Goal: Task Accomplishment & Management: Manage account settings

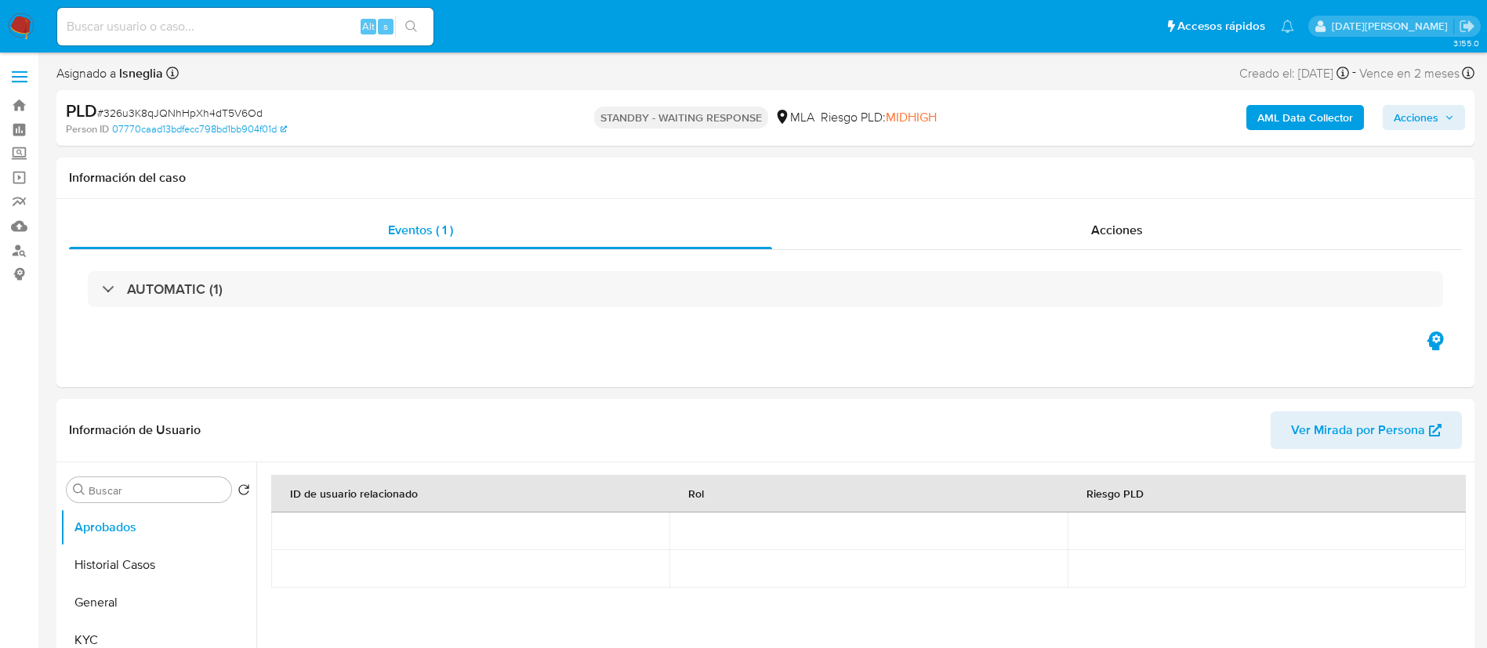
select select "10"
drag, startPoint x: 104, startPoint y: 558, endPoint x: 488, endPoint y: 647, distance: 394.1
click at [105, 559] on button "Historial Casos" at bounding box center [158, 565] width 196 height 38
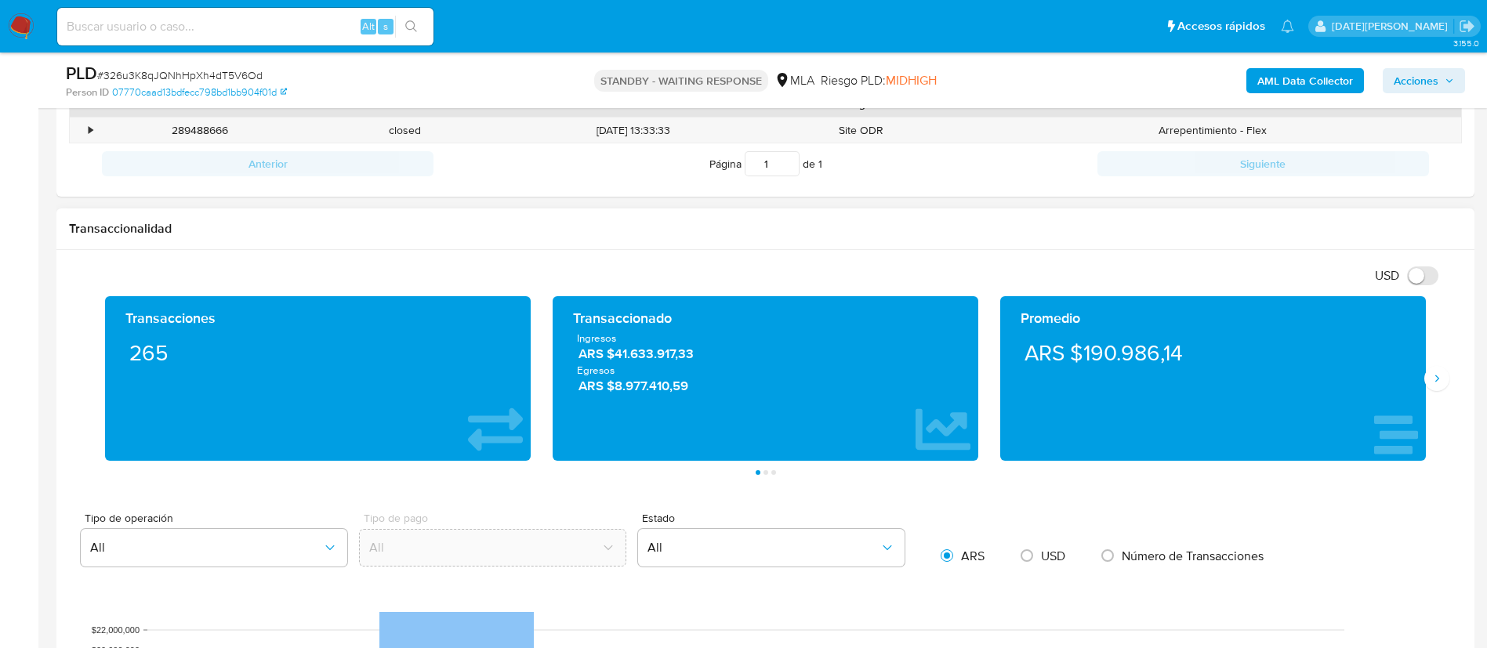
scroll to position [353, 0]
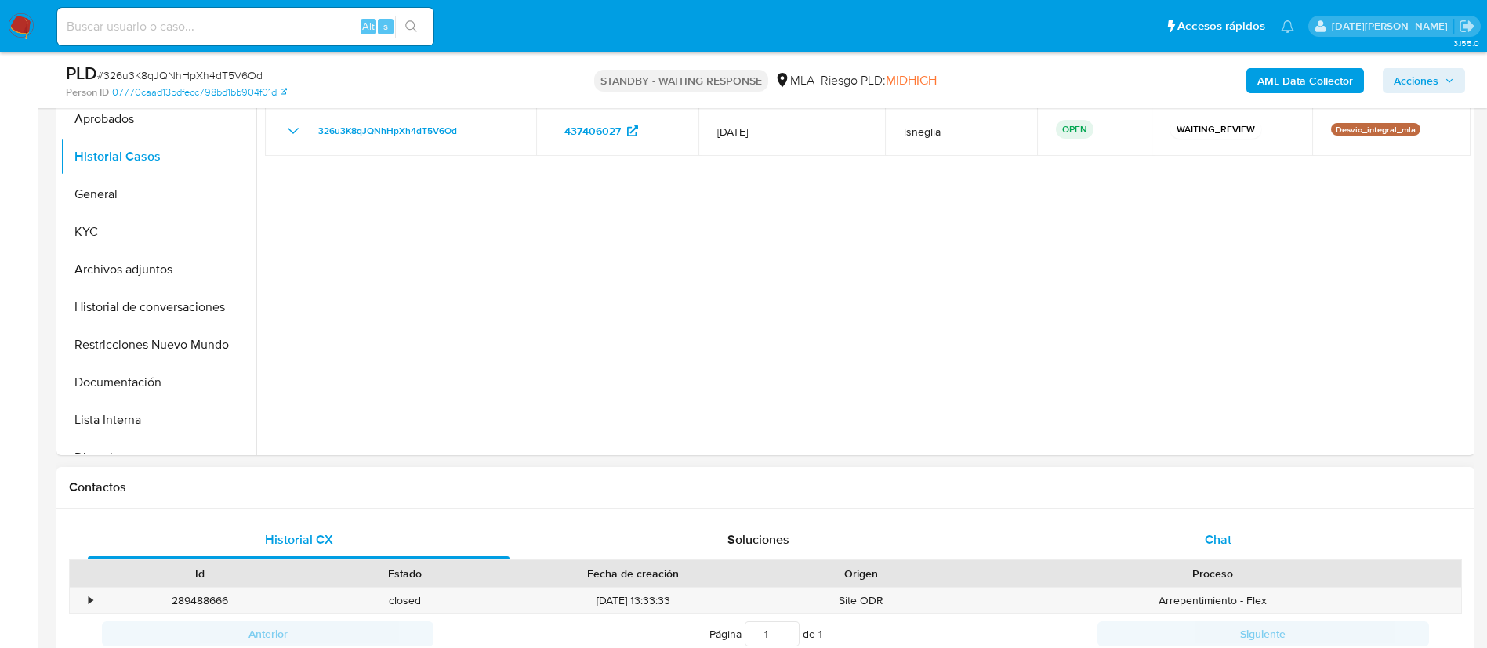
click at [1209, 537] on span "Chat" at bounding box center [1218, 540] width 27 height 18
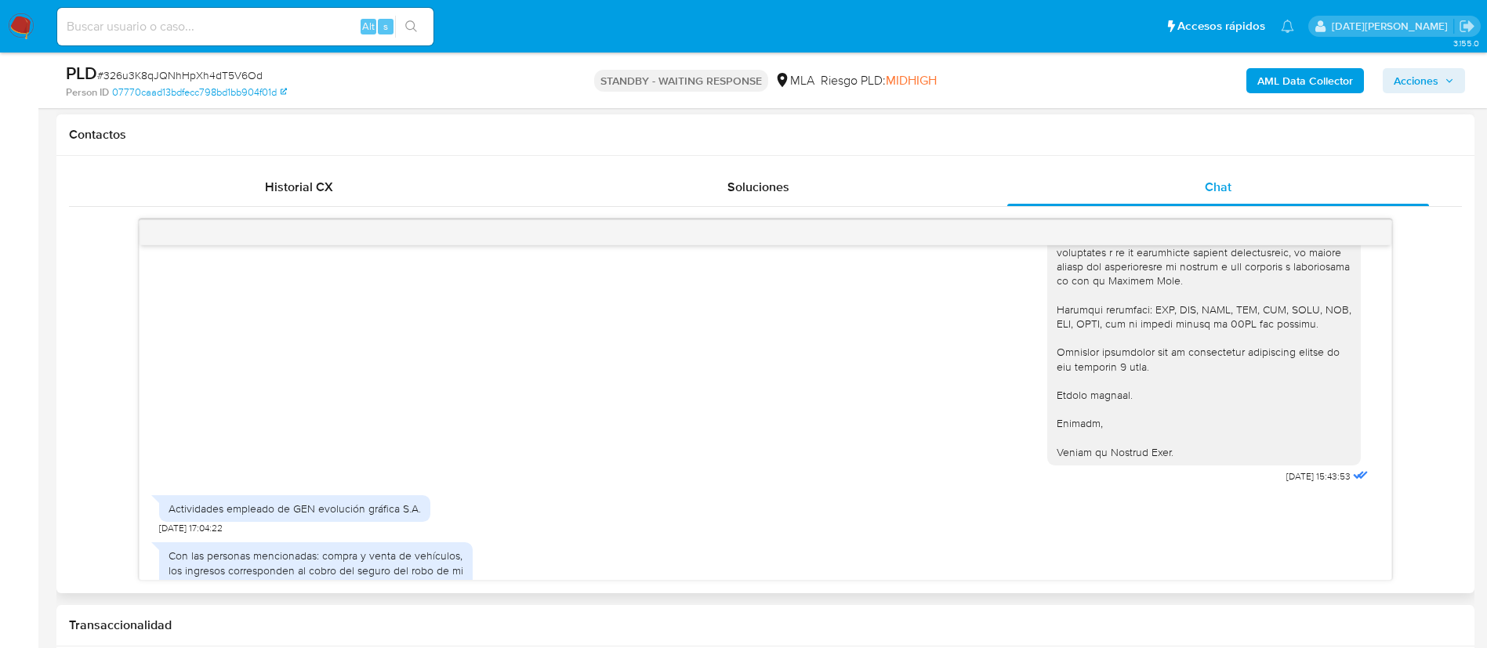
scroll to position [2099, 0]
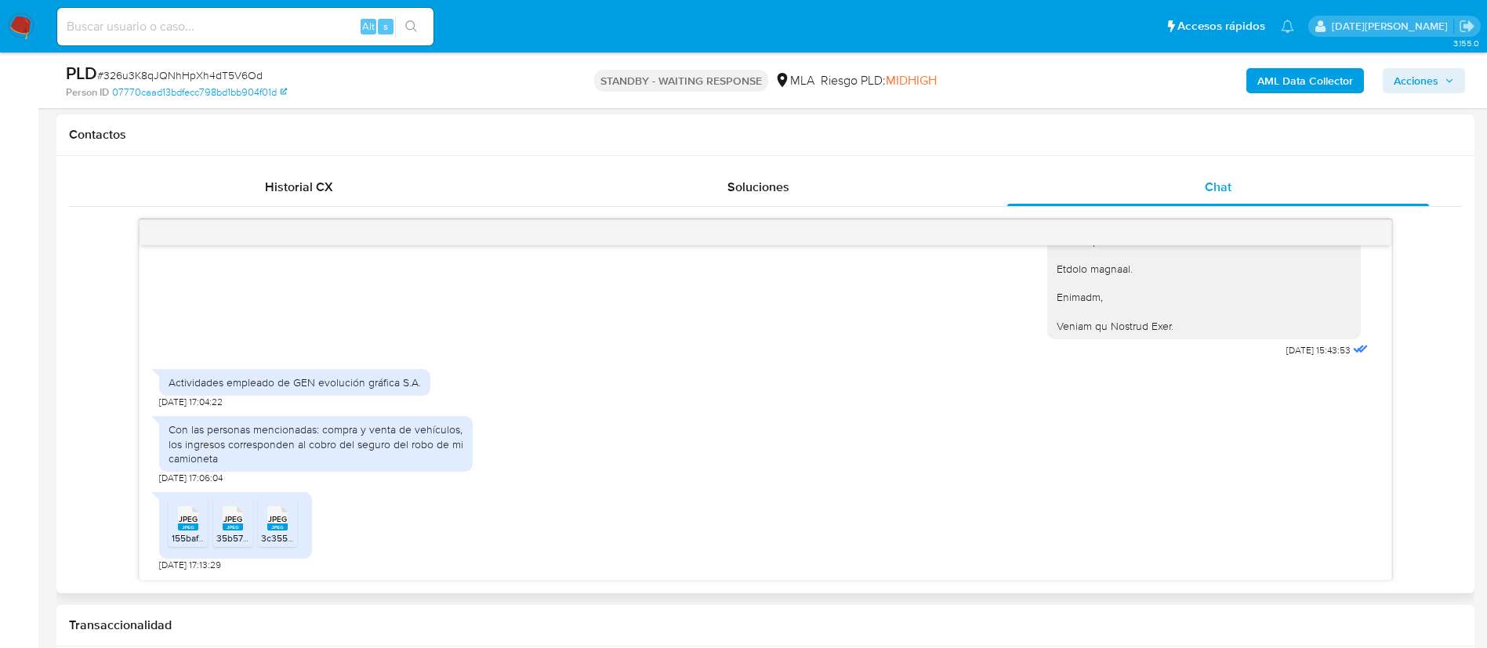
click at [183, 524] on span "JPEG" at bounding box center [188, 519] width 19 height 10
click at [226, 528] on rect at bounding box center [233, 527] width 20 height 7
click at [285, 524] on span "JPEG" at bounding box center [277, 519] width 19 height 10
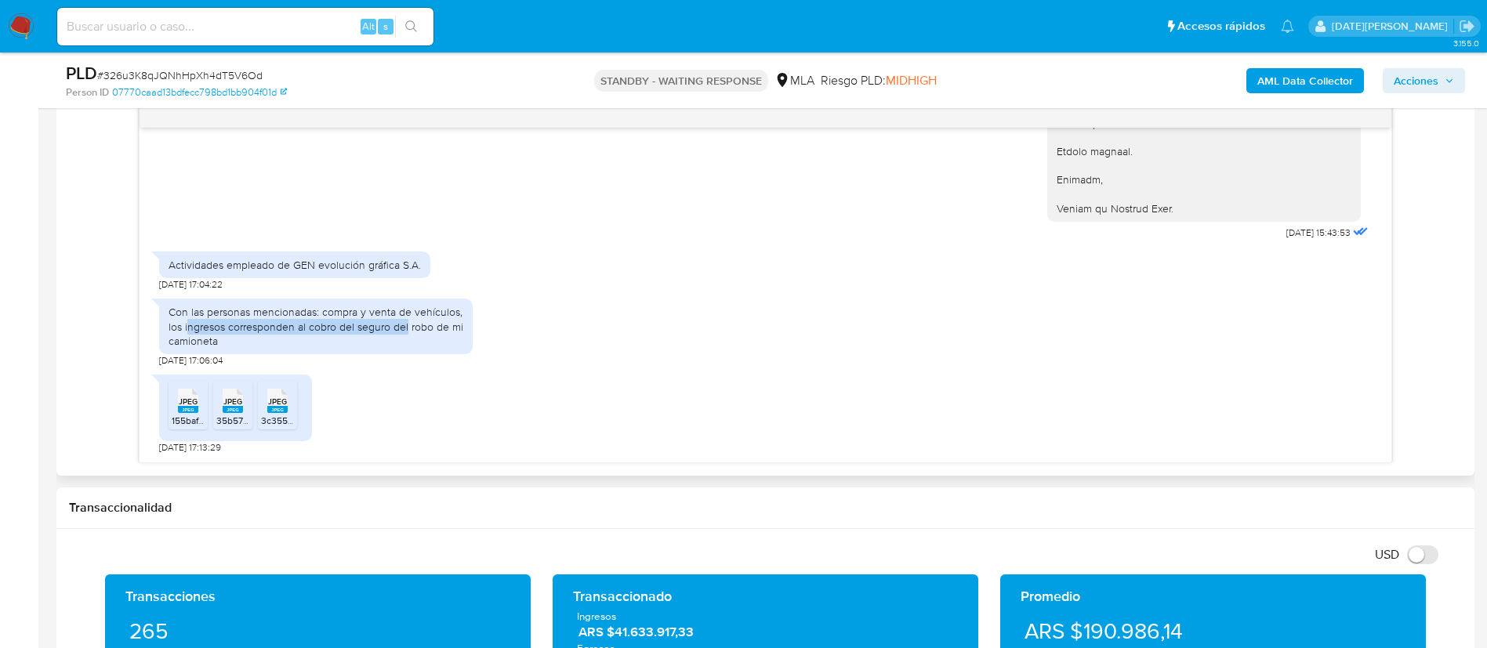
drag, startPoint x: 187, startPoint y: 328, endPoint x: 407, endPoint y: 328, distance: 219.4
click at [407, 328] on div "Con las personas mencionadas: compra y venta de vehículos, los ingresos corresp…" at bounding box center [315, 326] width 295 height 43
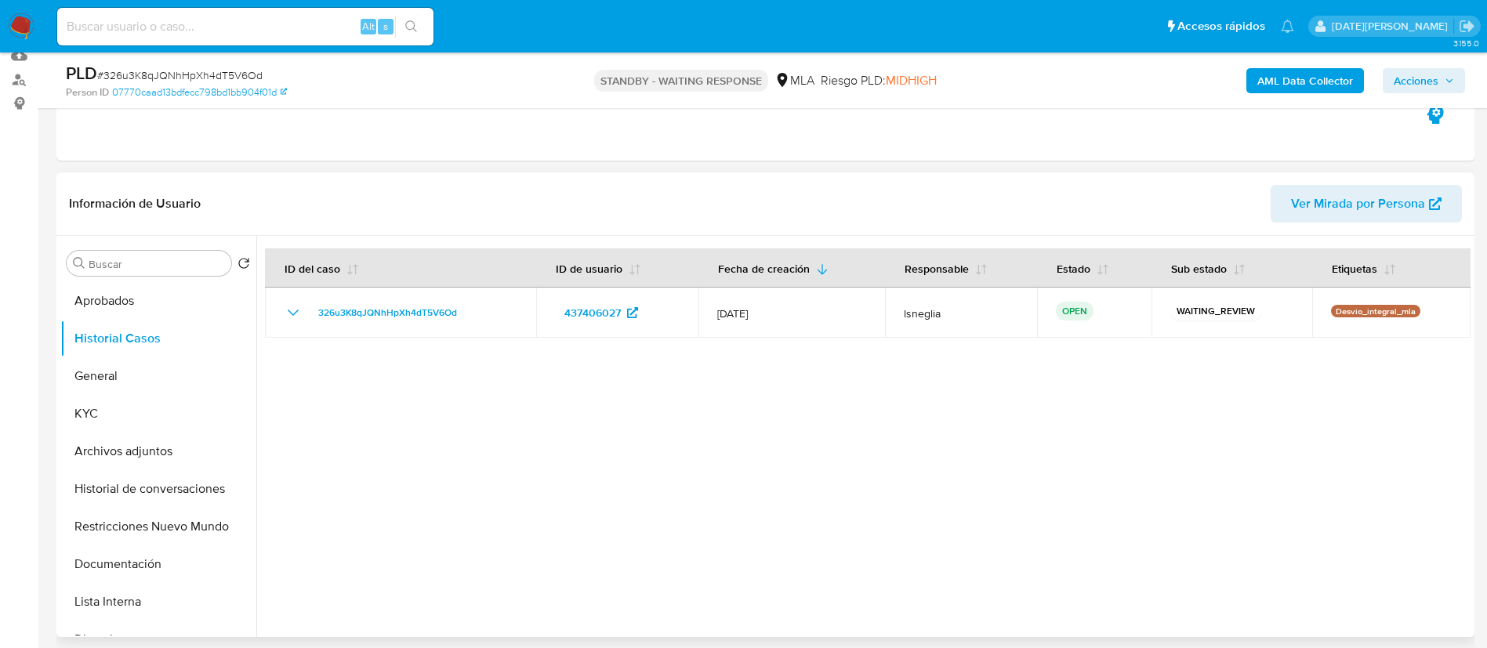
scroll to position [235, 0]
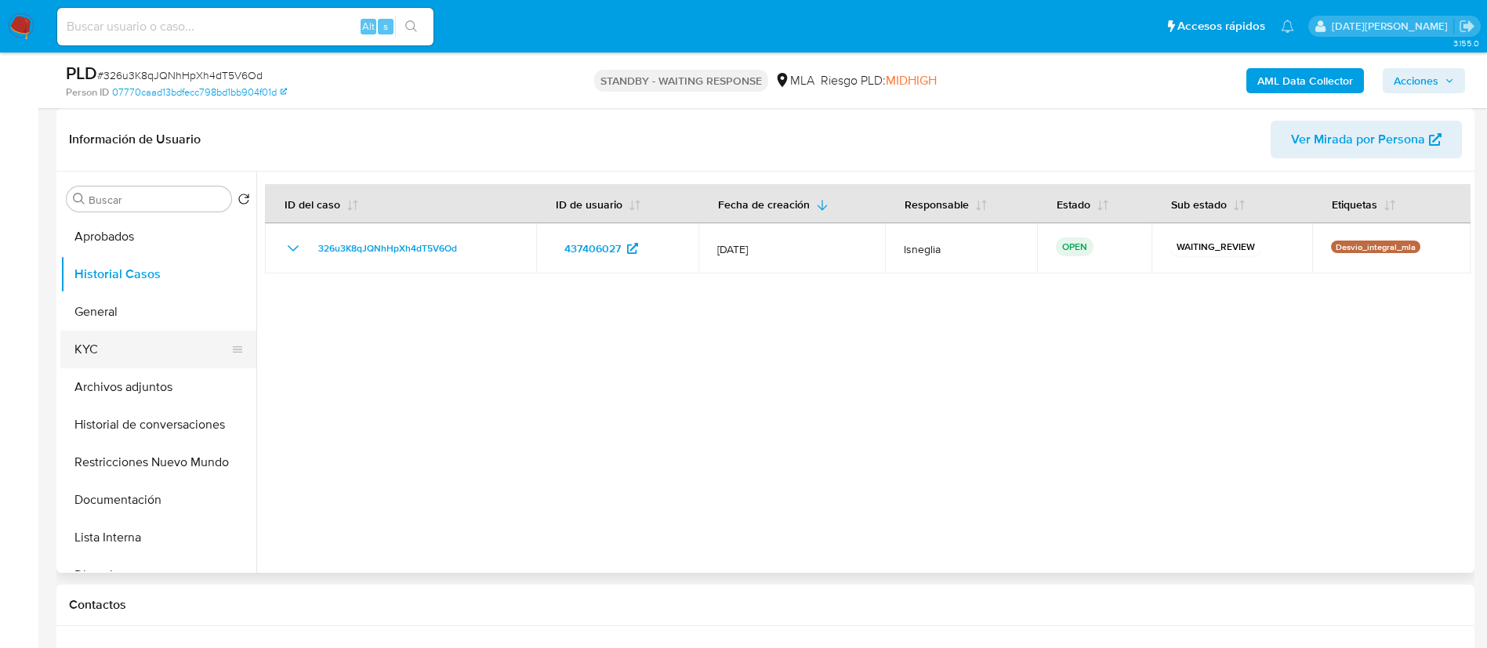
click at [100, 350] on button "KYC" at bounding box center [151, 350] width 183 height 38
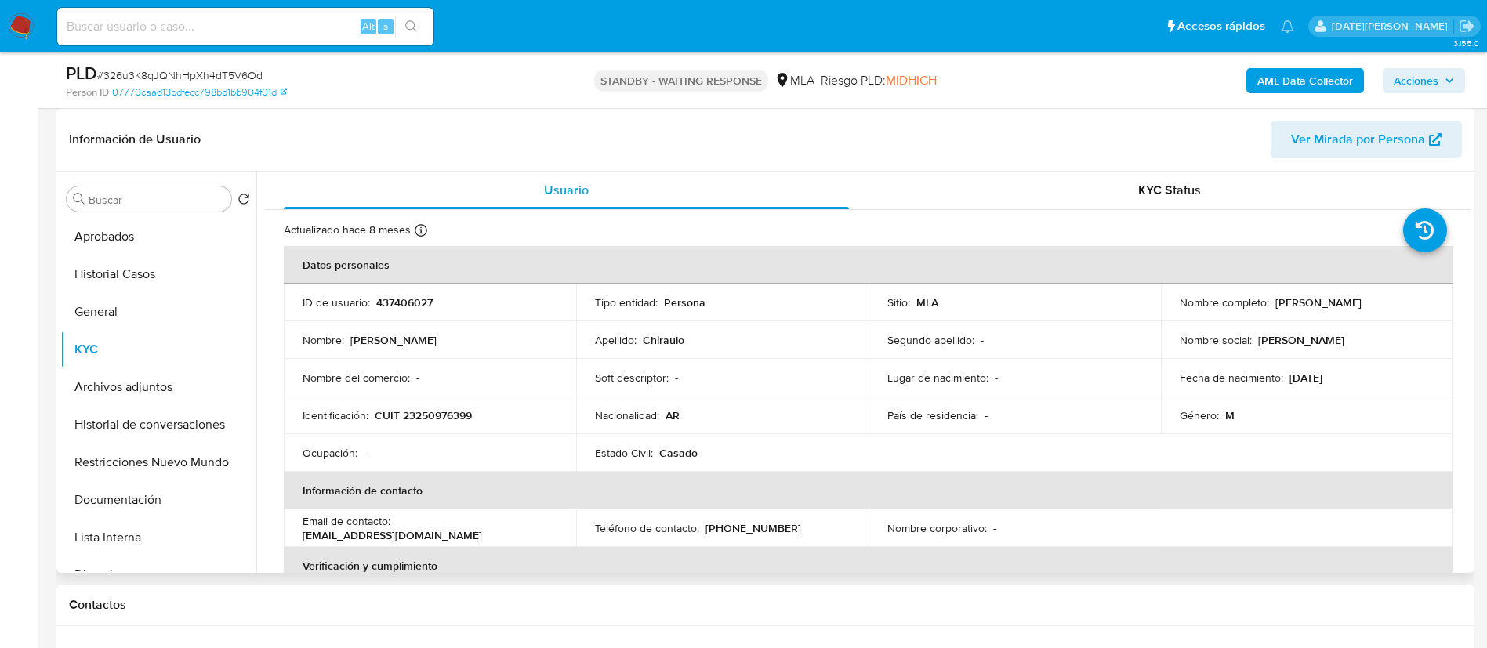
drag, startPoint x: 1271, startPoint y: 303, endPoint x: 1378, endPoint y: 304, distance: 106.6
click at [1378, 304] on div "Nombre completo : Sergio Nadir Chiraulo" at bounding box center [1306, 302] width 255 height 14
copy p "Sergio Nadir Chiraulo"
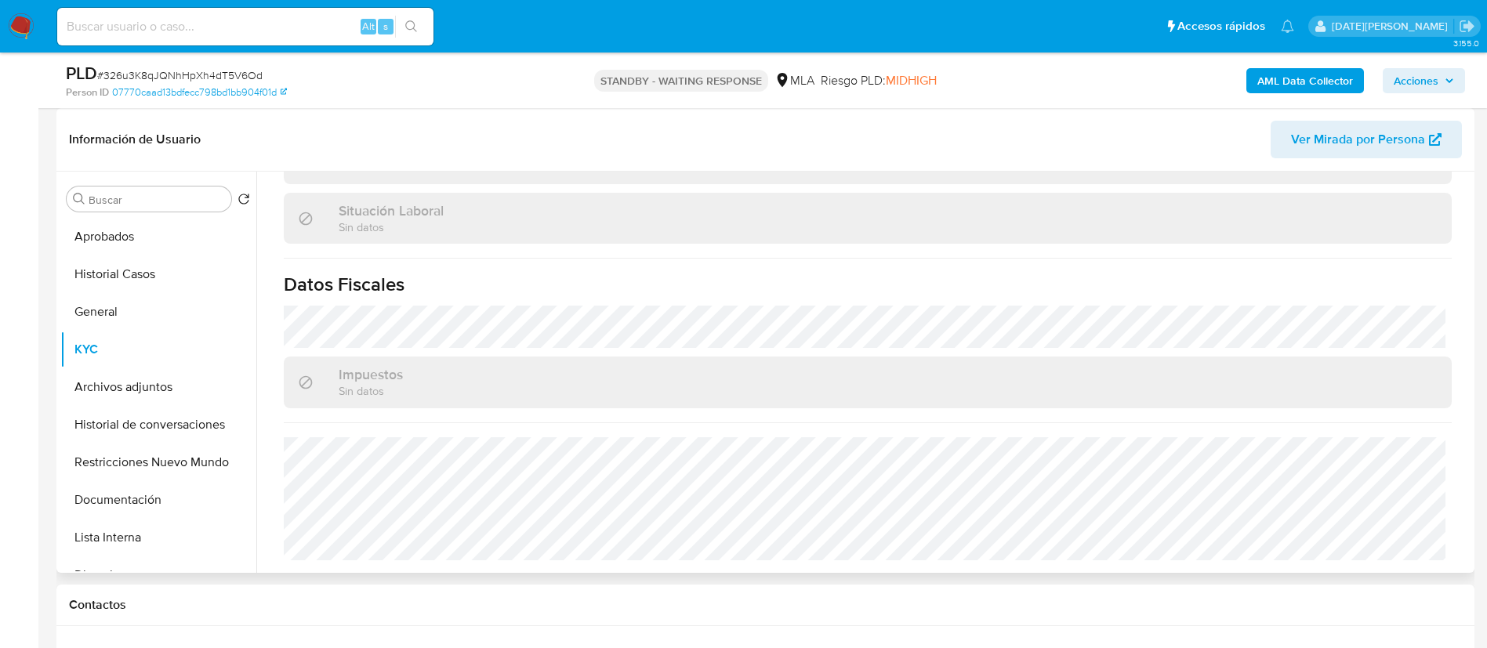
scroll to position [353, 0]
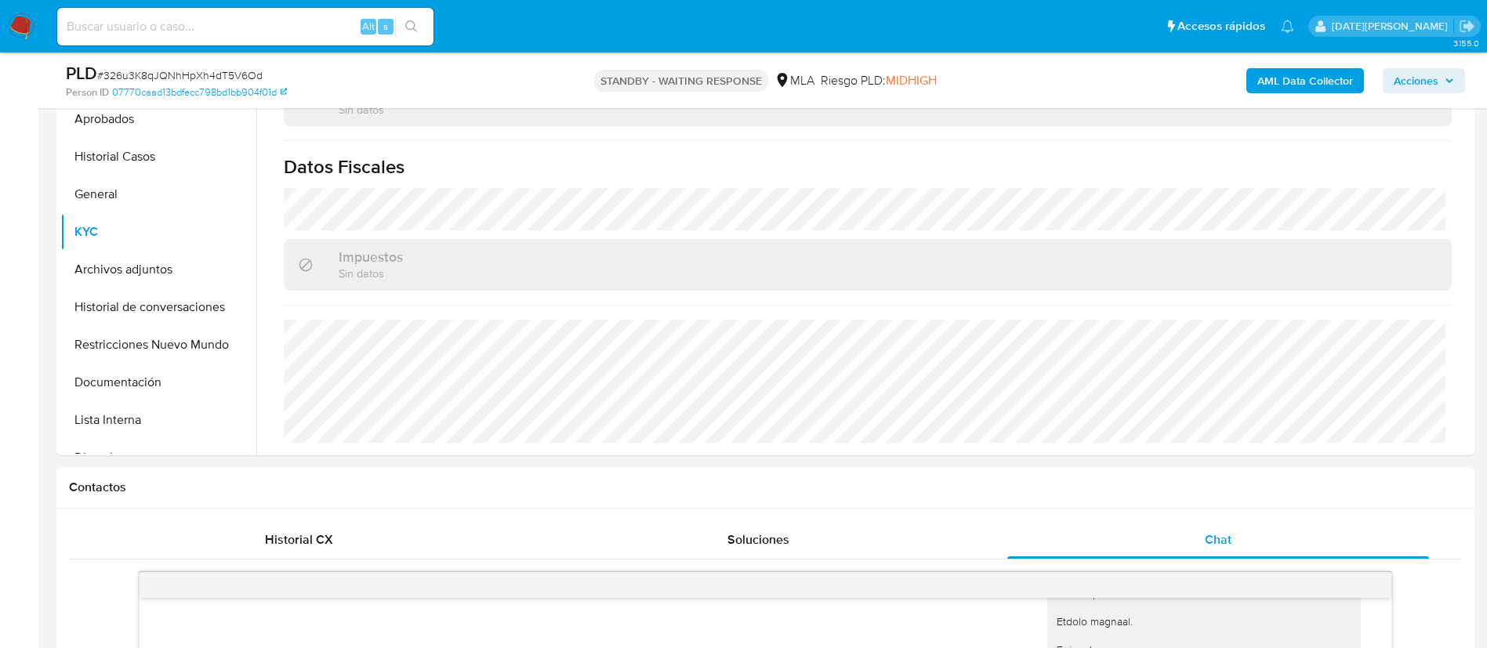
click at [163, 261] on button "Archivos adjuntos" at bounding box center [151, 270] width 183 height 38
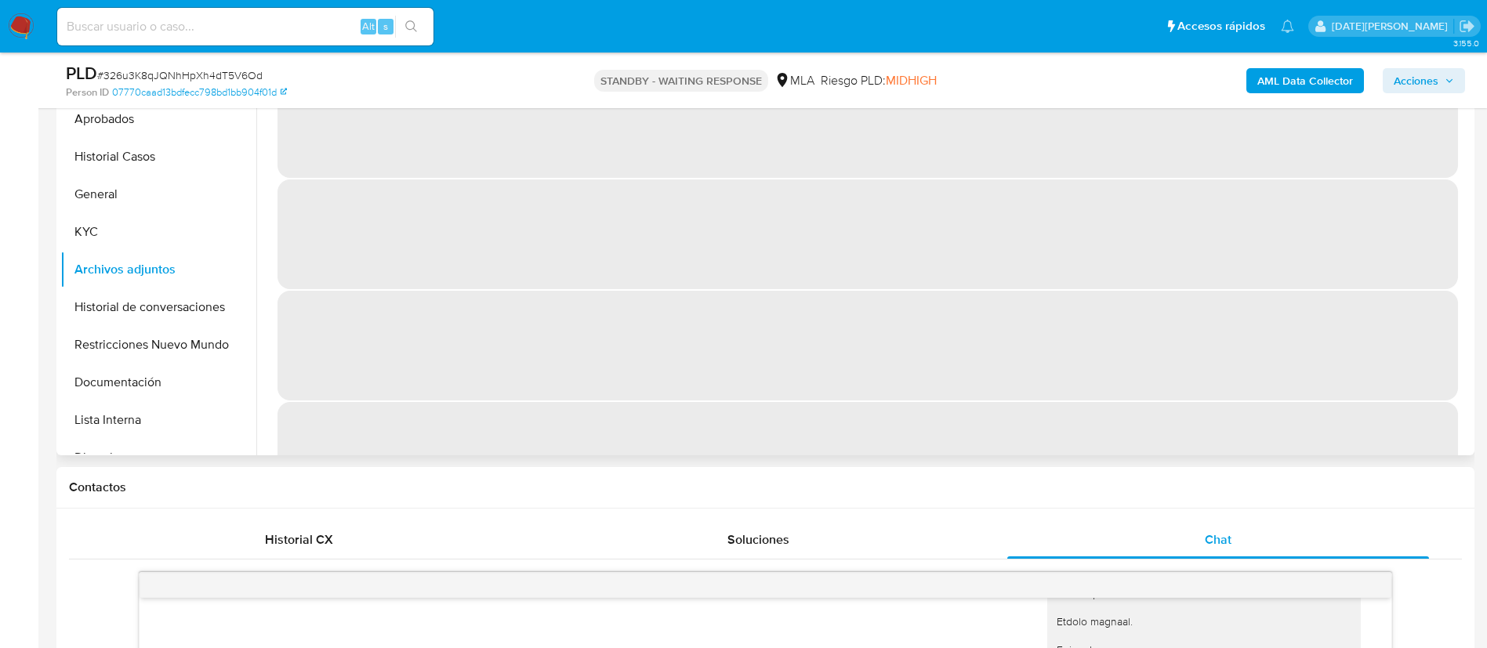
scroll to position [235, 0]
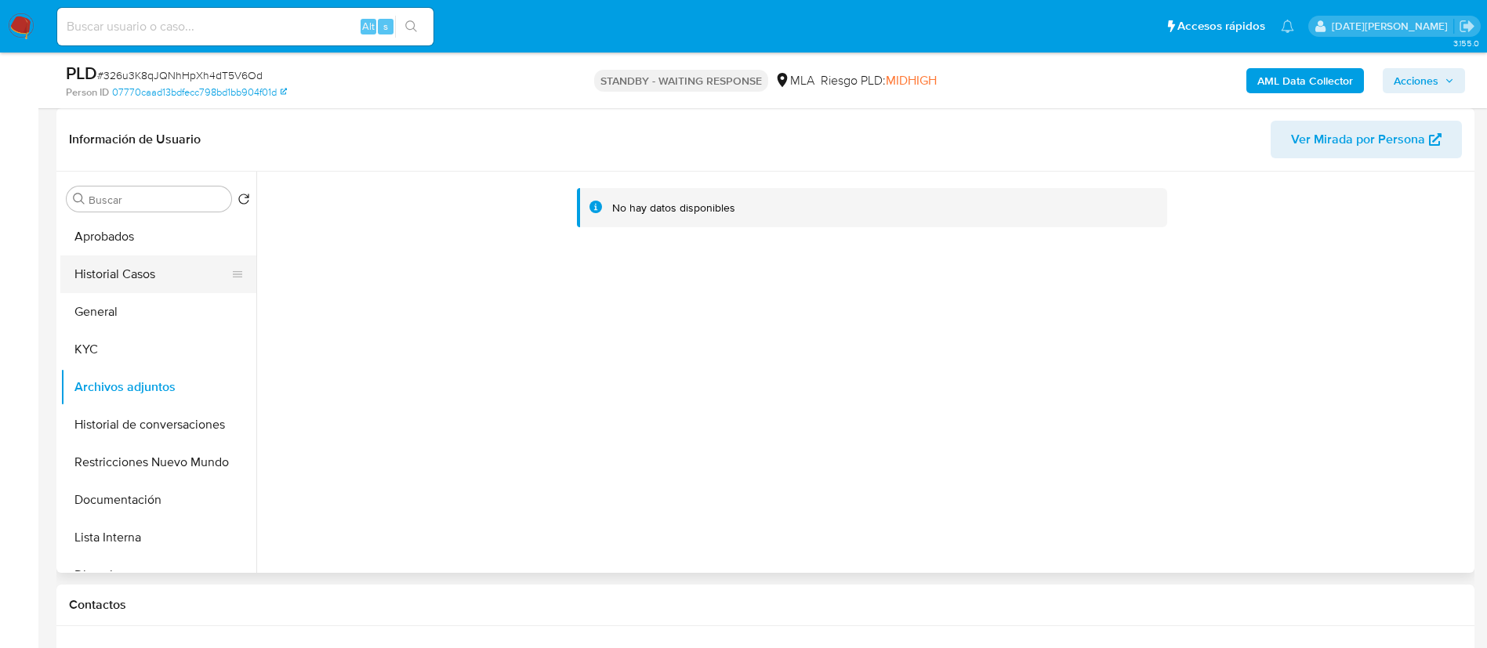
click at [136, 281] on button "Historial Casos" at bounding box center [151, 274] width 183 height 38
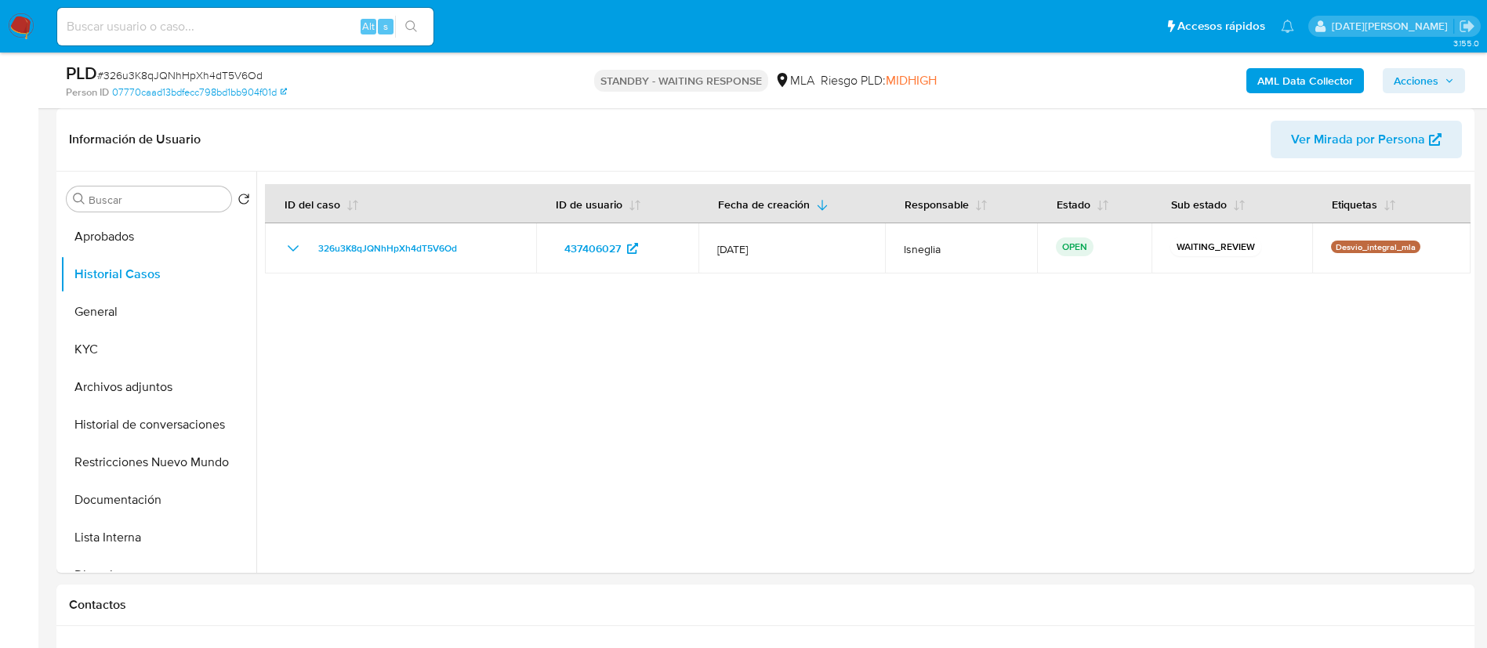
click at [216, 71] on span "# 326u3K8qJQNhHpXh4dT5V6Od" at bounding box center [179, 75] width 165 height 16
copy span "326u3K8qJQNhHpXh4dT5V6Od"
click at [20, 31] on img at bounding box center [21, 26] width 27 height 27
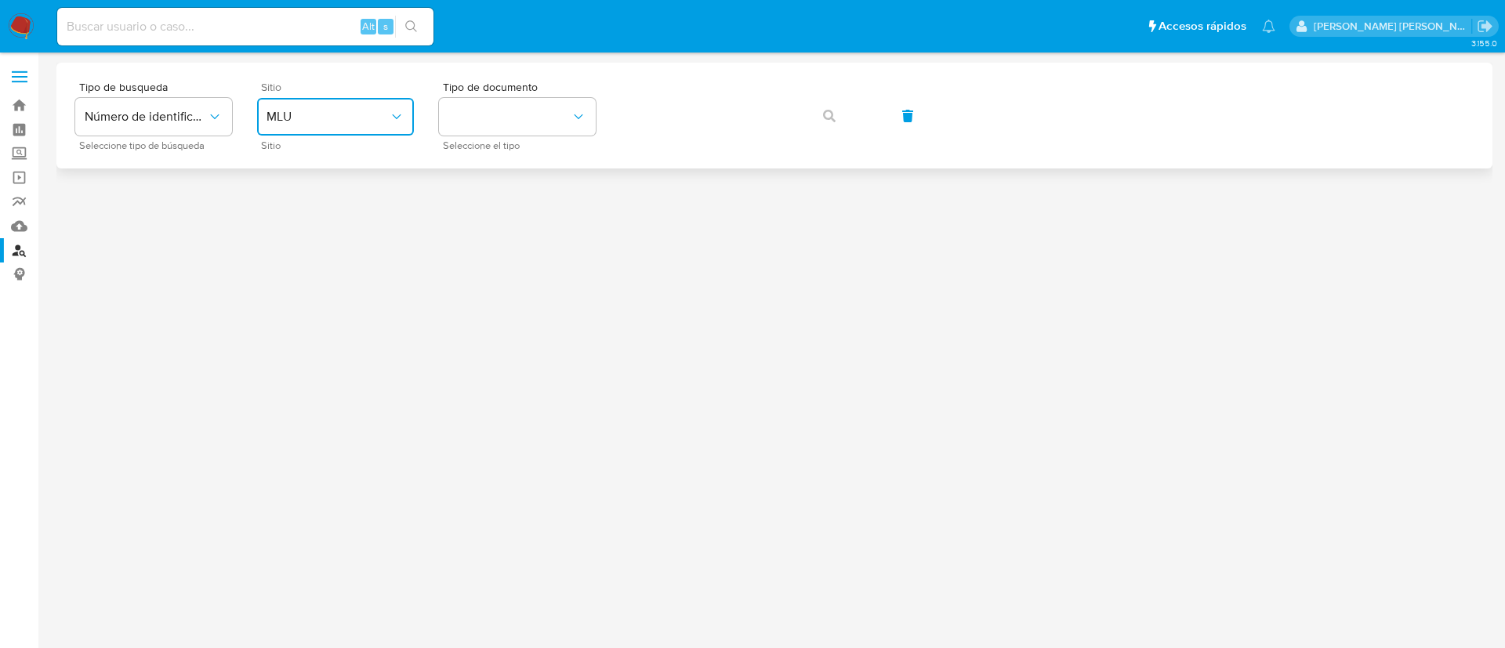
click at [359, 121] on span "MLU" at bounding box center [327, 117] width 122 height 16
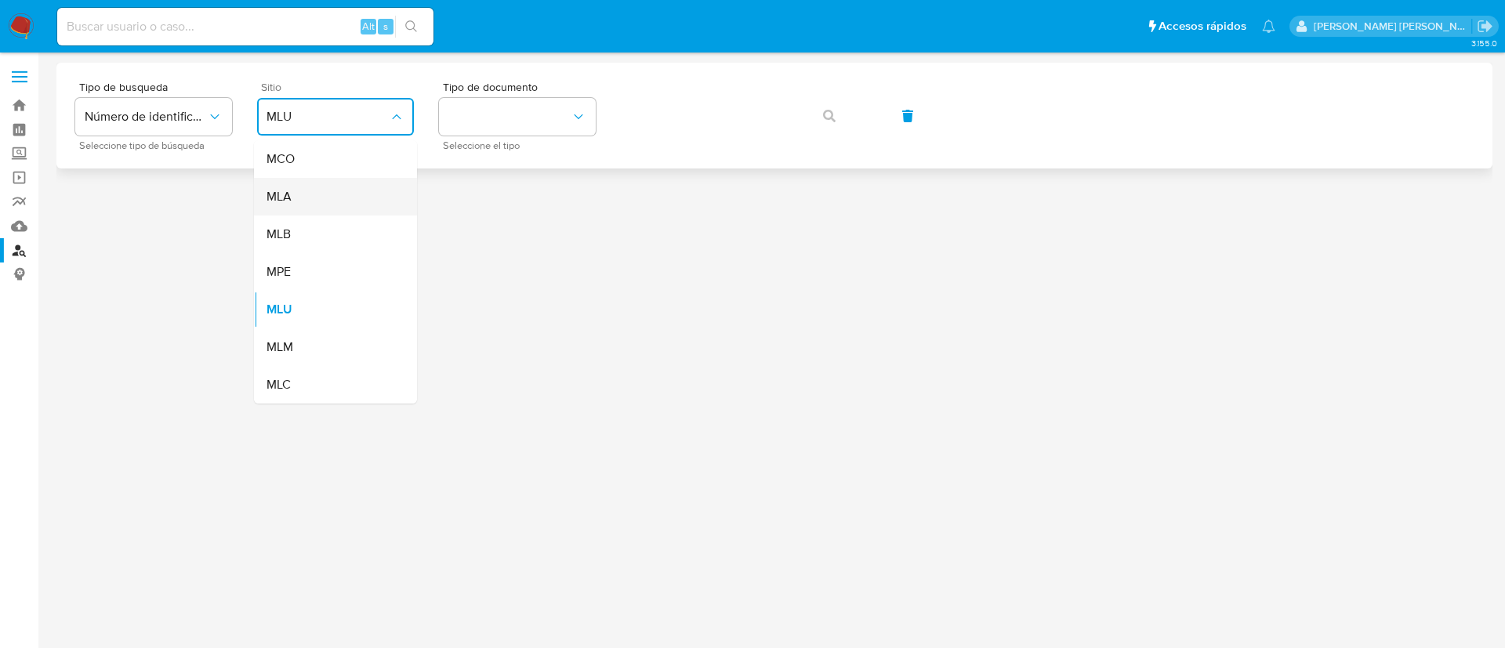
click at [348, 191] on div "MLA" at bounding box center [330, 197] width 129 height 38
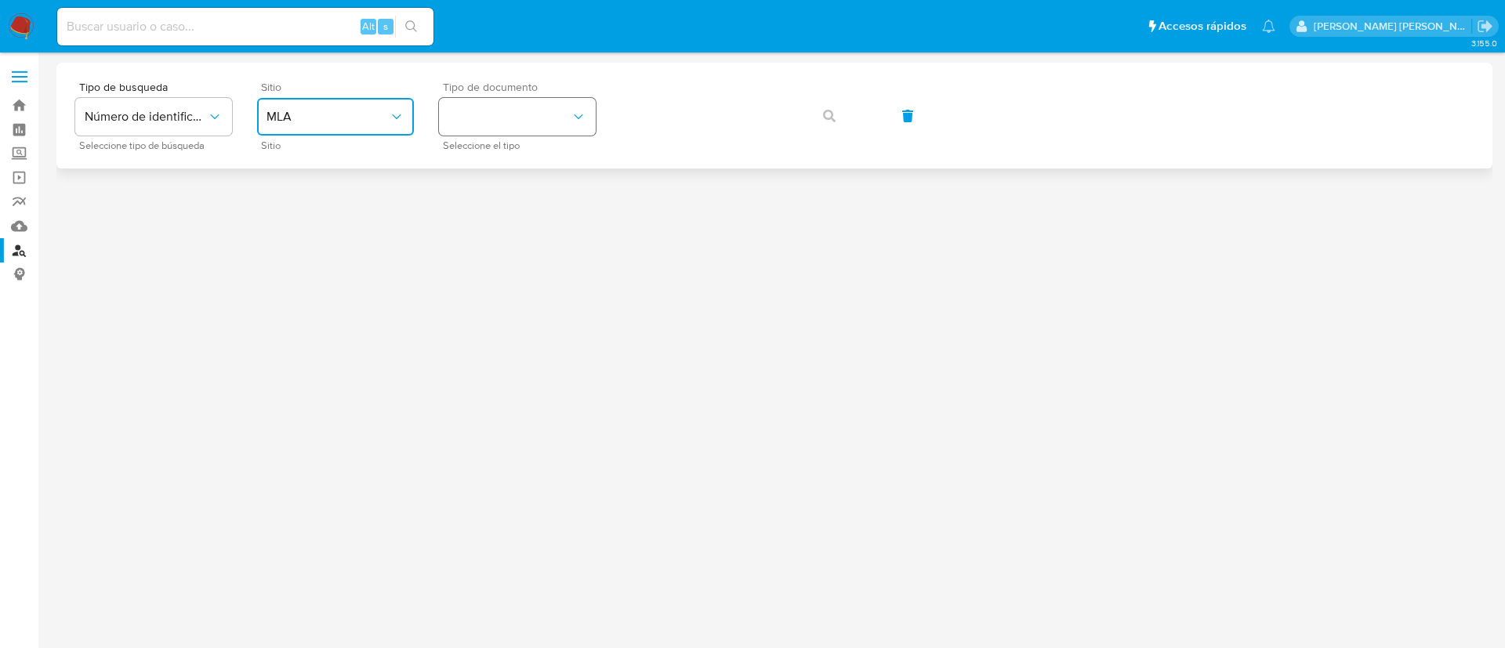
click at [522, 121] on button "identificationType" at bounding box center [517, 117] width 157 height 38
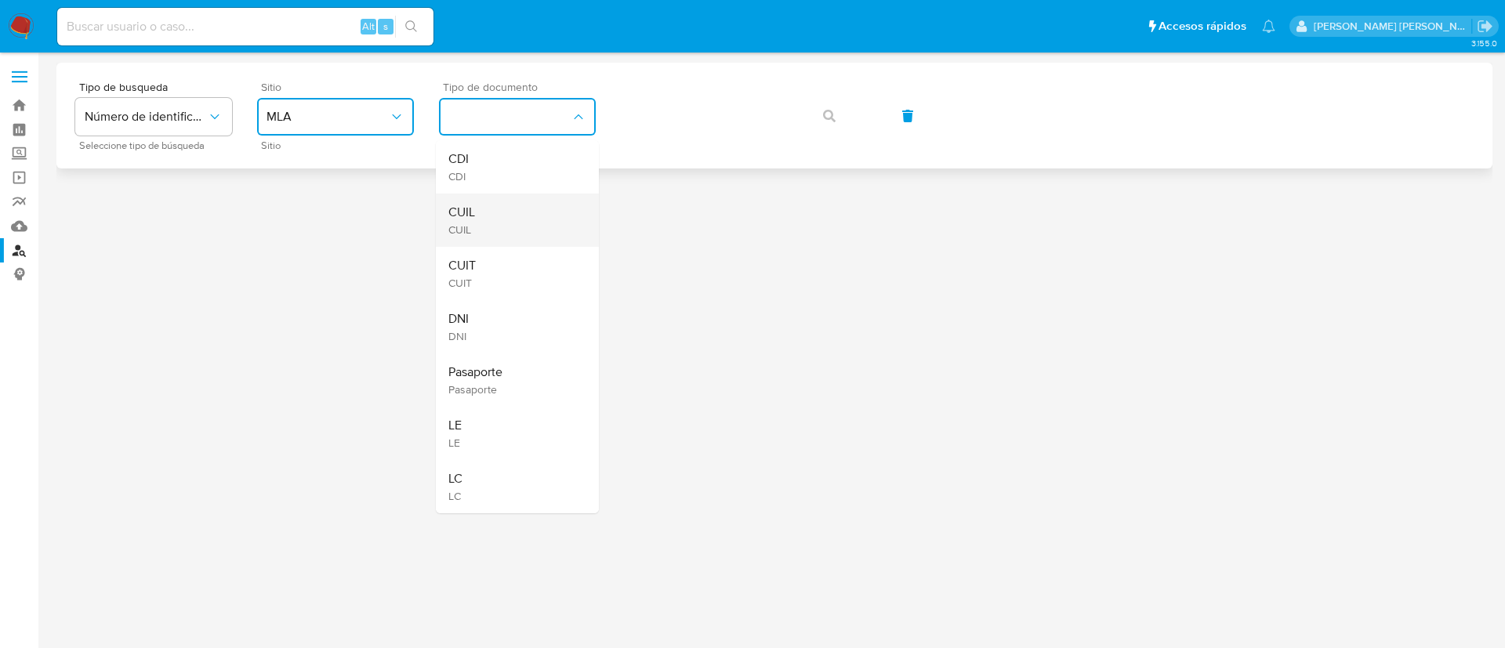
click at [506, 230] on div "CUIL CUIL" at bounding box center [512, 220] width 129 height 53
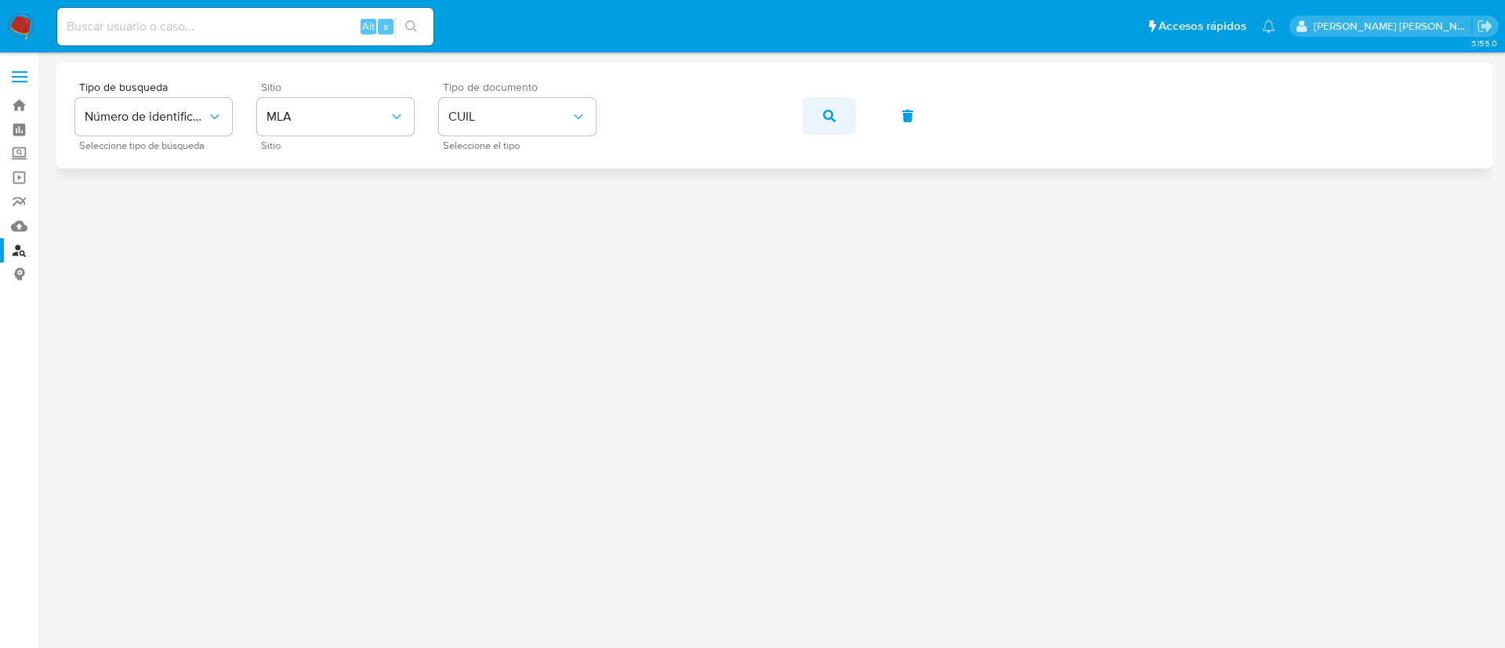
click at [827, 114] on icon "button" at bounding box center [829, 116] width 13 height 13
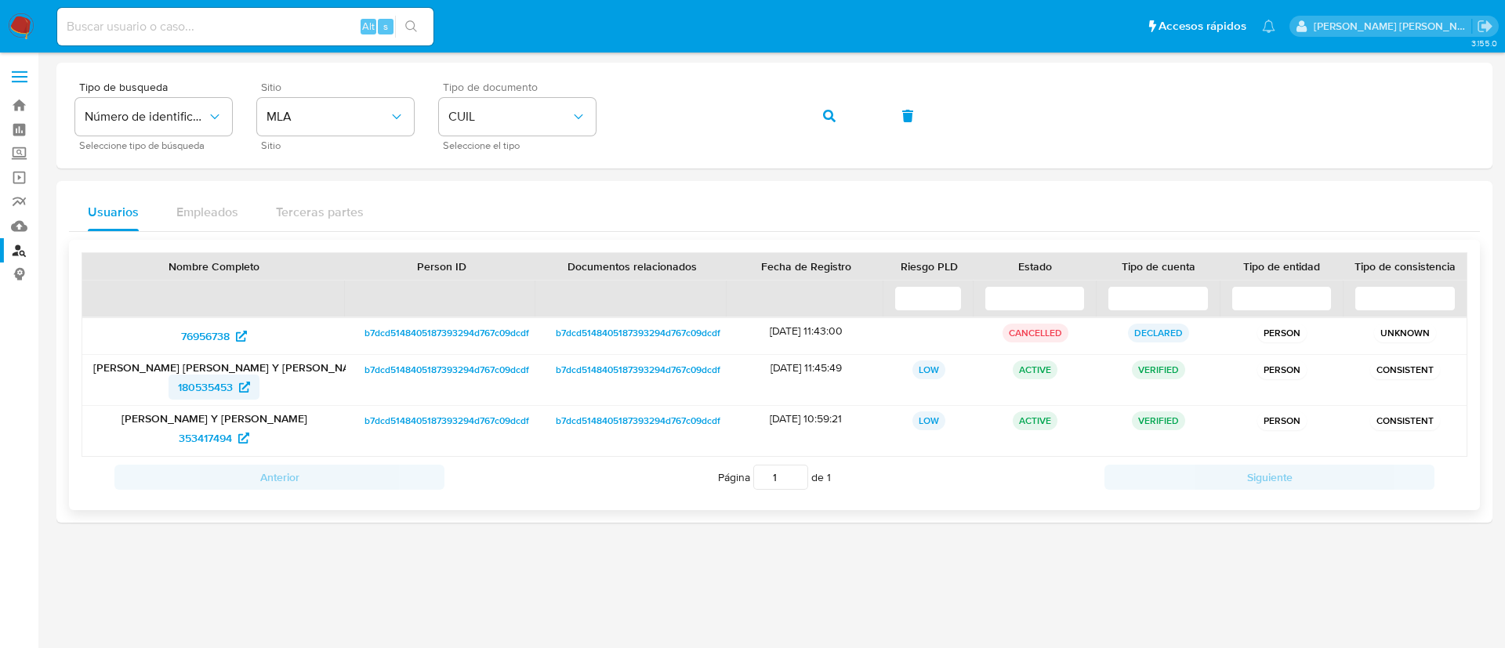
click at [224, 386] on span "180535453" at bounding box center [205, 387] width 55 height 25
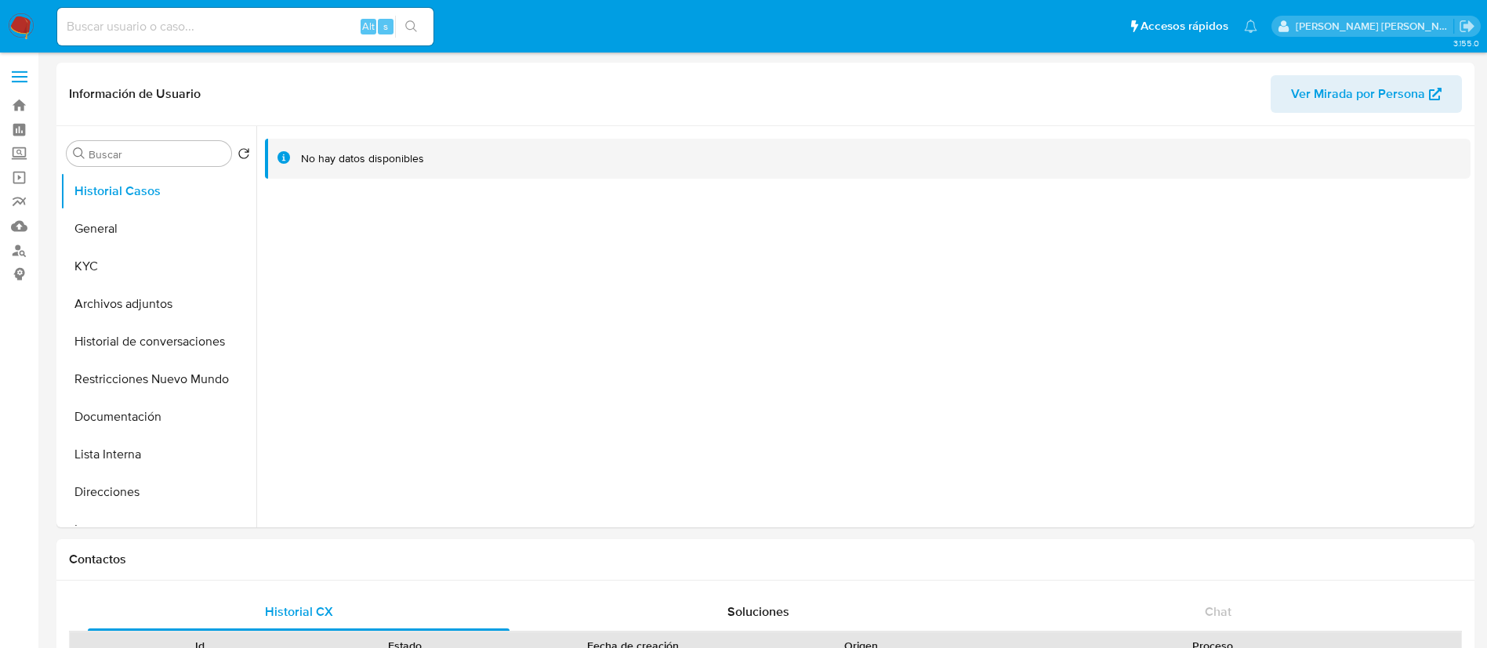
select select "10"
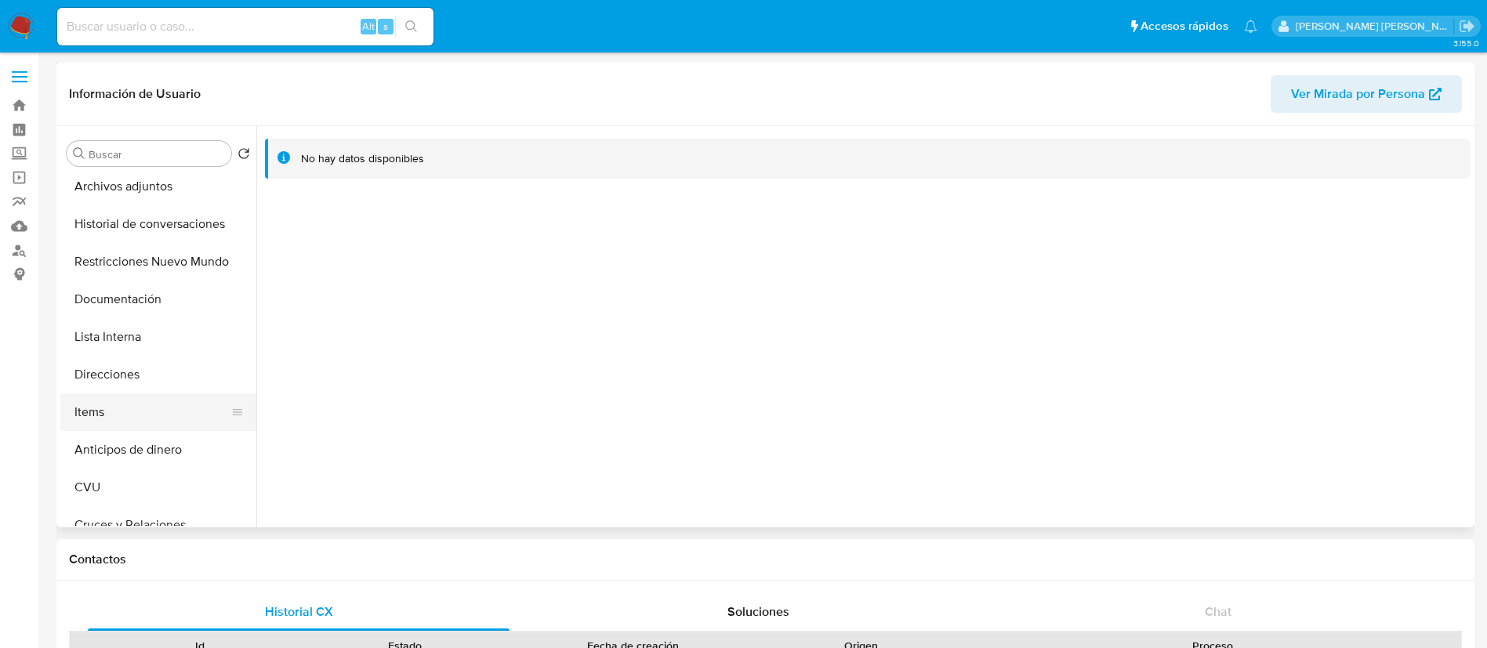
click at [134, 411] on button "Items" at bounding box center [151, 412] width 183 height 38
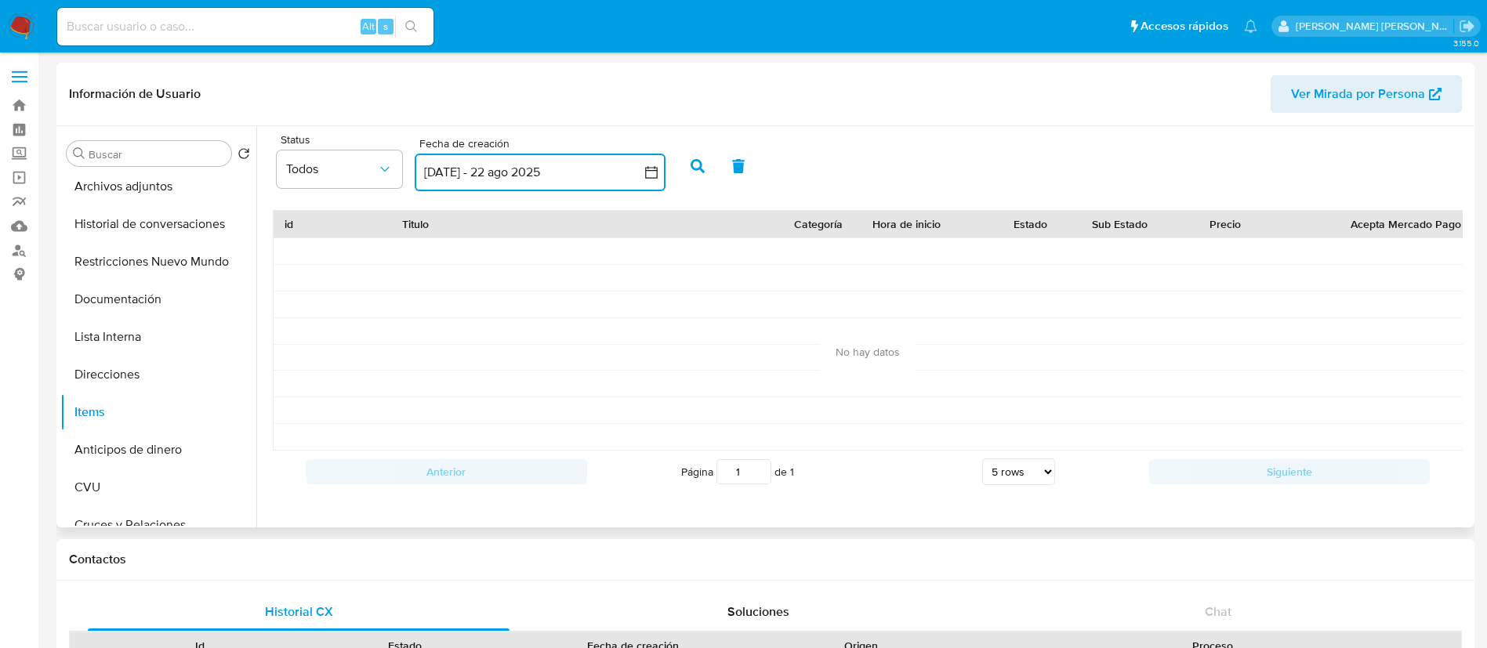
click at [643, 174] on button "23 jul 2025 - 22 ago 2025" at bounding box center [540, 173] width 251 height 38
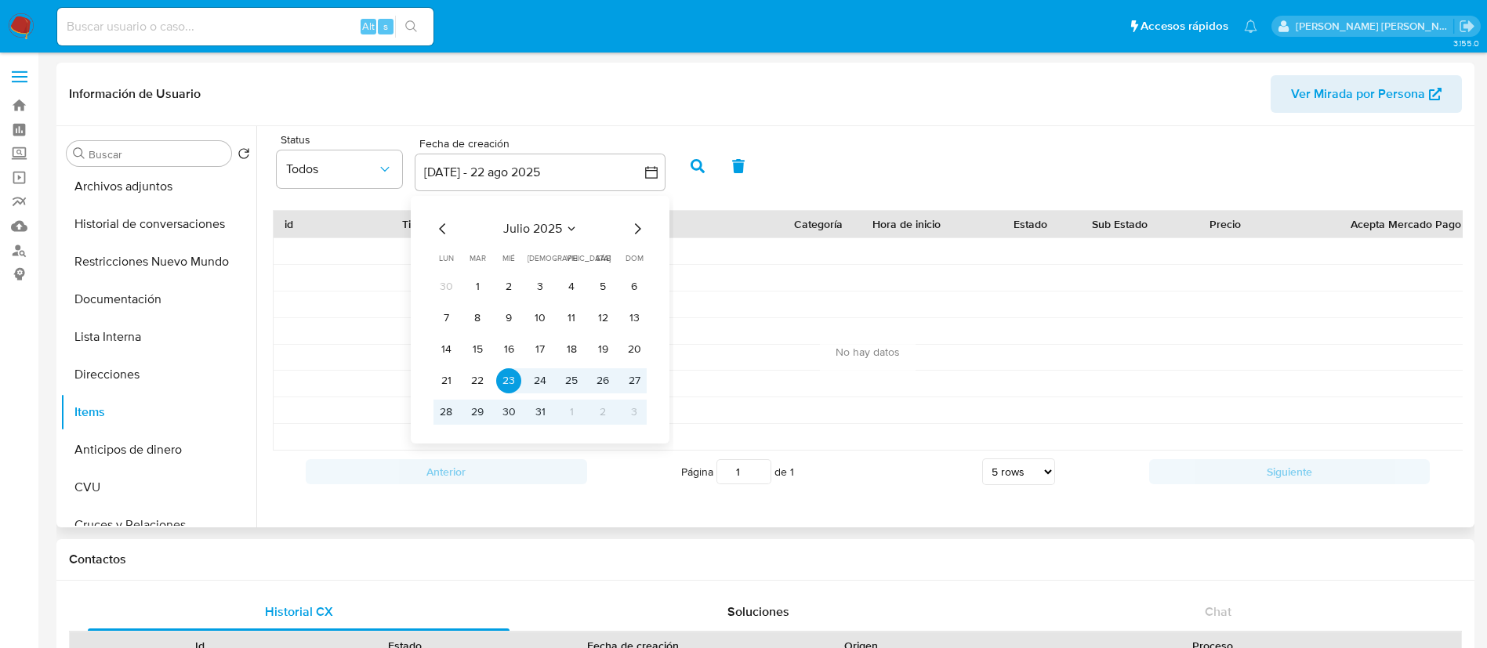
click at [445, 232] on icon "Mes anterior" at bounding box center [442, 228] width 19 height 19
click at [480, 280] on button "1" at bounding box center [477, 286] width 25 height 25
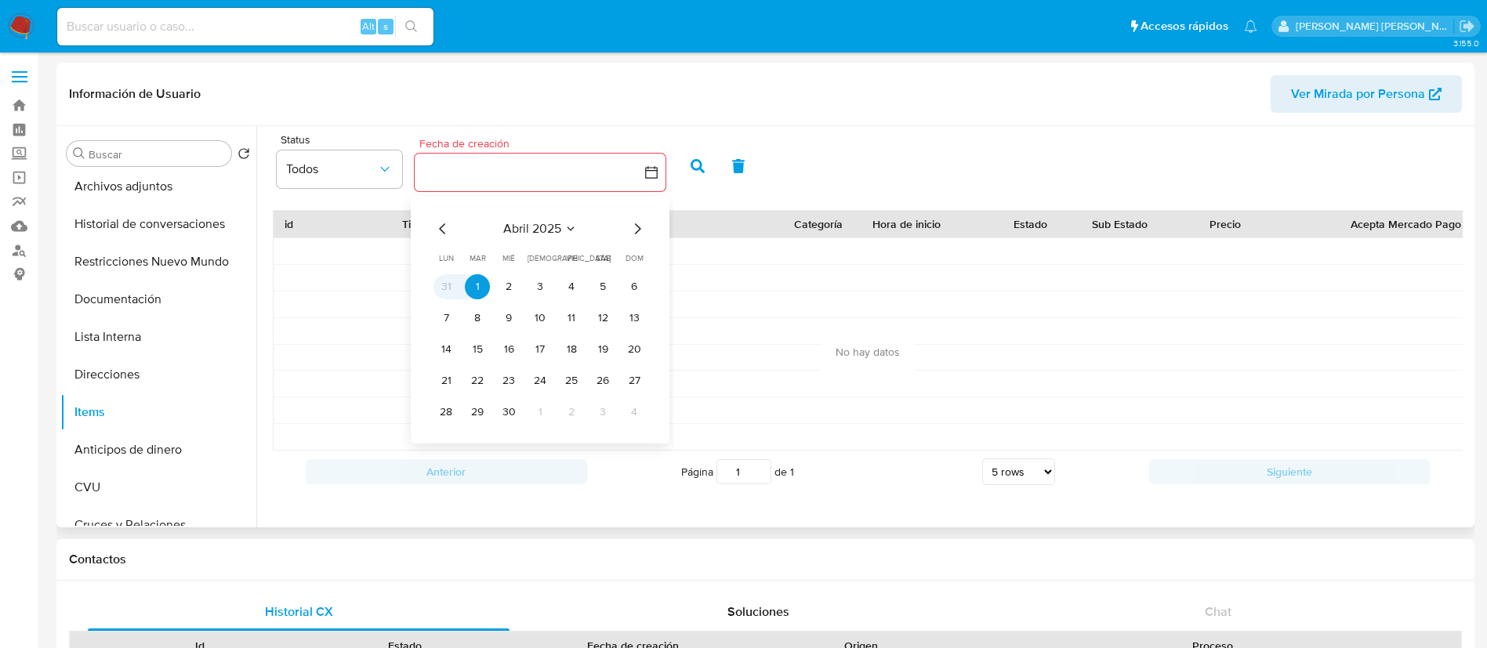
click at [480, 276] on button "1" at bounding box center [477, 286] width 25 height 25
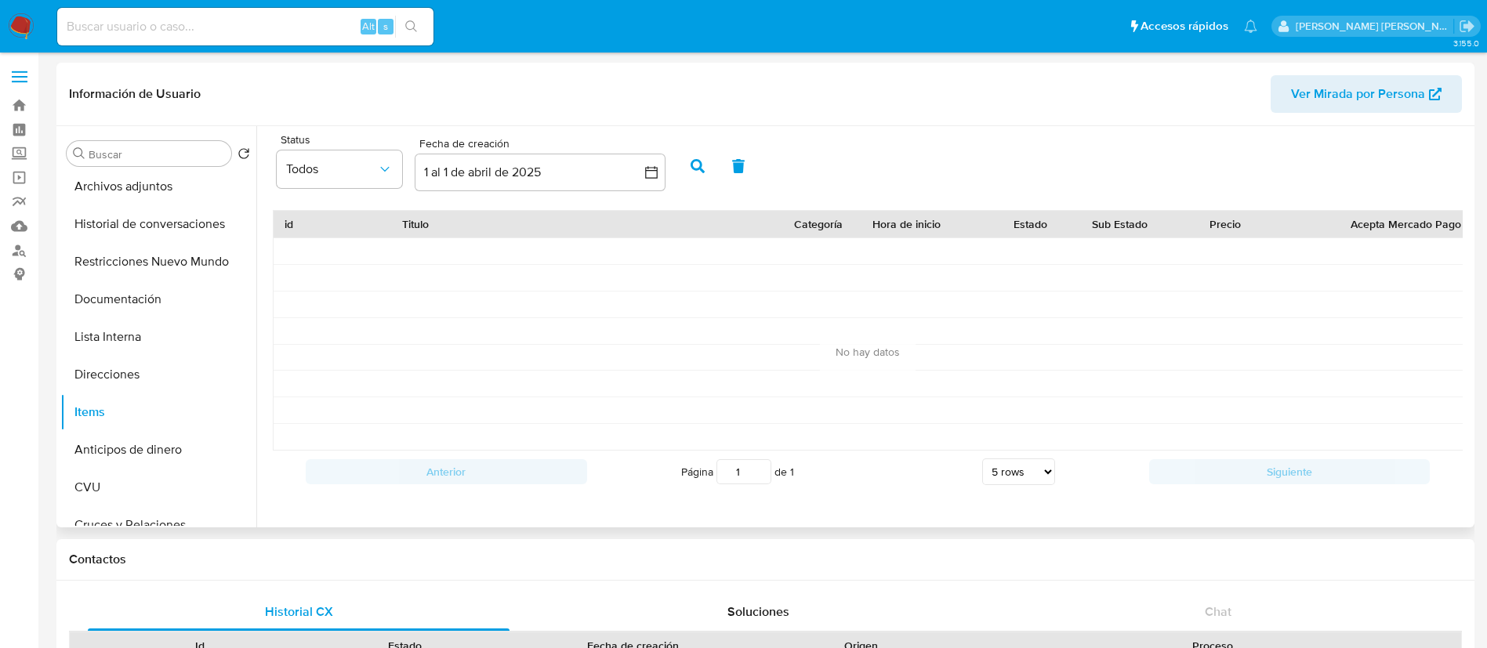
click at [703, 172] on button "button" at bounding box center [697, 166] width 41 height 38
click at [647, 176] on icon "button" at bounding box center [651, 173] width 16 height 16
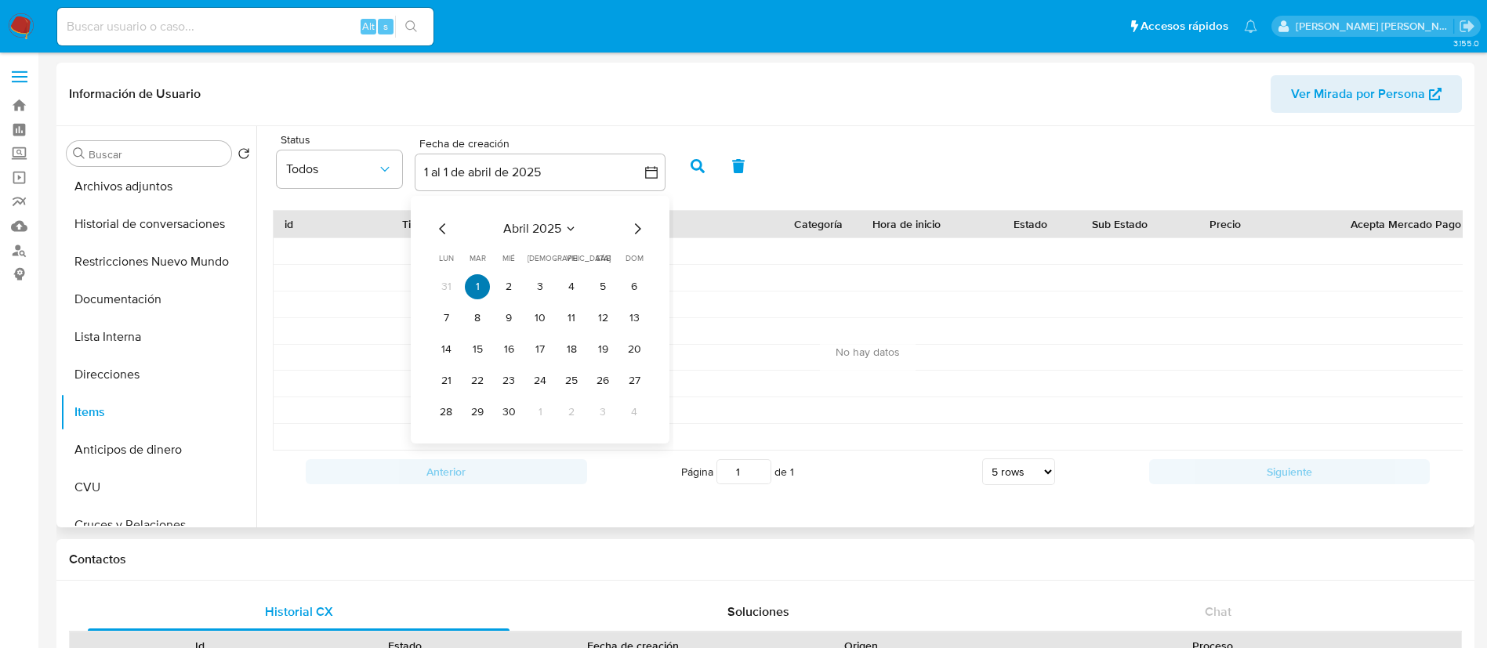
click at [482, 282] on button "1" at bounding box center [477, 286] width 25 height 25
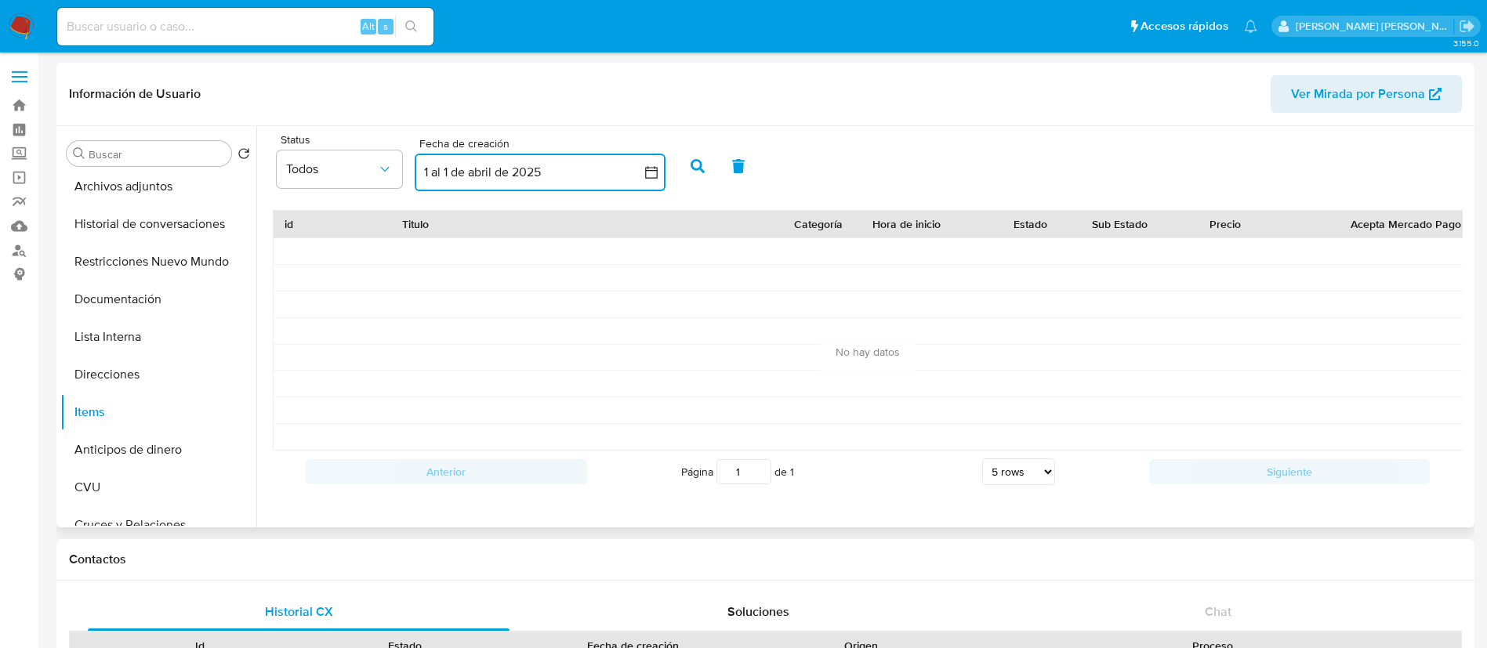
click at [619, 172] on button "1 al 1 de abril de 2025" at bounding box center [540, 173] width 251 height 38
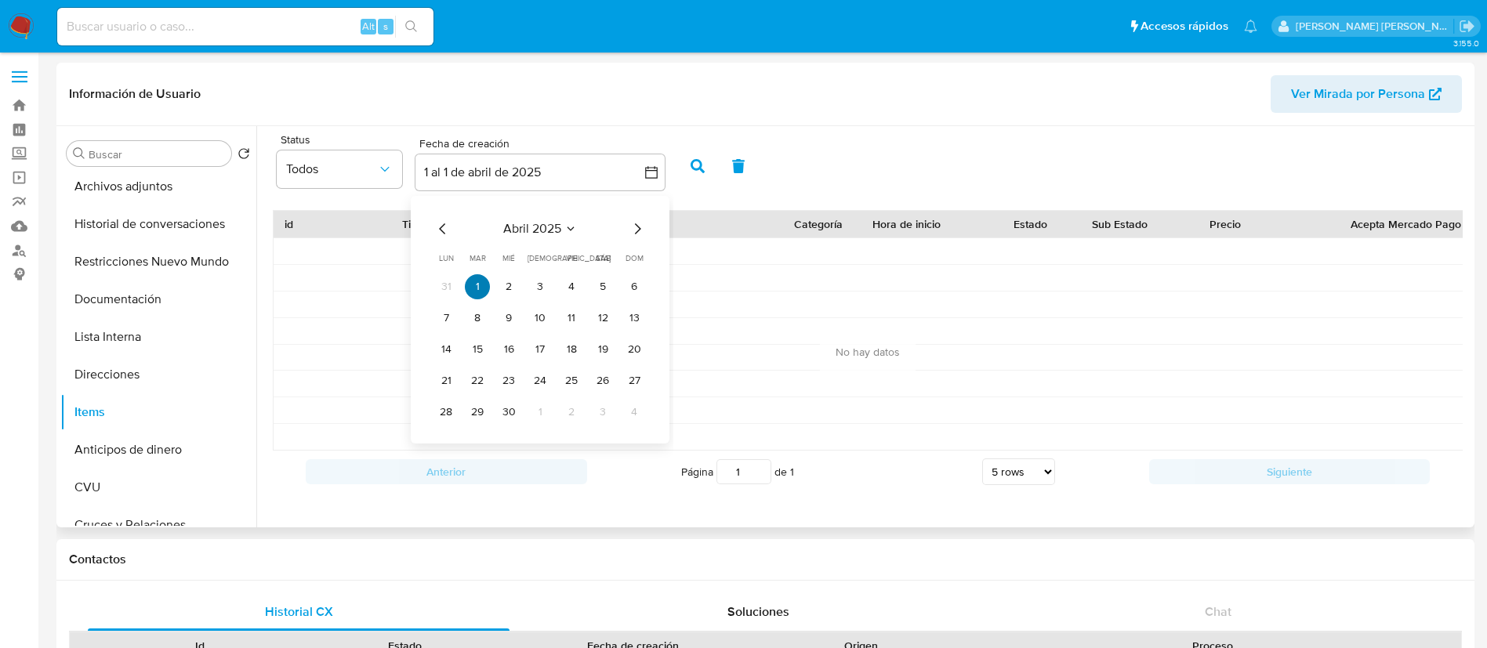
click at [476, 286] on button "1" at bounding box center [477, 286] width 25 height 25
click at [636, 229] on icon "Mes siguiente" at bounding box center [637, 228] width 19 height 19
click at [638, 230] on icon "Mes siguiente" at bounding box center [638, 228] width 6 height 11
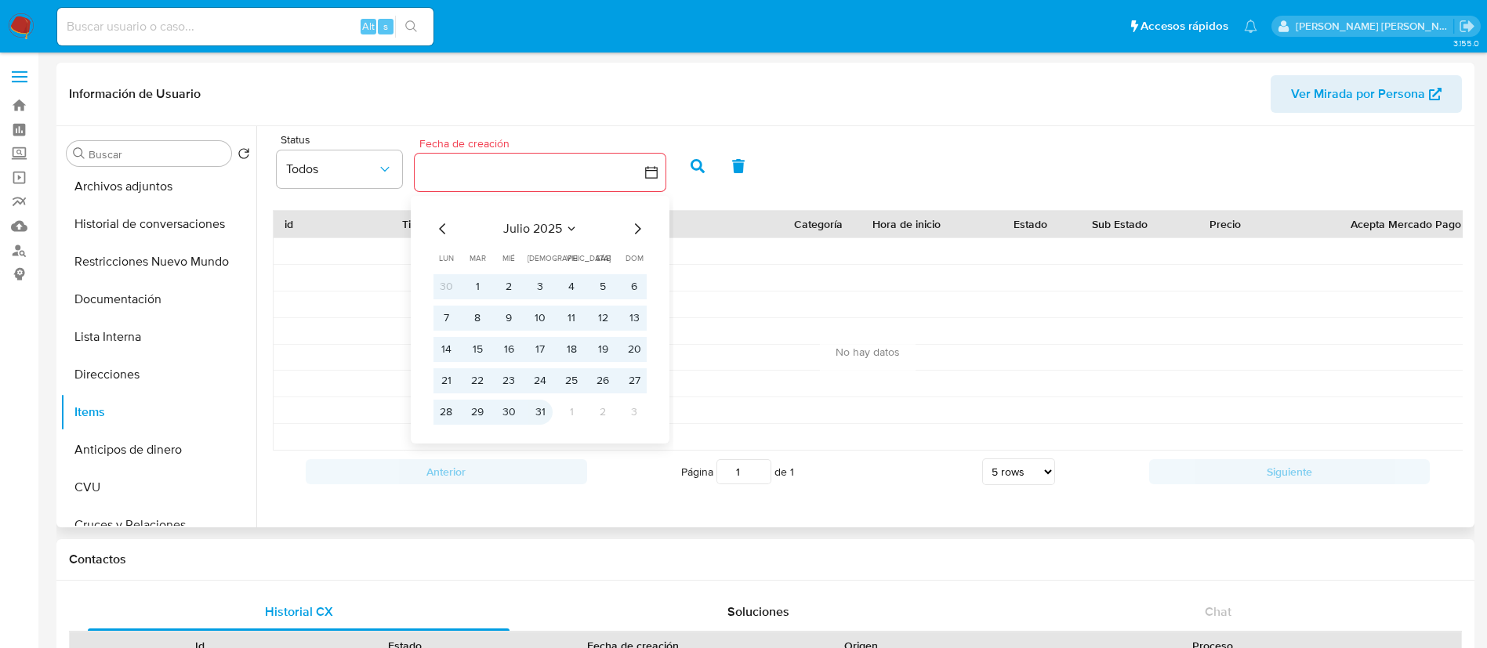
click at [534, 417] on button "31" at bounding box center [539, 412] width 25 height 25
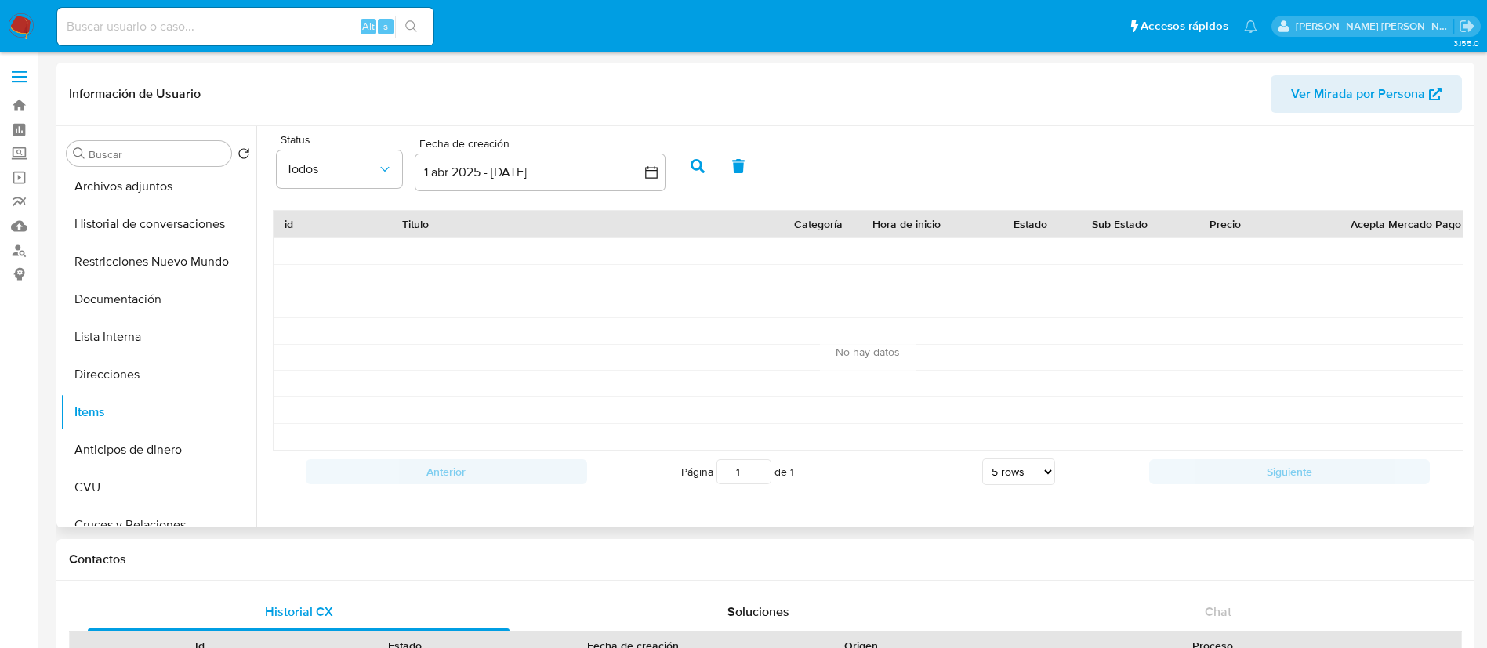
click at [699, 170] on icon "button" at bounding box center [697, 166] width 14 height 14
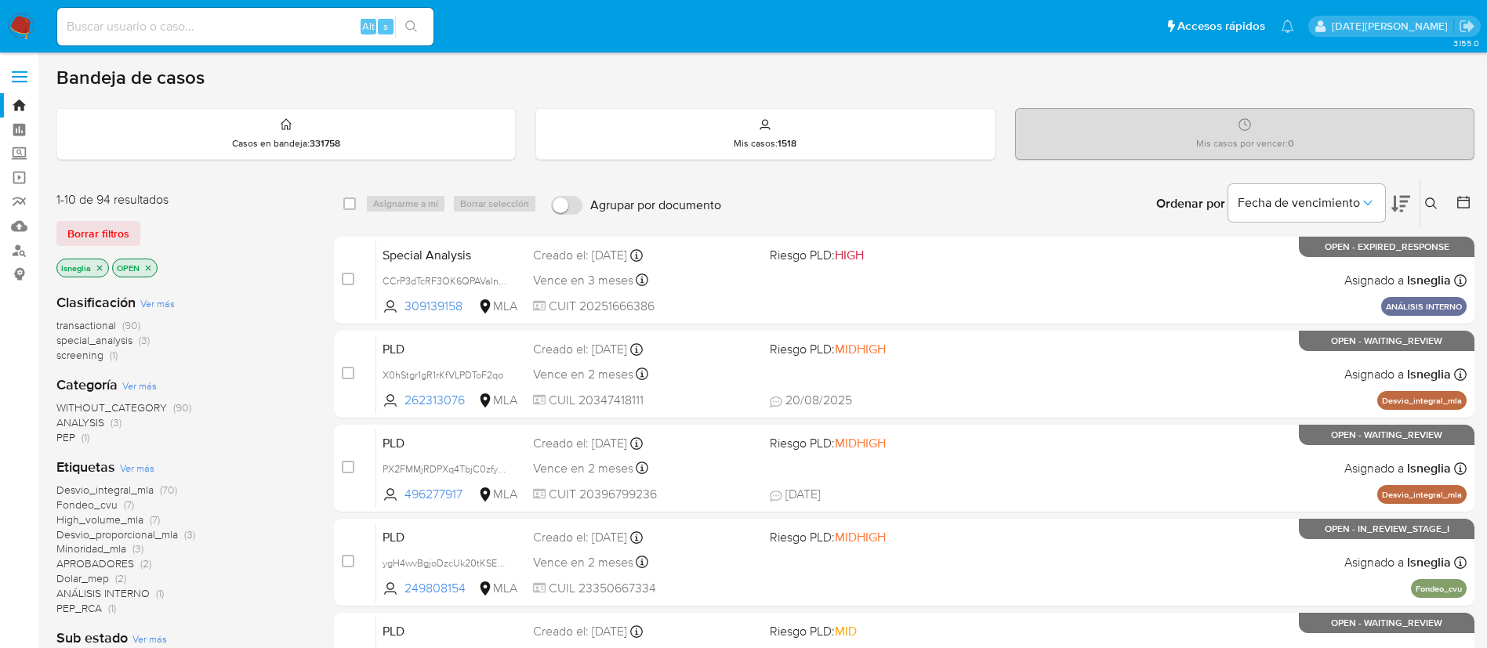
click at [1430, 205] on icon at bounding box center [1431, 203] width 13 height 13
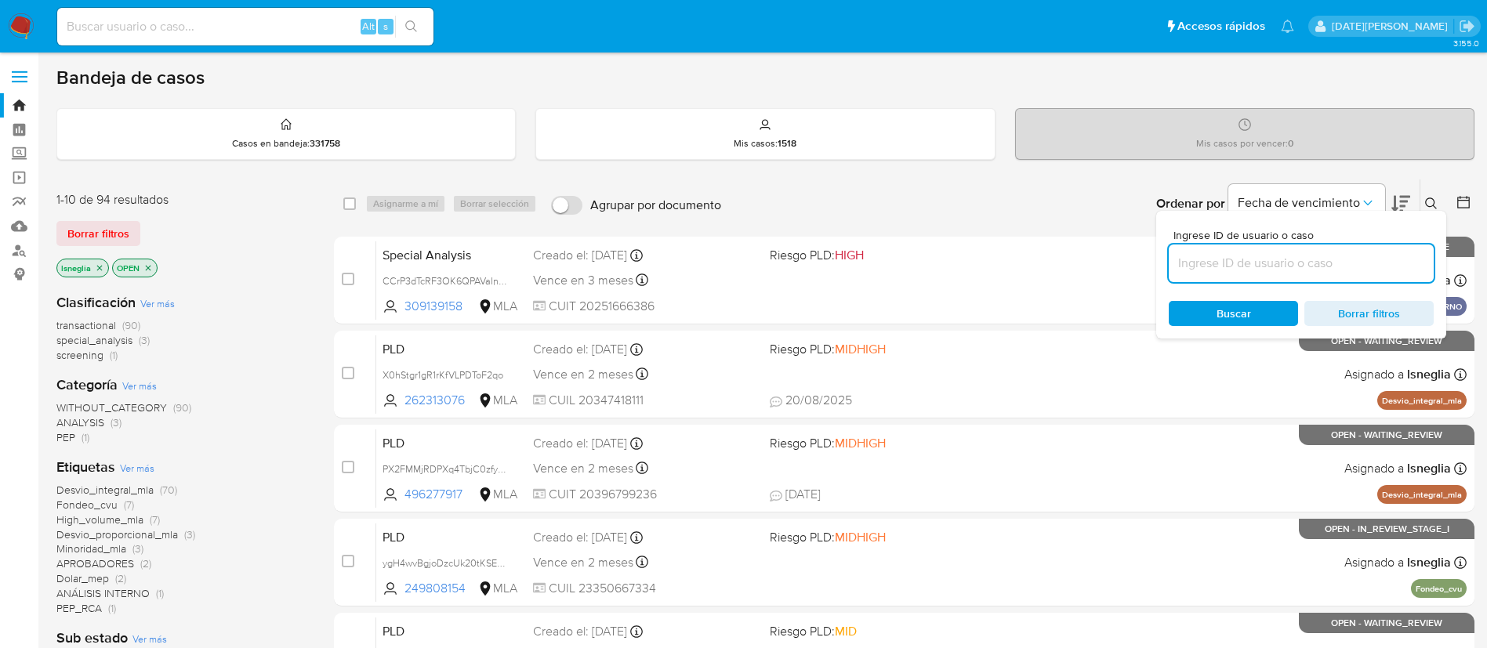
click at [1257, 263] on input at bounding box center [1300, 263] width 265 height 20
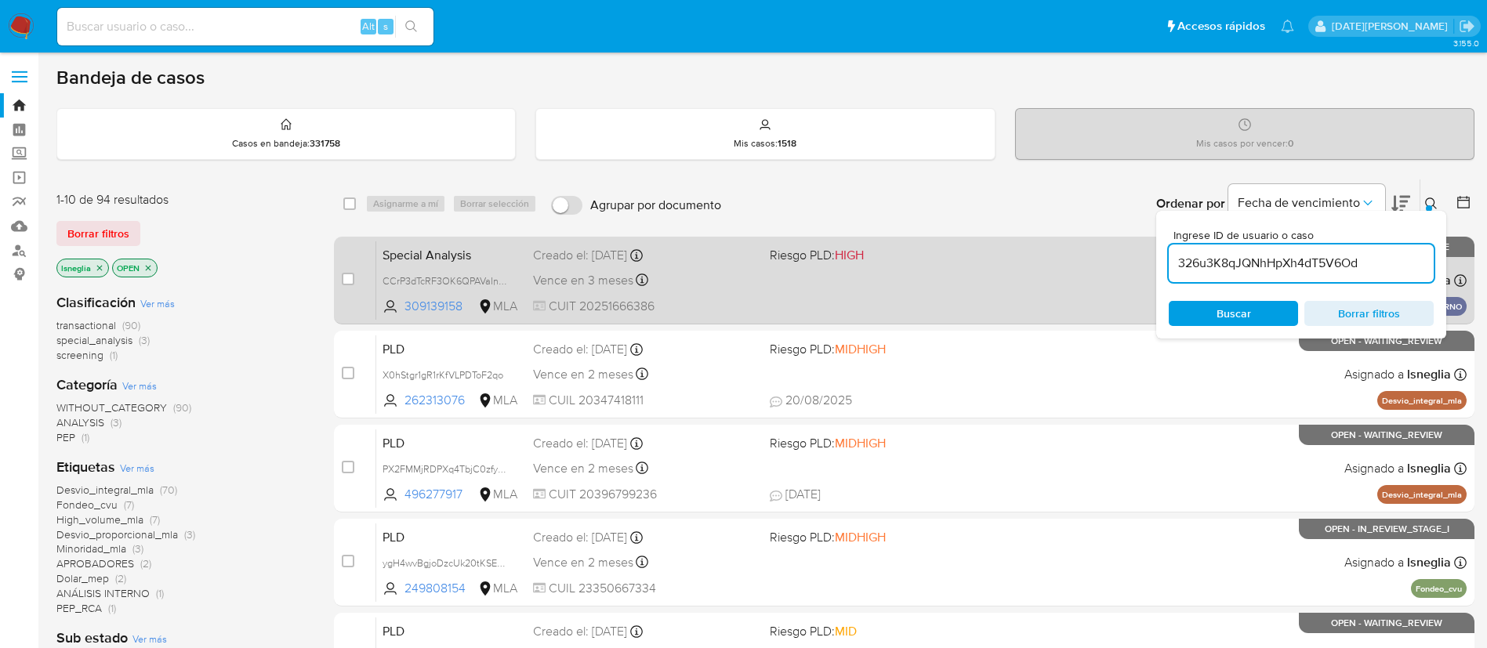
type input "326u3K8qJQNhHpXh4dT5V6Od"
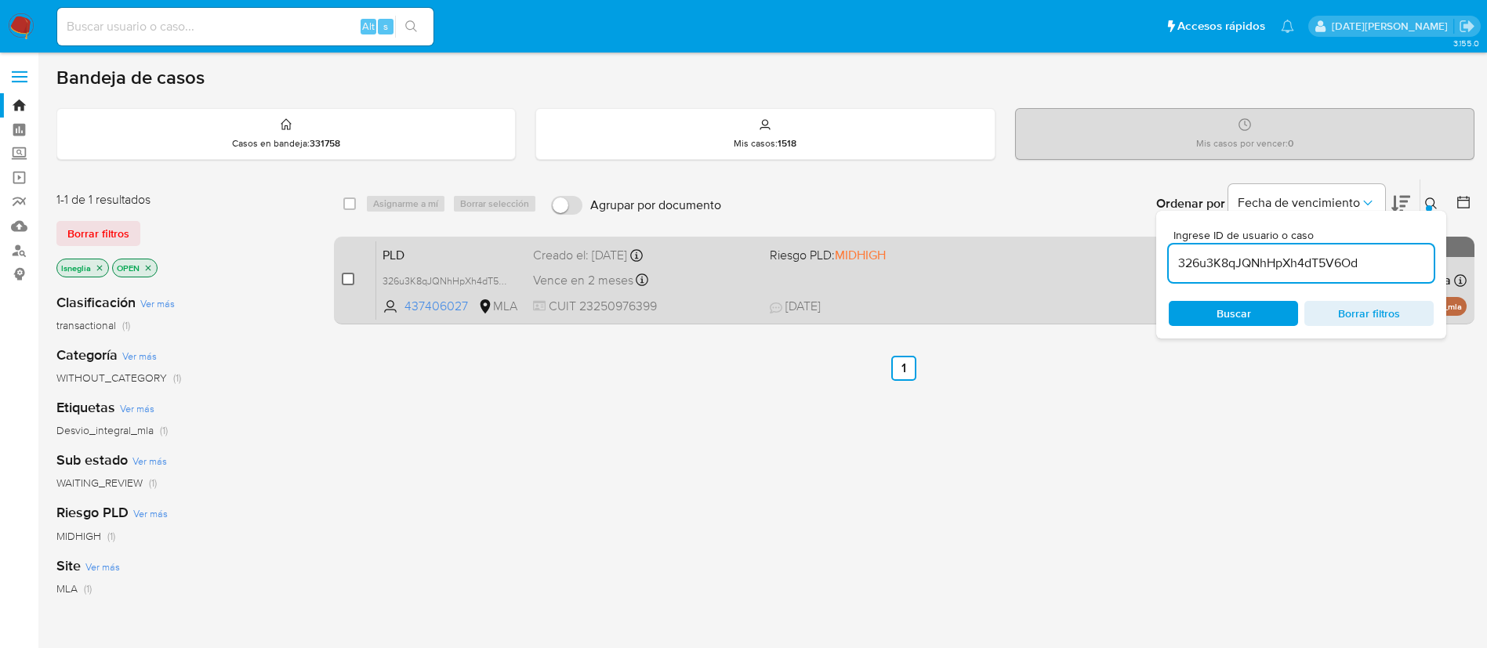
click at [349, 279] on input "checkbox" at bounding box center [348, 279] width 13 height 13
checkbox input "true"
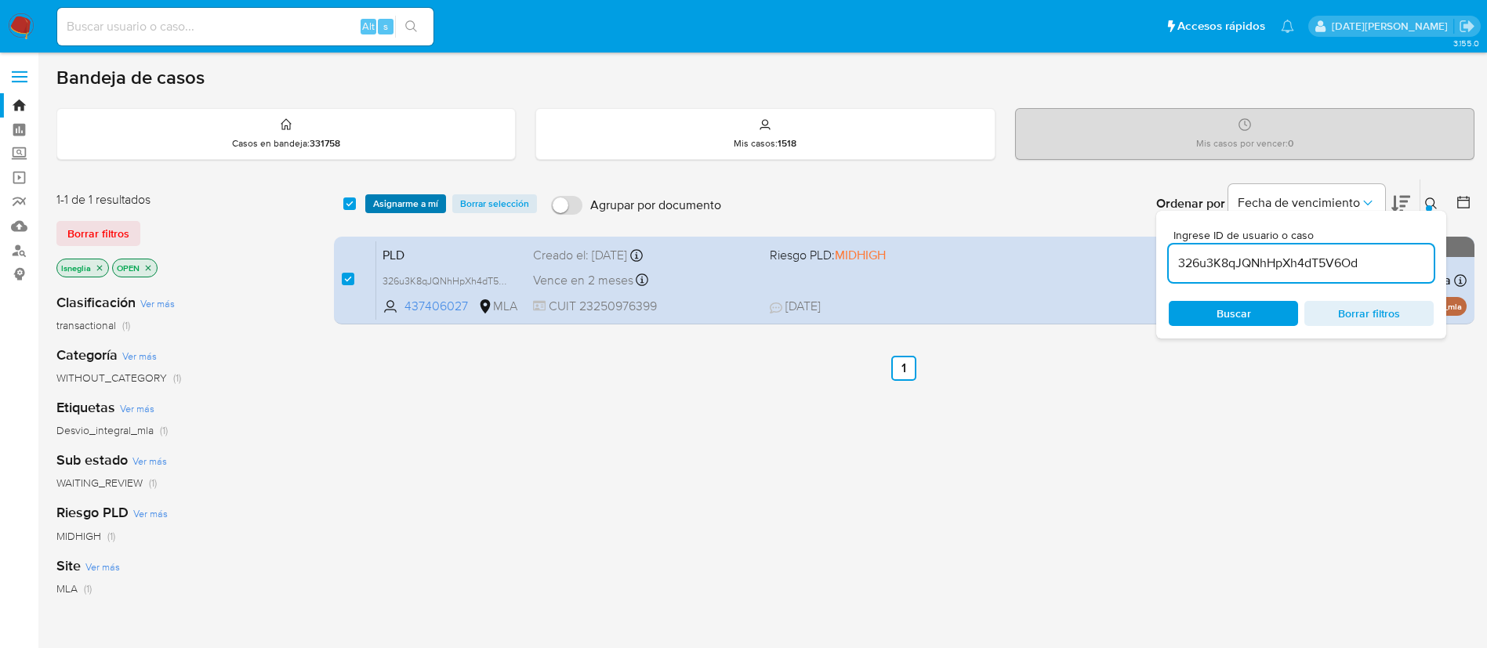
click at [411, 204] on span "Asignarme a mí" at bounding box center [405, 204] width 65 height 16
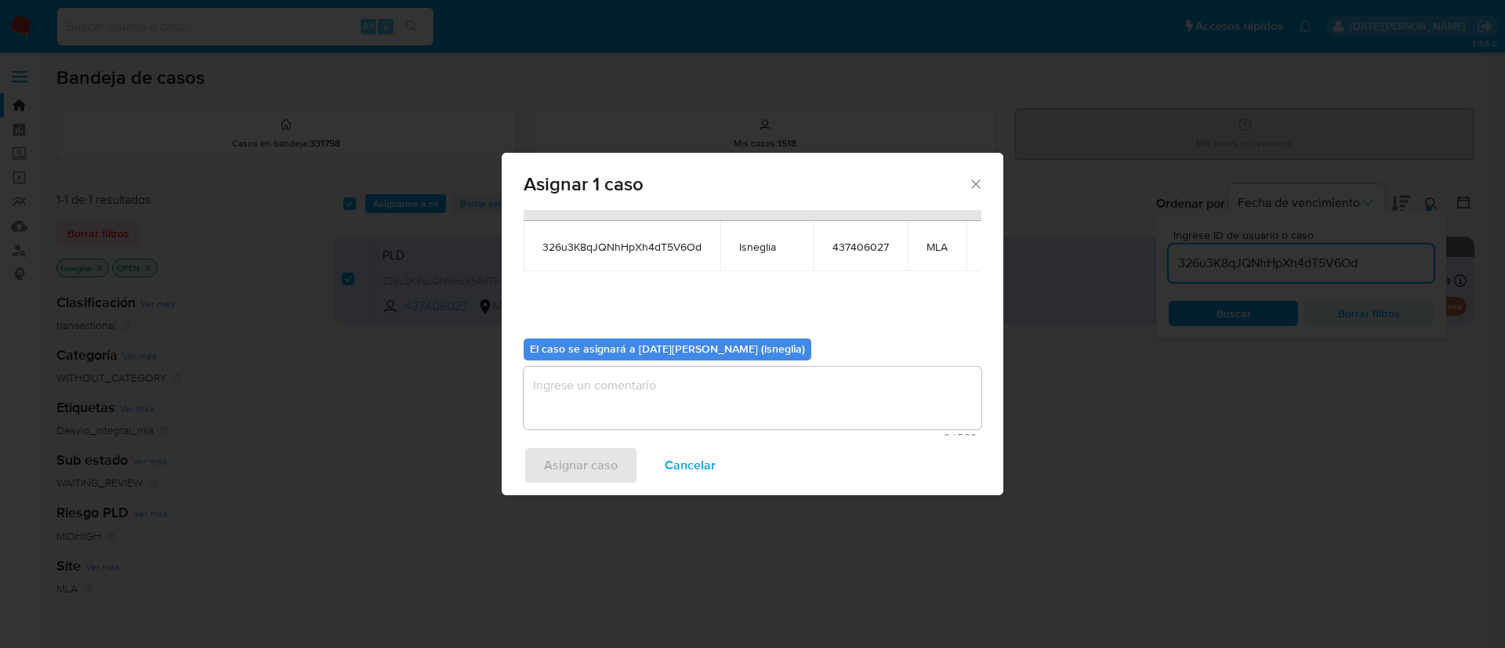
scroll to position [100, 0]
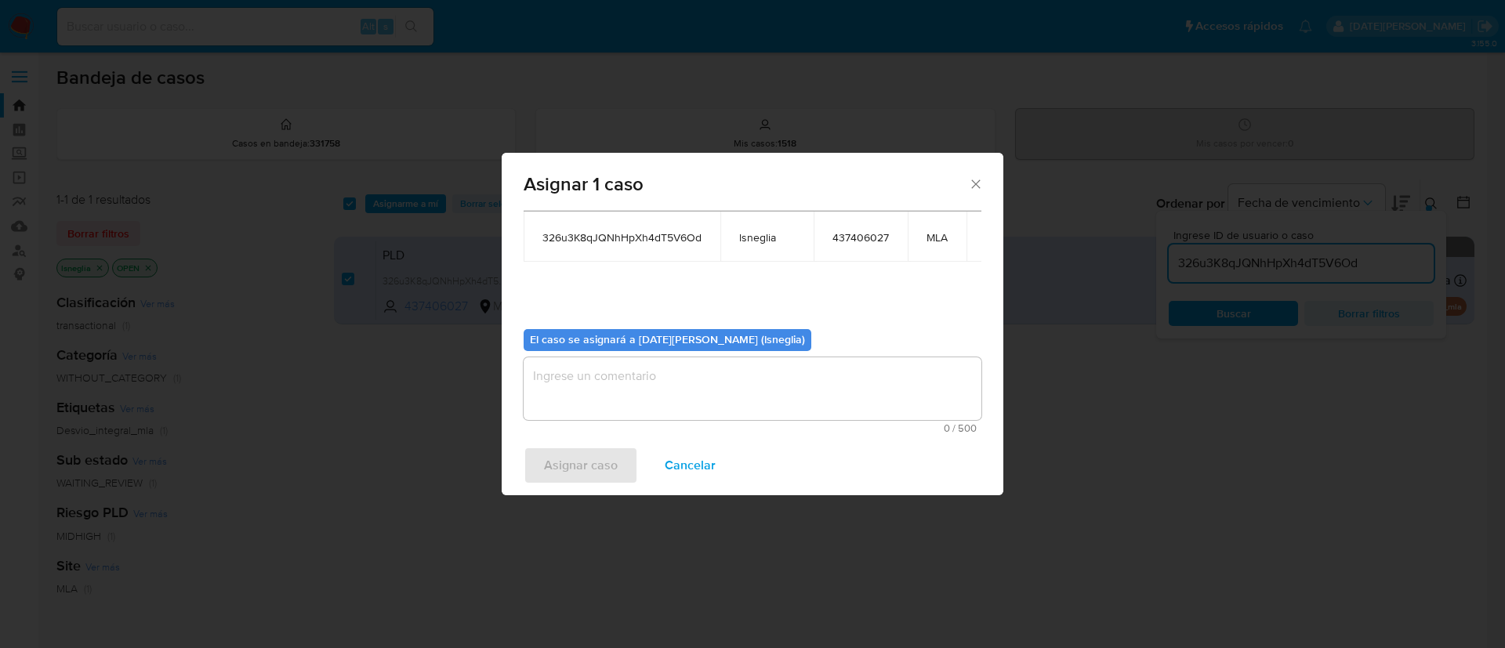
click at [580, 371] on textarea "assign-modal" at bounding box center [753, 388] width 458 height 63
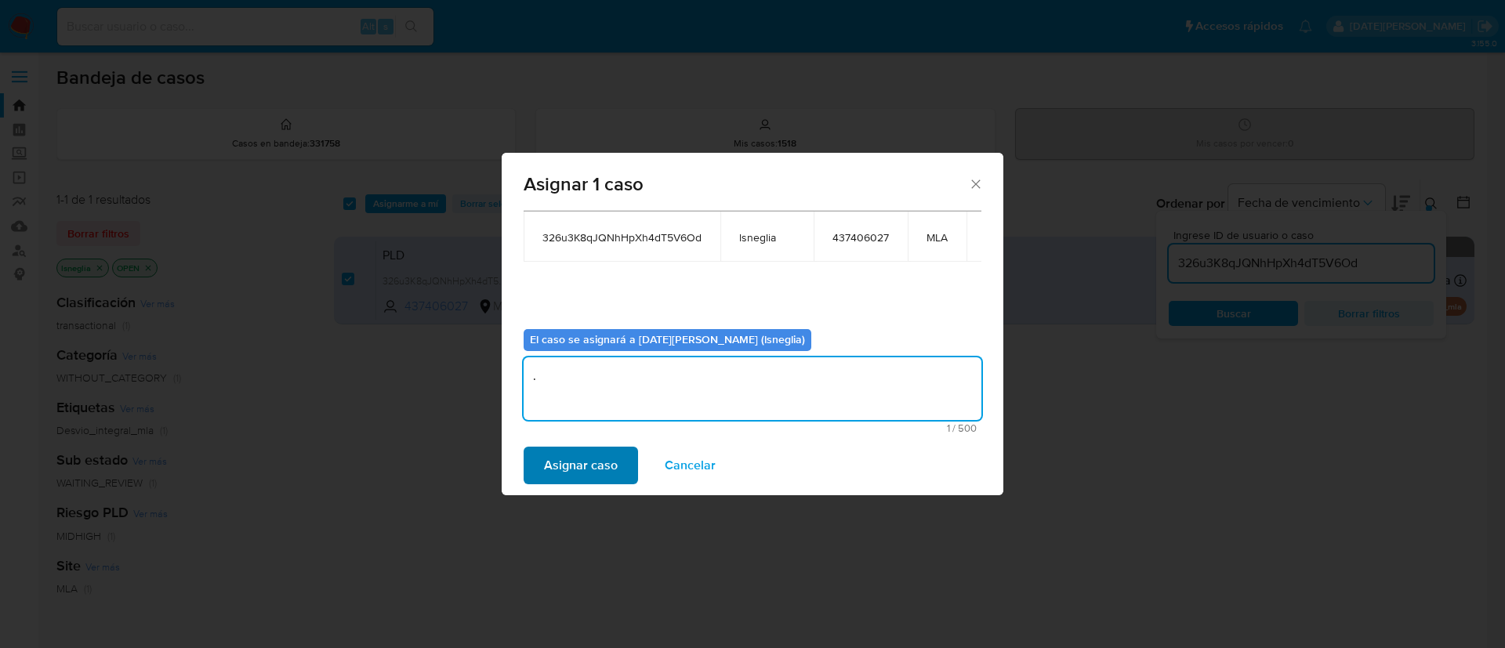
type textarea "."
click at [582, 476] on span "Asignar caso" at bounding box center [581, 465] width 74 height 34
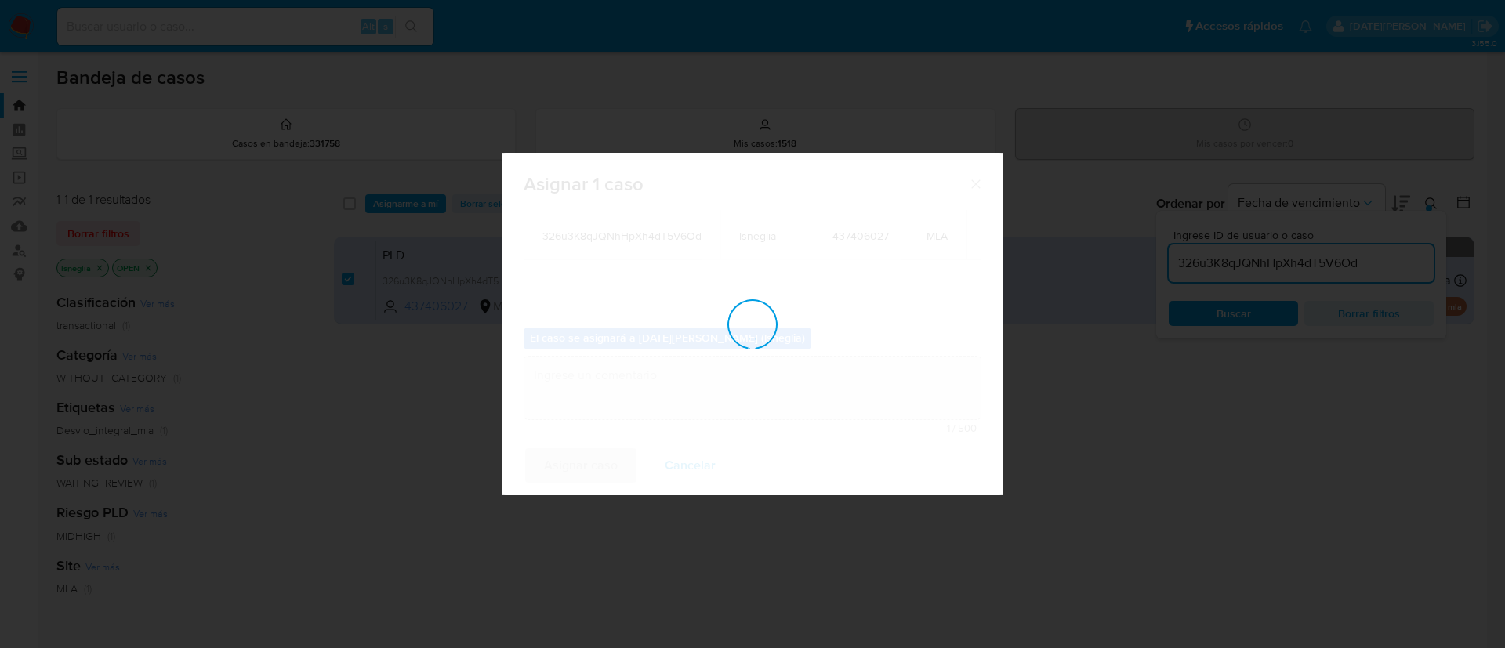
checkbox input "false"
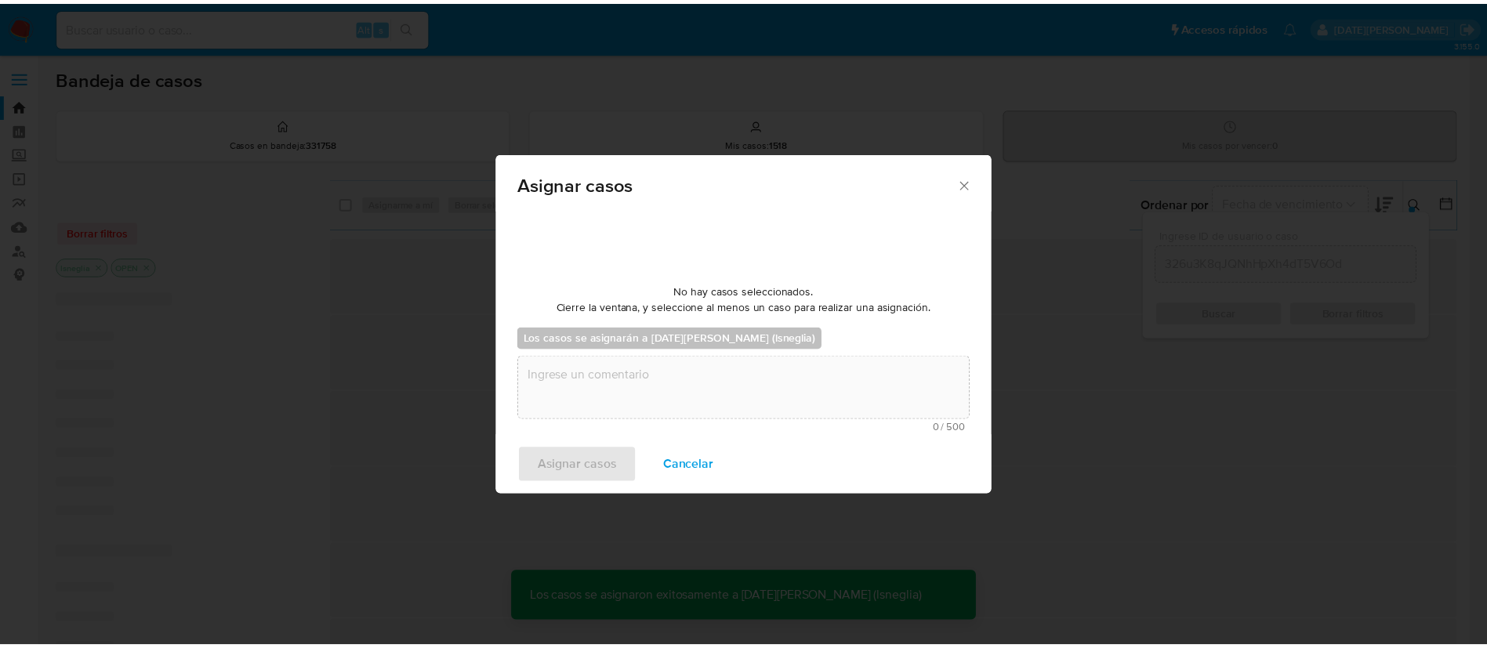
scroll to position [95, 0]
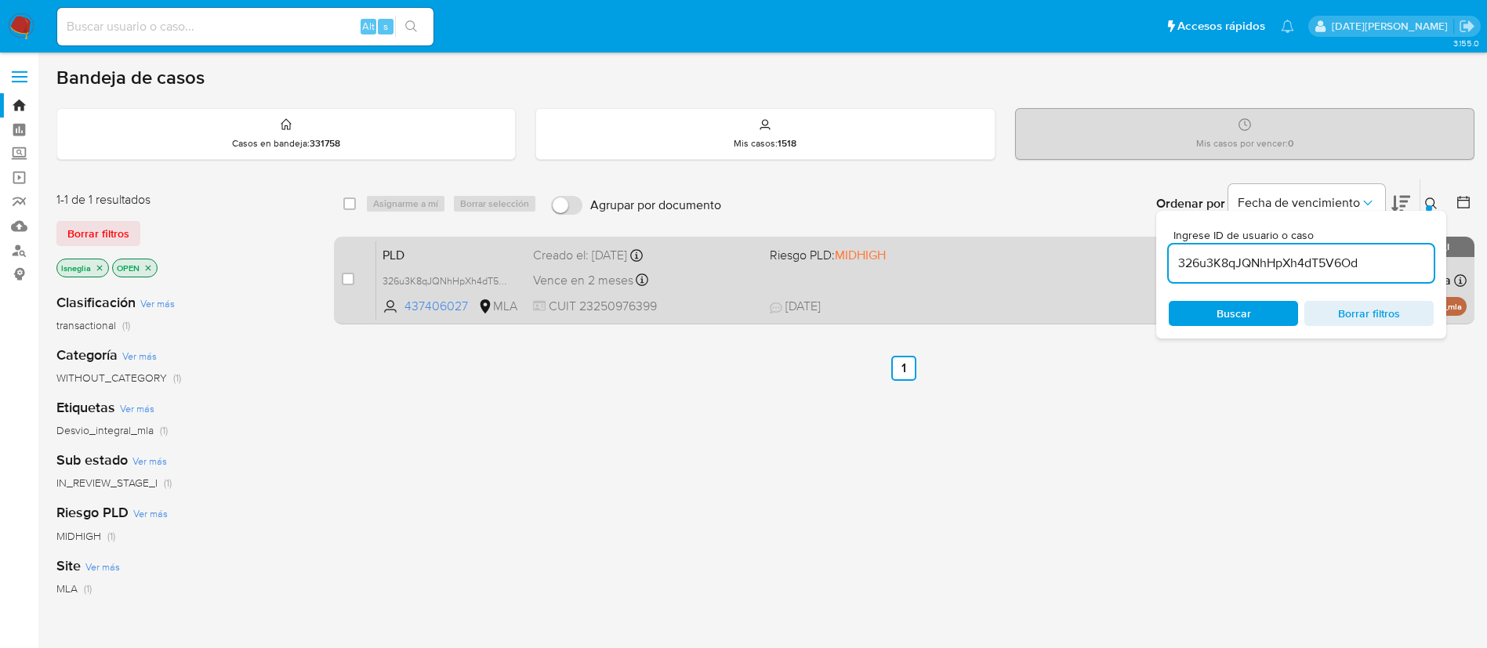
click at [455, 239] on div "case-item-checkbox No es posible asignar el caso PLD 326u3K8qJQNhHpXh4dT5V6Od 4…" at bounding box center [904, 281] width 1140 height 88
click at [457, 252] on span "PLD" at bounding box center [451, 254] width 138 height 20
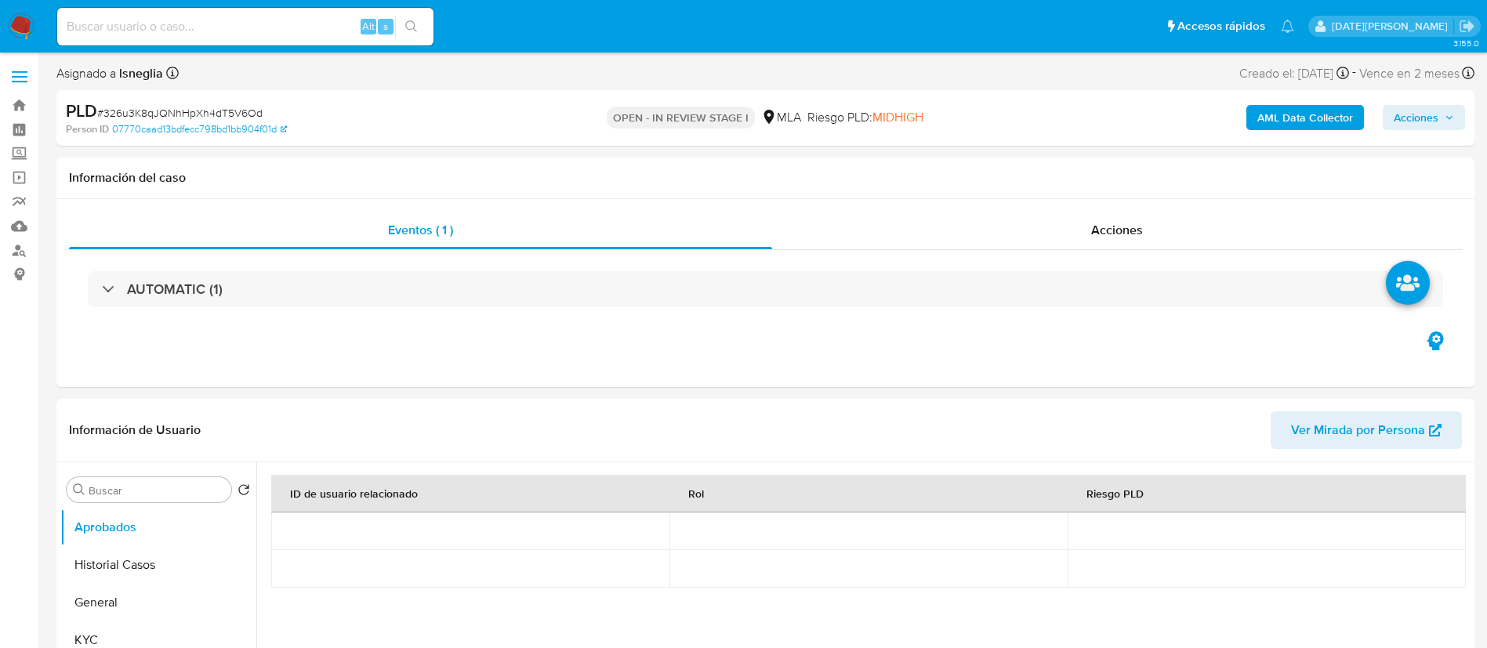
select select "10"
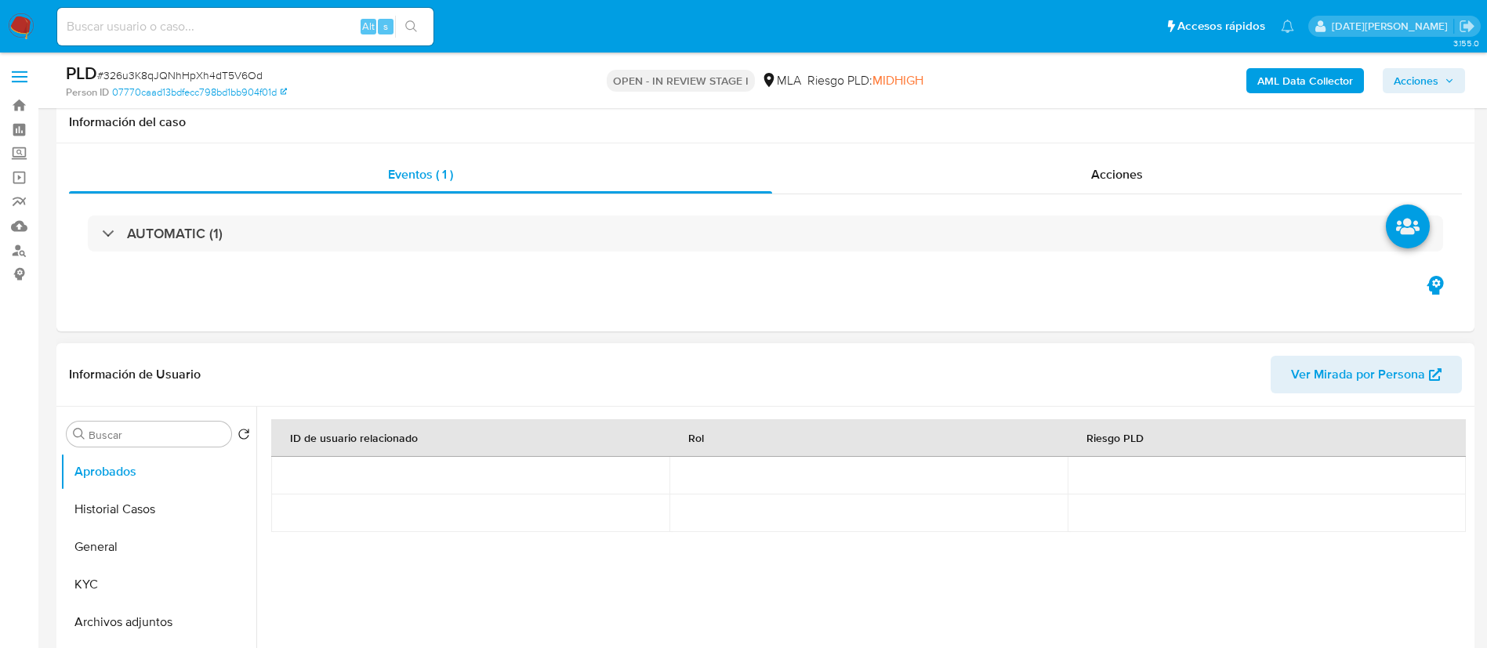
scroll to position [353, 0]
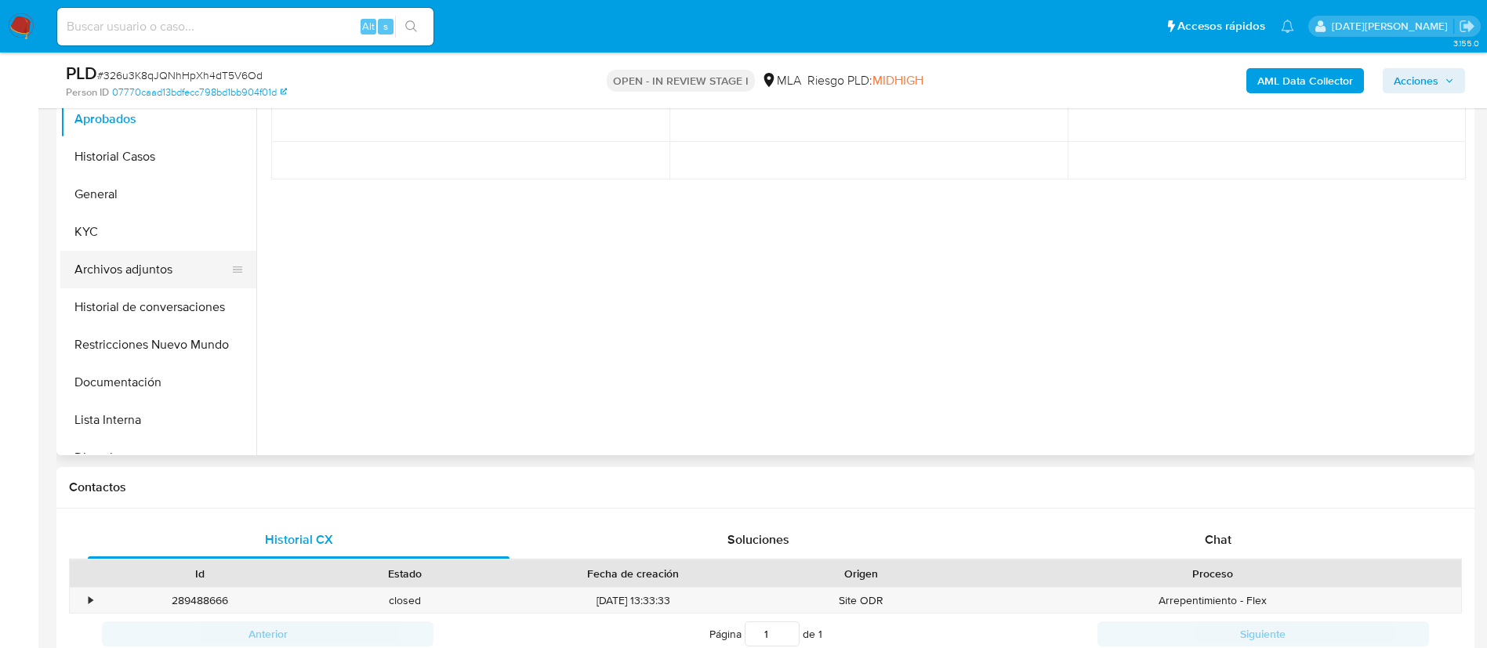
click at [85, 266] on button "Archivos adjuntos" at bounding box center [151, 270] width 183 height 38
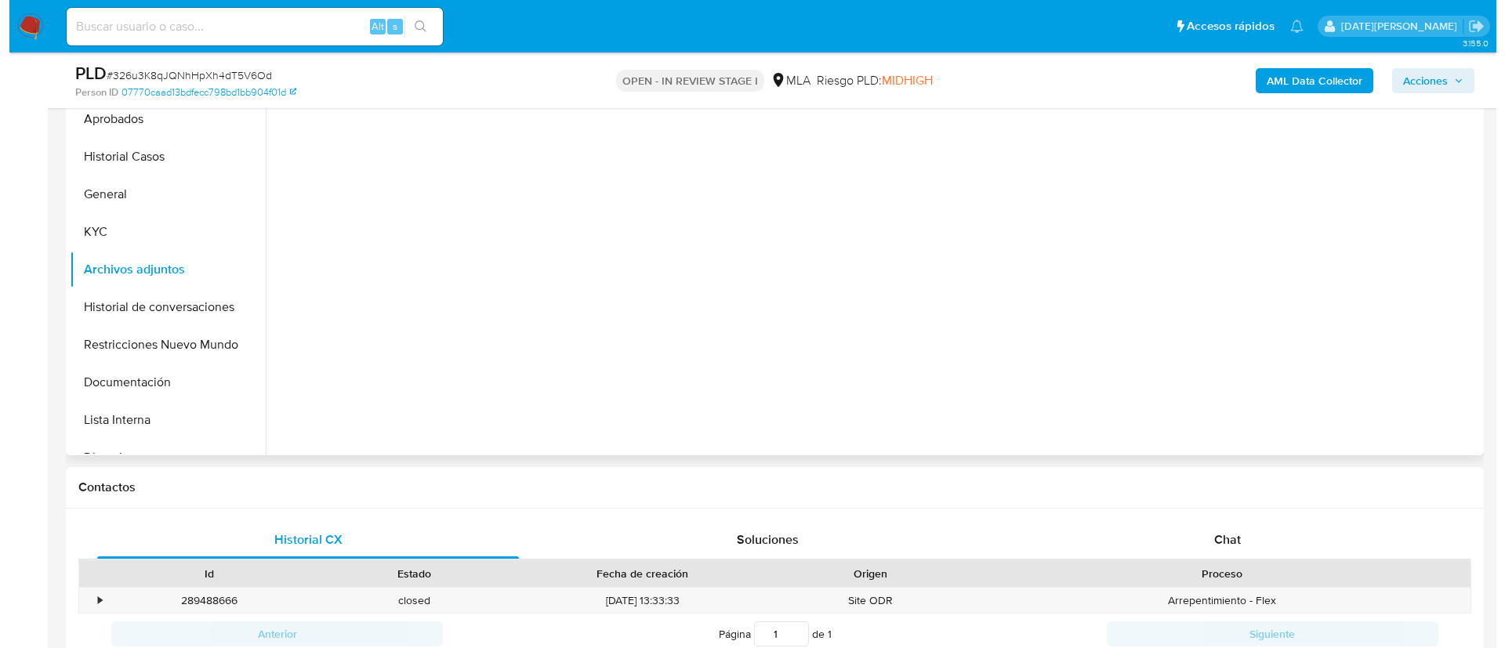
scroll to position [235, 0]
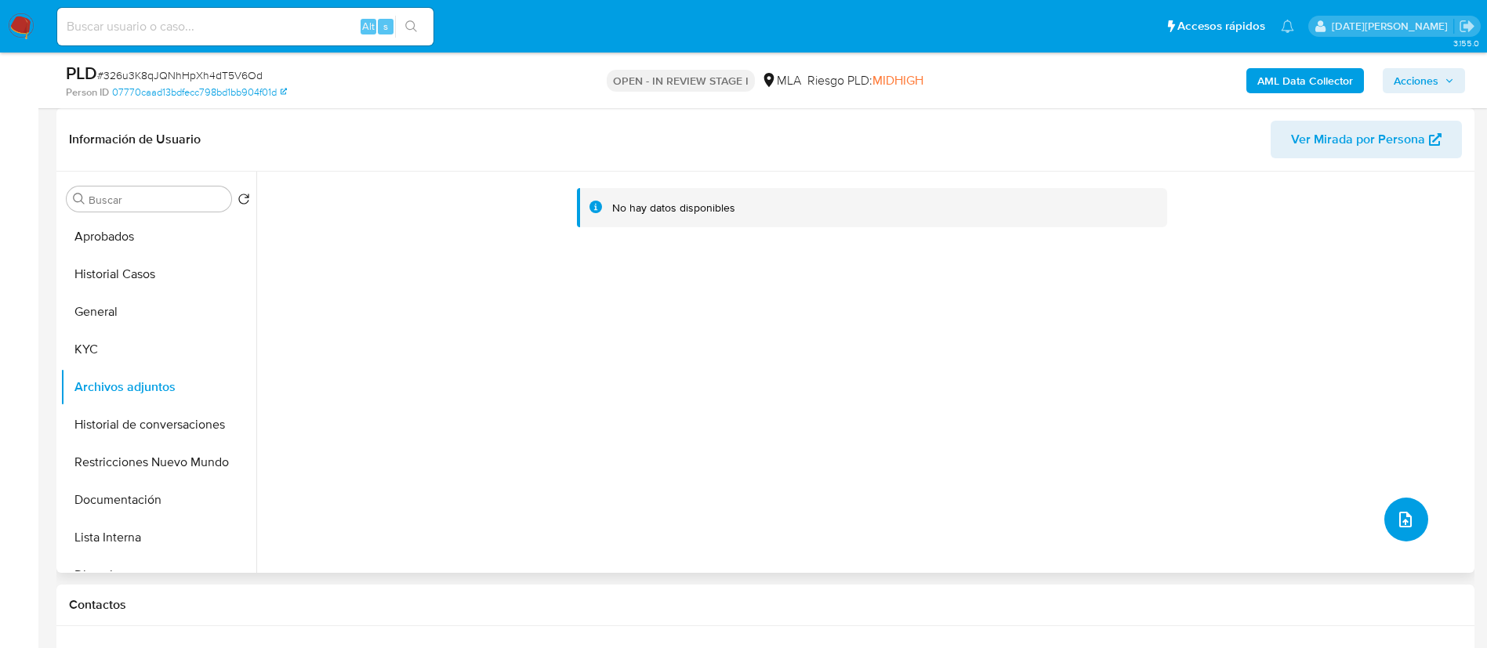
click at [1397, 518] on icon "upload-file" at bounding box center [1405, 519] width 19 height 19
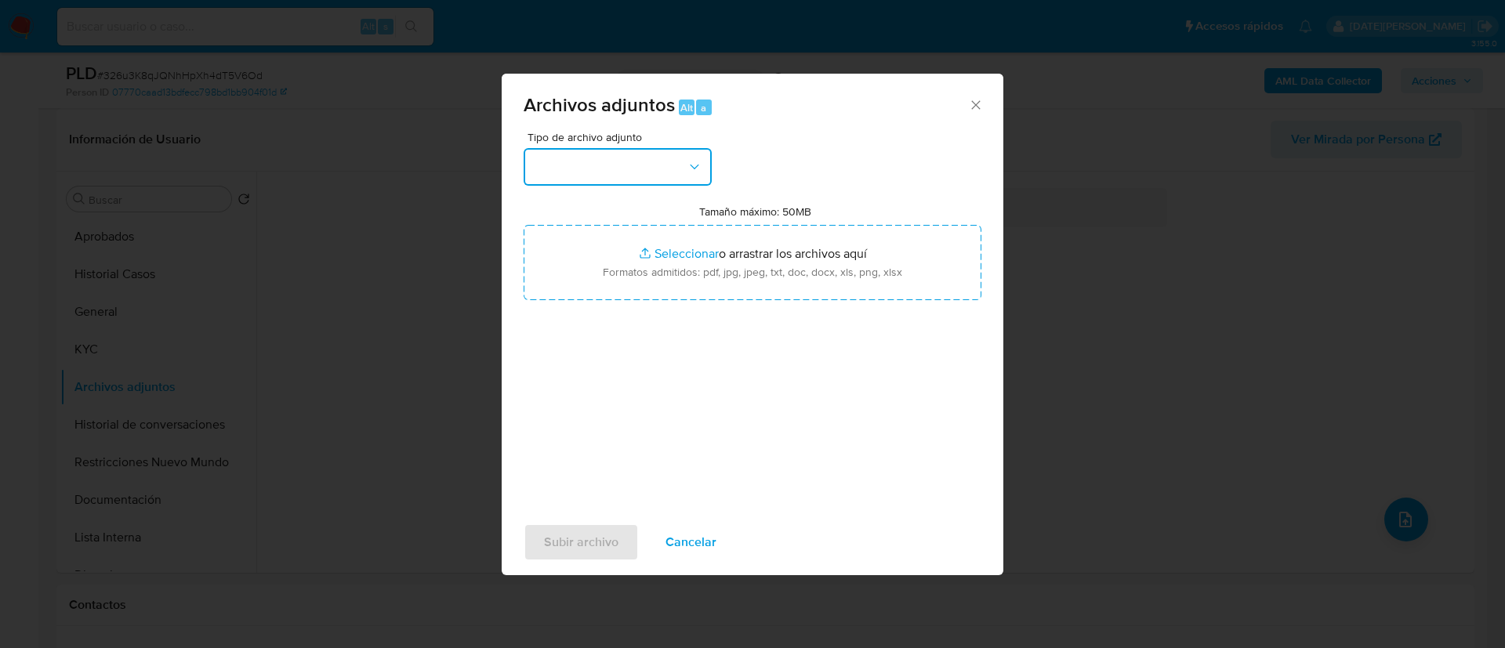
click at [613, 172] on button "button" at bounding box center [618, 167] width 188 height 38
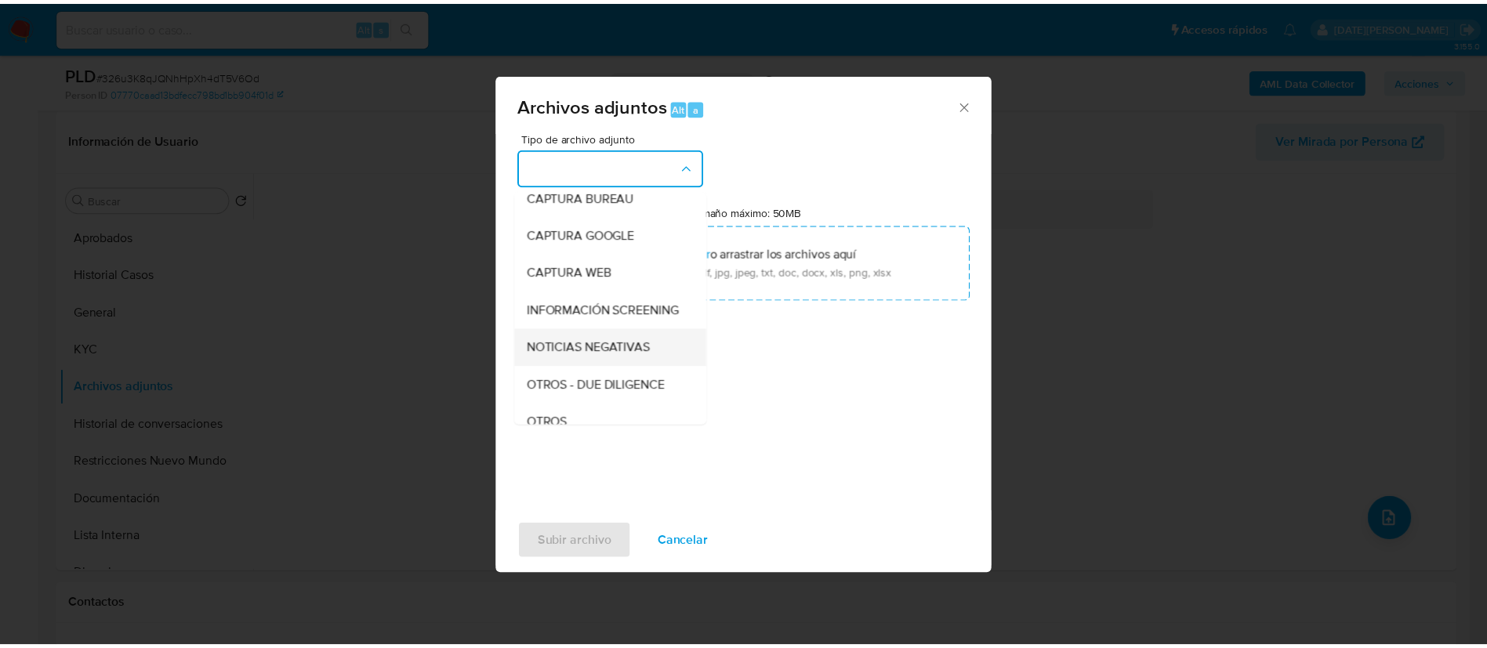
scroll to position [118, 0]
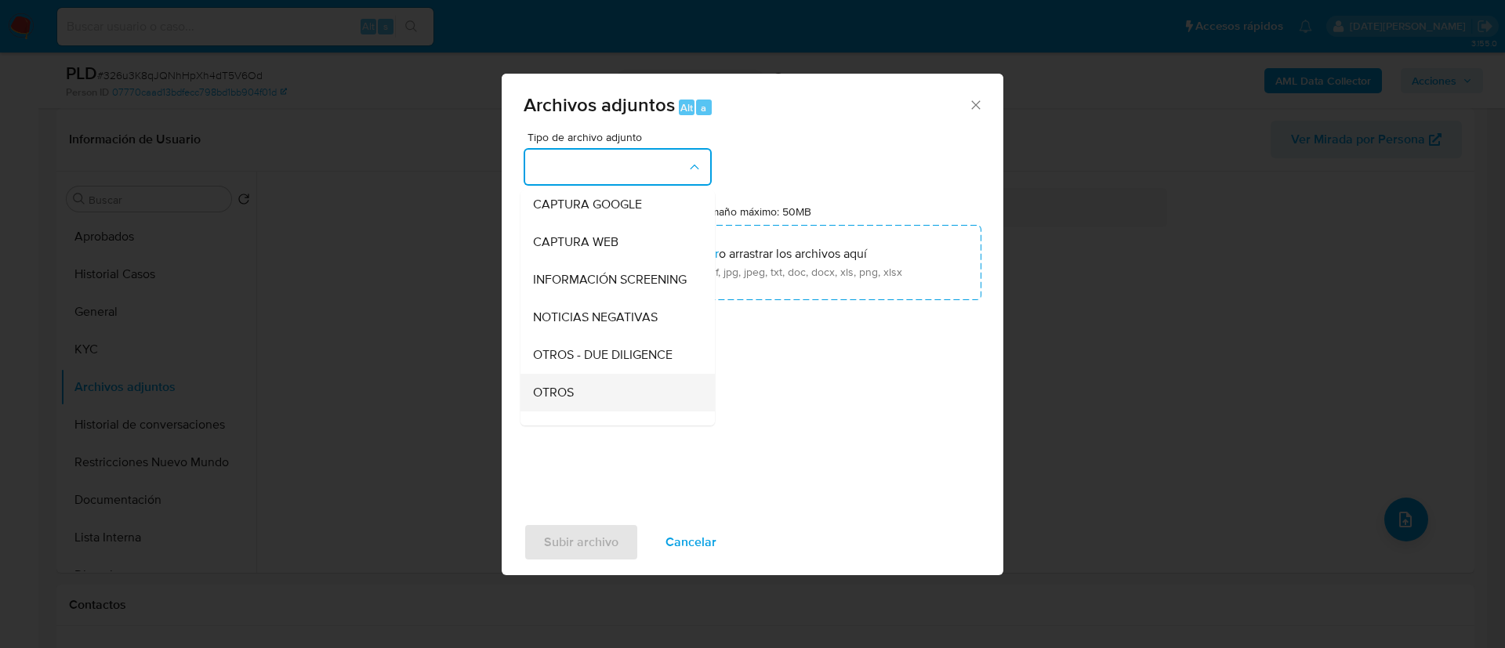
click at [600, 403] on div "OTROS" at bounding box center [613, 393] width 160 height 38
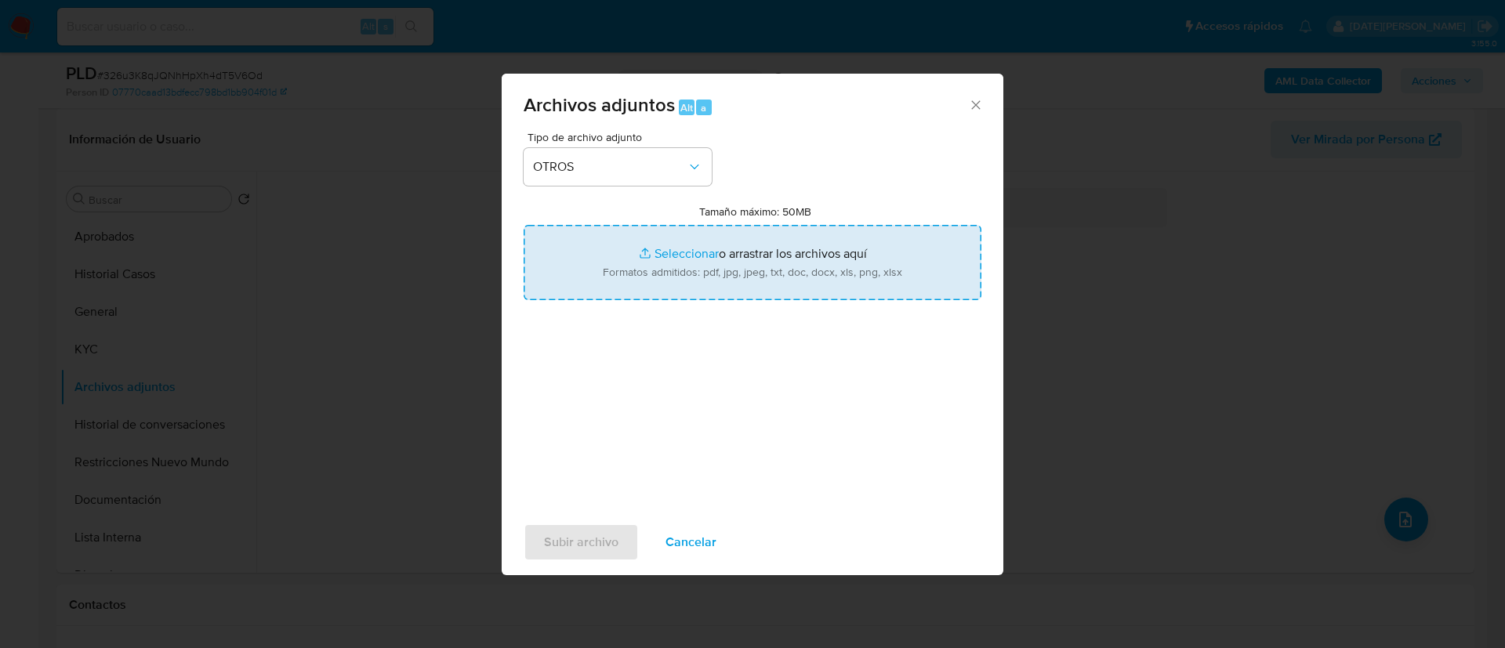
type input "C:\fakepath\Movimientos 437406027.xlsx"
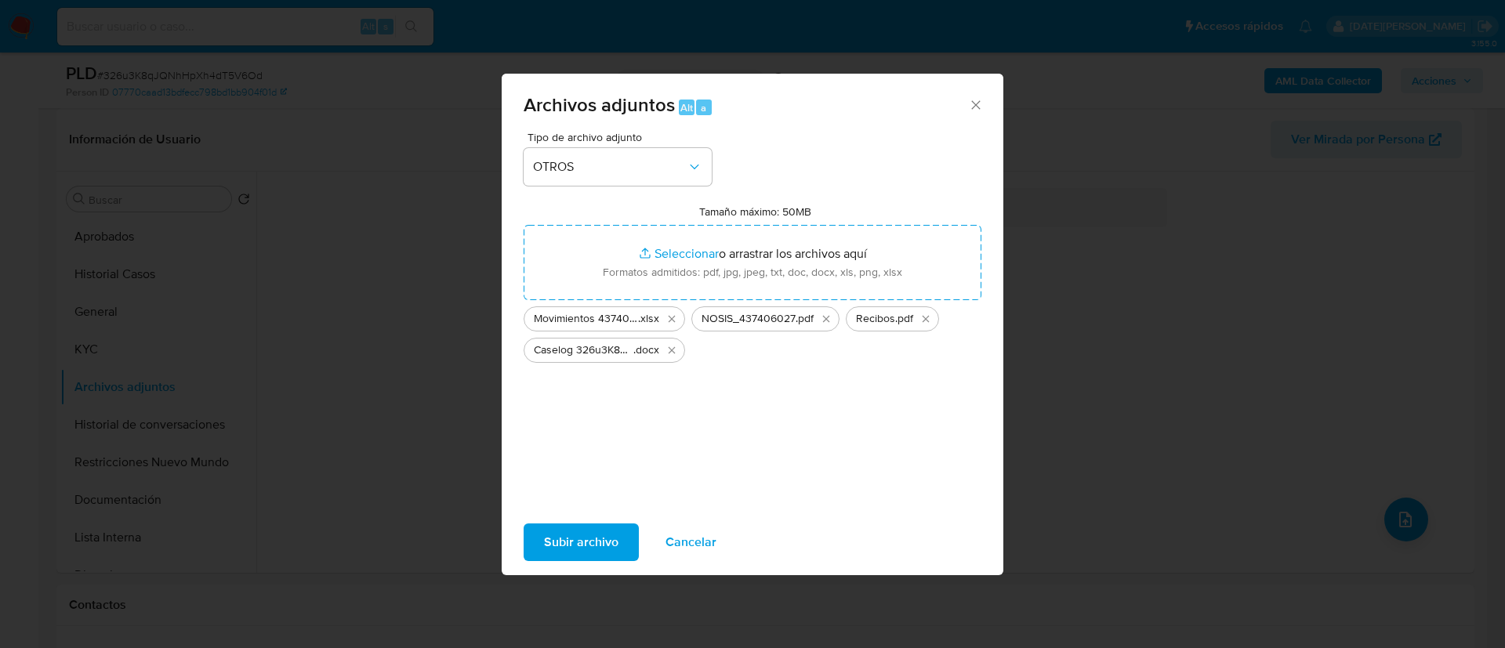
click at [582, 530] on span "Subir archivo" at bounding box center [581, 542] width 74 height 34
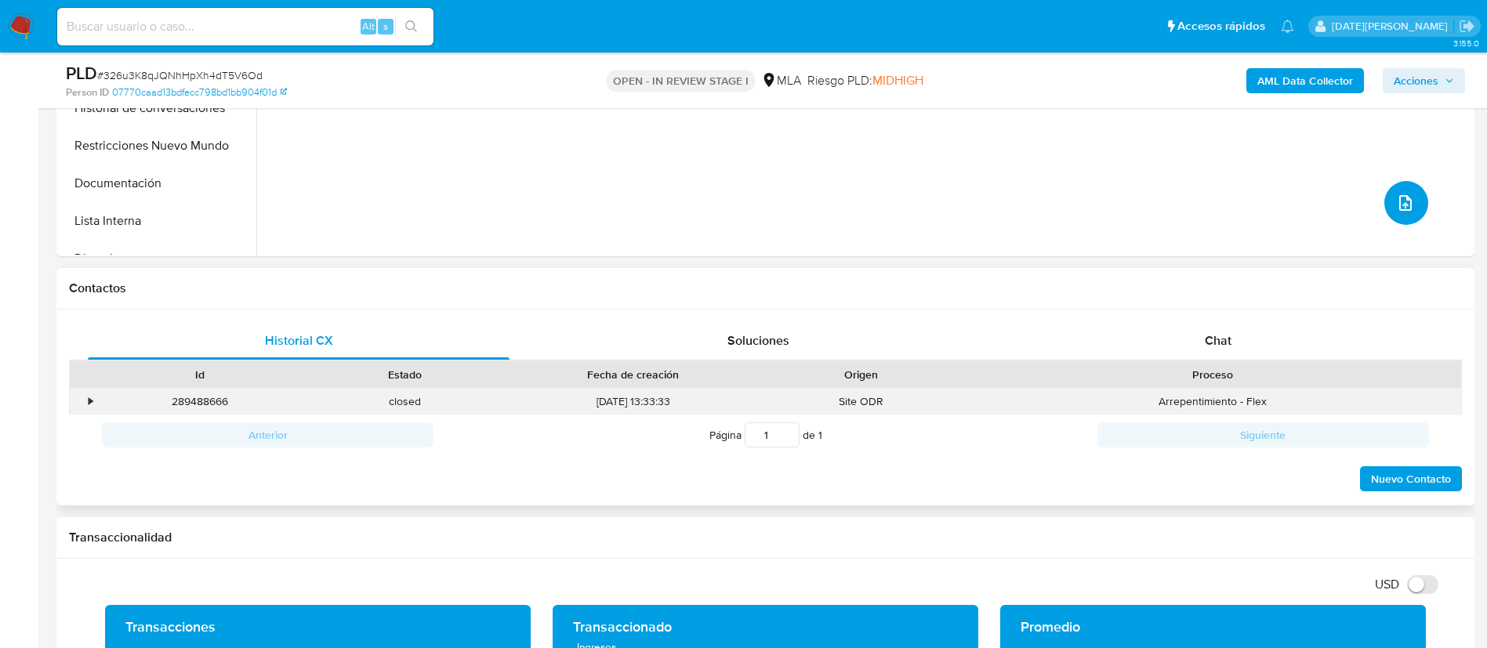
scroll to position [588, 0]
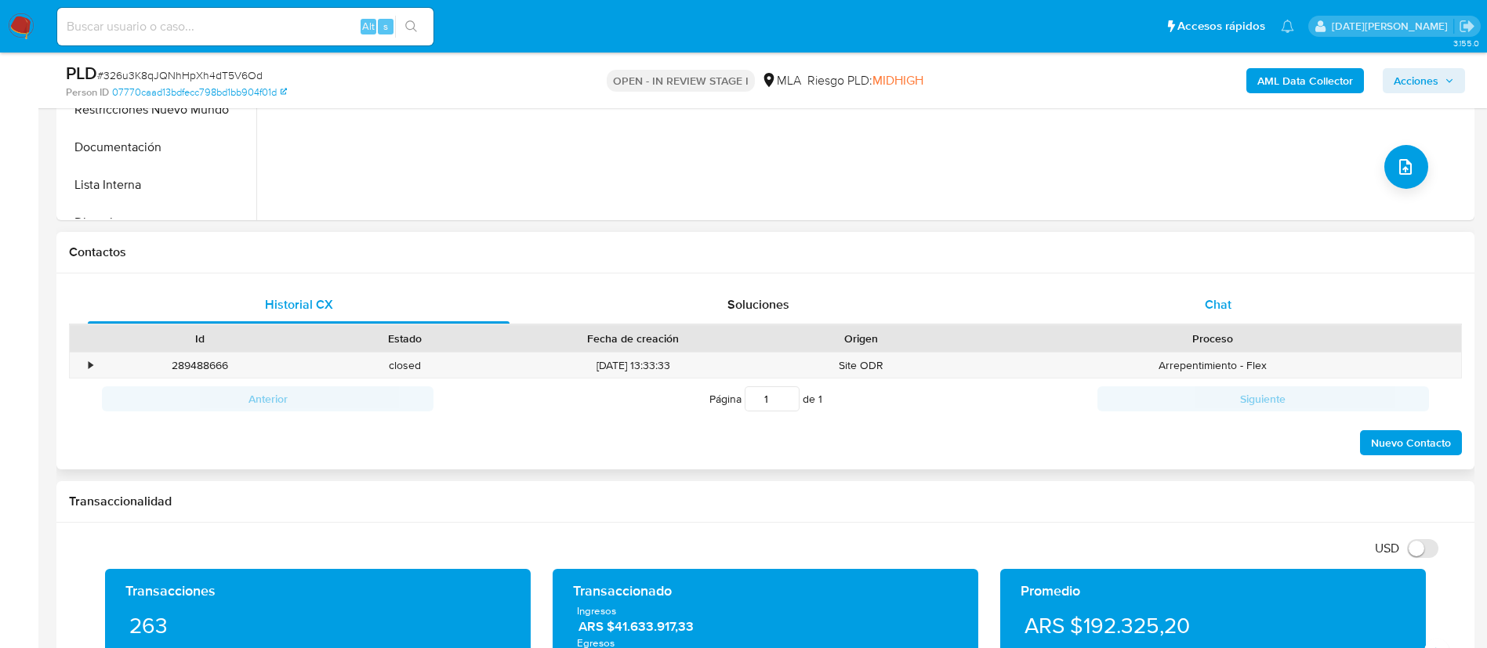
click at [1248, 304] on div "Chat" at bounding box center [1218, 305] width 422 height 38
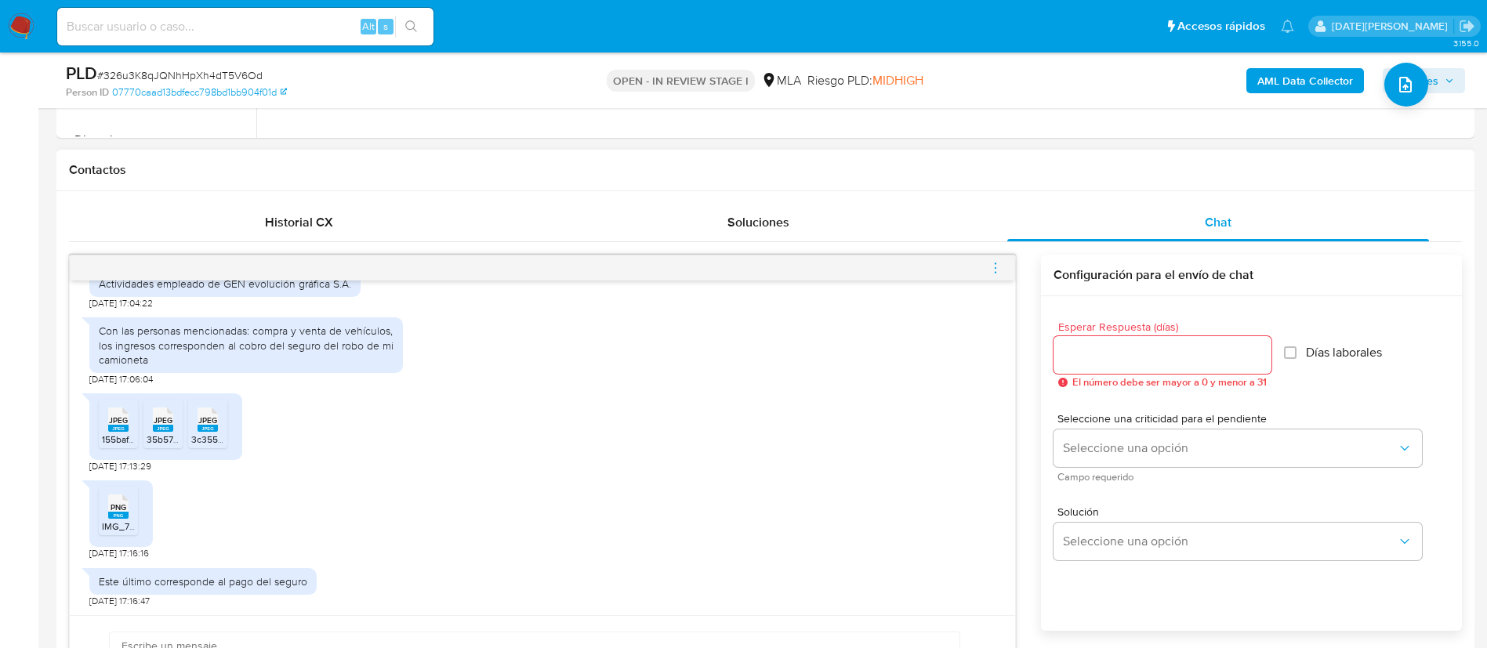
scroll to position [705, 0]
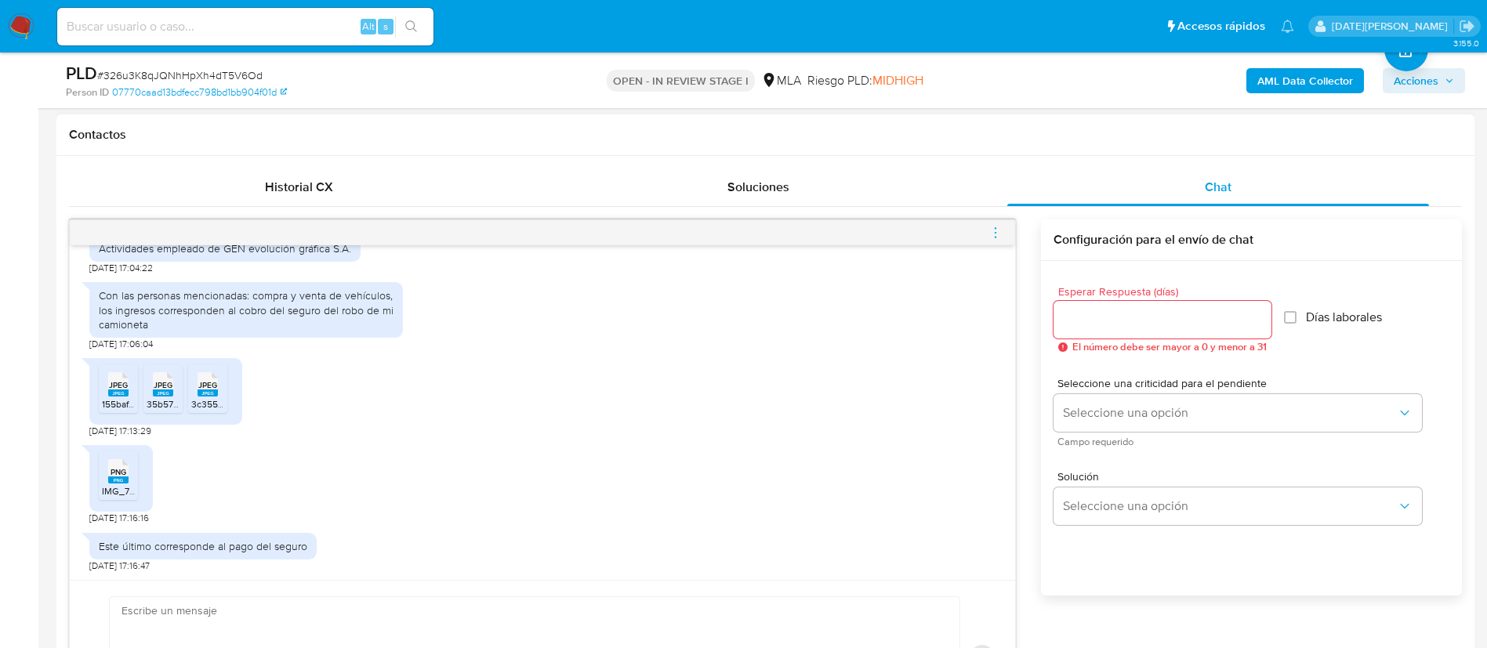
click at [120, 471] on span "PNG" at bounding box center [118, 472] width 16 height 10
click at [998, 226] on icon "menu-action" at bounding box center [995, 233] width 14 height 14
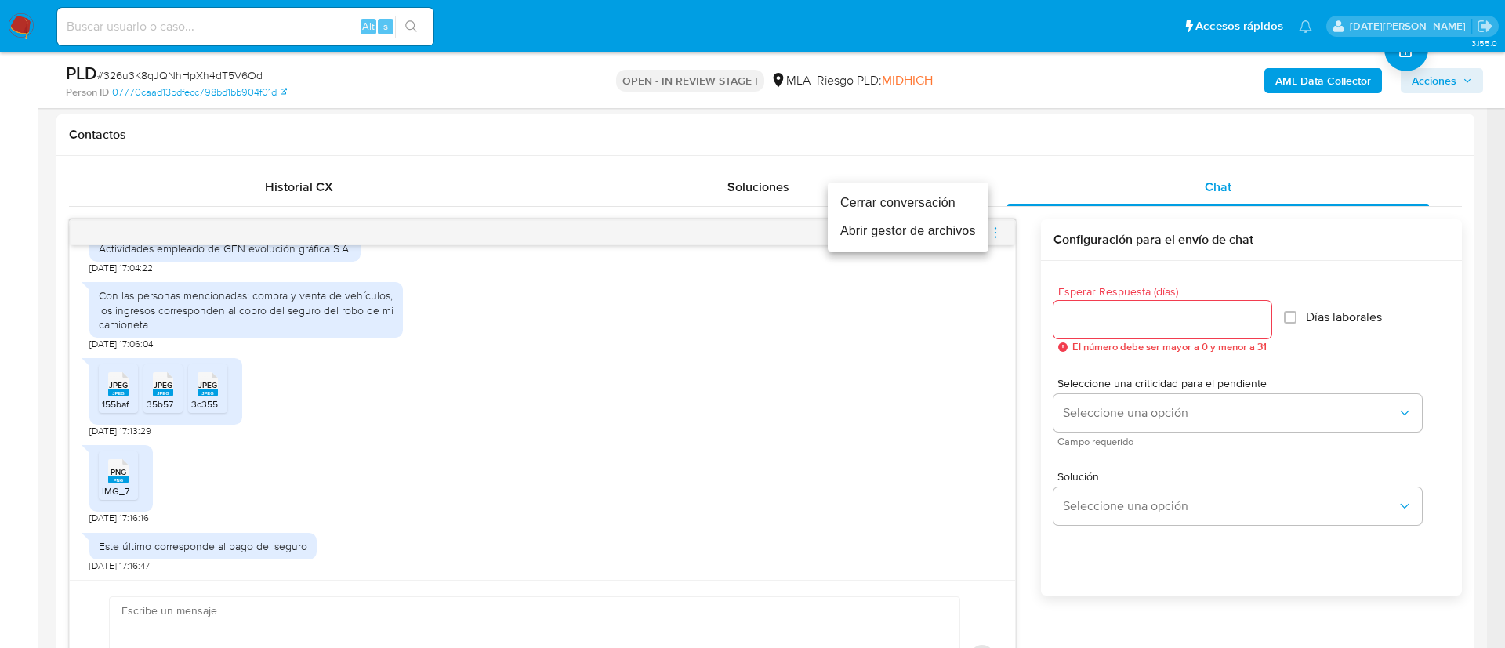
click at [935, 203] on li "Cerrar conversación" at bounding box center [908, 203] width 161 height 28
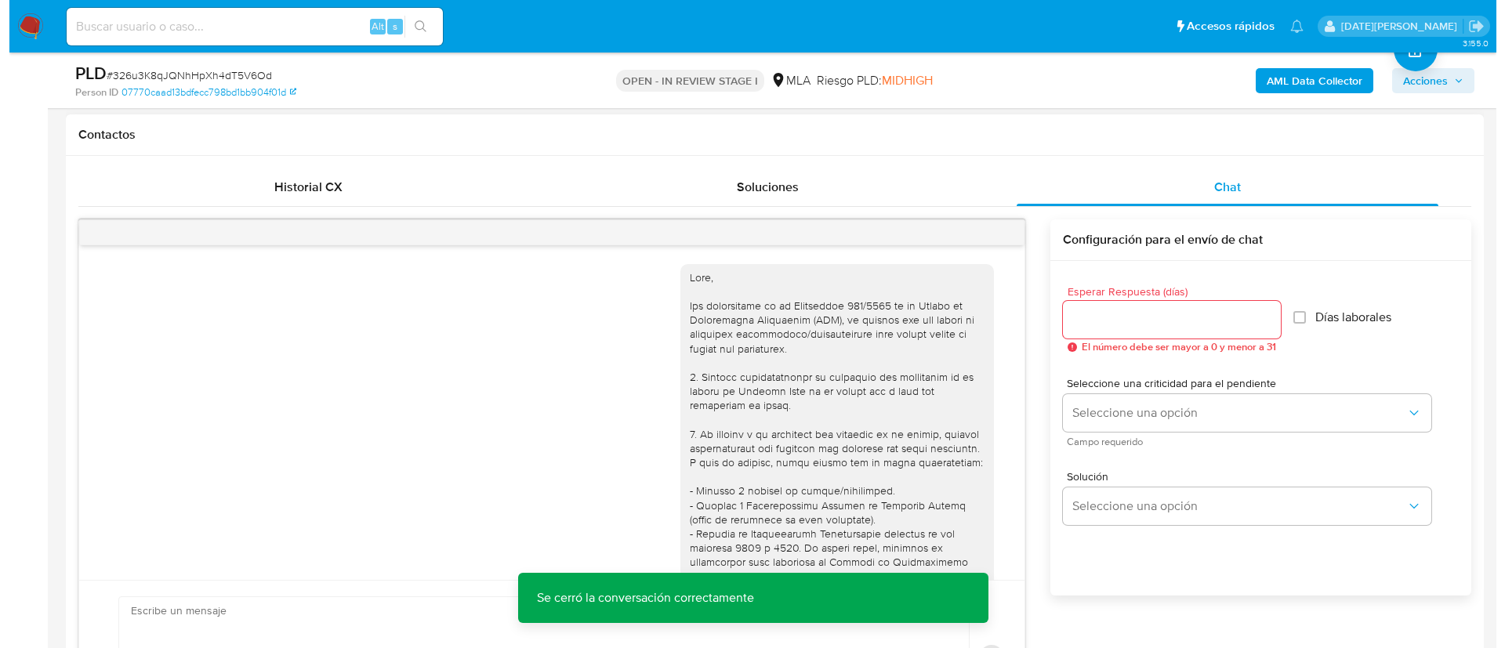
scroll to position [118, 0]
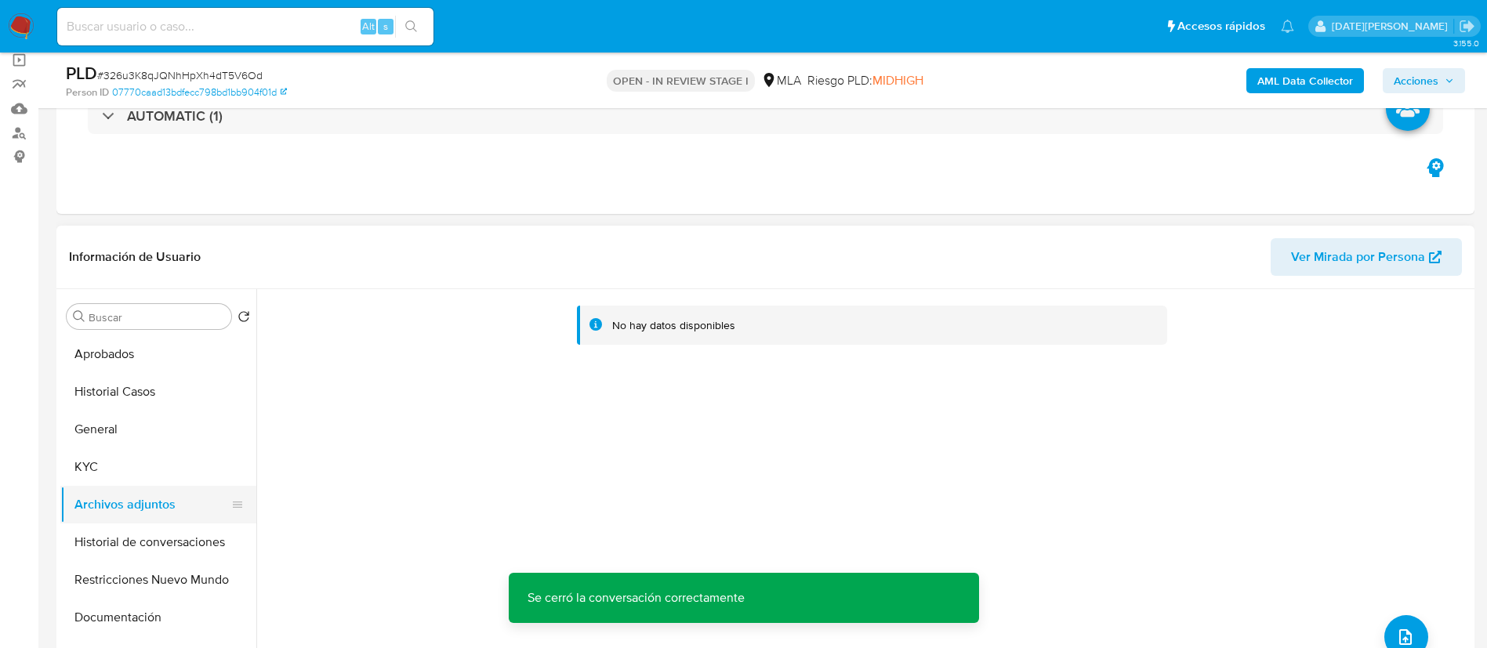
click at [147, 509] on button "Archivos adjuntos" at bounding box center [151, 505] width 183 height 38
click at [142, 538] on button "Historial de conversaciones" at bounding box center [151, 543] width 183 height 38
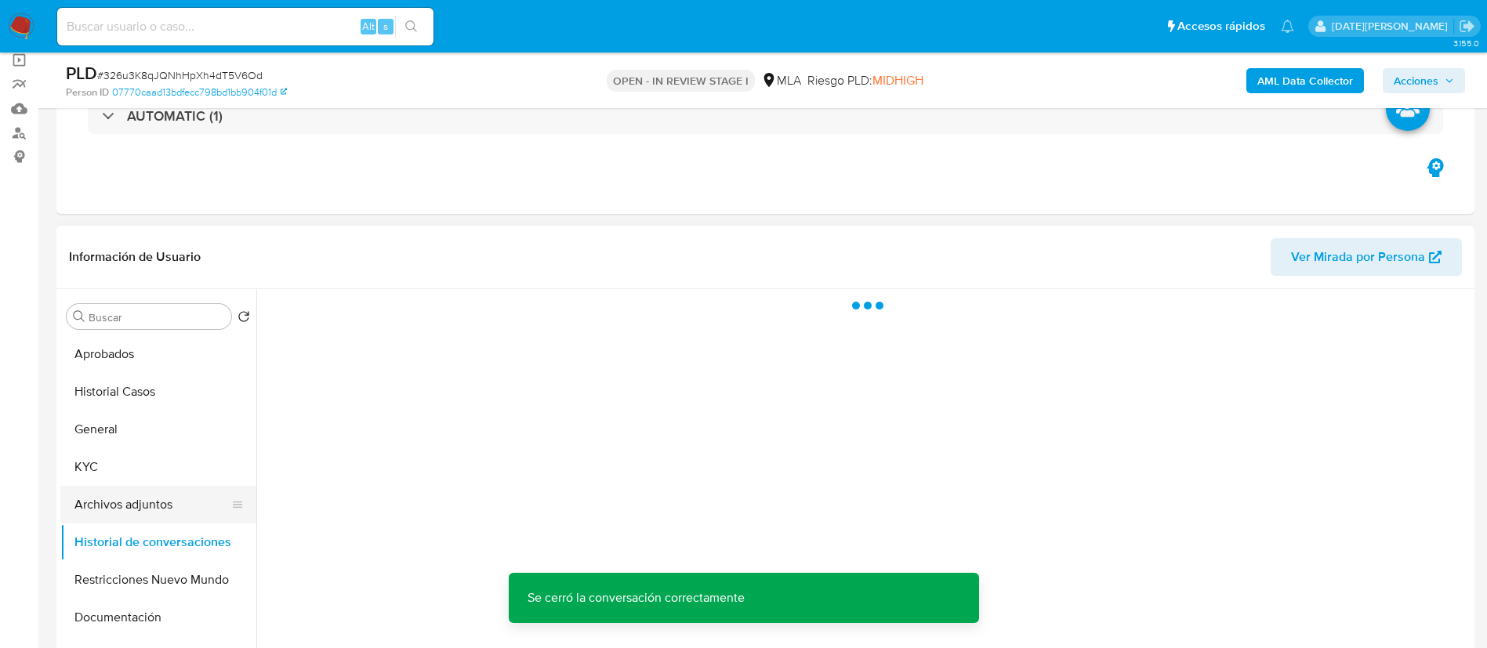
click at [138, 499] on button "Archivos adjuntos" at bounding box center [151, 505] width 183 height 38
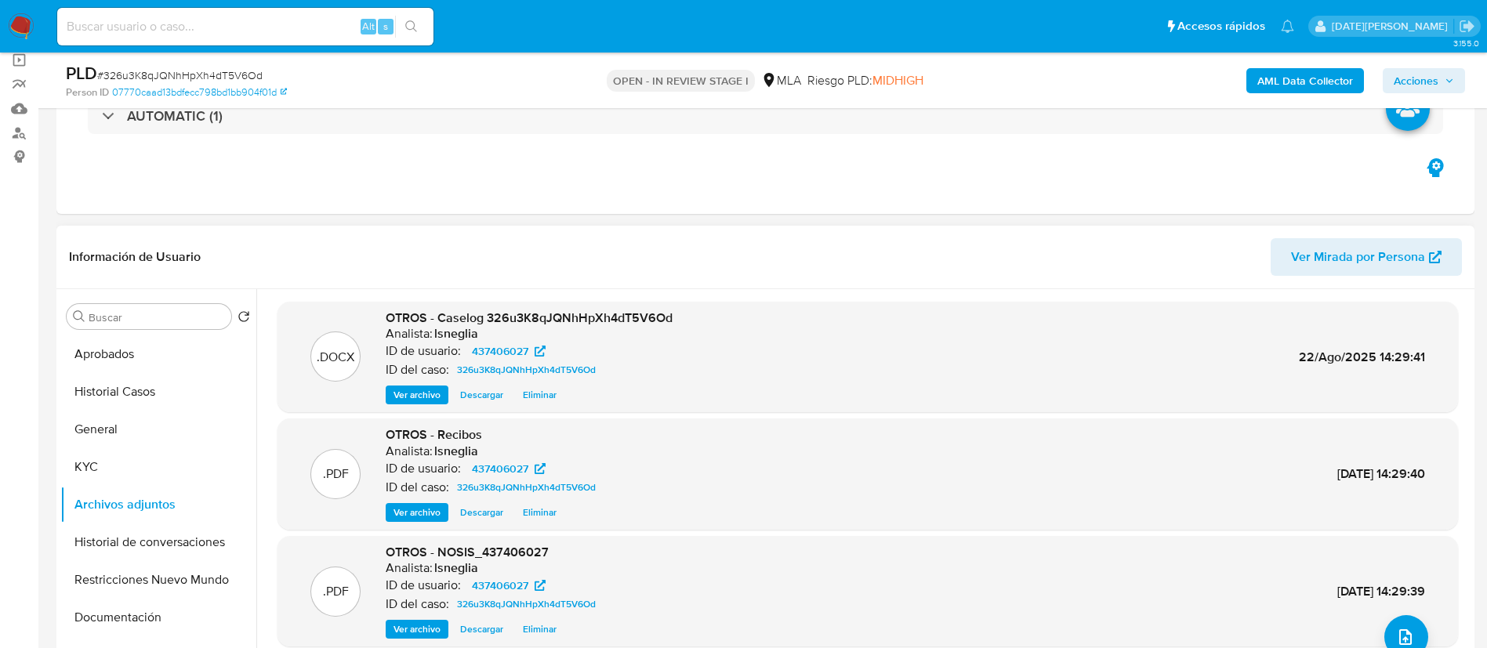
click at [565, 384] on div "OTROS - Caselog 326u3K8qJQNhHpXh4dT5V6Od Analista: lsneglia ID de usuario: 4374…" at bounding box center [529, 358] width 287 height 96
click at [552, 393] on span "Eliminar" at bounding box center [540, 395] width 34 height 16
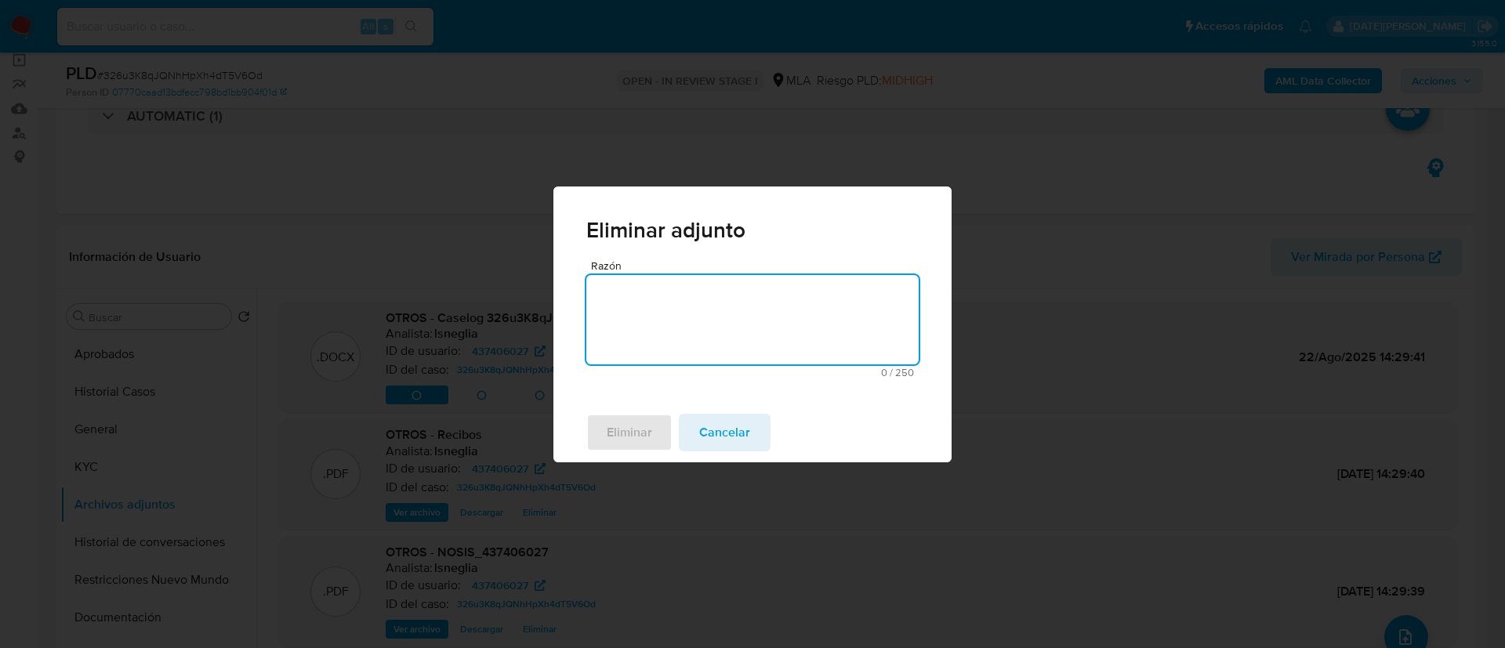
click at [702, 331] on textarea "Razón" at bounding box center [752, 319] width 332 height 89
type textarea "."
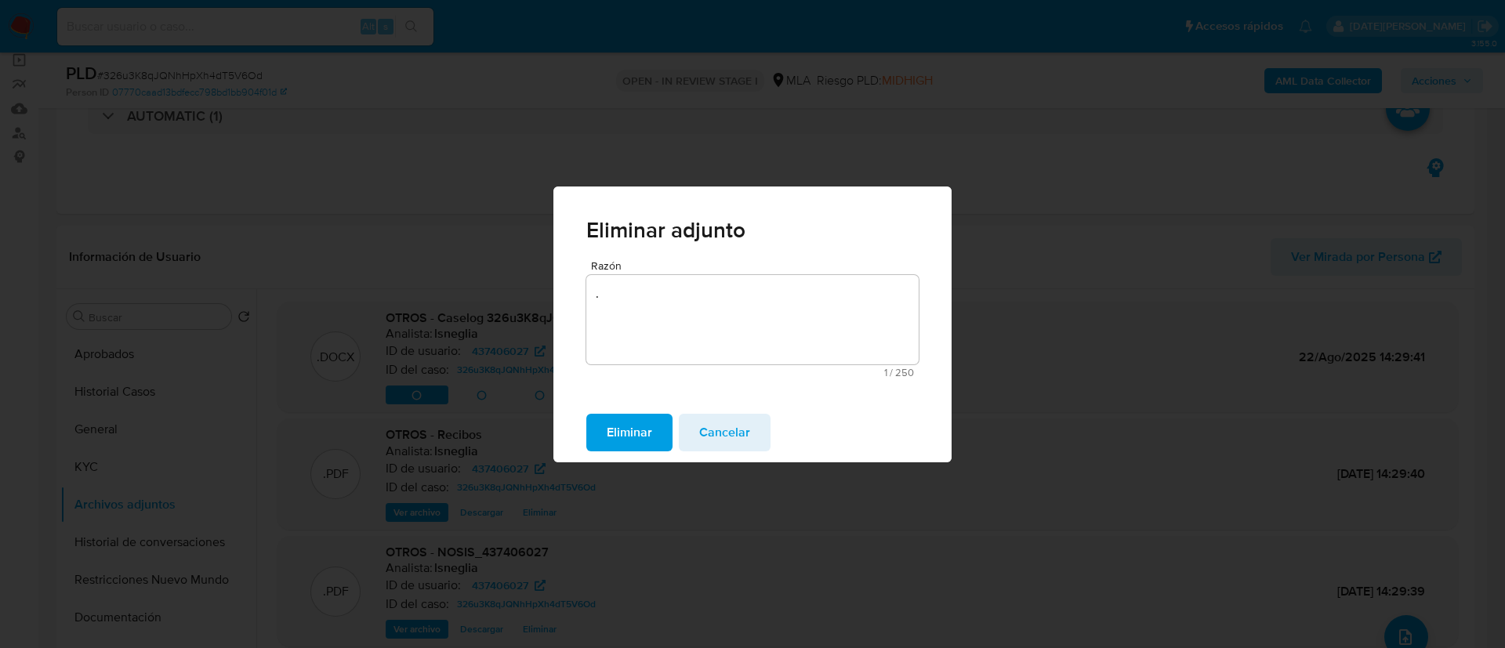
click at [643, 429] on span "Eliminar" at bounding box center [629, 432] width 45 height 34
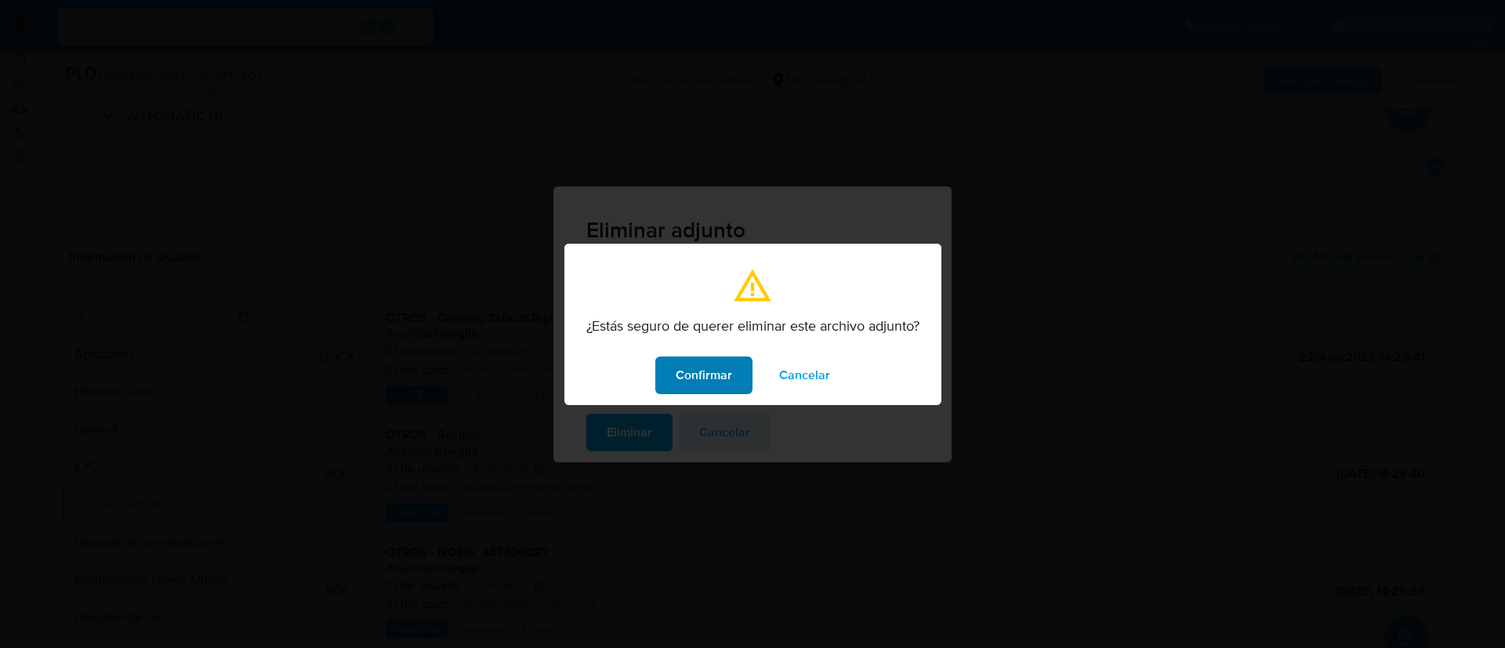
click at [697, 387] on span "Confirmar" at bounding box center [704, 375] width 56 height 34
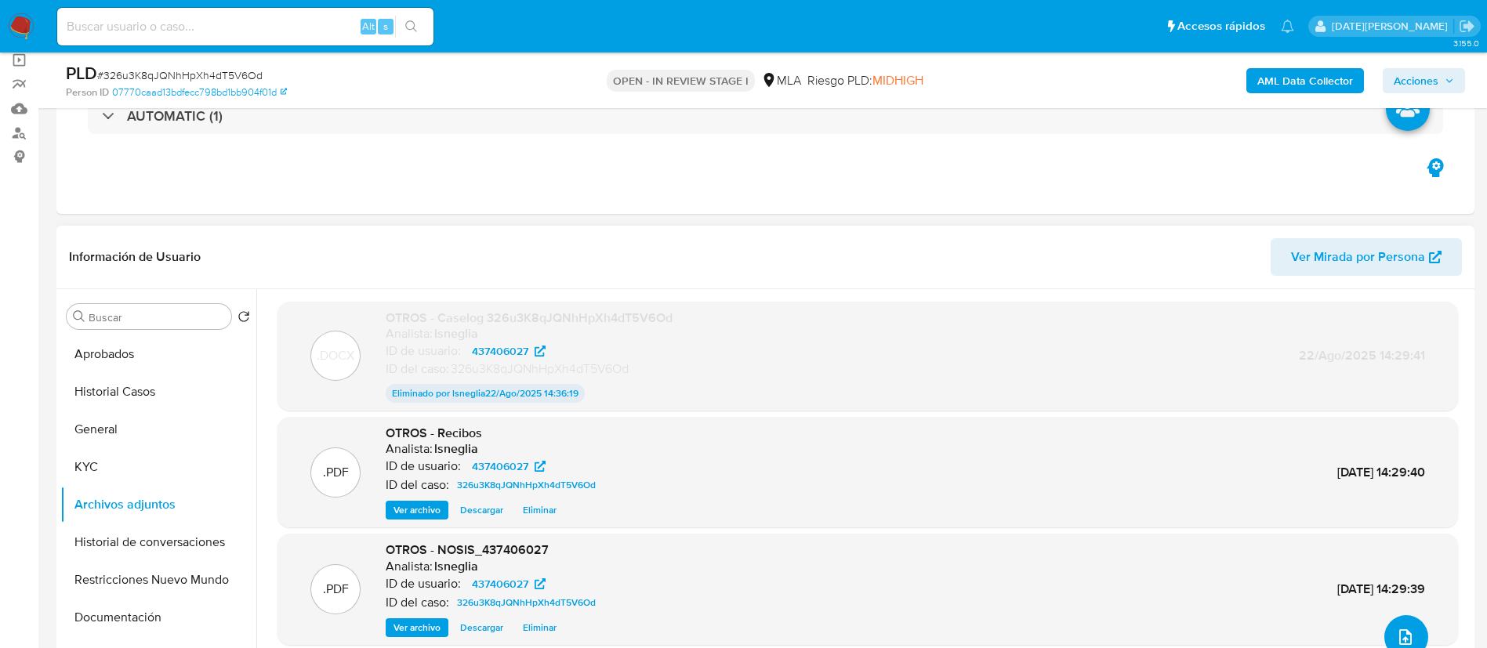
click at [1403, 629] on icon "upload-file" at bounding box center [1405, 637] width 19 height 19
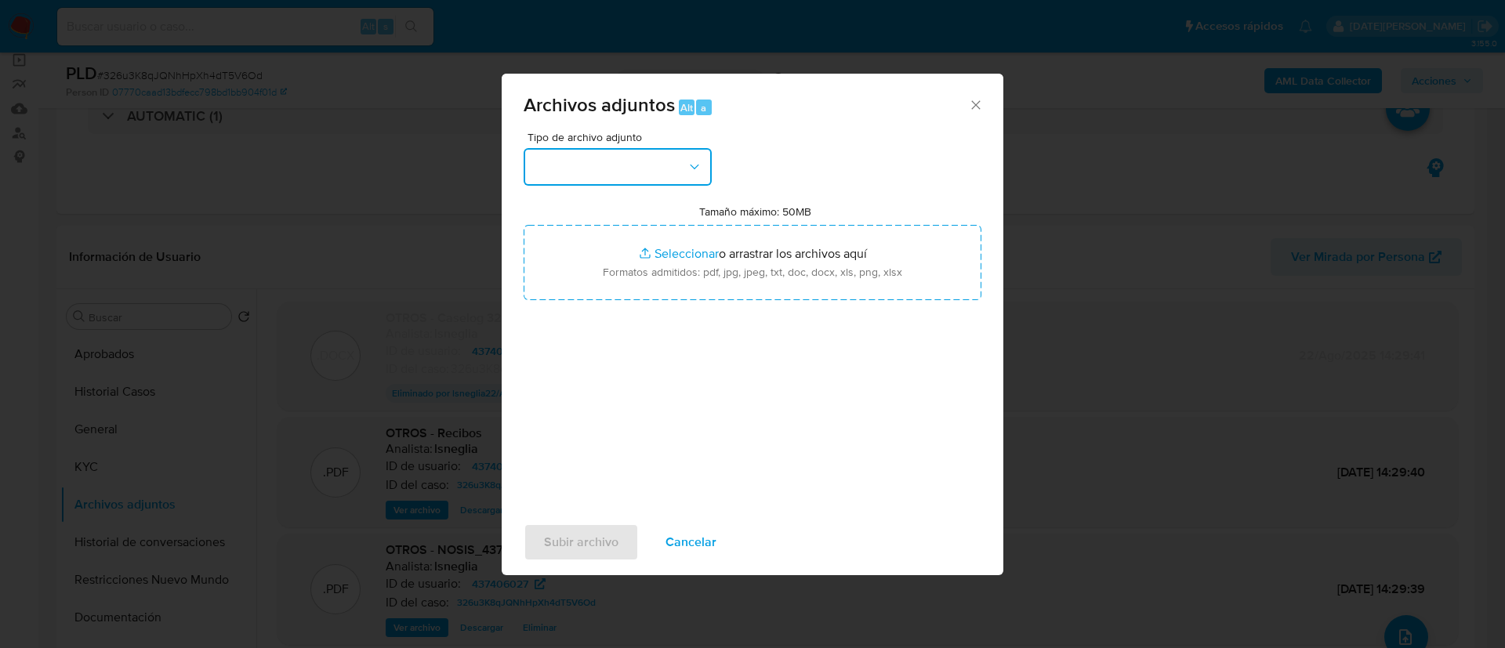
click at [610, 184] on button "button" at bounding box center [618, 167] width 188 height 38
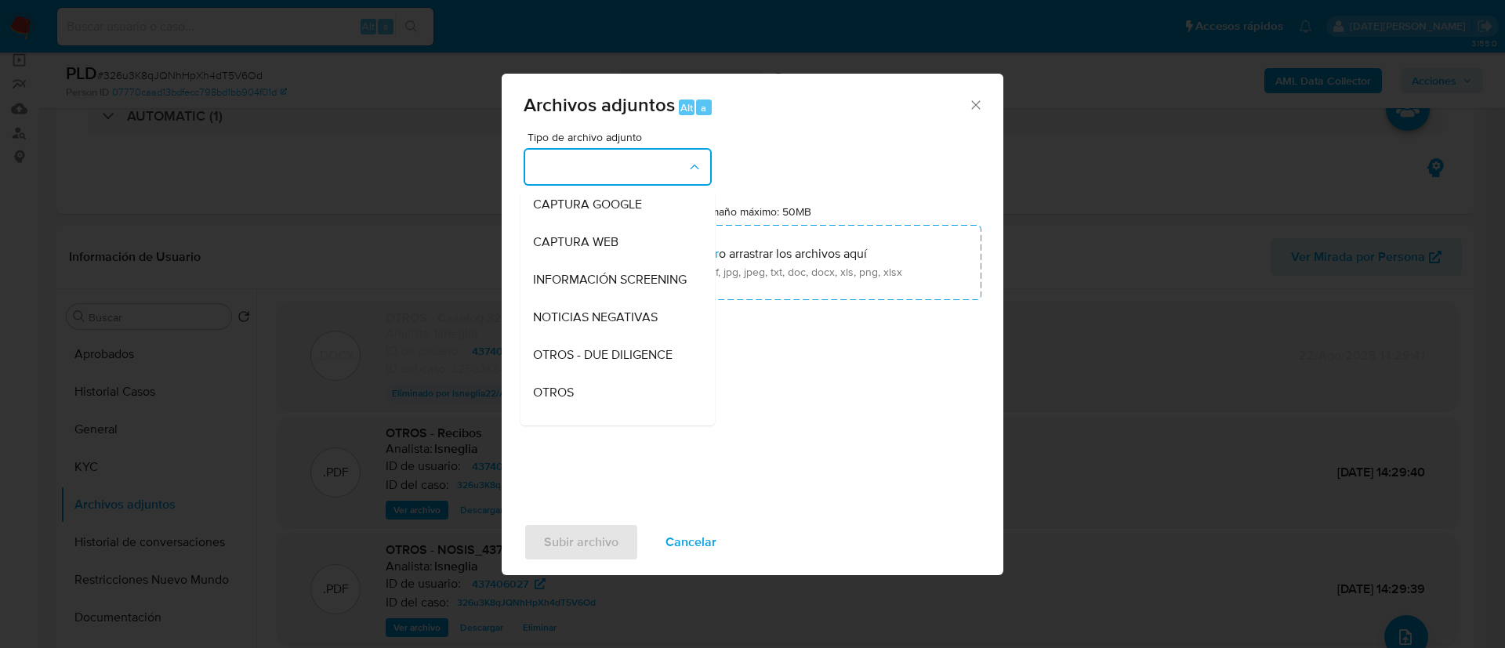
click at [563, 400] on span "OTROS" at bounding box center [553, 393] width 41 height 16
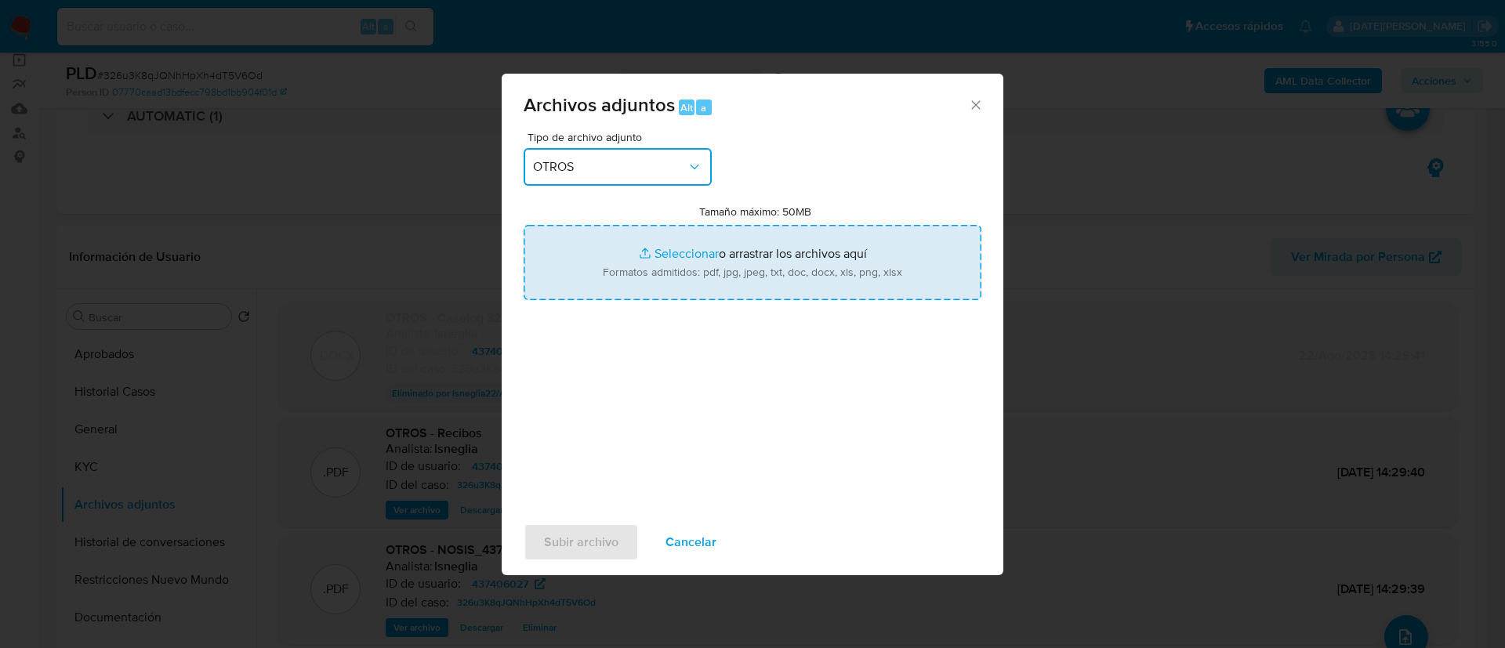
type input "C:\fakepath\Caselog 326u3K8qJQNhHpXh4dT5V6Od v2.docx"
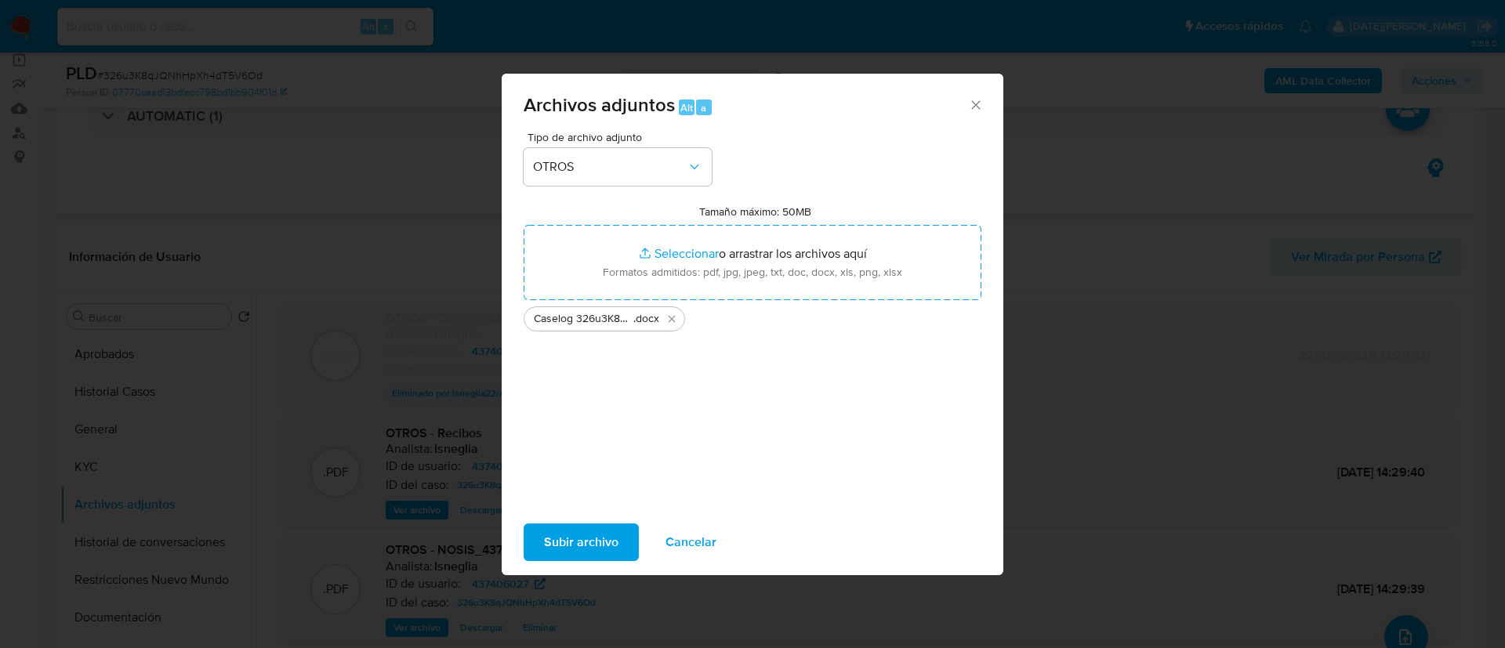
click at [587, 542] on span "Subir archivo" at bounding box center [581, 542] width 74 height 34
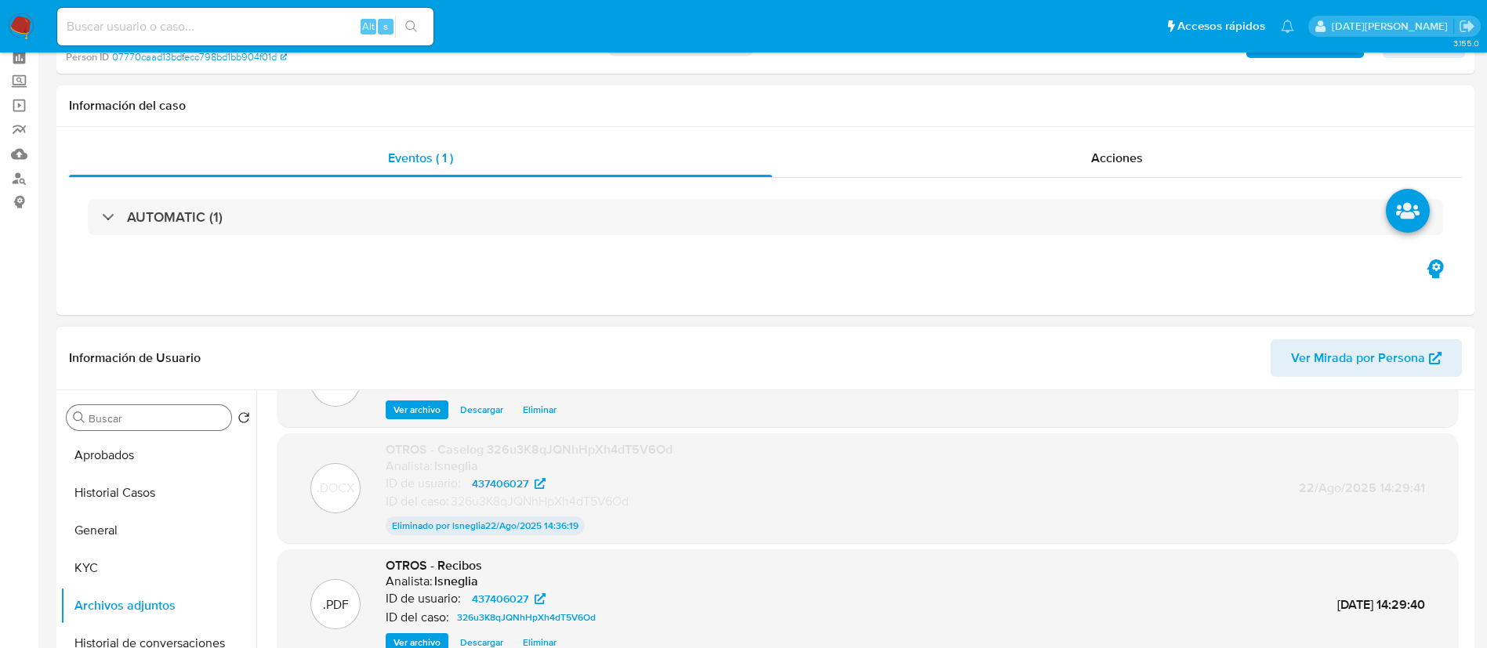
scroll to position [235, 0]
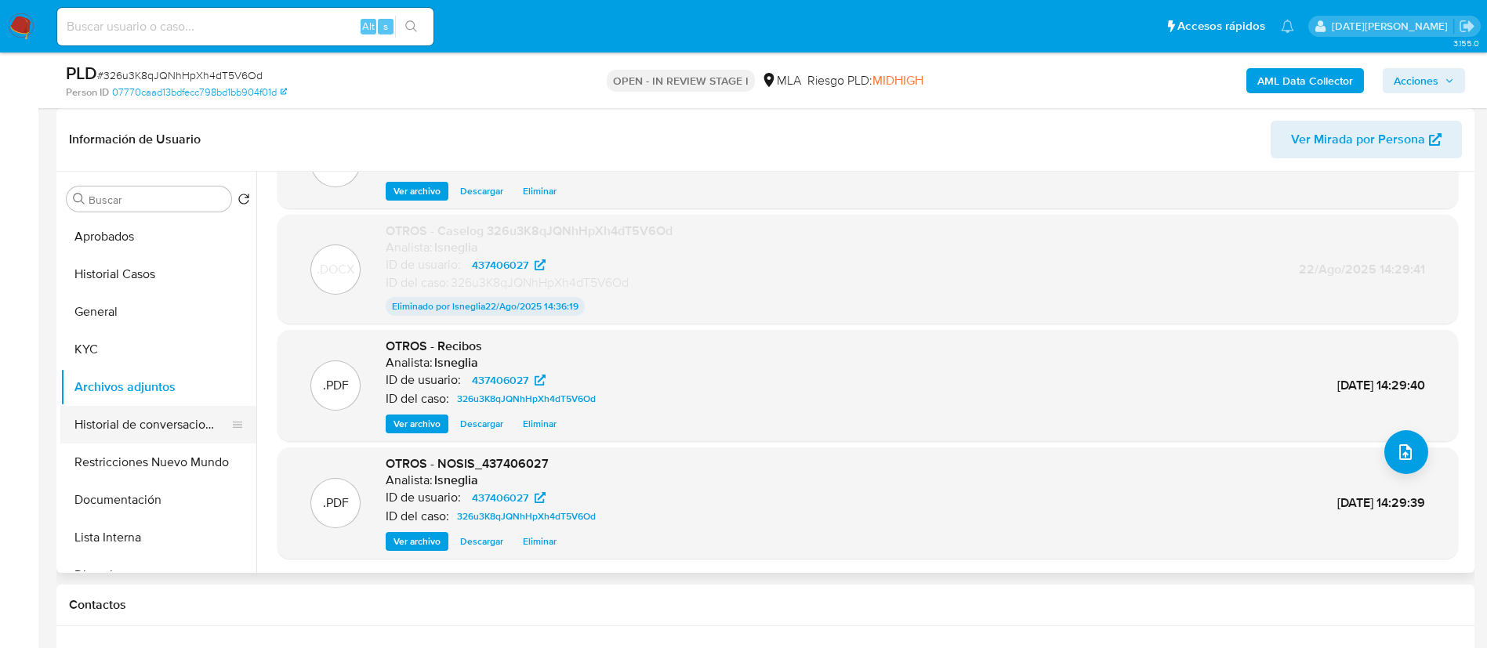
click at [161, 418] on button "Historial de conversaciones" at bounding box center [151, 425] width 183 height 38
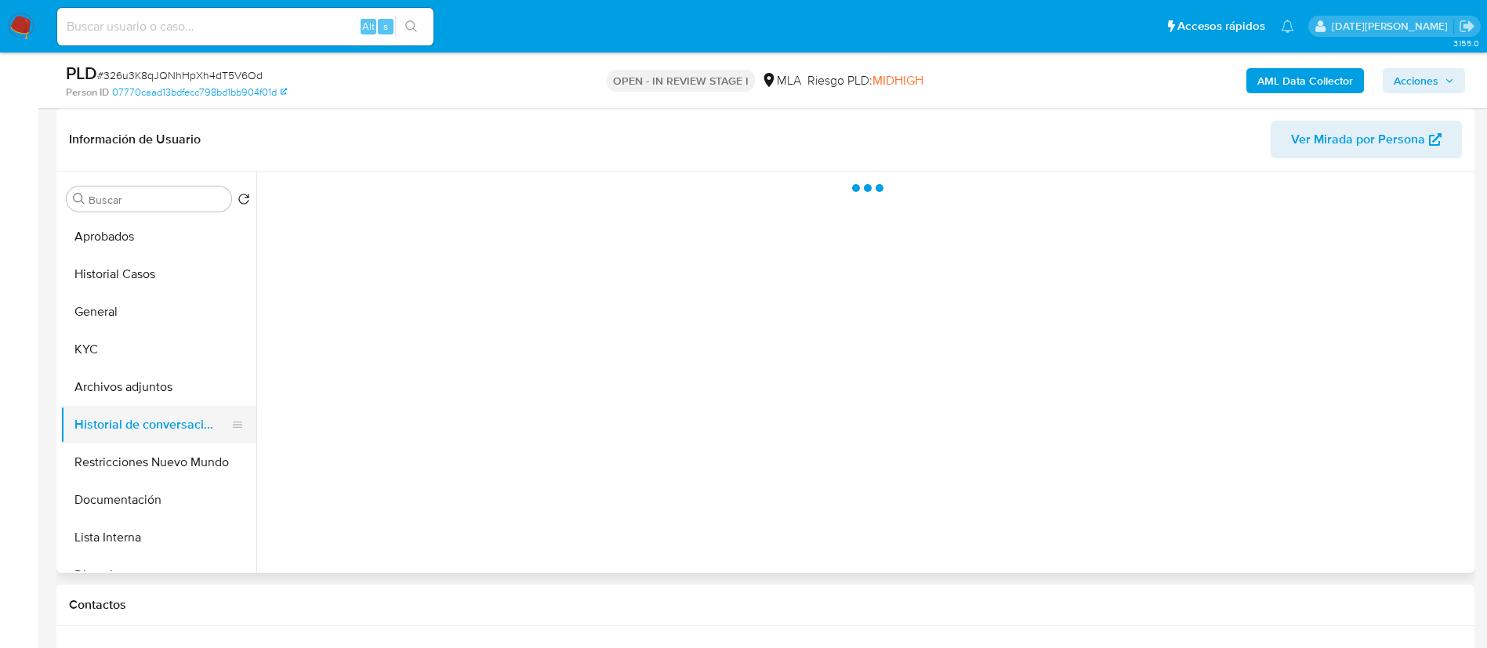
scroll to position [0, 0]
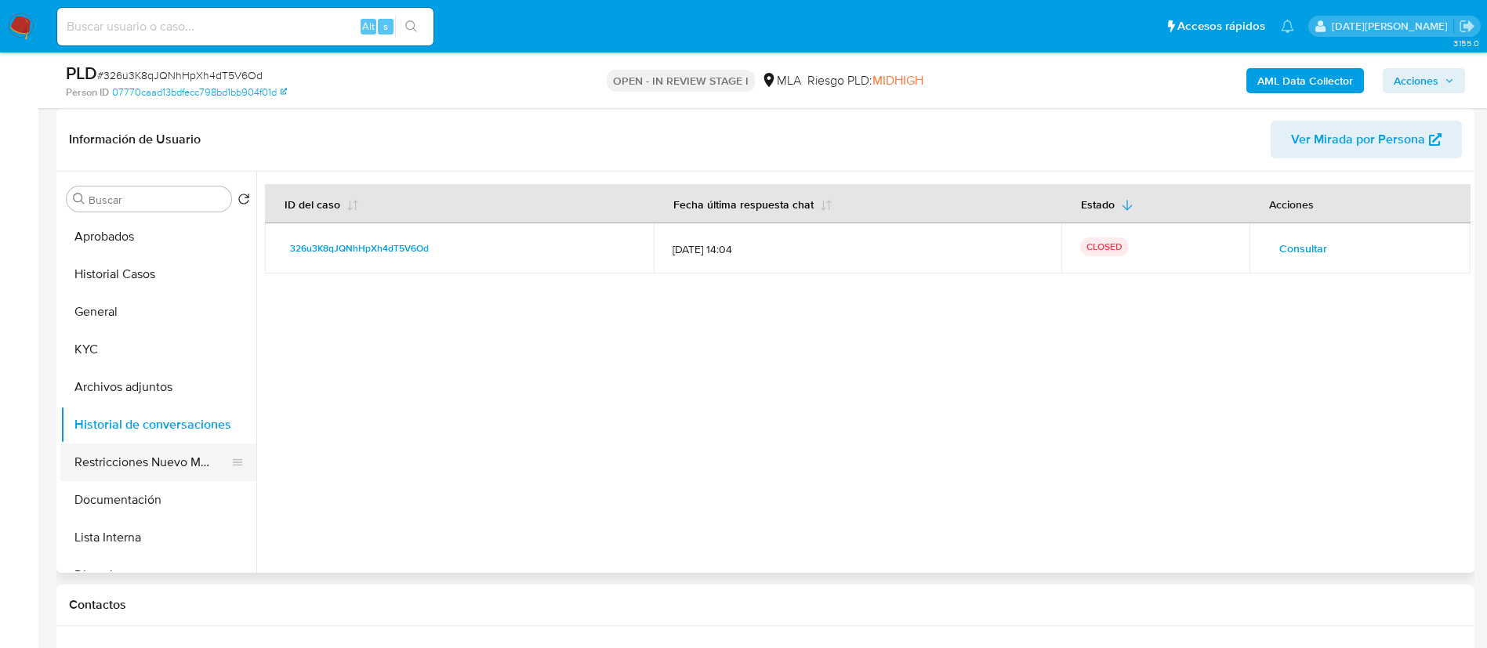
click at [171, 447] on button "Restricciones Nuevo Mundo" at bounding box center [151, 463] width 183 height 38
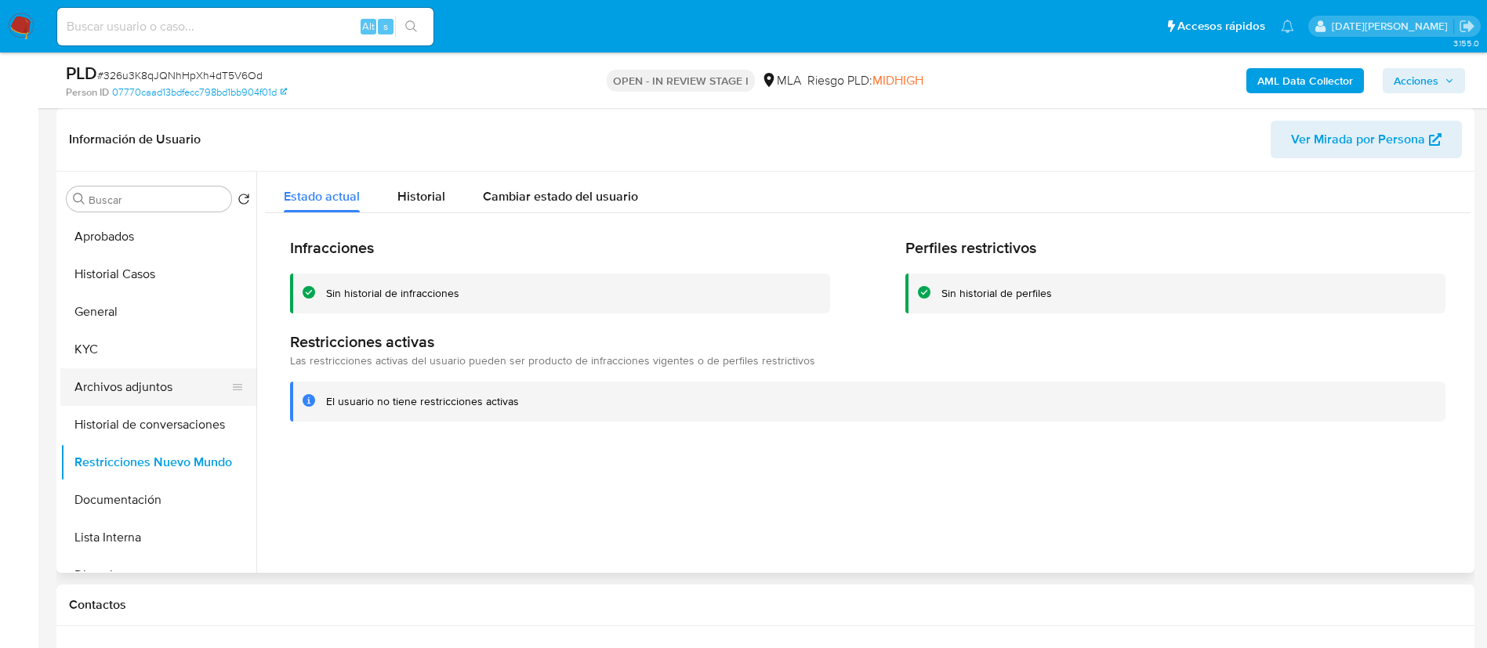
click at [177, 391] on button "Archivos adjuntos" at bounding box center [151, 387] width 183 height 38
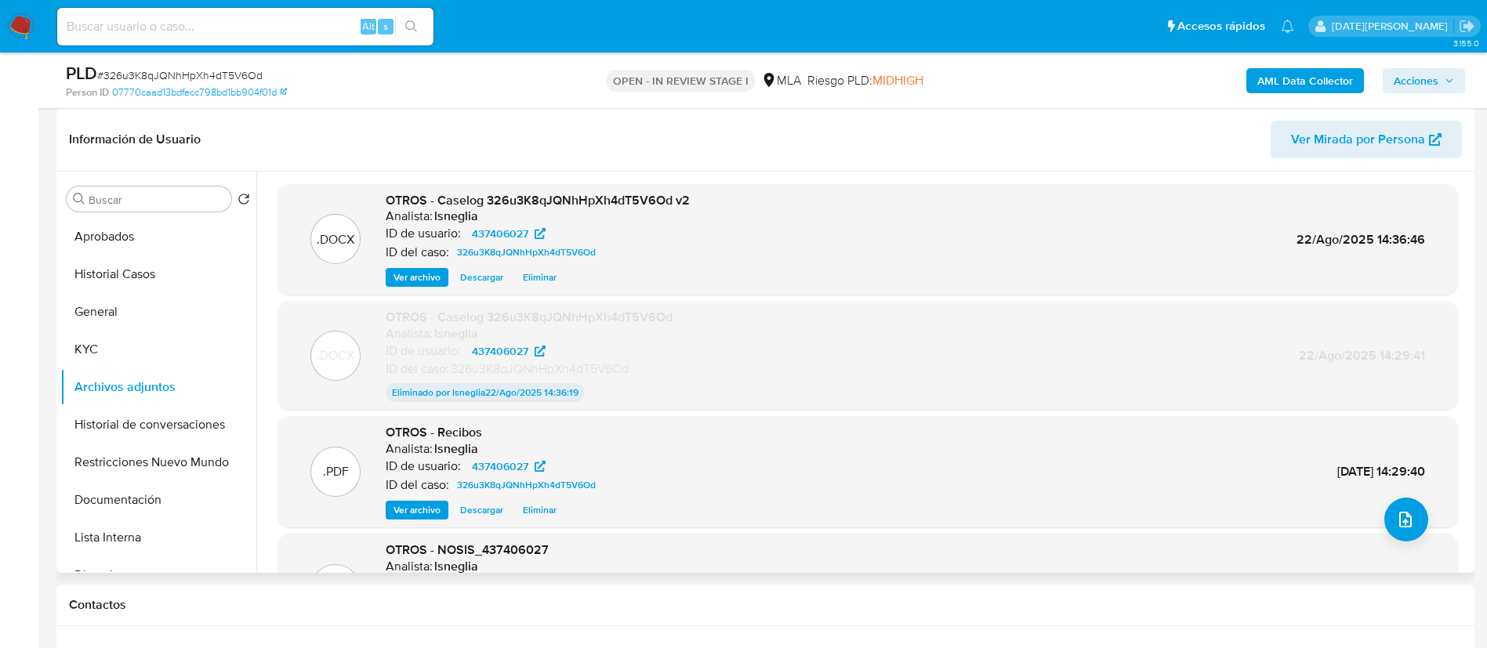
scroll to position [130, 0]
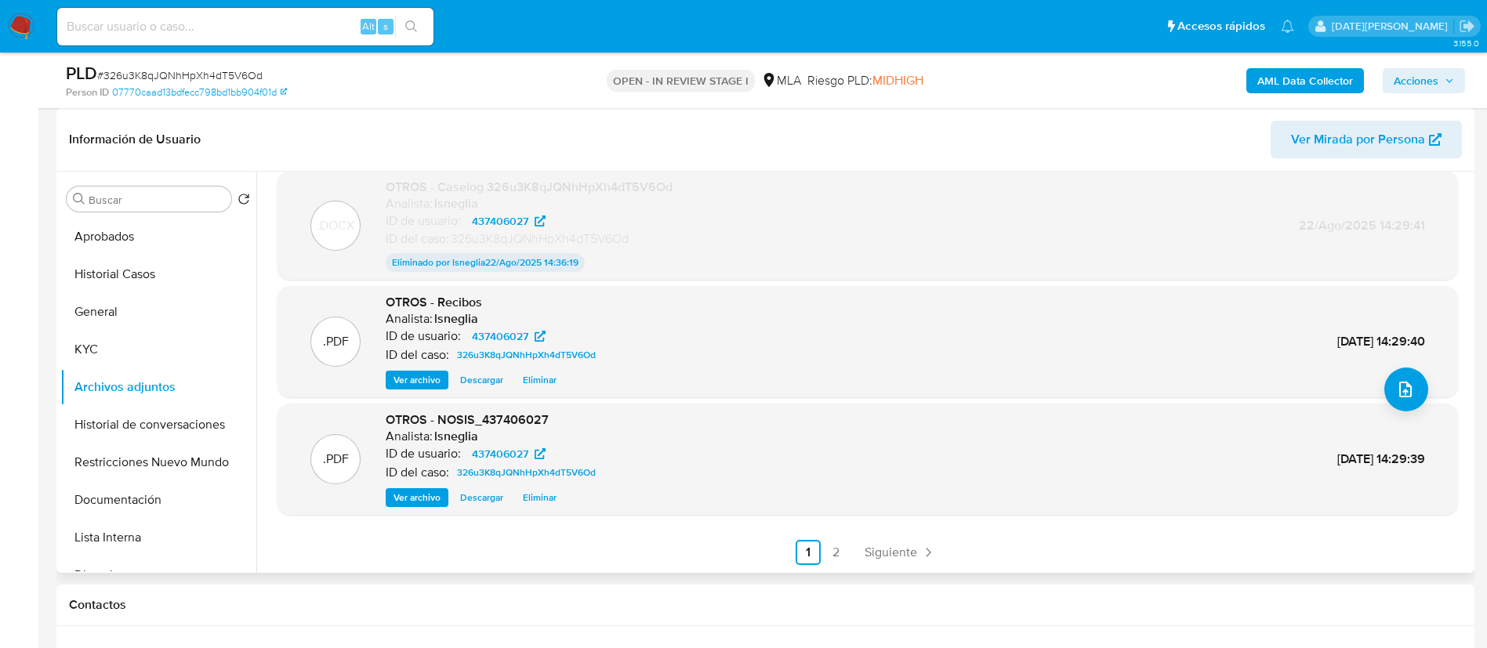
click at [836, 546] on link "2" at bounding box center [836, 552] width 25 height 25
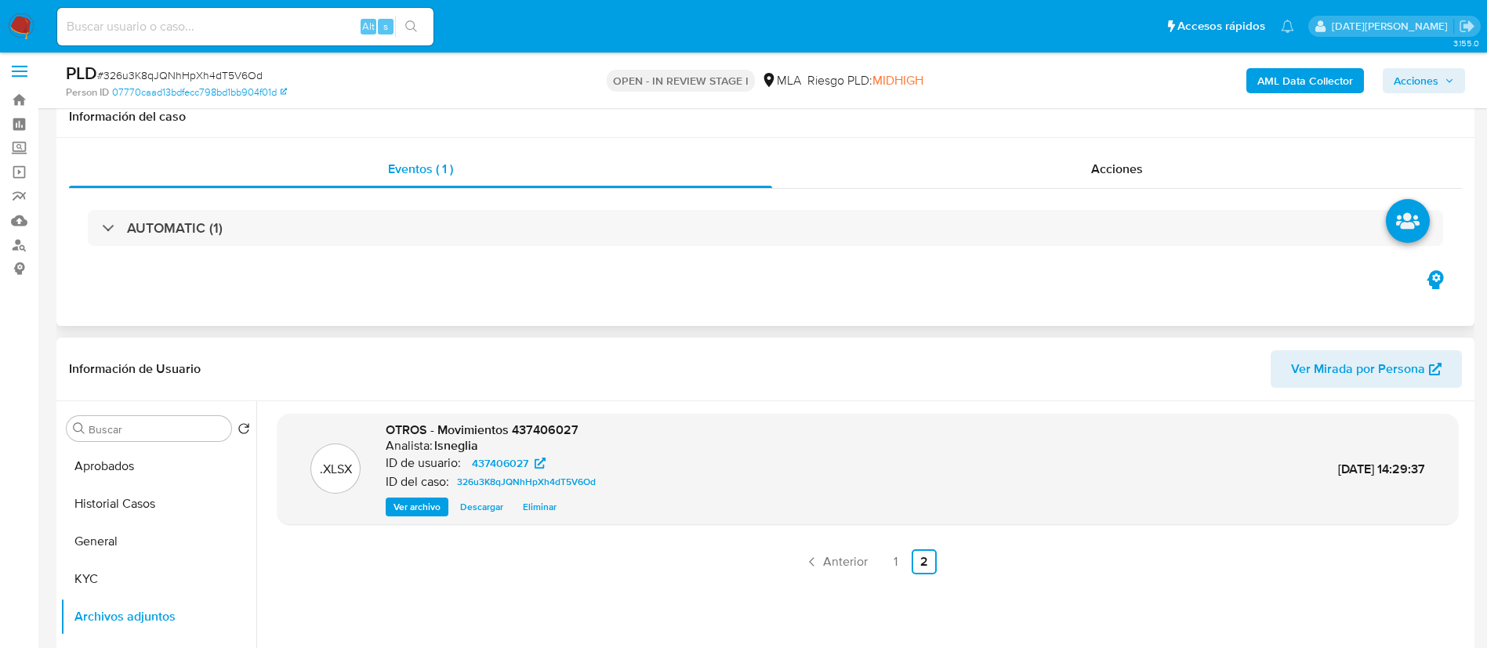
scroll to position [0, 0]
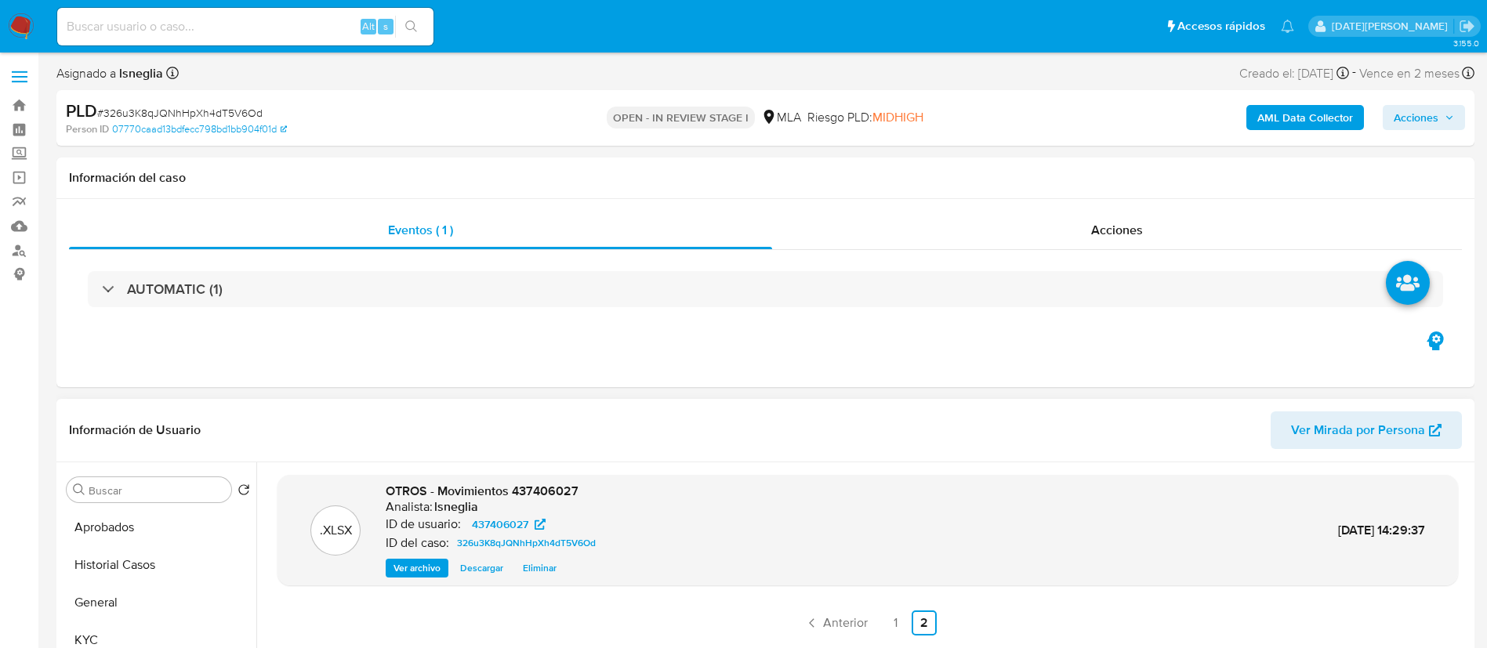
click at [1326, 119] on b "AML Data Collector" at bounding box center [1305, 117] width 96 height 25
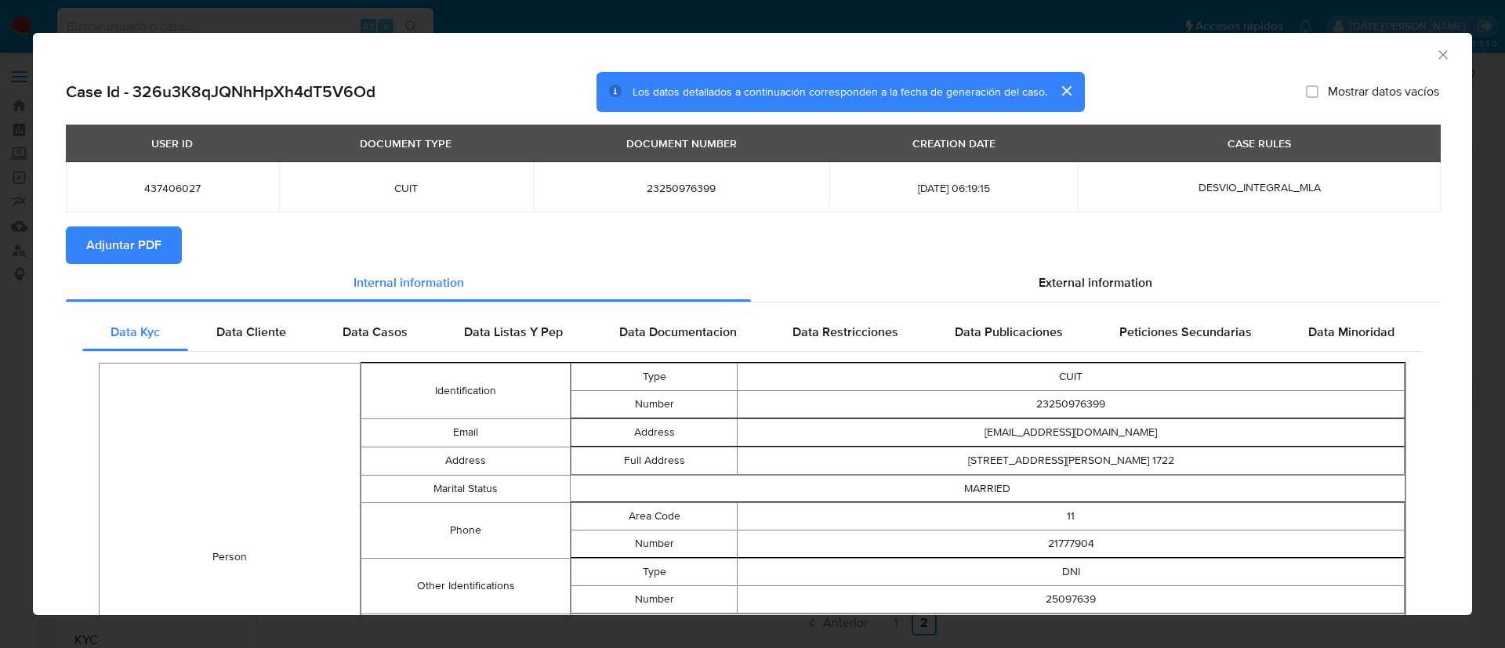
click at [126, 248] on span "Adjuntar PDF" at bounding box center [123, 245] width 75 height 34
click at [1096, 278] on span "External information" at bounding box center [1095, 285] width 114 height 18
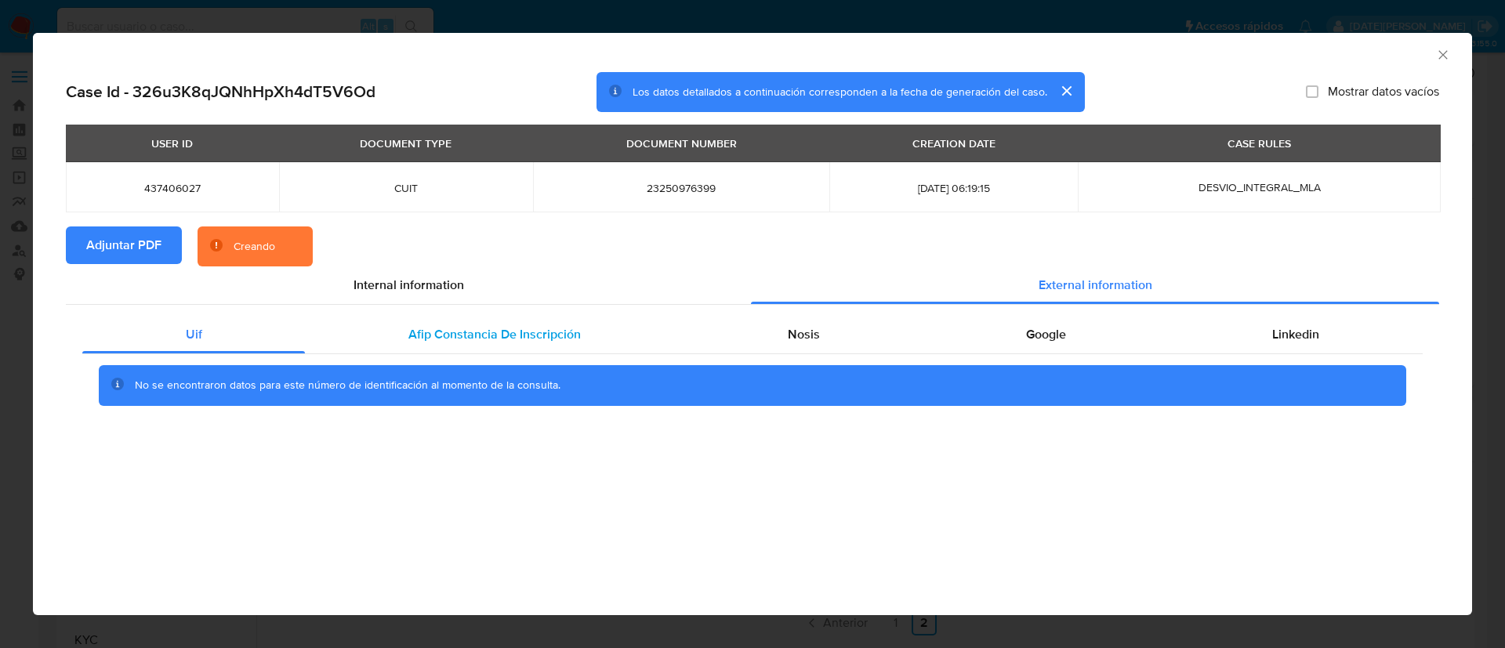
click at [451, 335] on span "Afip Constancia De Inscripción" at bounding box center [494, 334] width 172 height 18
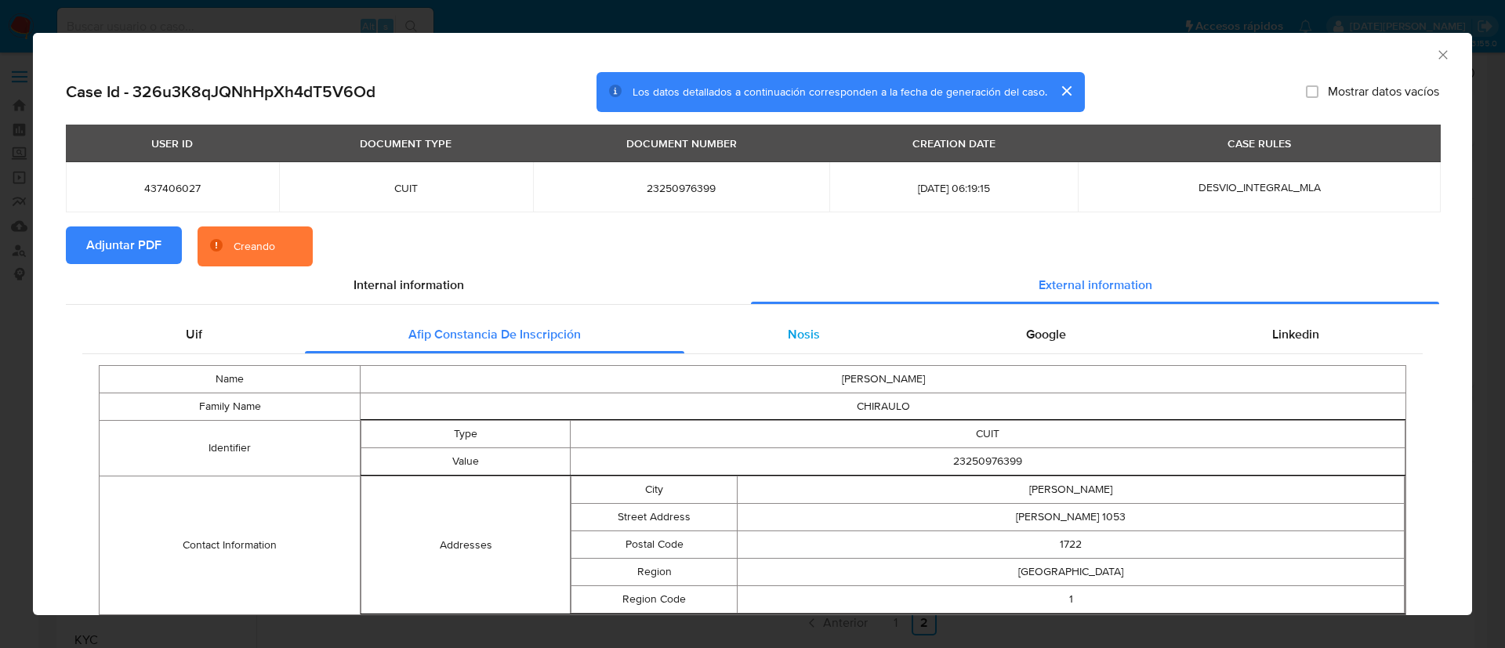
click at [766, 339] on div "Nosis" at bounding box center [803, 335] width 238 height 38
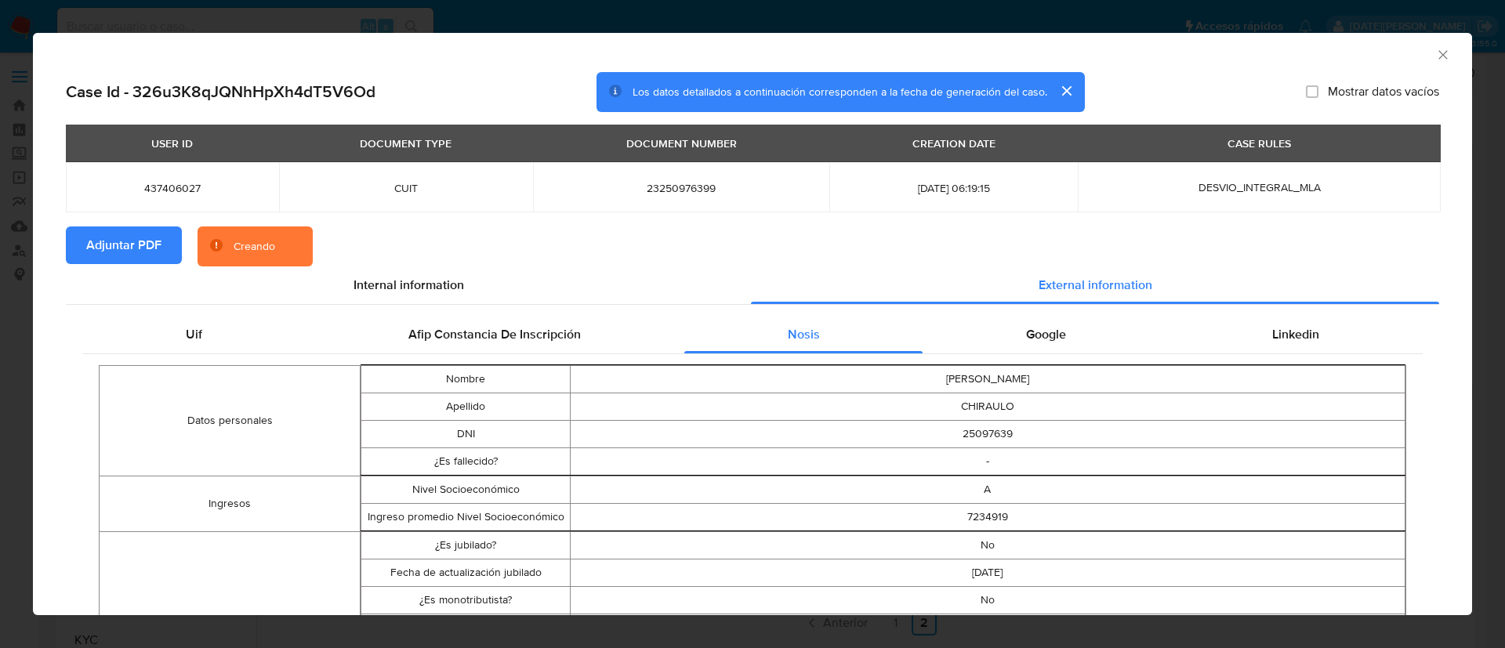
click at [1039, 328] on span "Google" at bounding box center [1046, 334] width 40 height 18
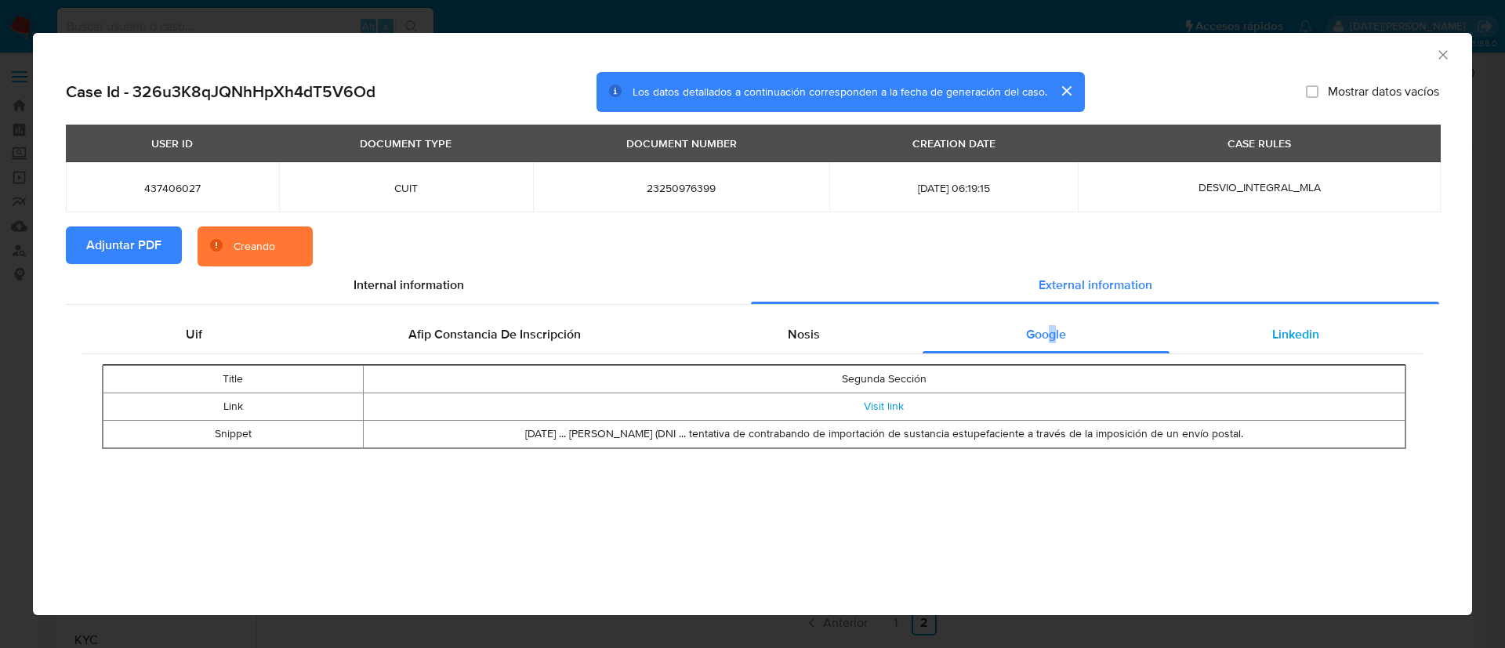
click at [1288, 333] on span "Linkedin" at bounding box center [1295, 334] width 47 height 18
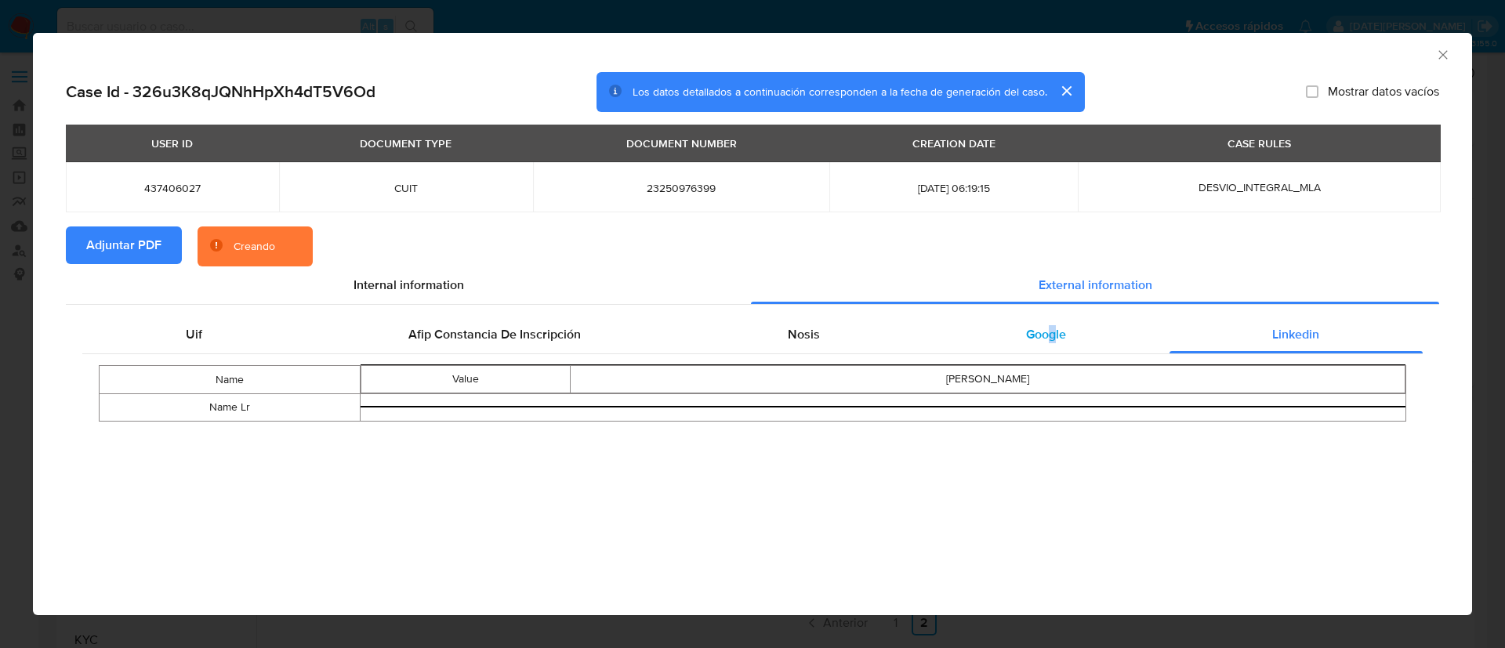
click at [1060, 331] on span "Google" at bounding box center [1046, 334] width 40 height 18
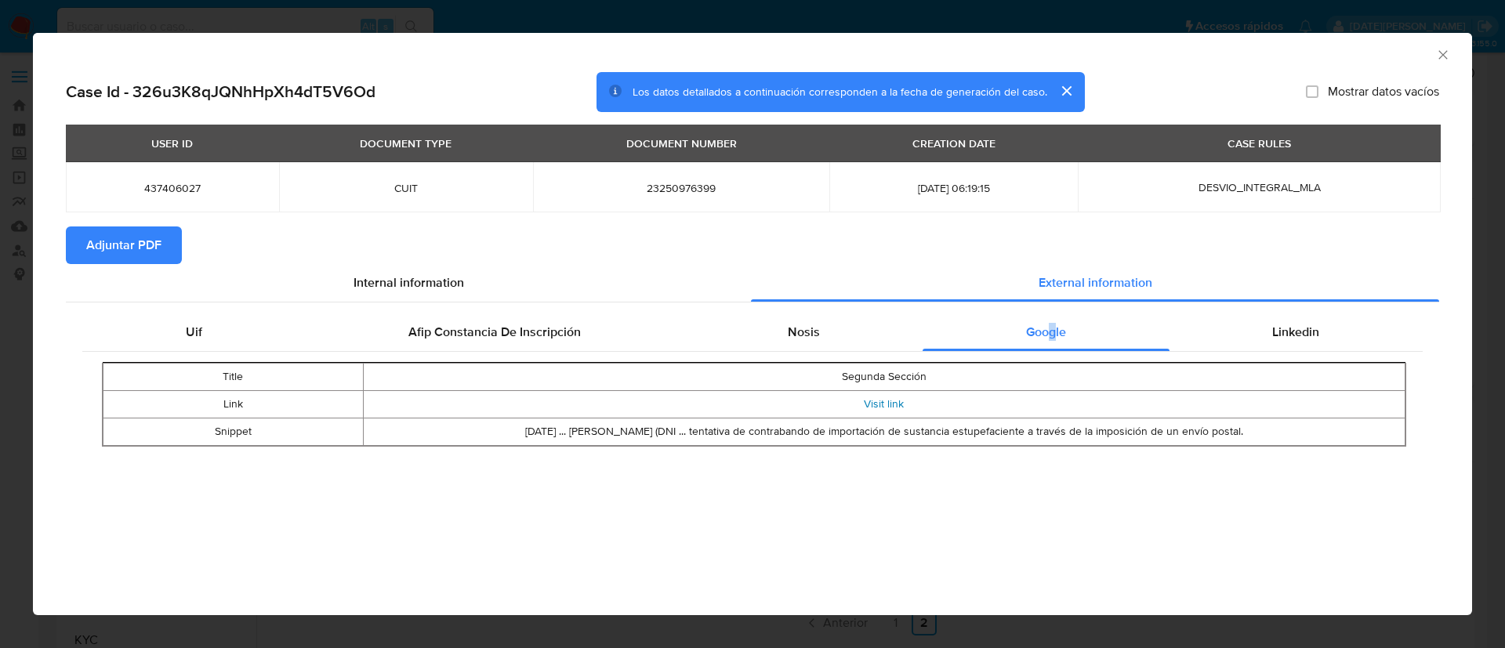
click at [885, 404] on link "Visit link" at bounding box center [884, 404] width 40 height 16
click at [801, 242] on section "Adjuntar PDF" at bounding box center [752, 245] width 1373 height 38
click at [1438, 56] on icon "Cerrar ventana" at bounding box center [1443, 55] width 16 height 16
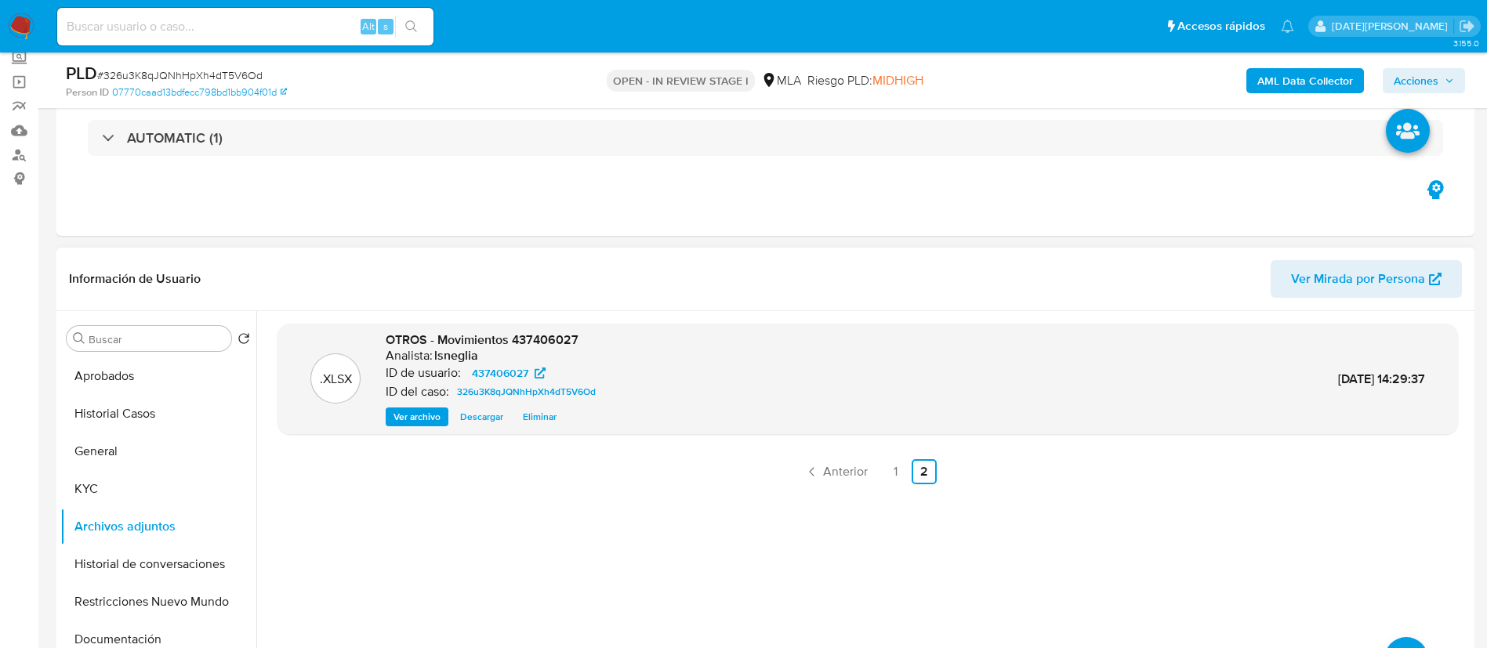
scroll to position [118, 0]
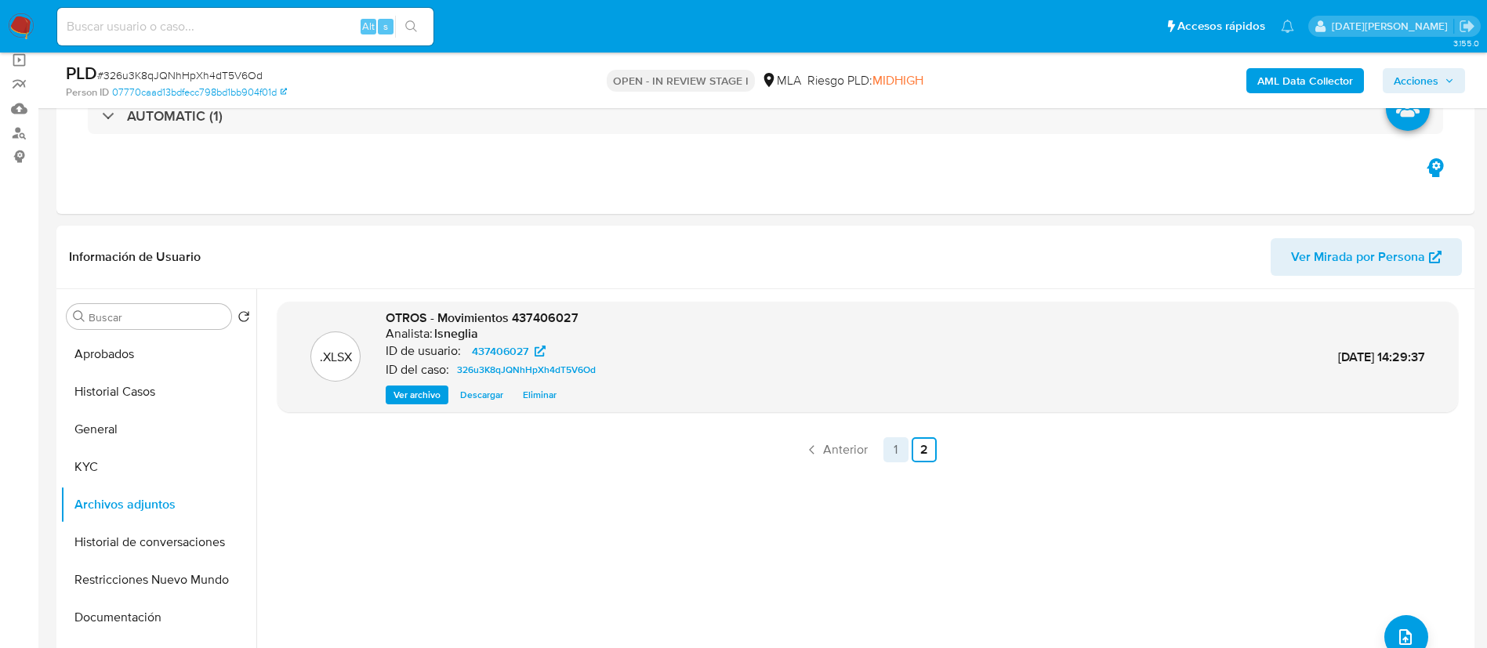
click at [886, 449] on link "1" at bounding box center [895, 449] width 25 height 25
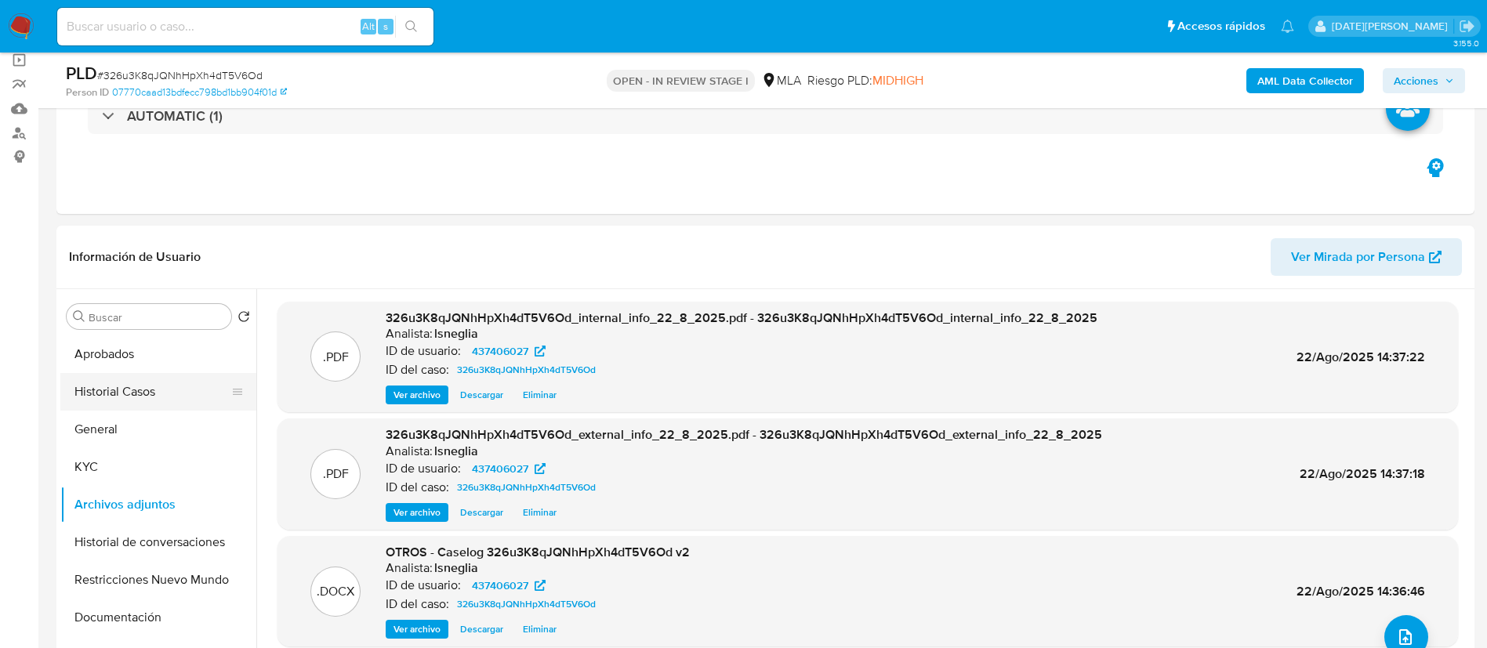
click at [128, 382] on button "Historial Casos" at bounding box center [151, 392] width 183 height 38
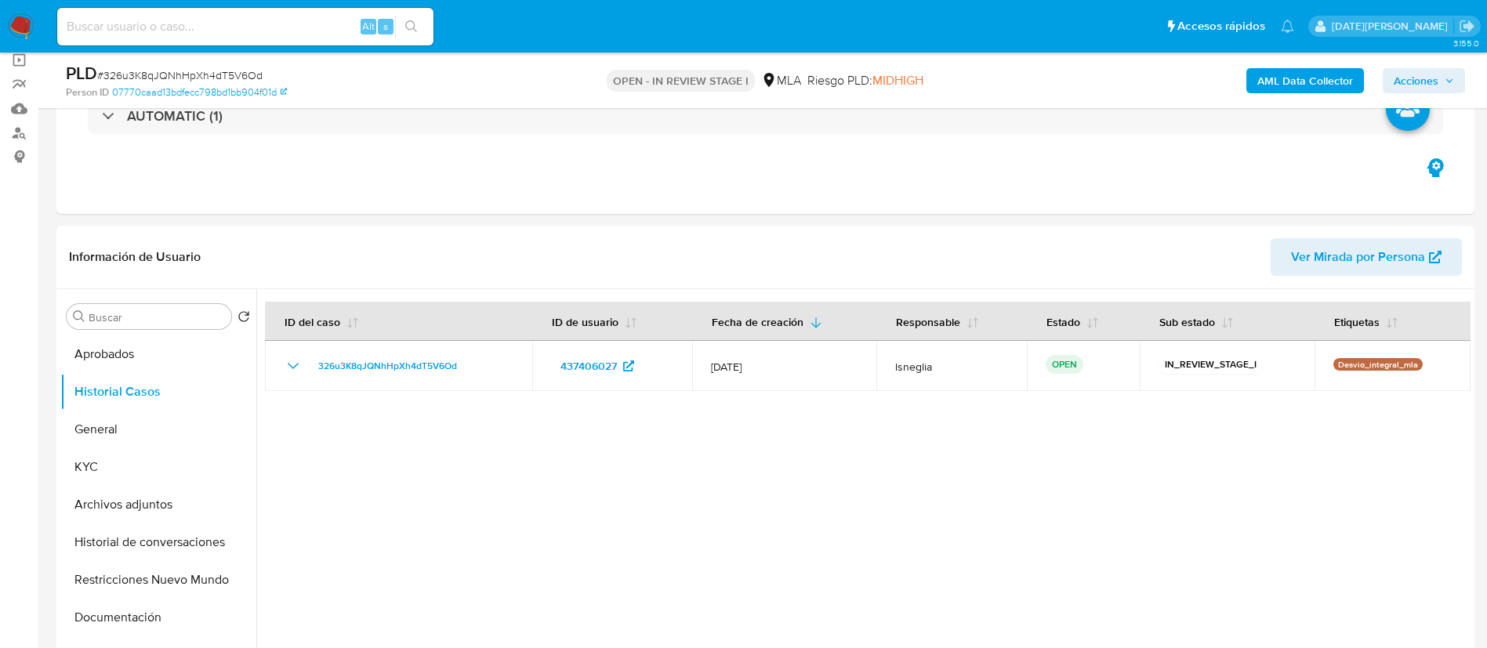
click at [1426, 77] on span "Acciones" at bounding box center [1415, 80] width 45 height 25
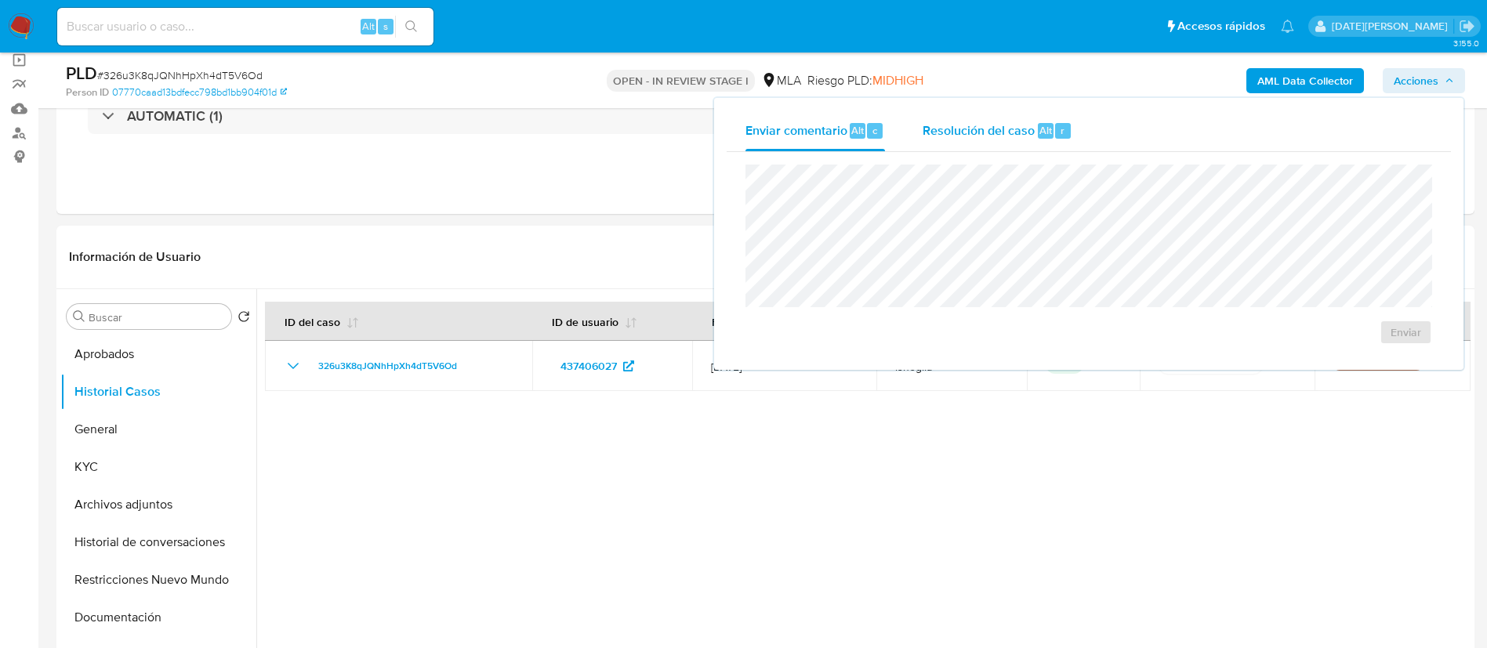
click at [982, 132] on span "Resolución del caso" at bounding box center [978, 130] width 112 height 18
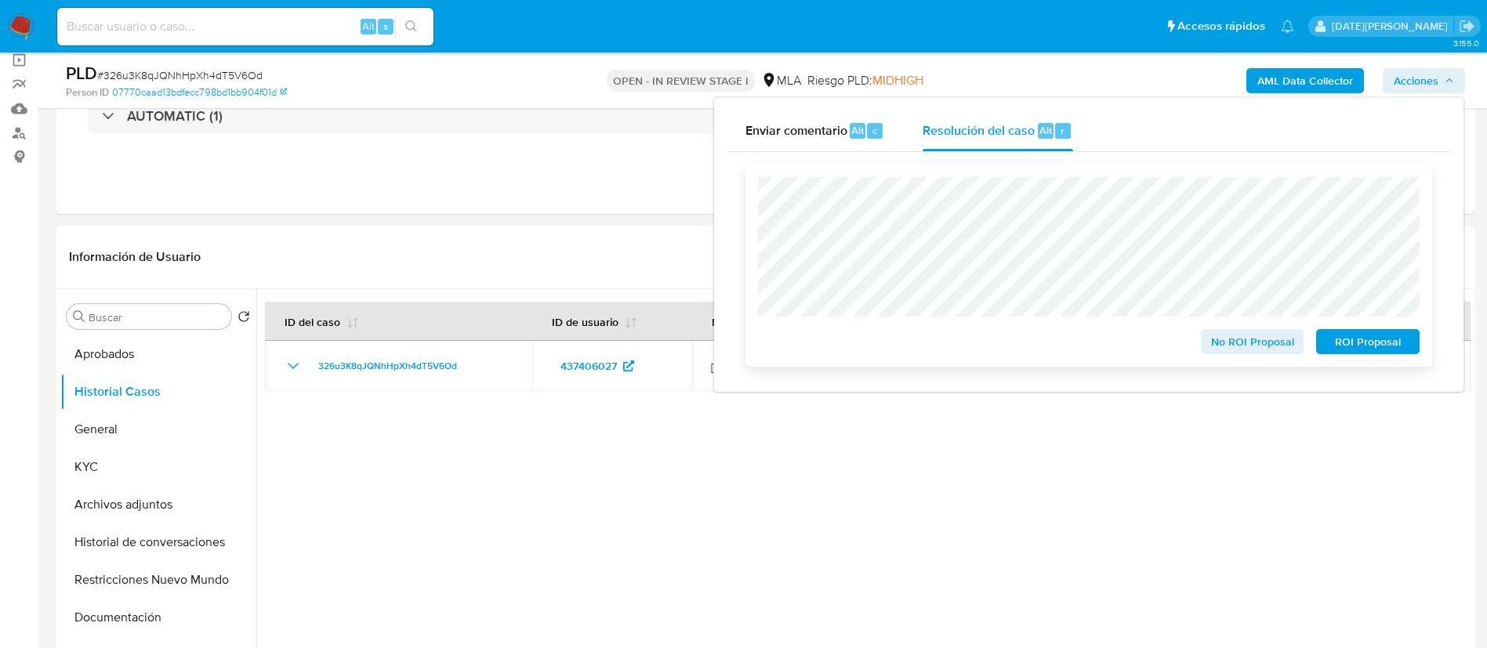
click at [1219, 360] on div "No ROI Proposal ROI Proposal" at bounding box center [1088, 266] width 687 height 202
click at [1230, 348] on span "No ROI Proposal" at bounding box center [1253, 342] width 82 height 22
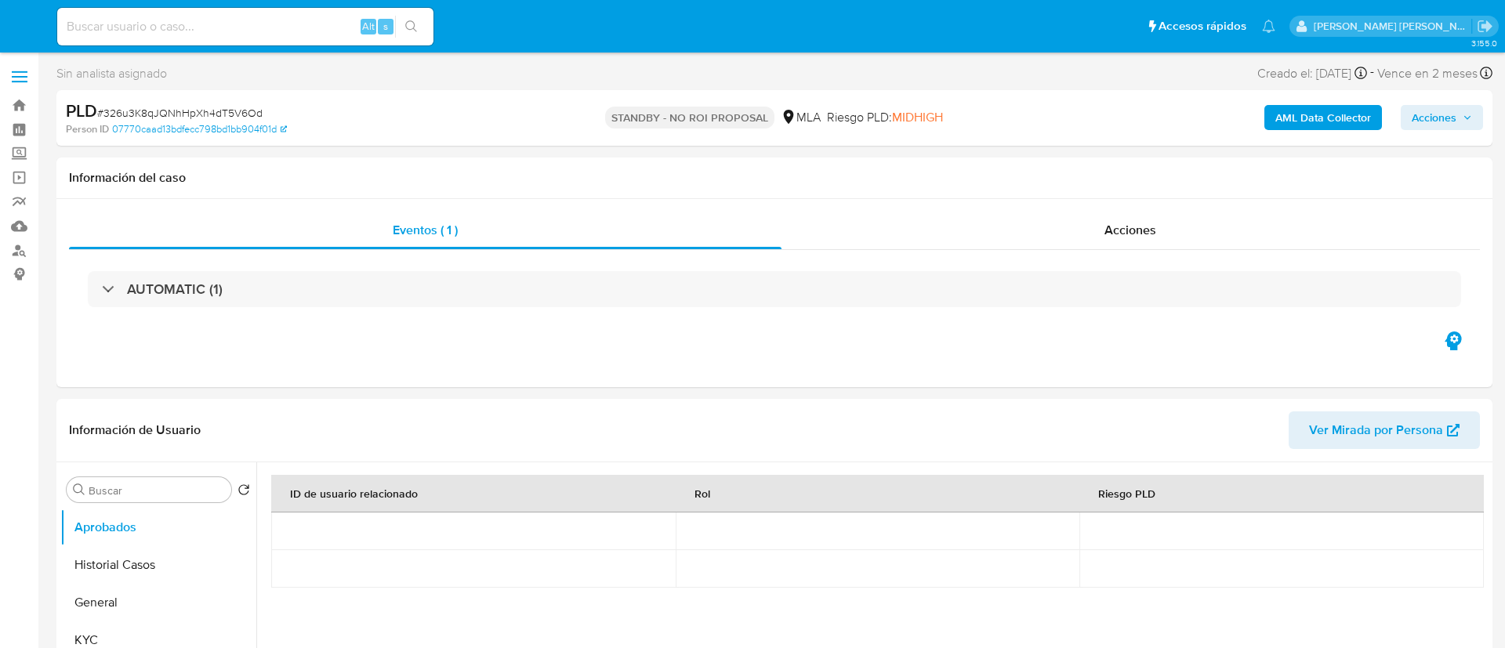
select select "10"
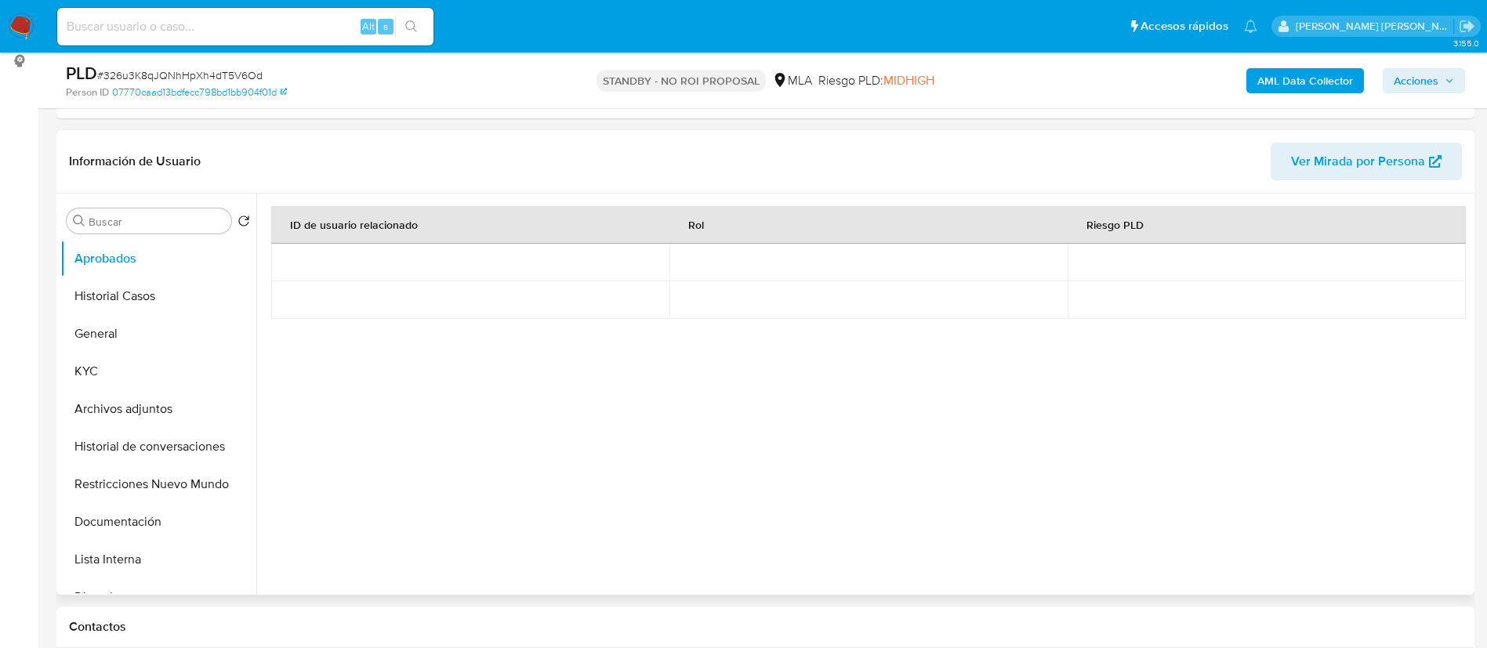
scroll to position [235, 0]
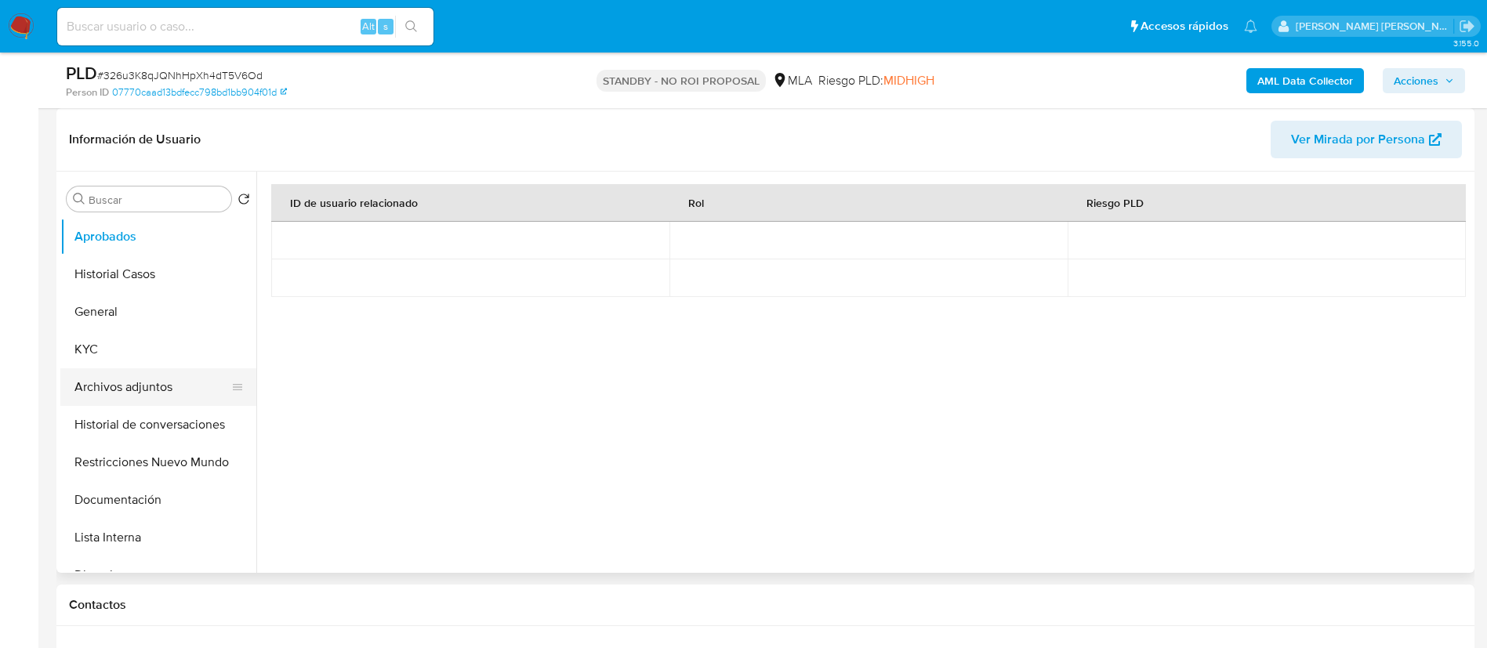
click at [96, 395] on button "Archivos adjuntos" at bounding box center [151, 387] width 183 height 38
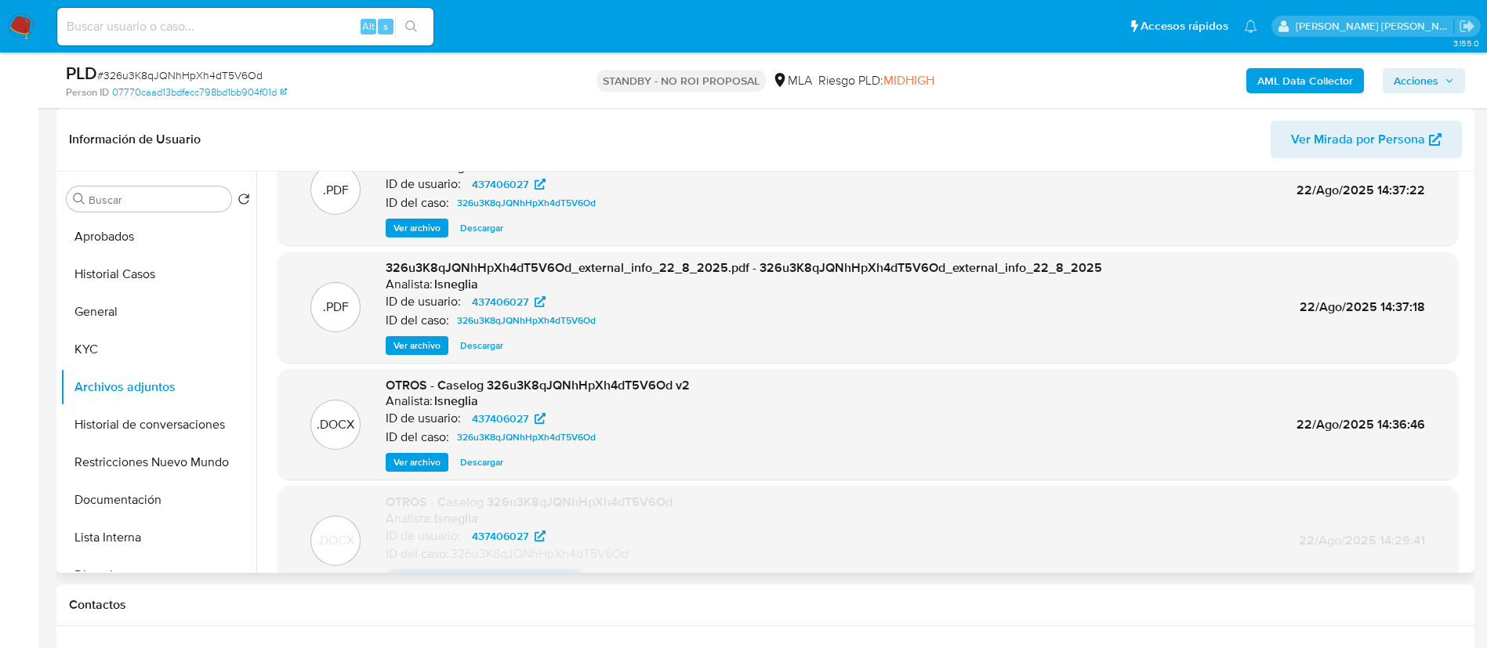
scroll to position [0, 0]
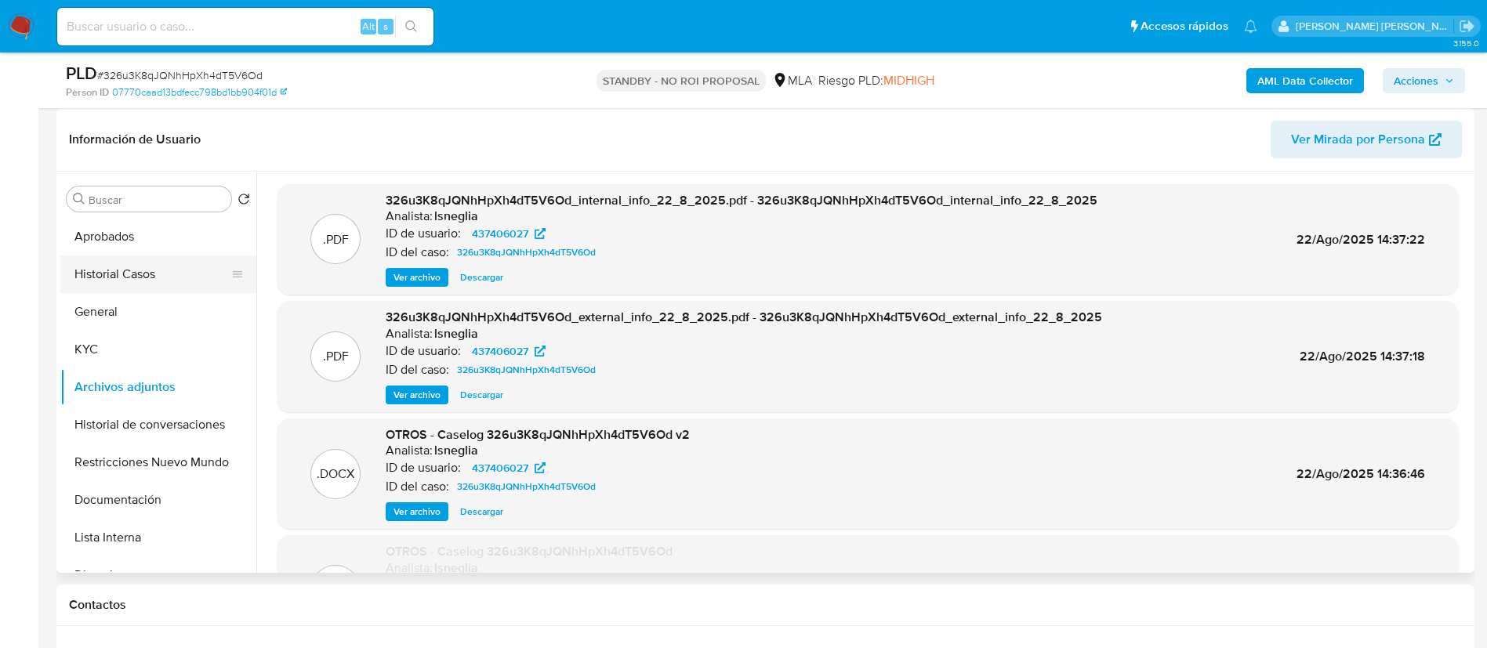
click at [147, 275] on button "Historial Casos" at bounding box center [151, 274] width 183 height 38
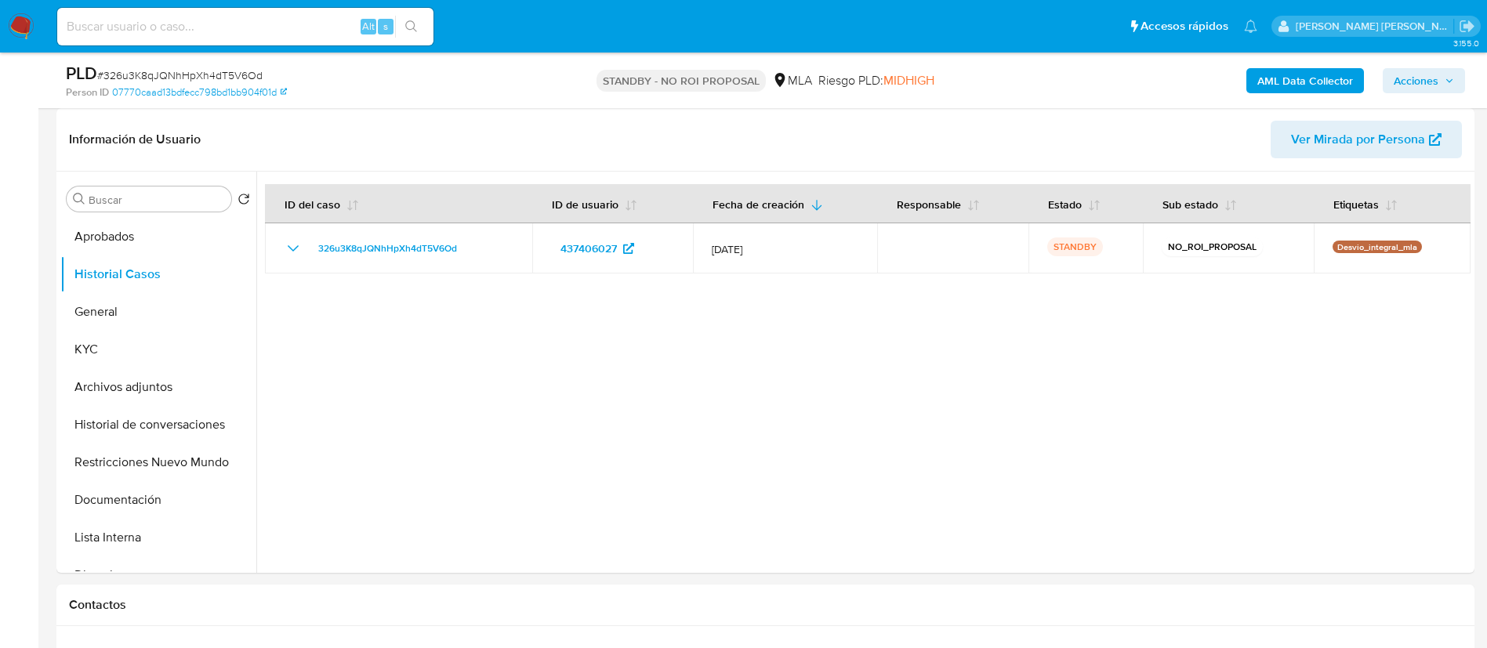
click at [266, 31] on input at bounding box center [245, 26] width 376 height 20
paste input "szcjVd8BnWY2qQAhx8N1J8V6"
type input "szcjVd8BnWY2qQAhx8N1J8V6"
click at [411, 24] on icon "search-icon" at bounding box center [411, 26] width 13 height 13
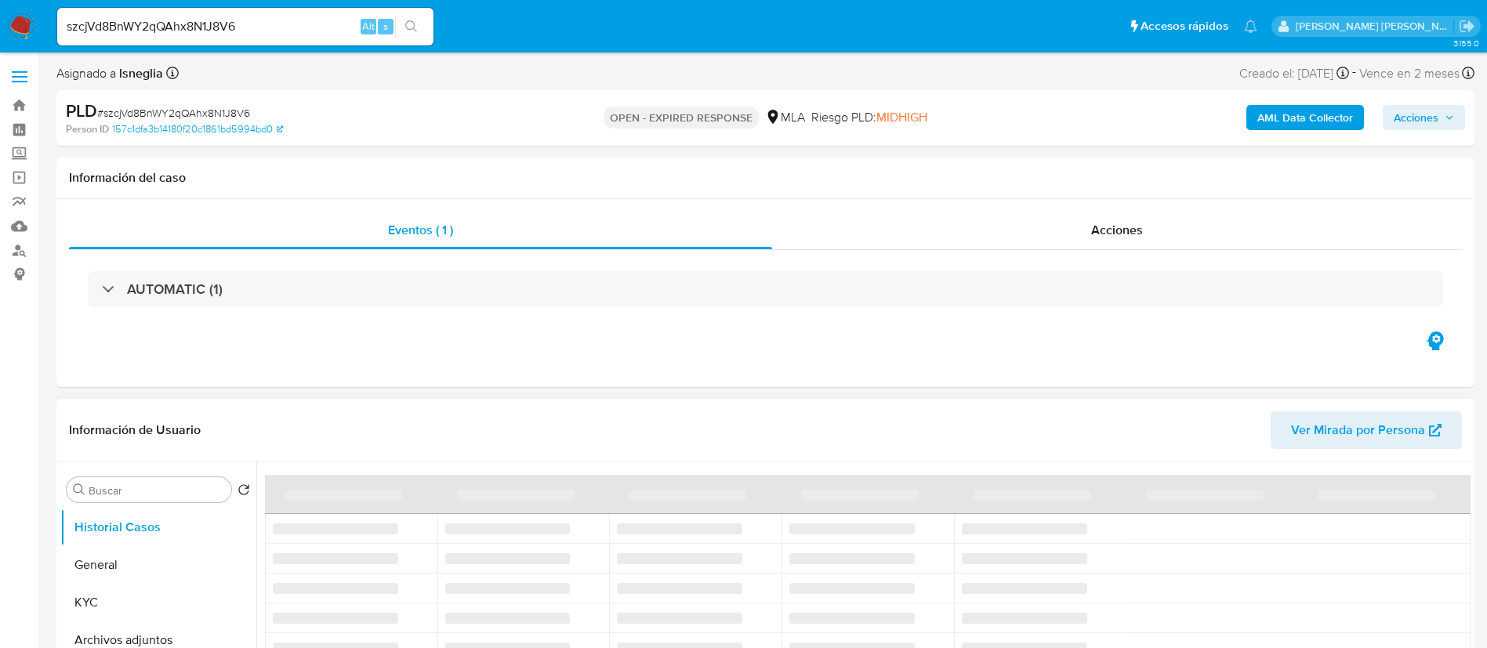
select select "10"
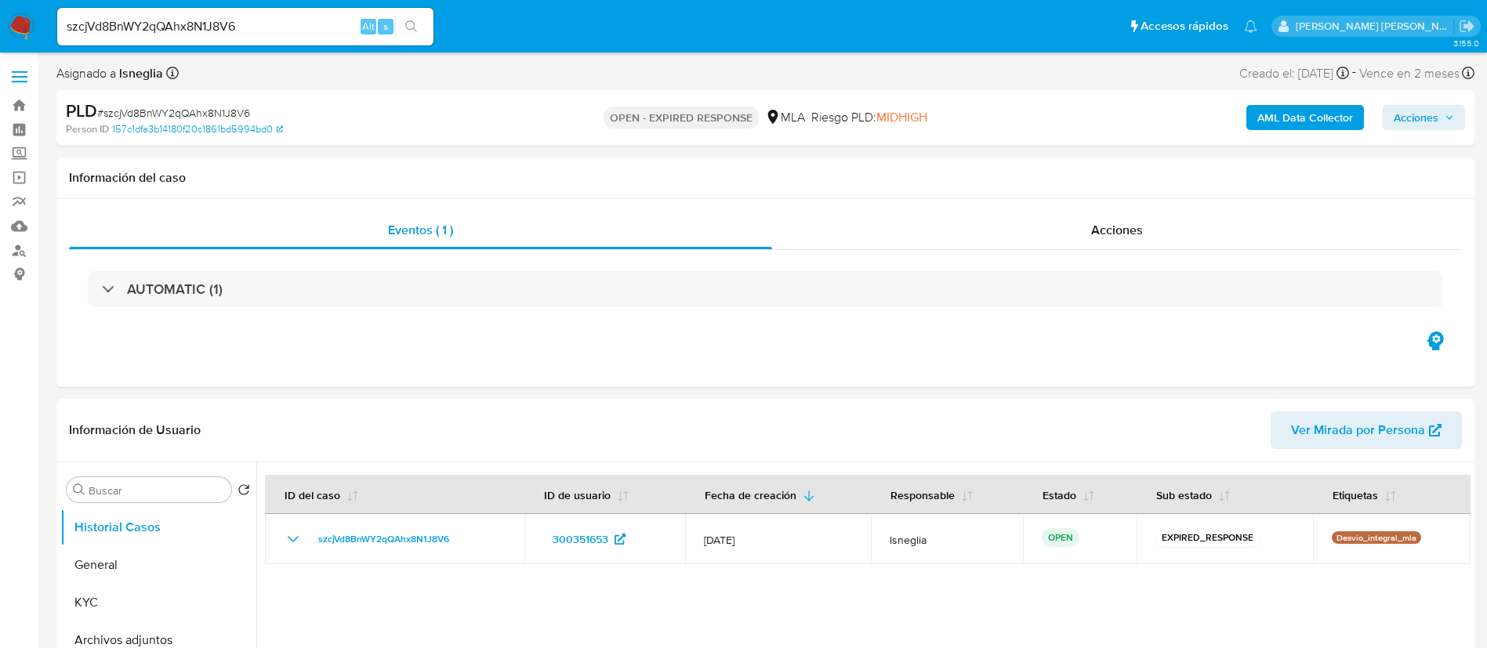
click at [192, 119] on span "# szcjVd8BnWY2qQAhx8N1J8V6" at bounding box center [173, 113] width 153 height 16
copy span "szcjVd8BnWY2qQAhx8N1J8V6"
click at [19, 26] on img at bounding box center [21, 26] width 27 height 27
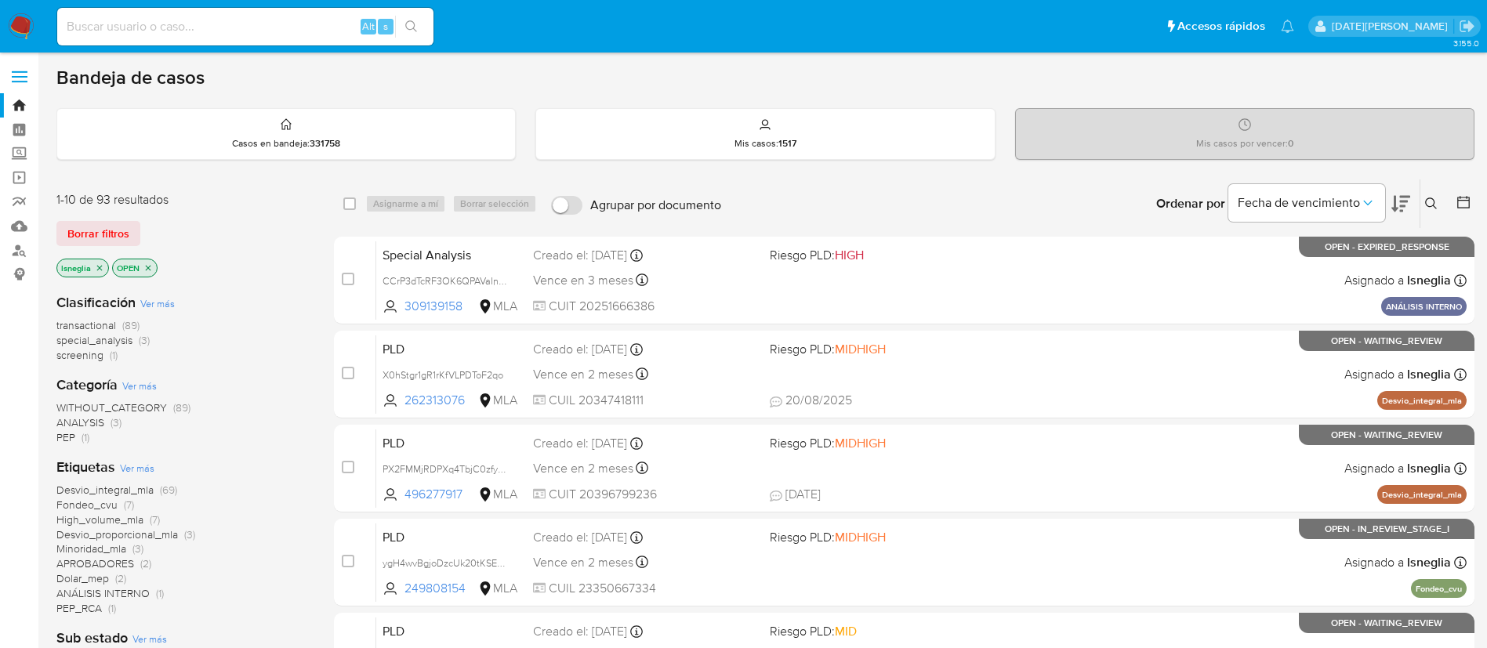
click at [1427, 210] on button at bounding box center [1433, 203] width 26 height 19
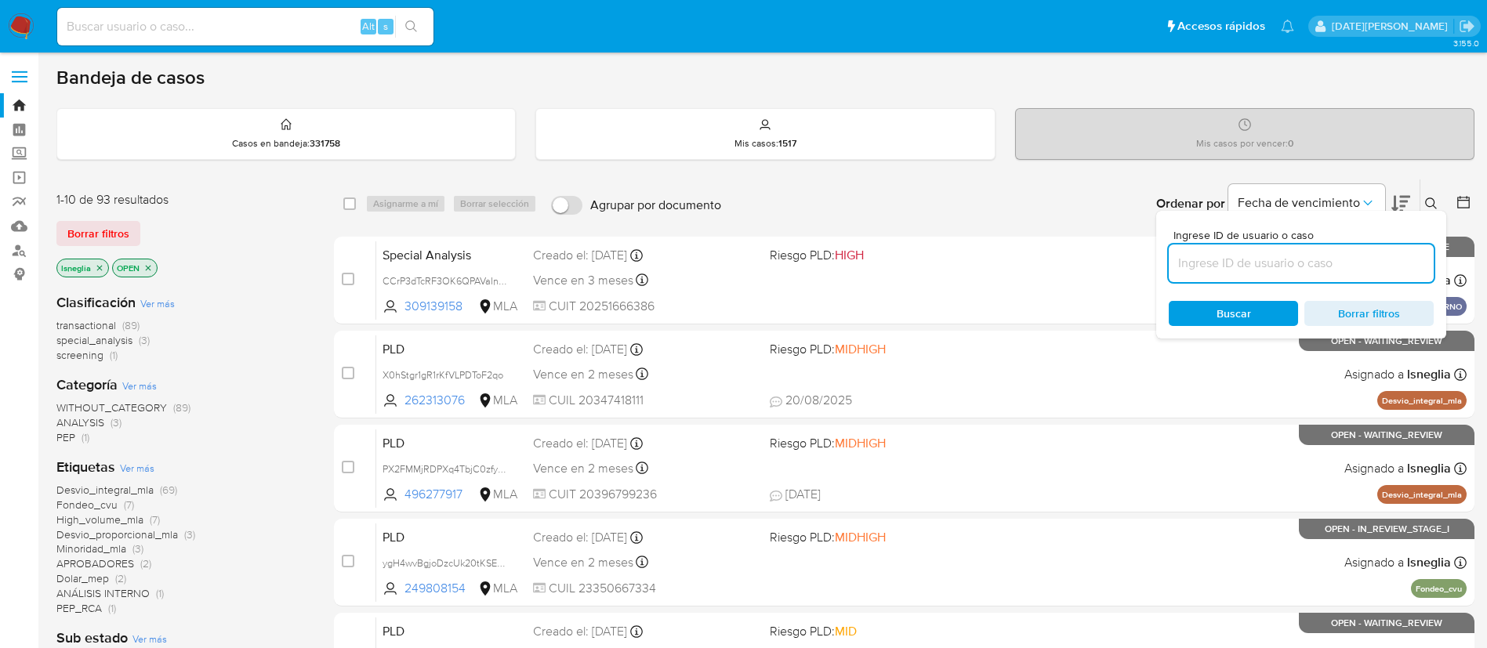
click at [1273, 267] on input at bounding box center [1300, 263] width 265 height 20
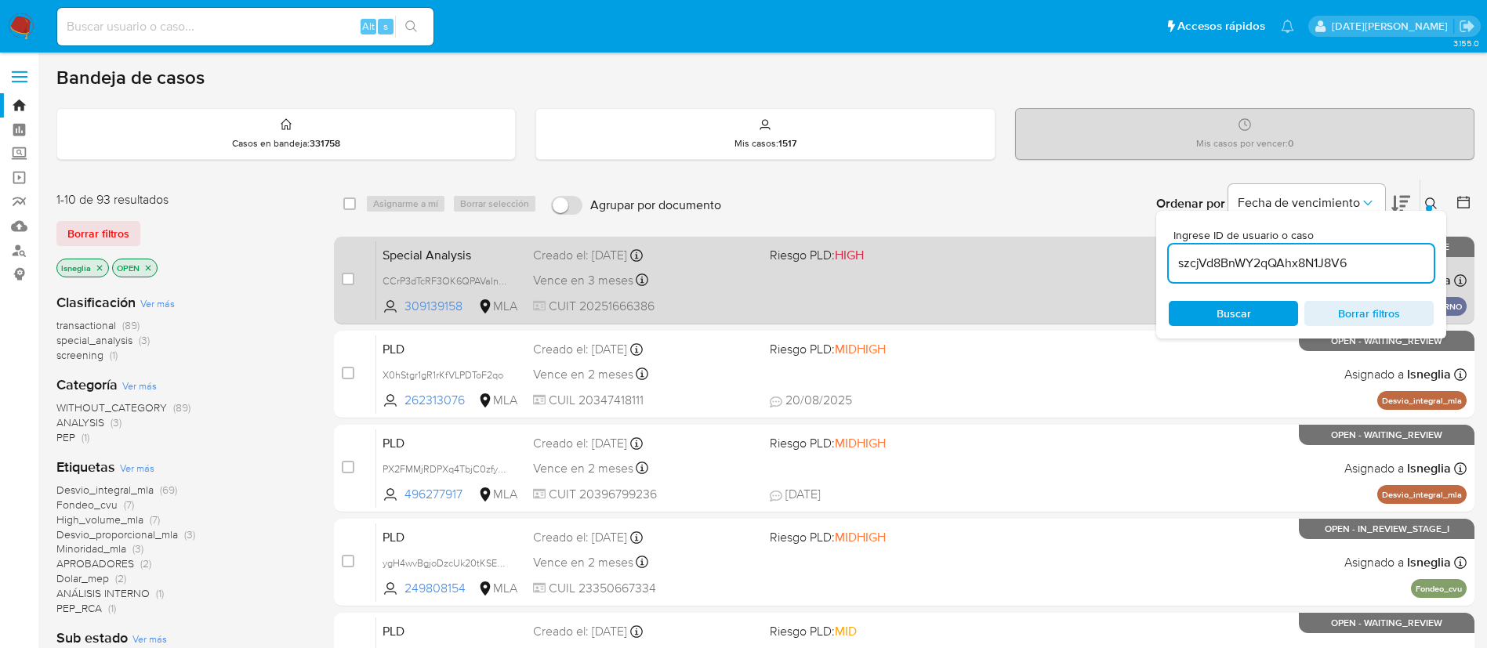
type input "szcjVd8BnWY2qQAhx8N1J8V6"
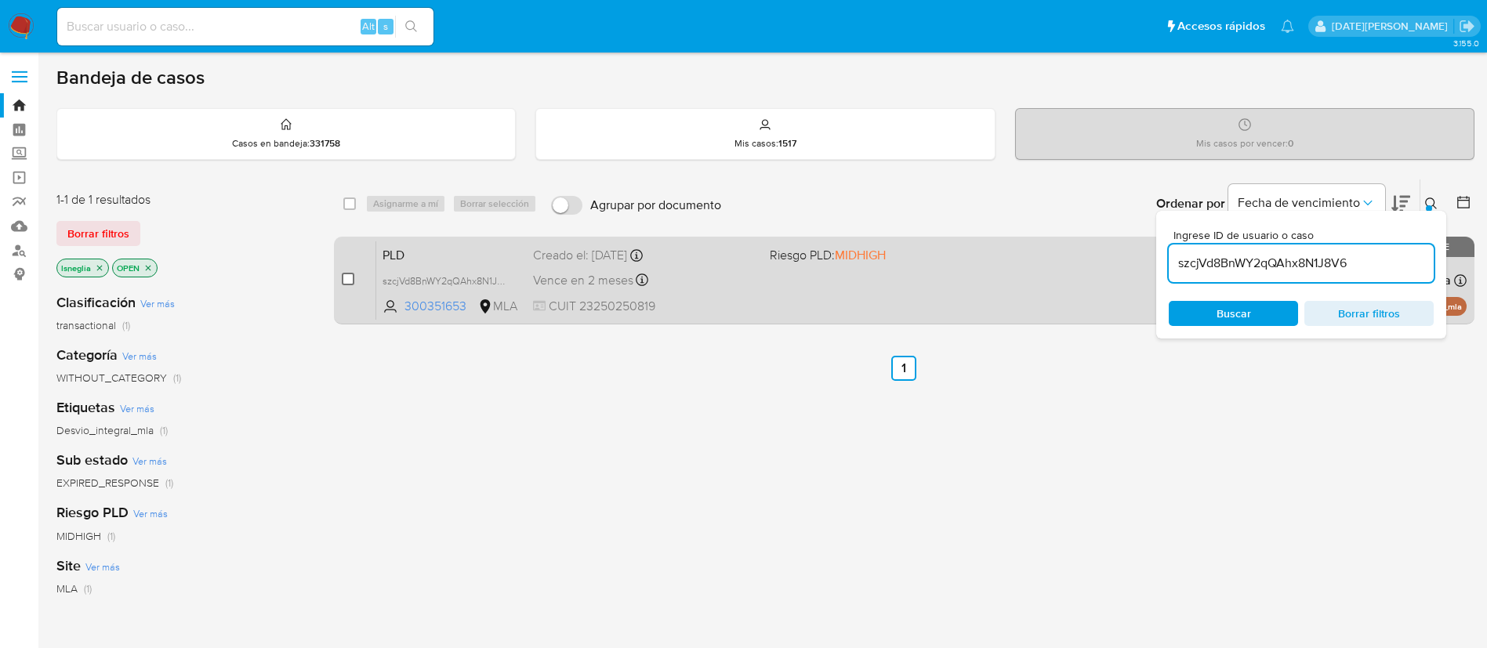
click at [352, 277] on input "checkbox" at bounding box center [348, 279] width 13 height 13
checkbox input "true"
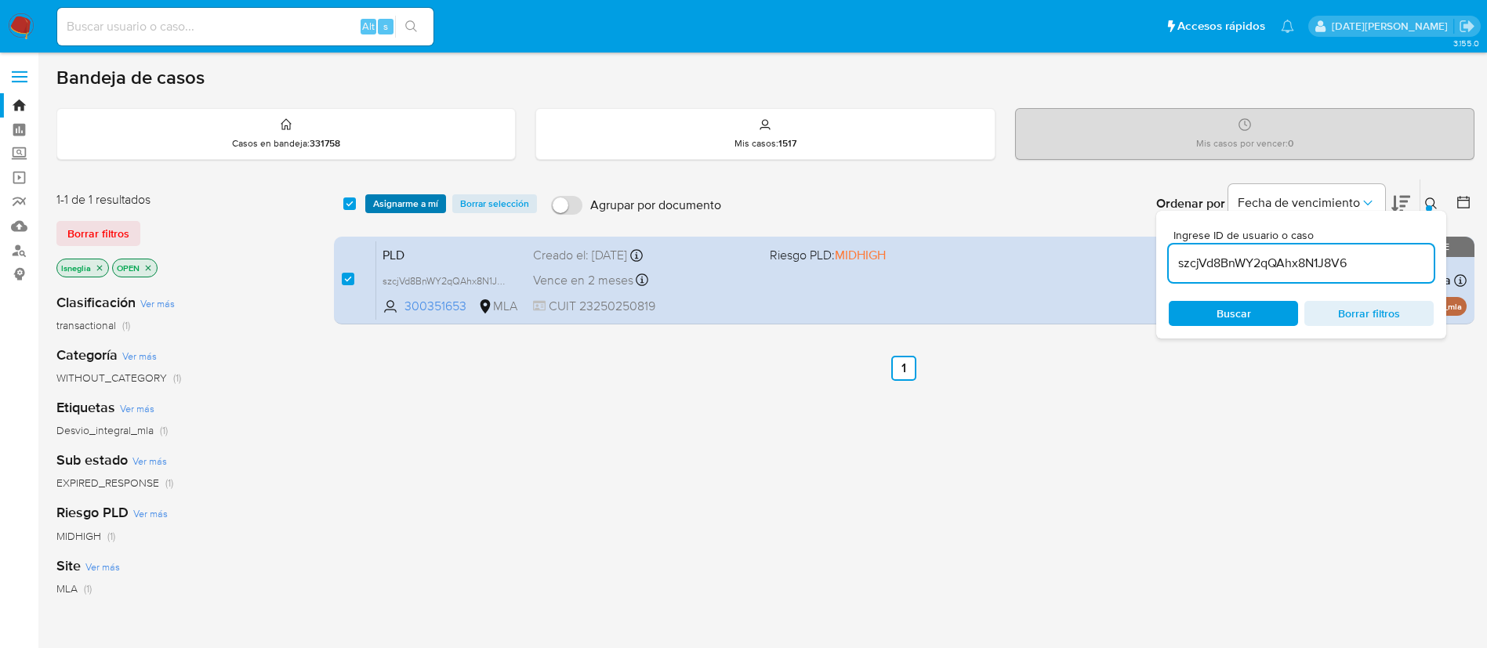
click at [405, 199] on span "Asignarme a mí" at bounding box center [405, 204] width 65 height 16
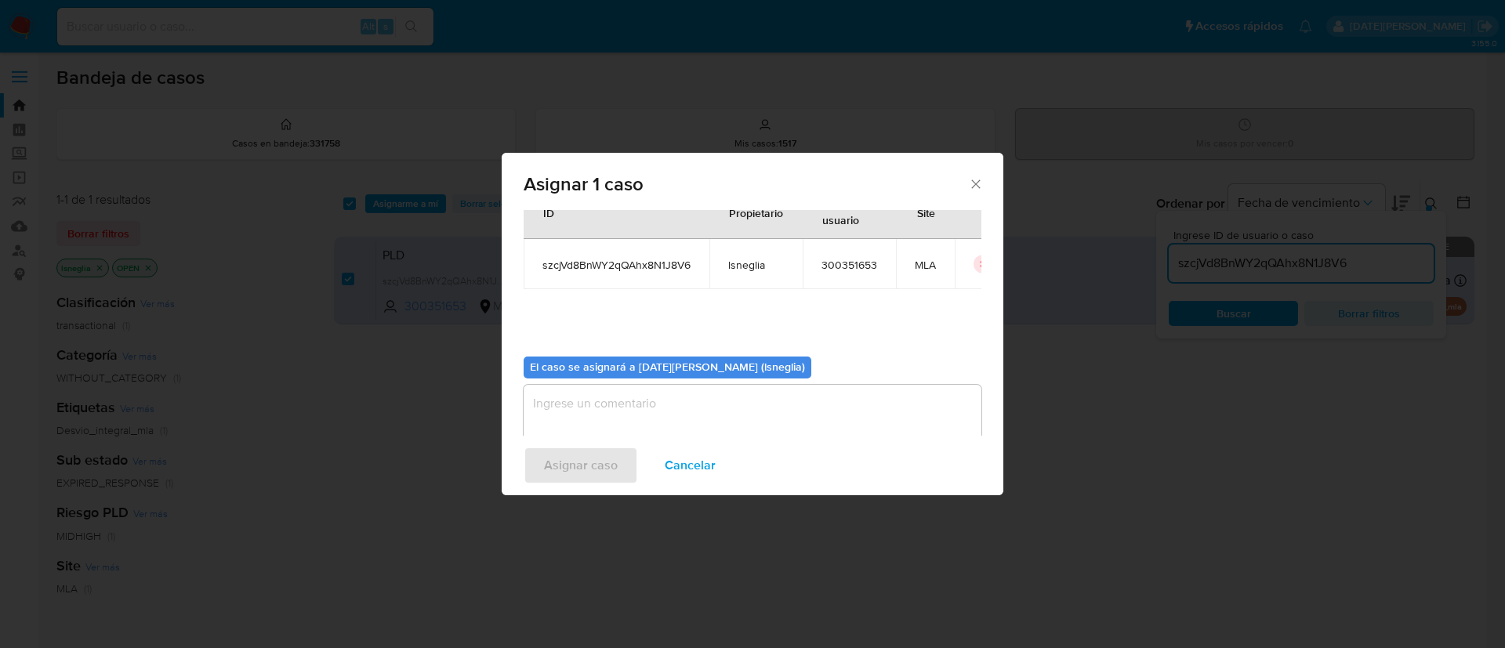
scroll to position [82, 0]
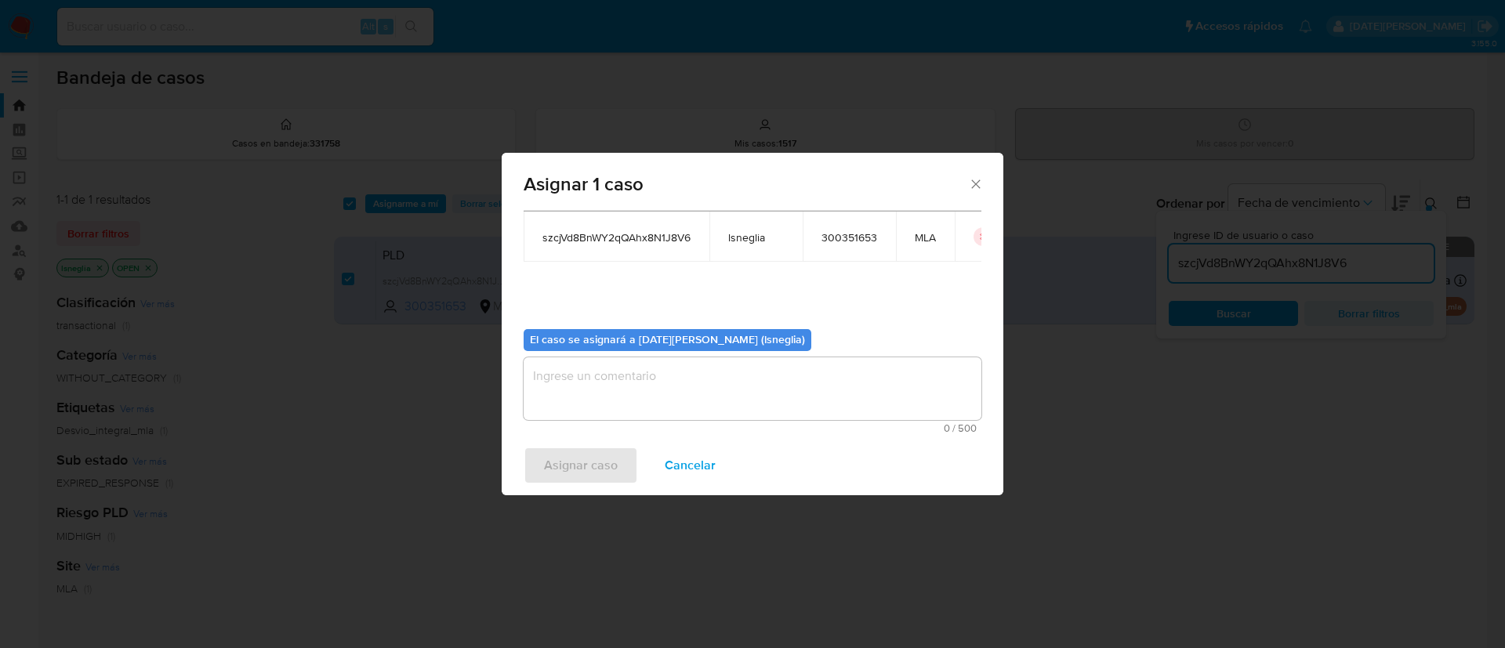
click at [640, 412] on textarea "assign-modal" at bounding box center [753, 388] width 458 height 63
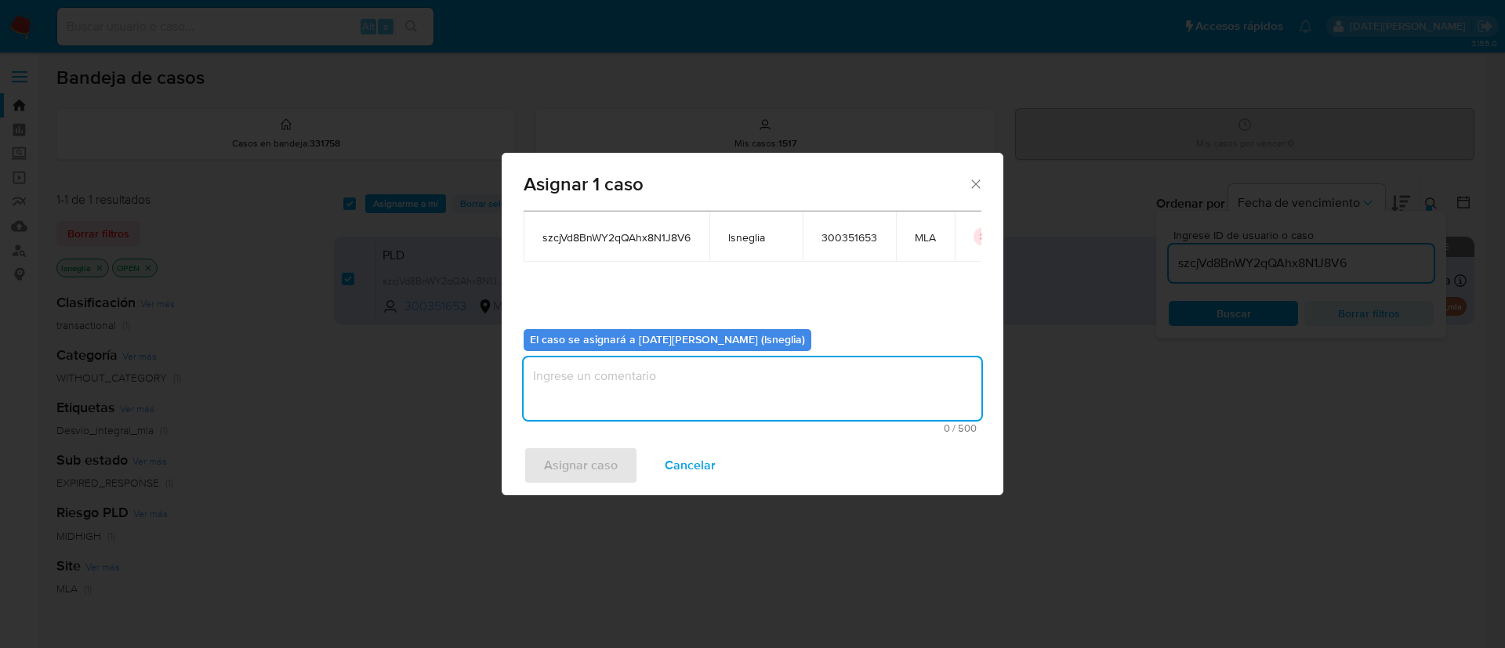
type textarea "."
click at [560, 498] on div "Asignar 1 caso Casos a asignar: ID Propietario ID de usuario Site szcjVd8BnWY2q…" at bounding box center [752, 324] width 1505 height 648
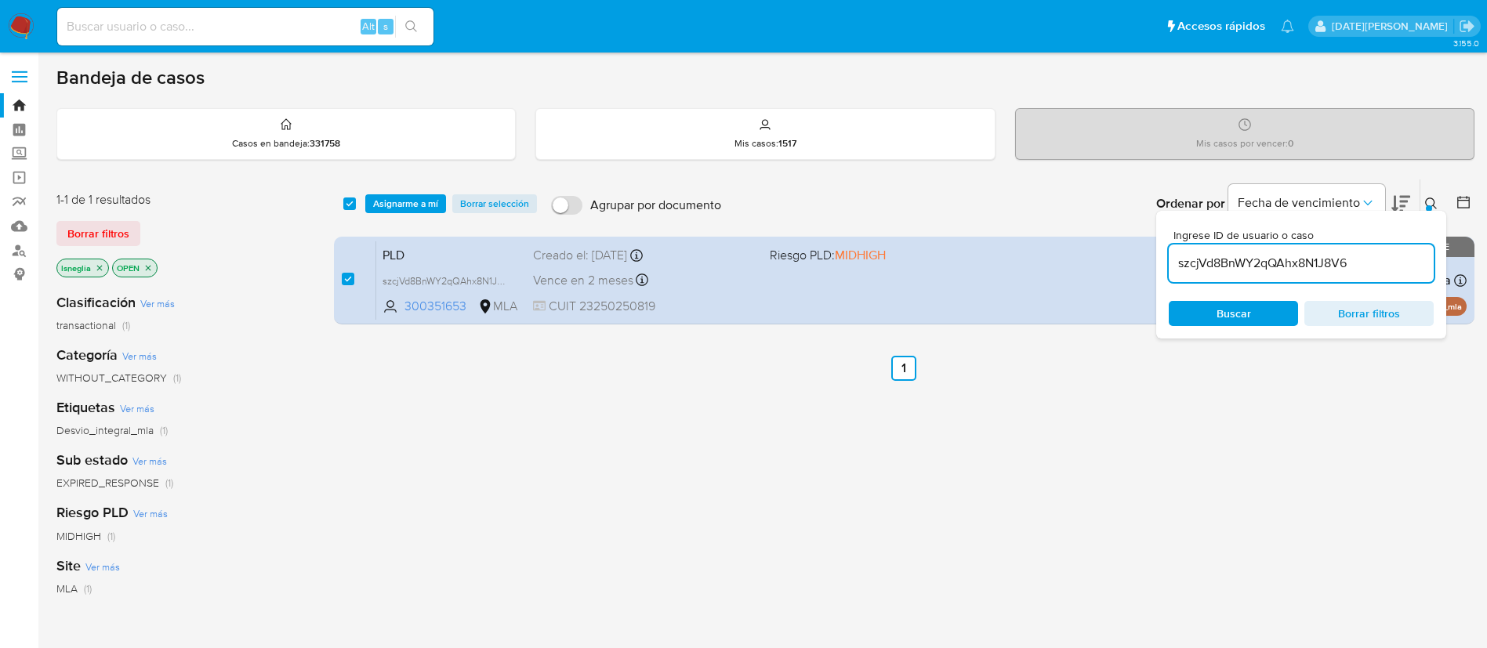
click at [402, 196] on span "Asignarme a mí" at bounding box center [405, 204] width 65 height 16
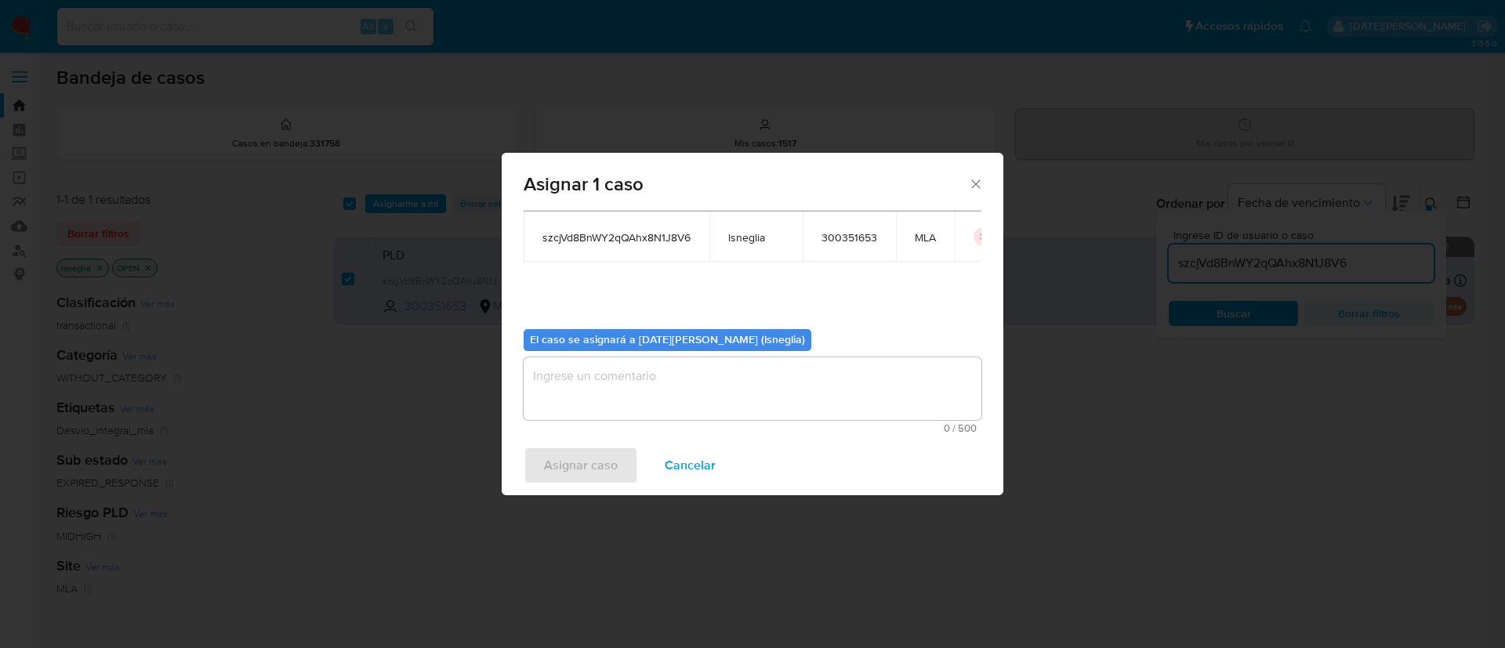
click at [630, 371] on textarea "assign-modal" at bounding box center [753, 388] width 458 height 63
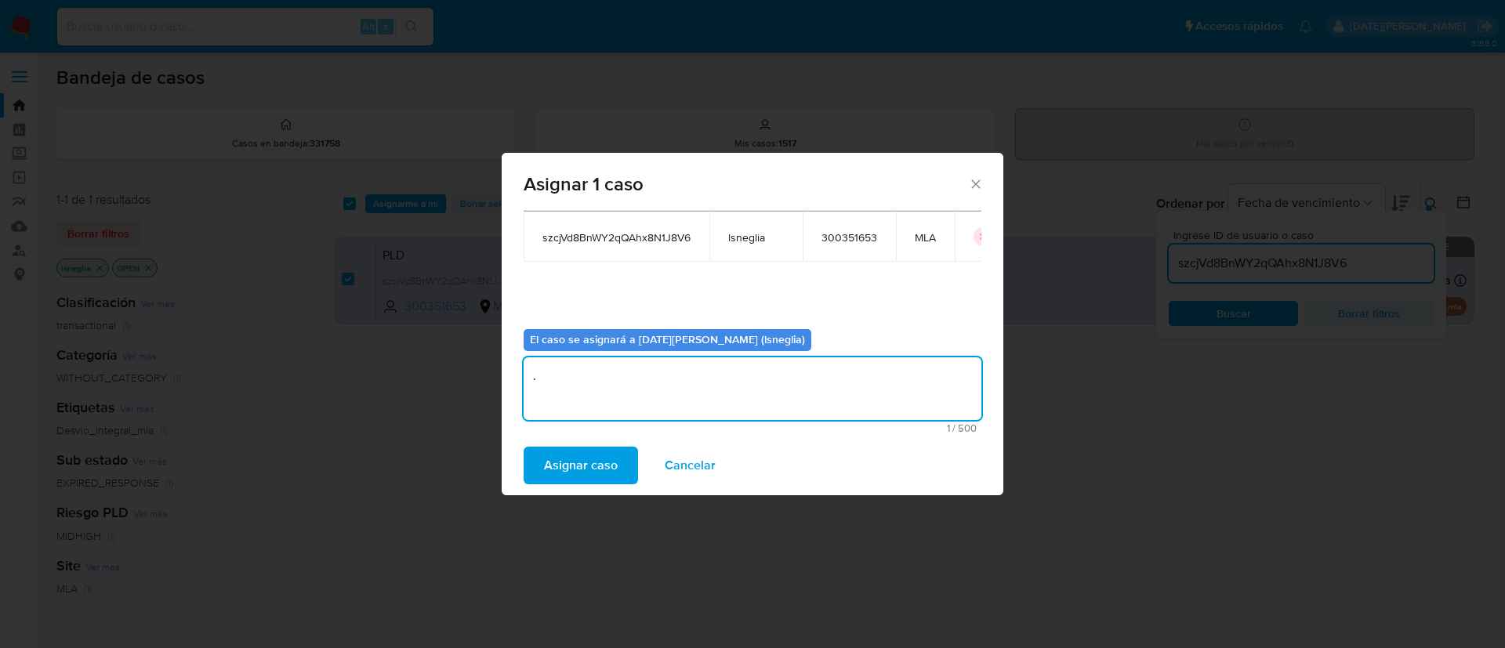
type textarea "."
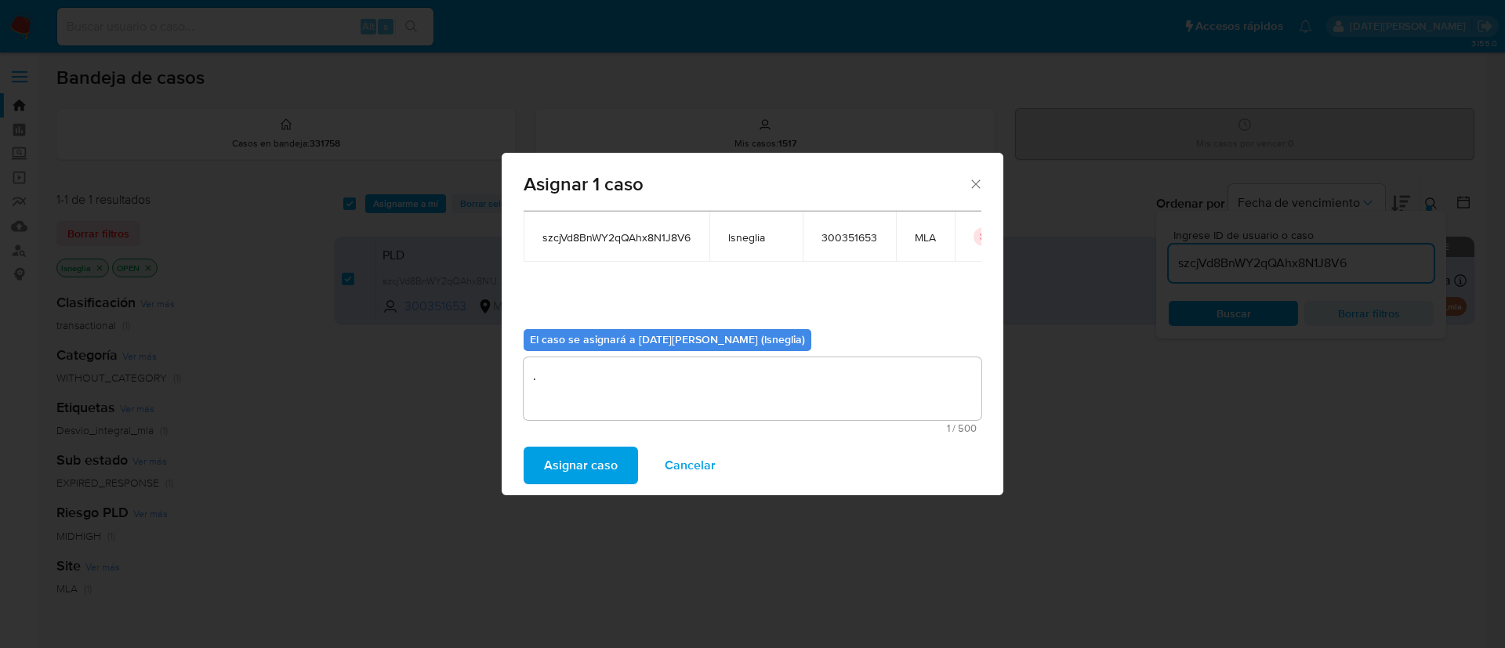
click at [592, 486] on div "Asignar caso Cancelar" at bounding box center [753, 466] width 502 height 60
click at [591, 461] on span "Asignar caso" at bounding box center [581, 465] width 74 height 34
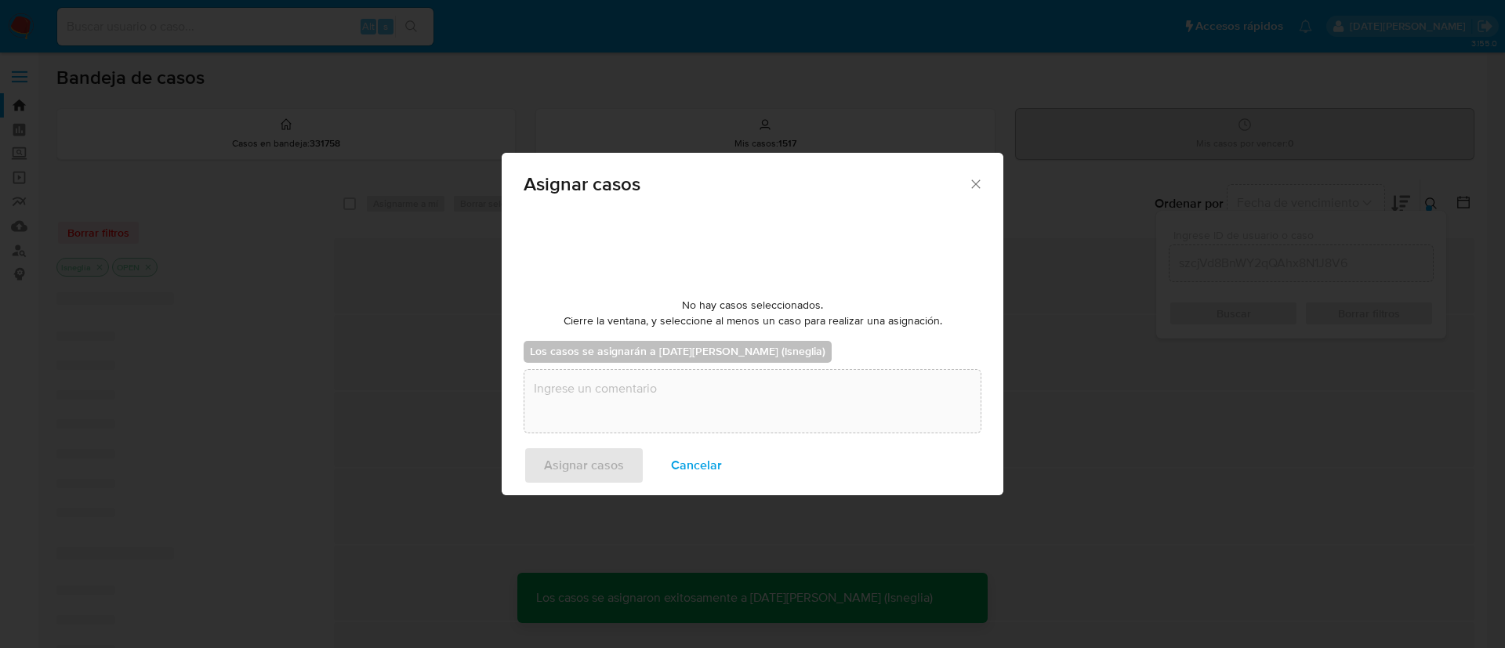
checkbox input "false"
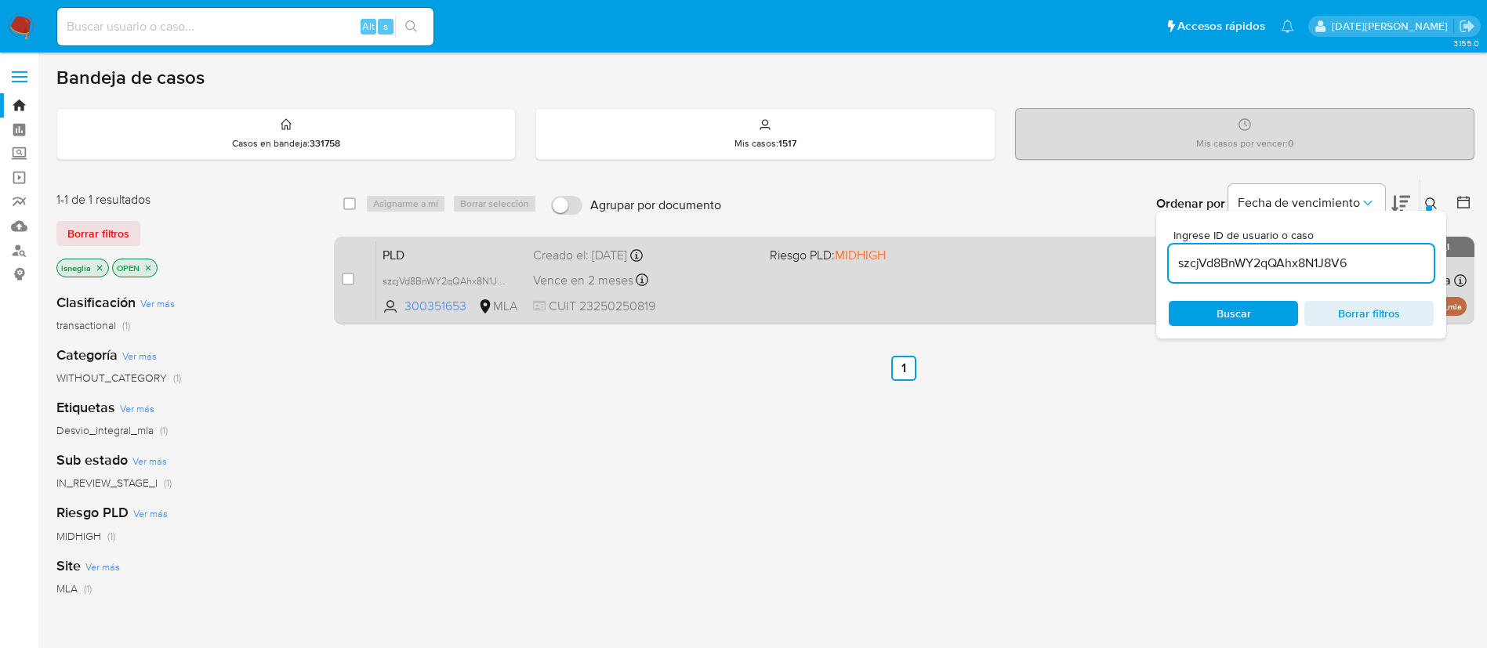
click at [386, 251] on span "PLD" at bounding box center [451, 254] width 138 height 20
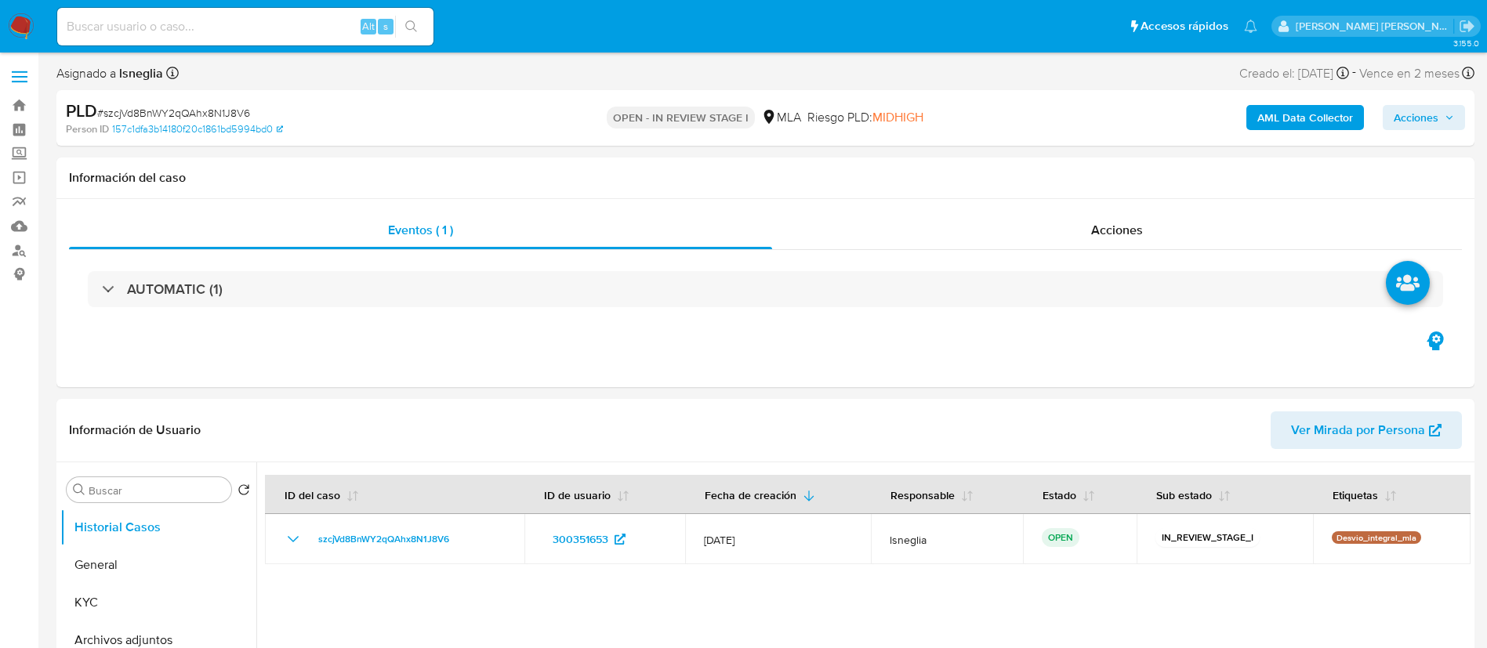
select select "10"
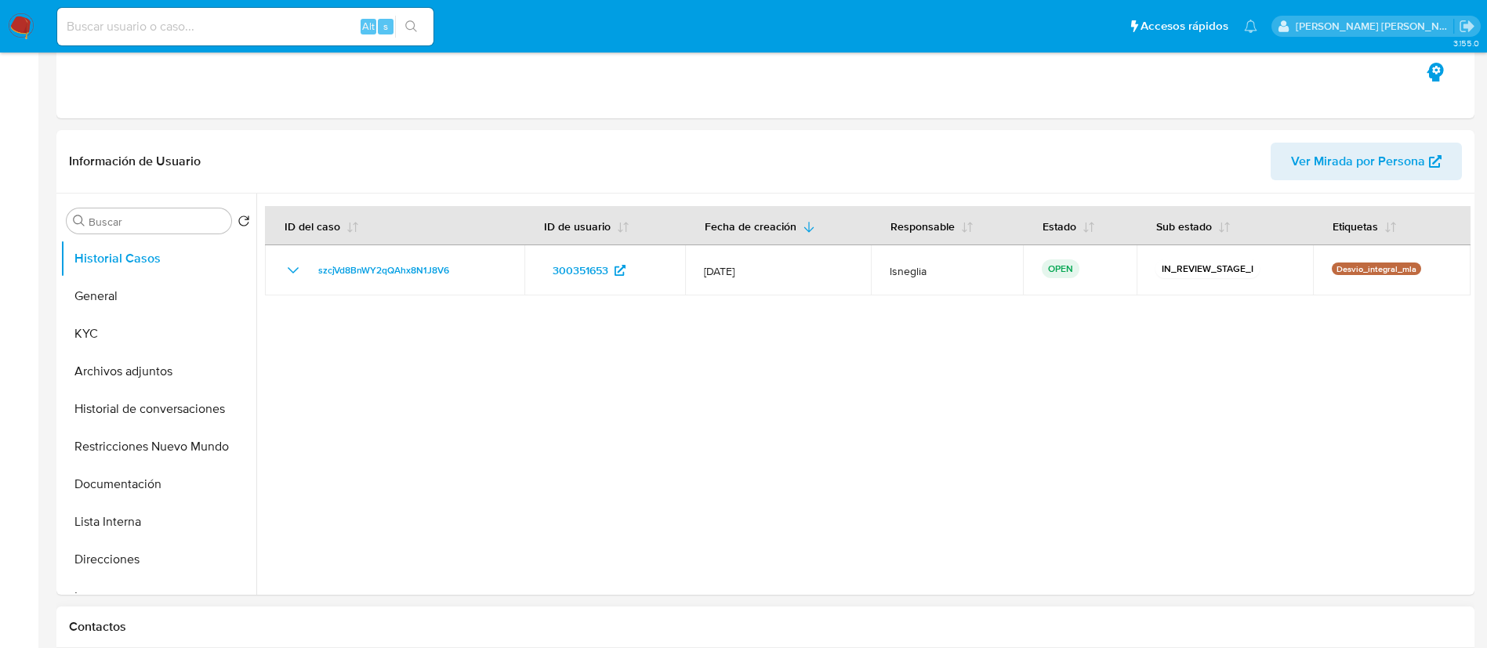
scroll to position [470, 0]
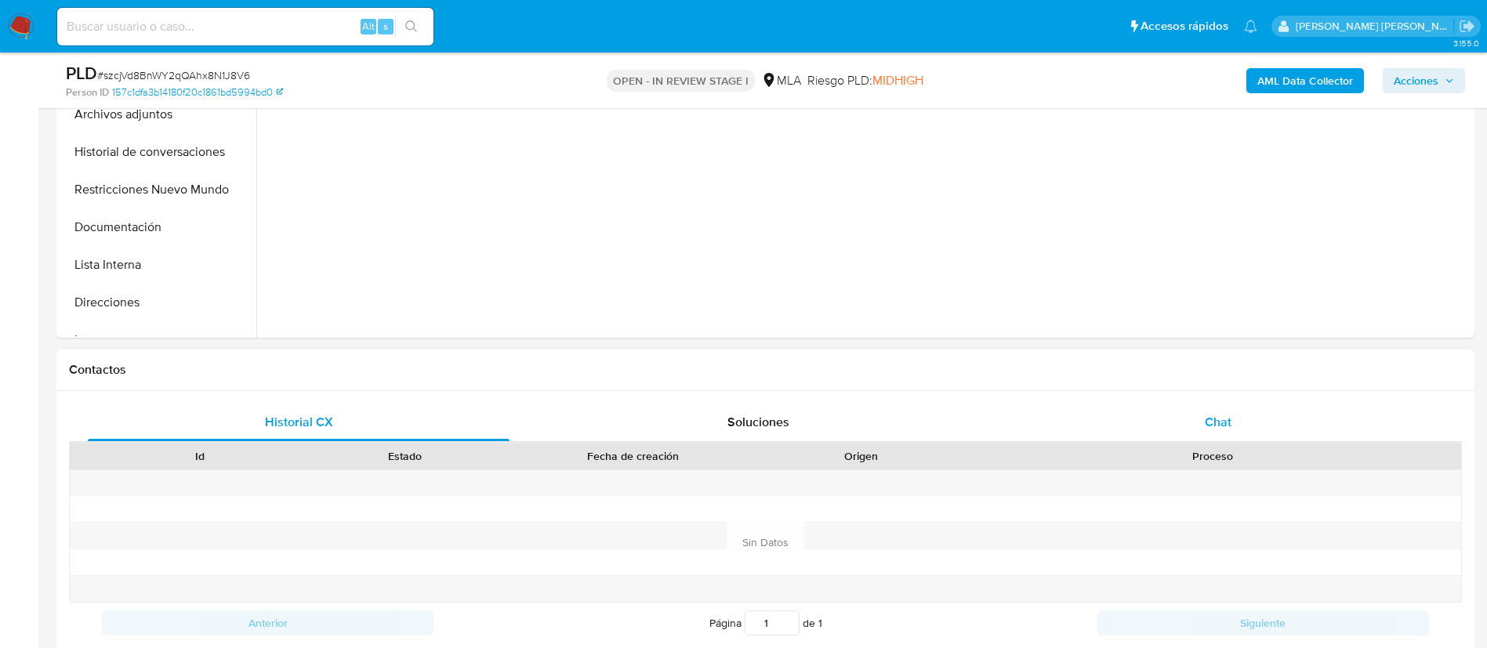
click at [1178, 405] on div "Chat" at bounding box center [1218, 423] width 422 height 38
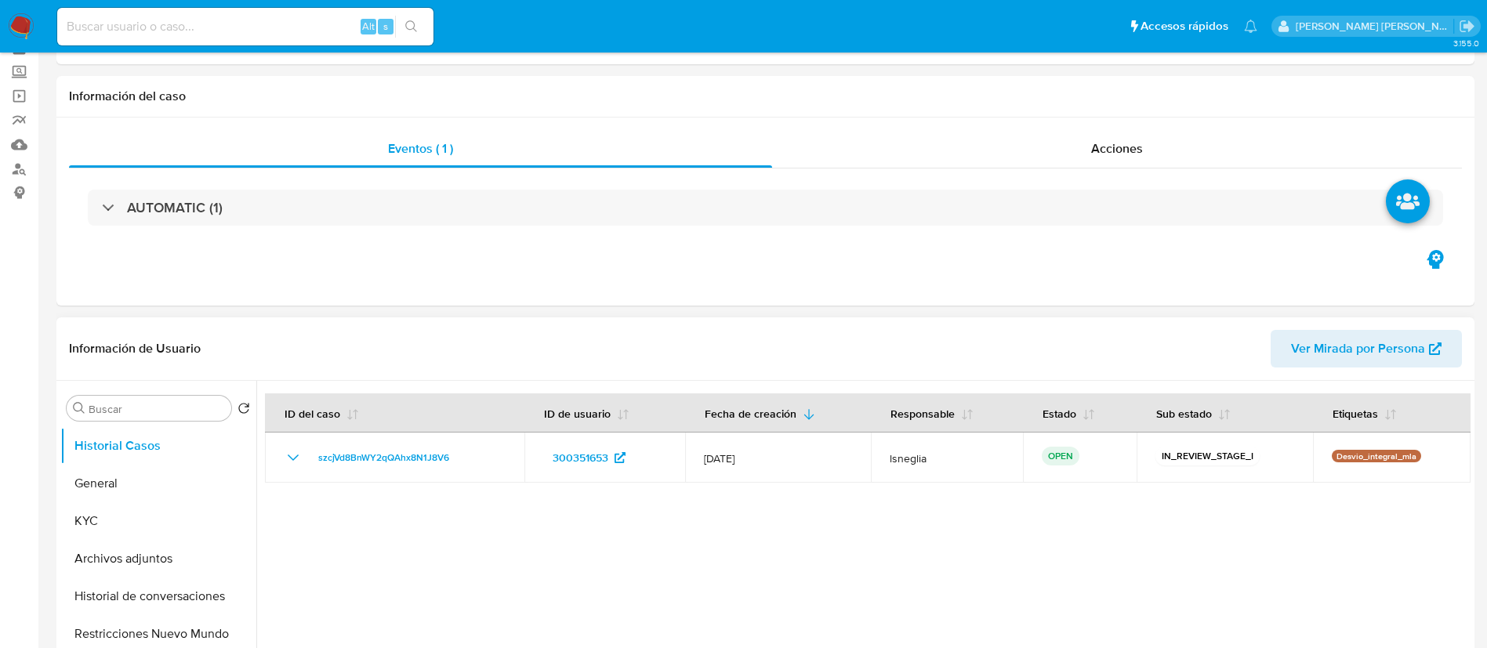
scroll to position [118, 0]
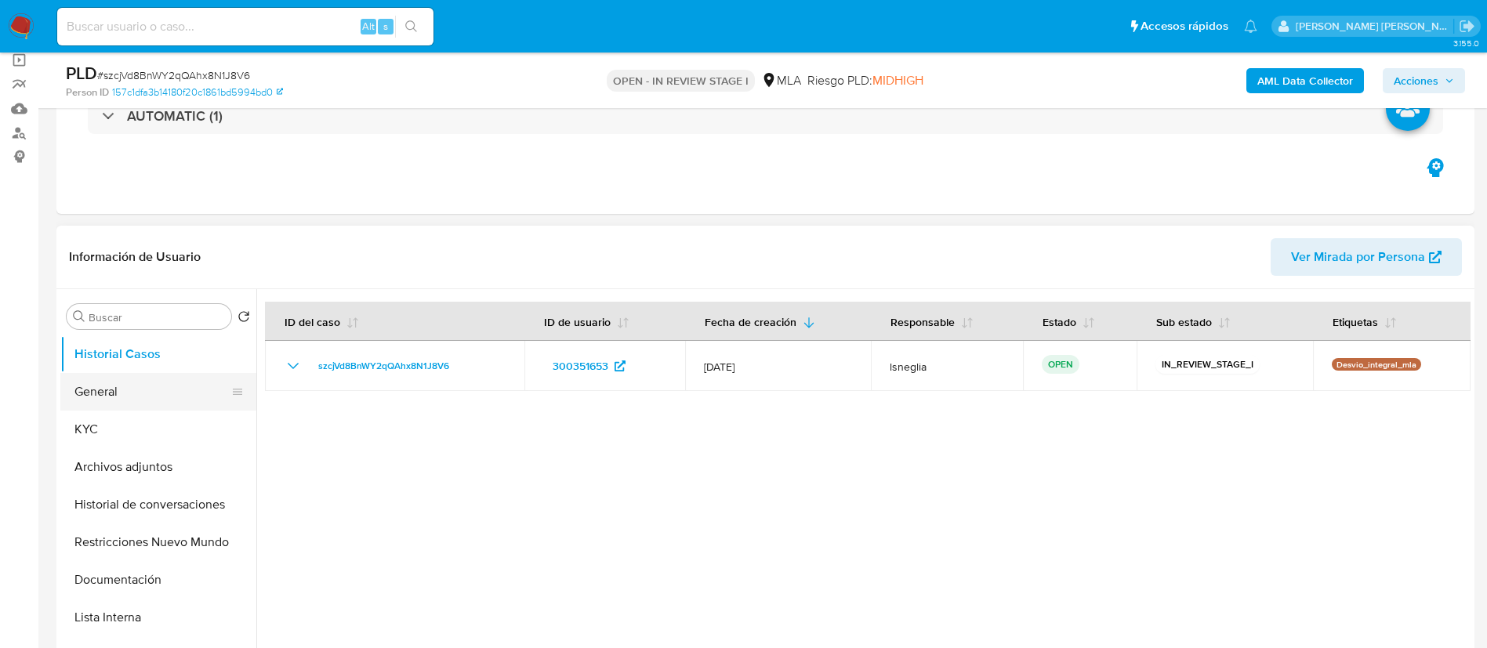
click at [116, 393] on button "General" at bounding box center [151, 392] width 183 height 38
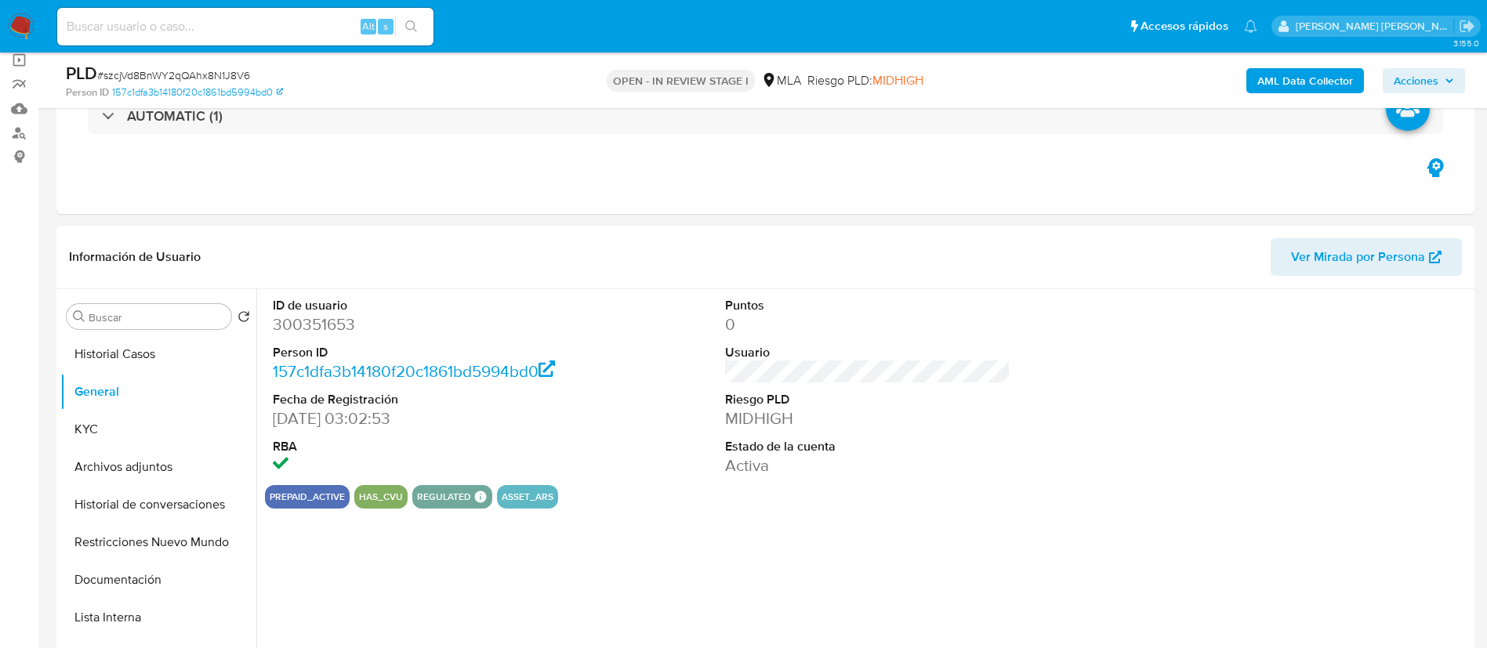
click at [306, 328] on dd "300351653" at bounding box center [416, 324] width 286 height 22
copy dd "300351653"
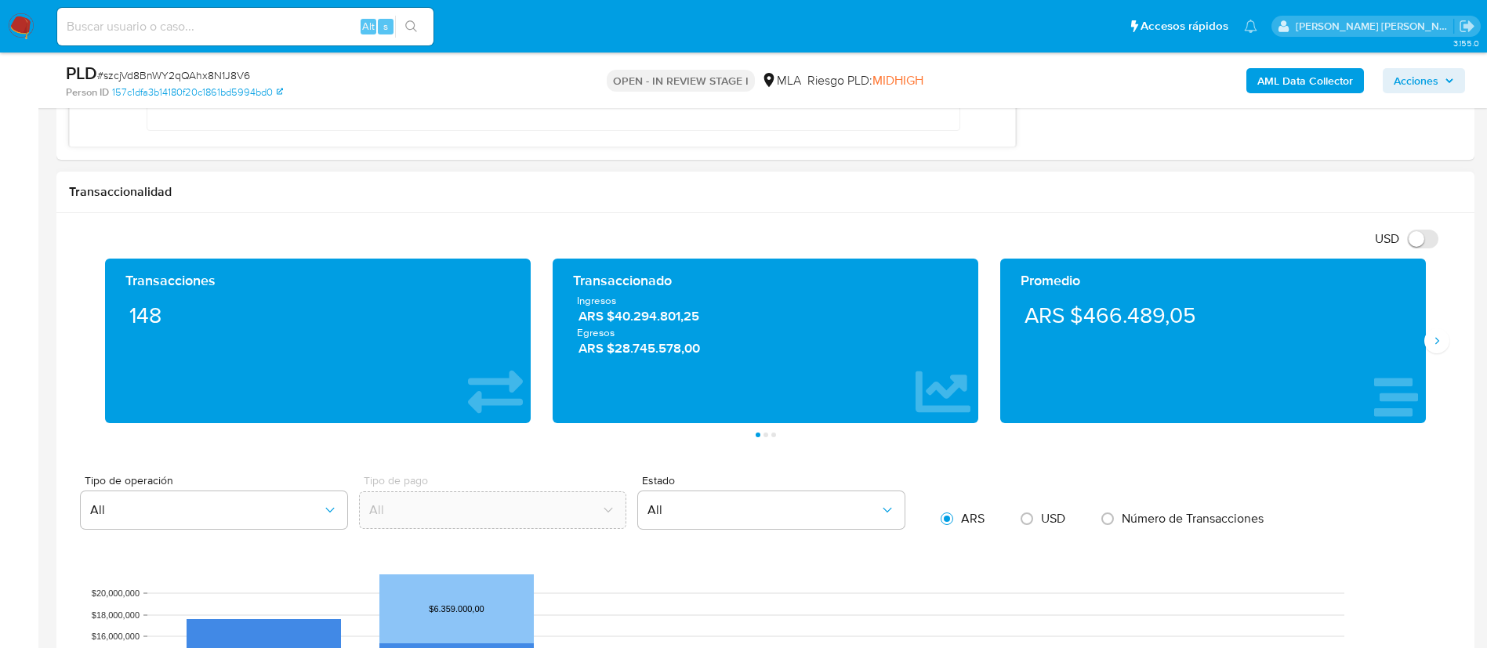
scroll to position [705, 0]
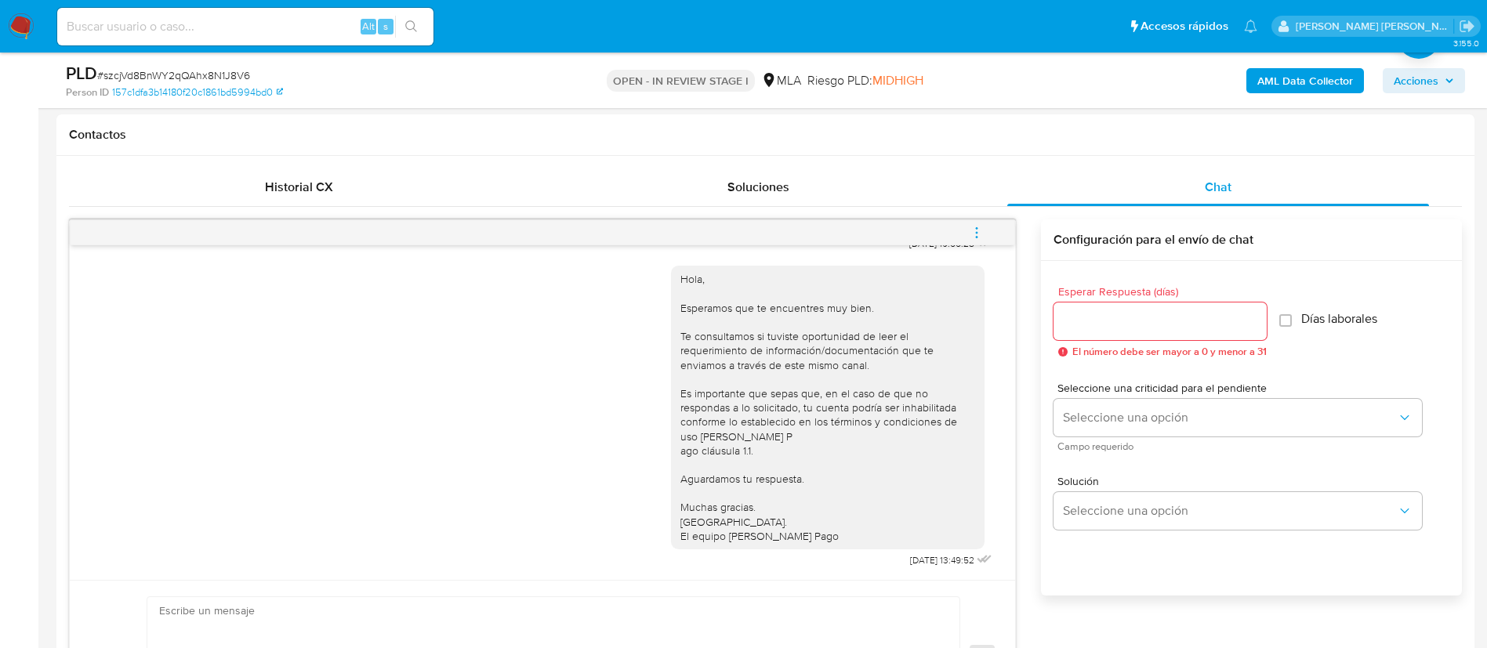
click at [152, 27] on input at bounding box center [245, 26] width 376 height 20
paste input "szcjVd8BnWY2qQAhx8N1J8V6"
type input "szcjVd8BnWY2qQAhx8N1J8V6"
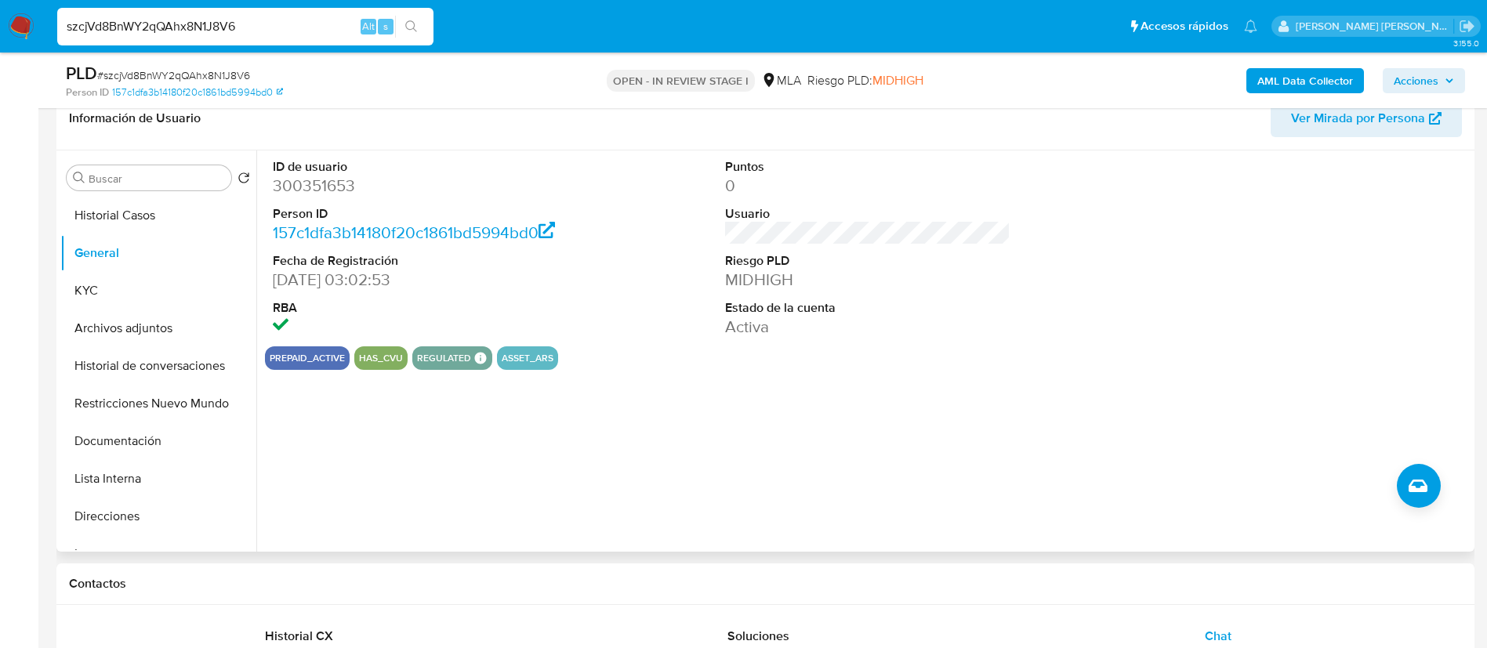
scroll to position [118, 0]
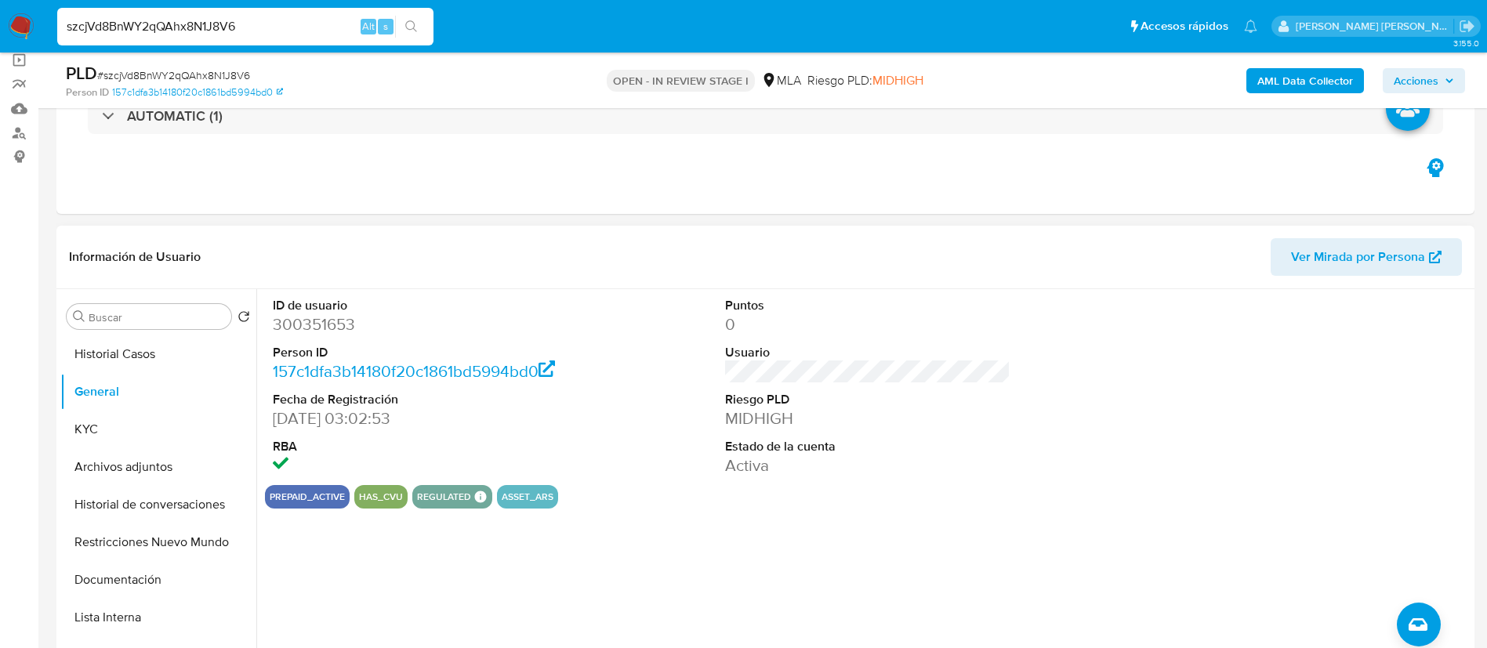
click at [331, 321] on dd "300351653" at bounding box center [416, 324] width 286 height 22
copy dd "300351653"
click at [303, 327] on dd "300351653" at bounding box center [416, 324] width 286 height 22
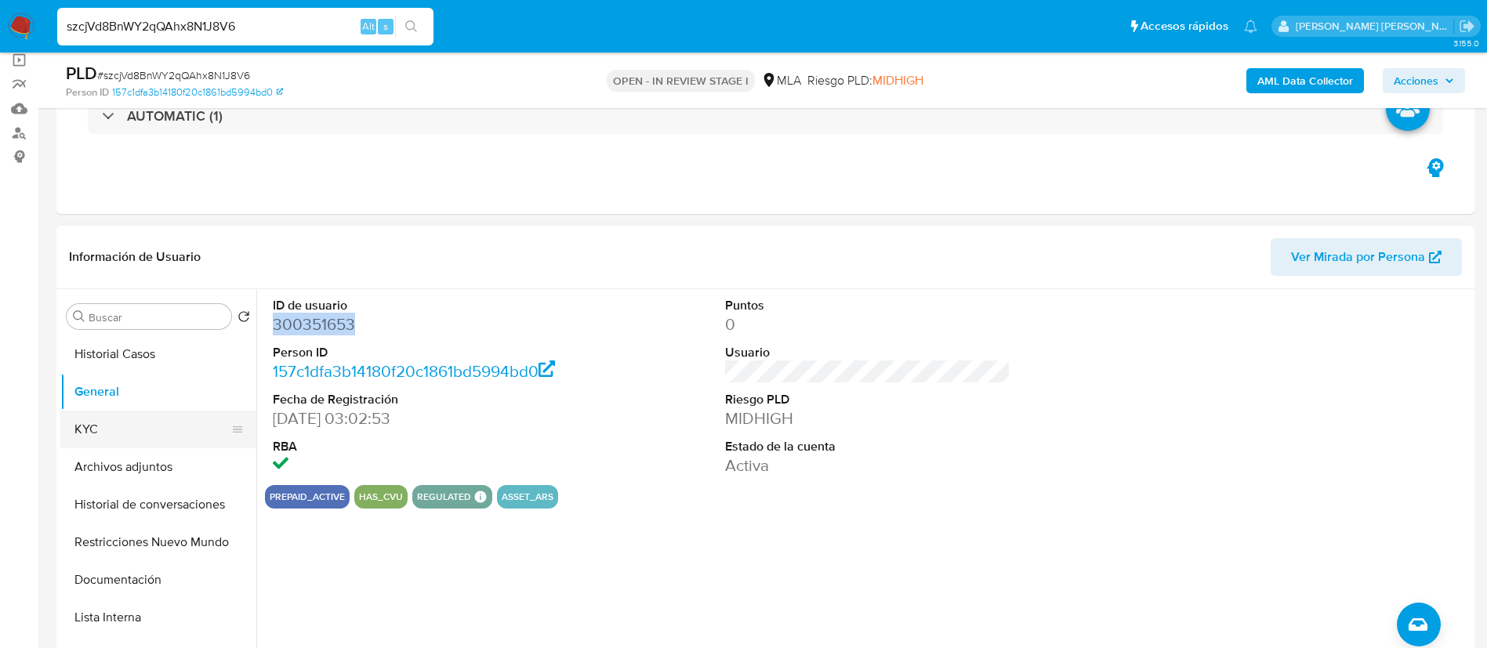
click at [113, 429] on button "KYC" at bounding box center [151, 430] width 183 height 38
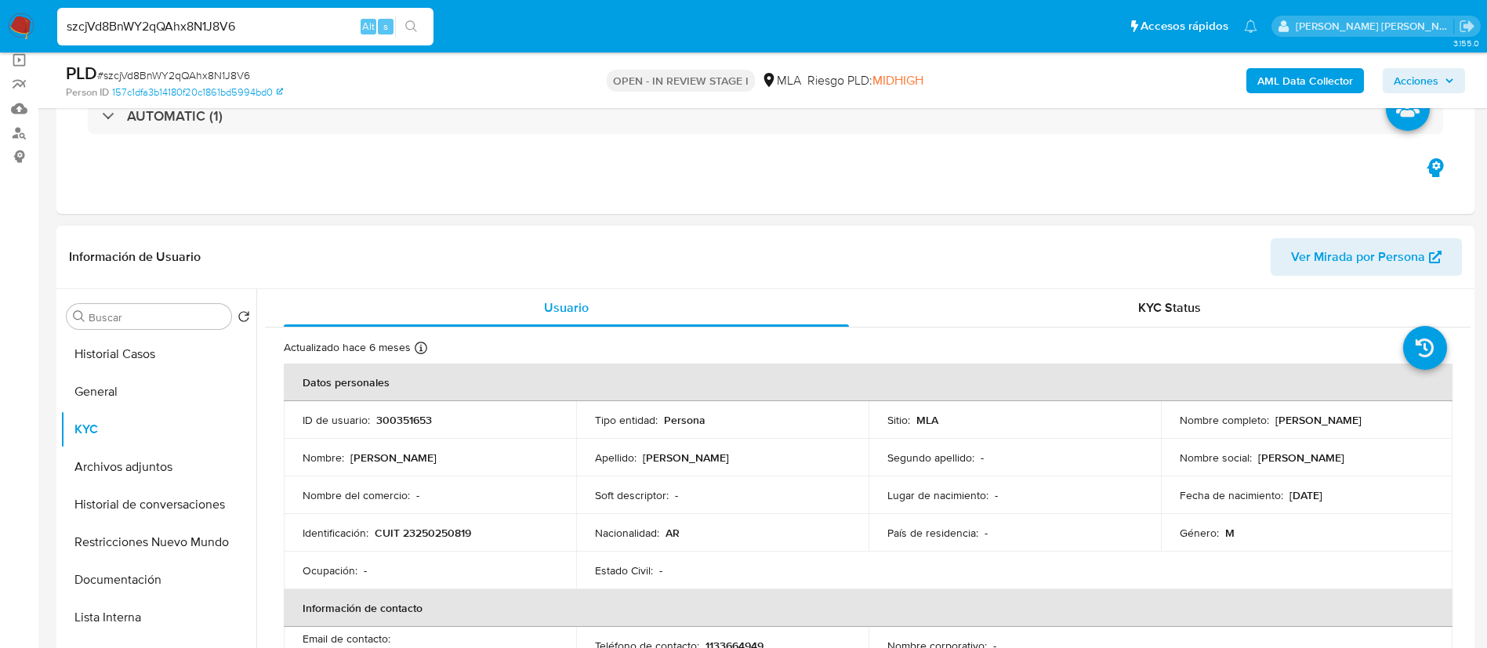
drag, startPoint x: 1276, startPoint y: 422, endPoint x: 1349, endPoint y: 423, distance: 72.9
click at [1349, 423] on p "Walter Marcelo Ortiz" at bounding box center [1318, 420] width 86 height 14
click at [1303, 417] on p "Walter Marcelo Ortiz" at bounding box center [1318, 420] width 86 height 14
drag, startPoint x: 1275, startPoint y: 418, endPoint x: 1364, endPoint y: 416, distance: 88.6
click at [1374, 416] on div "Nombre completo : Walter Marcelo Ortiz" at bounding box center [1306, 420] width 255 height 14
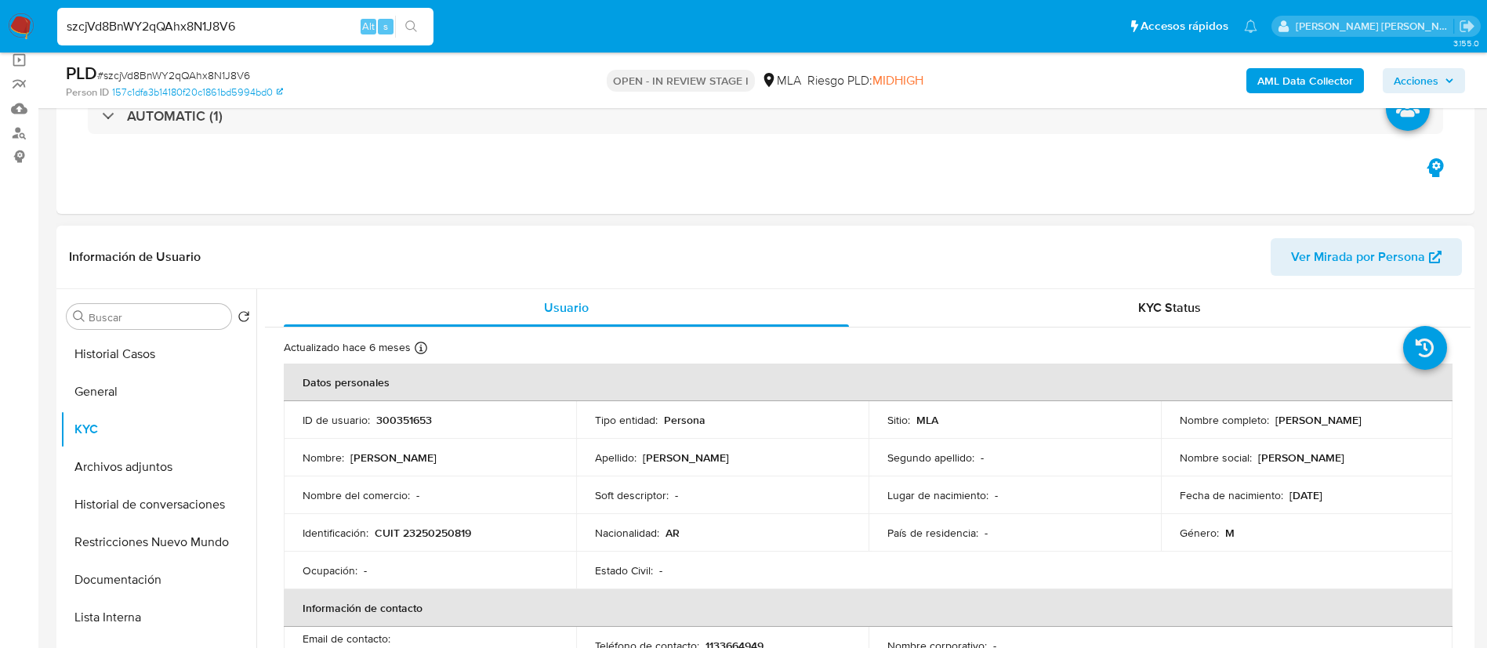
click at [1306, 421] on p "Walter Marcelo Ortiz" at bounding box center [1318, 420] width 86 height 14
drag, startPoint x: 1270, startPoint y: 422, endPoint x: 1379, endPoint y: 413, distance: 108.5
click at [1379, 413] on div "Nombre completo : Walter Marcelo Ortiz" at bounding box center [1306, 420] width 255 height 14
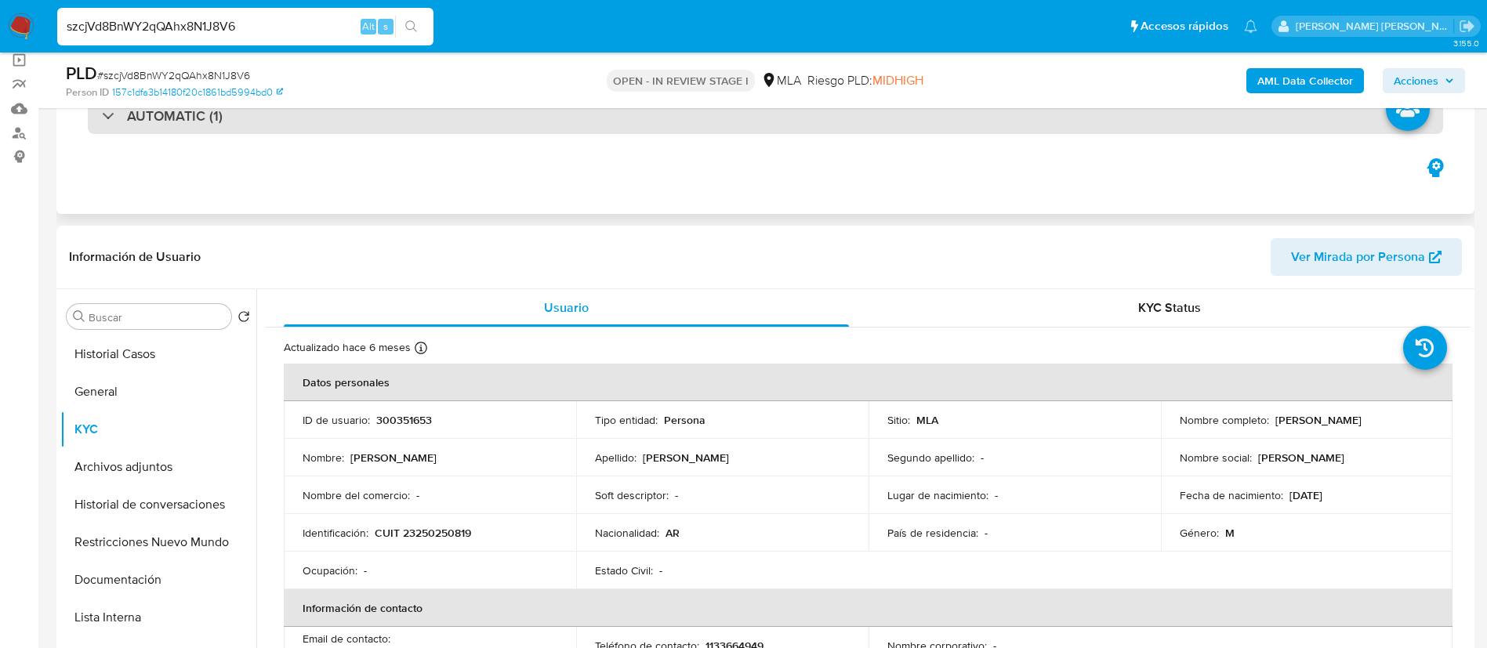
copy p "Walter Marcelo Ortiz"
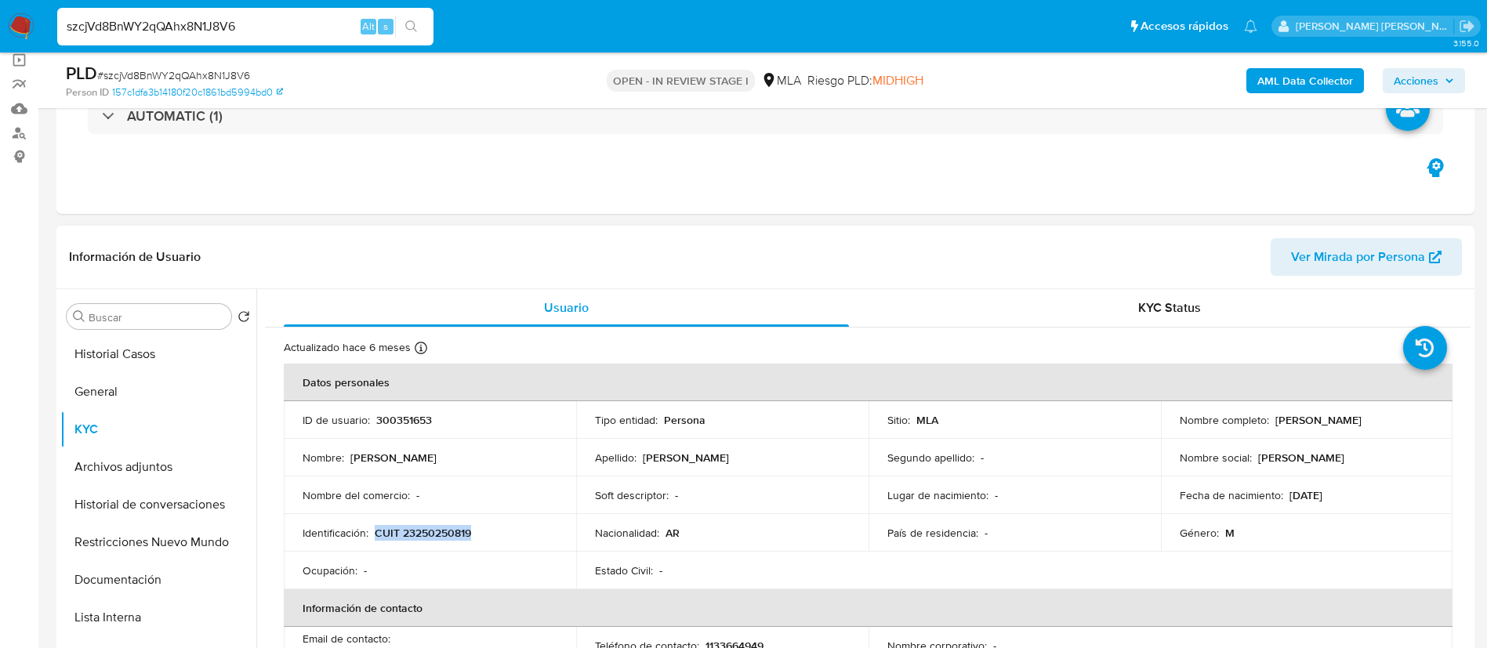
drag, startPoint x: 378, startPoint y: 538, endPoint x: 481, endPoint y: 526, distance: 104.1
click at [481, 526] on div "Identificación : CUIT 23250250819" at bounding box center [430, 533] width 255 height 14
copy p "CUIT 23250250819"
click at [451, 531] on p "CUIT 23250250819" at bounding box center [423, 533] width 96 height 14
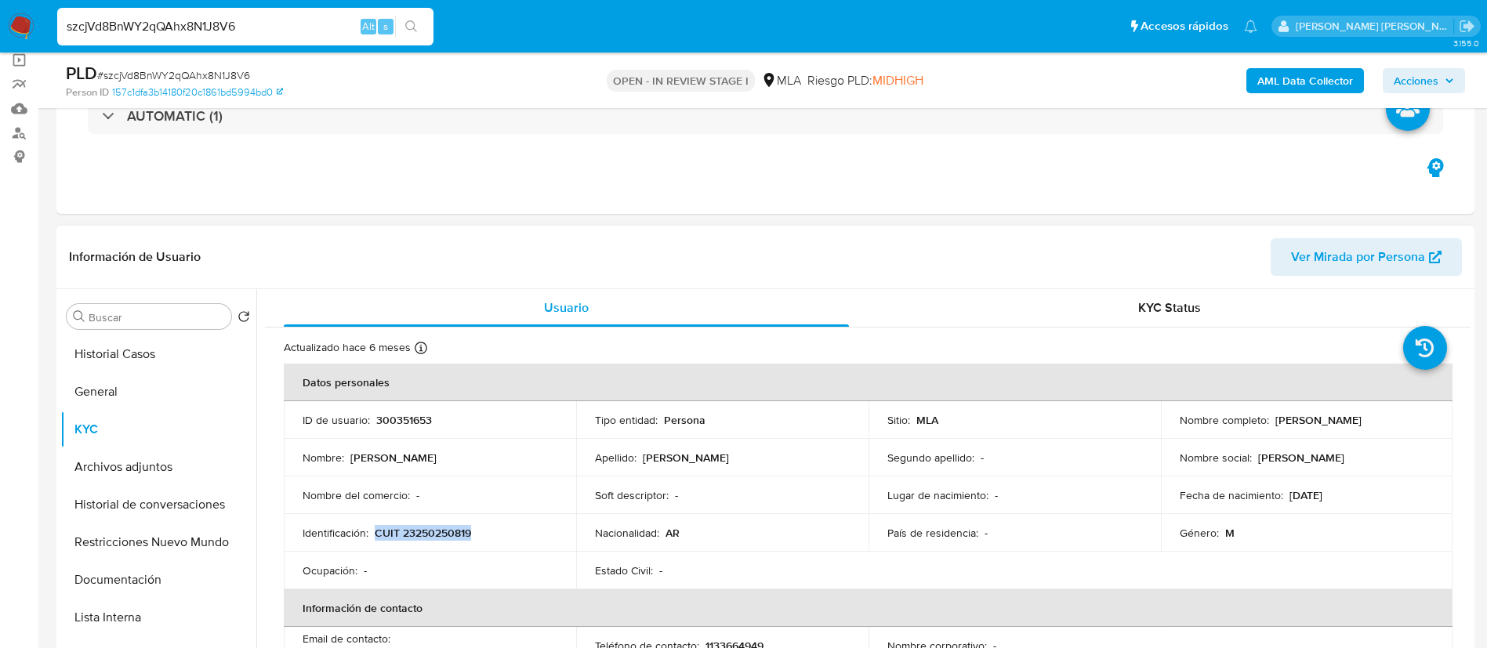
drag, startPoint x: 451, startPoint y: 531, endPoint x: 422, endPoint y: 533, distance: 28.3
click at [422, 533] on p "CUIT 23250250819" at bounding box center [423, 533] width 96 height 14
click at [437, 533] on p "CUIT 23250250819" at bounding box center [423, 533] width 96 height 14
click at [438, 533] on p "CUIT 23250250819" at bounding box center [423, 533] width 96 height 14
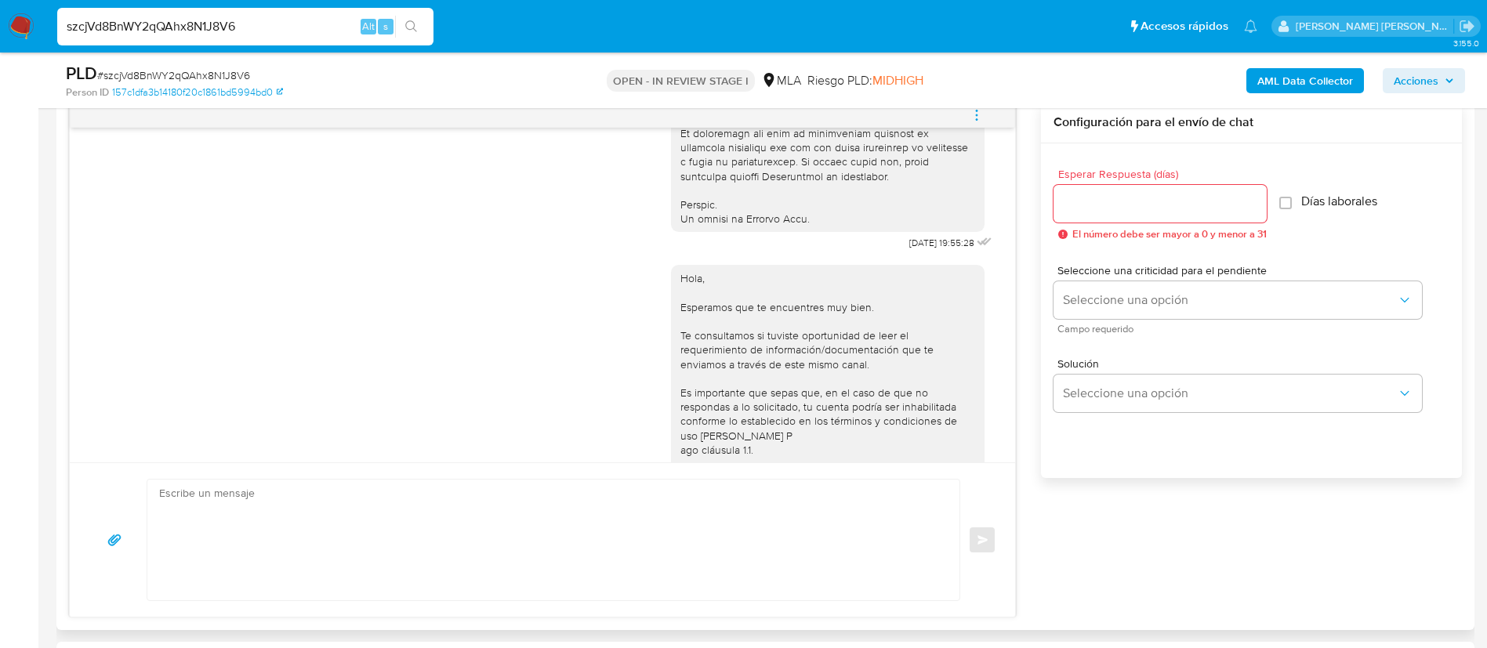
scroll to position [823, 0]
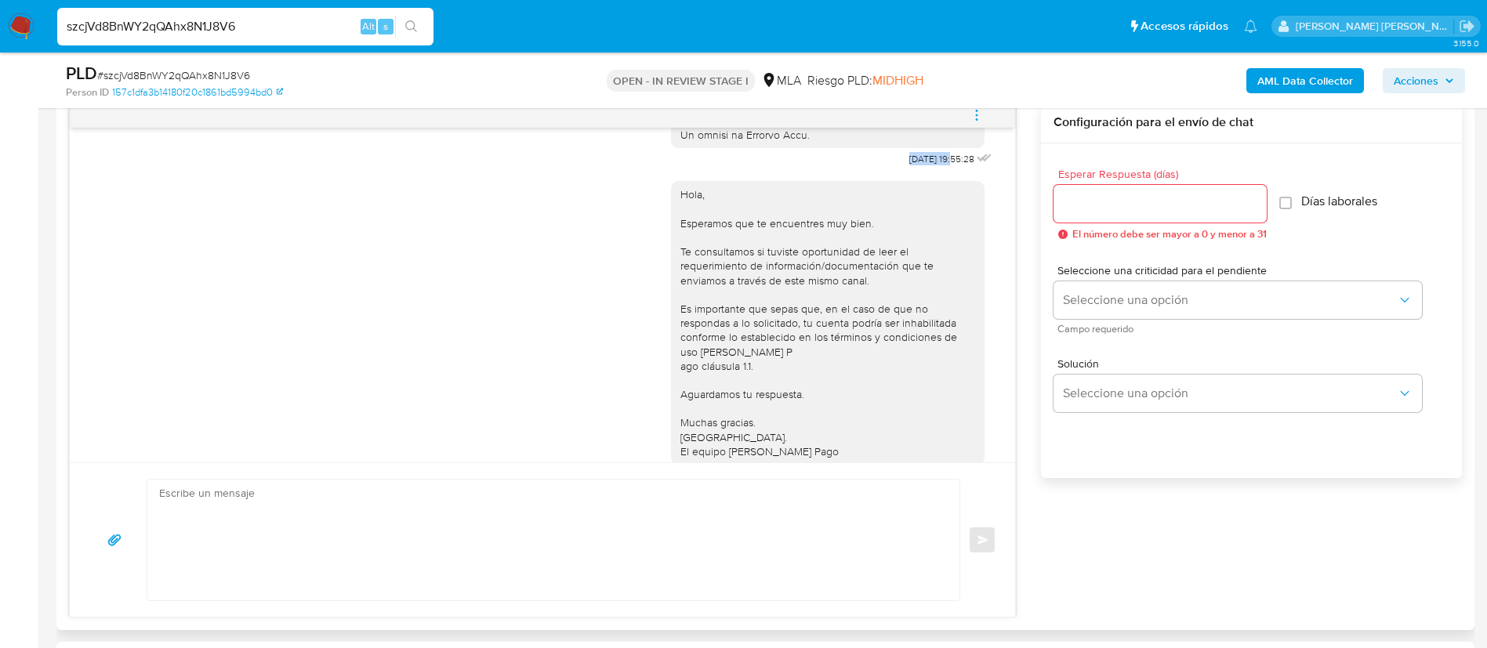
drag, startPoint x: 871, startPoint y: 187, endPoint x: 917, endPoint y: 185, distance: 45.5
copy span "17/07/2025"
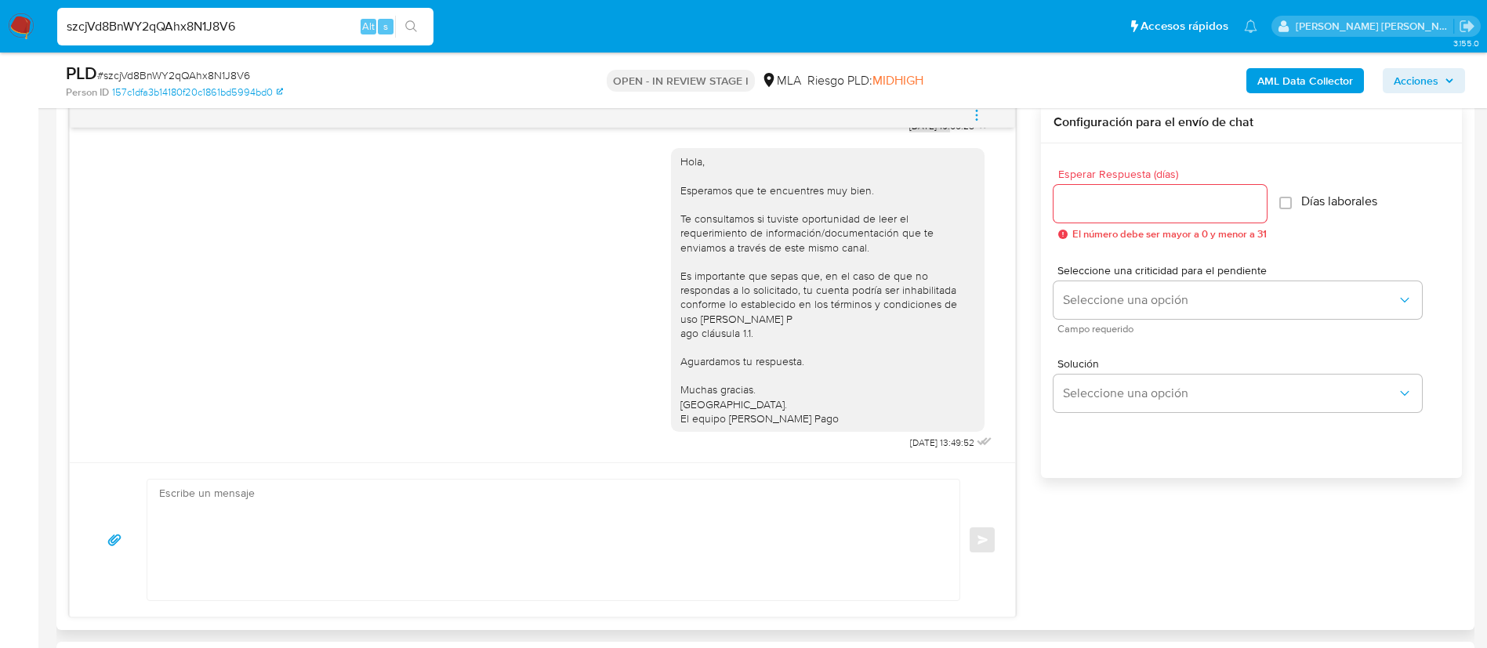
scroll to position [898, 0]
drag, startPoint x: 875, startPoint y: 447, endPoint x: 920, endPoint y: 439, distance: 46.1
click at [920, 439] on span "21/07/2025 13:49:52" at bounding box center [942, 443] width 64 height 13
copy span "21/07/2025"
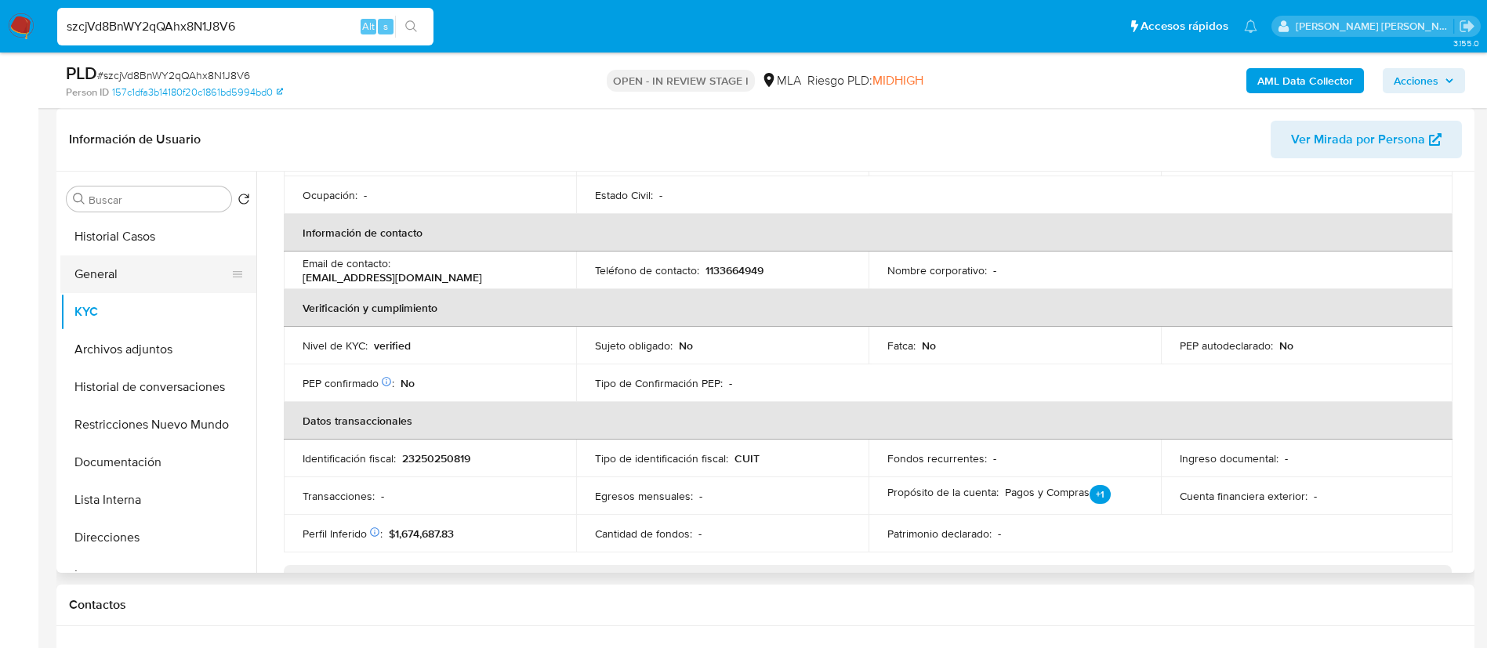
scroll to position [223, 0]
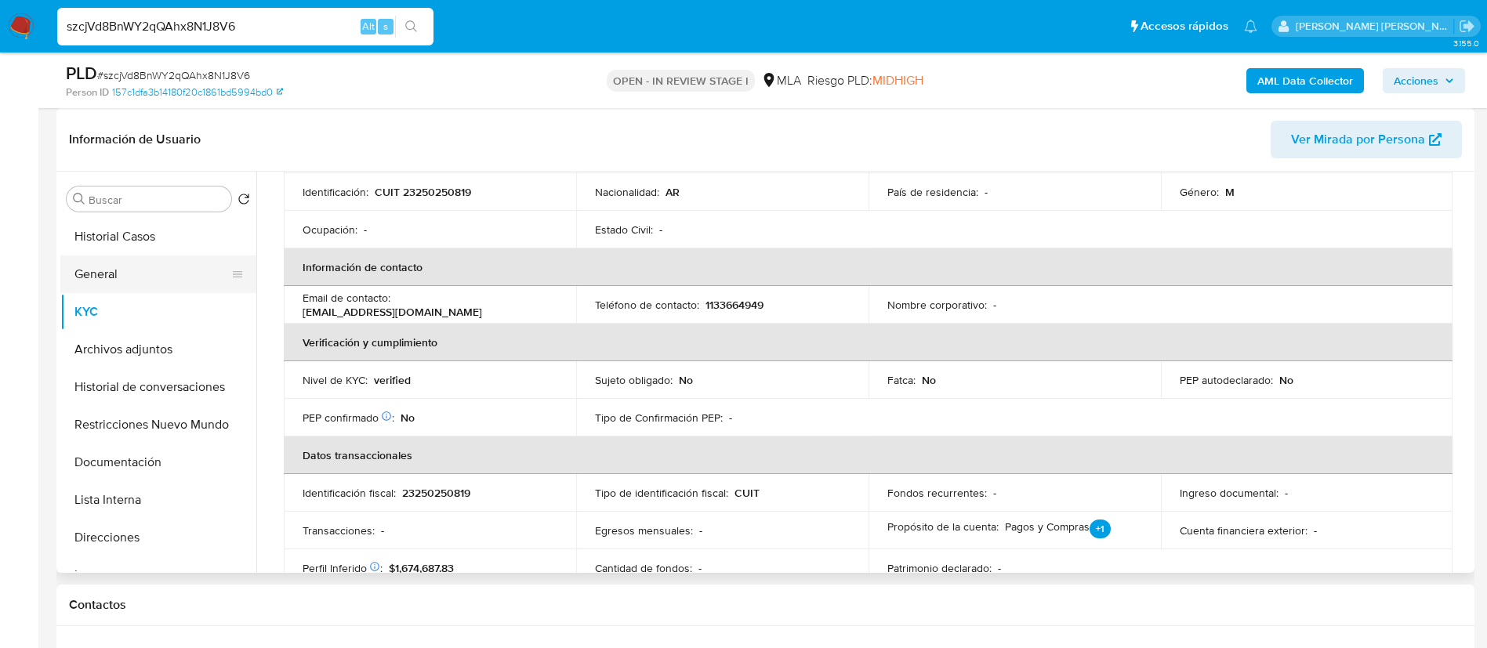
click at [114, 263] on button "General" at bounding box center [151, 274] width 183 height 38
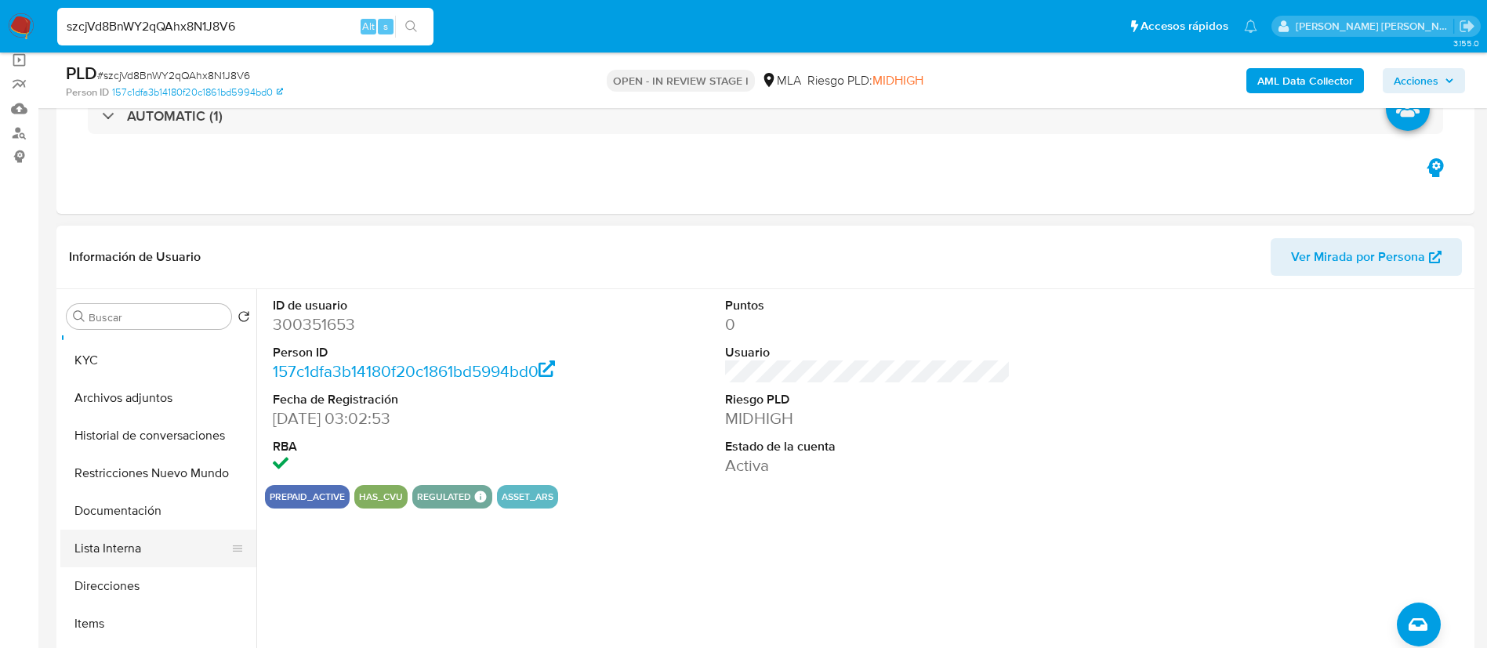
scroll to position [118, 0]
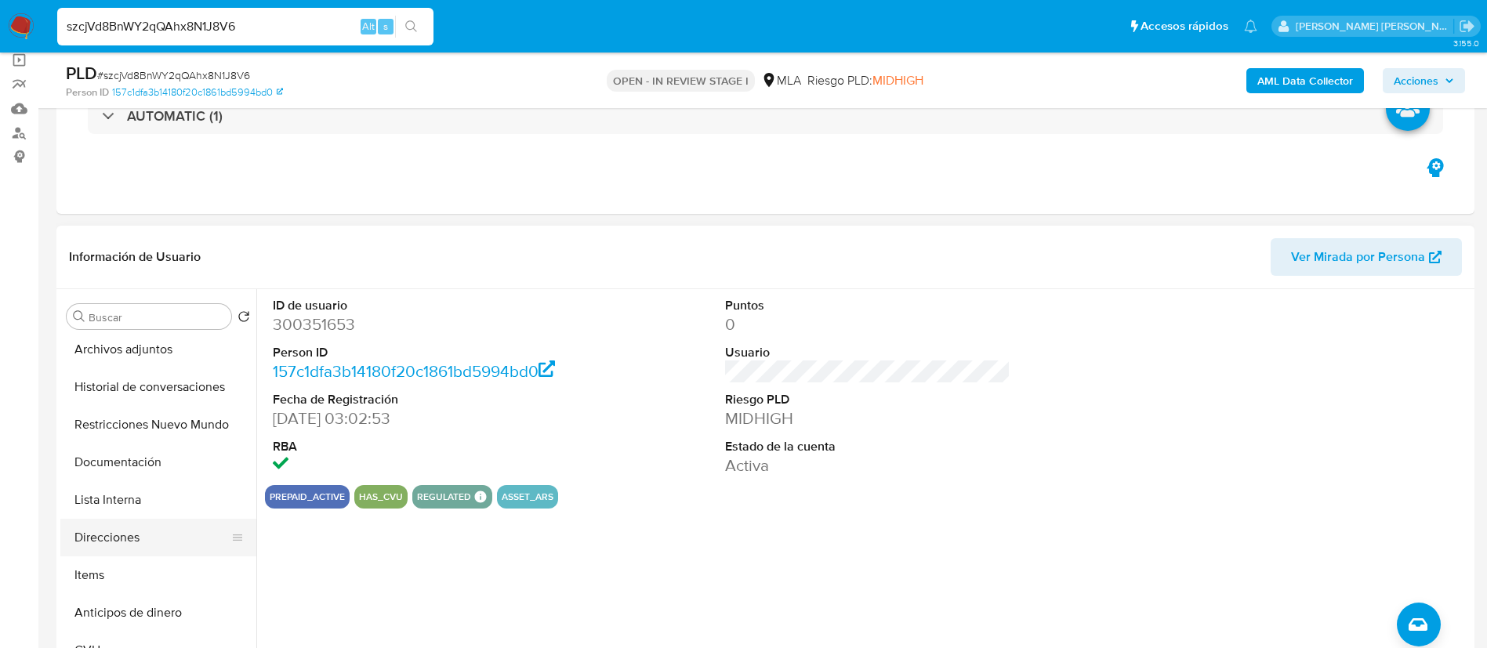
click at [122, 551] on button "Direcciones" at bounding box center [151, 538] width 183 height 38
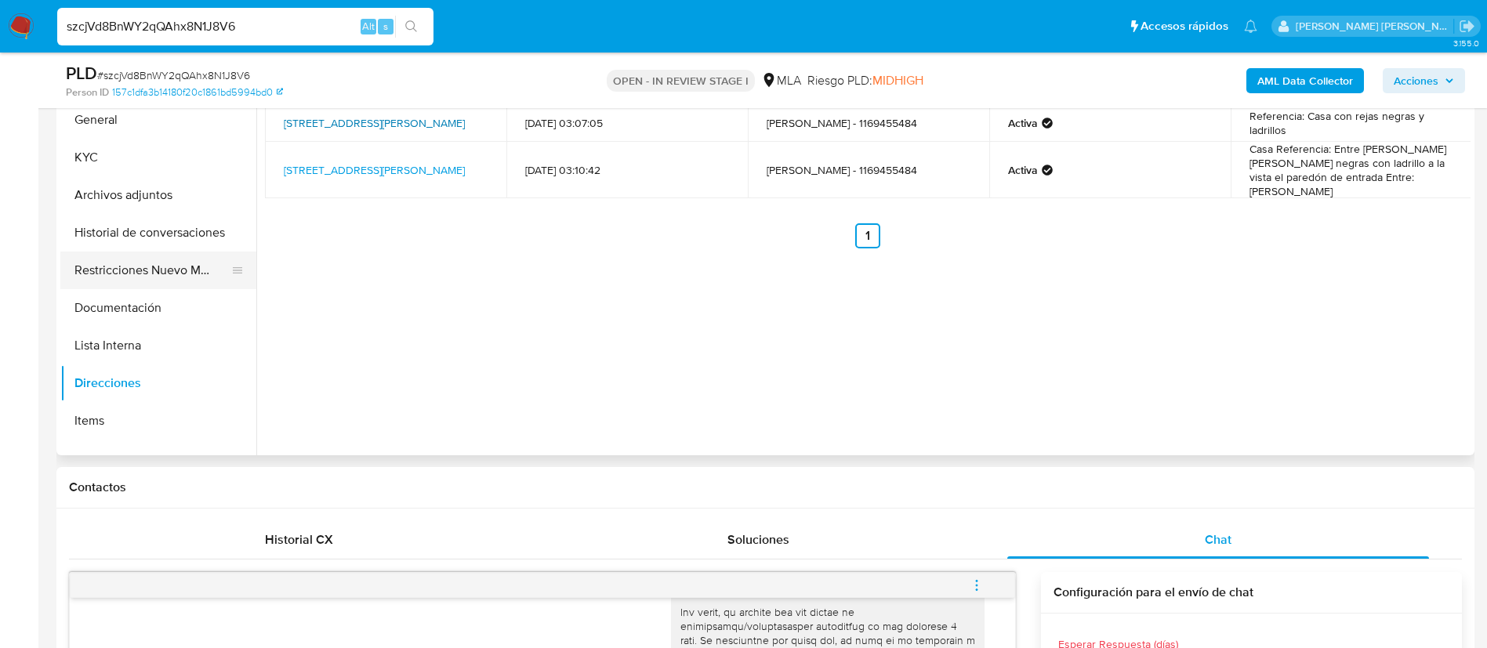
scroll to position [0, 0]
click at [153, 263] on button "Historial de conversaciones" at bounding box center [151, 270] width 183 height 38
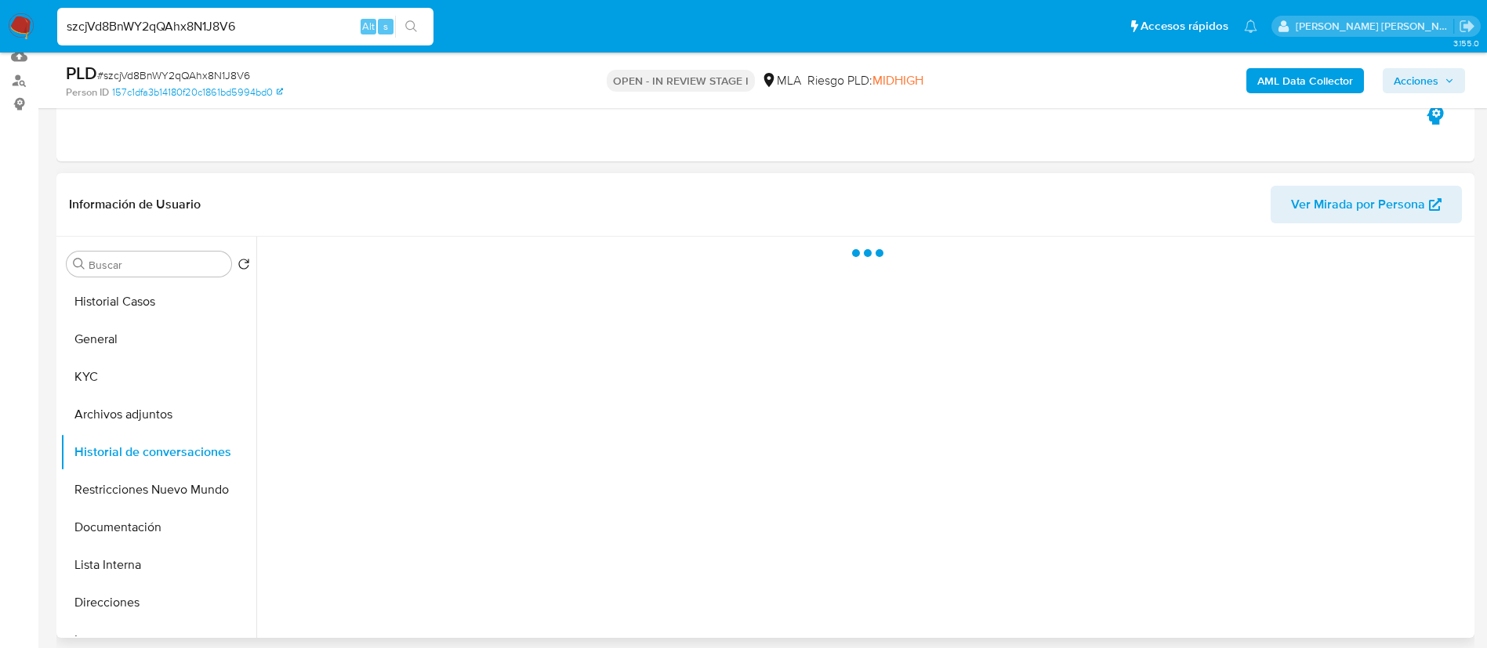
scroll to position [118, 0]
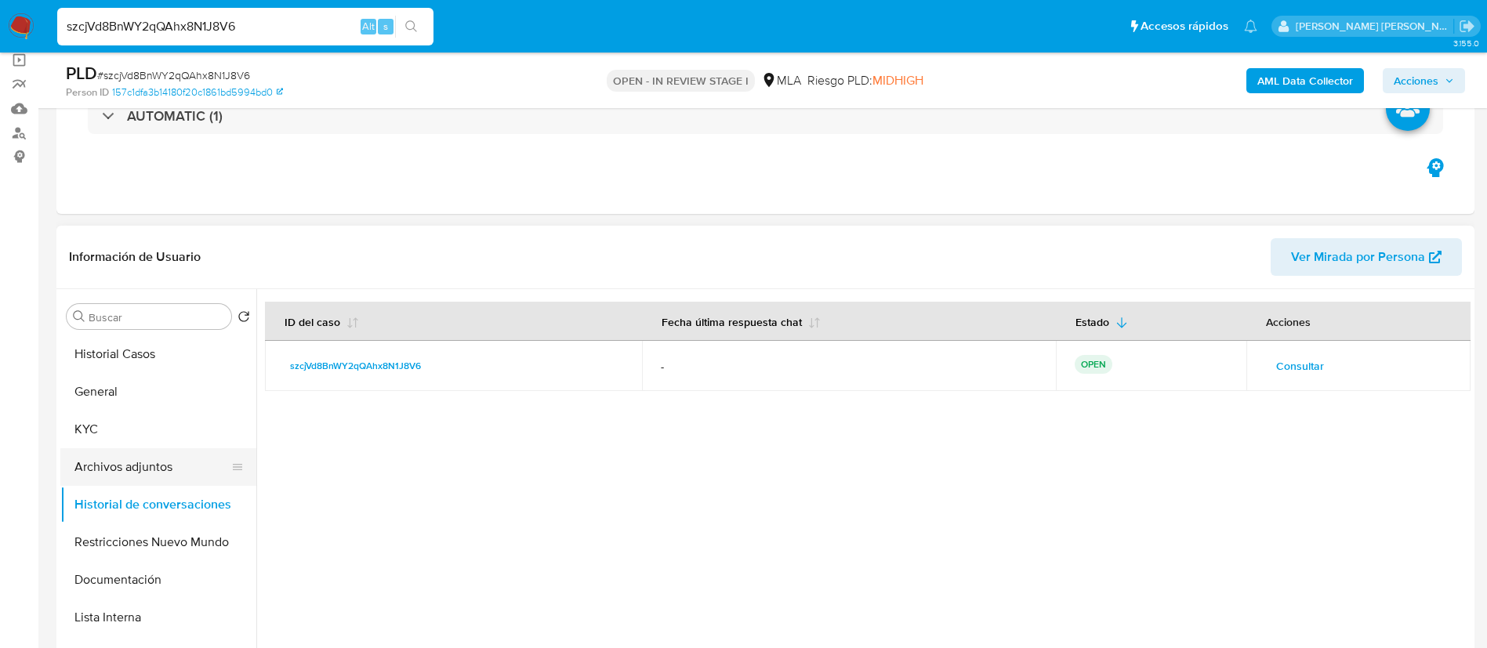
click at [147, 469] on button "Archivos adjuntos" at bounding box center [151, 467] width 183 height 38
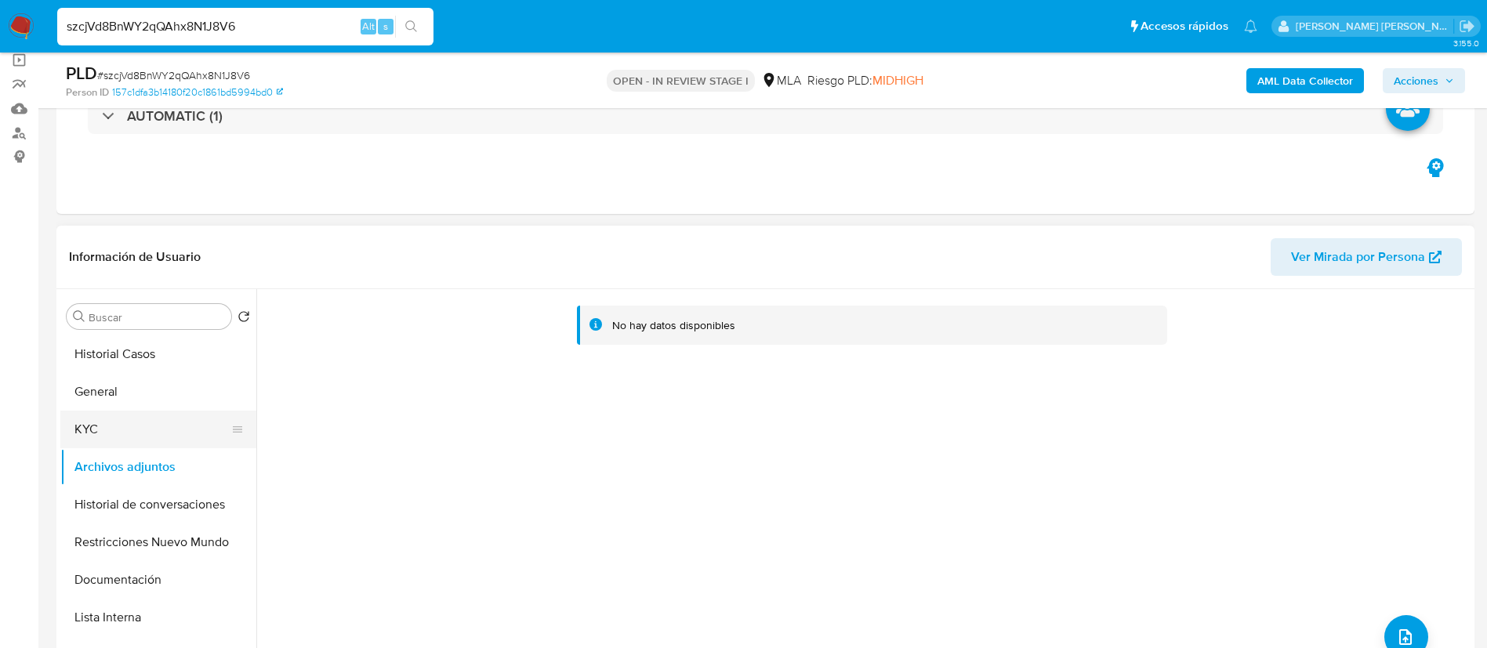
click at [107, 434] on button "KYC" at bounding box center [151, 430] width 183 height 38
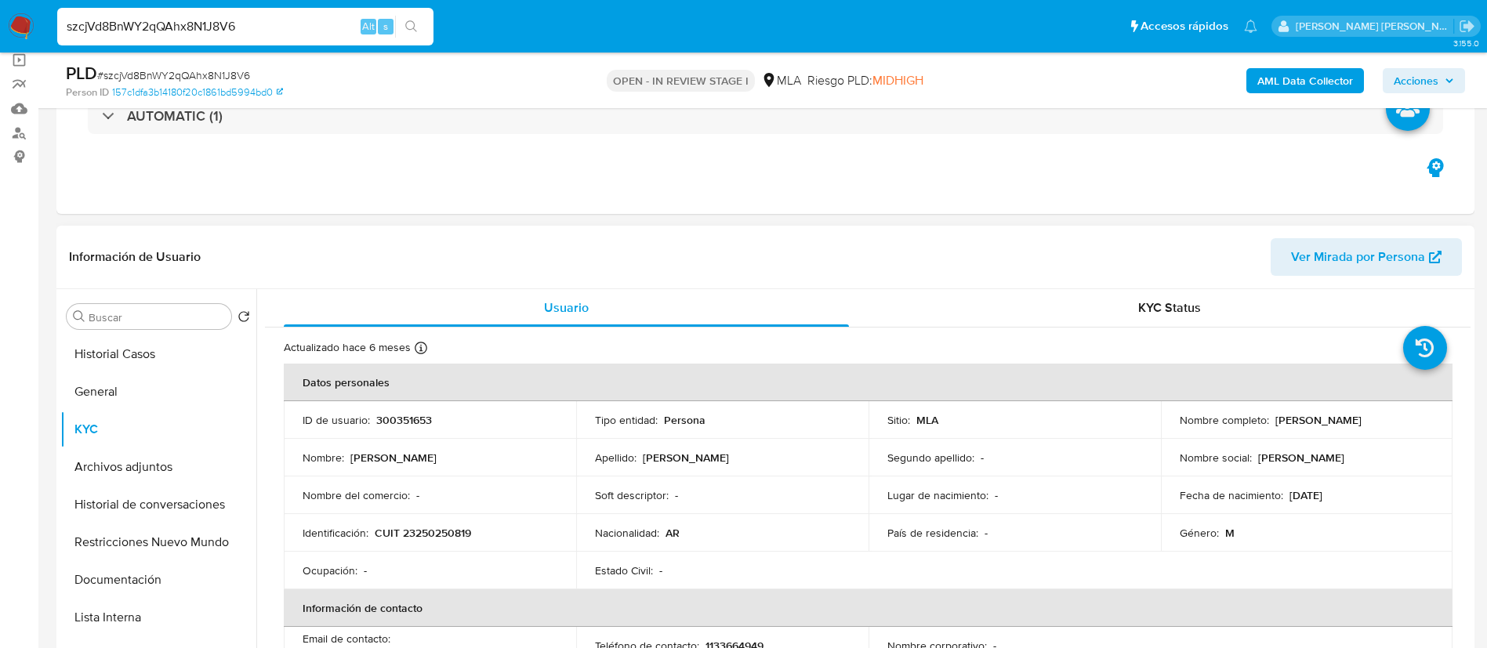
drag, startPoint x: 1270, startPoint y: 419, endPoint x: 1368, endPoint y: 418, distance: 98.7
click at [1361, 418] on p "Walter Marcelo Ortiz" at bounding box center [1318, 420] width 86 height 14
copy p "Walter Marcelo Ortiz"
click at [110, 378] on button "General" at bounding box center [151, 392] width 183 height 38
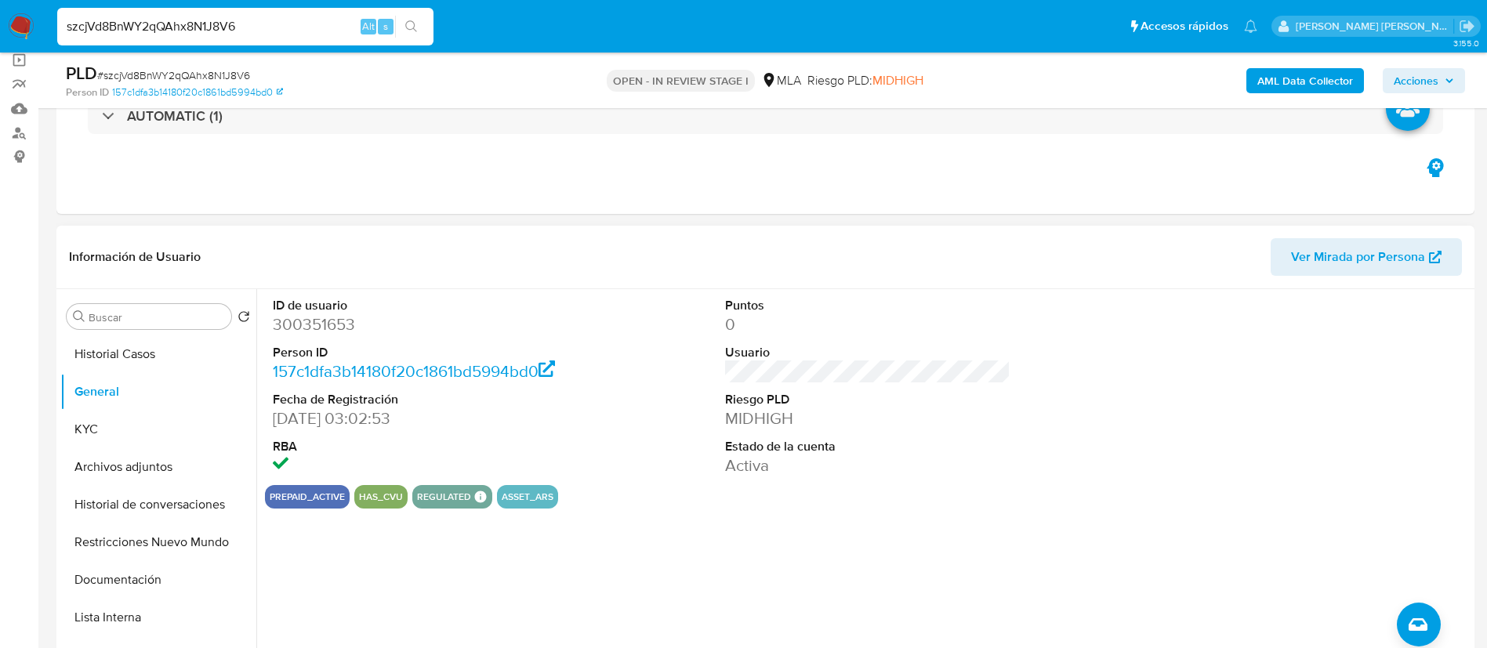
click at [341, 324] on dd "300351653" at bounding box center [416, 324] width 286 height 22
copy dd "300351653"
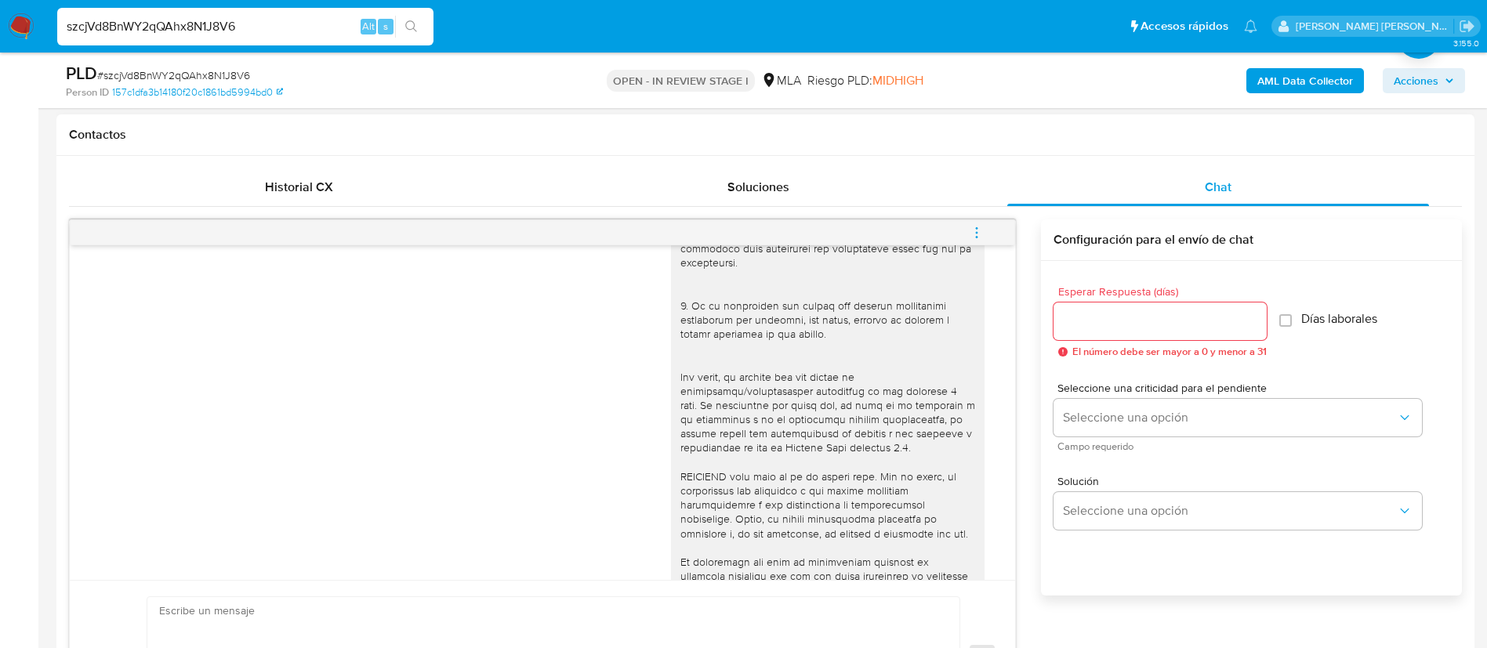
scroll to position [0, 0]
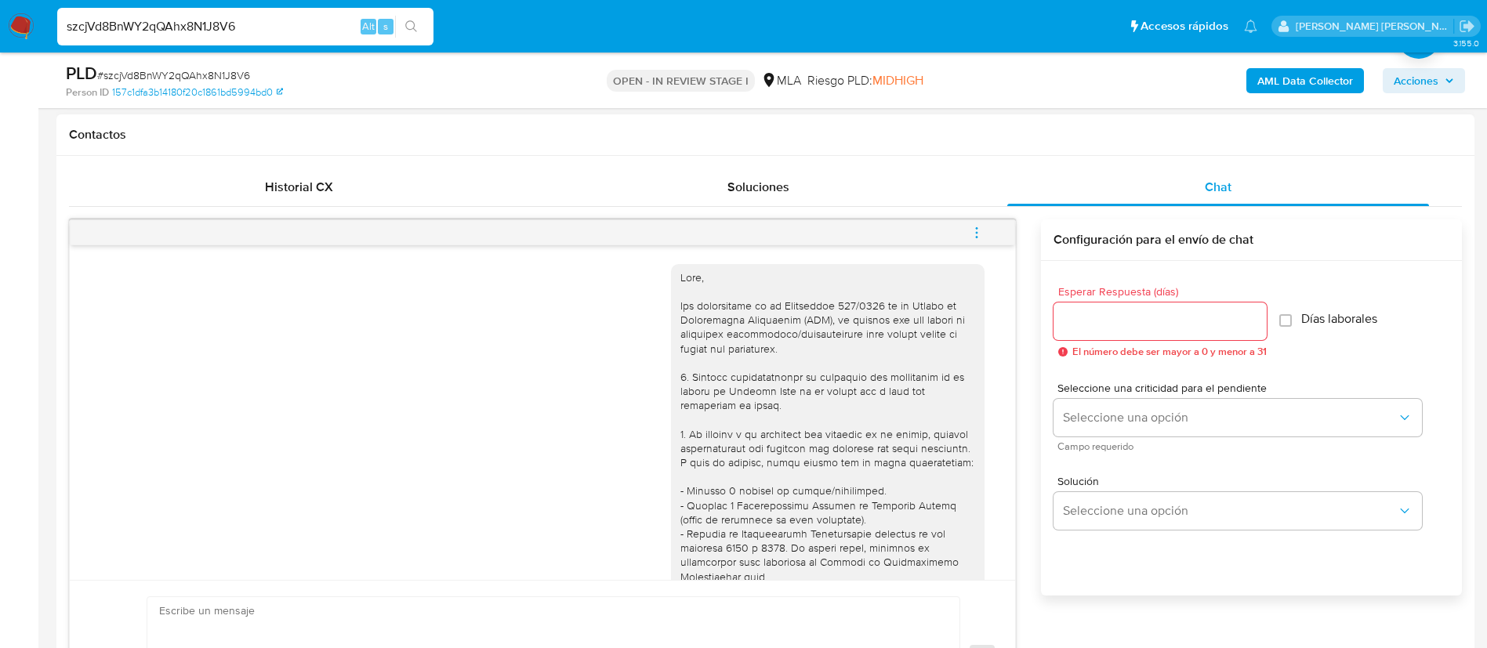
click at [984, 231] on icon "menu-action" at bounding box center [976, 233] width 14 height 14
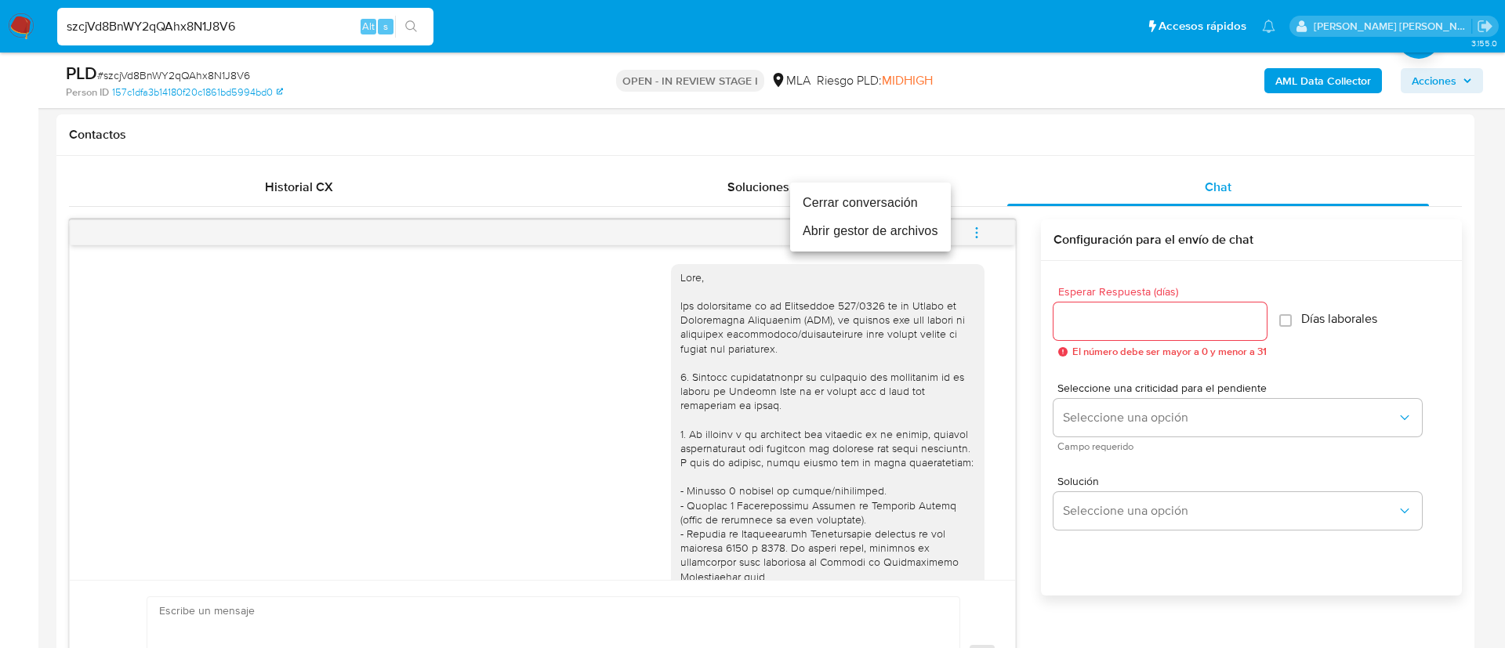
click at [888, 205] on li "Cerrar conversación" at bounding box center [870, 203] width 161 height 28
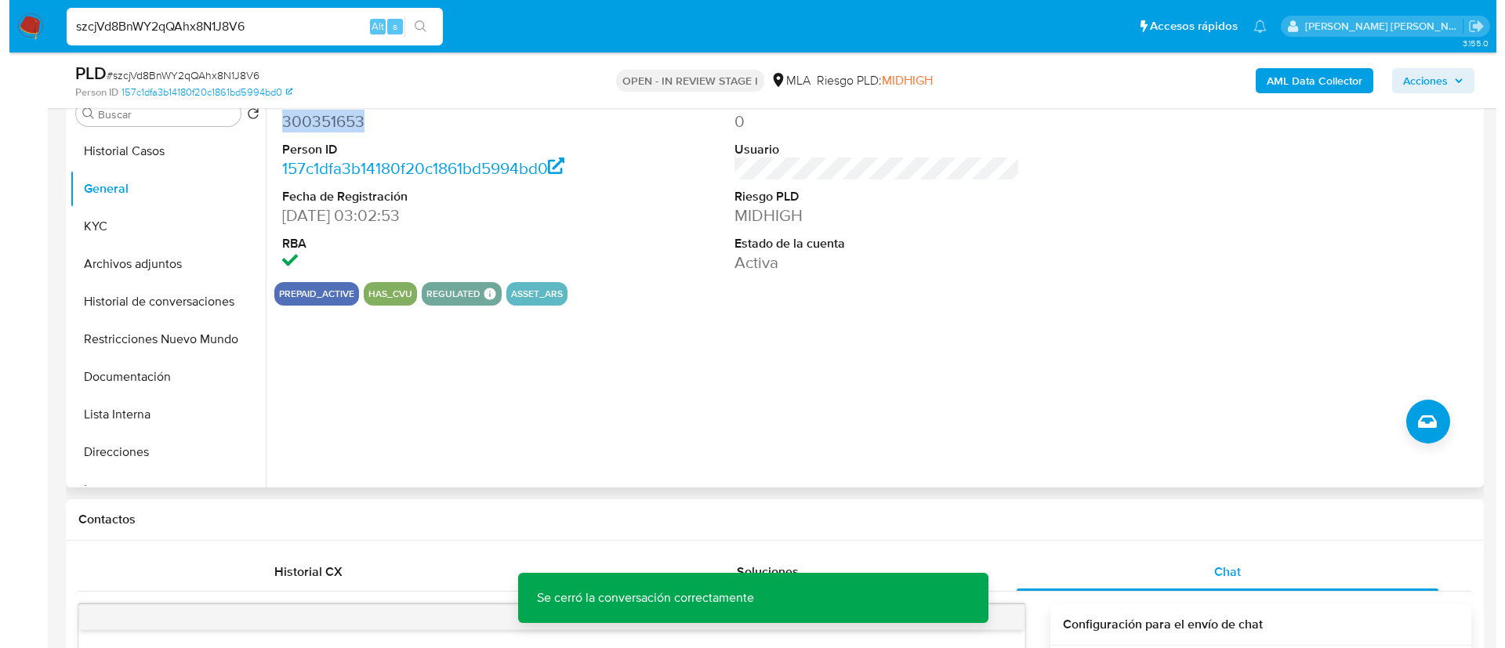
scroll to position [235, 0]
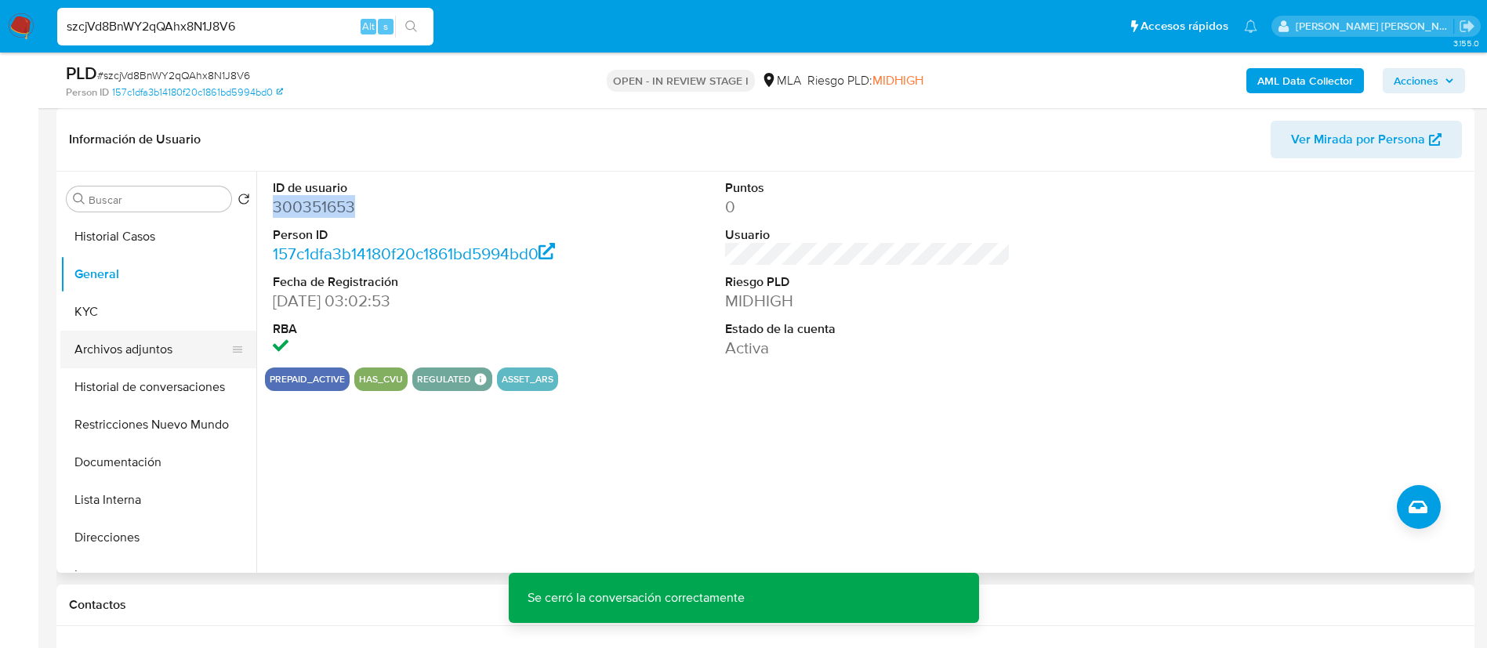
click at [113, 345] on button "Archivos adjuntos" at bounding box center [151, 350] width 183 height 38
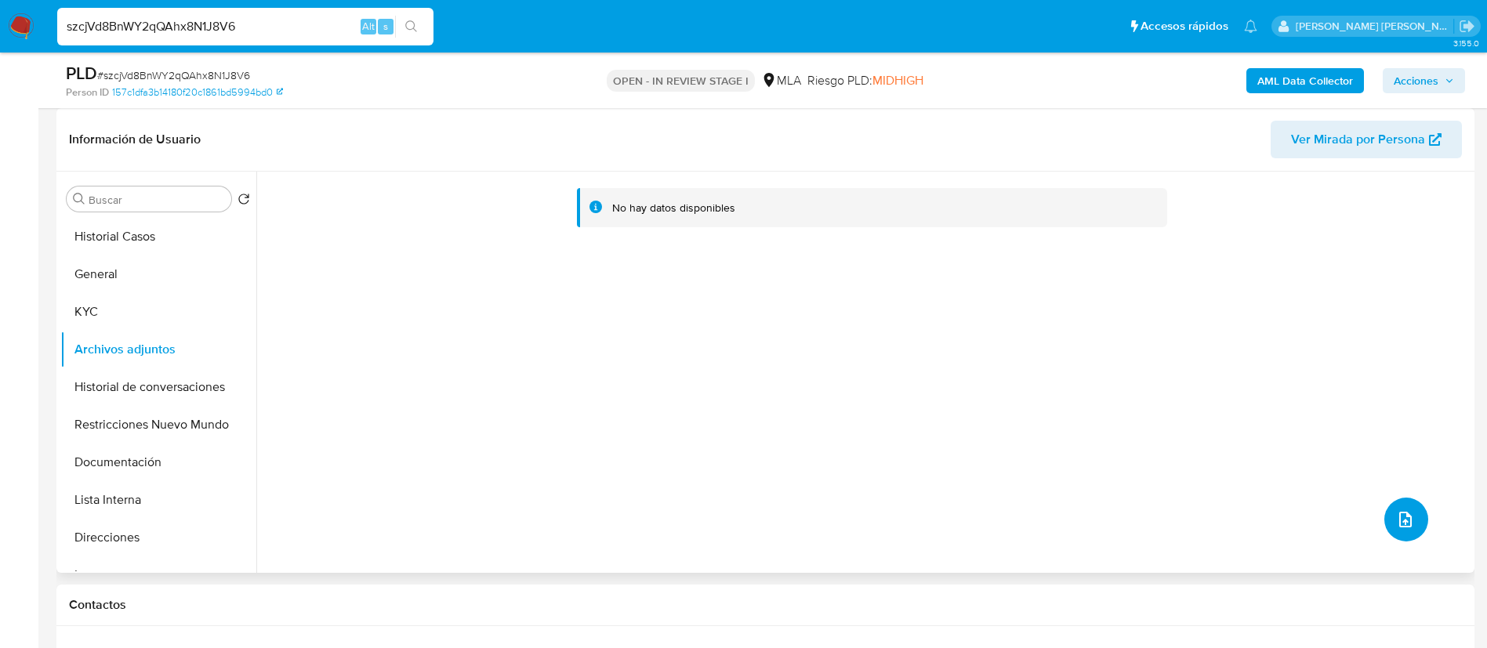
click at [1396, 511] on icon "upload-file" at bounding box center [1405, 519] width 19 height 19
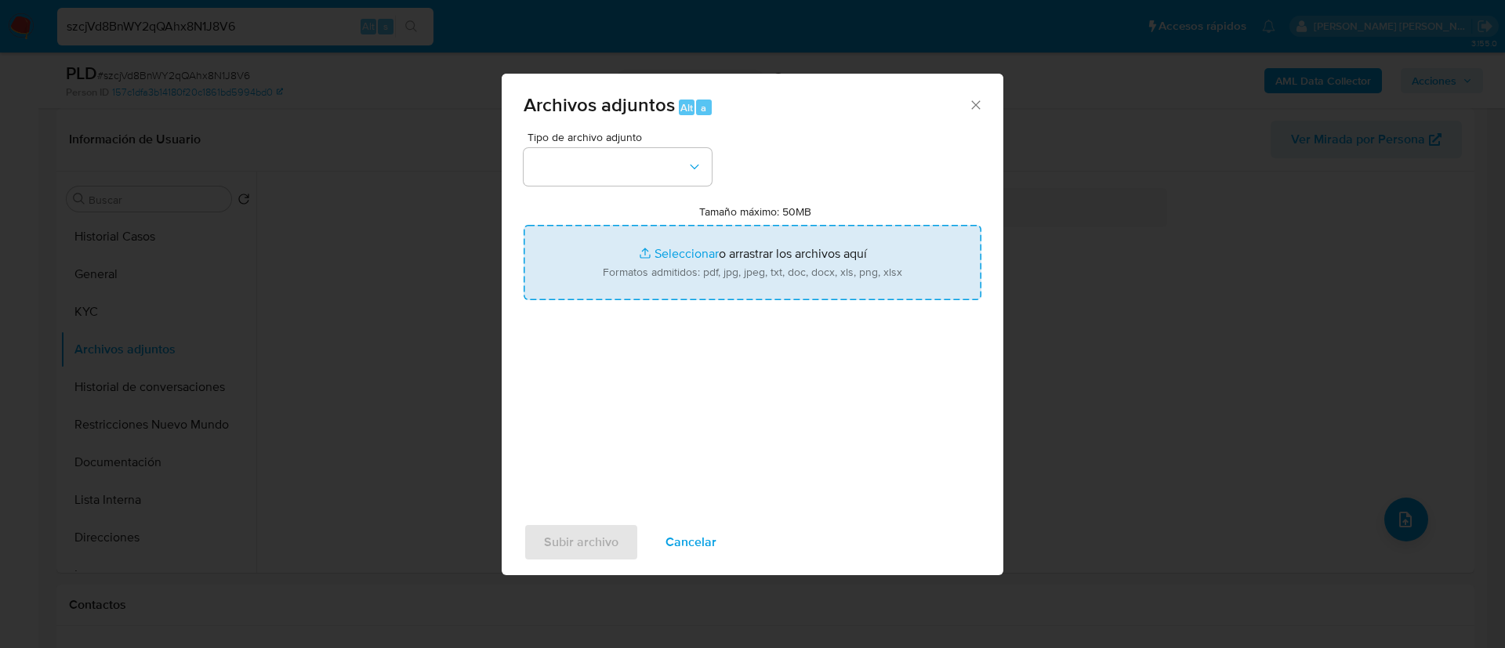
type input "C:\fakepath\Caselog szcjVd8BnWY2qQAhx8N1J8V6.docx"
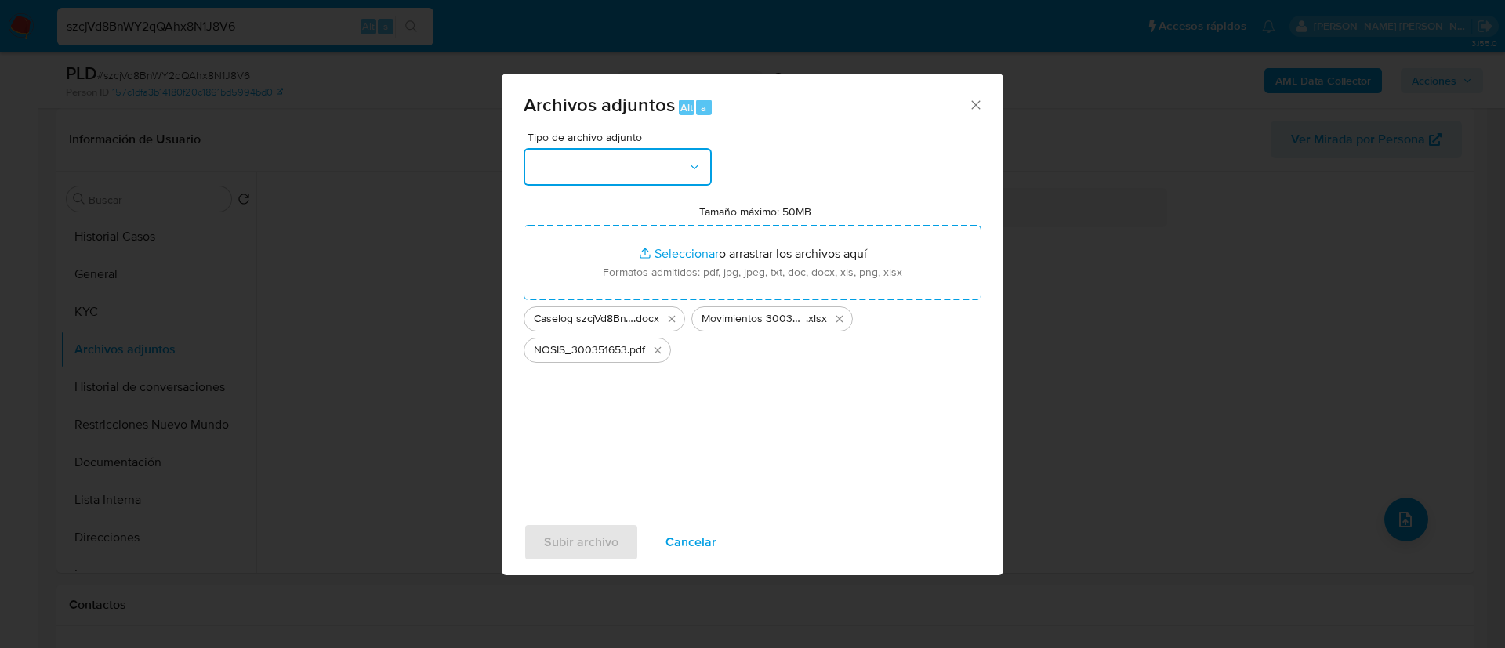
click at [605, 184] on button "button" at bounding box center [618, 167] width 188 height 38
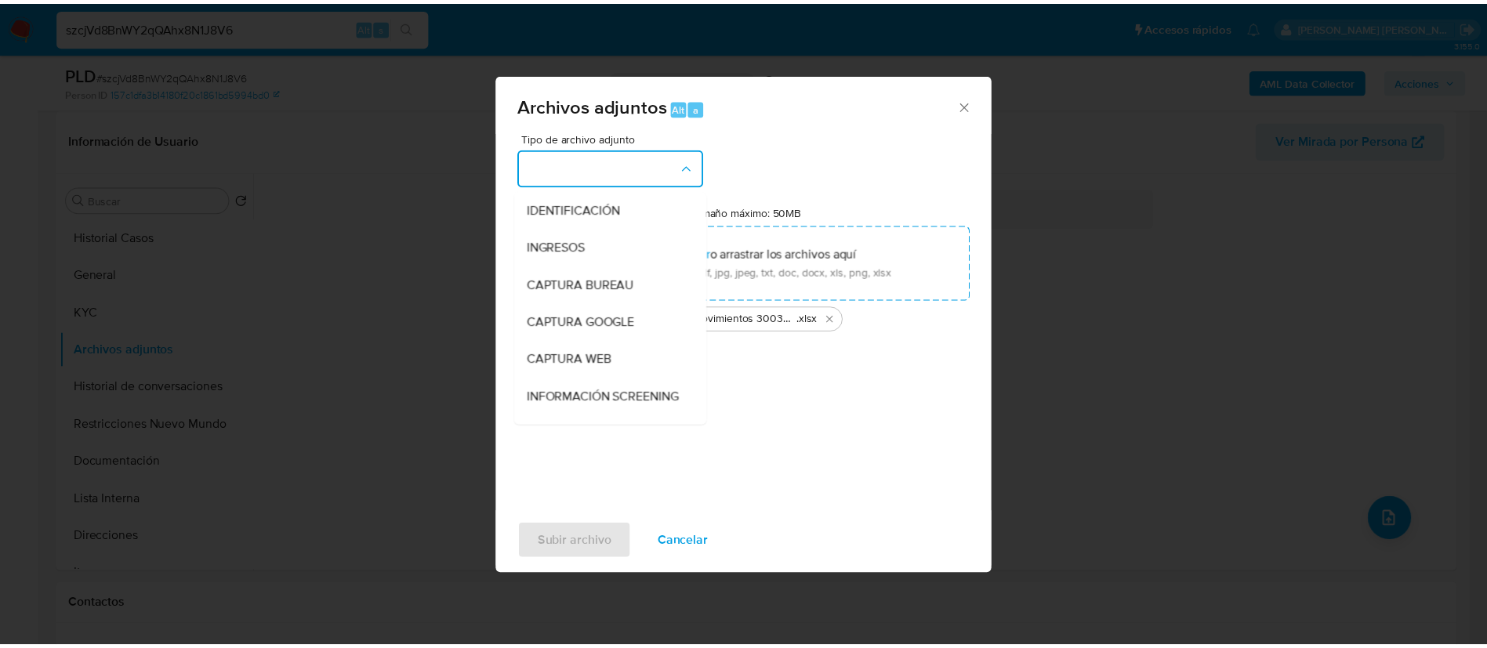
scroll to position [118, 0]
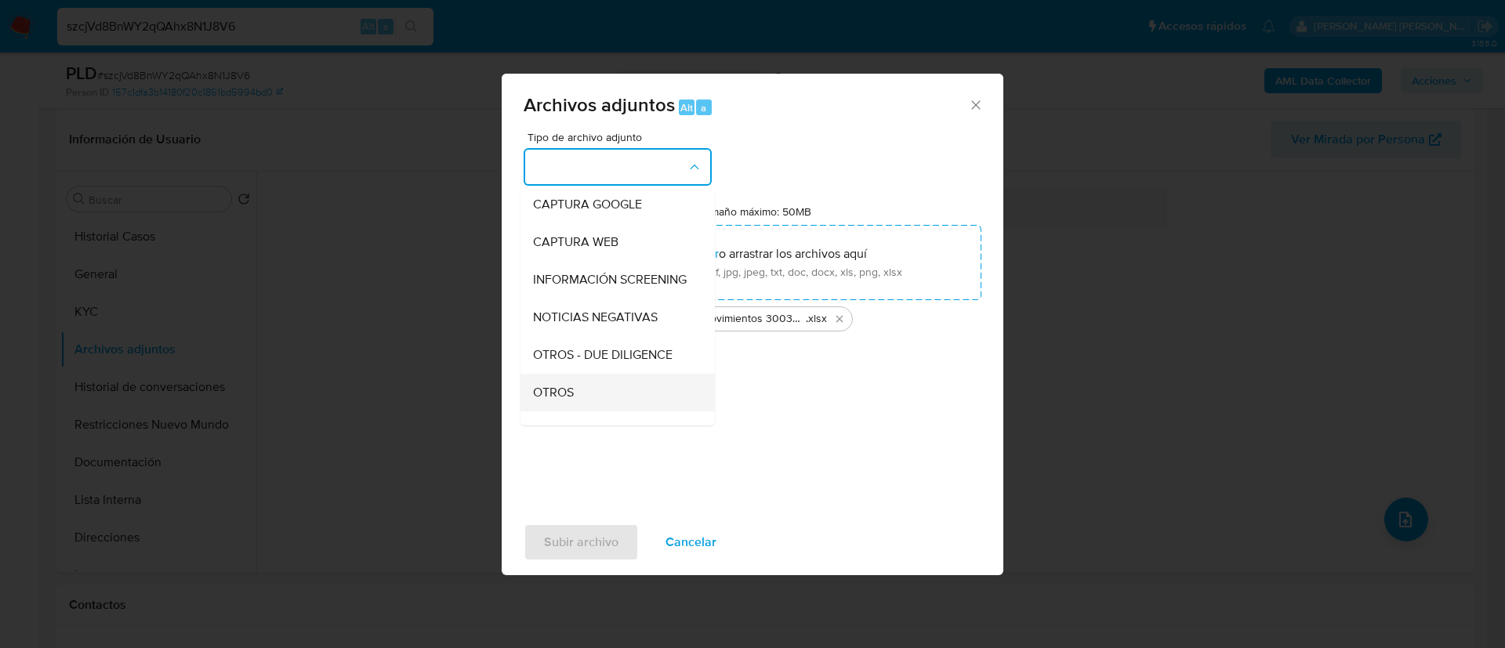
click at [608, 391] on div "OTROS" at bounding box center [613, 393] width 160 height 38
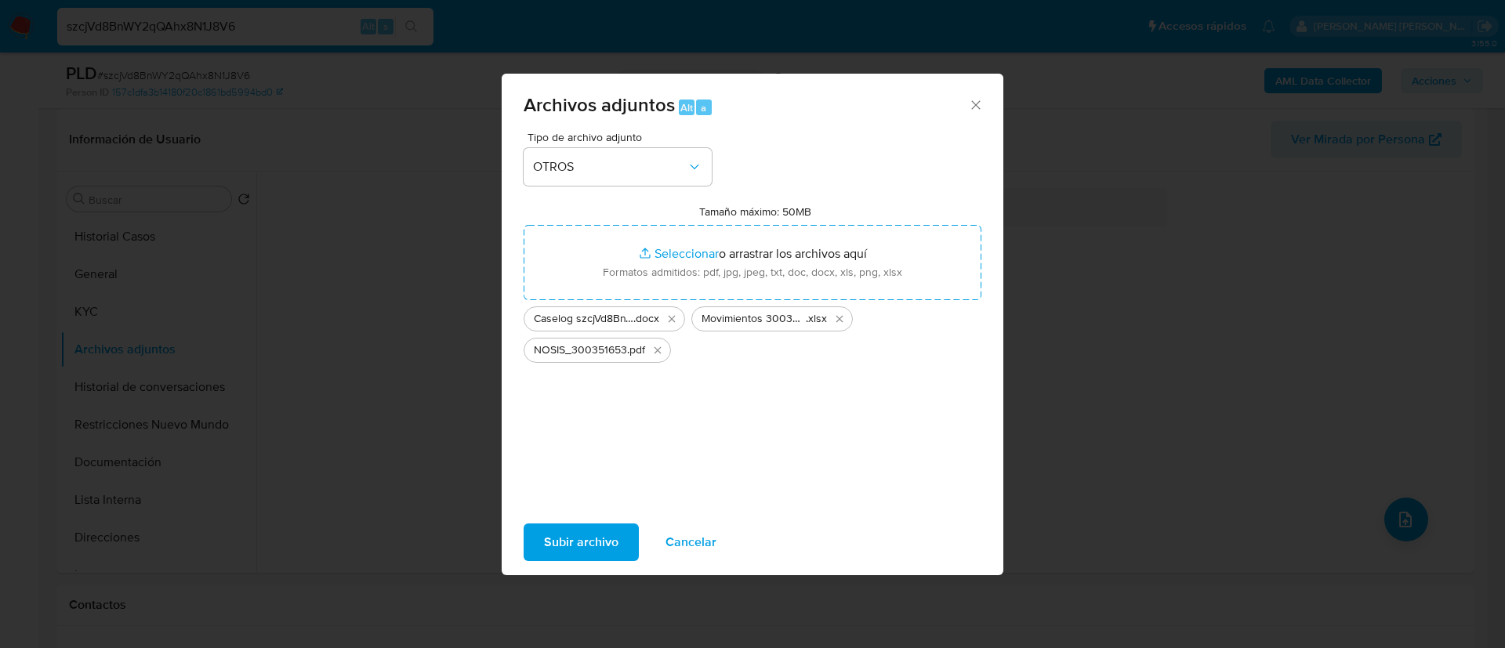
click at [592, 536] on span "Subir archivo" at bounding box center [581, 542] width 74 height 34
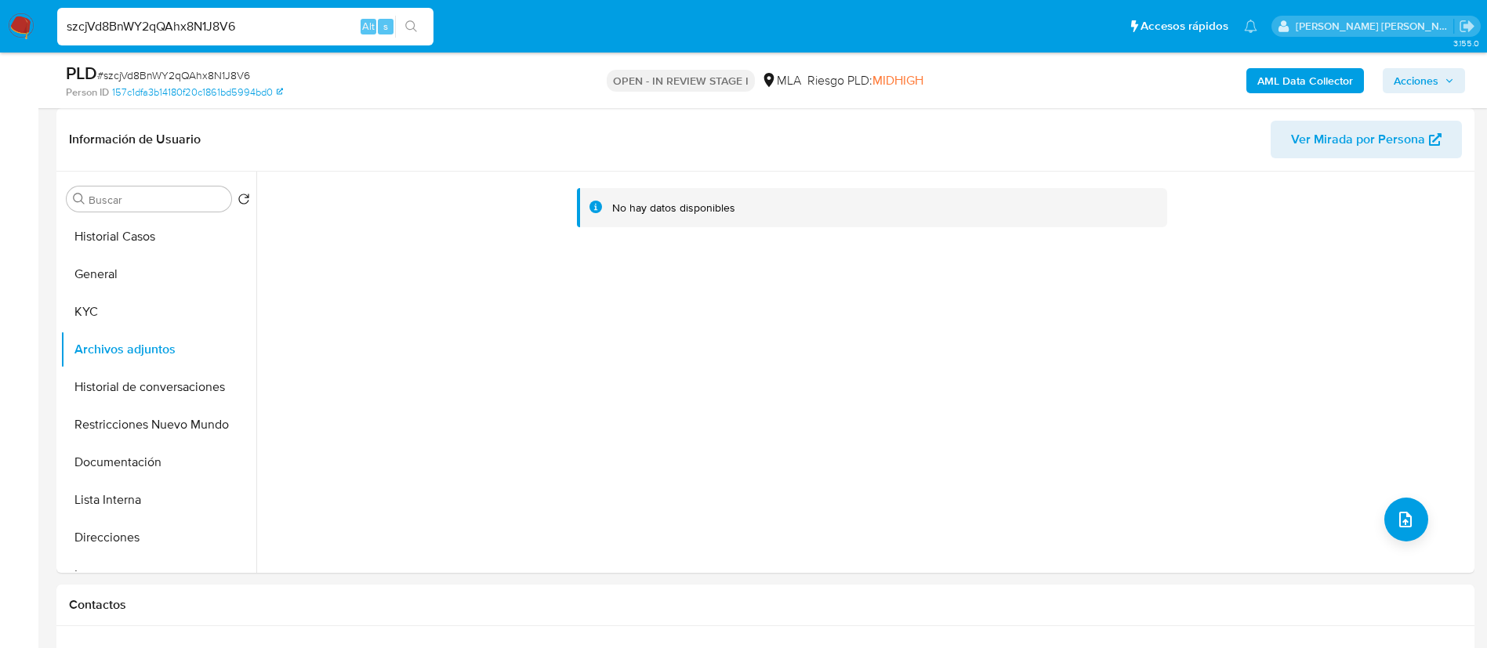
click at [1294, 83] on b "AML Data Collector" at bounding box center [1305, 80] width 96 height 25
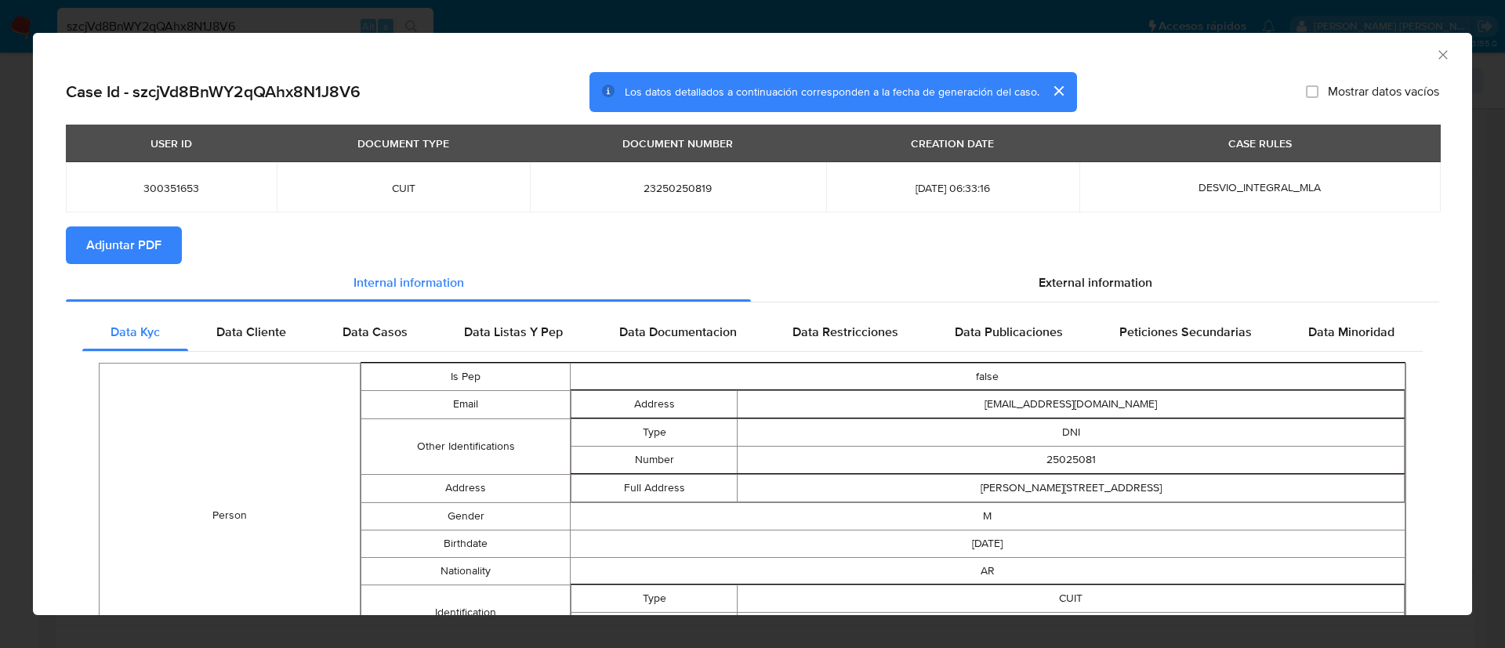
click at [121, 245] on span "Adjuntar PDF" at bounding box center [123, 245] width 75 height 34
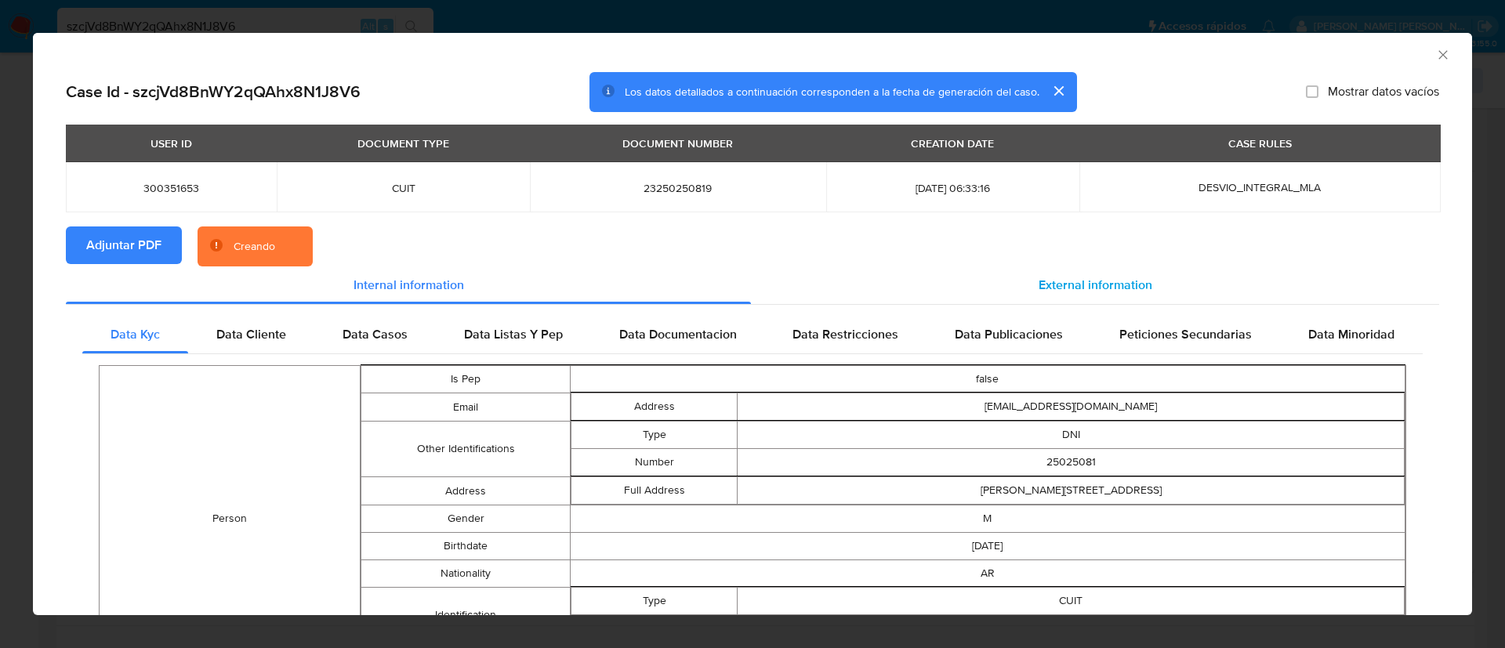
click at [1054, 281] on span "External information" at bounding box center [1095, 285] width 114 height 18
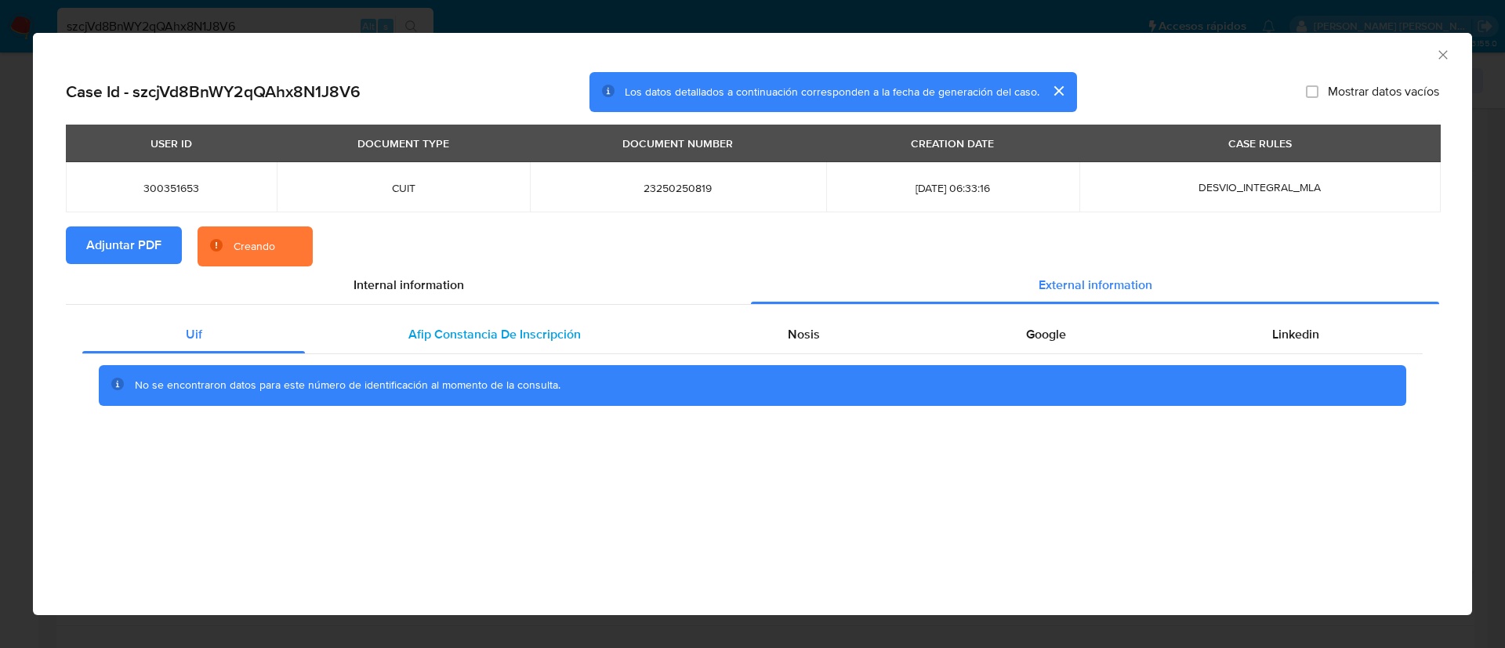
drag, startPoint x: 518, startPoint y: 361, endPoint x: 522, endPoint y: 338, distance: 23.8
click at [518, 360] on div "No se encontraron datos para este número de identificación al momento de la con…" at bounding box center [752, 385] width 1340 height 63
click at [525, 336] on span "Afip Constancia De Inscripción" at bounding box center [494, 334] width 172 height 18
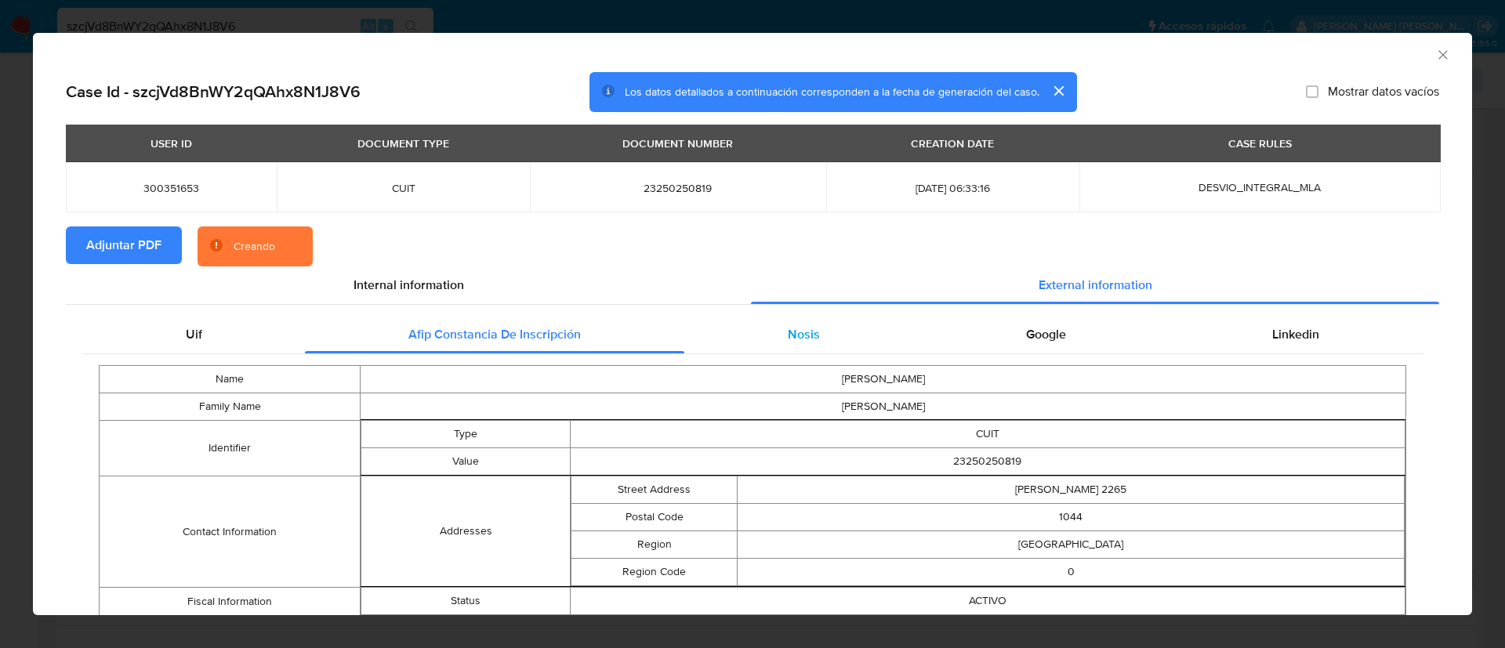
click at [797, 322] on div "Nosis" at bounding box center [803, 335] width 238 height 38
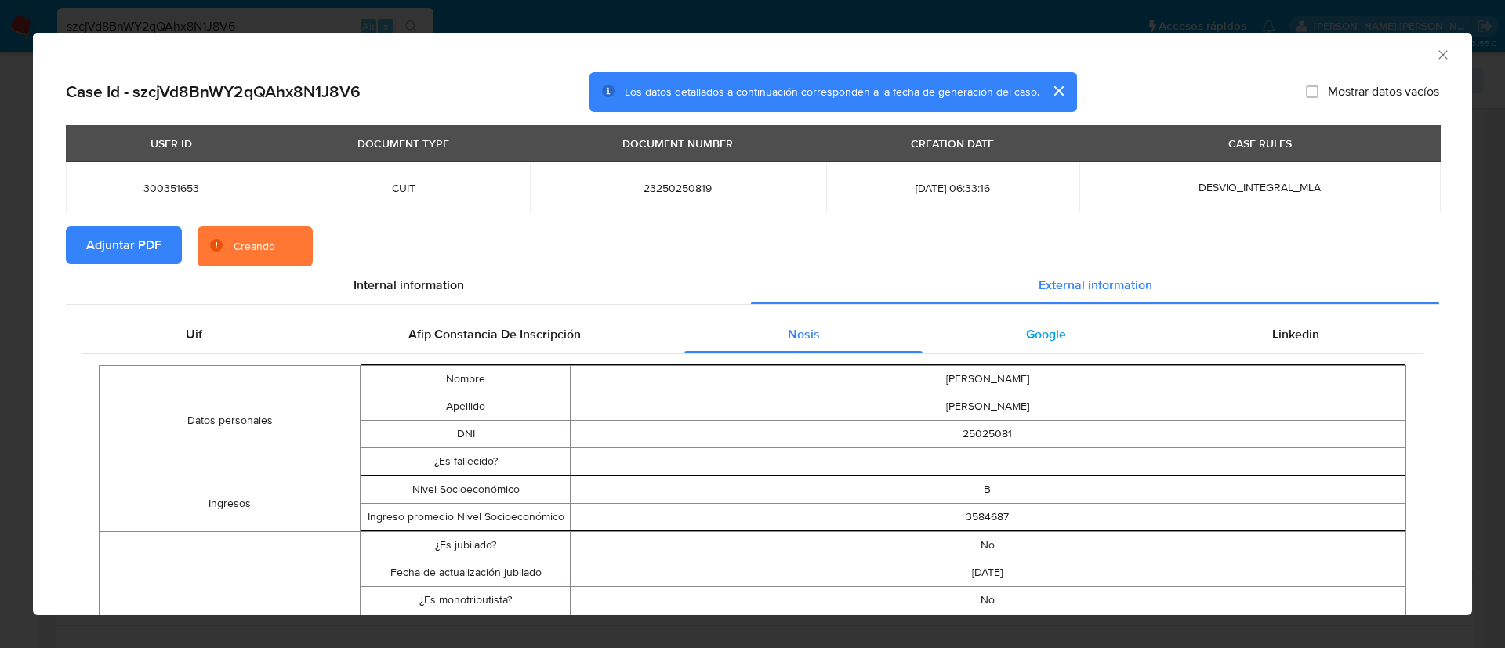
click at [1033, 328] on span "Google" at bounding box center [1046, 334] width 40 height 18
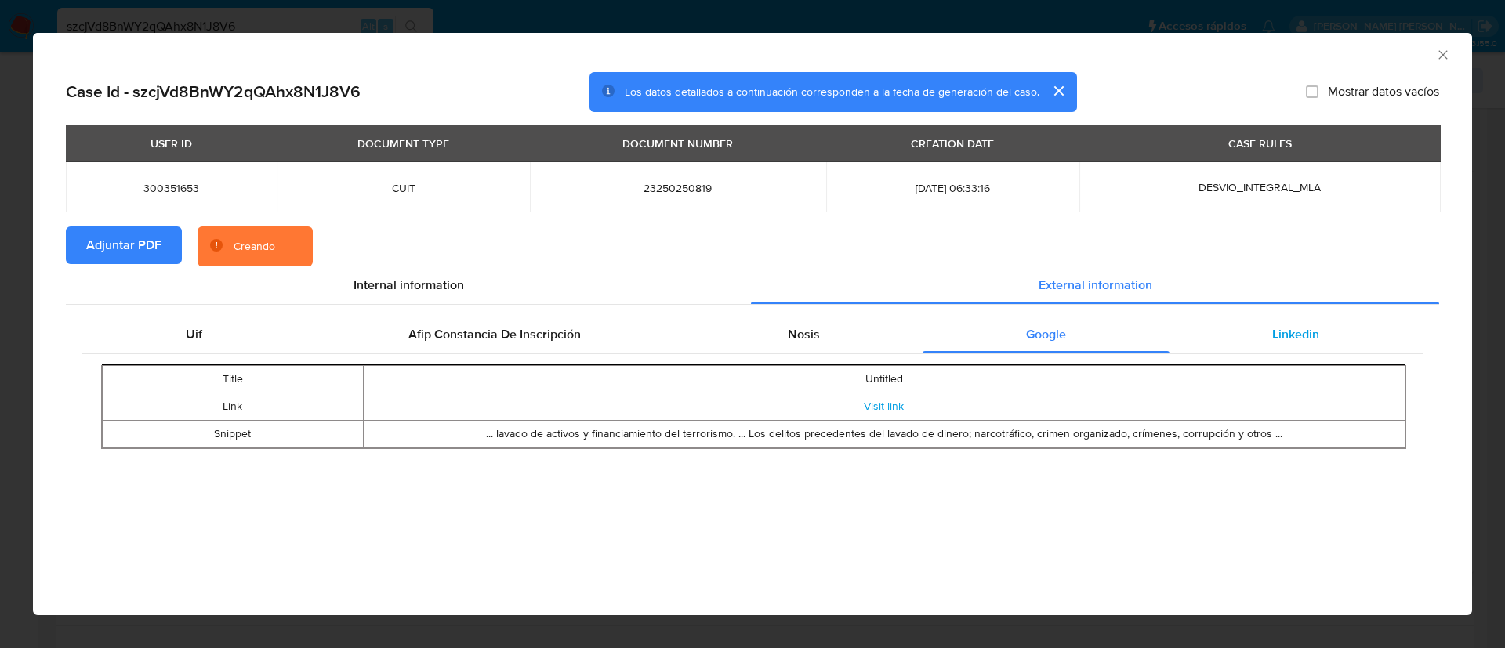
click at [1293, 322] on div "Linkedin" at bounding box center [1295, 335] width 253 height 38
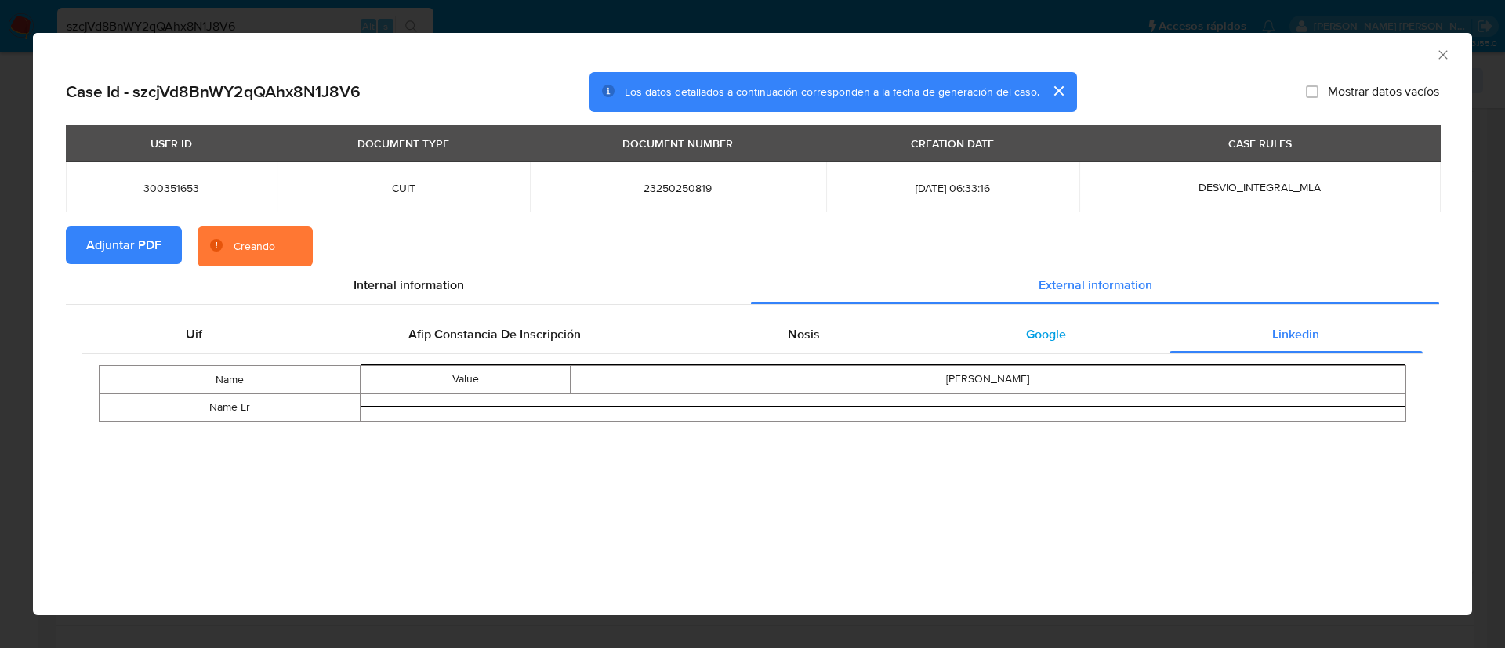
click at [1026, 338] on span "Google" at bounding box center [1046, 334] width 40 height 18
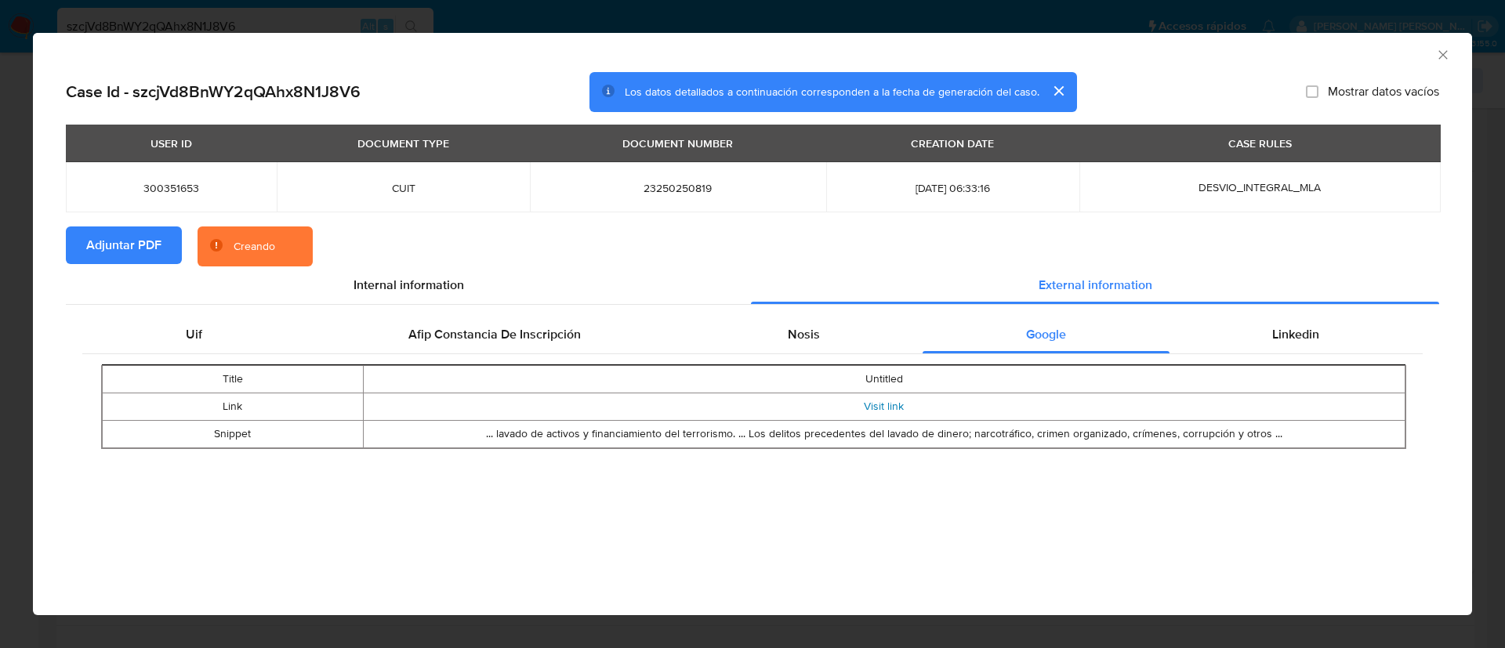
click at [886, 405] on link "Visit link" at bounding box center [884, 406] width 40 height 16
click at [824, 321] on div "Nosis" at bounding box center [803, 332] width 238 height 38
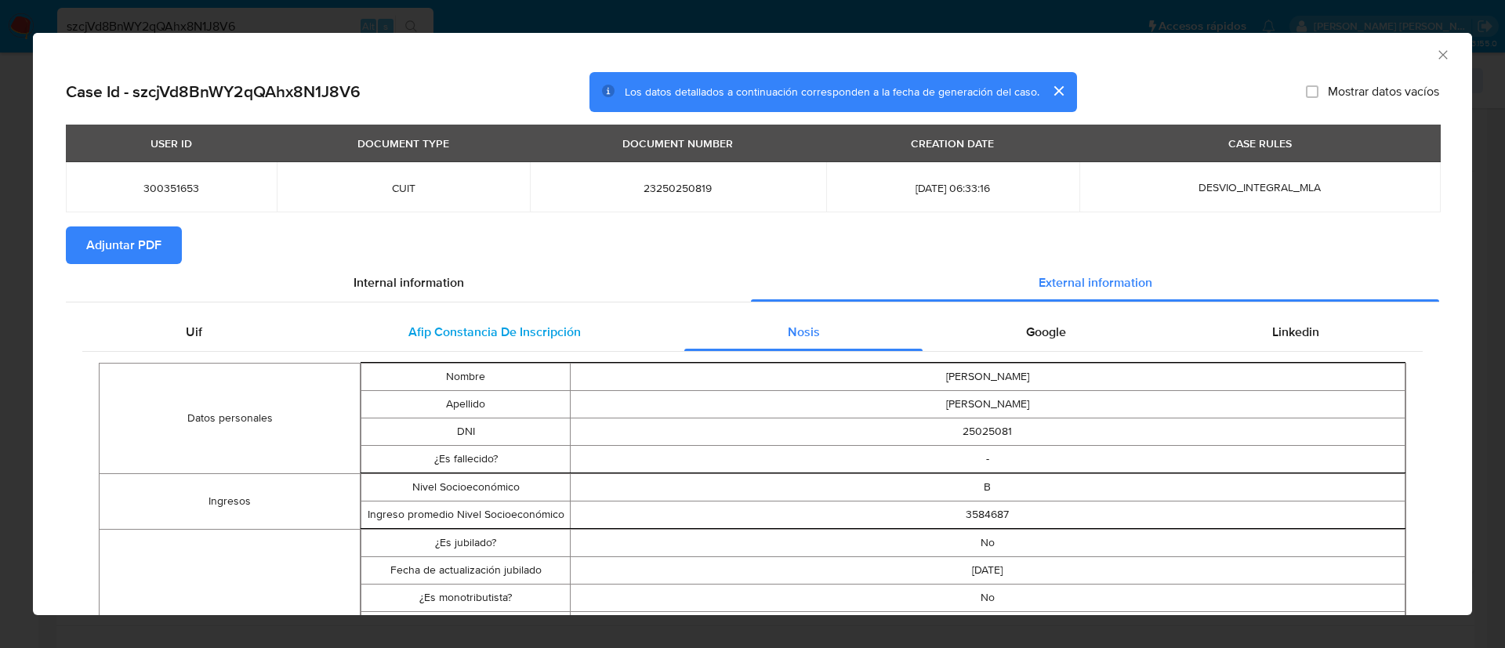
click at [574, 339] on span "Afip Constancia De Inscripción" at bounding box center [494, 332] width 172 height 18
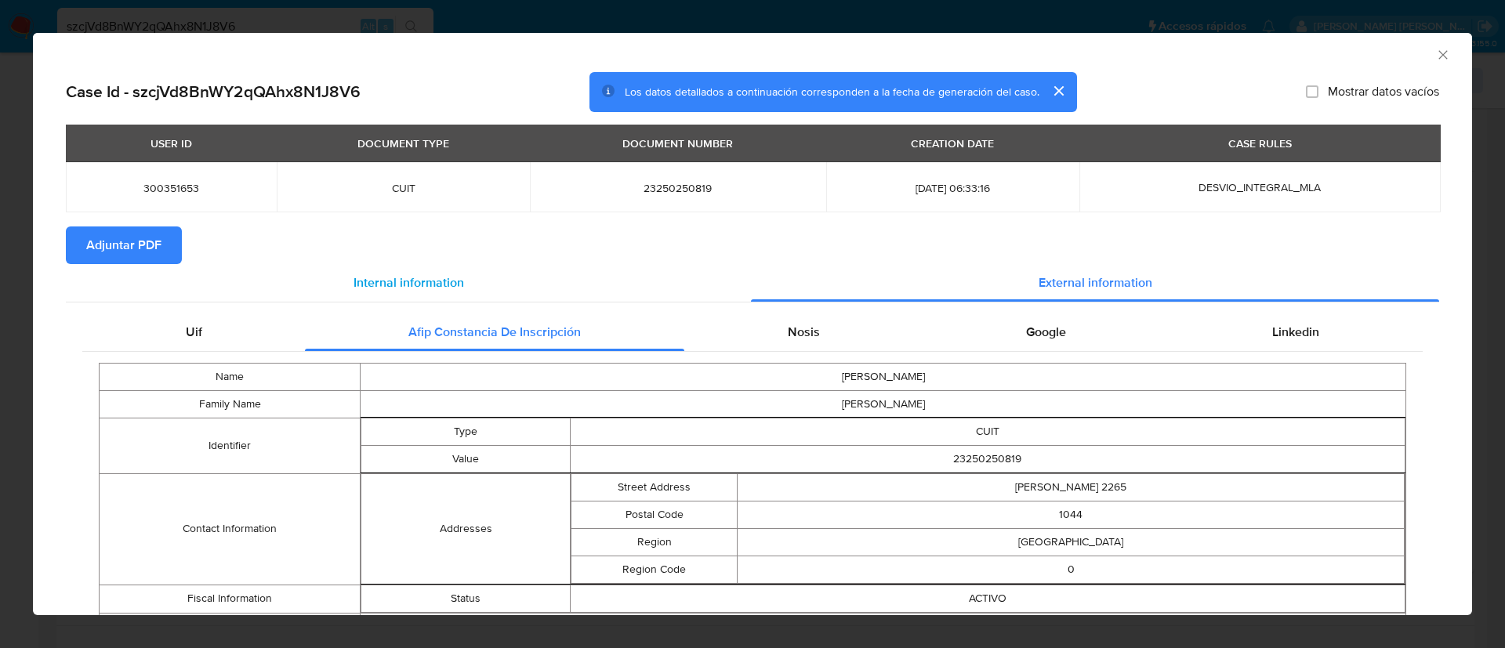
click at [426, 277] on span "Internal information" at bounding box center [408, 283] width 110 height 18
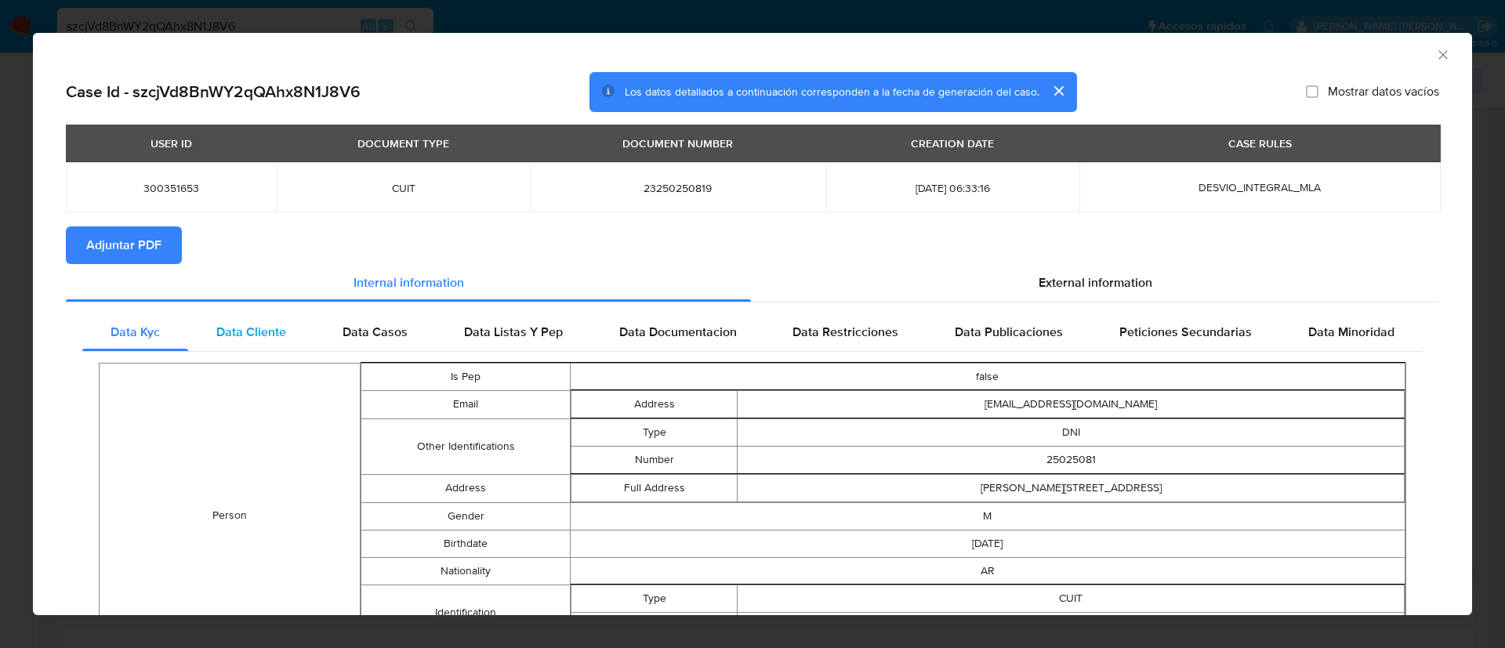
click at [269, 324] on span "Data Cliente" at bounding box center [251, 332] width 70 height 18
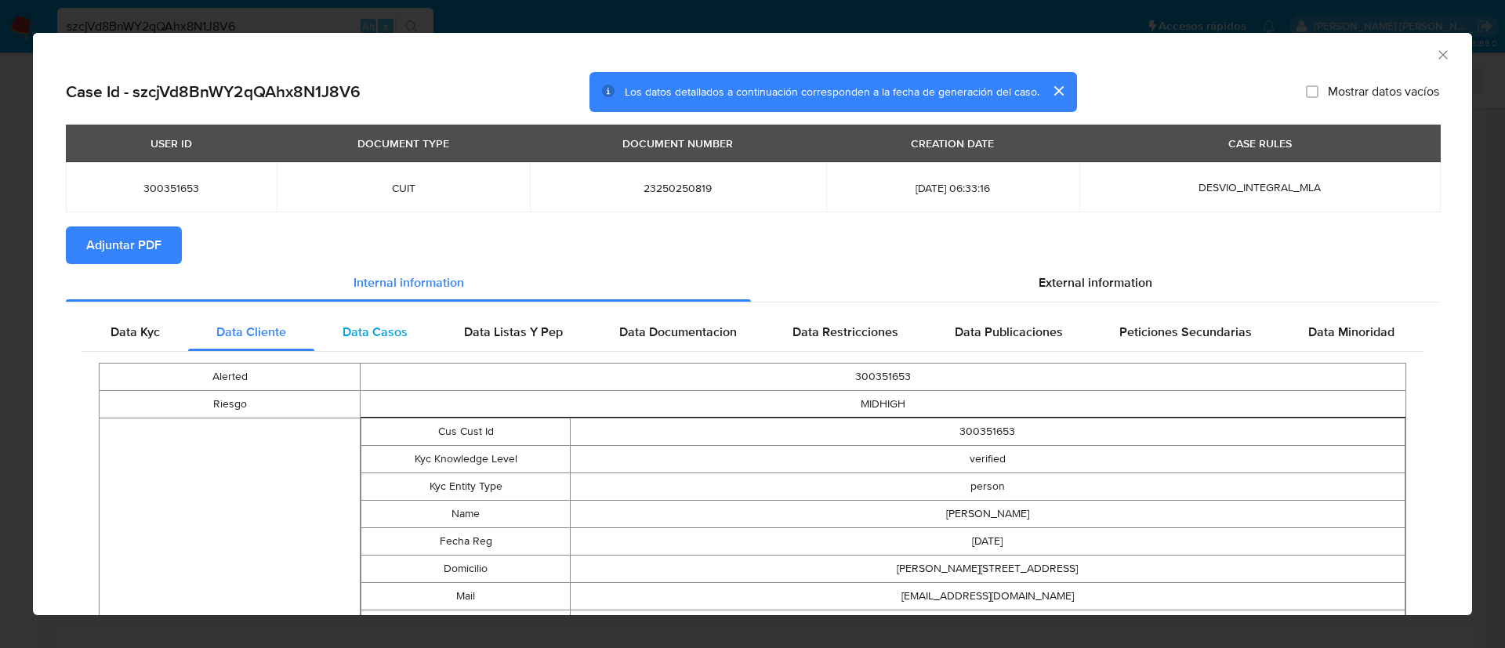
click at [361, 321] on div "Data Casos" at bounding box center [374, 332] width 121 height 38
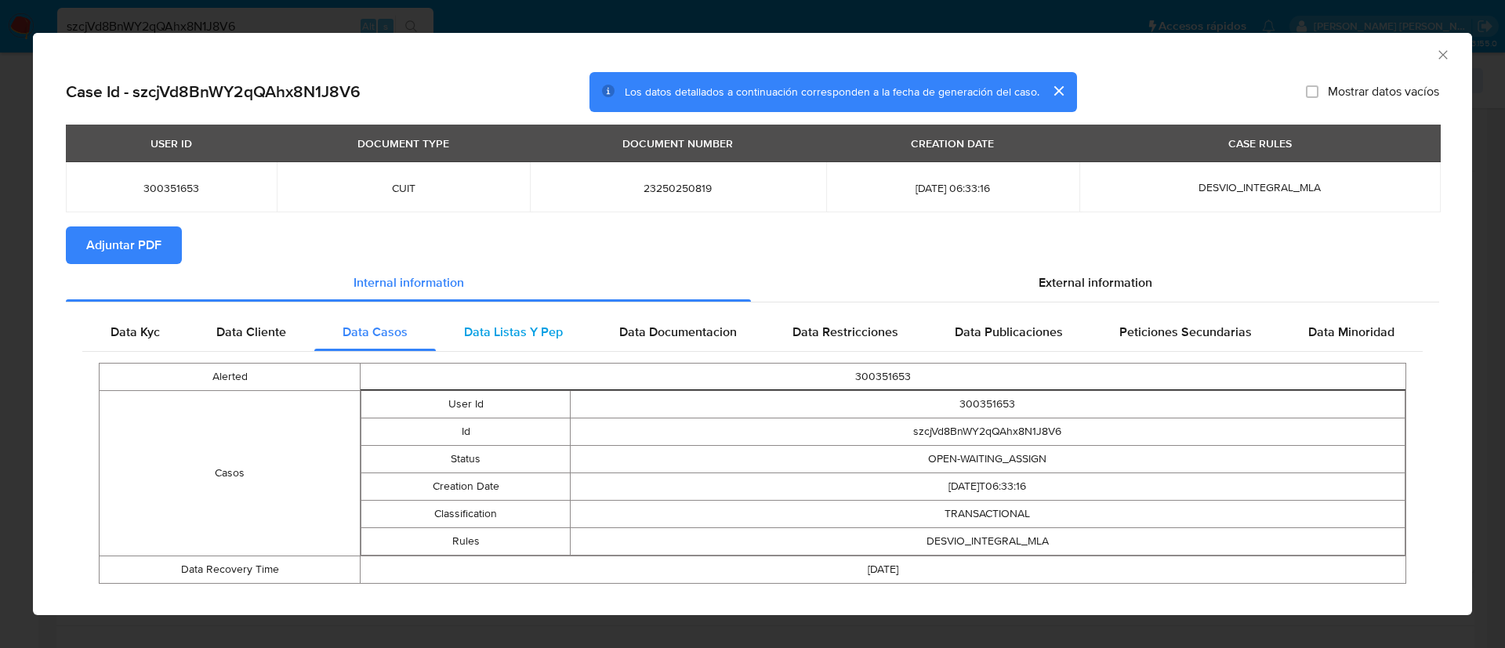
click at [469, 323] on span "Data Listas Y Pep" at bounding box center [513, 332] width 99 height 18
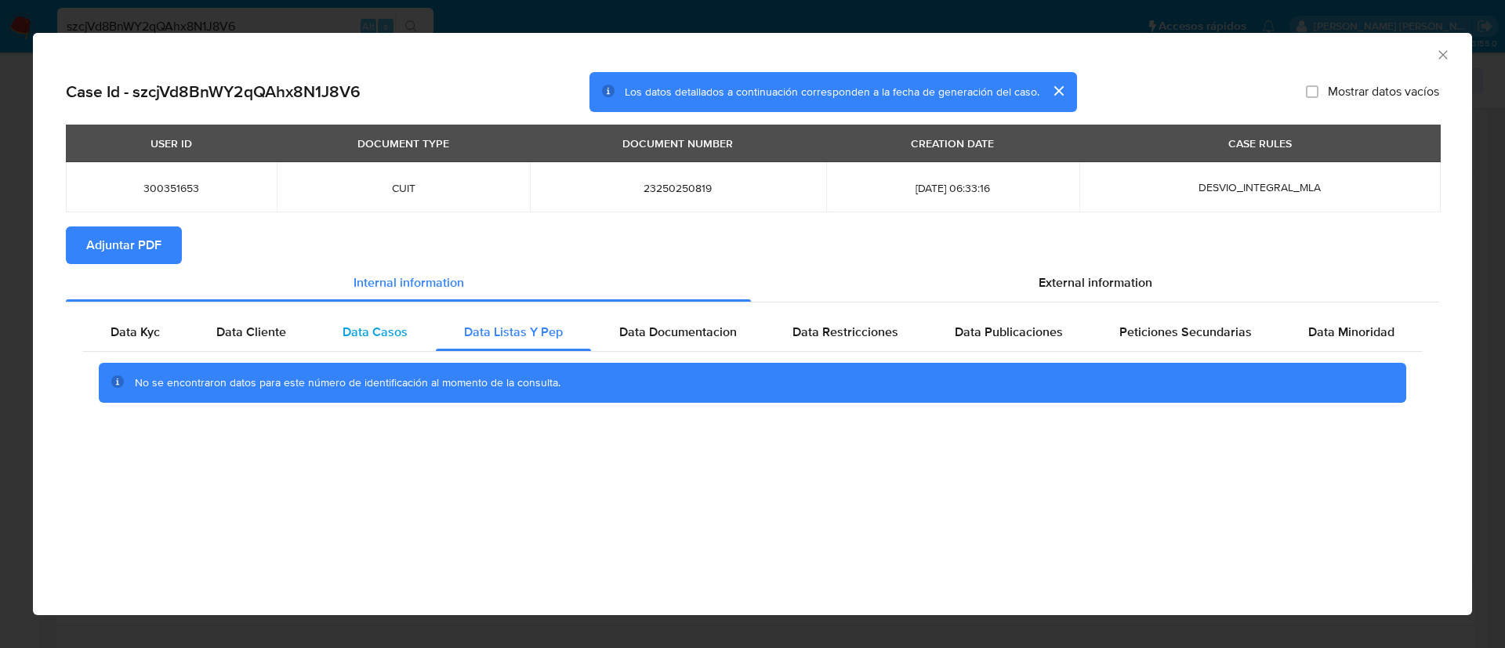
click at [389, 315] on div "Data Casos" at bounding box center [374, 332] width 121 height 38
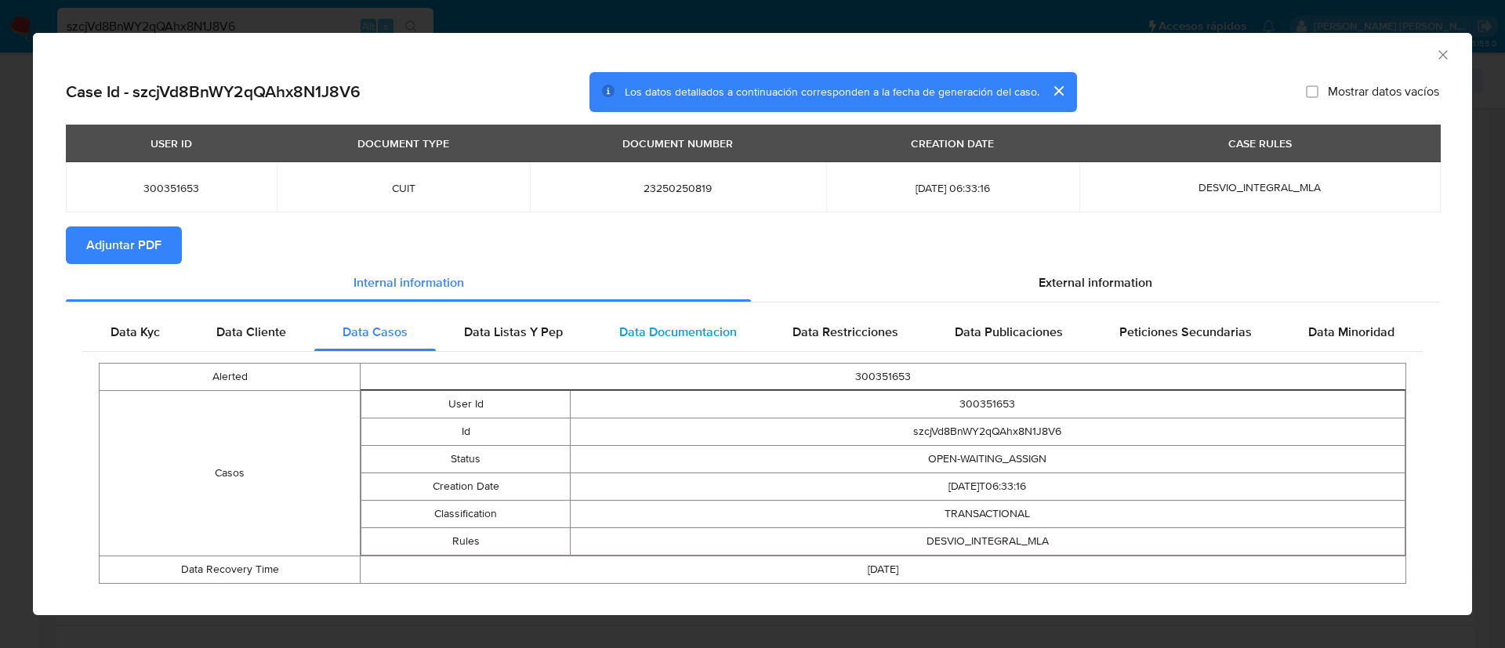
click at [650, 317] on div "Data Documentacion" at bounding box center [678, 332] width 174 height 38
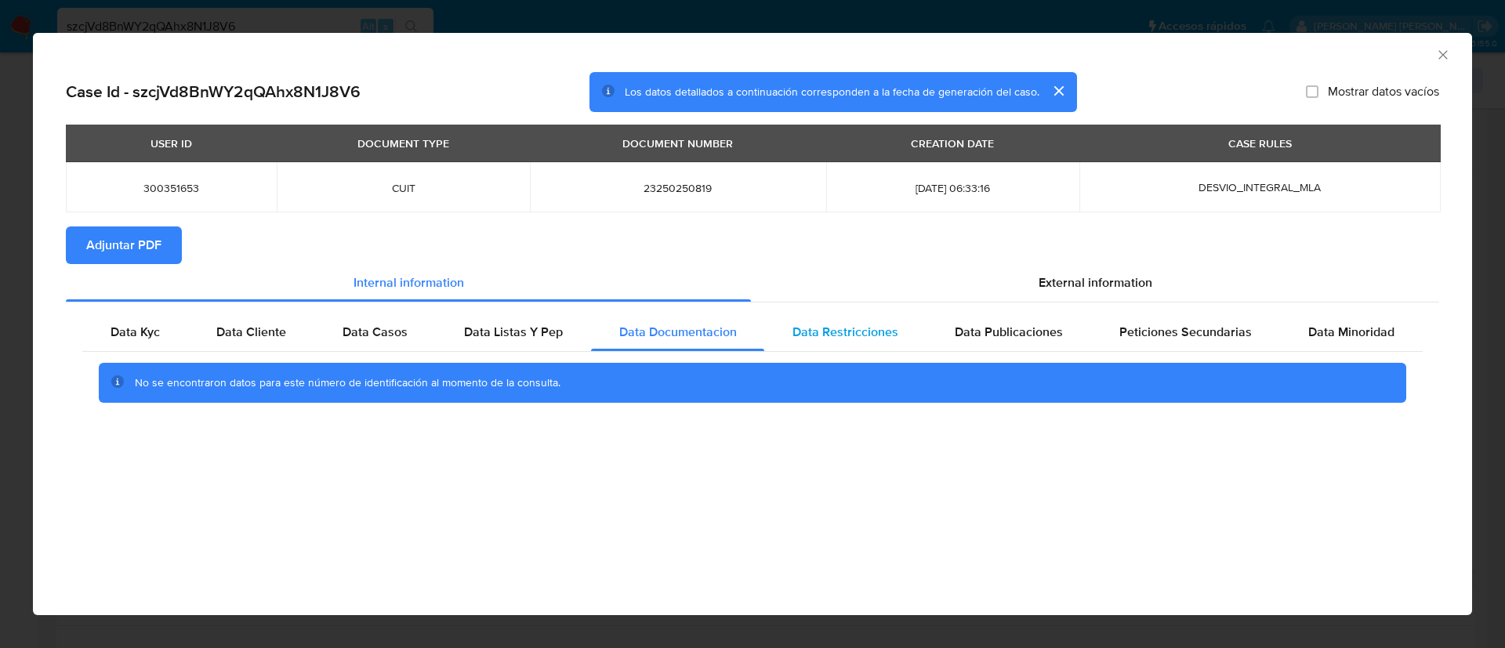
click at [828, 329] on span "Data Restricciones" at bounding box center [845, 332] width 106 height 18
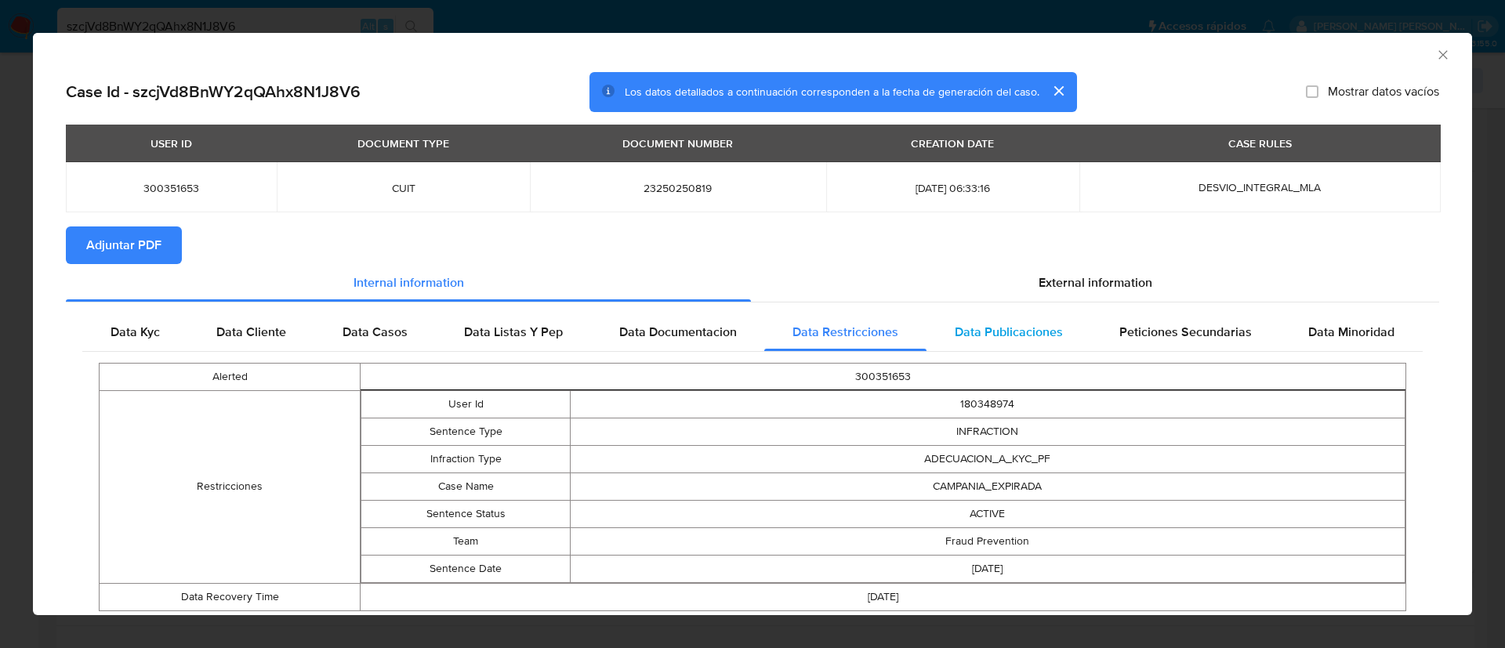
click at [1031, 334] on span "Data Publicaciones" at bounding box center [1009, 332] width 108 height 18
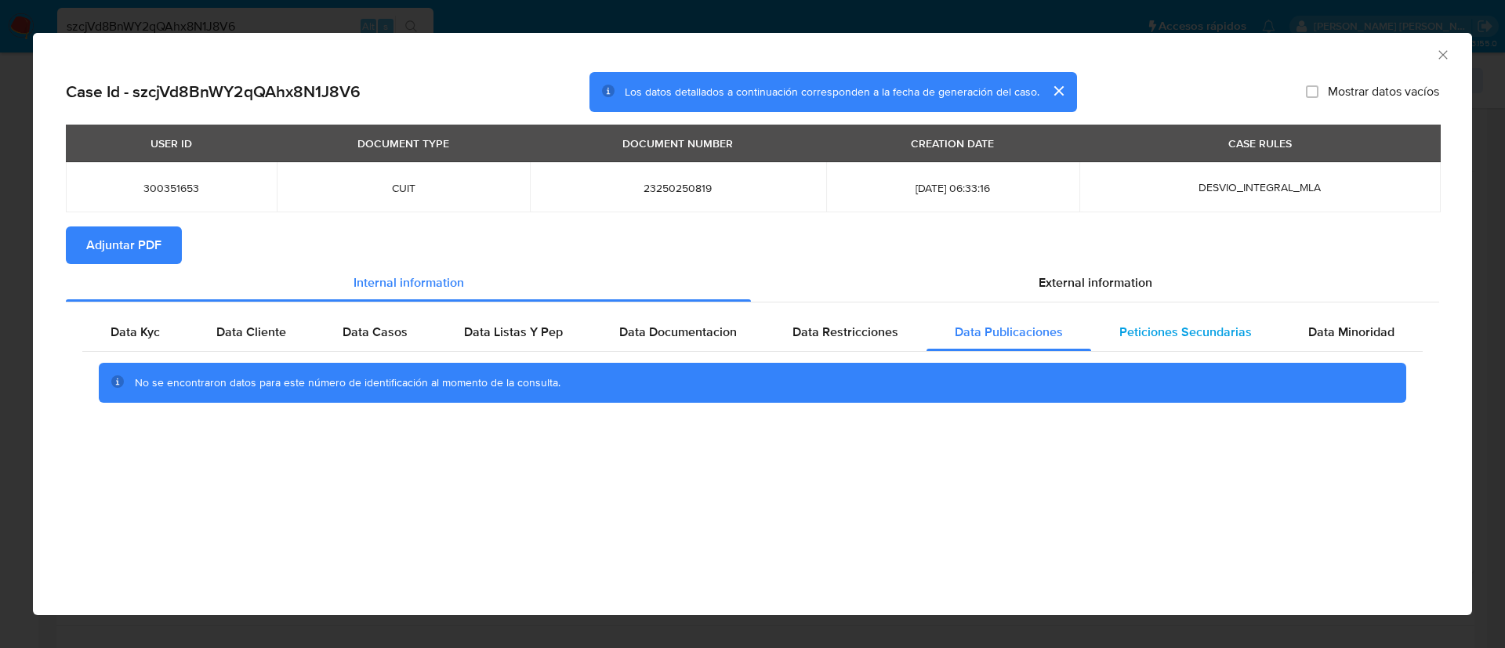
click at [1171, 321] on div "Peticiones Secundarias" at bounding box center [1185, 332] width 189 height 38
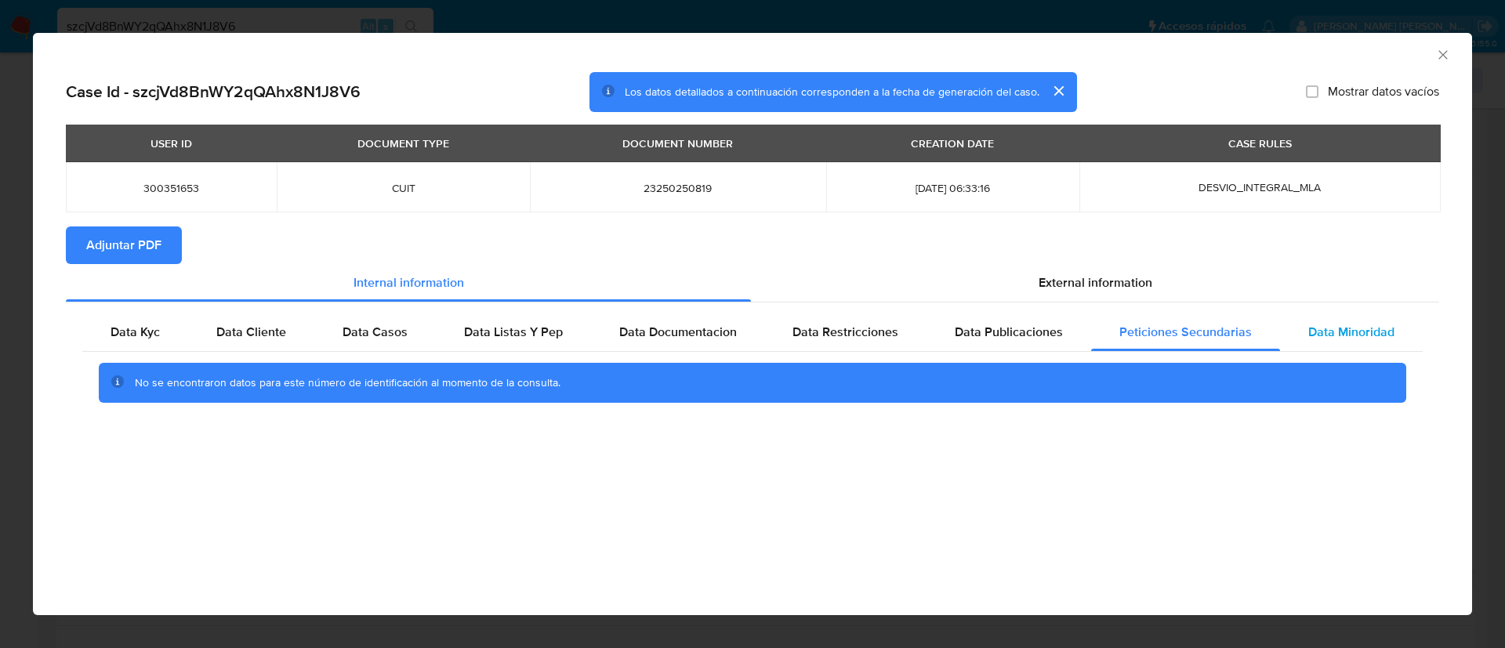
click at [1319, 328] on span "Data Minoridad" at bounding box center [1351, 332] width 86 height 18
click at [1447, 55] on icon "Cerrar ventana" at bounding box center [1443, 55] width 16 height 16
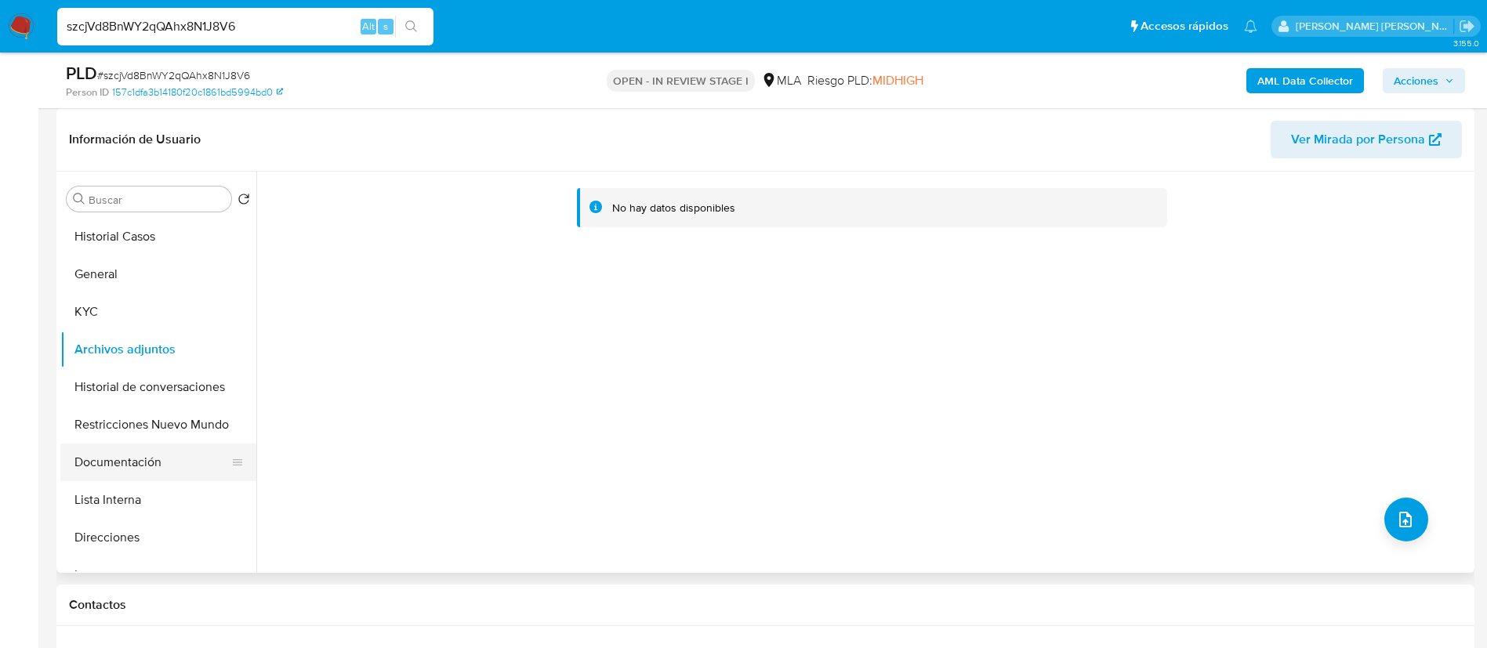
click at [133, 466] on button "Documentación" at bounding box center [151, 463] width 183 height 38
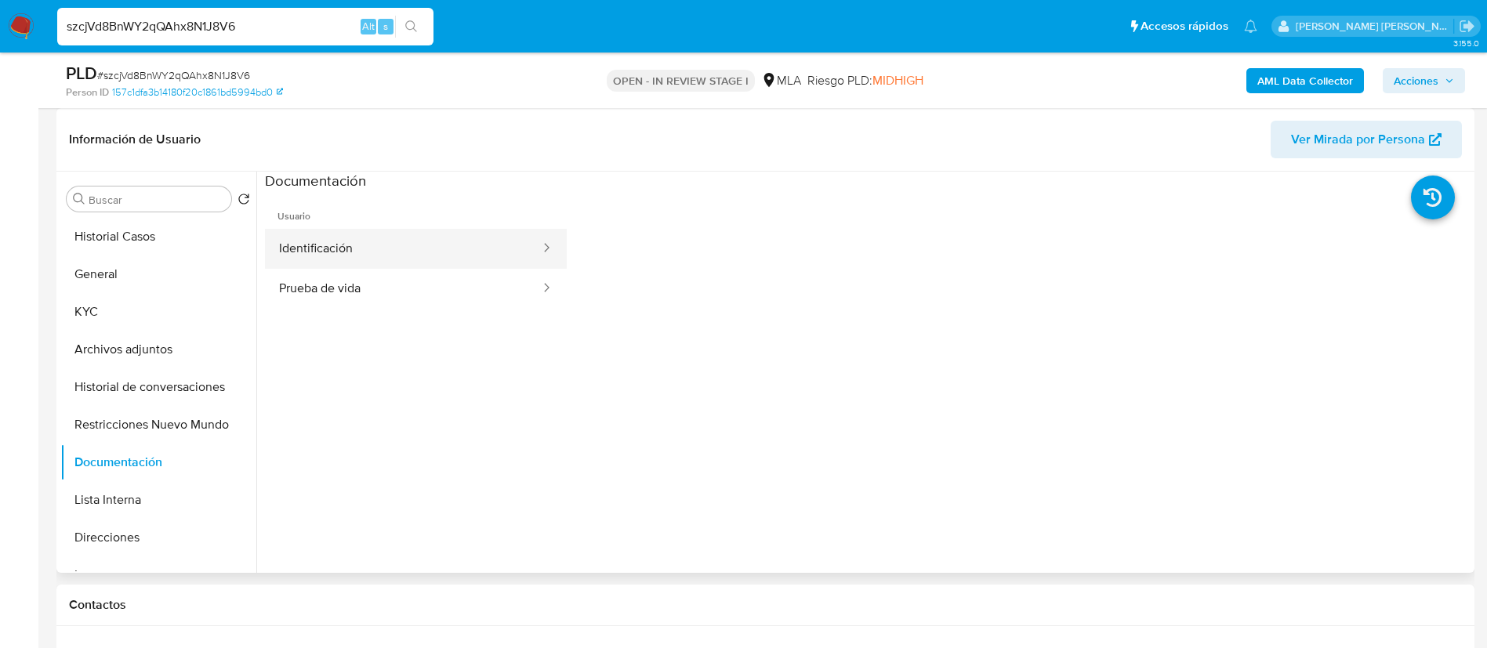
click at [357, 255] on button "Identificación" at bounding box center [403, 249] width 277 height 40
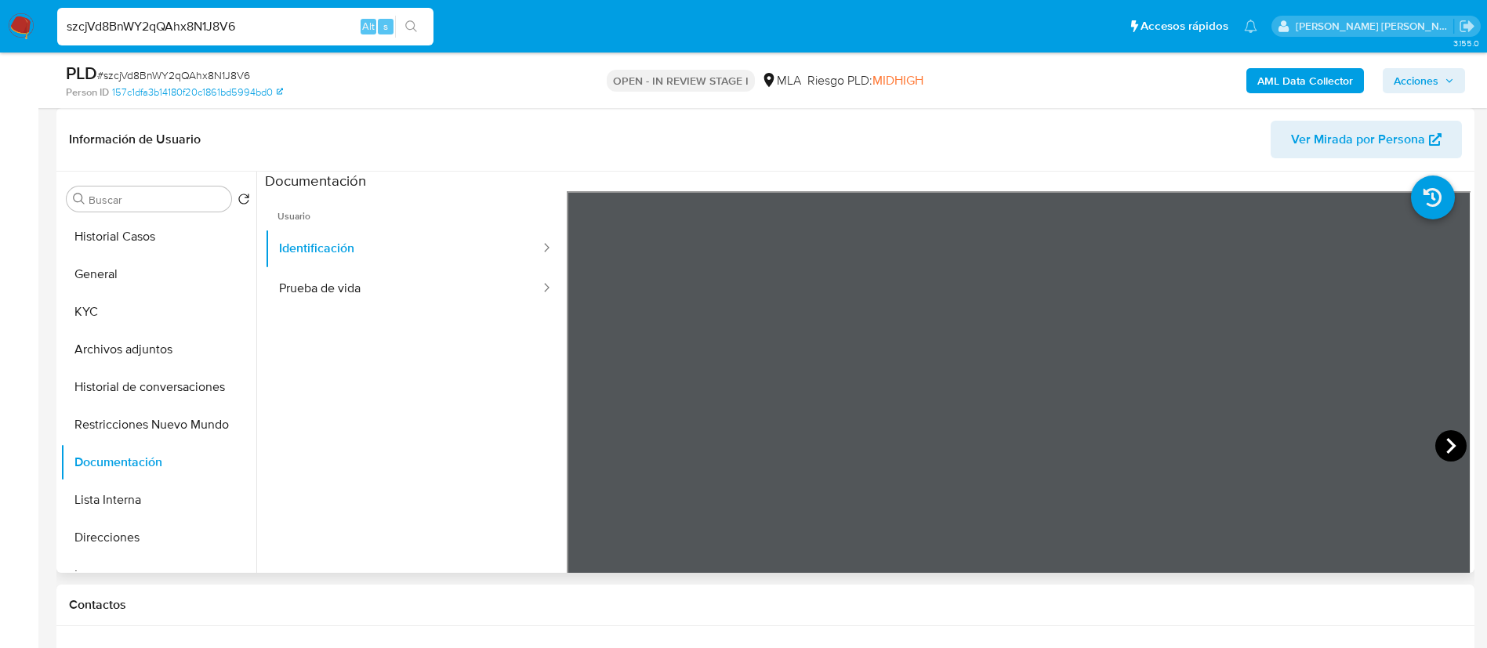
click at [1440, 441] on icon at bounding box center [1450, 445] width 31 height 31
click at [154, 415] on button "Restricciones Nuevo Mundo" at bounding box center [151, 425] width 183 height 38
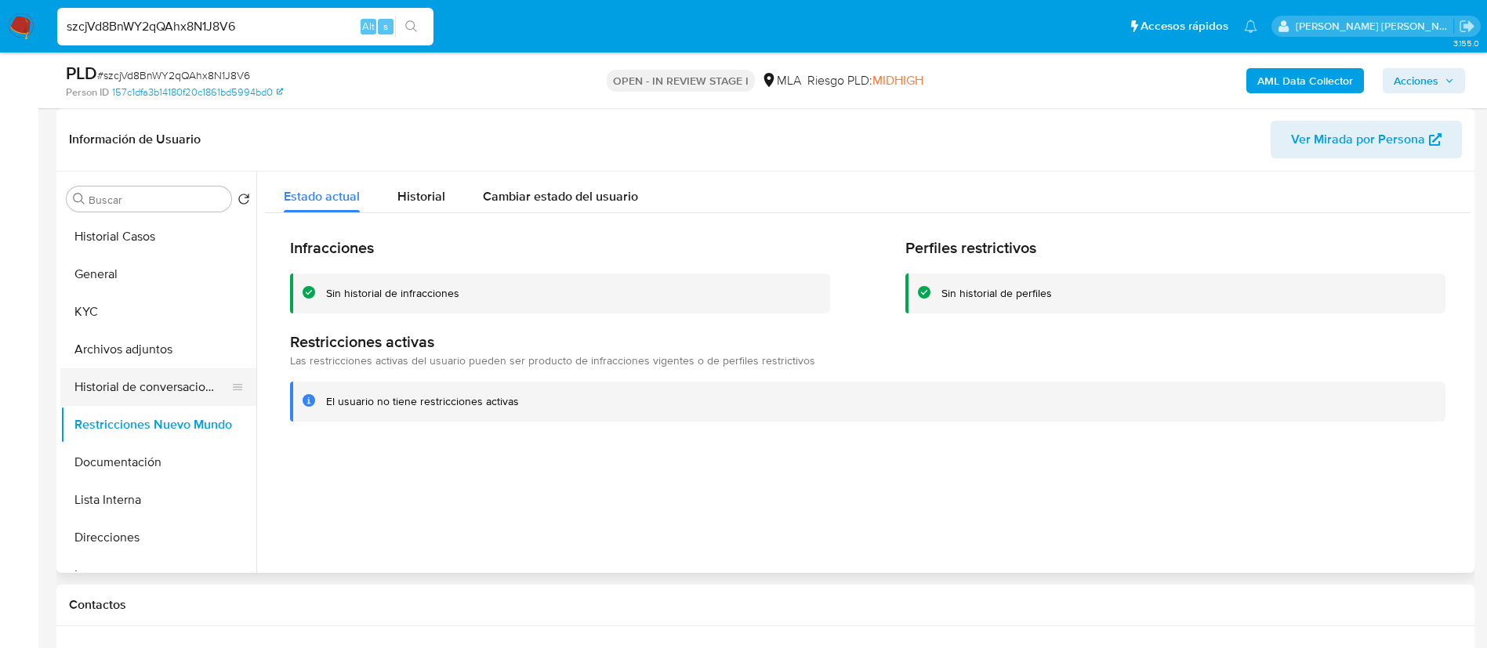
click at [135, 393] on button "Historial de conversaciones" at bounding box center [151, 387] width 183 height 38
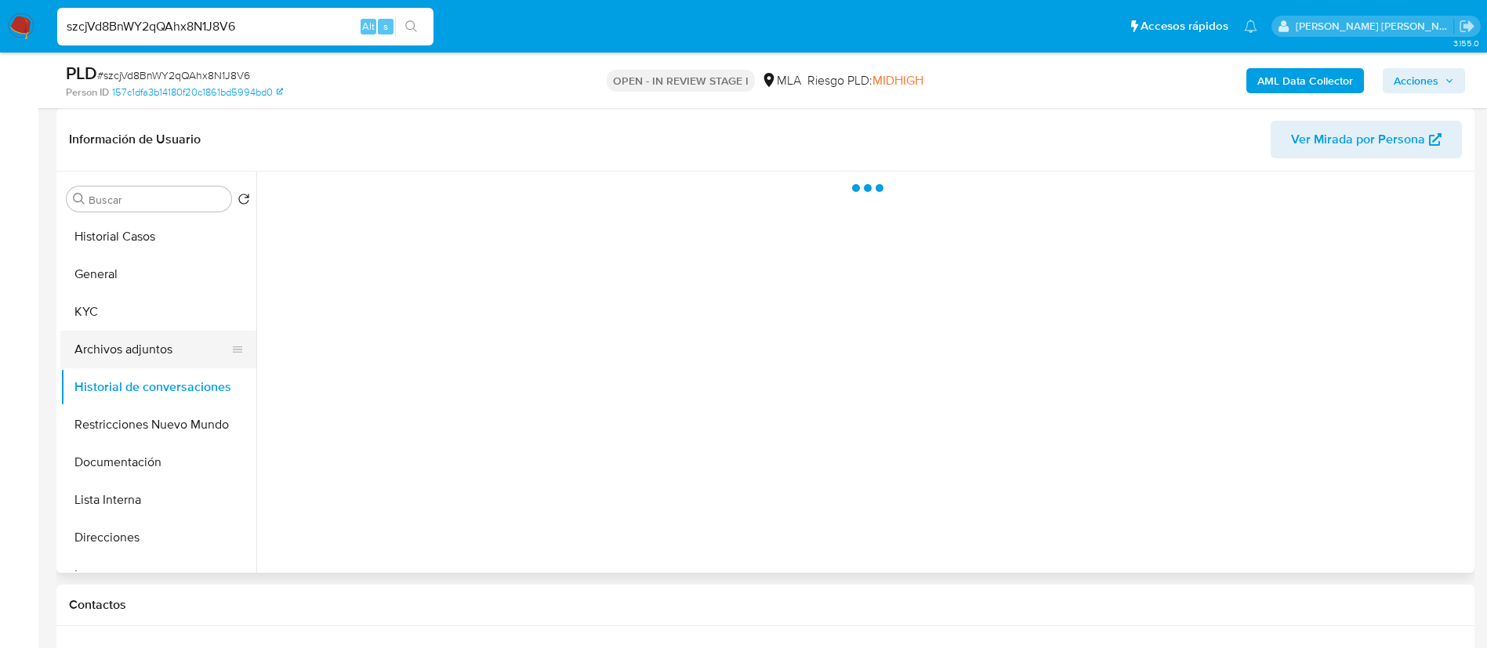
click at [134, 344] on button "Archivos adjuntos" at bounding box center [151, 350] width 183 height 38
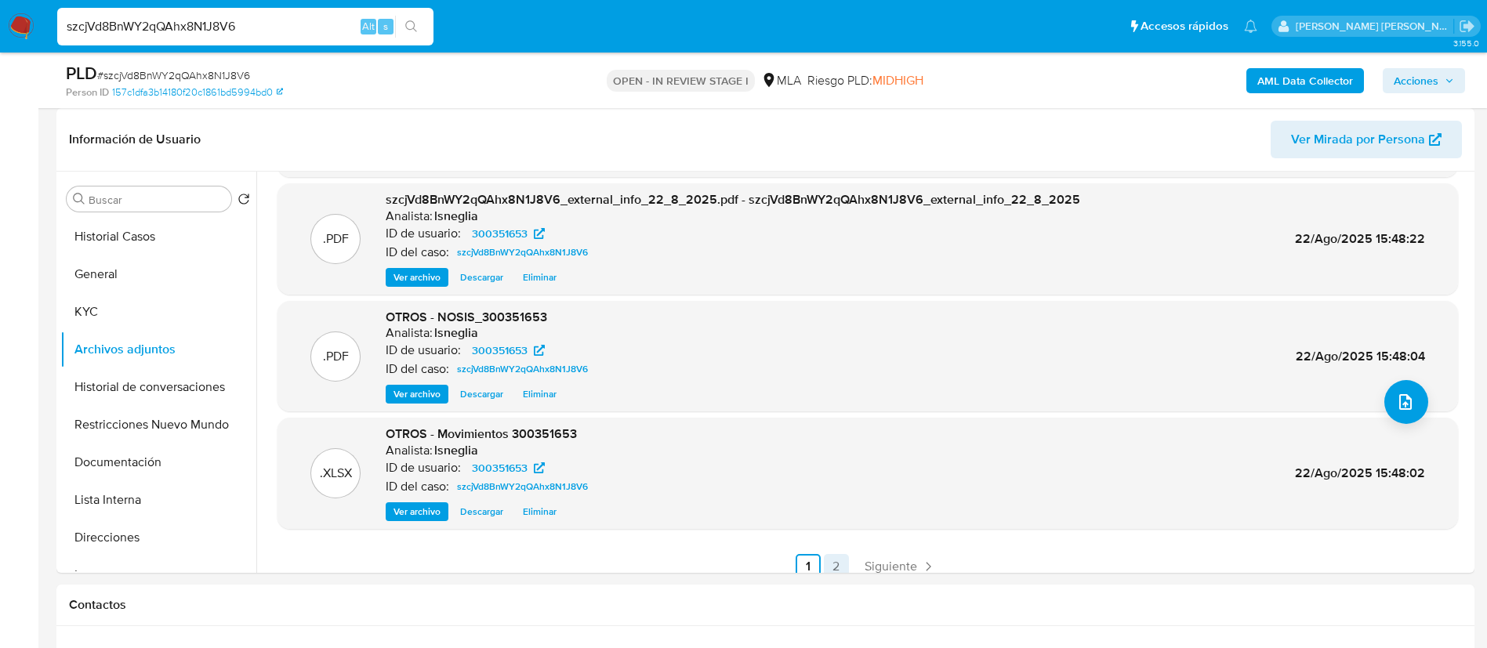
click at [833, 563] on link "2" at bounding box center [836, 566] width 25 height 25
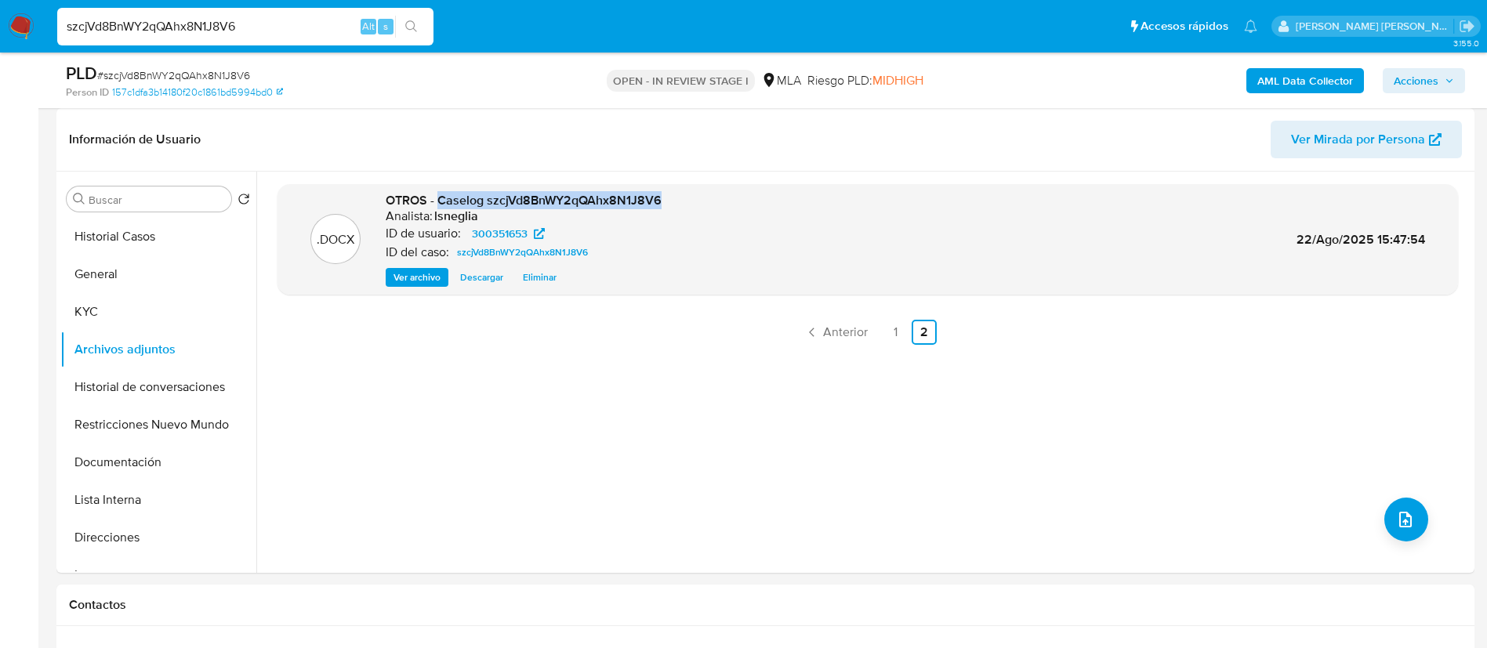
drag, startPoint x: 439, startPoint y: 201, endPoint x: 667, endPoint y: 201, distance: 228.1
click at [670, 202] on div ".DOCX OTROS - Caselog szcjVd8BnWY2qQAhx8N1J8V6 Analista: lsneglia ID de usuario…" at bounding box center [867, 240] width 1165 height 96
copy span "Caselog szcjVd8BnWY2qQAhx8N1J8V6"
click at [143, 429] on button "Restricciones Nuevo Mundo" at bounding box center [151, 425] width 183 height 38
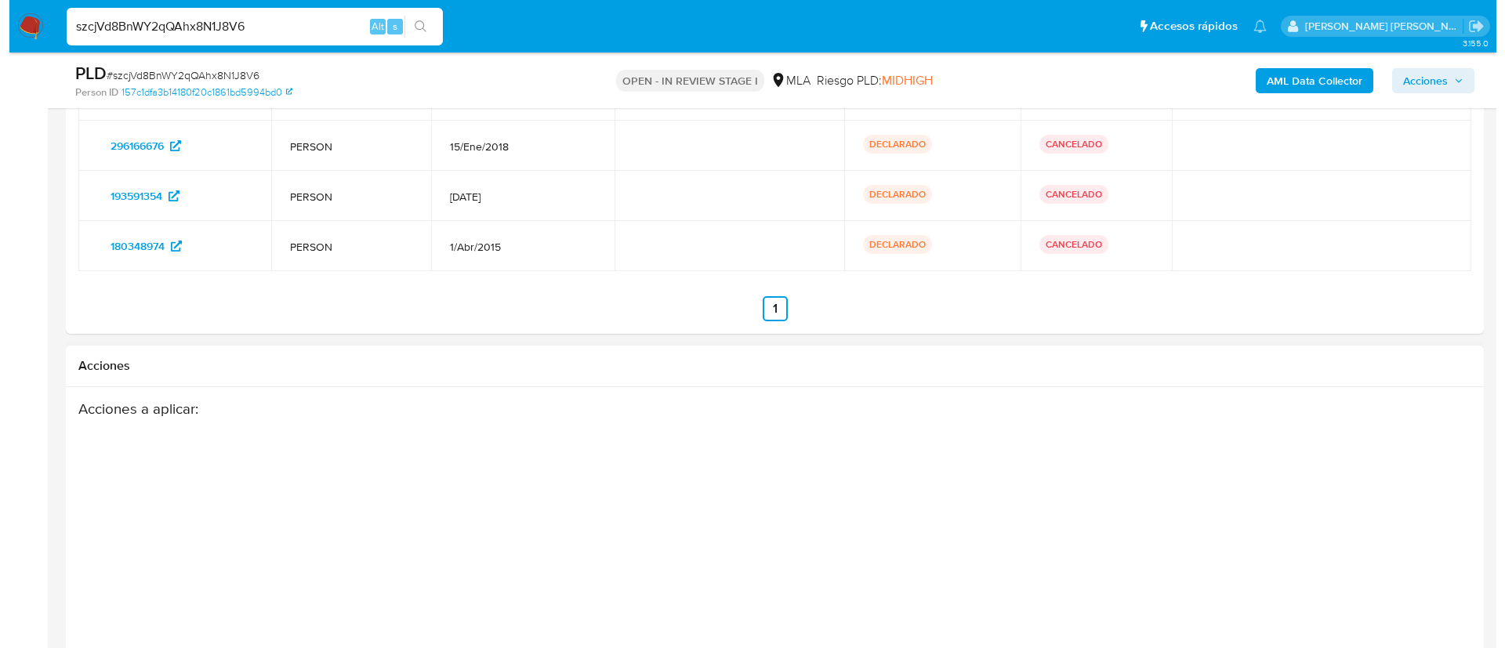
scroll to position [3007, 0]
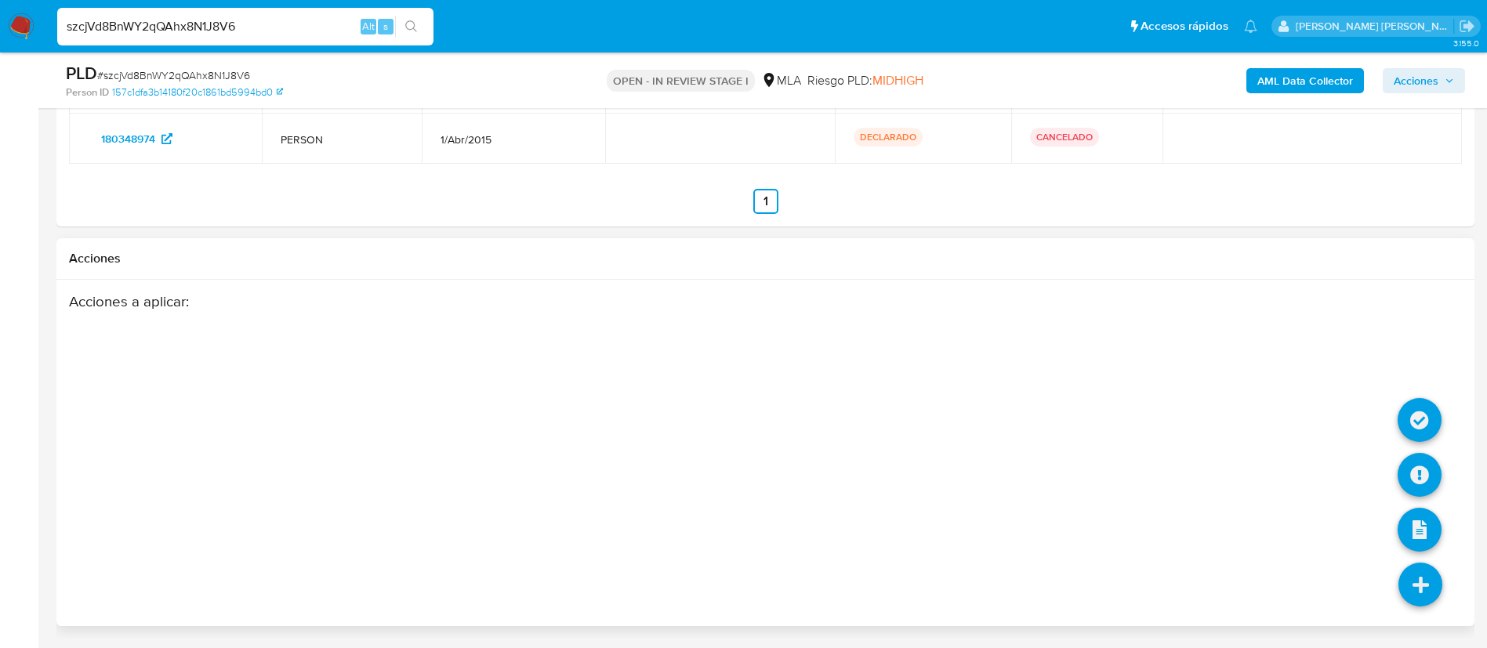
click at [1419, 589] on icon at bounding box center [1420, 585] width 44 height 44
click at [1415, 468] on icon at bounding box center [1419, 475] width 44 height 44
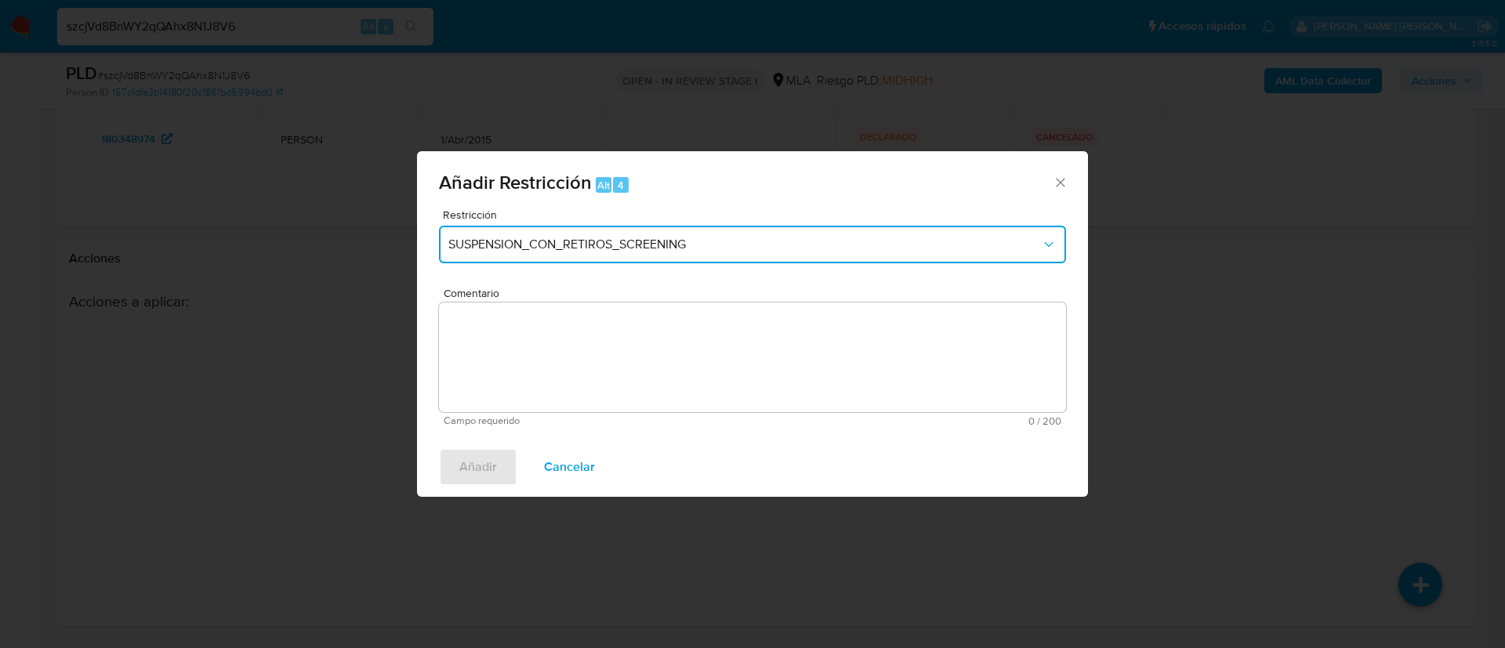
click at [656, 256] on button "SUSPENSION_CON_RETIROS_SCREENING" at bounding box center [752, 245] width 627 height 38
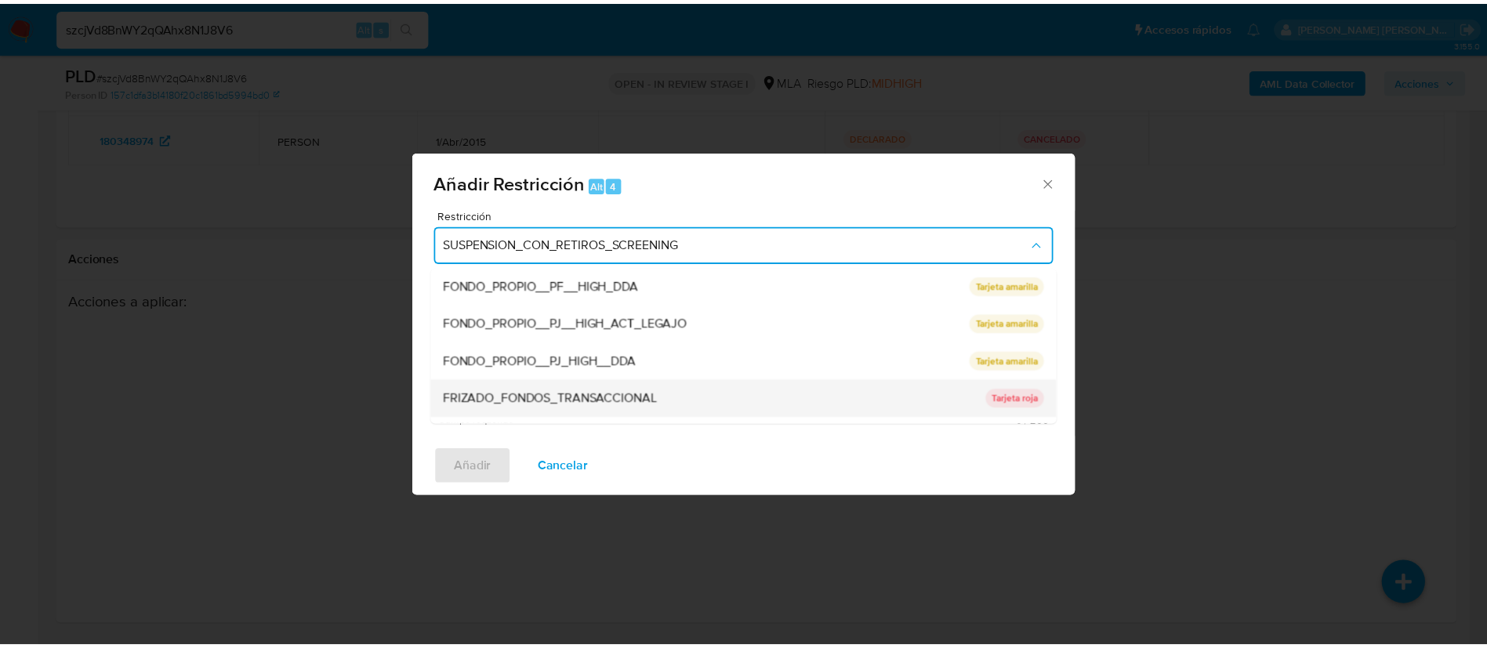
scroll to position [332, 0]
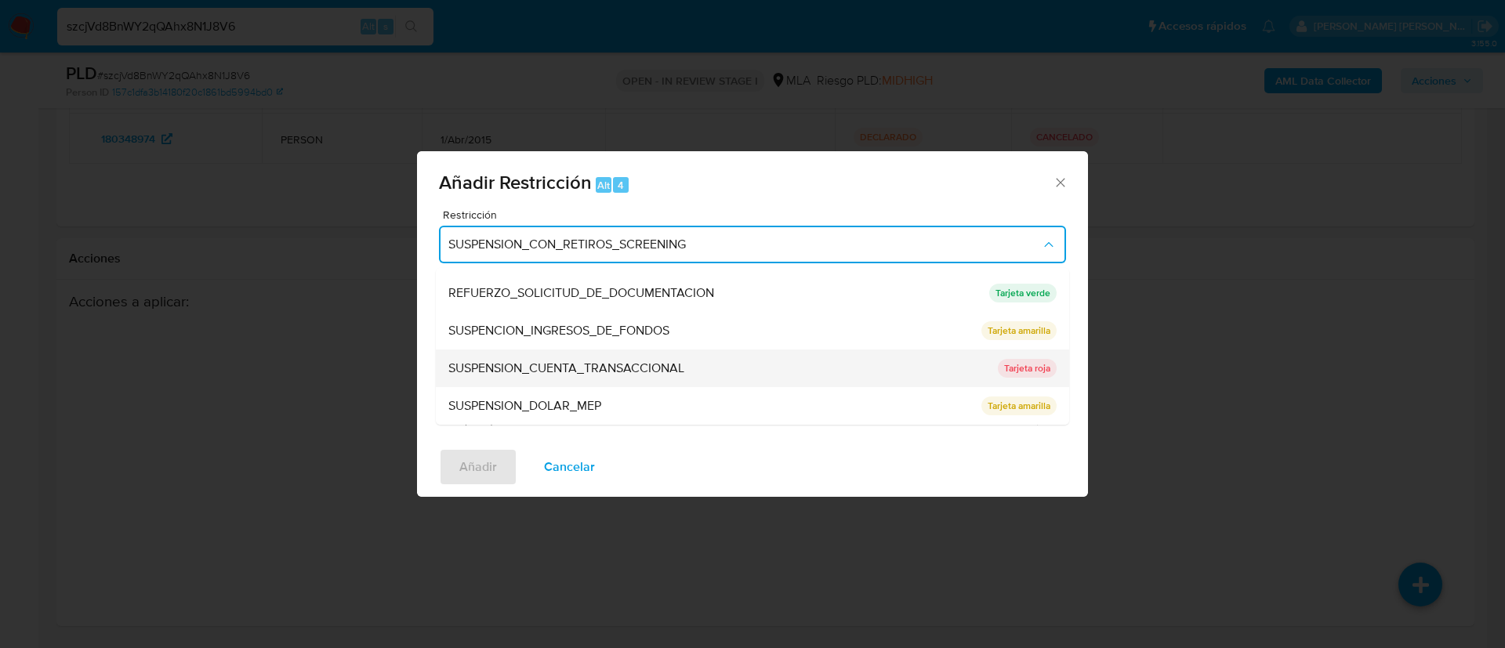
click at [627, 367] on span "SUSPENSION_CUENTA_TRANSACCIONAL" at bounding box center [566, 368] width 236 height 16
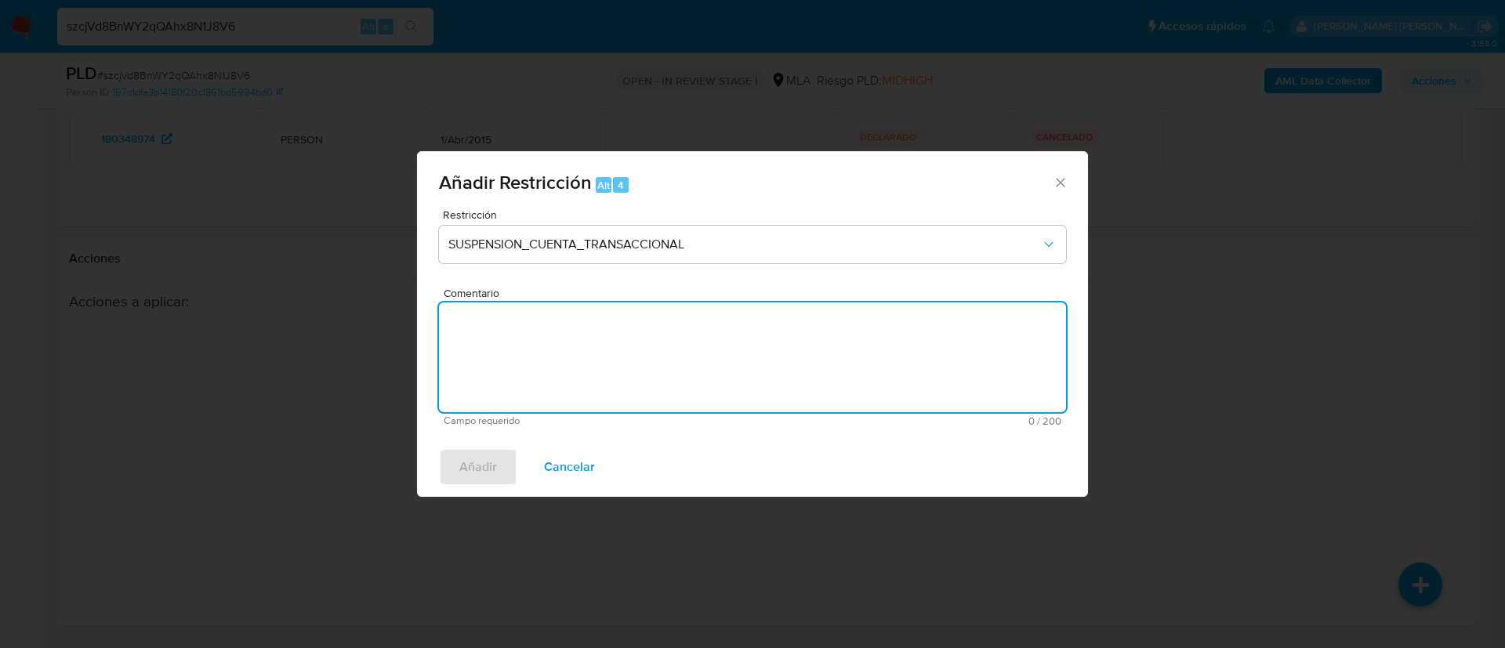
click at [636, 371] on textarea "Comentario" at bounding box center [752, 358] width 627 height 110
type textarea "aml"
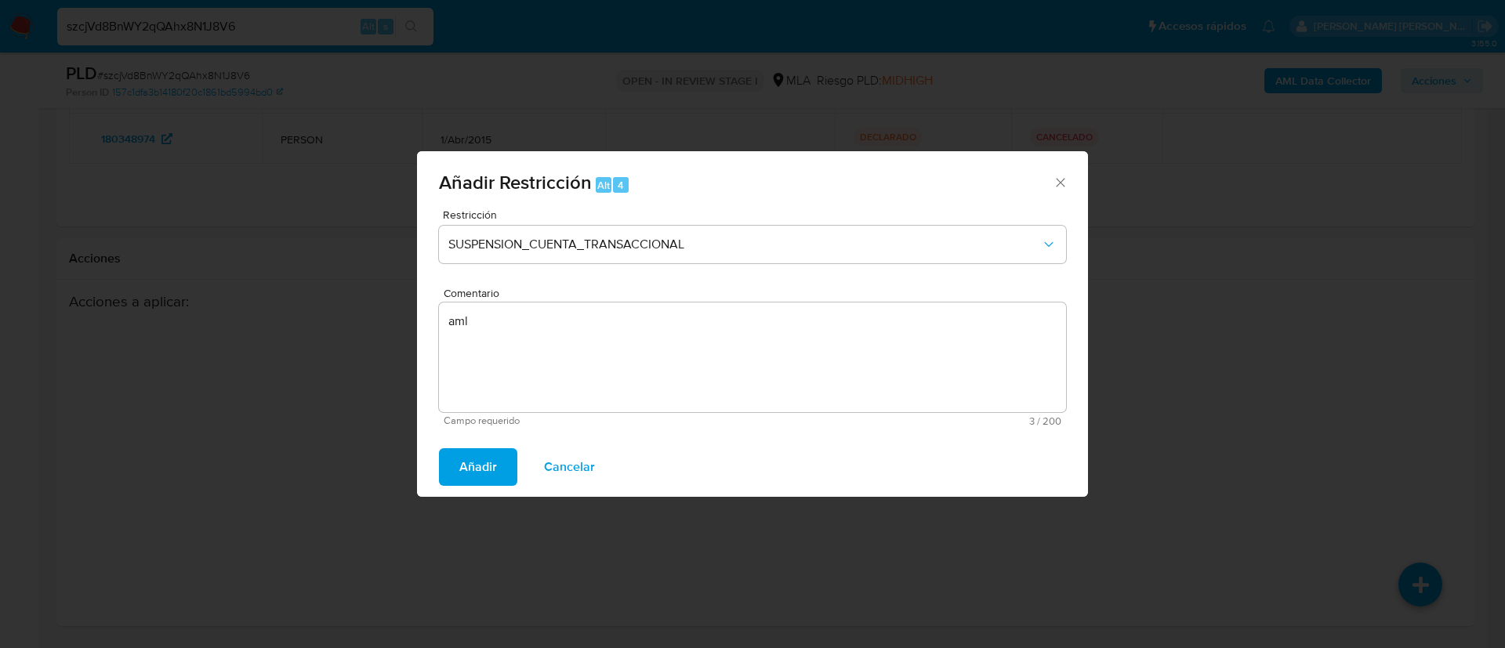
click at [483, 462] on span "Añadir" at bounding box center [478, 467] width 38 height 34
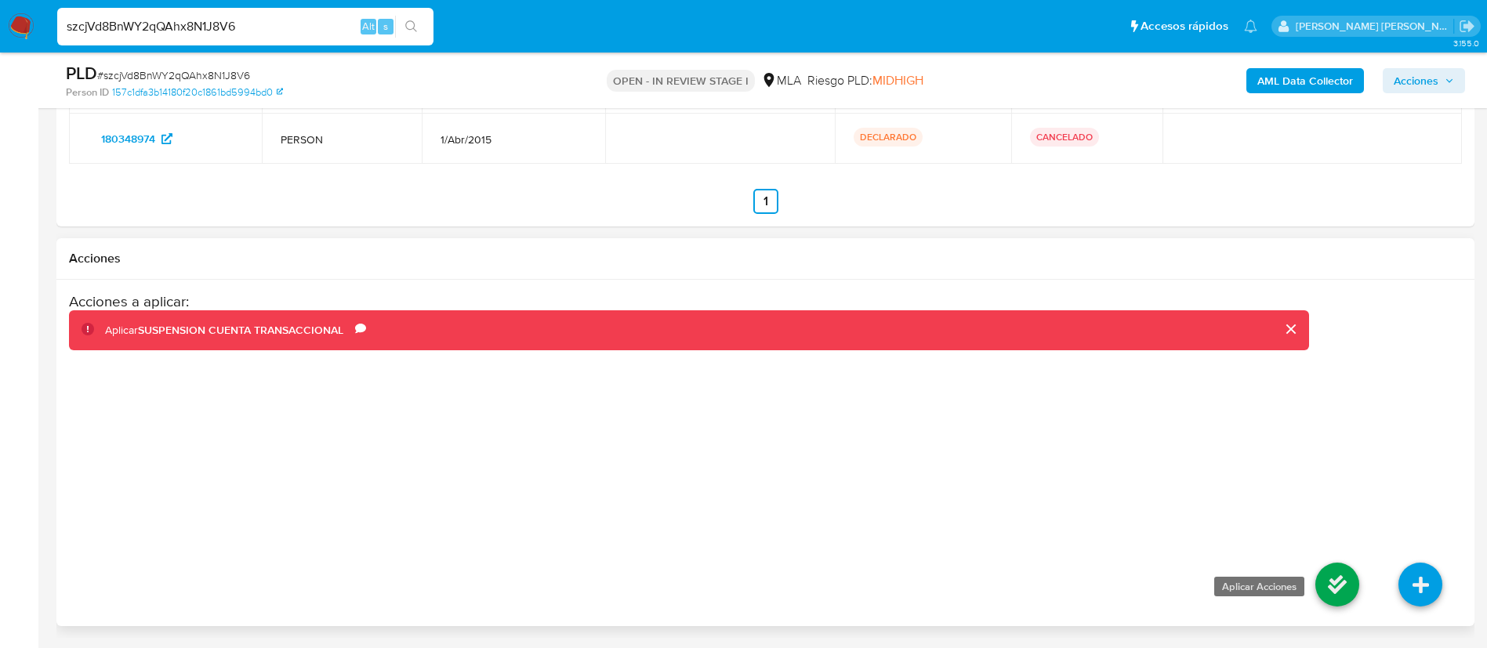
click at [1334, 573] on icon at bounding box center [1337, 585] width 44 height 44
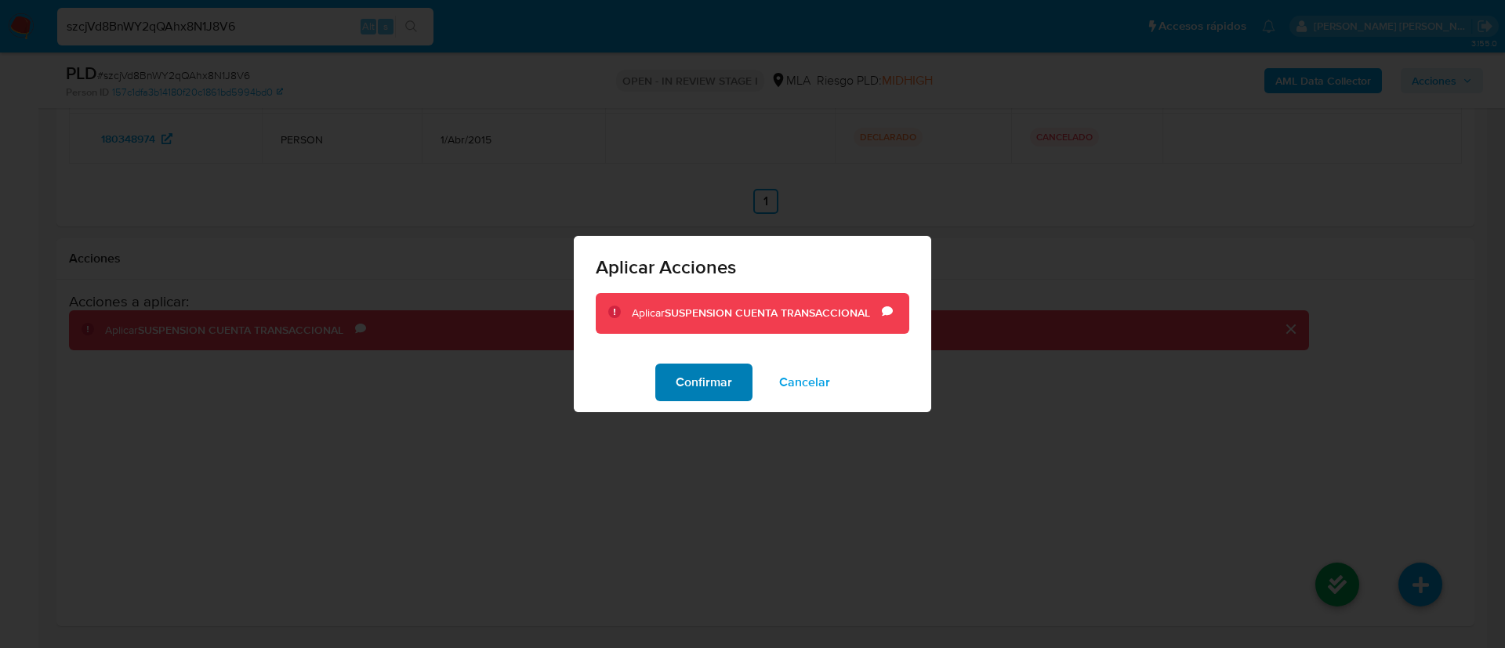
click at [719, 380] on span "Confirmar" at bounding box center [704, 382] width 56 height 34
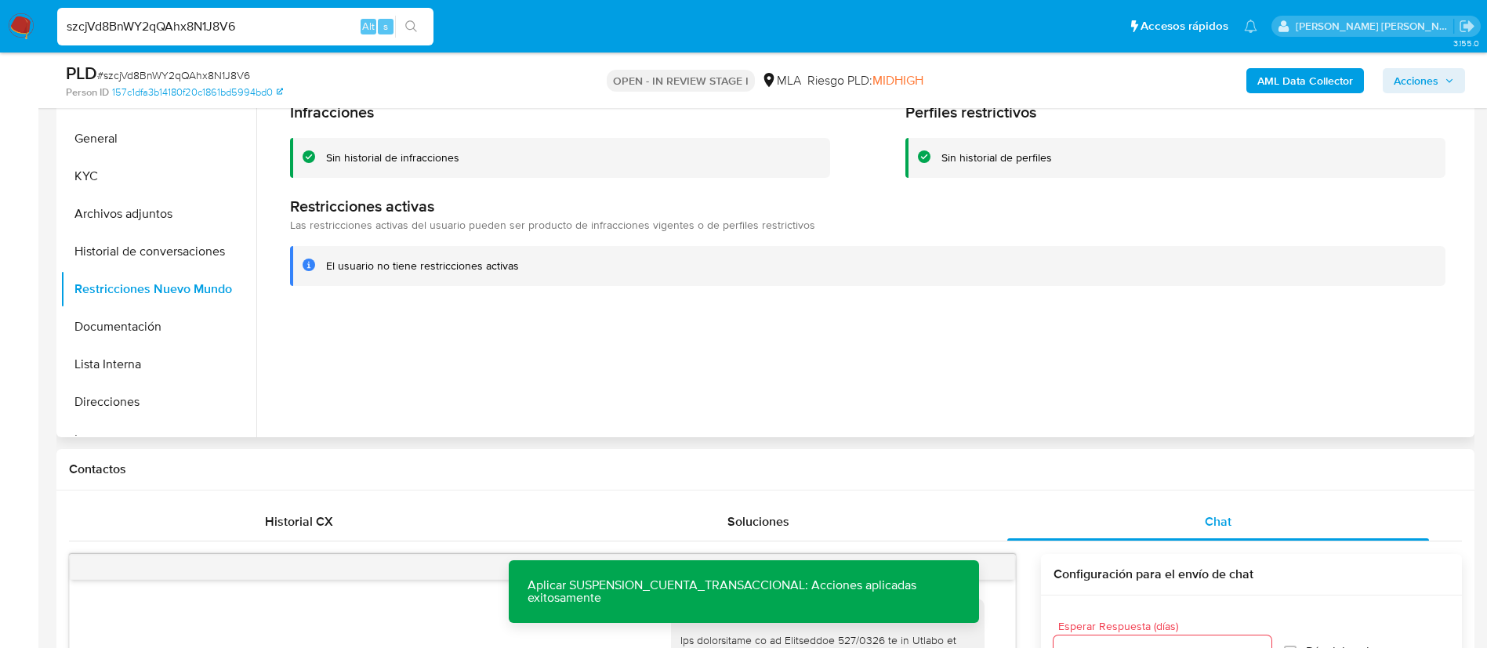
scroll to position [303, 0]
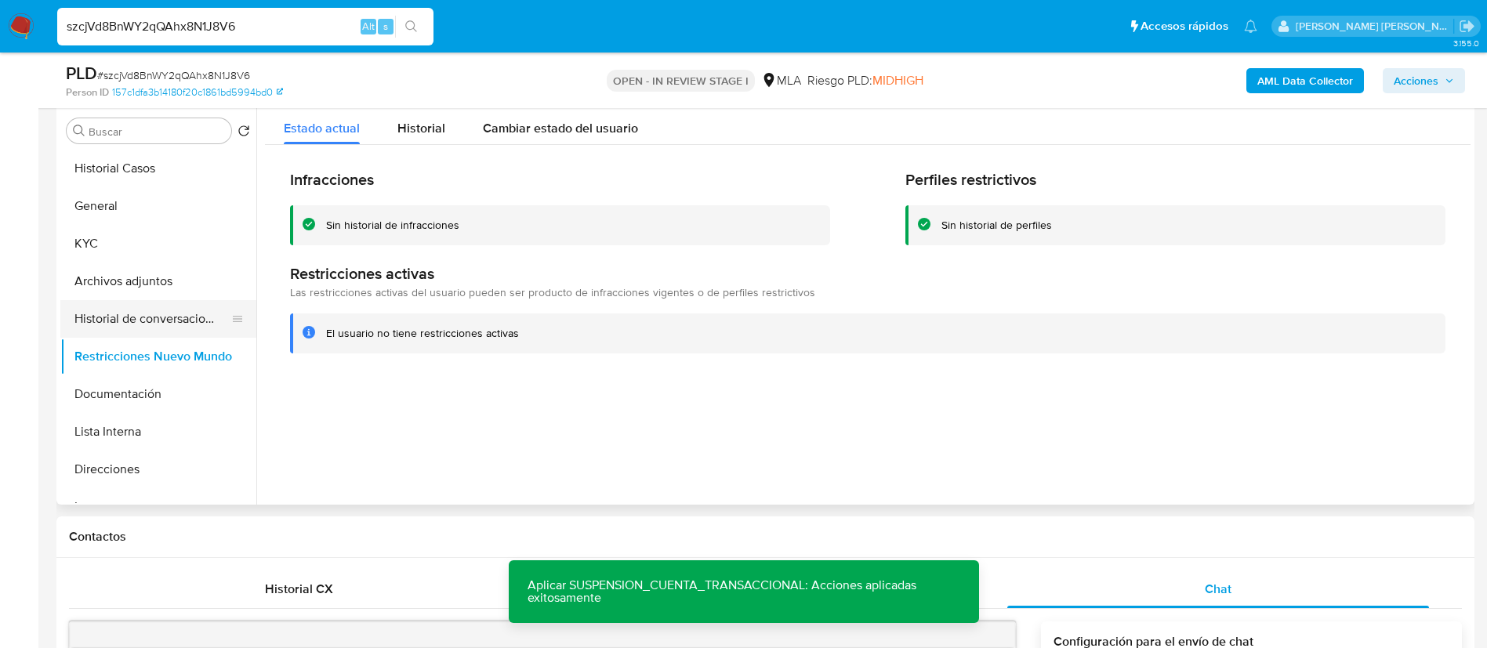
click at [105, 328] on button "Historial de conversaciones" at bounding box center [151, 319] width 183 height 38
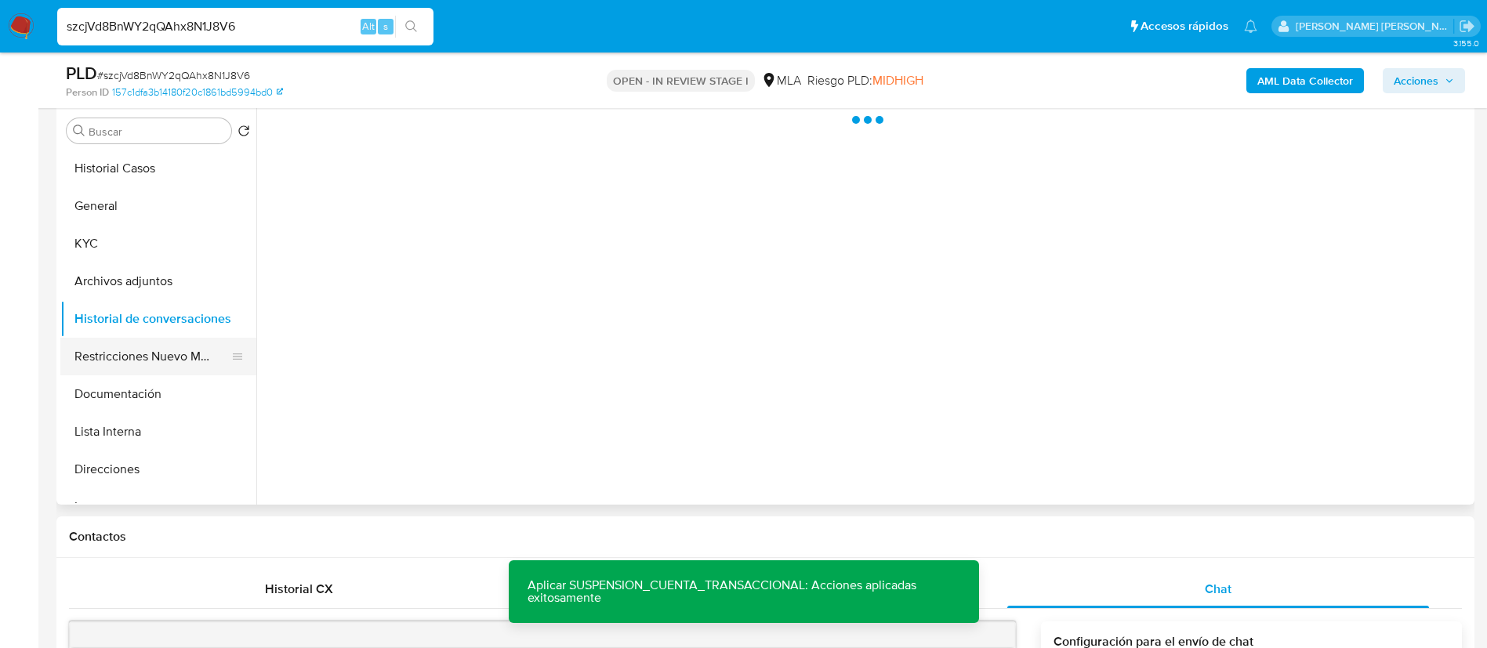
click at [115, 360] on button "Restricciones Nuevo Mundo" at bounding box center [151, 357] width 183 height 38
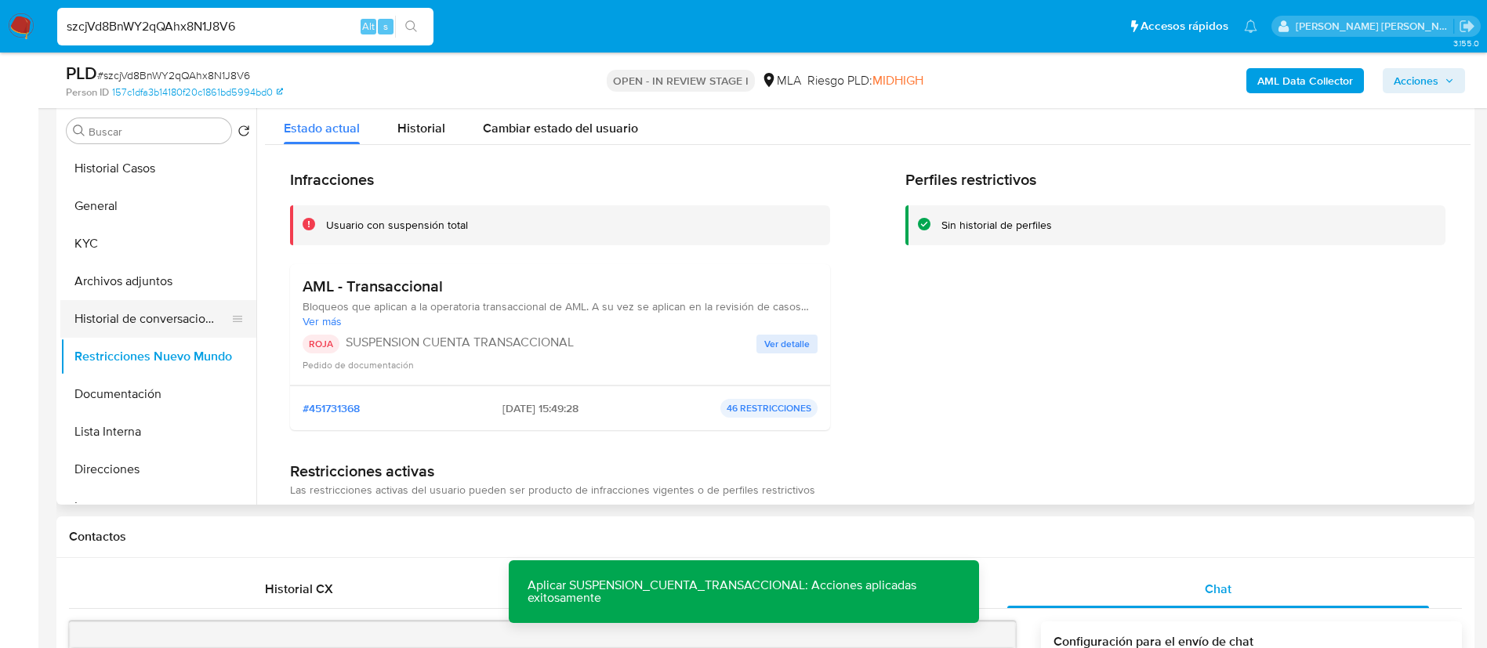
click at [135, 324] on button "Historial de conversaciones" at bounding box center [151, 319] width 183 height 38
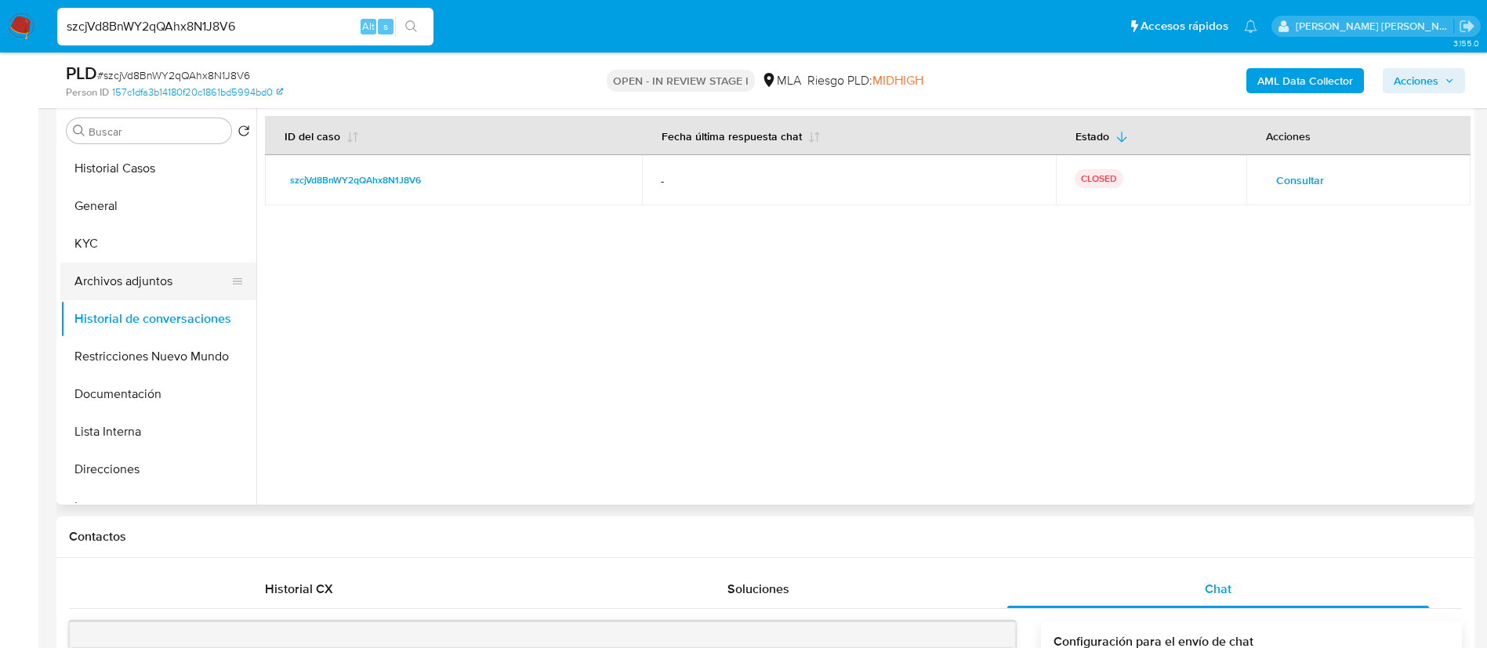
click at [147, 277] on button "Archivos adjuntos" at bounding box center [151, 282] width 183 height 38
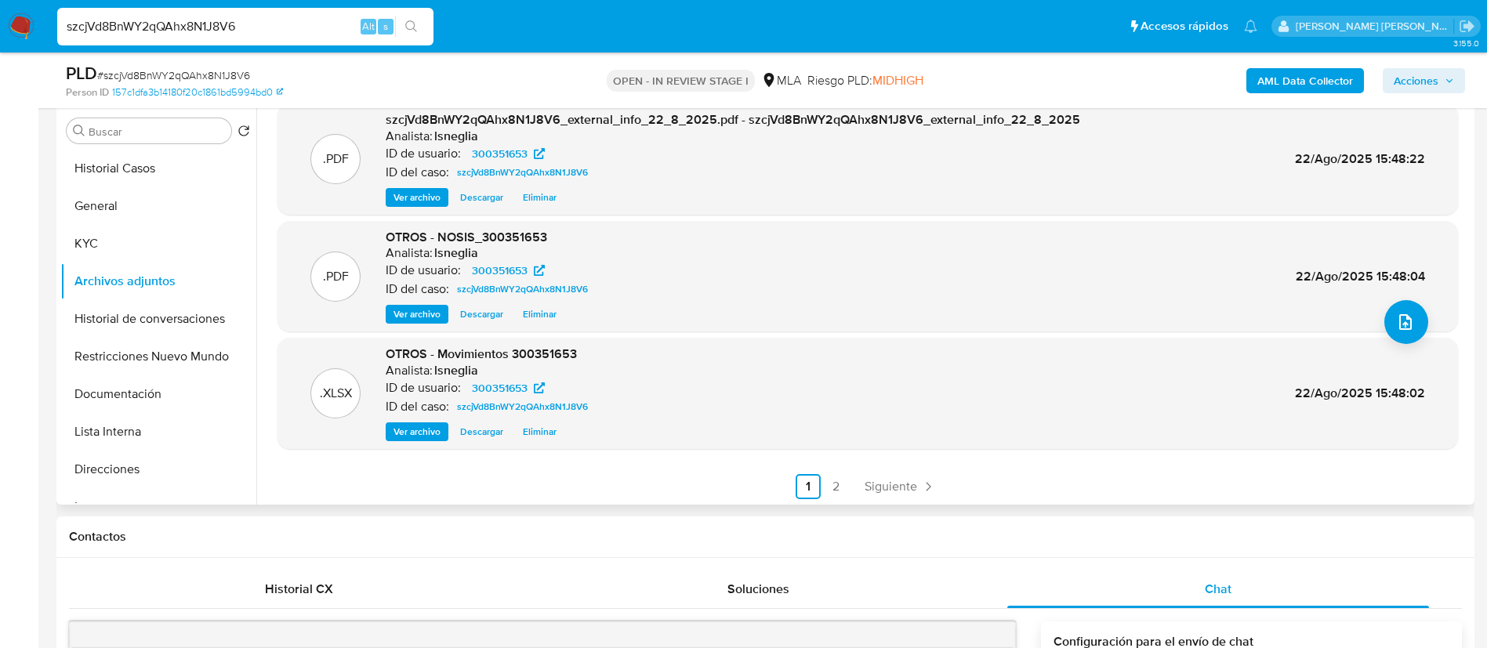
scroll to position [132, 0]
click at [835, 484] on link "2" at bounding box center [836, 484] width 25 height 25
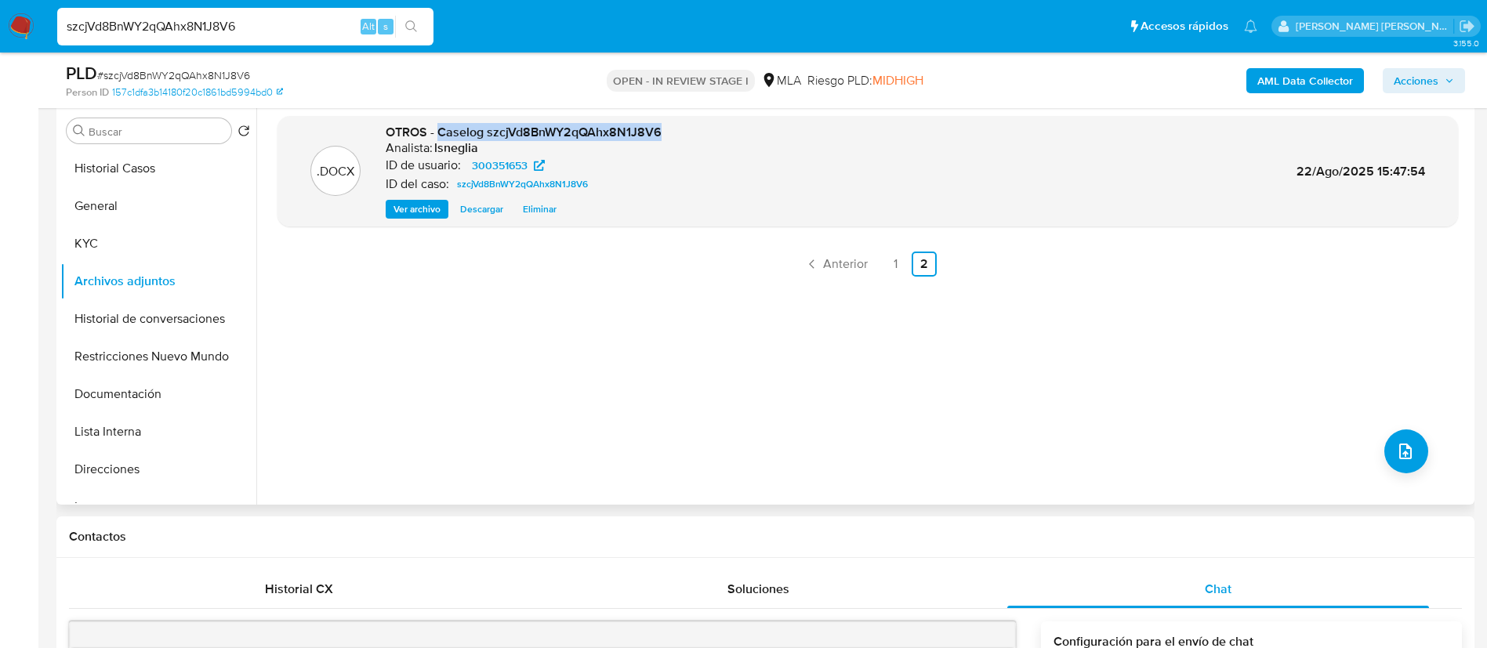
drag, startPoint x: 437, startPoint y: 136, endPoint x: 671, endPoint y: 128, distance: 234.5
click at [671, 128] on div ".DOCX OTROS - Caselog szcjVd8BnWY2qQAhx8N1J8V6 Analista: lsneglia ID de usuario…" at bounding box center [867, 172] width 1165 height 96
copy span "Caselog szcjVd8BnWY2qQAhx8N1J8V6"
click at [151, 353] on button "Restricciones Nuevo Mundo" at bounding box center [151, 357] width 183 height 38
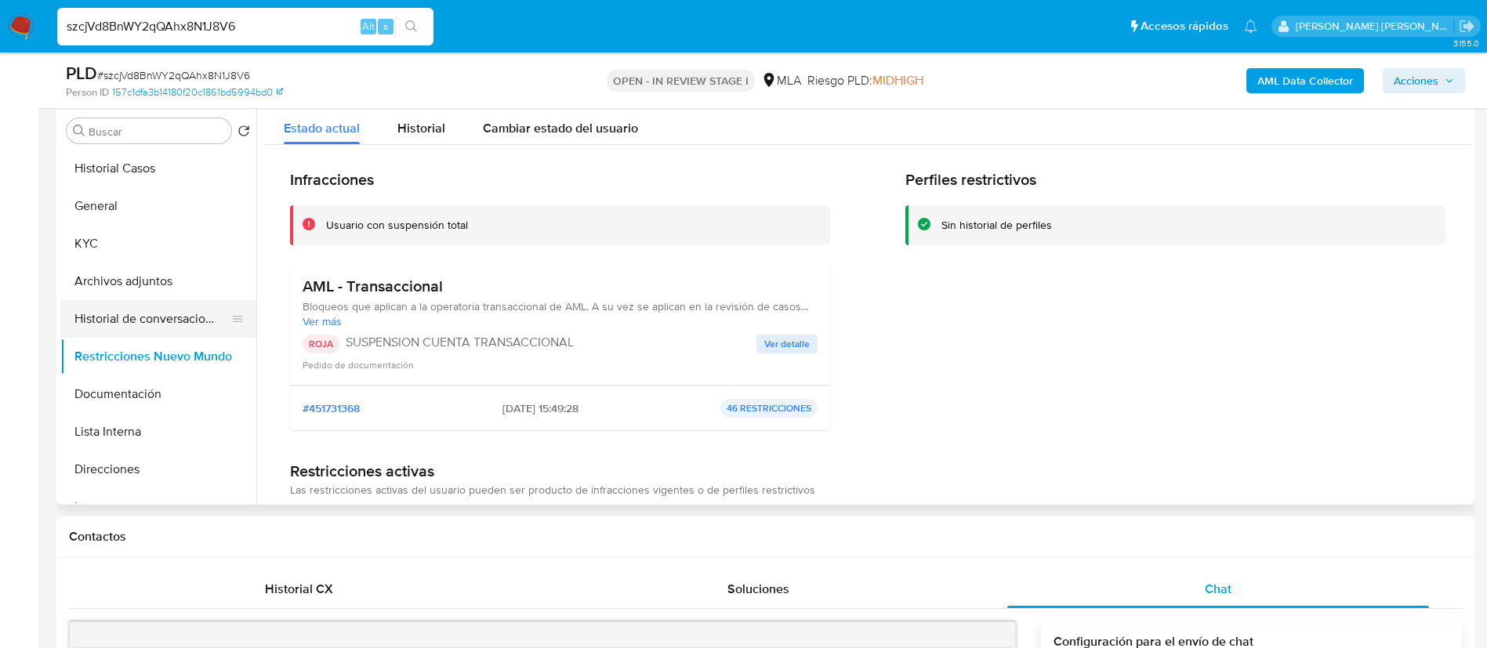
click at [148, 313] on button "Historial de conversaciones" at bounding box center [151, 319] width 183 height 38
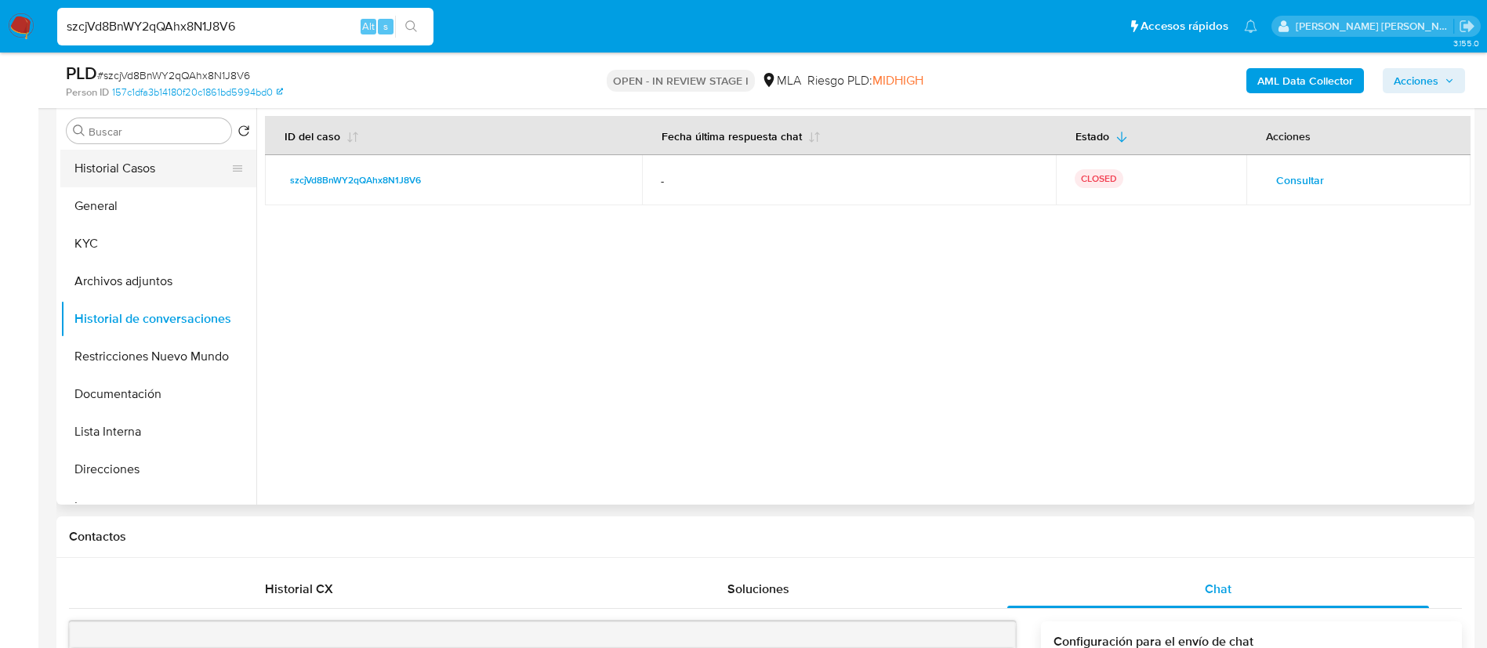
click at [127, 155] on button "Historial Casos" at bounding box center [151, 169] width 183 height 38
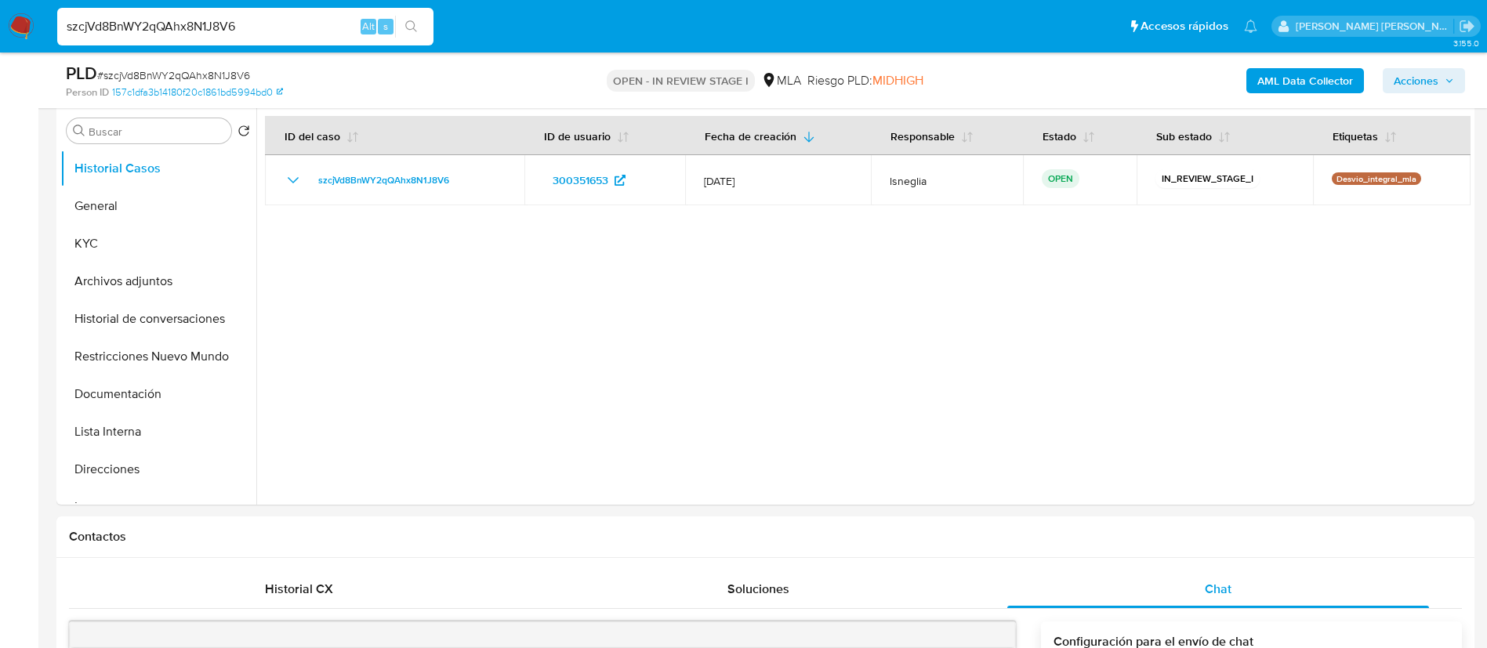
click at [1414, 78] on span "Acciones" at bounding box center [1415, 80] width 45 height 25
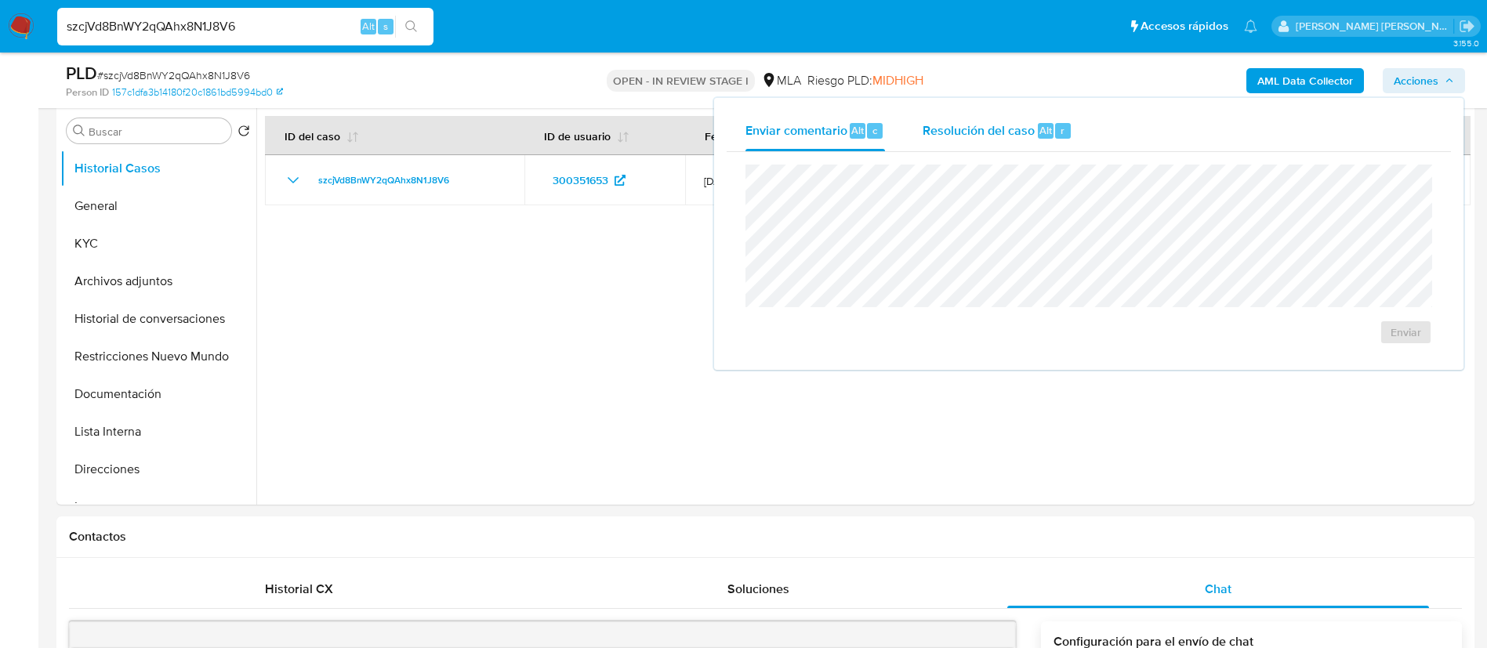
click at [964, 132] on span "Resolución del caso" at bounding box center [978, 130] width 112 height 18
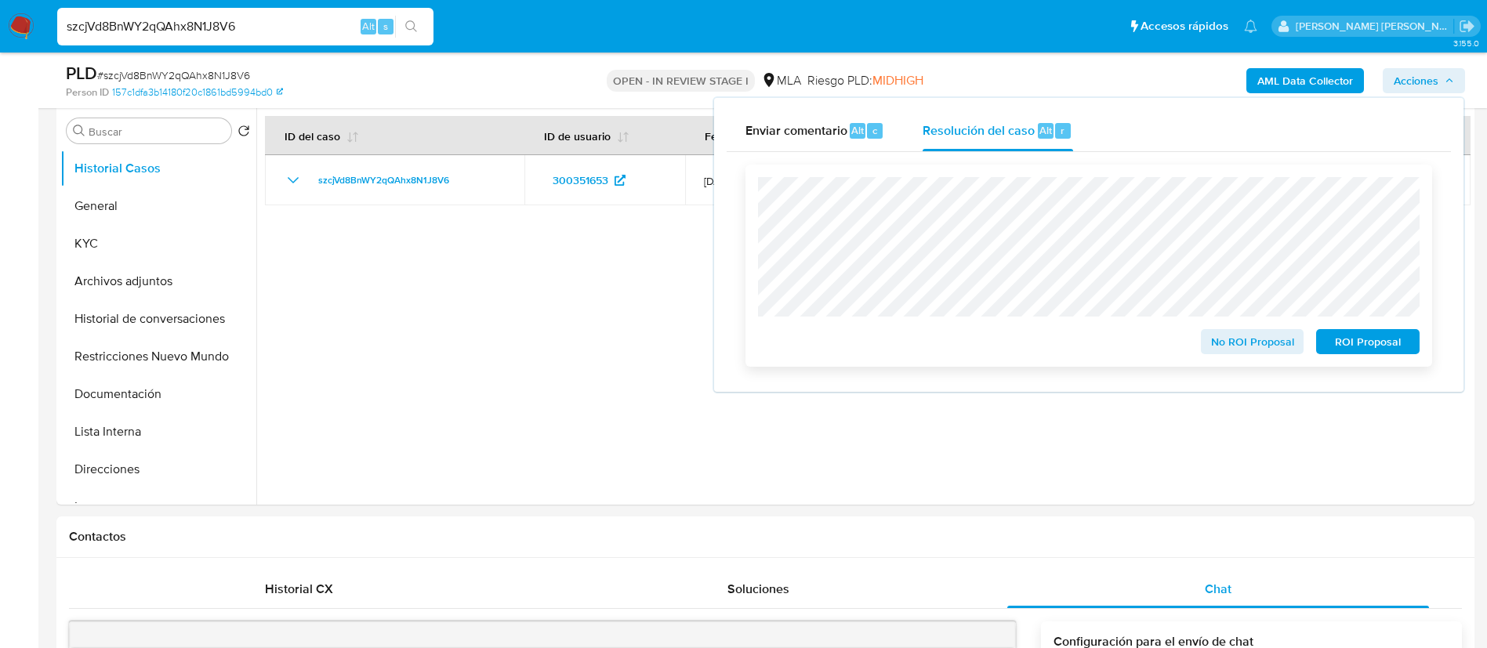
click at [1342, 342] on span "ROI Proposal" at bounding box center [1368, 342] width 82 height 22
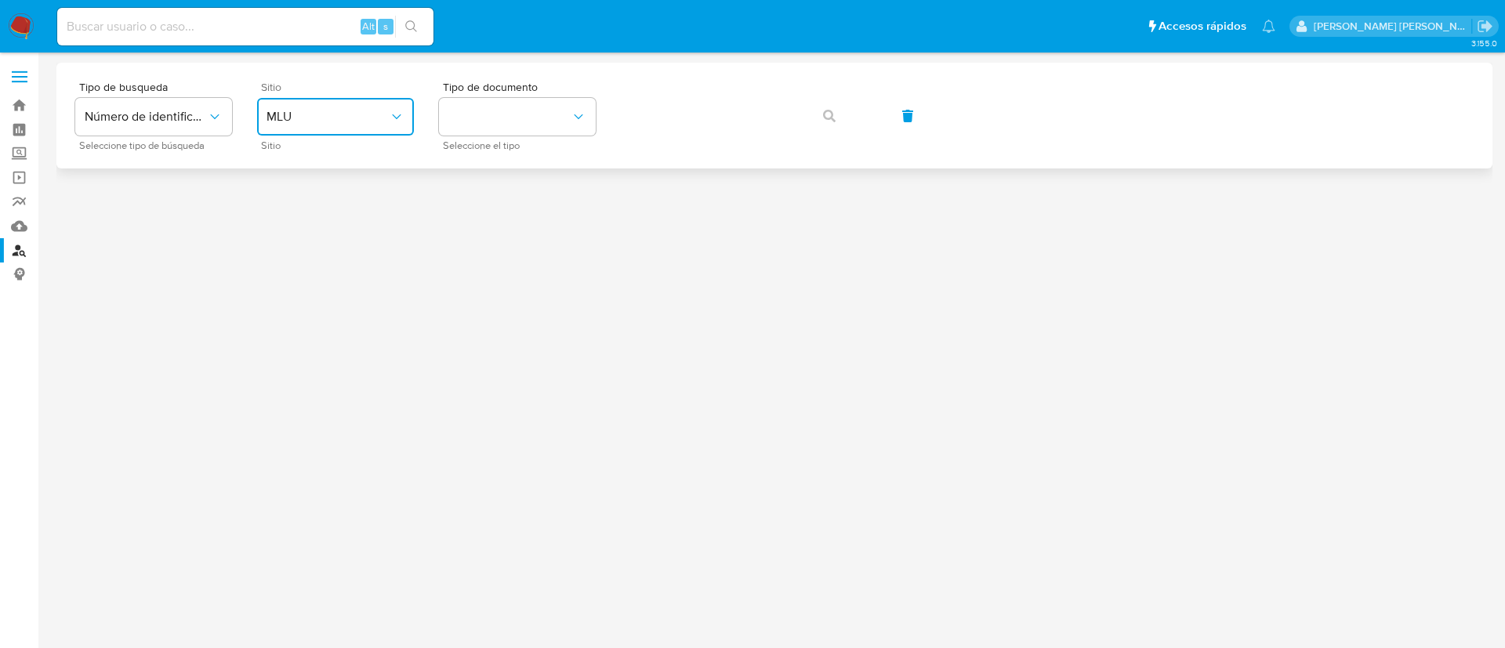
click at [315, 123] on span "MLU" at bounding box center [327, 117] width 122 height 16
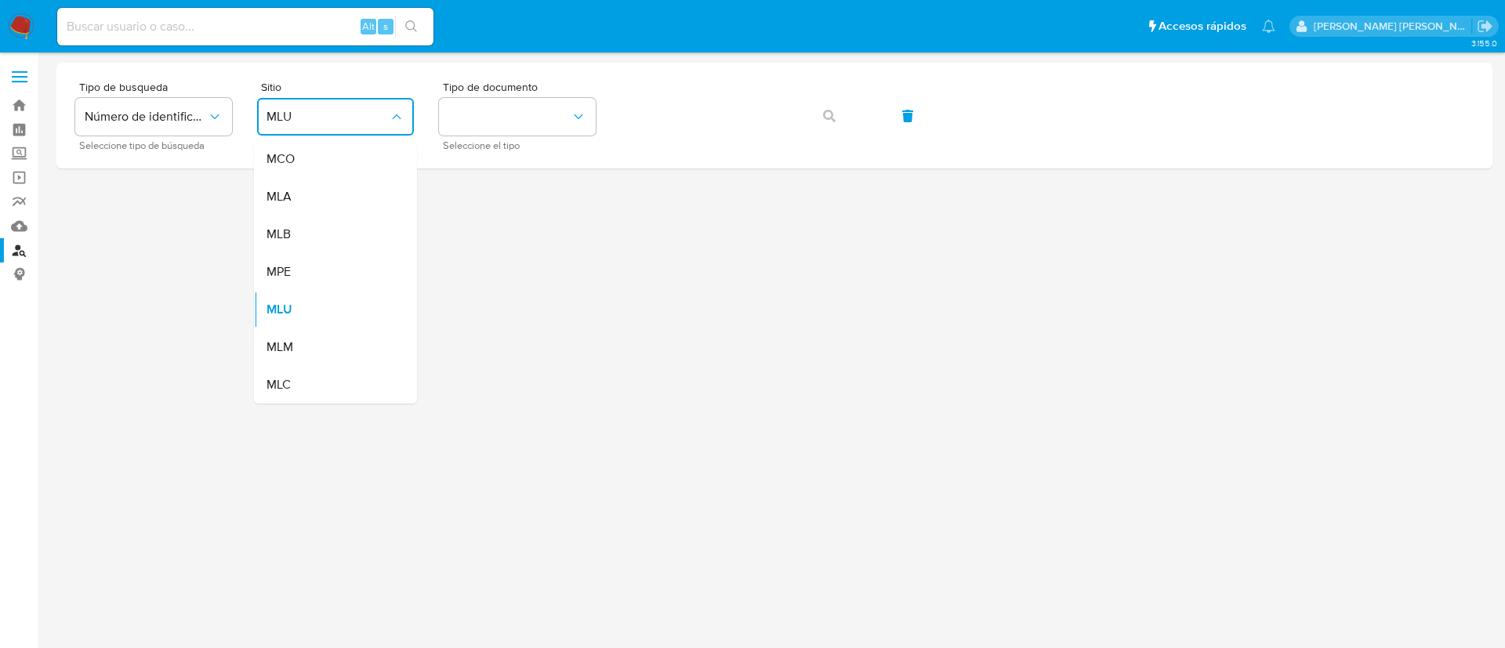
click at [301, 197] on div "MLA" at bounding box center [330, 197] width 129 height 38
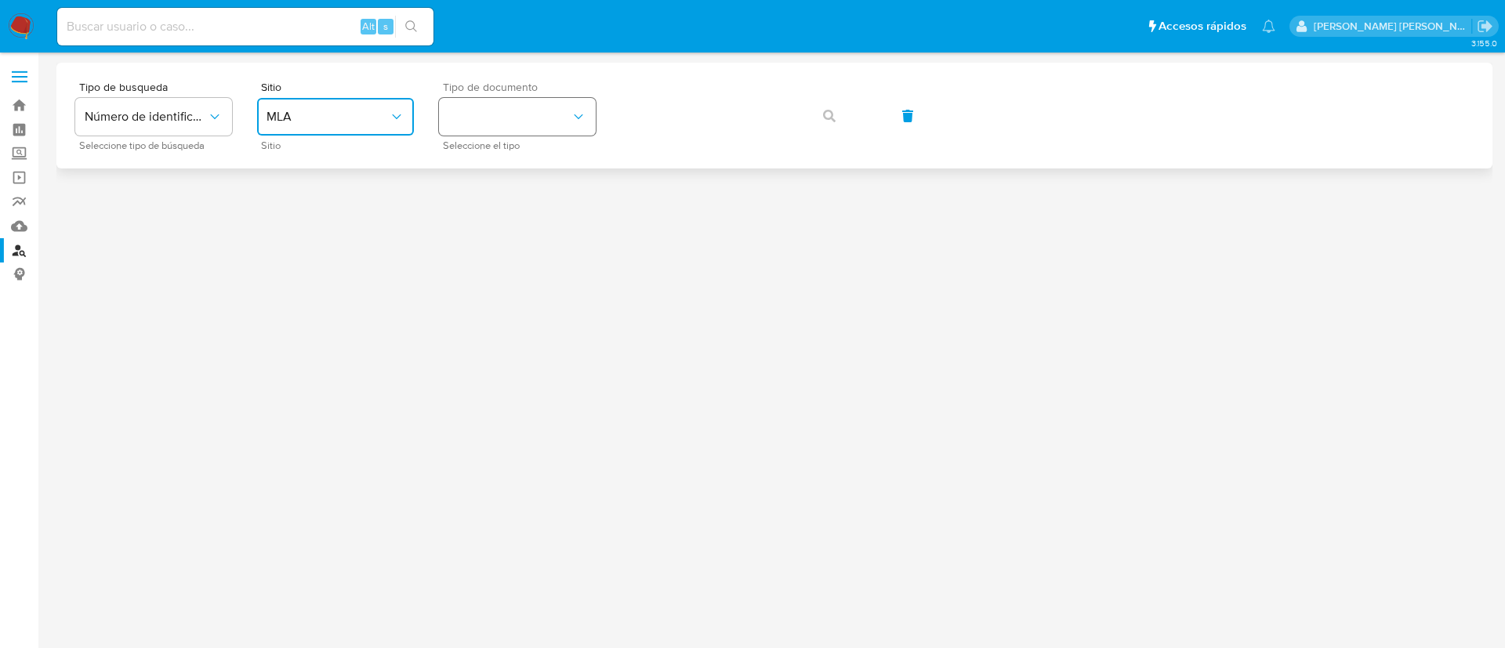
click at [550, 104] on button "identificationType" at bounding box center [517, 117] width 157 height 38
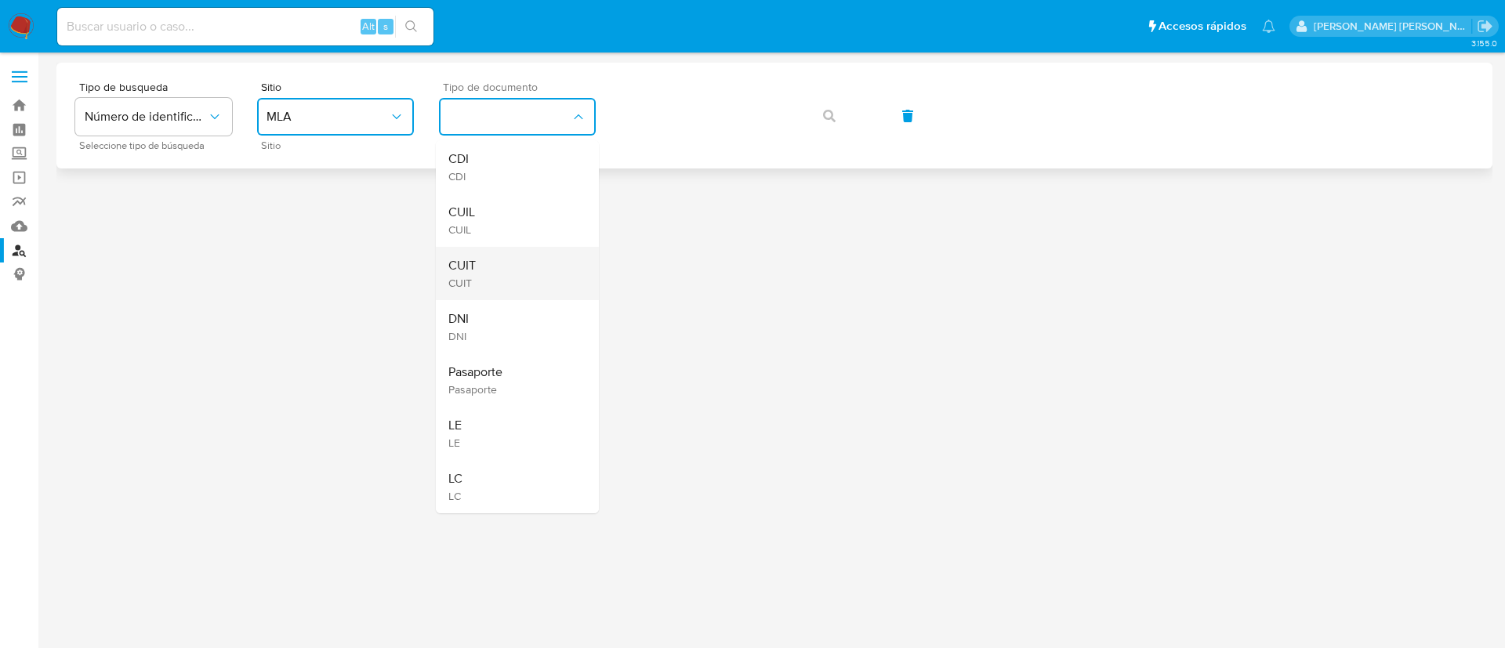
click at [531, 277] on div "CUIT CUIT" at bounding box center [512, 273] width 129 height 53
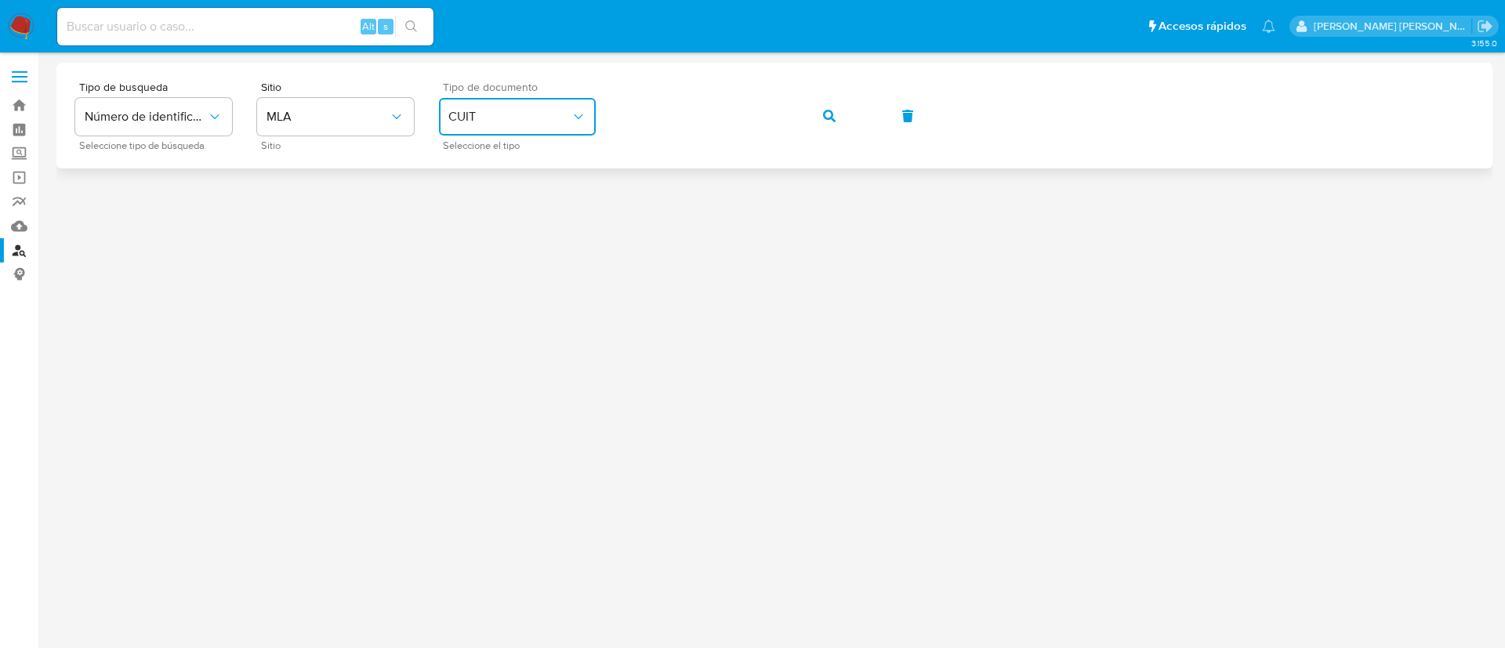
click at [843, 114] on button "button" at bounding box center [828, 116] width 53 height 38
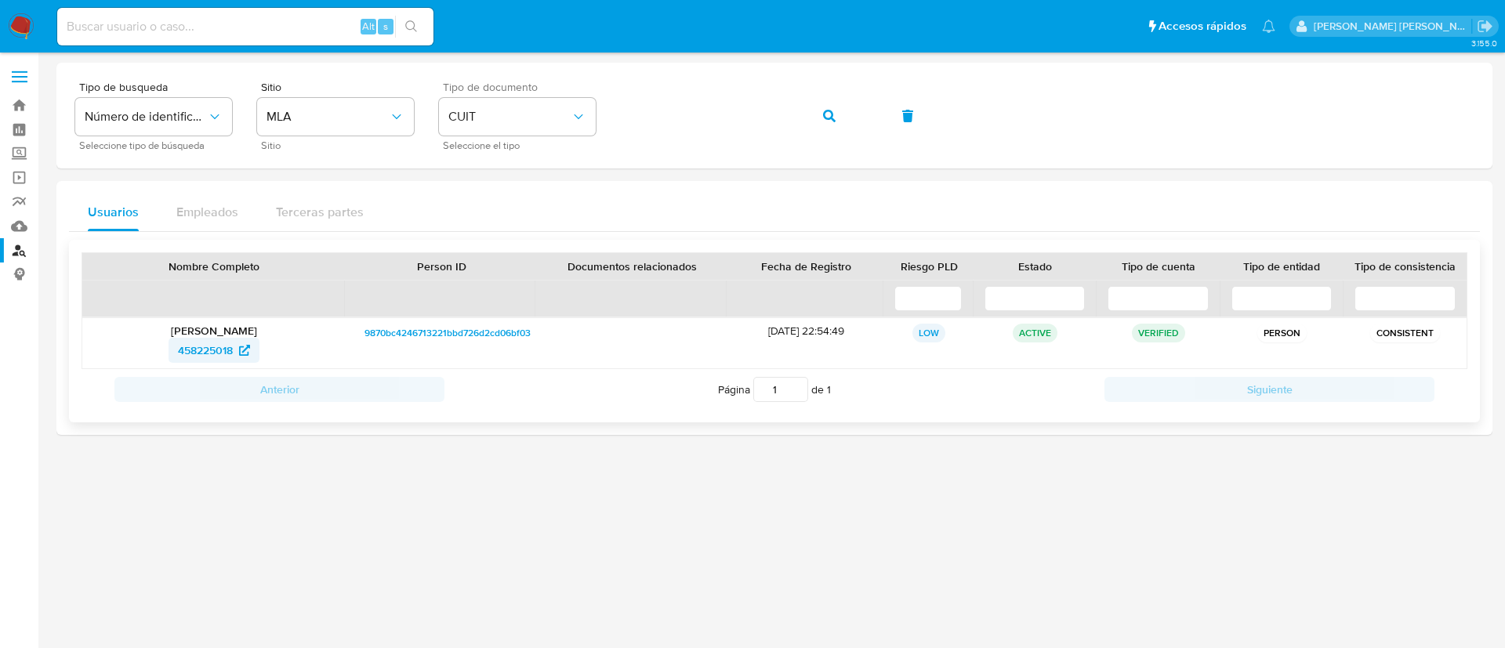
click at [207, 350] on span "458225018" at bounding box center [205, 350] width 55 height 25
click at [835, 113] on icon "button" at bounding box center [829, 116] width 13 height 13
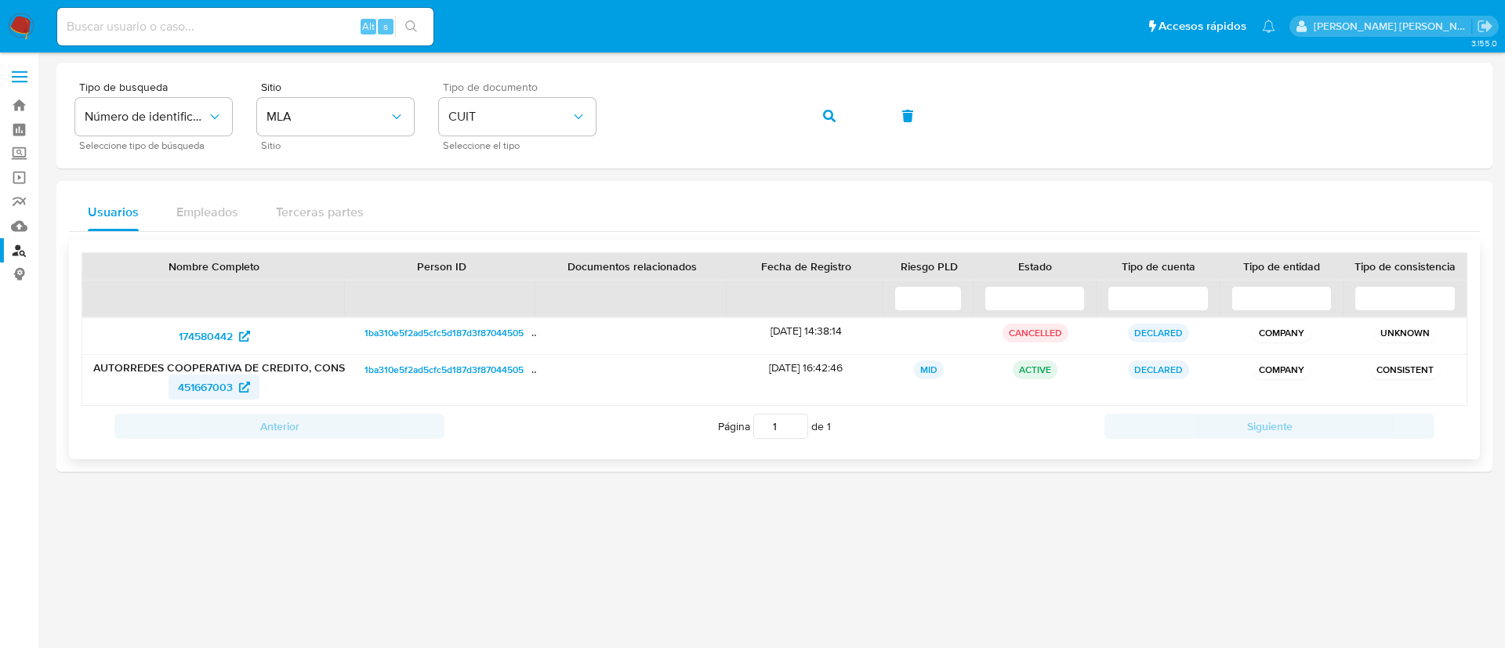
click at [189, 388] on span "451667003" at bounding box center [205, 387] width 55 height 25
click at [831, 114] on icon "button" at bounding box center [829, 116] width 13 height 13
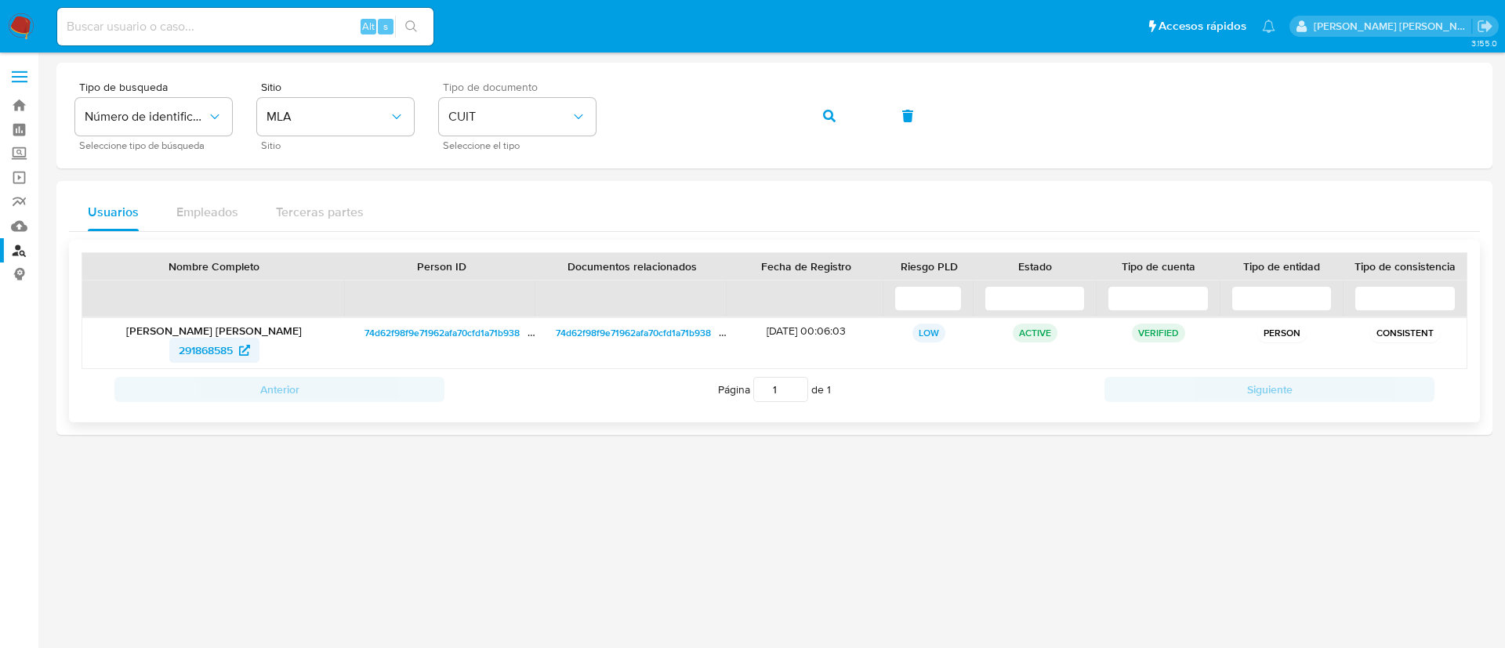
click at [194, 345] on span "291868585" at bounding box center [206, 350] width 54 height 25
click at [836, 113] on button "button" at bounding box center [828, 116] width 53 height 38
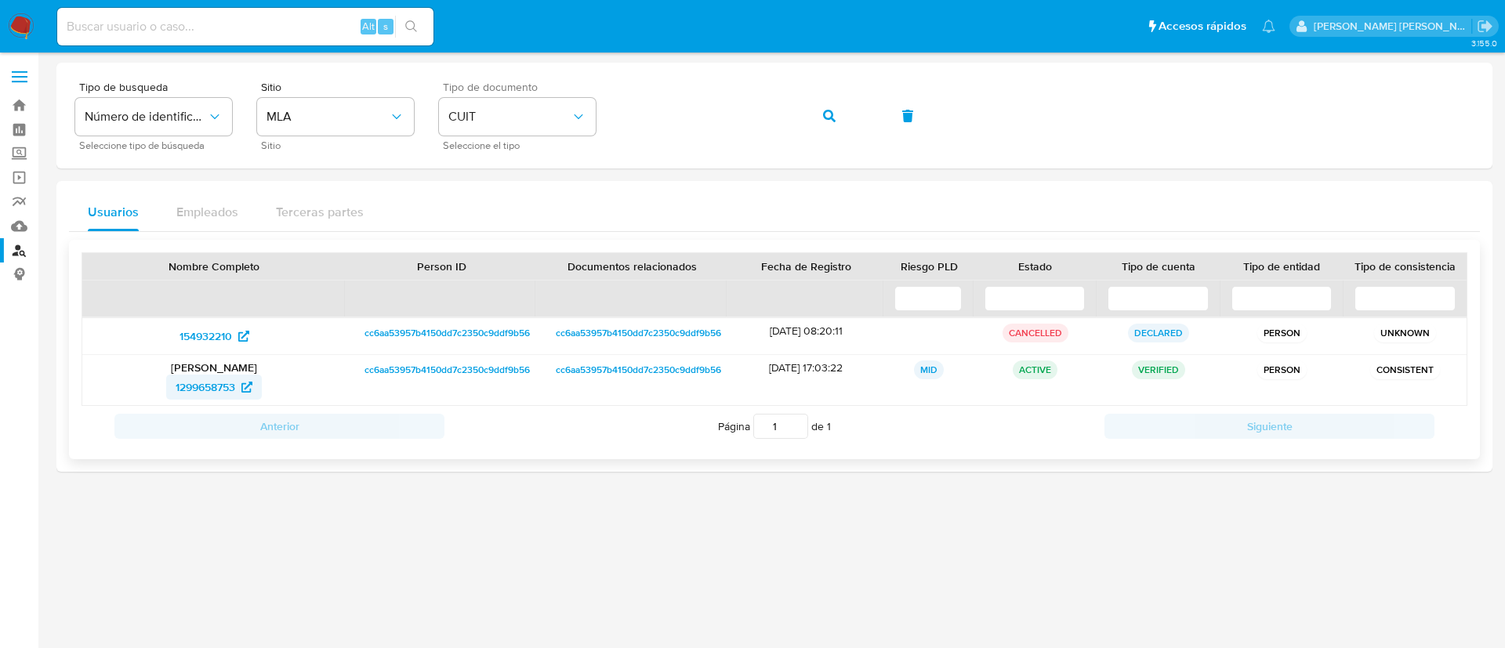
click at [222, 380] on span "1299658753" at bounding box center [206, 387] width 60 height 25
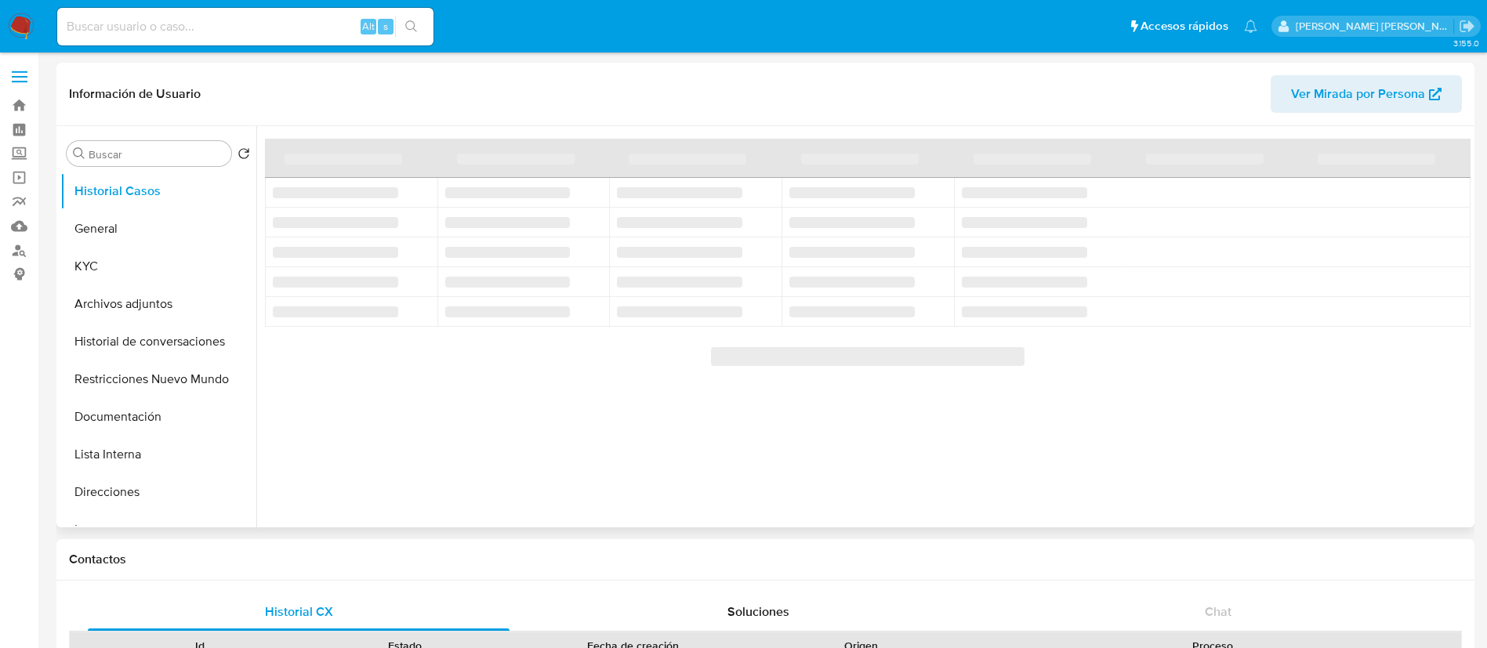
select select "10"
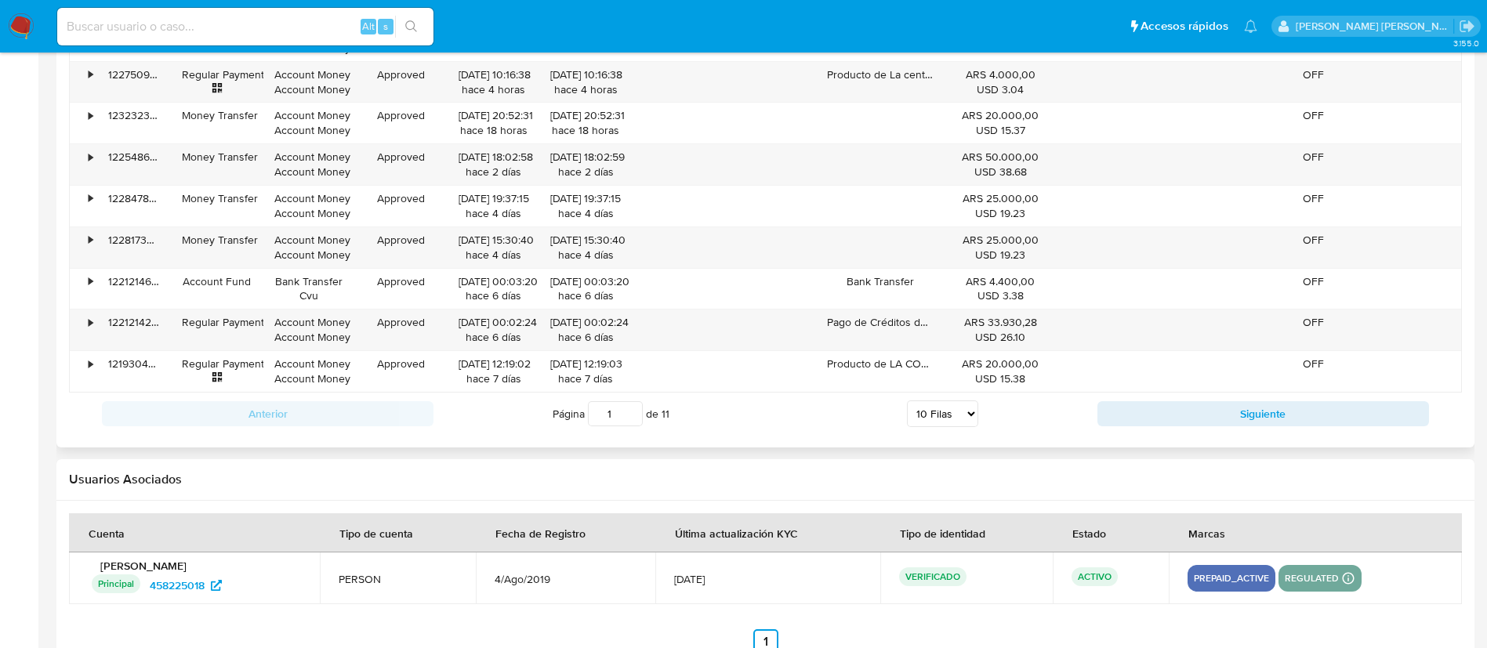
scroll to position [1750, 0]
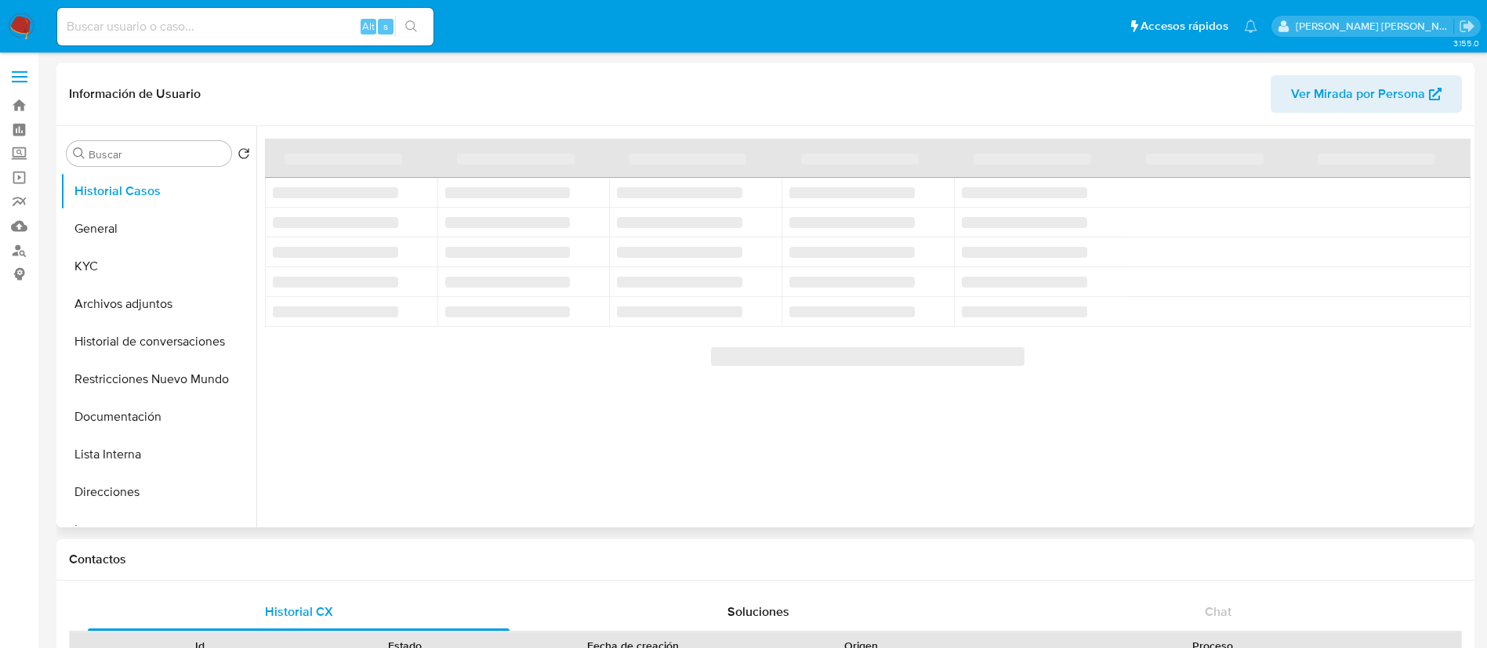
select select "10"
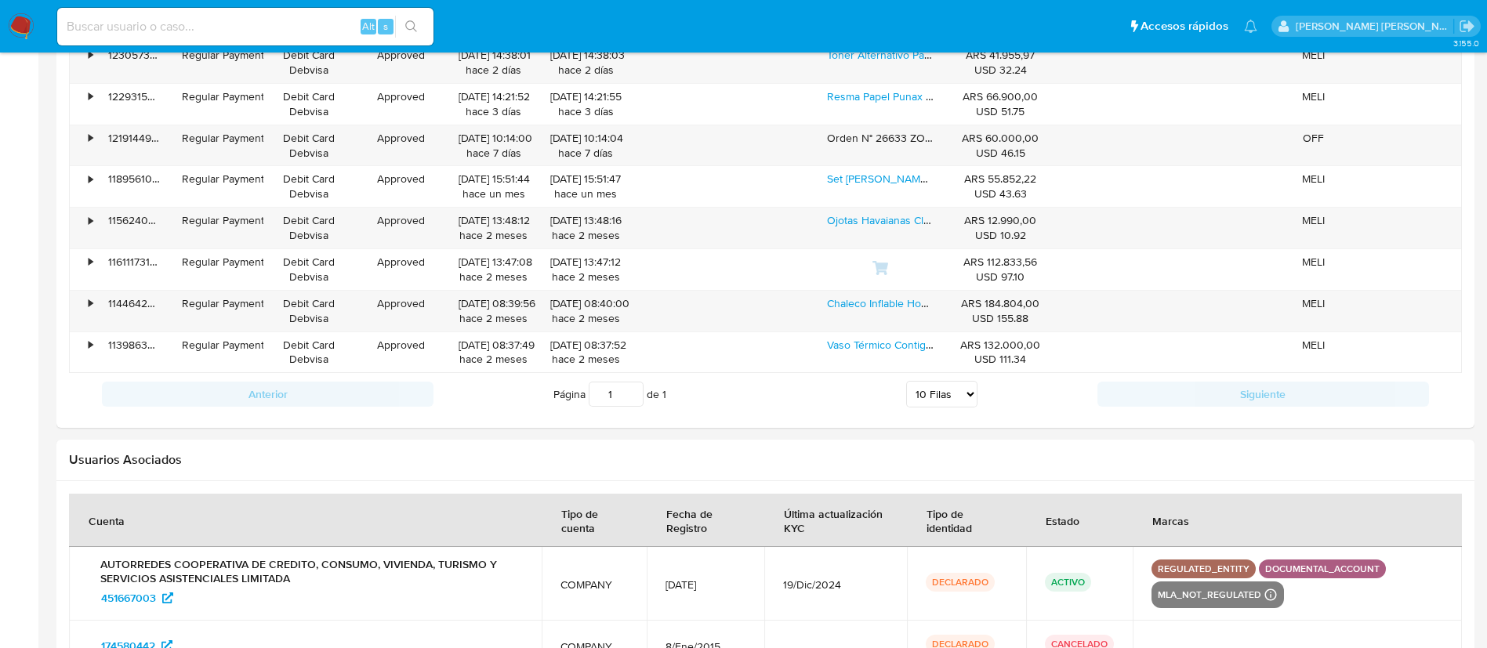
scroll to position [1753, 0]
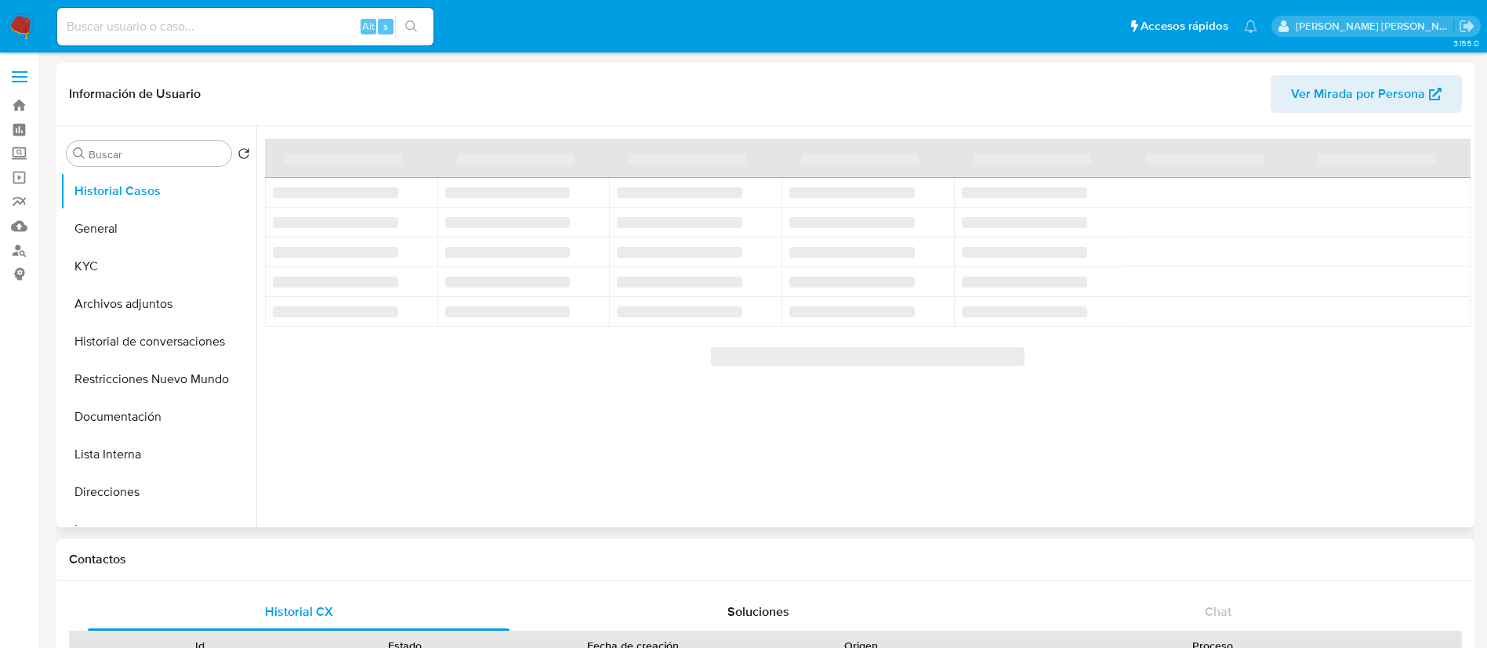
select select "10"
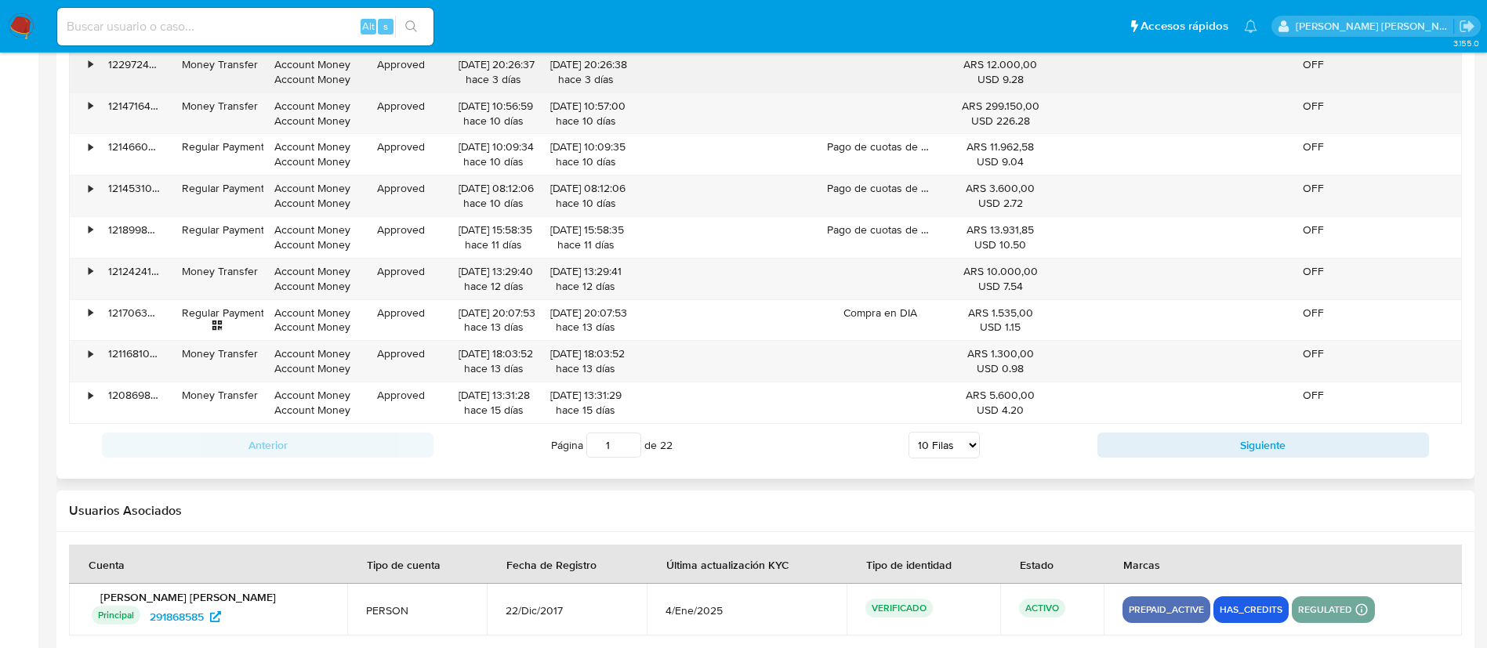
scroll to position [1750, 0]
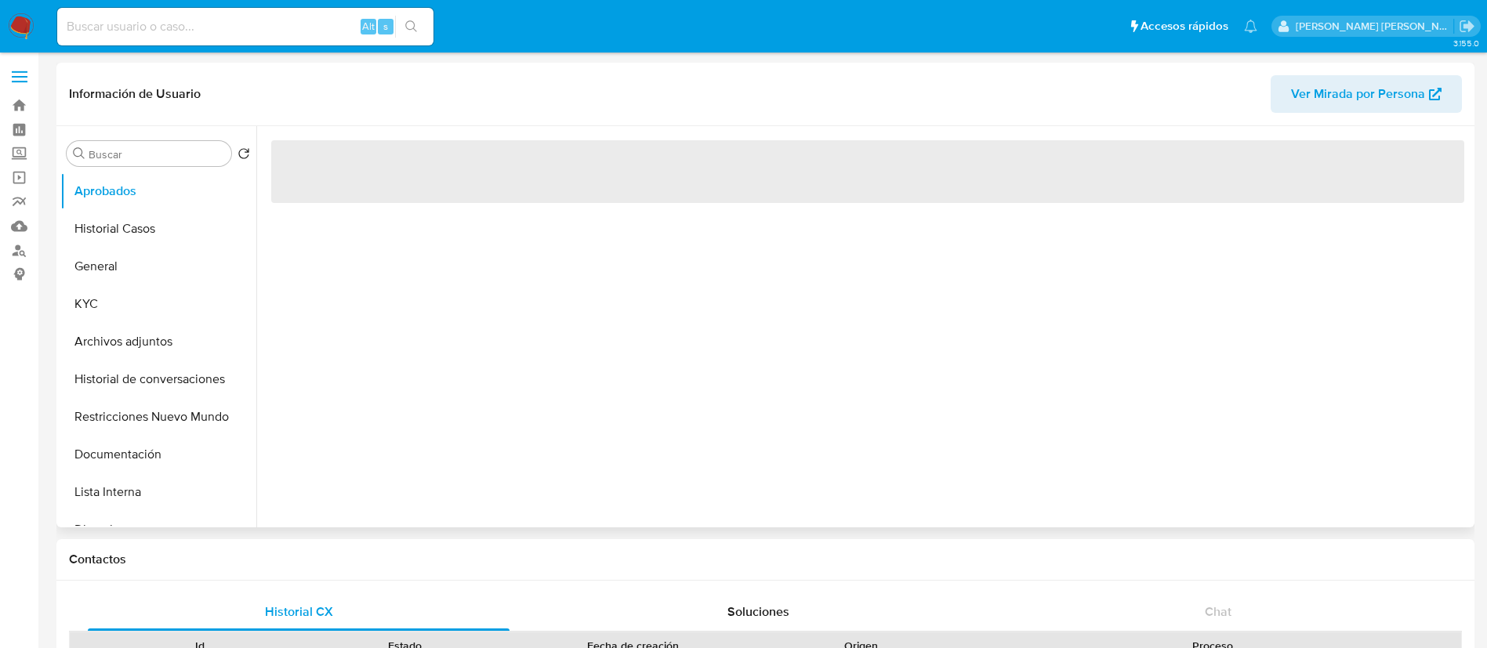
select select "10"
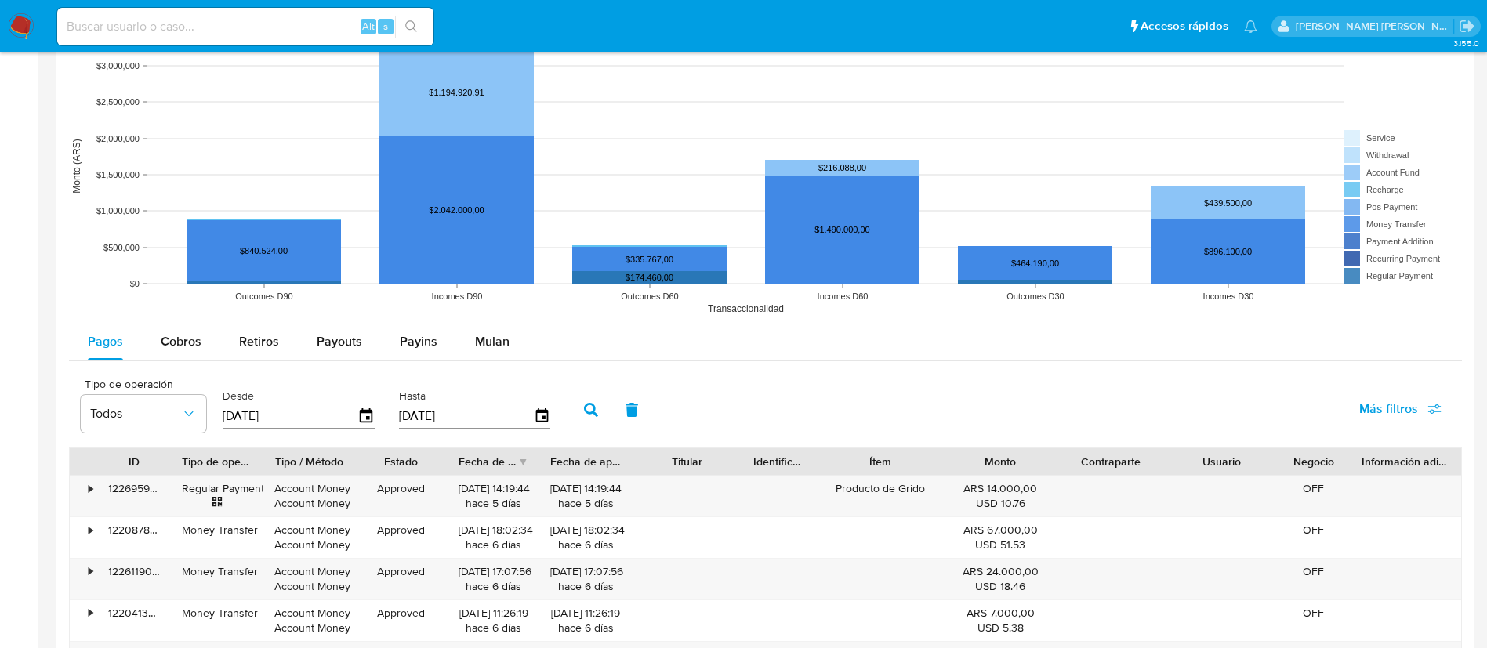
scroll to position [1720, 0]
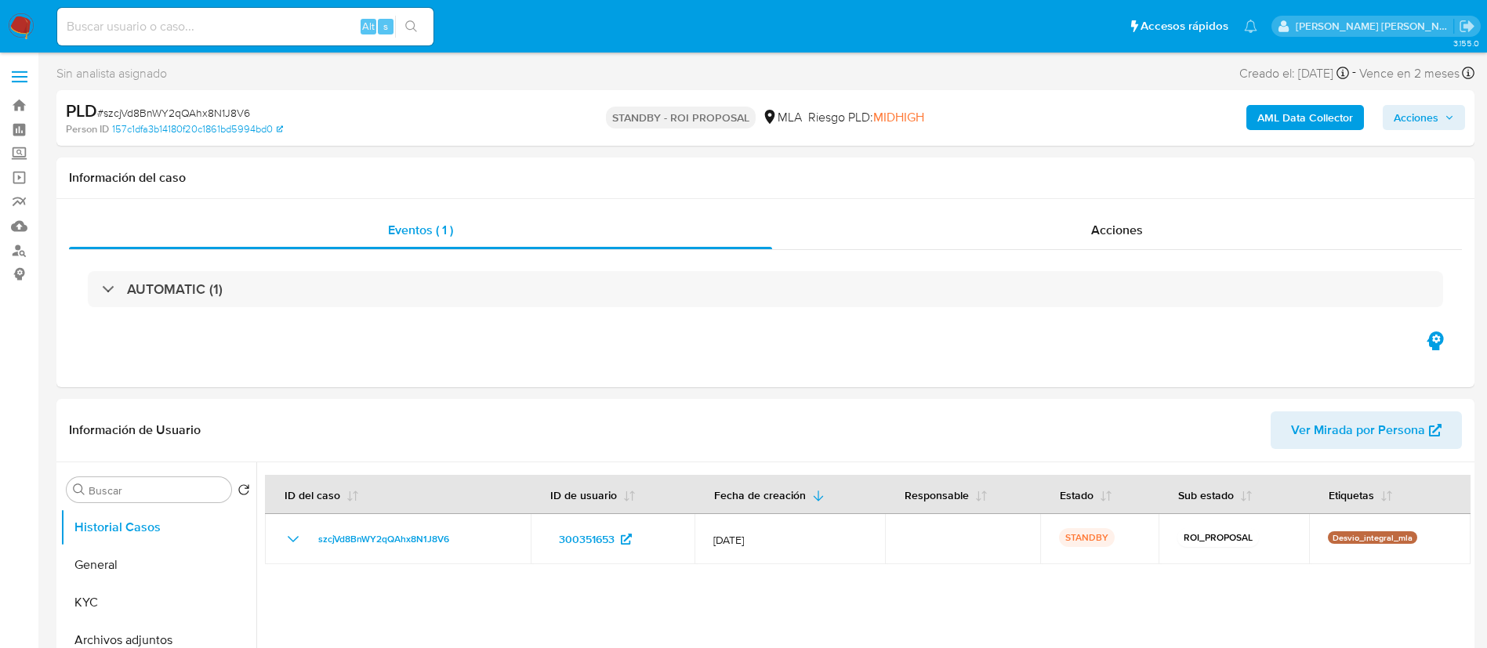
select select "10"
click at [193, 29] on input at bounding box center [245, 26] width 376 height 20
paste input "9HJQHsyfNX4X7NUCbRcvZ5Lt"
type input "9HJQHsyfNX4X7NUCbRcvZ5Lt"
click at [416, 27] on icon "search-icon" at bounding box center [411, 26] width 13 height 13
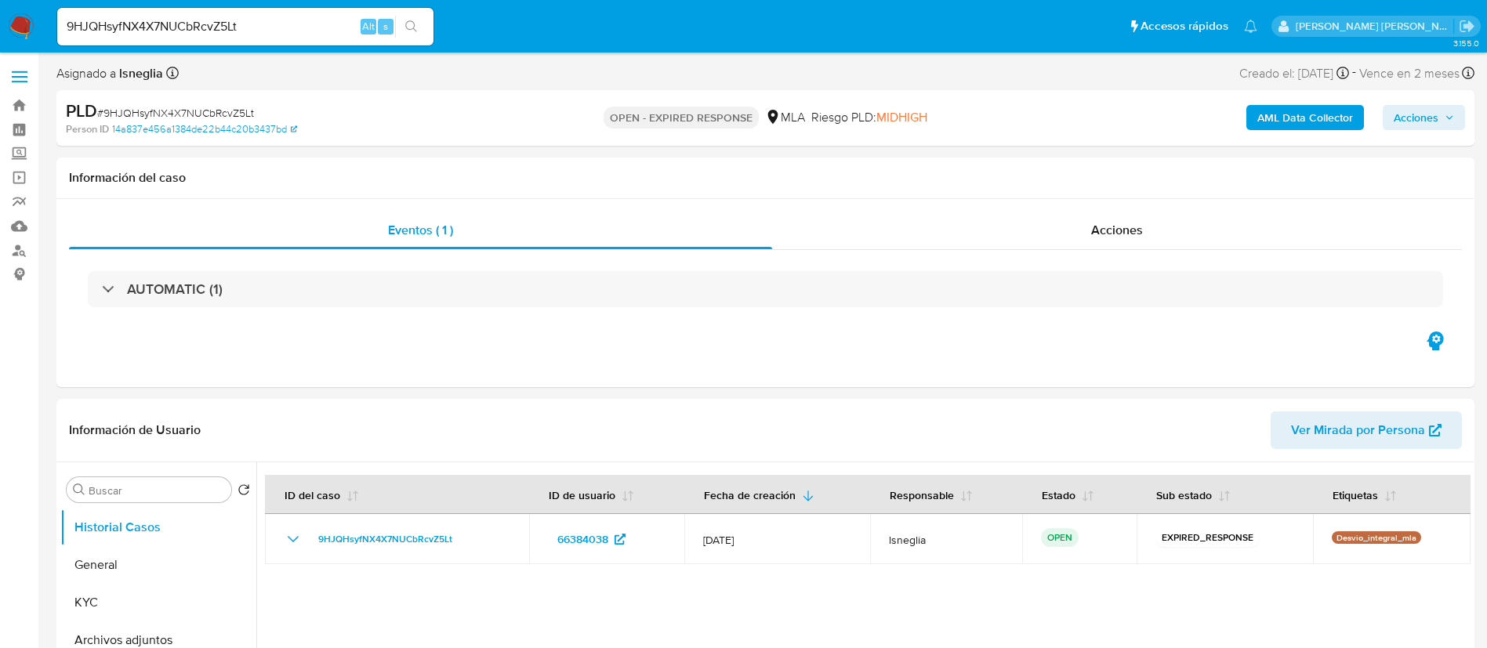
select select "10"
click at [204, 113] on span "# 9HJQHsyfNX4X7NUCbRcvZ5Lt" at bounding box center [175, 113] width 157 height 16
copy span "9HJQHsyfNX4X7NUCbRcvZ5Lt"
click at [24, 25] on img at bounding box center [21, 26] width 27 height 27
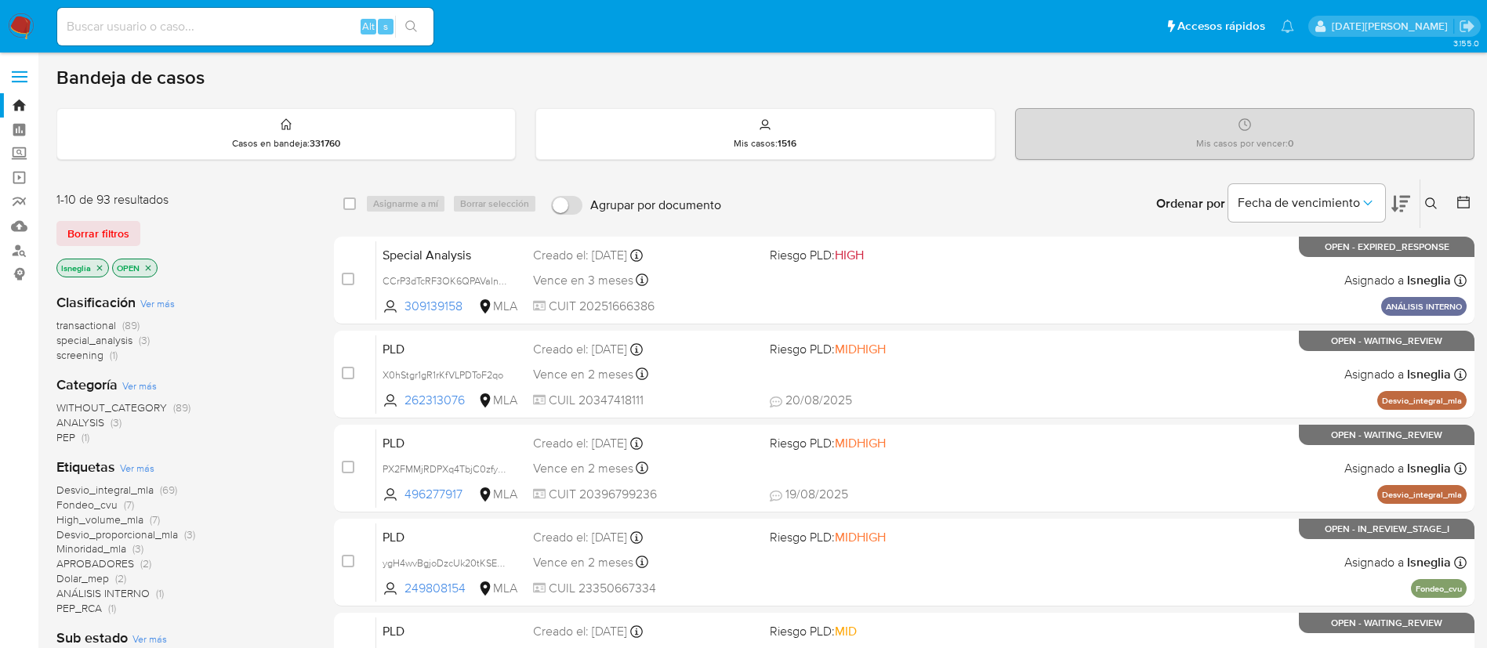
click at [1436, 207] on icon at bounding box center [1431, 203] width 13 height 13
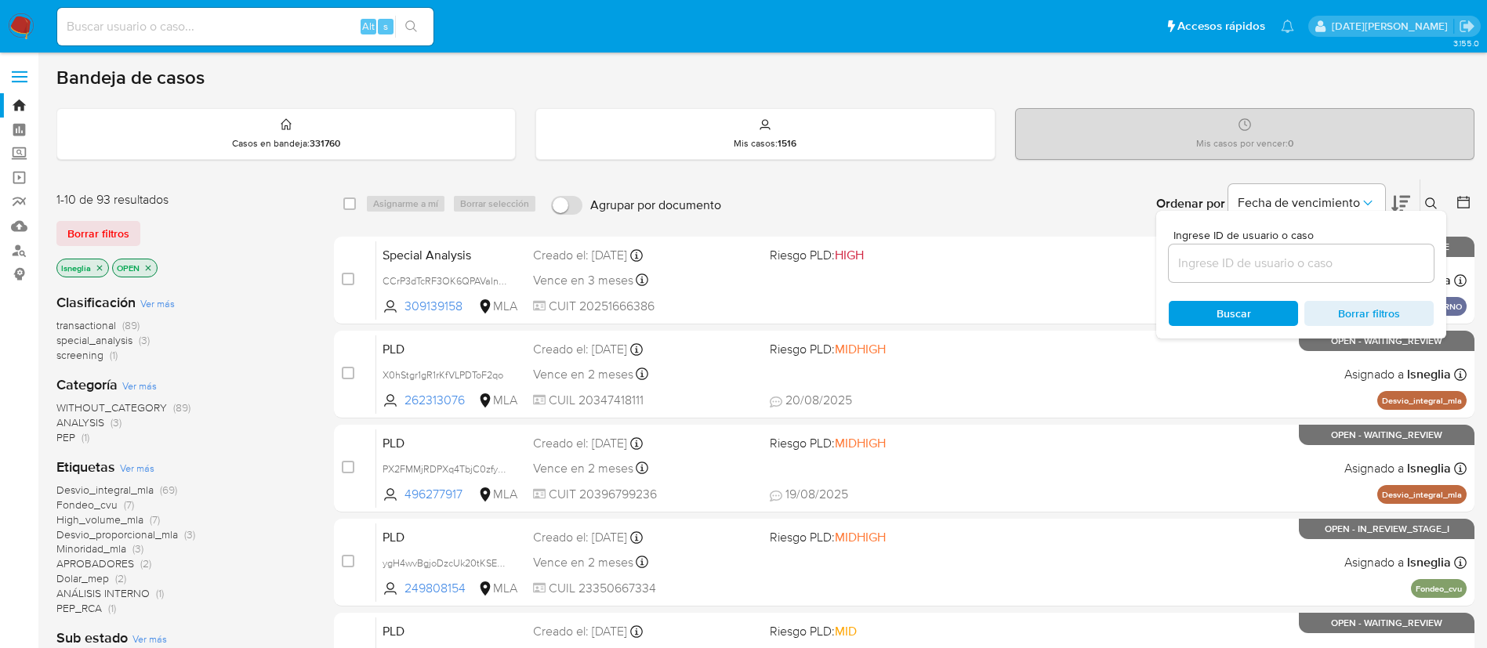
click at [1266, 257] on input at bounding box center [1300, 263] width 265 height 20
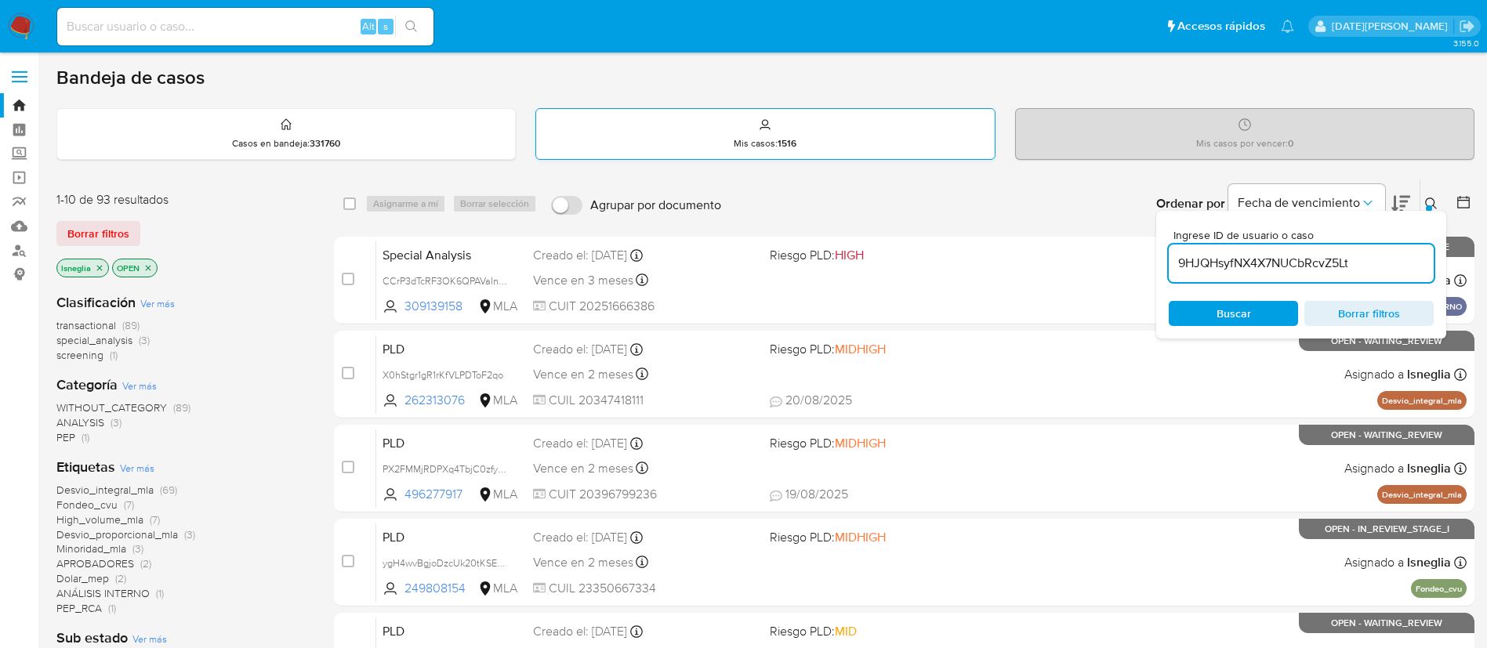
type input "9HJQHsyfNX4X7NUCbRcvZ5Lt"
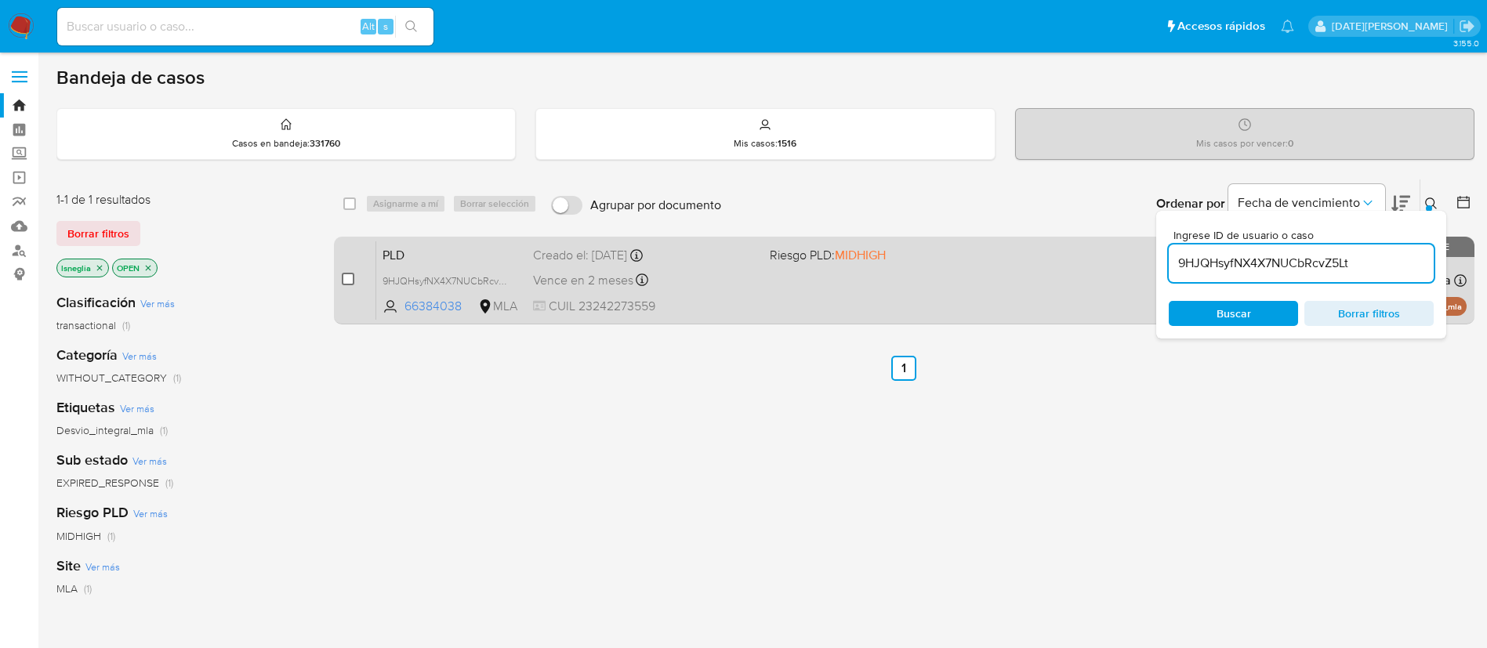
click at [349, 277] on input "checkbox" at bounding box center [348, 279] width 13 height 13
checkbox input "true"
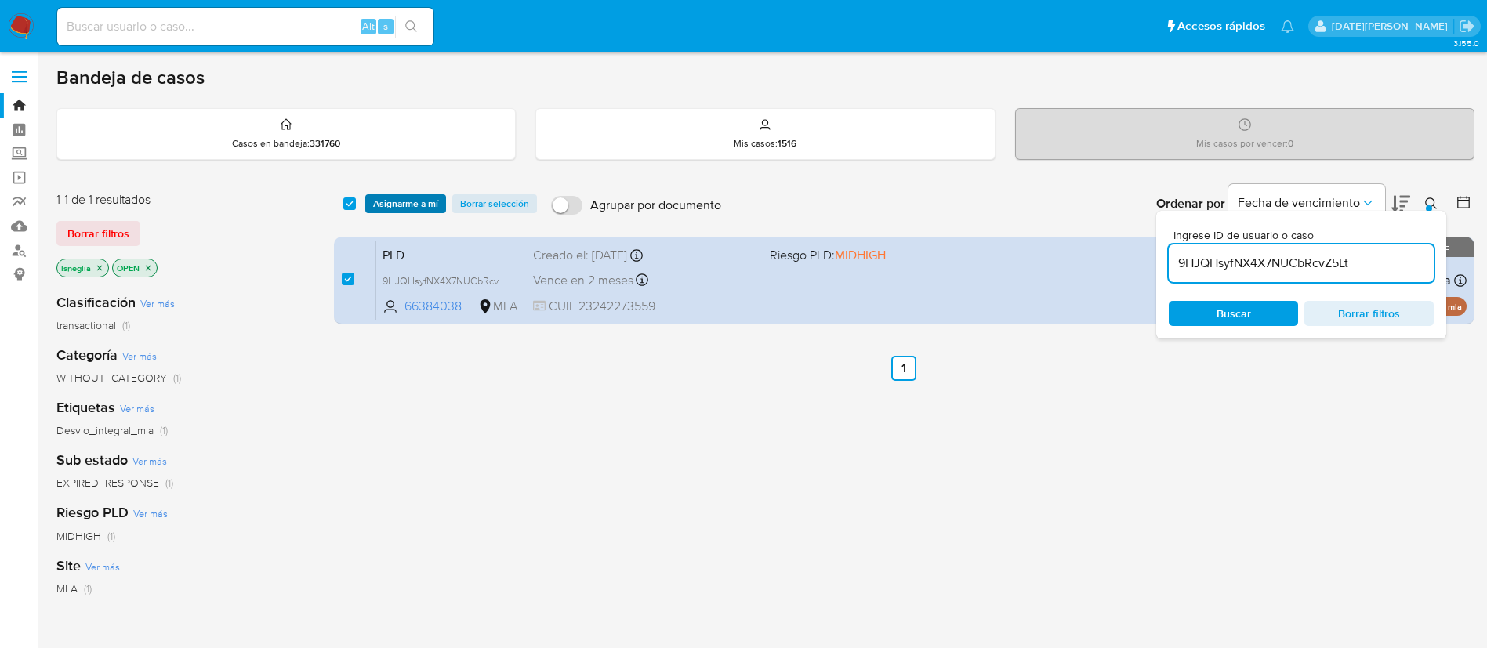
click at [405, 209] on span "Asignarme a mí" at bounding box center [405, 204] width 65 height 16
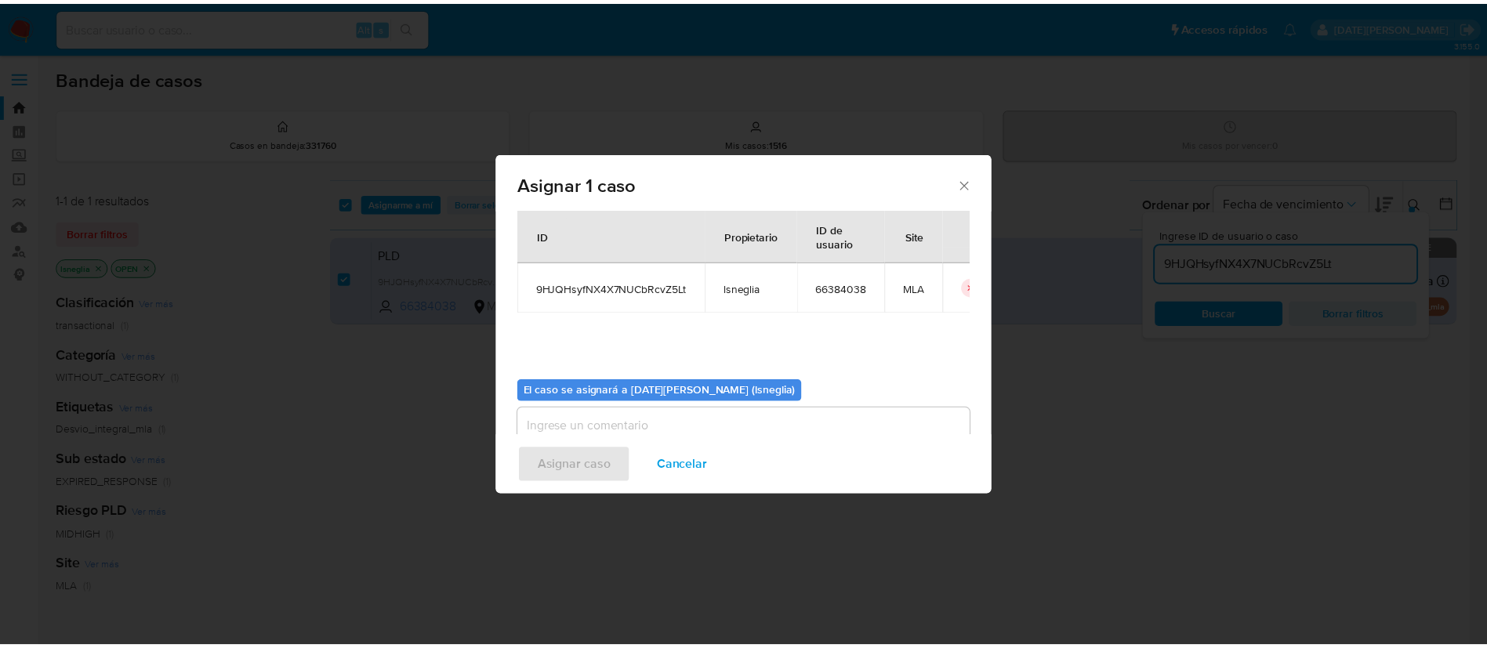
scroll to position [82, 0]
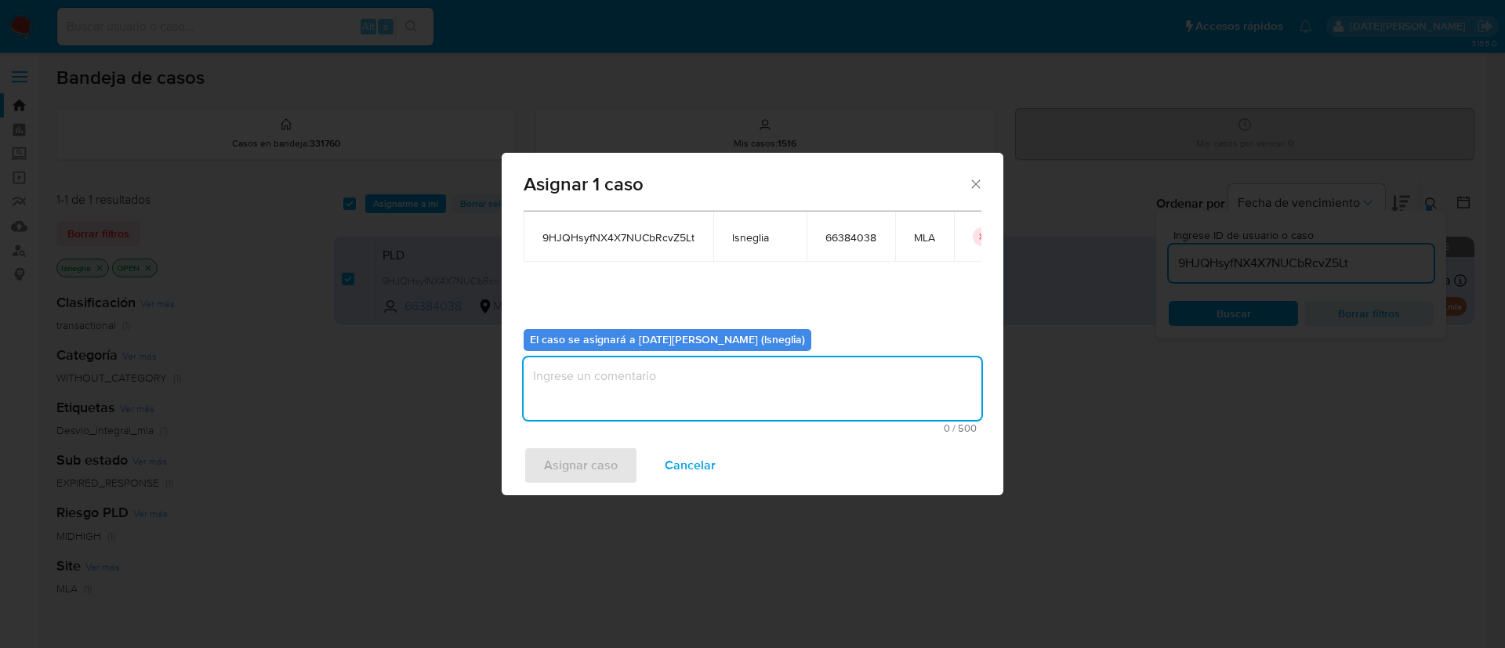
click at [647, 381] on textarea "assign-modal" at bounding box center [753, 388] width 458 height 63
type textarea "."
click at [610, 458] on span "Asignar caso" at bounding box center [581, 465] width 74 height 34
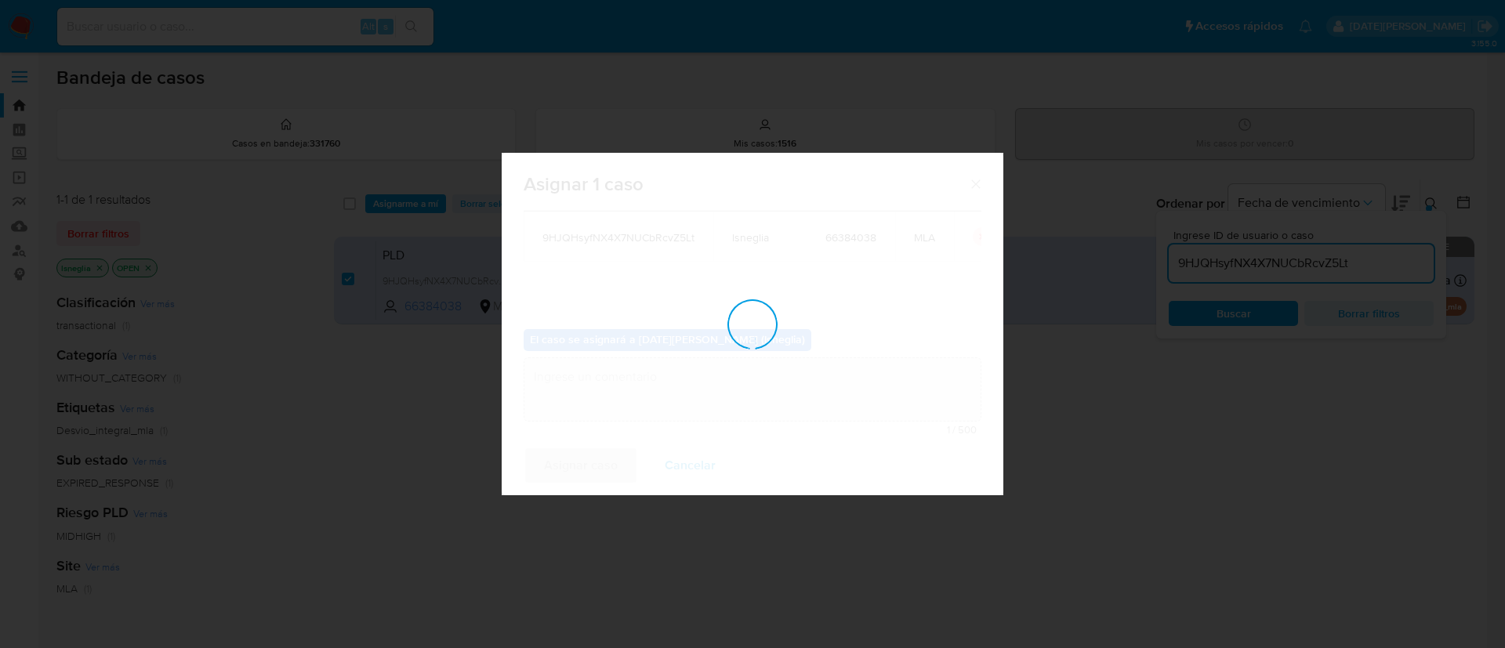
checkbox input "false"
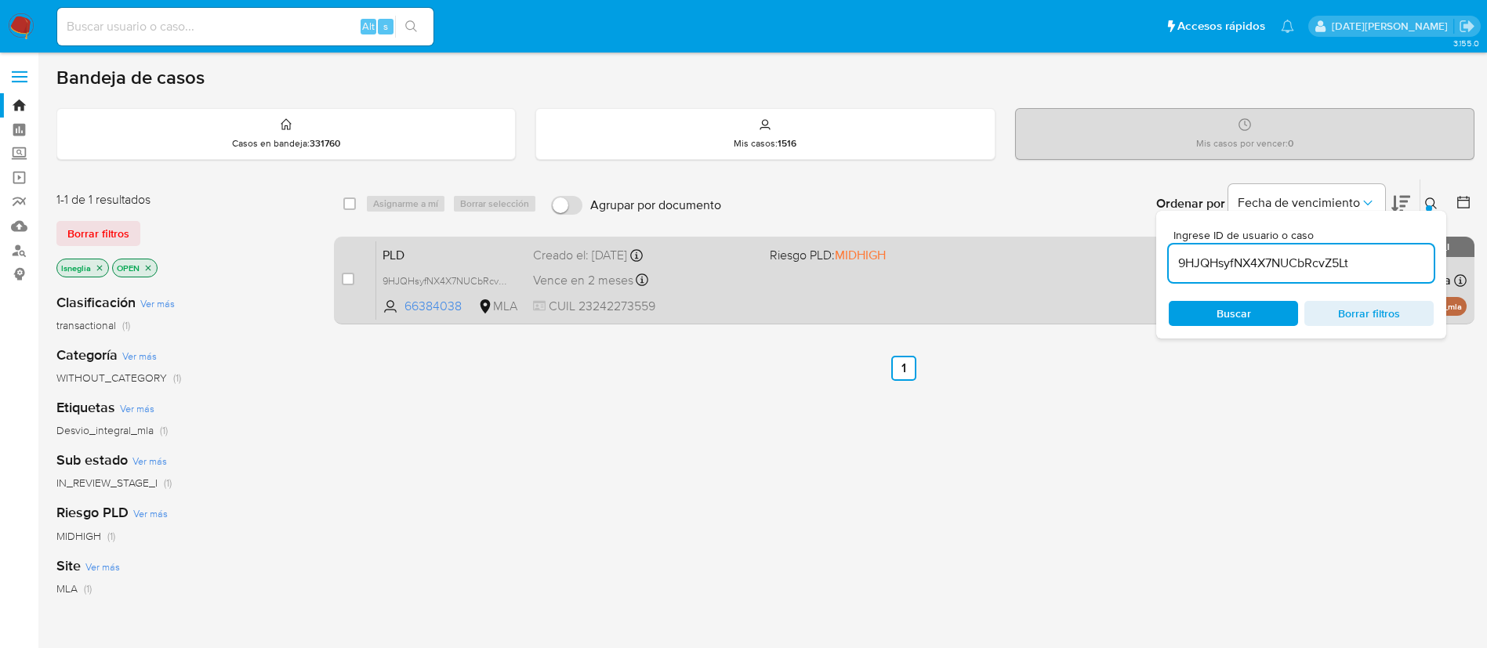
click at [407, 262] on span "PLD" at bounding box center [451, 254] width 138 height 20
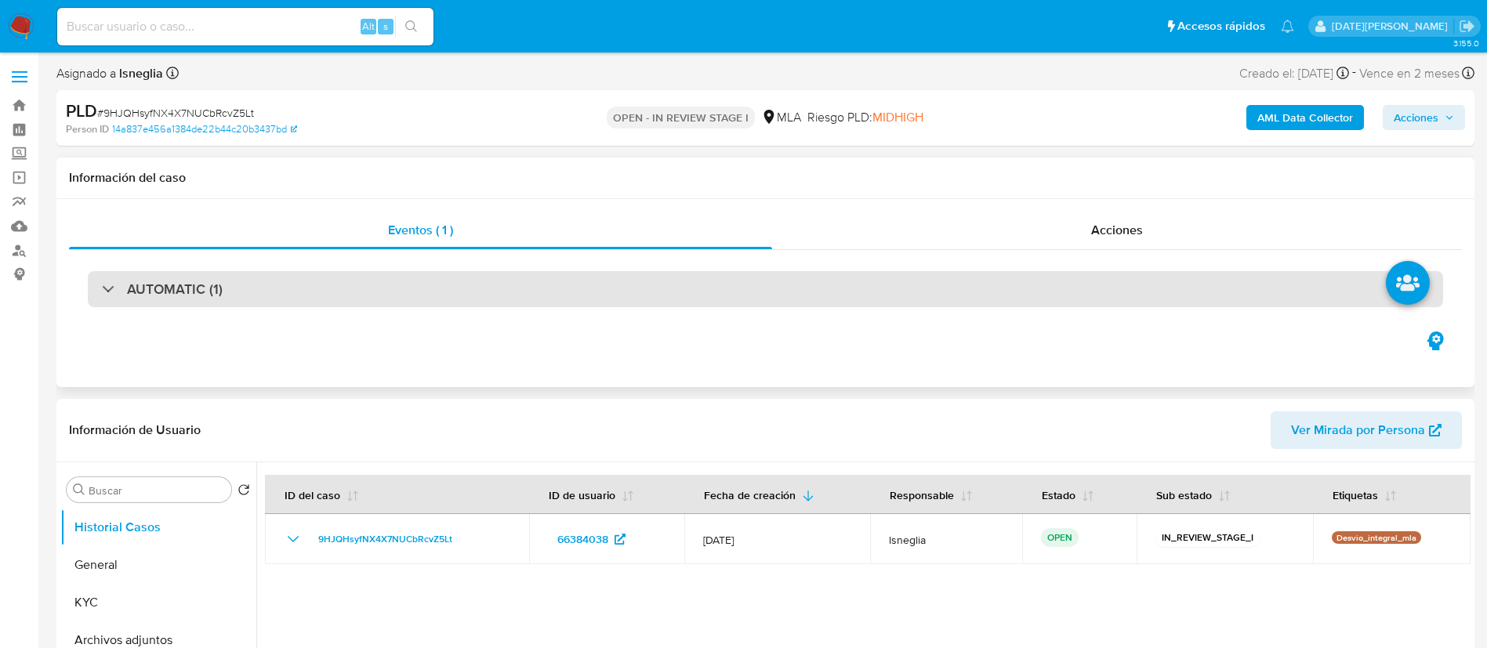
select select "10"
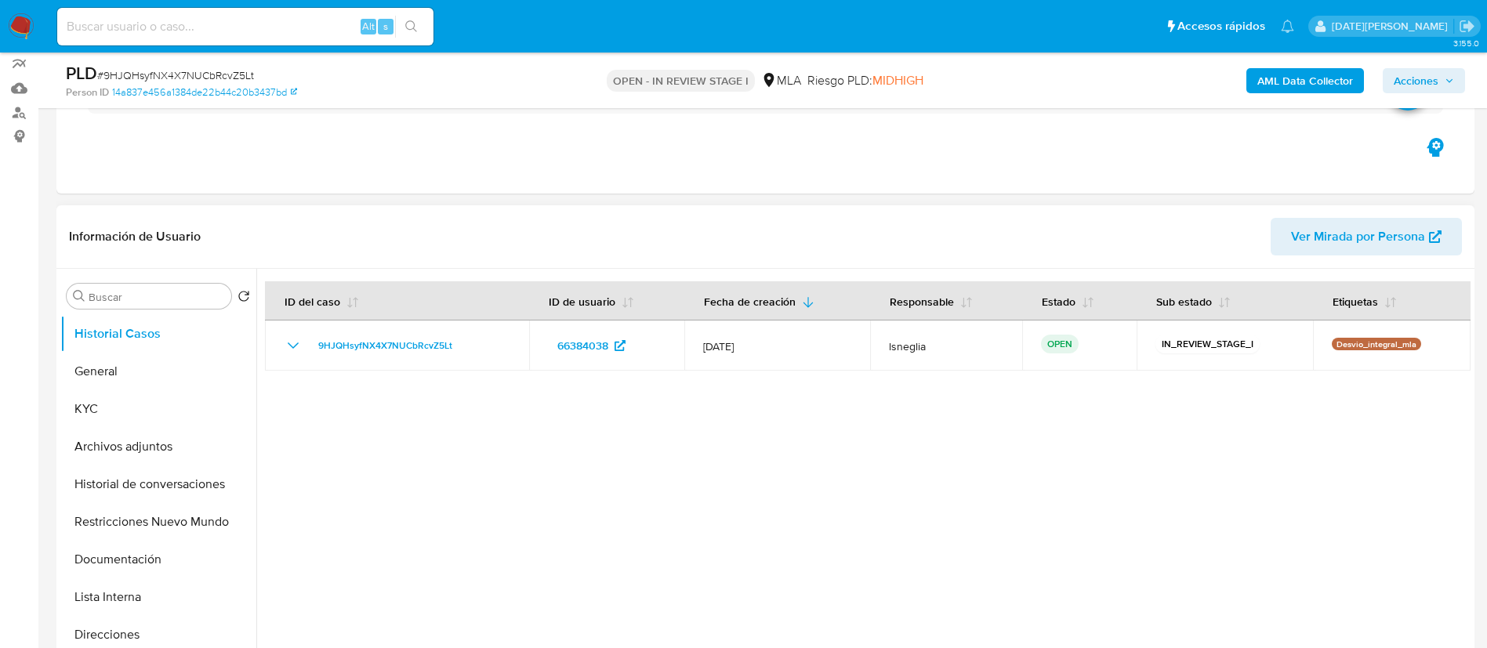
scroll to position [353, 0]
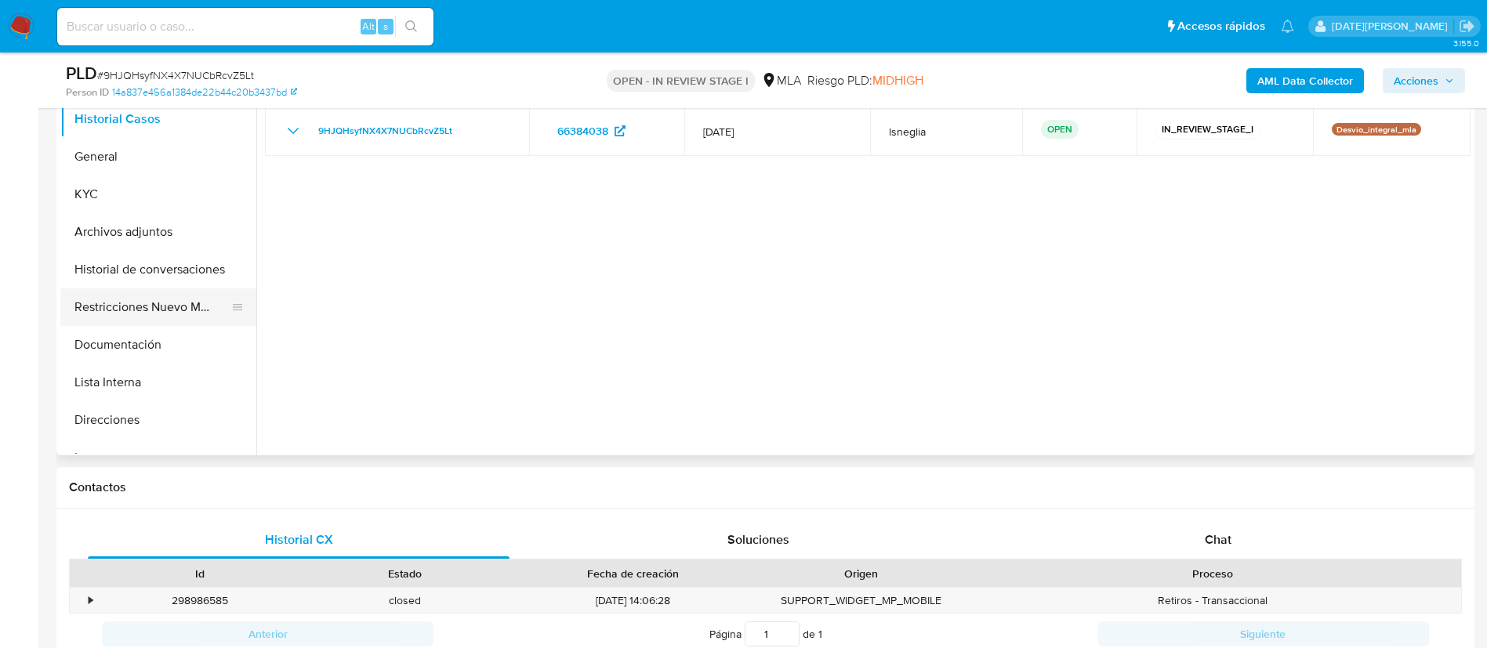
click at [160, 324] on button "Restricciones Nuevo Mundo" at bounding box center [151, 307] width 183 height 38
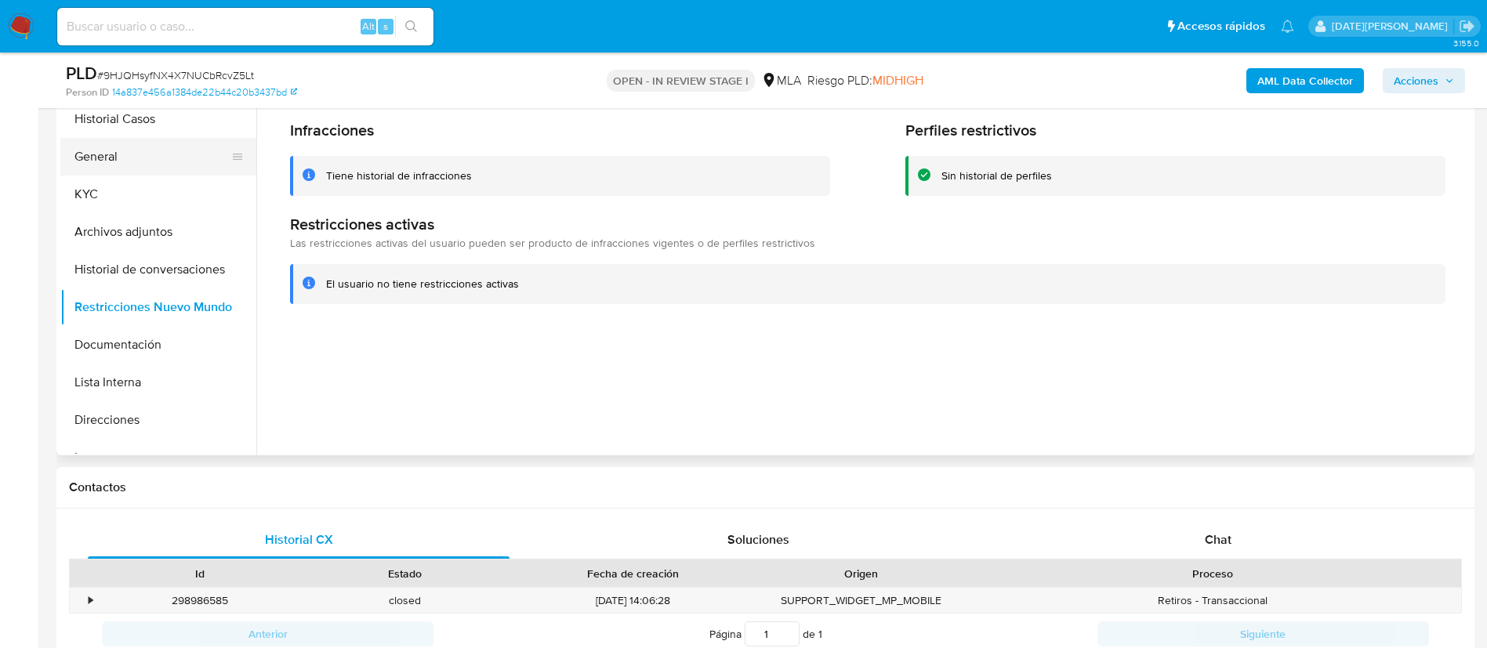
click at [117, 150] on button "General" at bounding box center [151, 157] width 183 height 38
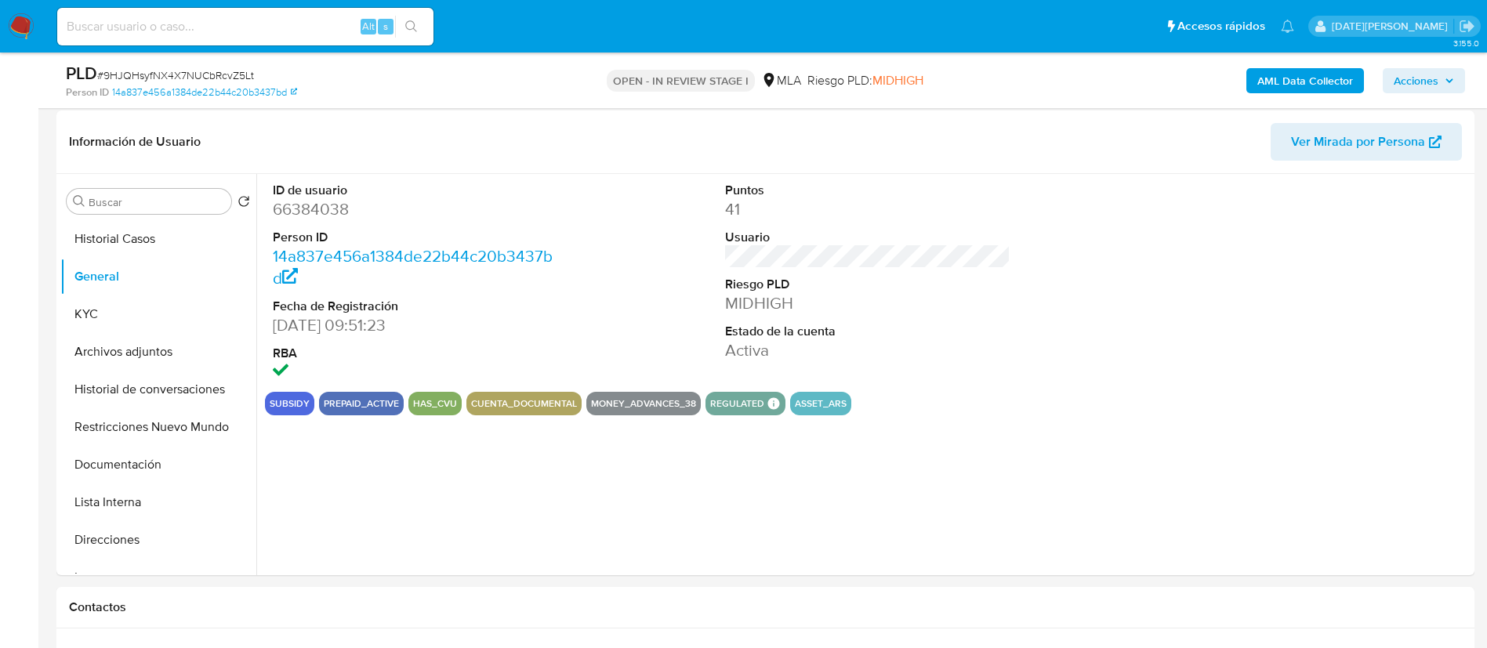
scroll to position [118, 0]
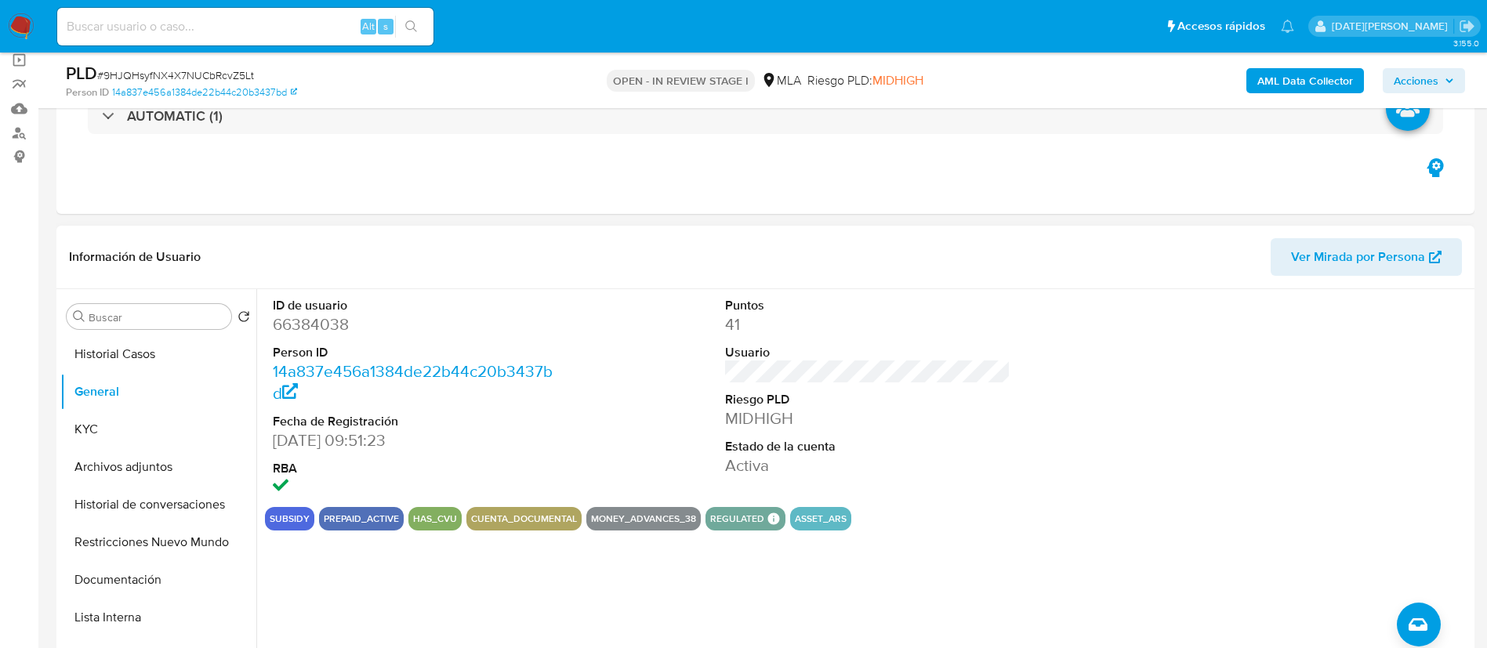
click at [299, 325] on dd "66384038" at bounding box center [416, 324] width 286 height 22
drag, startPoint x: 299, startPoint y: 325, endPoint x: 411, endPoint y: 98, distance: 253.4
click at [411, 98] on div "Person ID 14a837e456a1384de22b44c20b3437bd" at bounding box center [297, 92] width 462 height 14
click at [292, 317] on dd "66384038" at bounding box center [416, 324] width 286 height 22
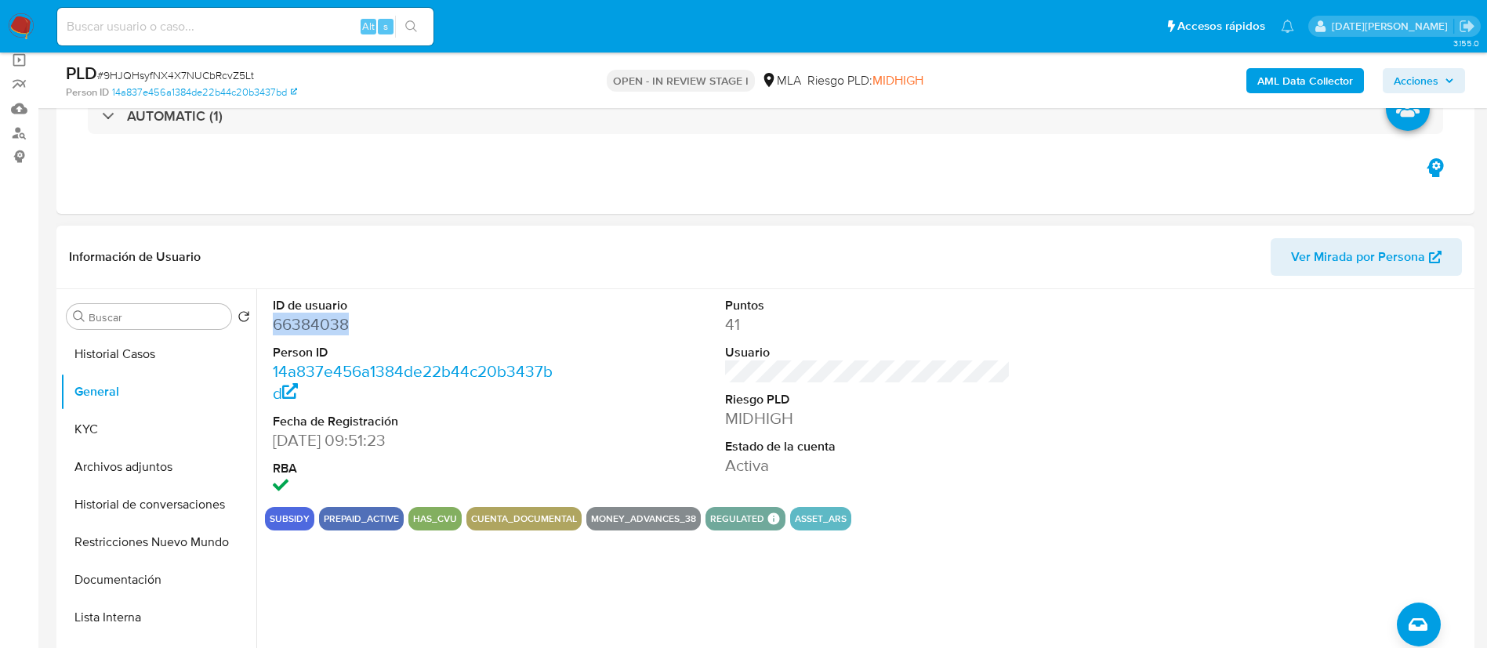
click at [292, 317] on dd "66384038" at bounding box center [416, 324] width 286 height 22
copy dd "66384038"
click at [318, 331] on dd "66384038" at bounding box center [416, 324] width 286 height 22
click at [115, 433] on button "KYC" at bounding box center [151, 430] width 183 height 38
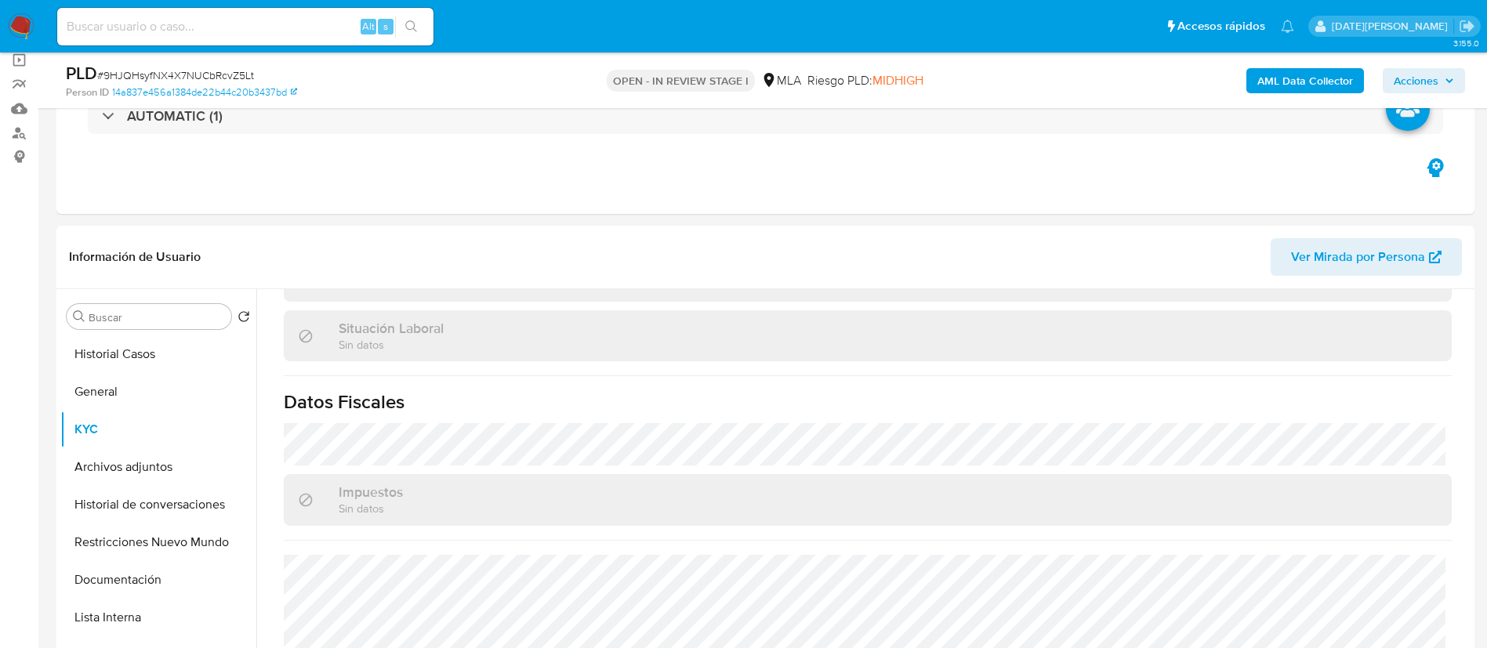
scroll to position [705, 0]
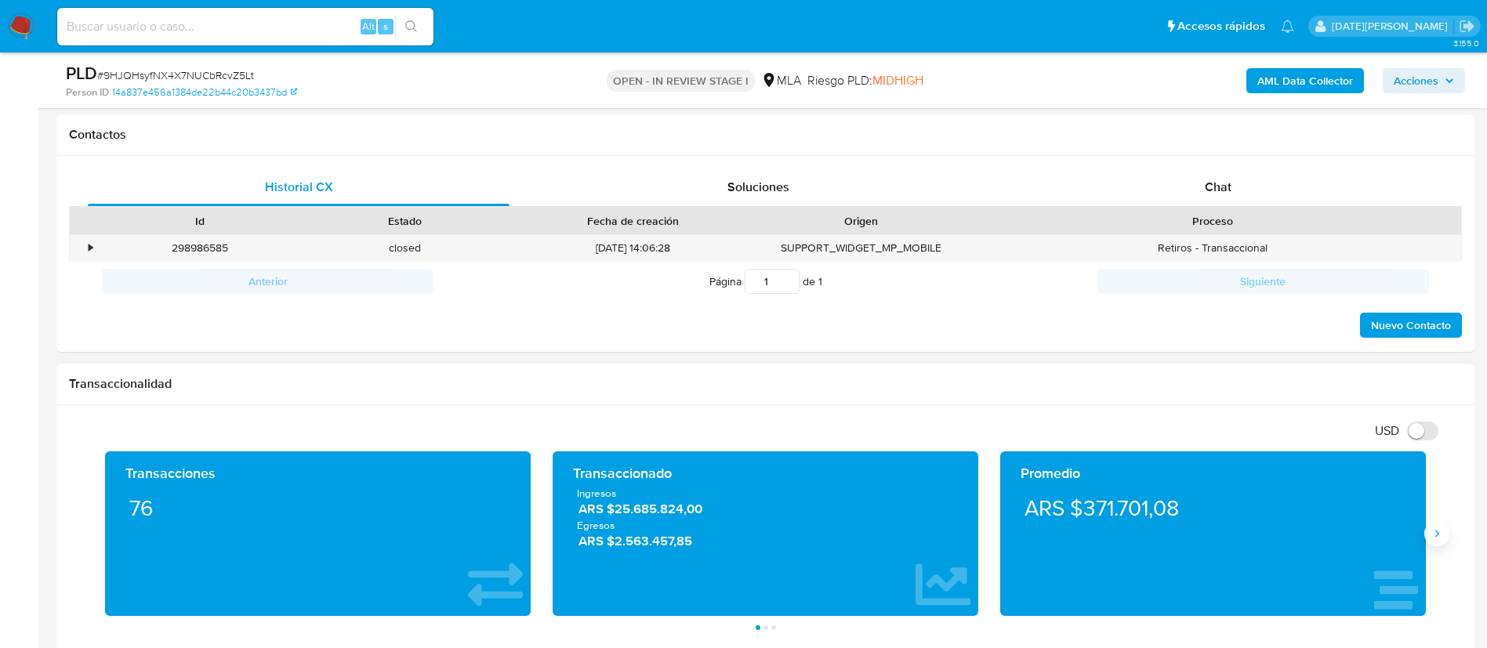
click at [1440, 541] on button "Siguiente" at bounding box center [1436, 533] width 25 height 25
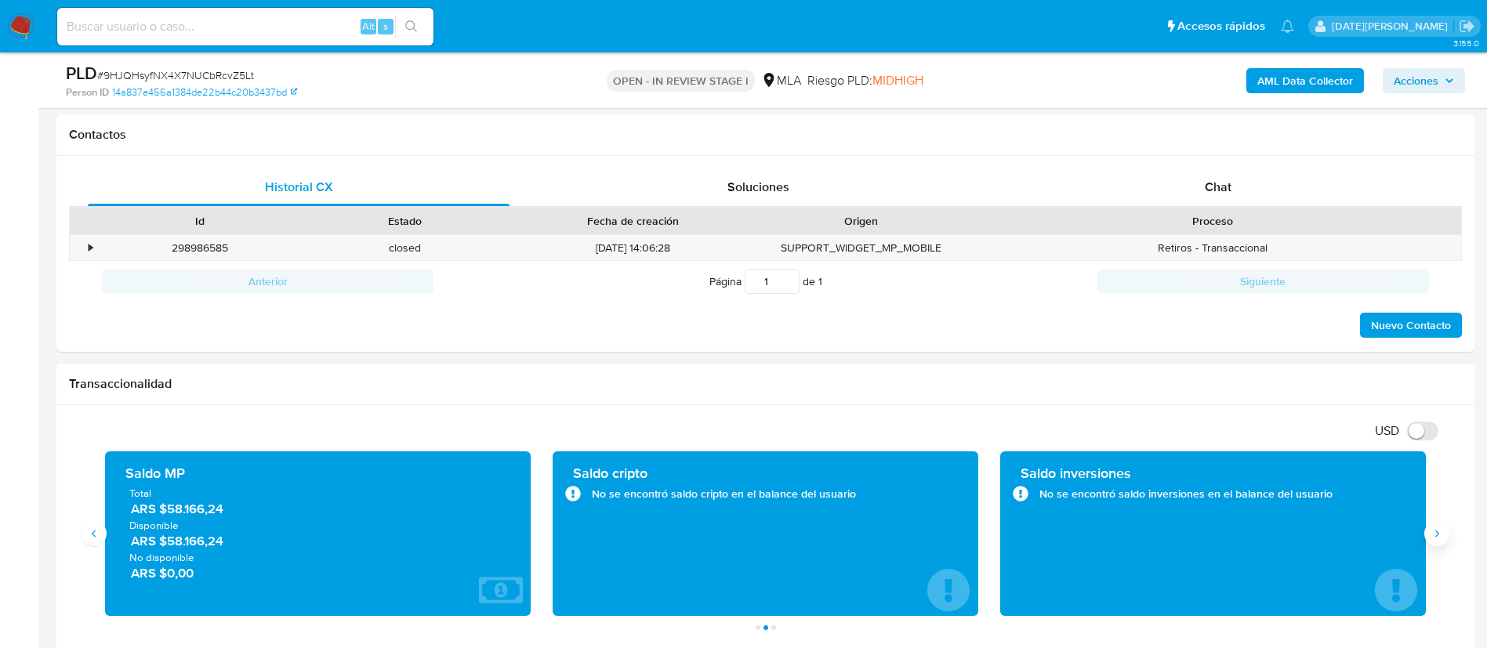
click at [1438, 536] on icon "Siguiente" at bounding box center [1436, 533] width 13 height 13
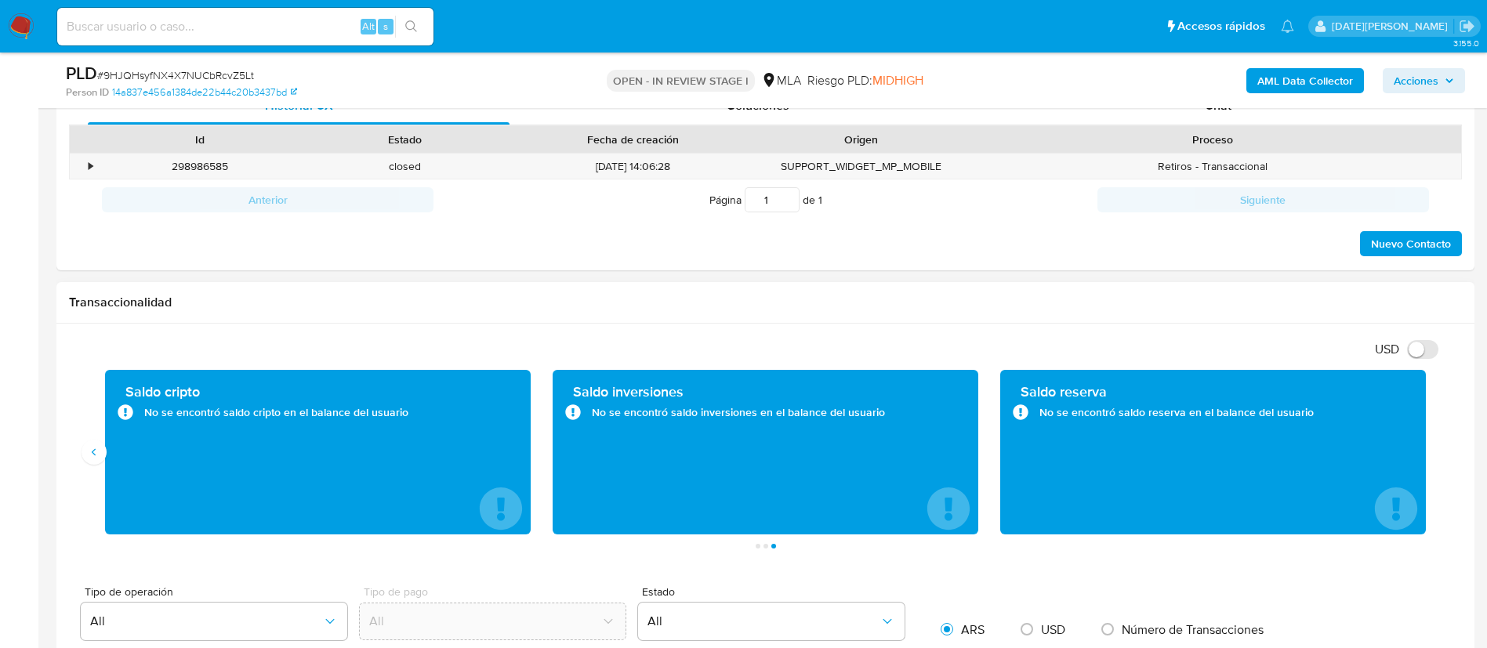
scroll to position [823, 0]
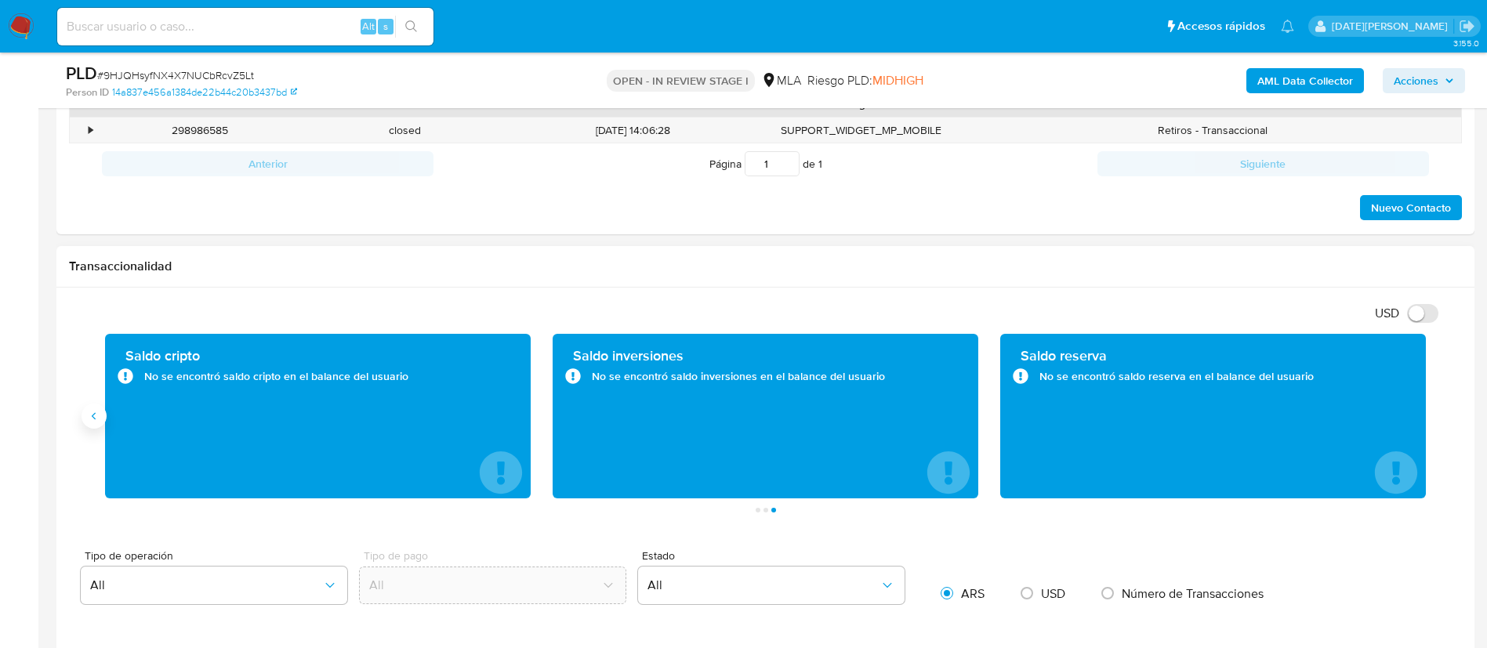
click at [93, 411] on icon "Anterior" at bounding box center [94, 416] width 13 height 13
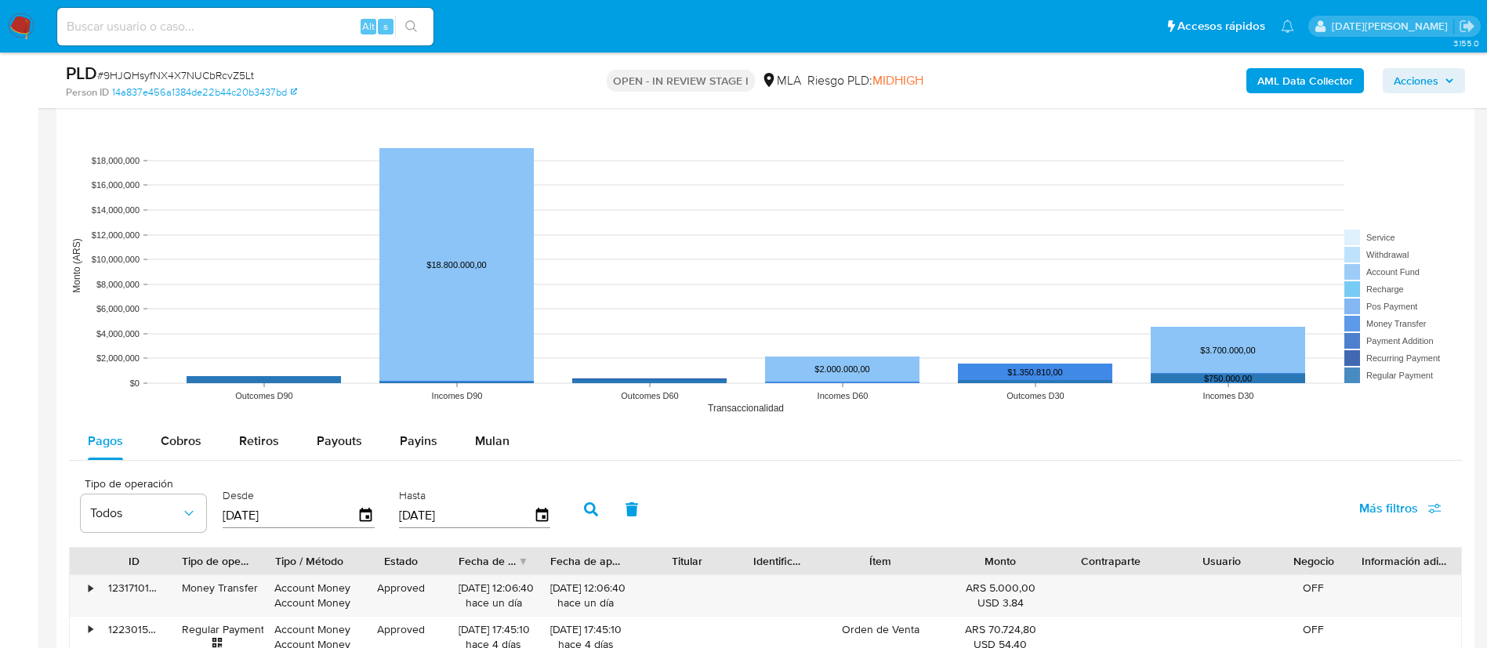
scroll to position [1528, 0]
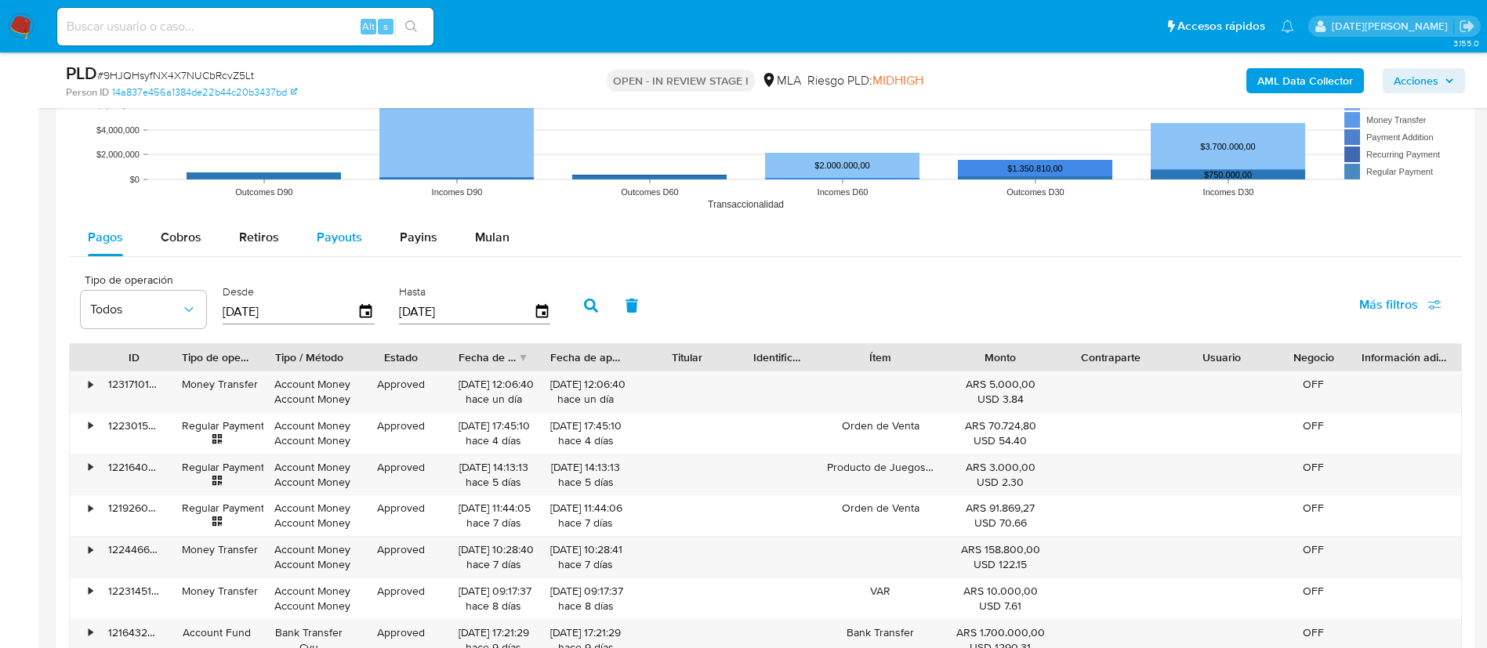
click at [353, 226] on div "Payouts" at bounding box center [339, 238] width 45 height 38
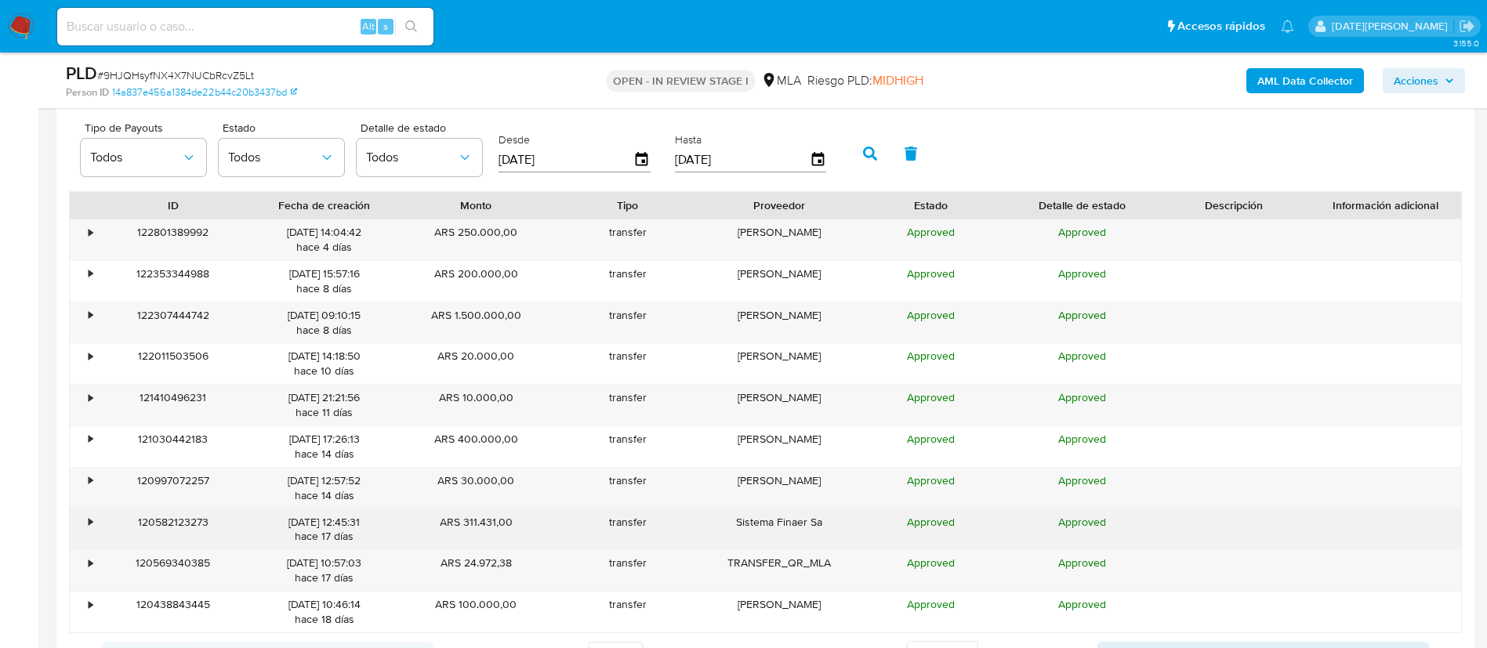
scroll to position [1763, 0]
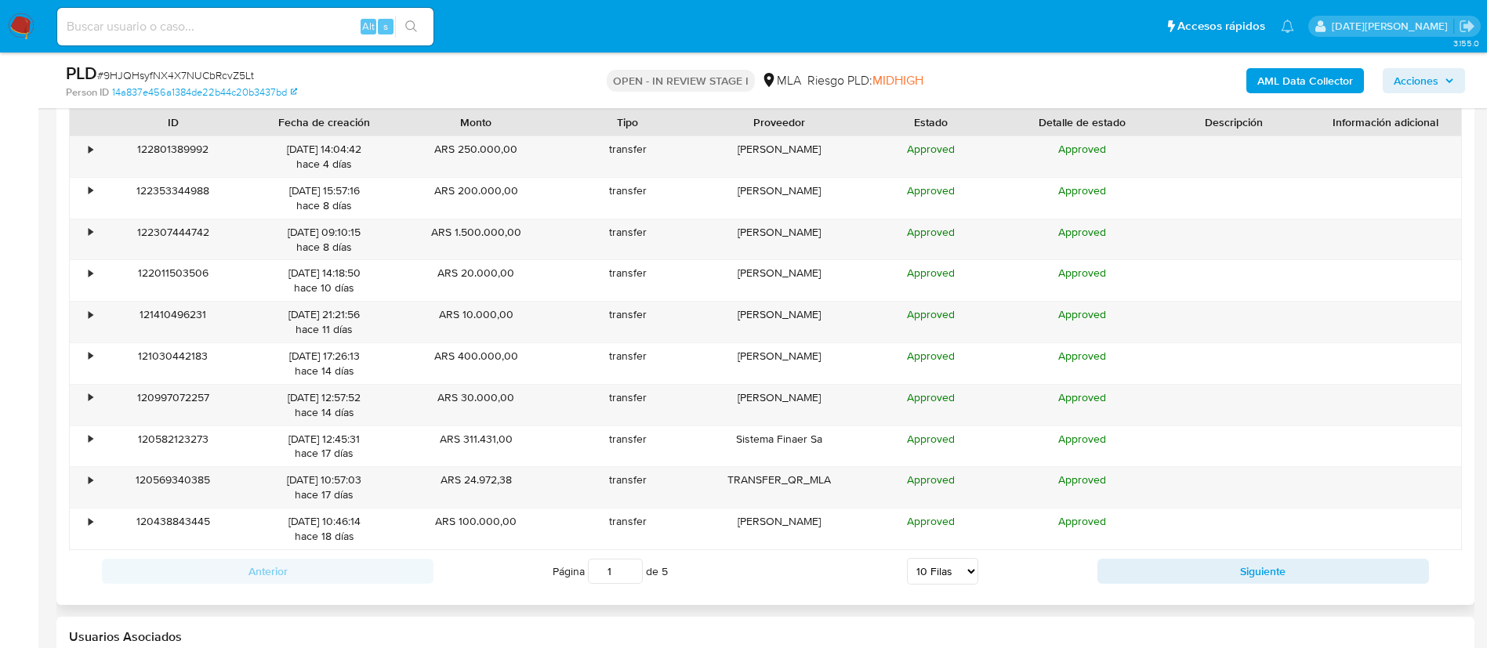
click at [928, 559] on select "5 Filas 10 Filas 20 Filas 25 Filas 50 Filas 100 Filas" at bounding box center [942, 571] width 71 height 27
select select "100"
click at [907, 558] on select "5 Filas 10 Filas 20 Filas 25 Filas 50 Filas 100 Filas" at bounding box center [942, 571] width 71 height 27
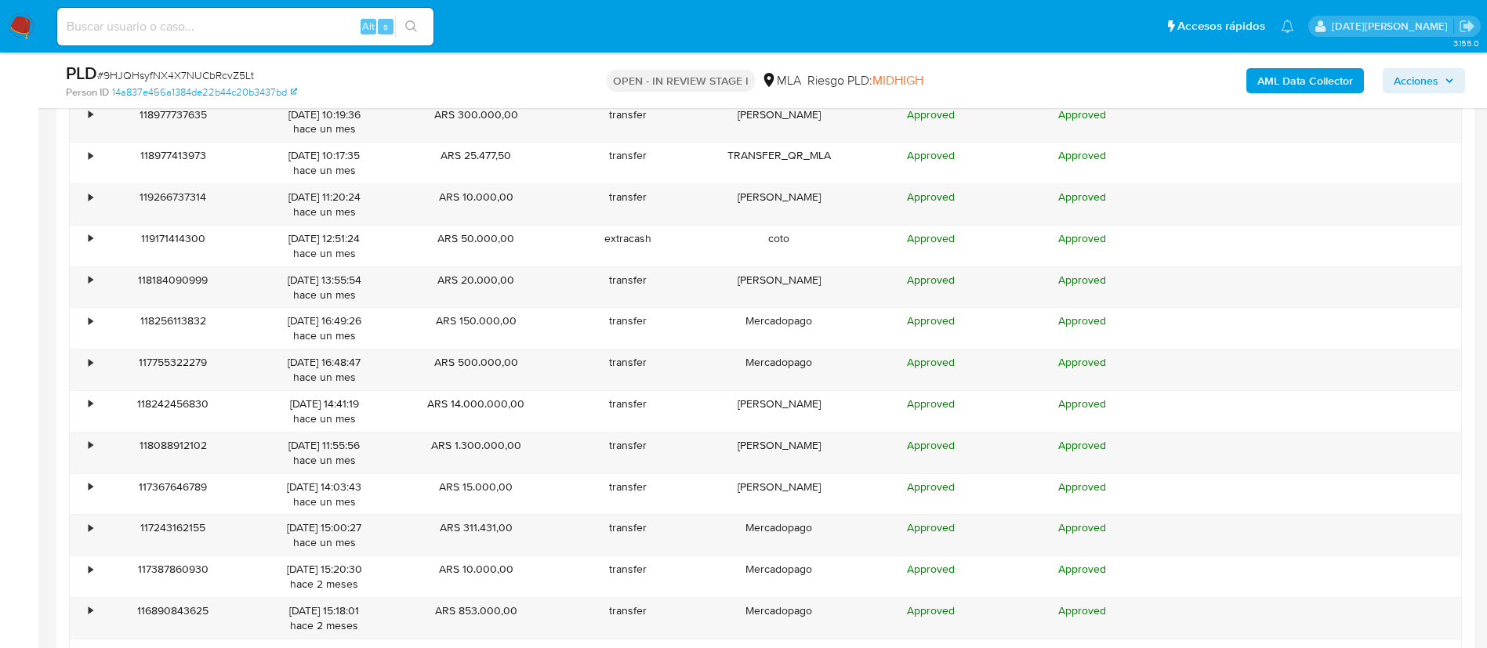
scroll to position [2469, 0]
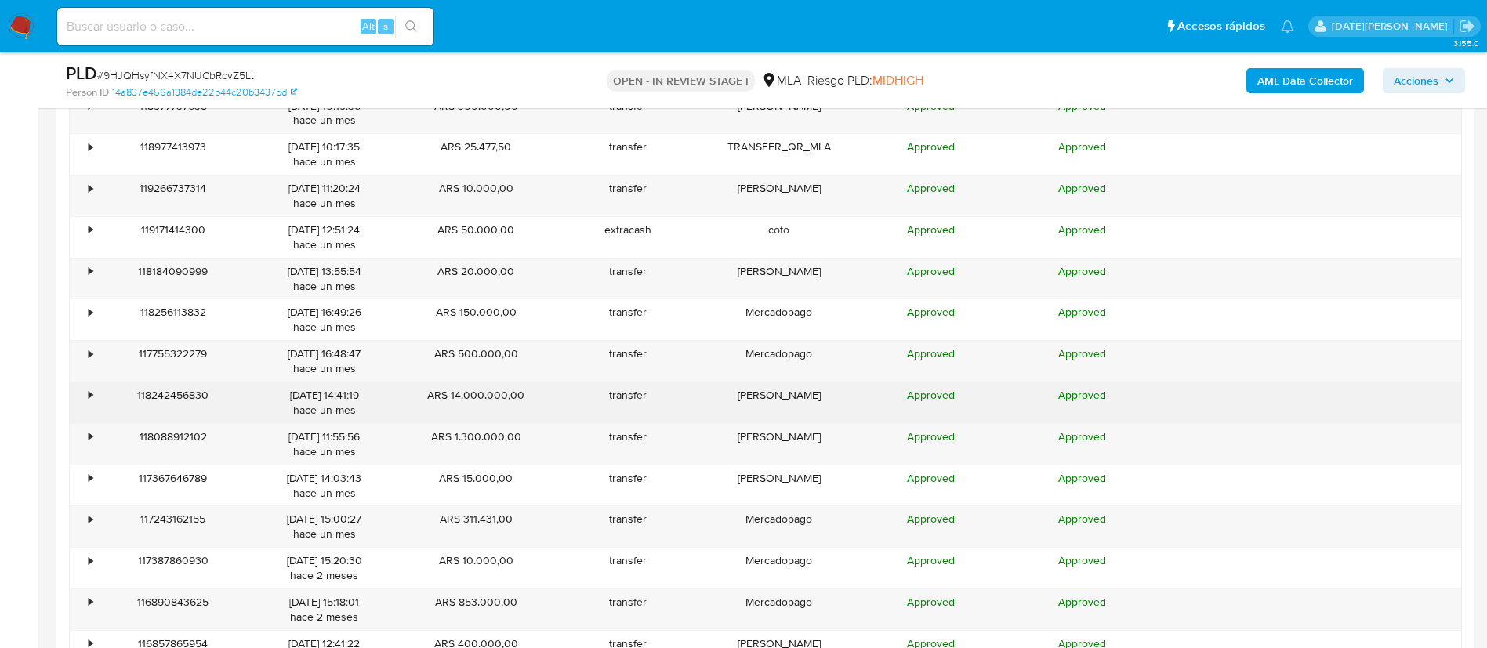
drag, startPoint x: 726, startPoint y: 398, endPoint x: 845, endPoint y: 400, distance: 118.4
click at [845, 400] on div "[PERSON_NAME]" at bounding box center [778, 402] width 151 height 41
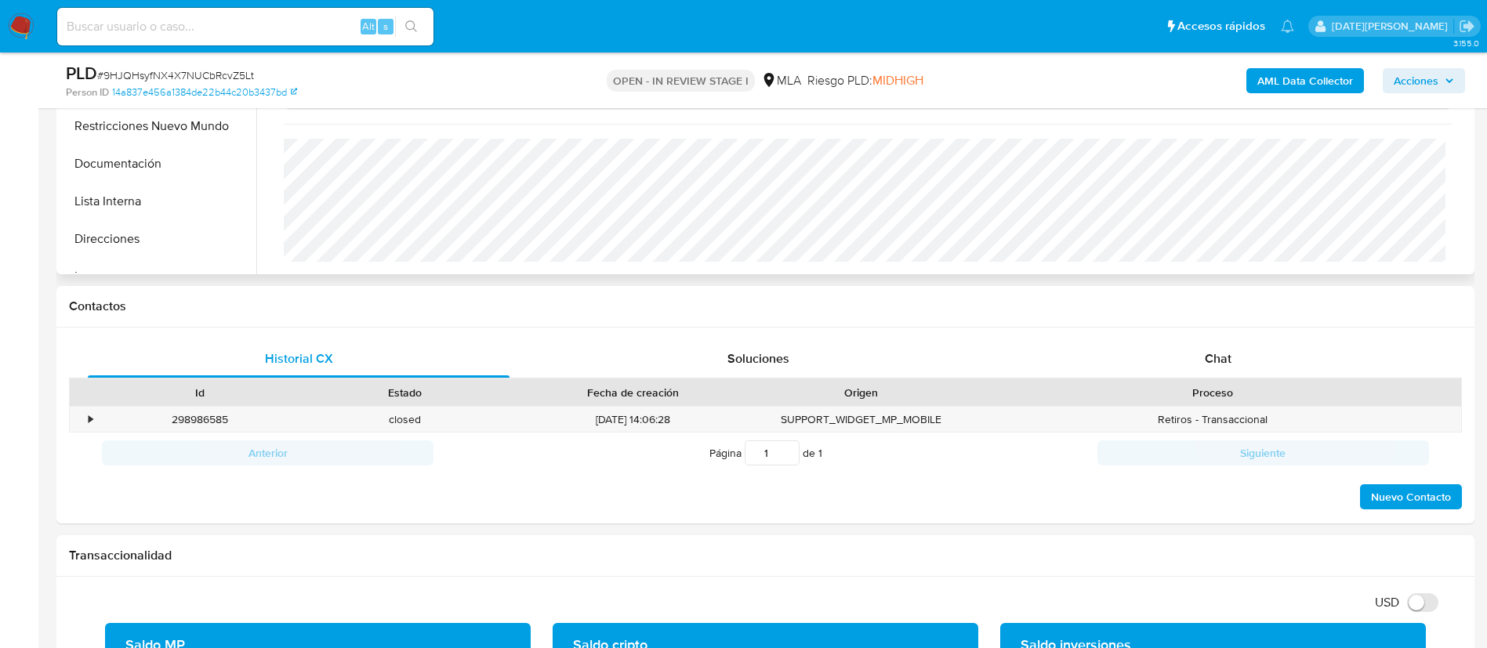
scroll to position [588, 0]
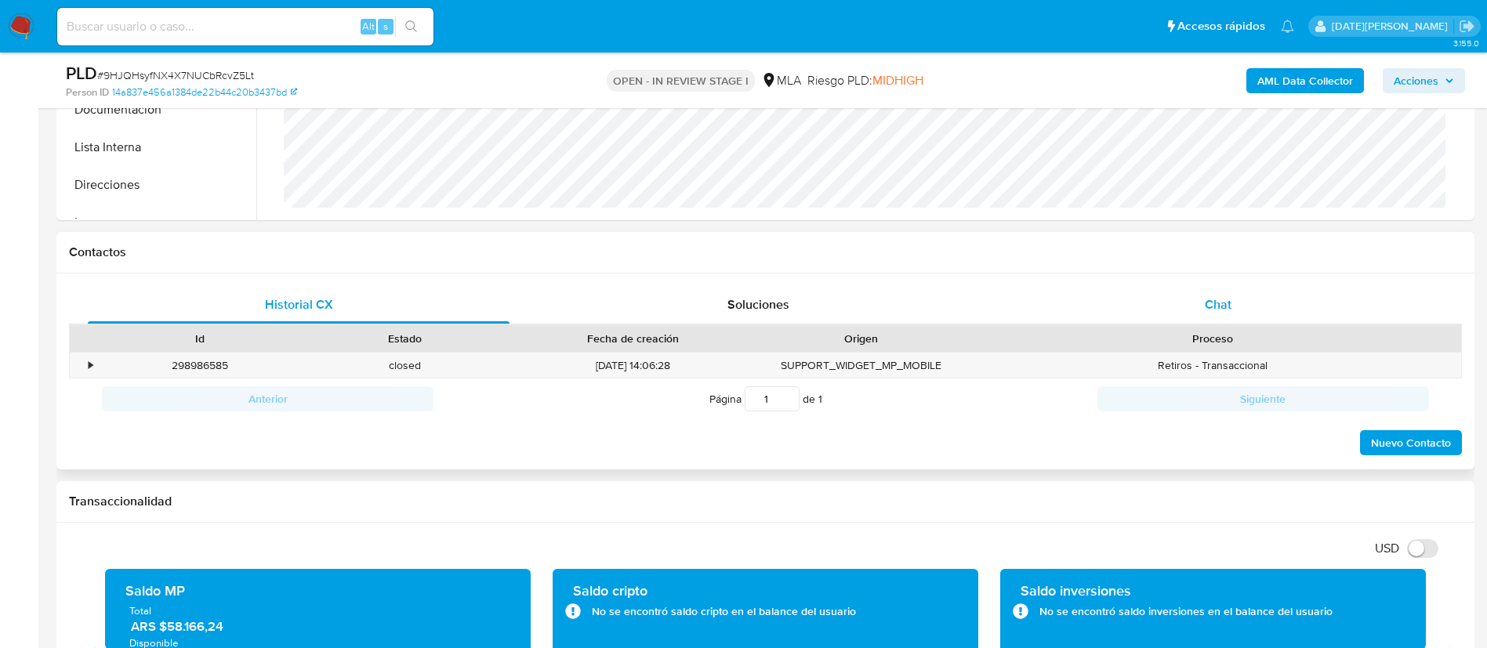
click at [1219, 297] on span "Chat" at bounding box center [1218, 304] width 27 height 18
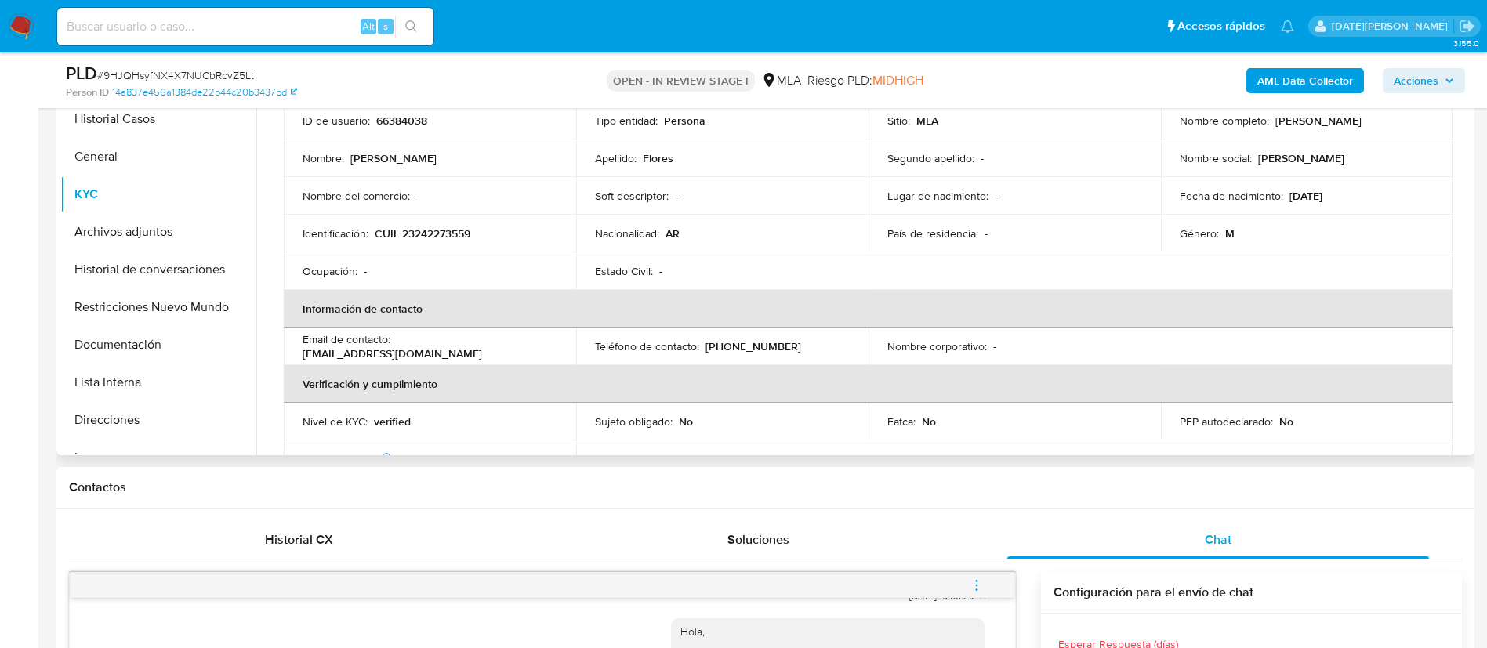
scroll to position [0, 0]
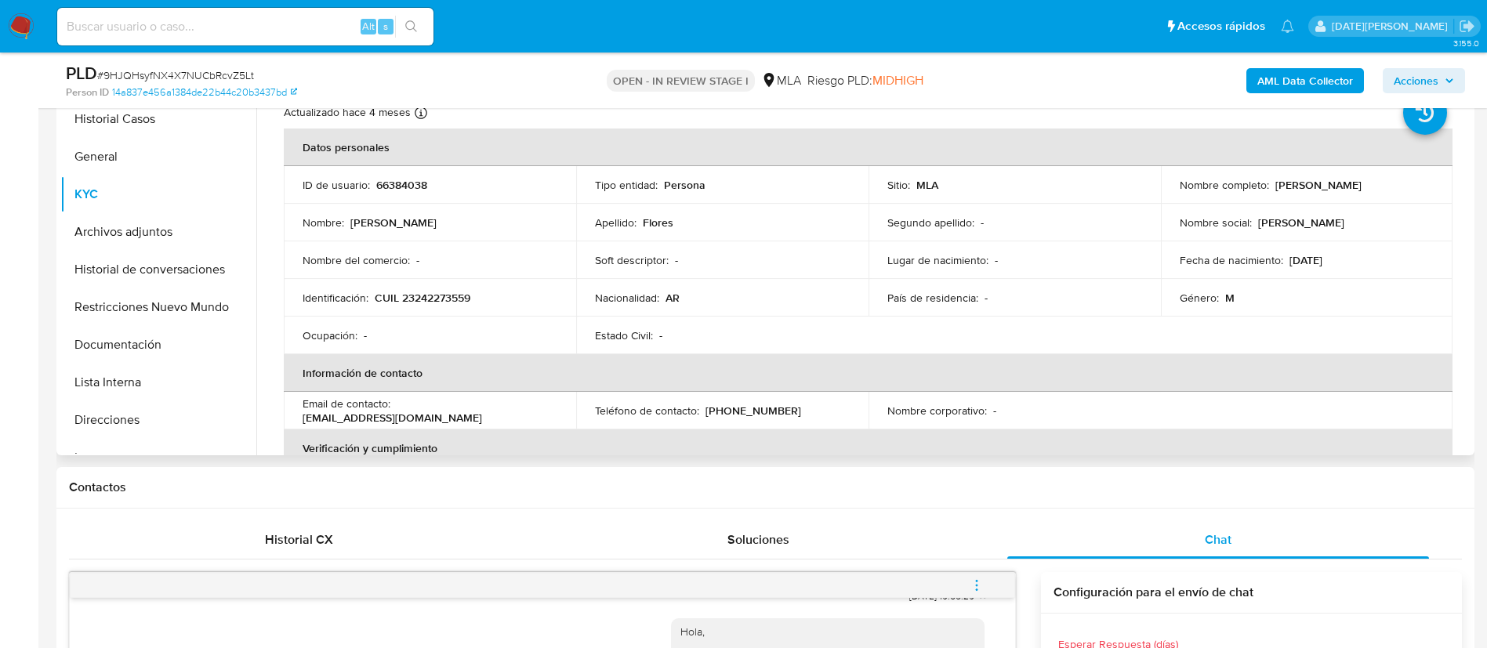
drag, startPoint x: 1271, startPoint y: 185, endPoint x: 1378, endPoint y: 186, distance: 106.6
click at [1361, 186] on p "[PERSON_NAME]" at bounding box center [1318, 185] width 86 height 14
copy p "[PERSON_NAME]"
drag, startPoint x: 377, startPoint y: 298, endPoint x: 478, endPoint y: 298, distance: 101.1
click at [481, 301] on div "Identificación : CUIL 23242273559" at bounding box center [430, 298] width 255 height 14
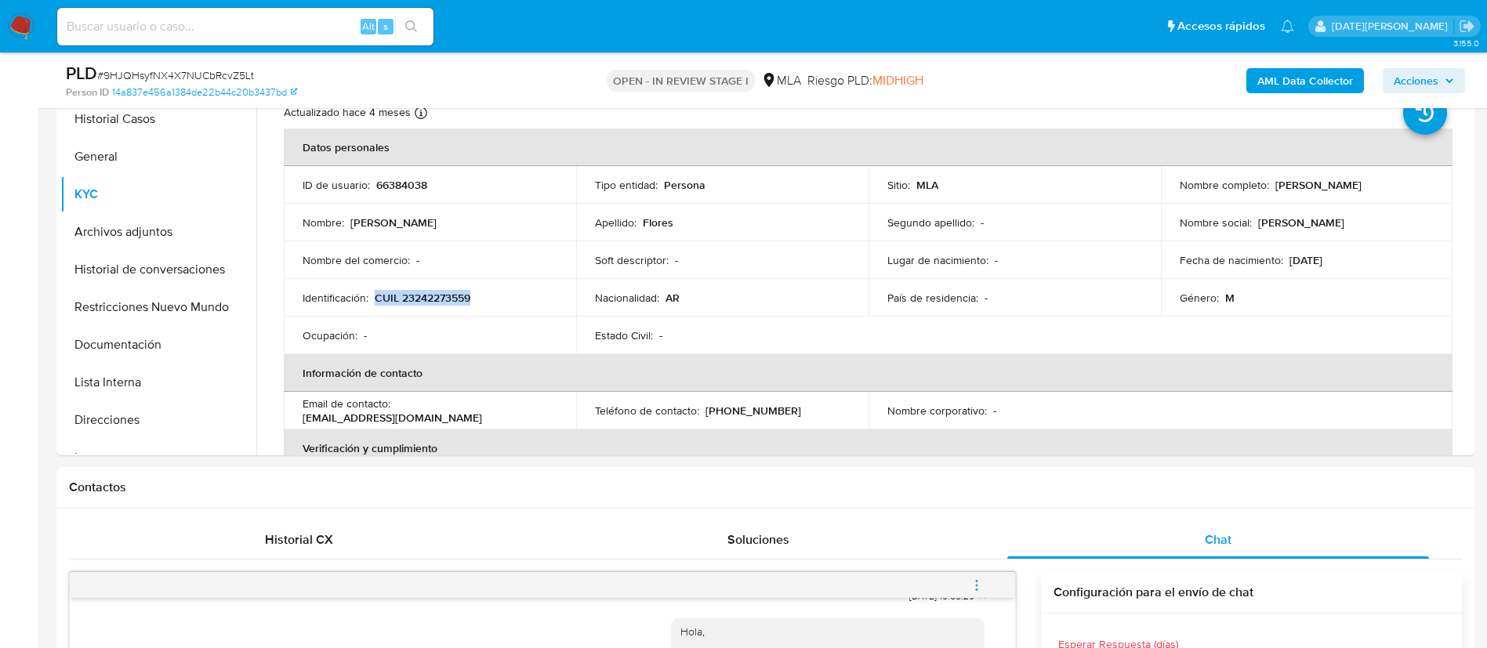
copy p "CUIL 23242273559"
click at [434, 294] on p "CUIL 23242273559" at bounding box center [423, 298] width 96 height 14
drag, startPoint x: 1271, startPoint y: 187, endPoint x: 1368, endPoint y: 187, distance: 96.4
click at [1361, 187] on p "[PERSON_NAME]" at bounding box center [1318, 185] width 86 height 14
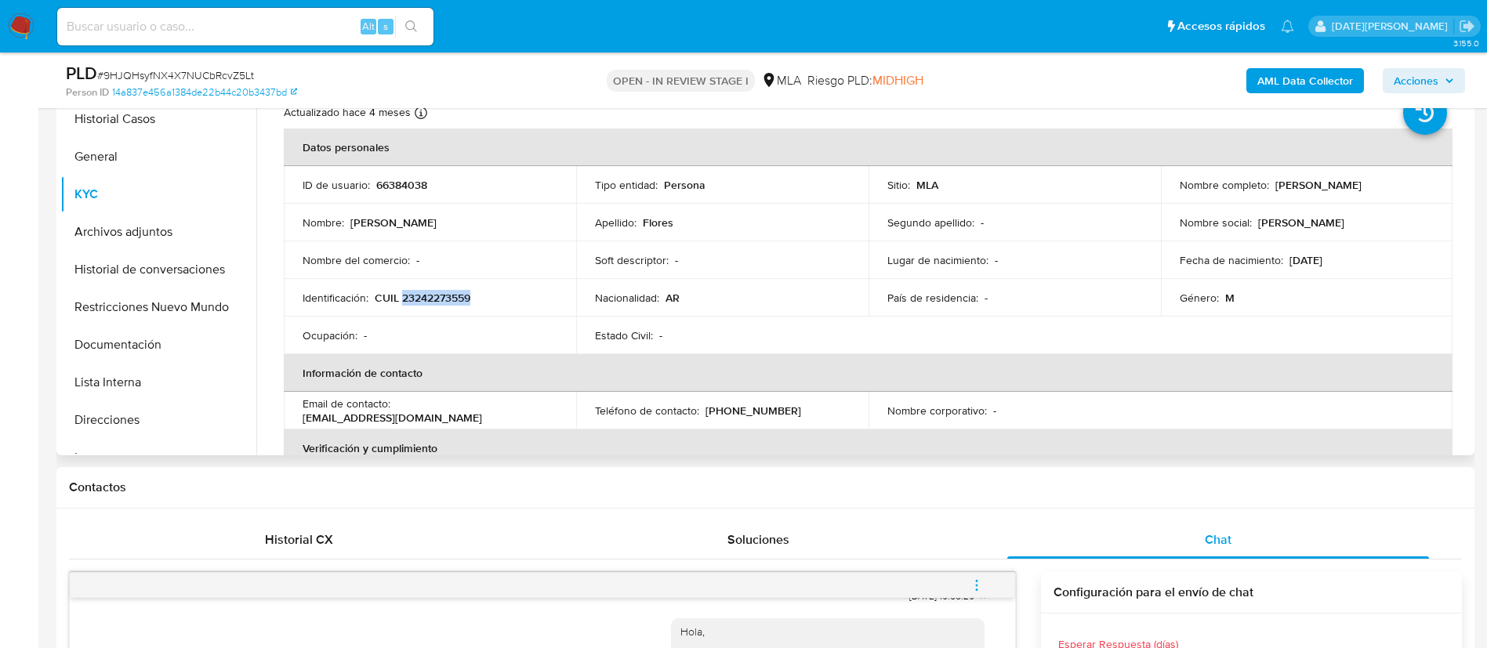
copy p "[PERSON_NAME]"
click at [107, 164] on button "General" at bounding box center [151, 157] width 183 height 38
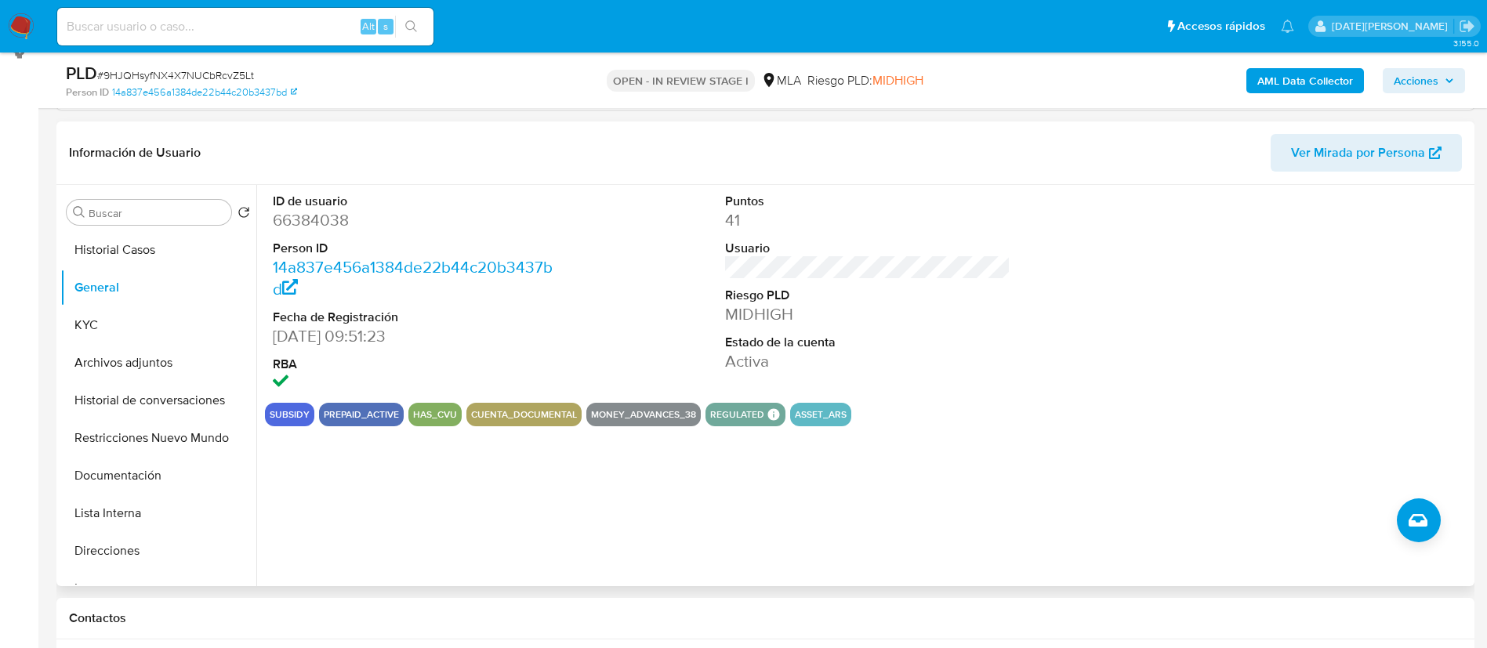
scroll to position [118, 0]
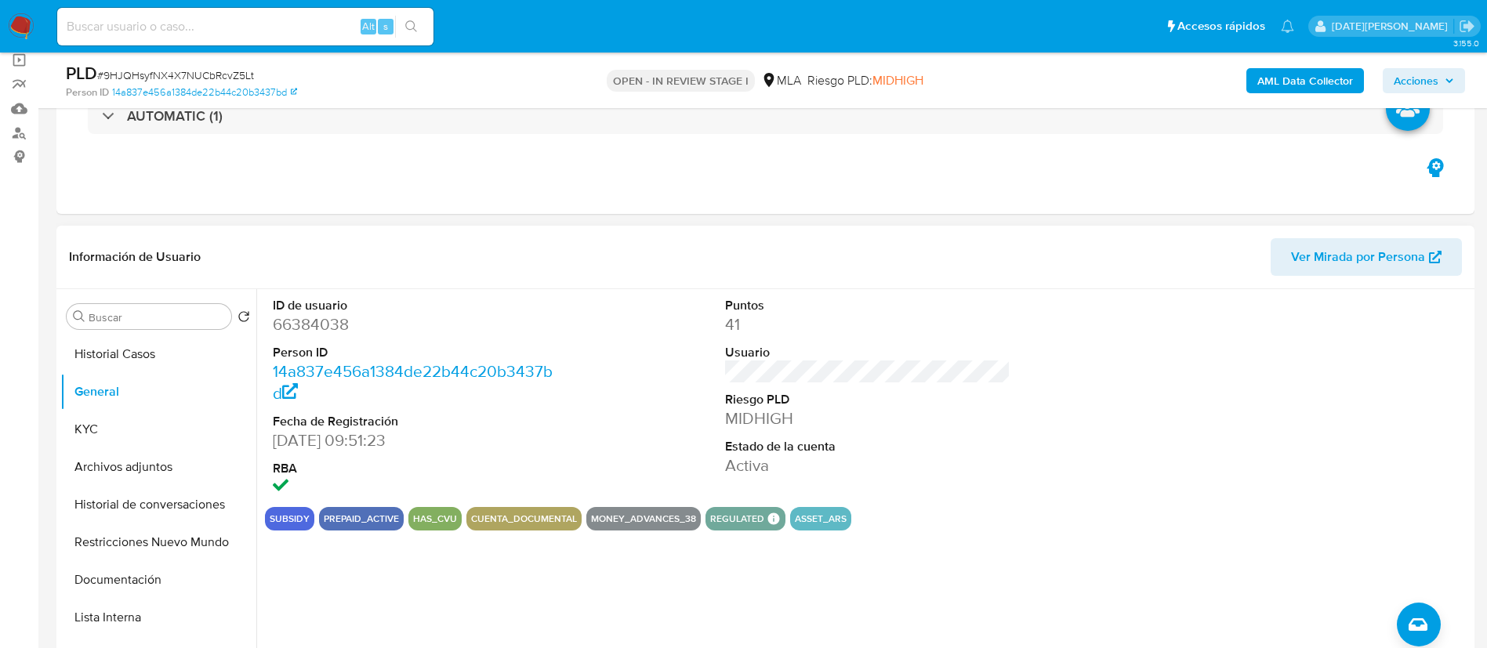
click at [284, 324] on dd "66384038" at bounding box center [416, 324] width 286 height 22
copy dd "66384038"
click at [158, 478] on button "Archivos adjuntos" at bounding box center [151, 467] width 183 height 38
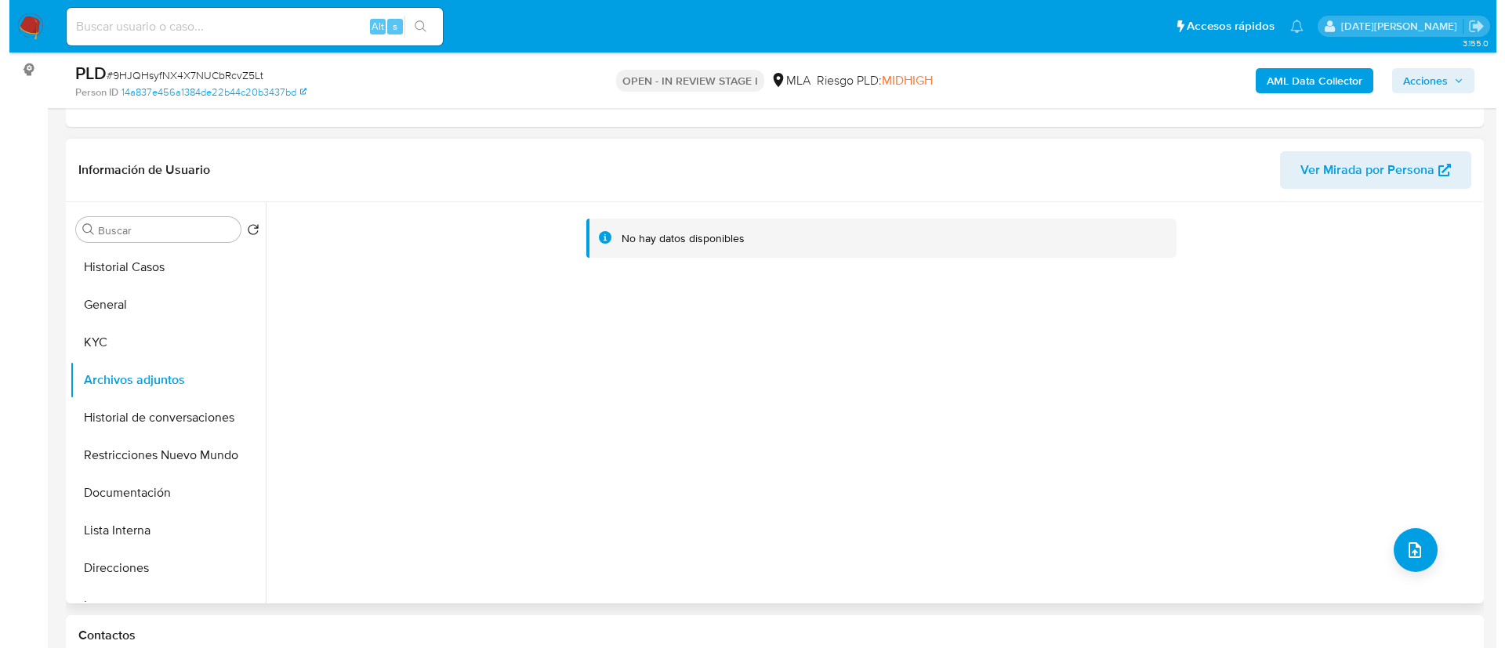
scroll to position [235, 0]
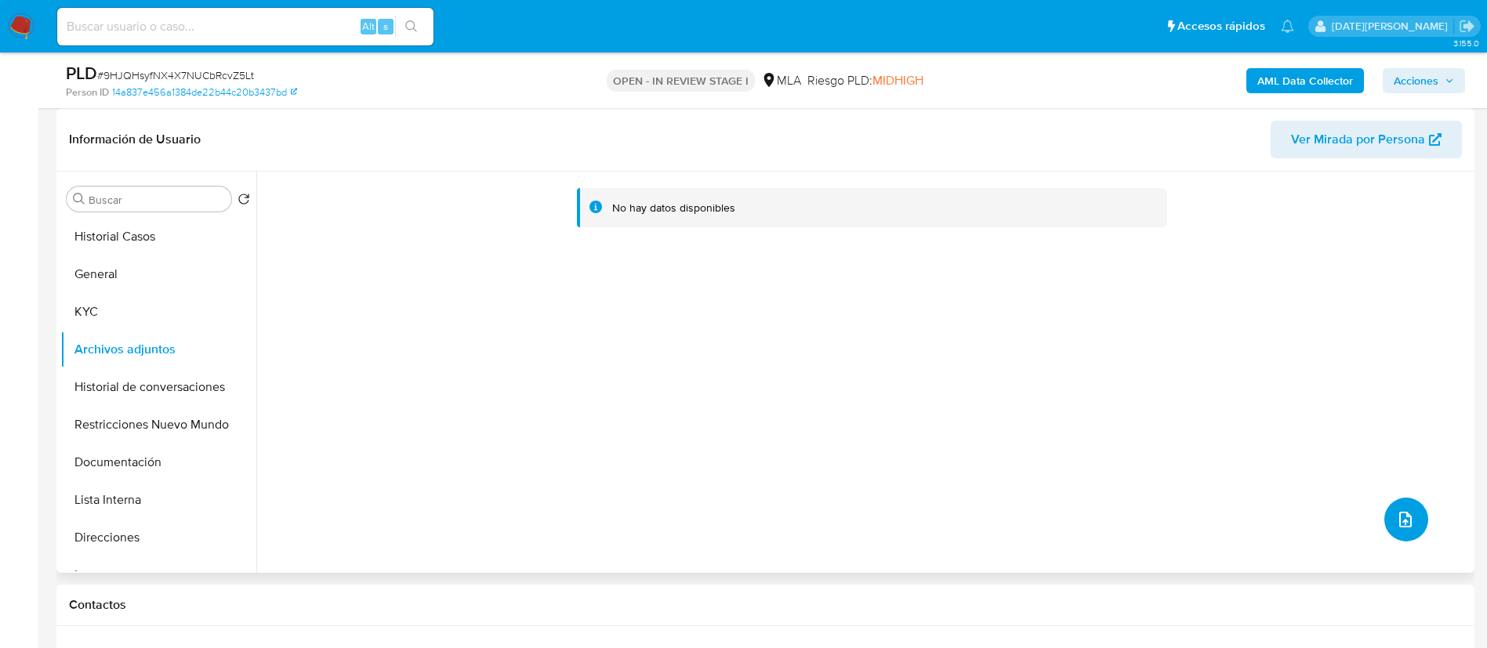
click at [1418, 512] on button "upload-file" at bounding box center [1406, 520] width 44 height 44
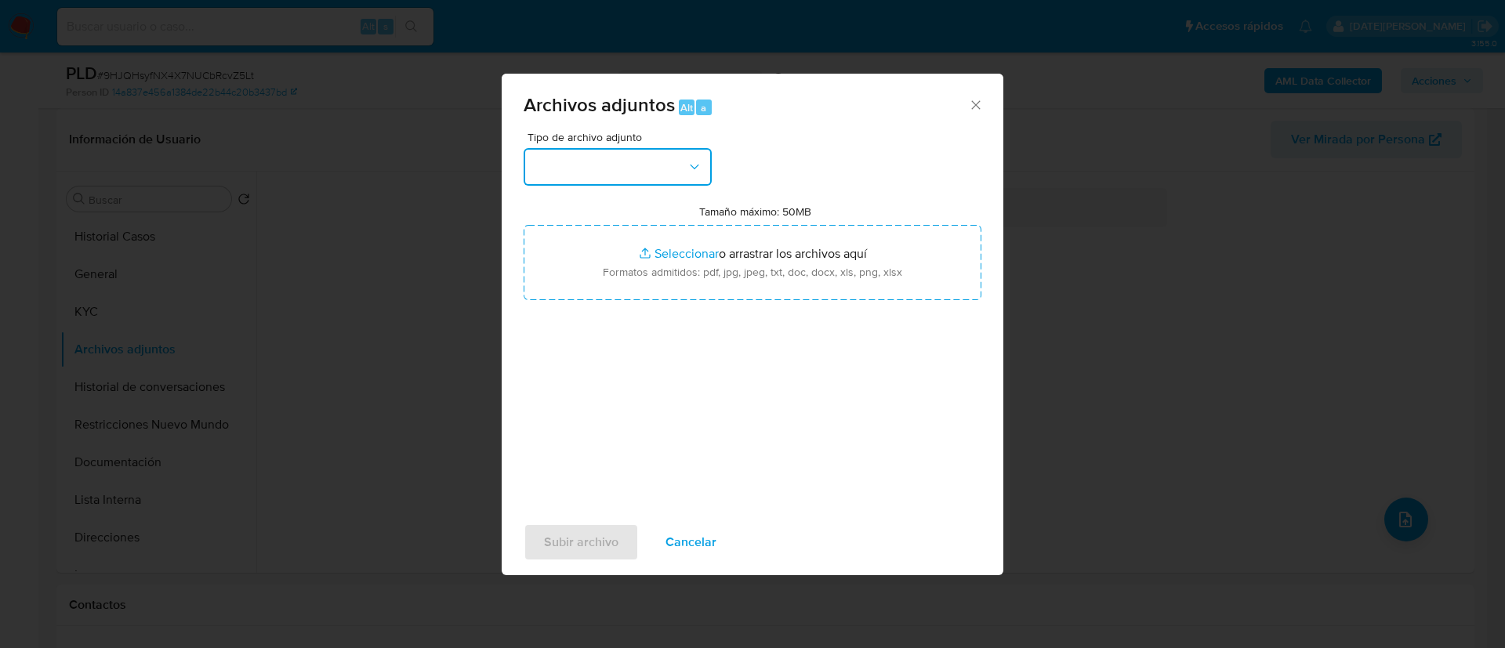
click at [640, 172] on button "button" at bounding box center [618, 167] width 188 height 38
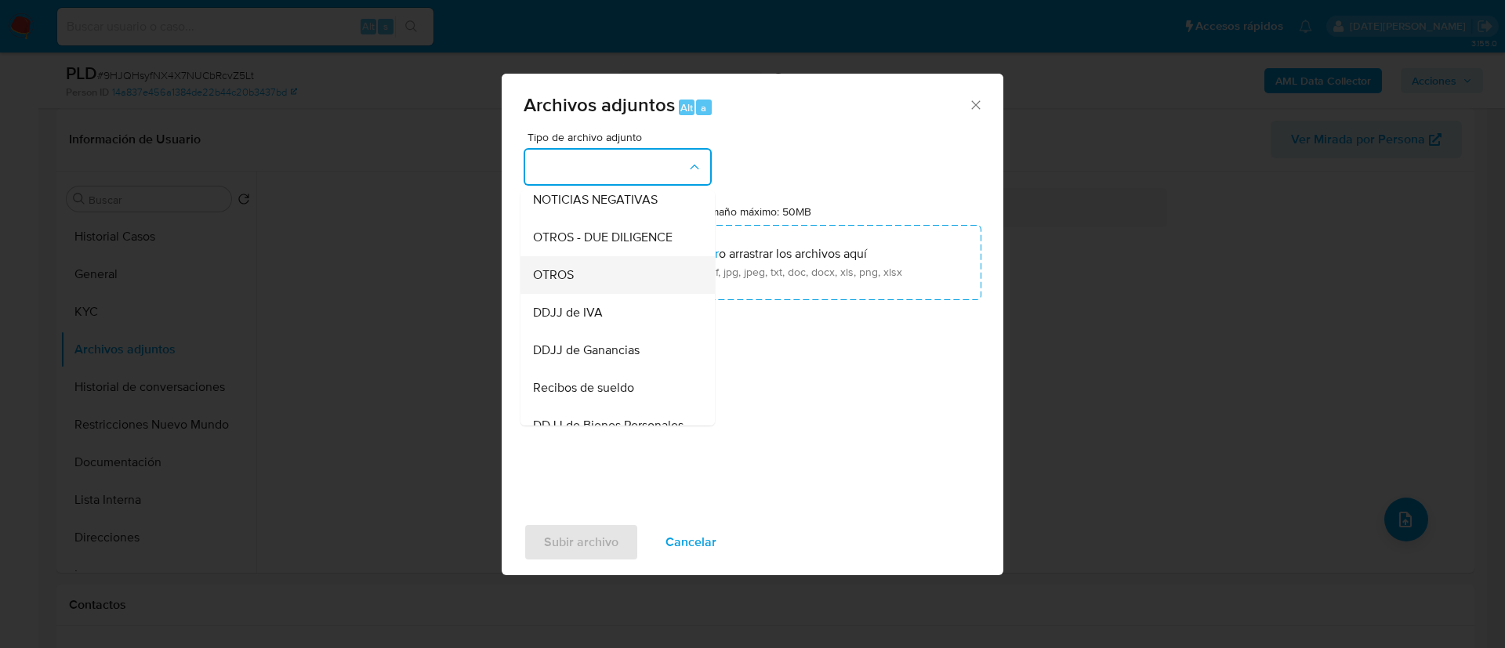
click at [562, 283] on span "OTROS" at bounding box center [553, 275] width 41 height 16
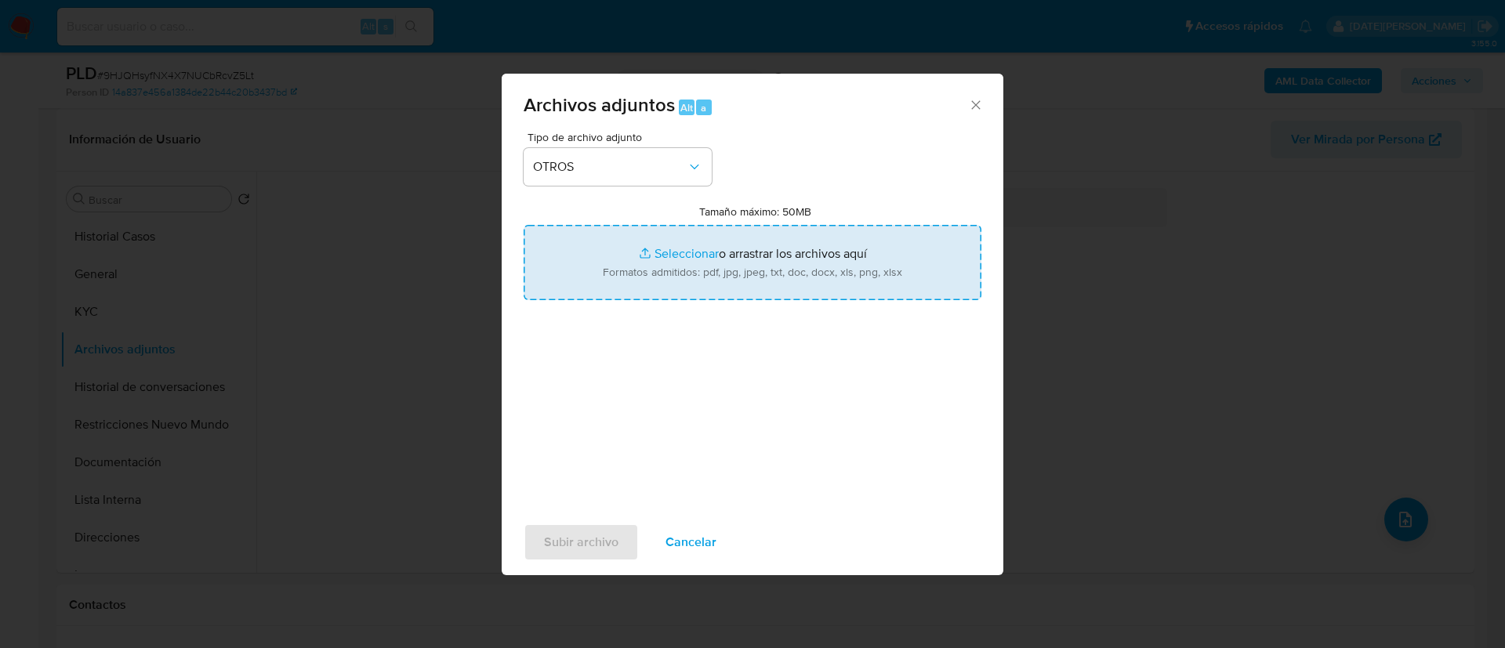
type input "C:\fakepath\Movimientos 66384038.xlsx"
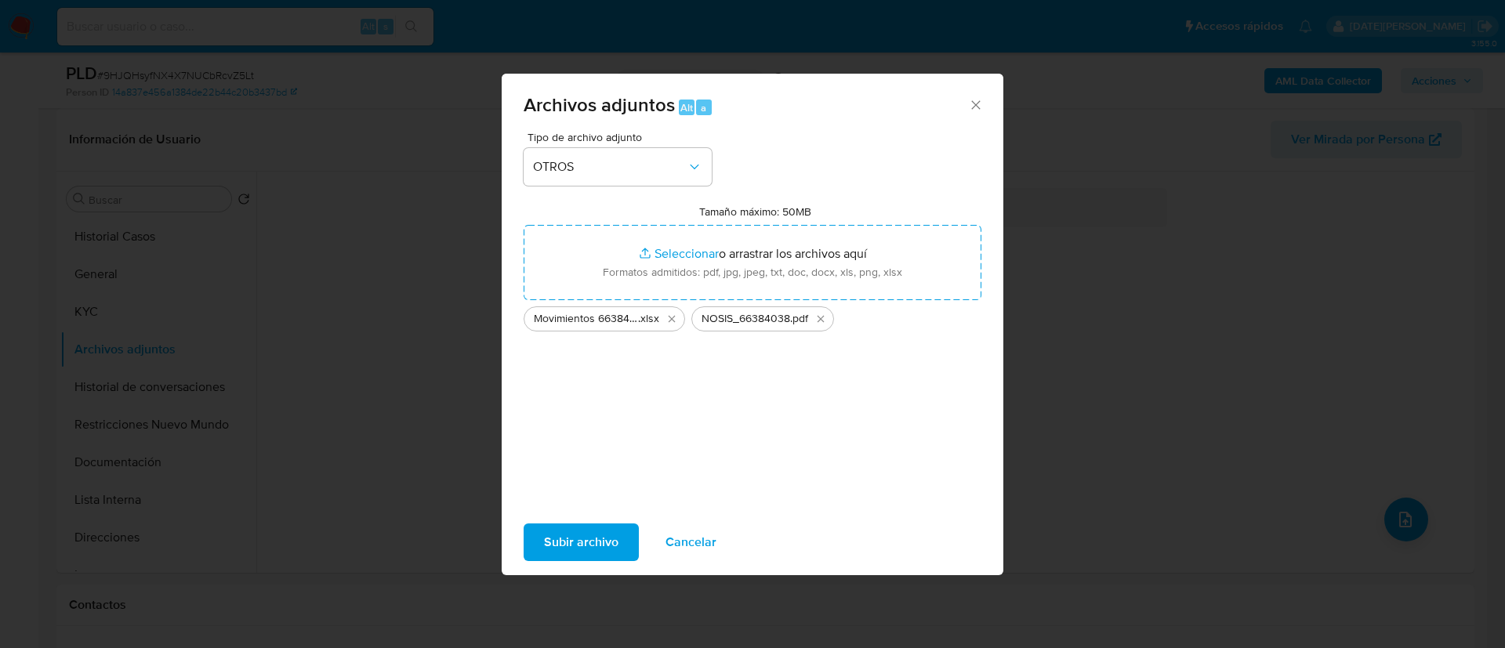
click at [581, 556] on span "Subir archivo" at bounding box center [581, 542] width 74 height 34
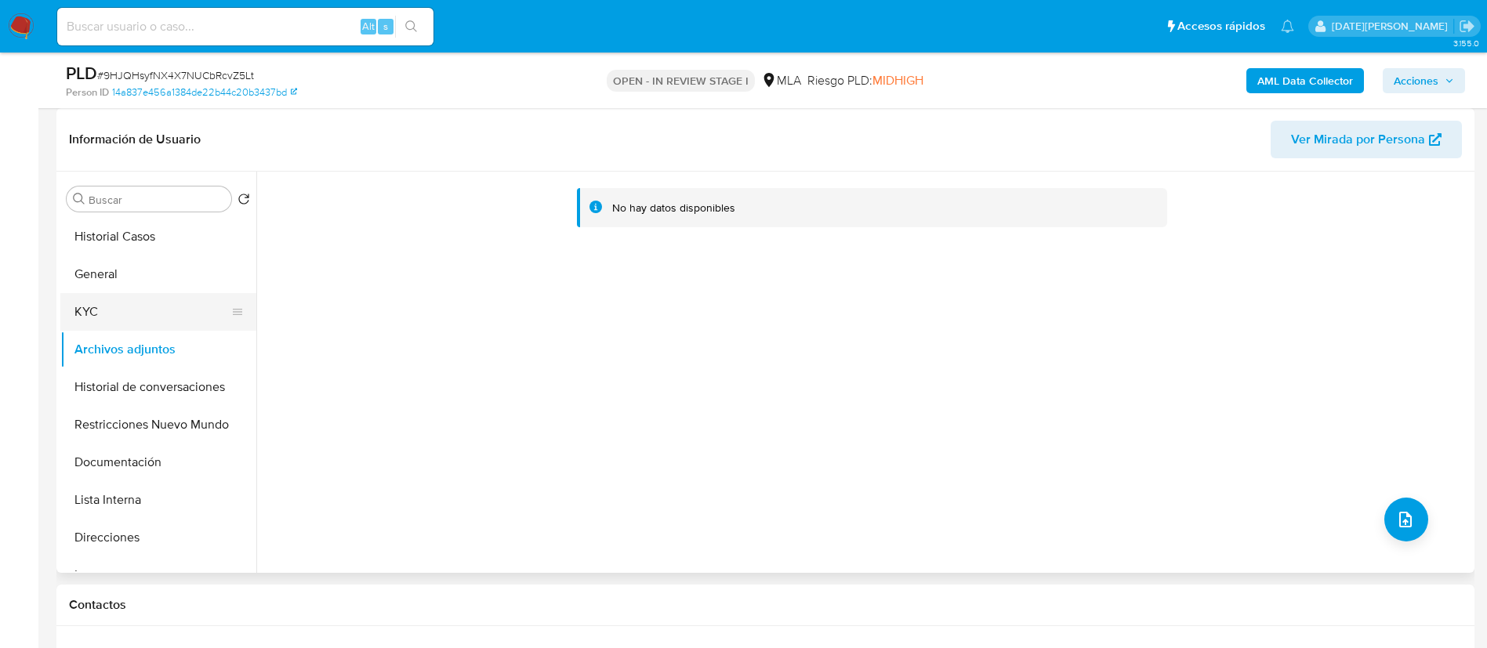
click at [127, 318] on button "KYC" at bounding box center [151, 312] width 183 height 38
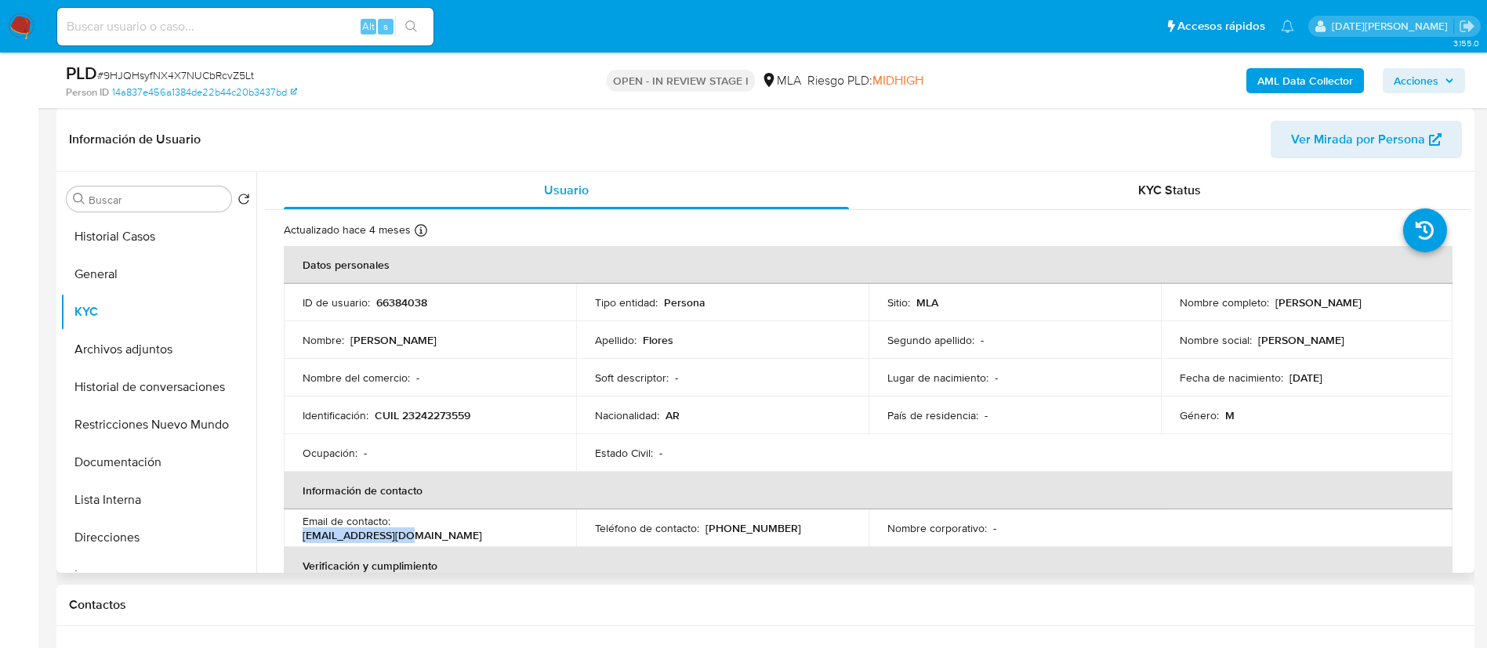
drag, startPoint x: 398, startPoint y: 530, endPoint x: 509, endPoint y: 527, distance: 111.3
click at [509, 527] on div "Email de contacto : [EMAIL_ADDRESS][DOMAIN_NAME]" at bounding box center [430, 528] width 255 height 28
copy p "[EMAIL_ADDRESS][DOMAIN_NAME]"
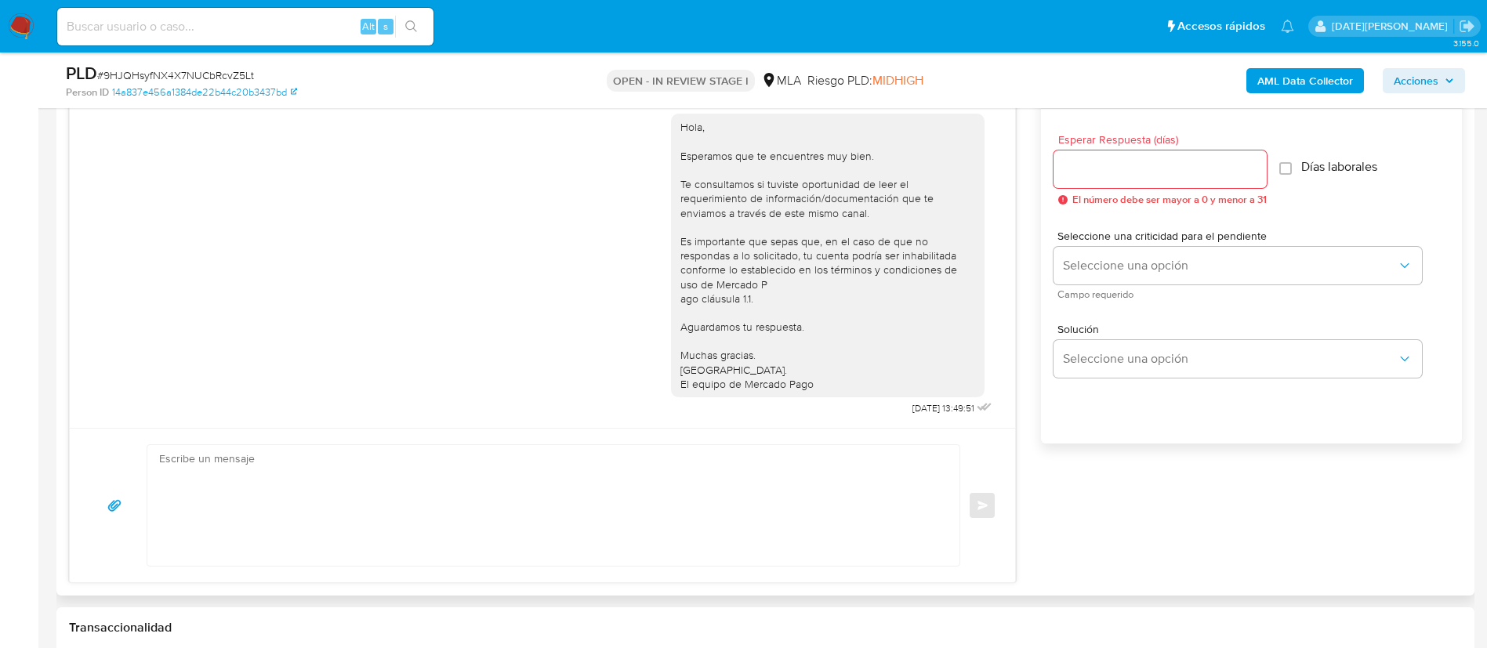
scroll to position [823, 0]
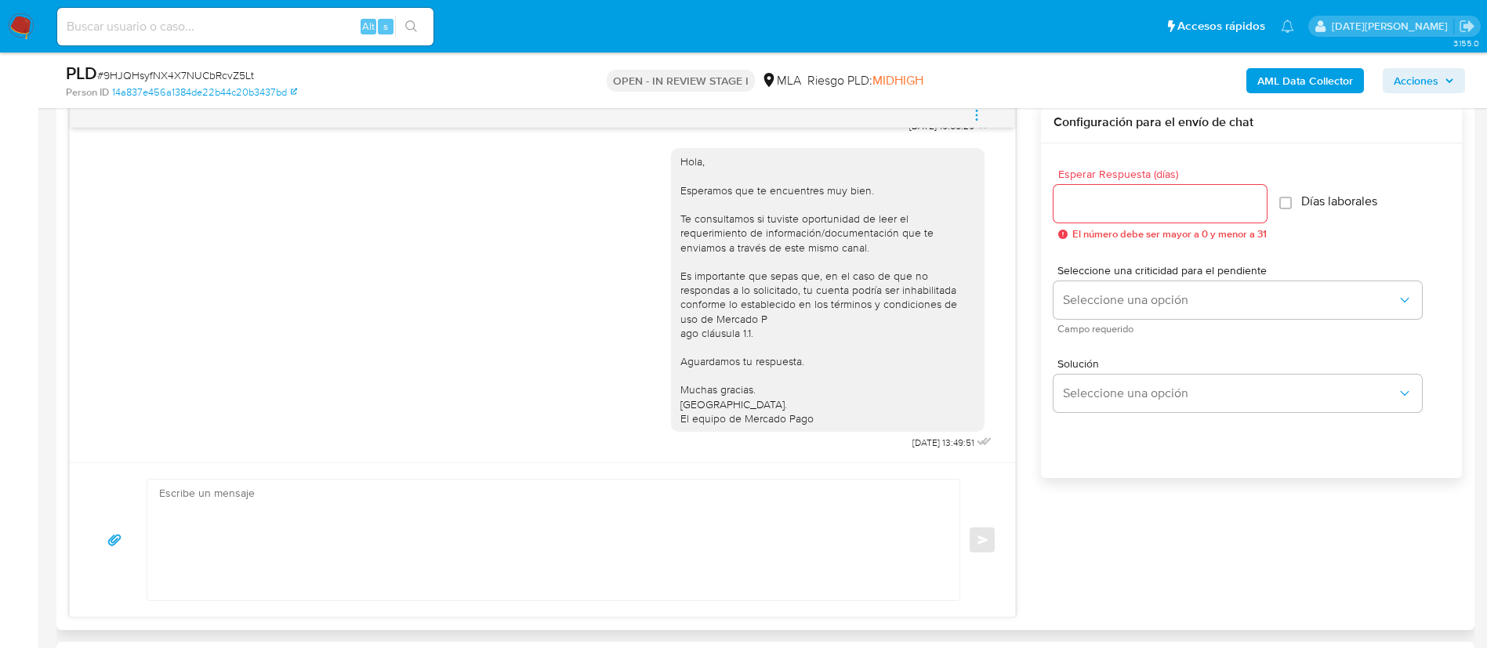
click at [980, 115] on icon "menu-action" at bounding box center [976, 115] width 14 height 14
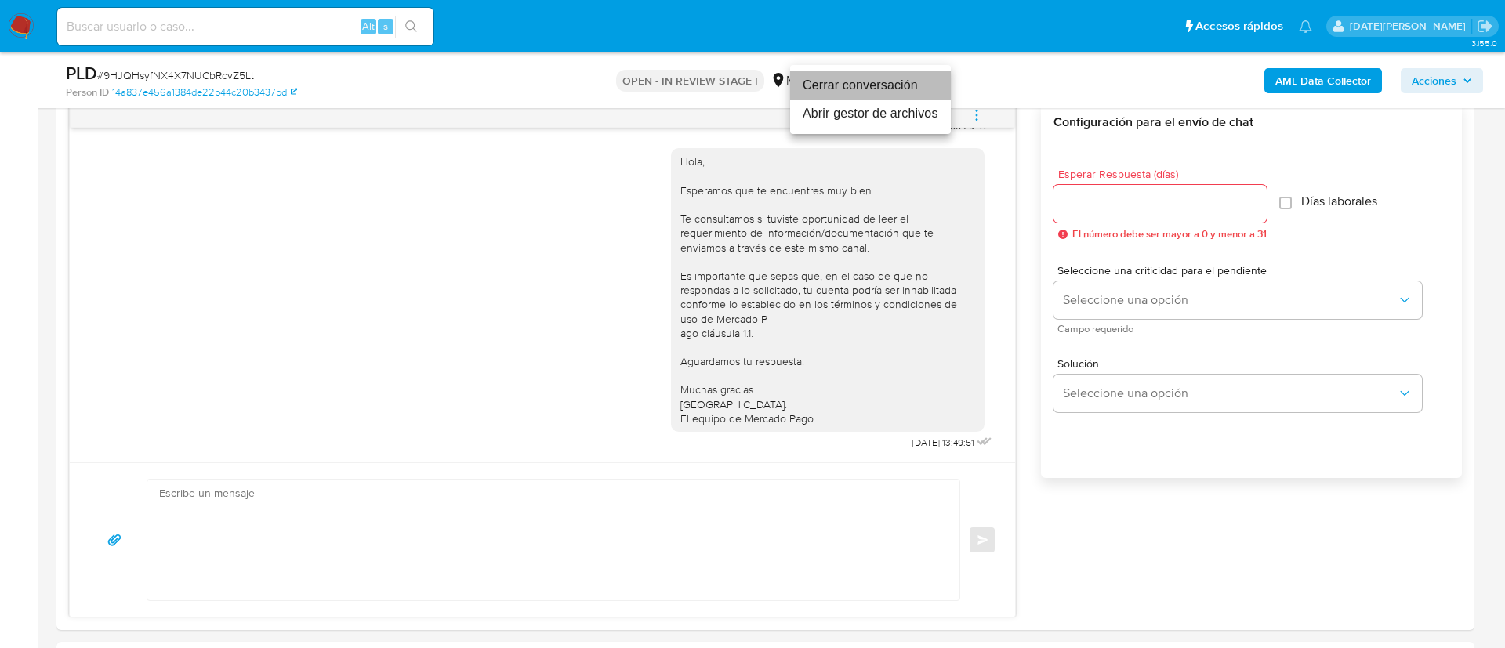
click at [869, 85] on li "Cerrar conversación" at bounding box center [870, 85] width 161 height 28
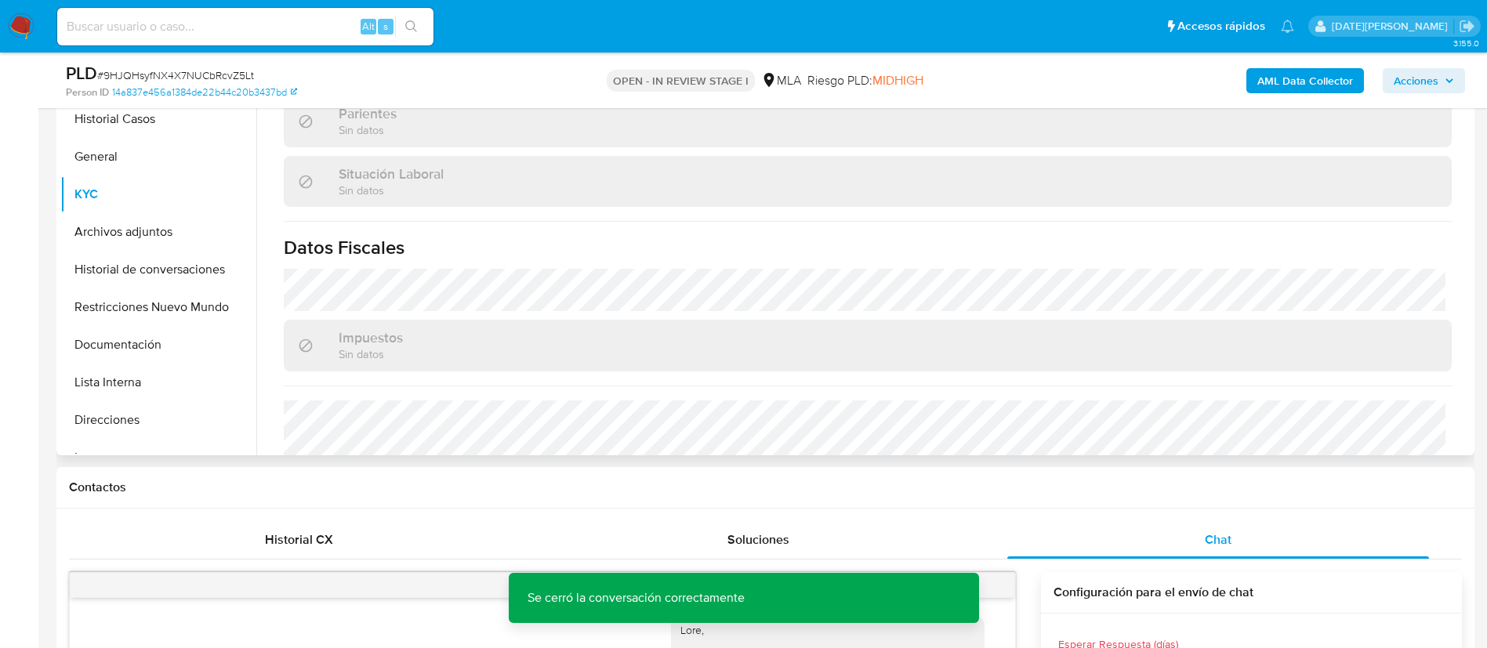
scroll to position [678, 0]
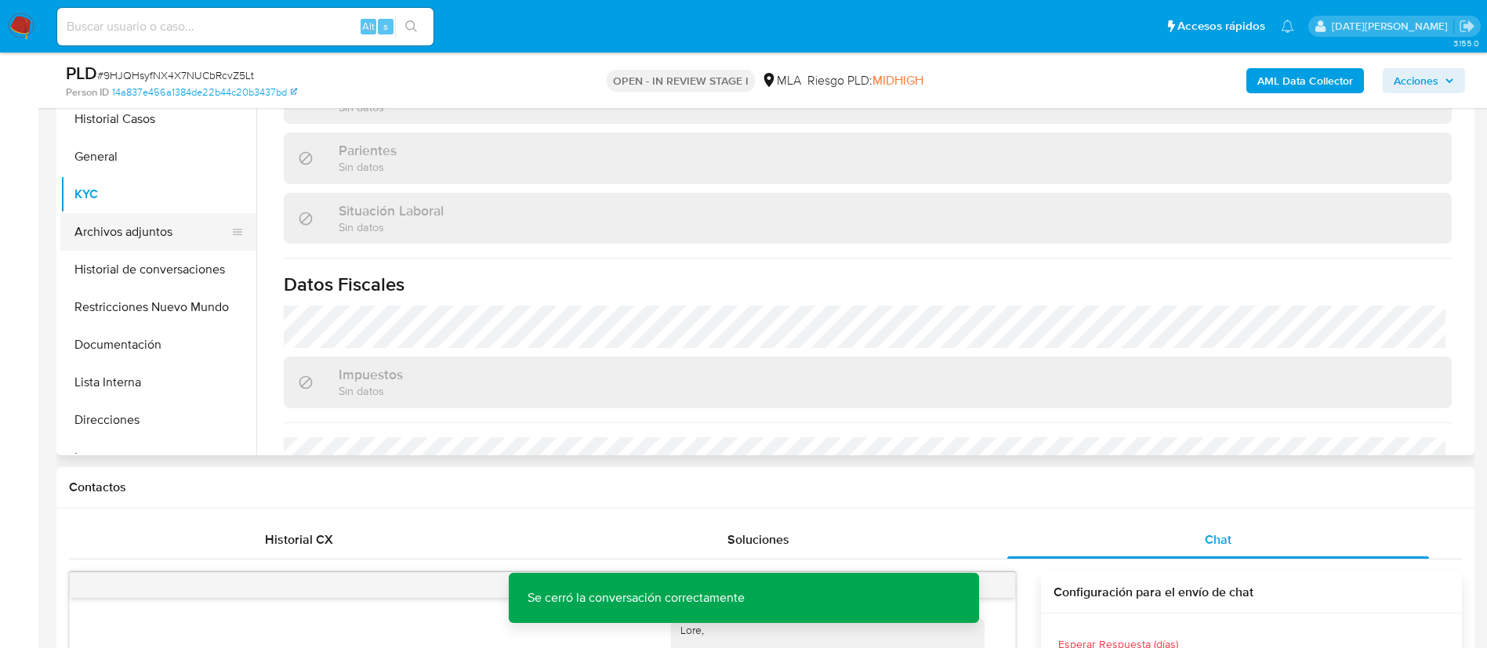
click at [148, 231] on button "Archivos adjuntos" at bounding box center [151, 232] width 183 height 38
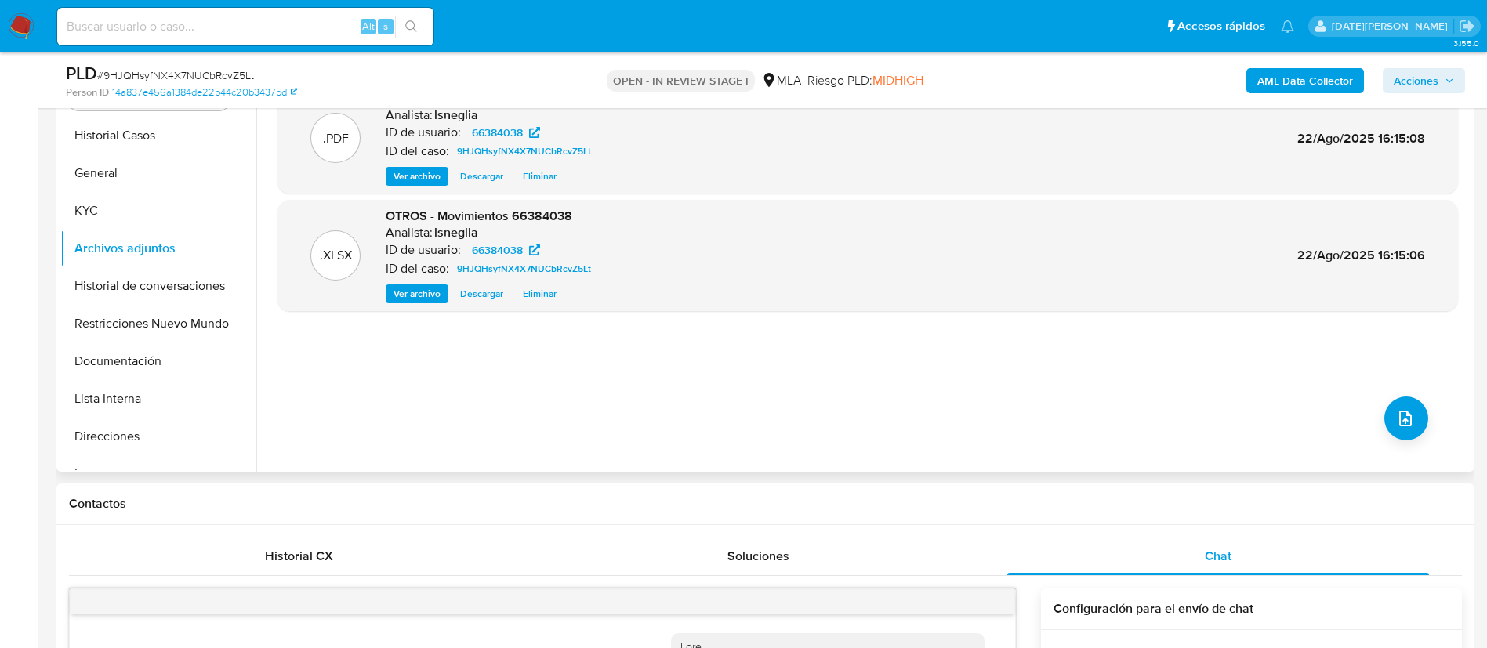
scroll to position [235, 0]
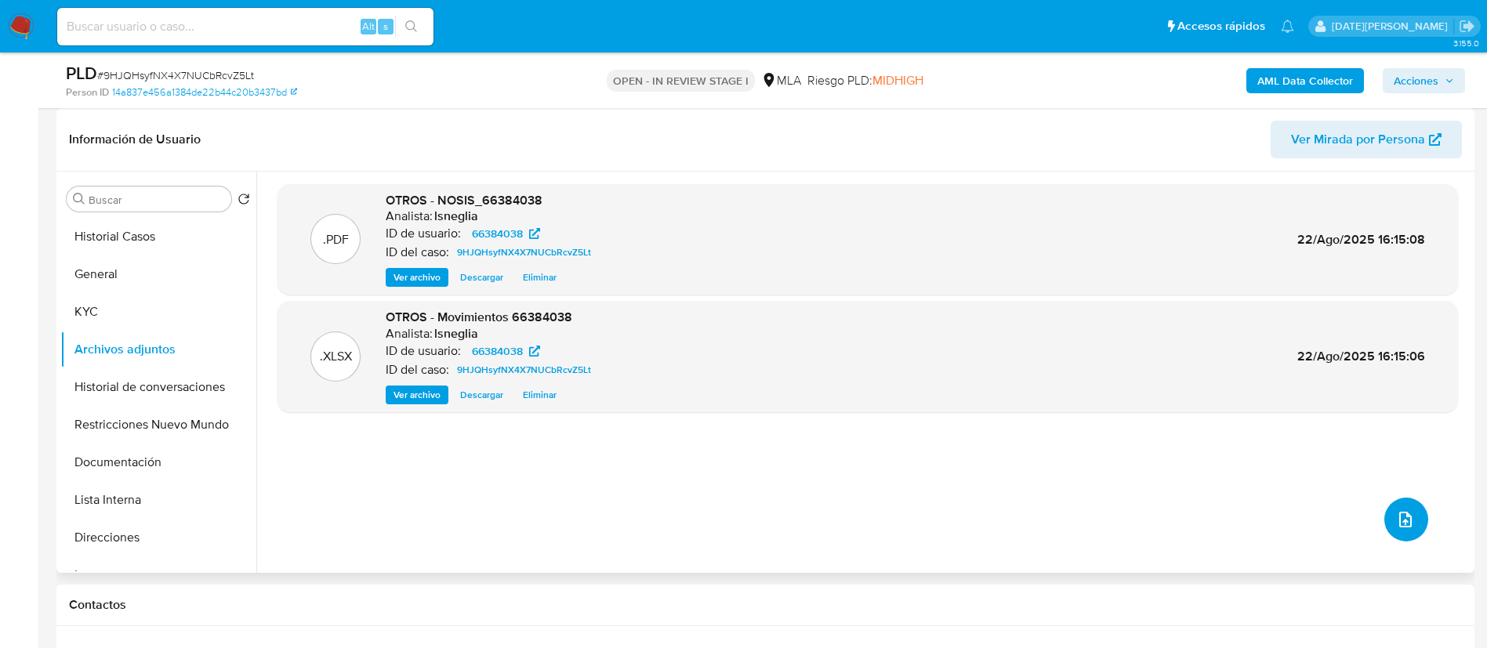
click at [1404, 516] on icon "upload-file" at bounding box center [1405, 519] width 19 height 19
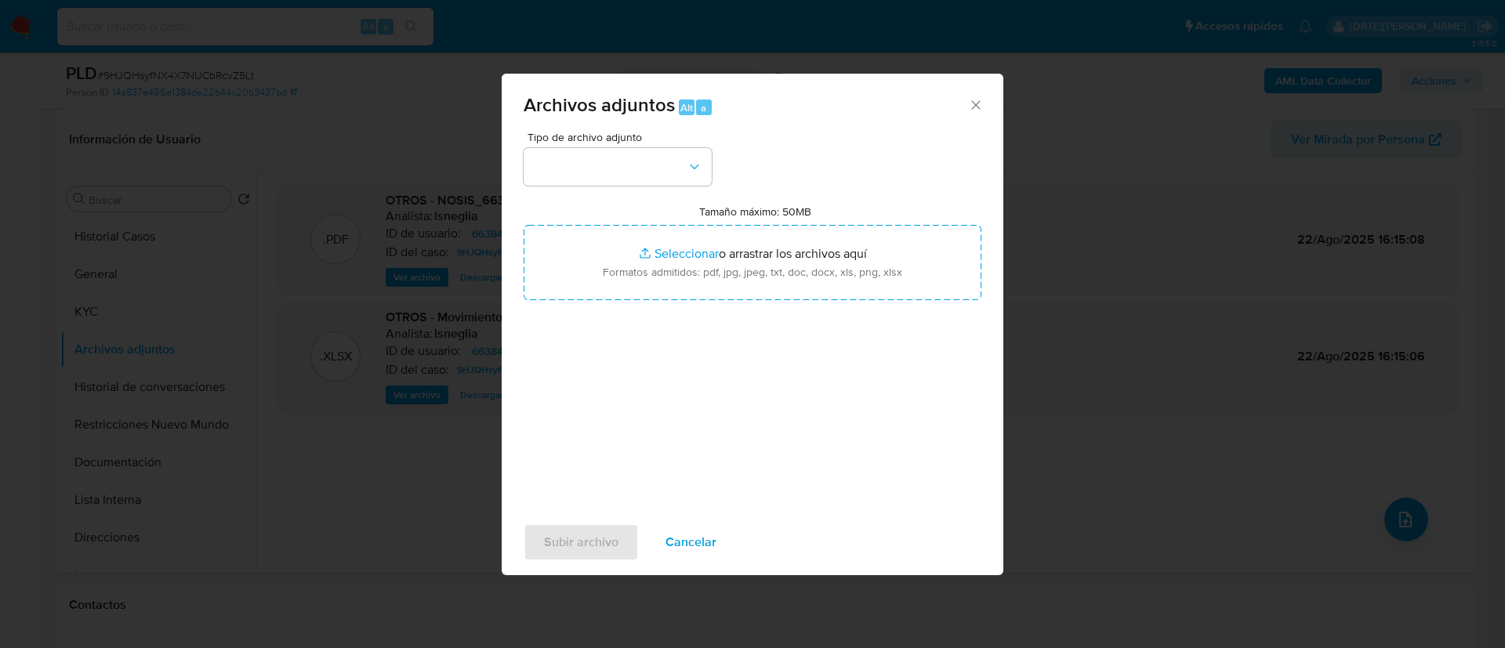
click at [469, 153] on div "Archivos adjuntos Alt a Tipo de archivo adjunto Tamaño máximo: 50MB Seleccionar…" at bounding box center [752, 324] width 1505 height 648
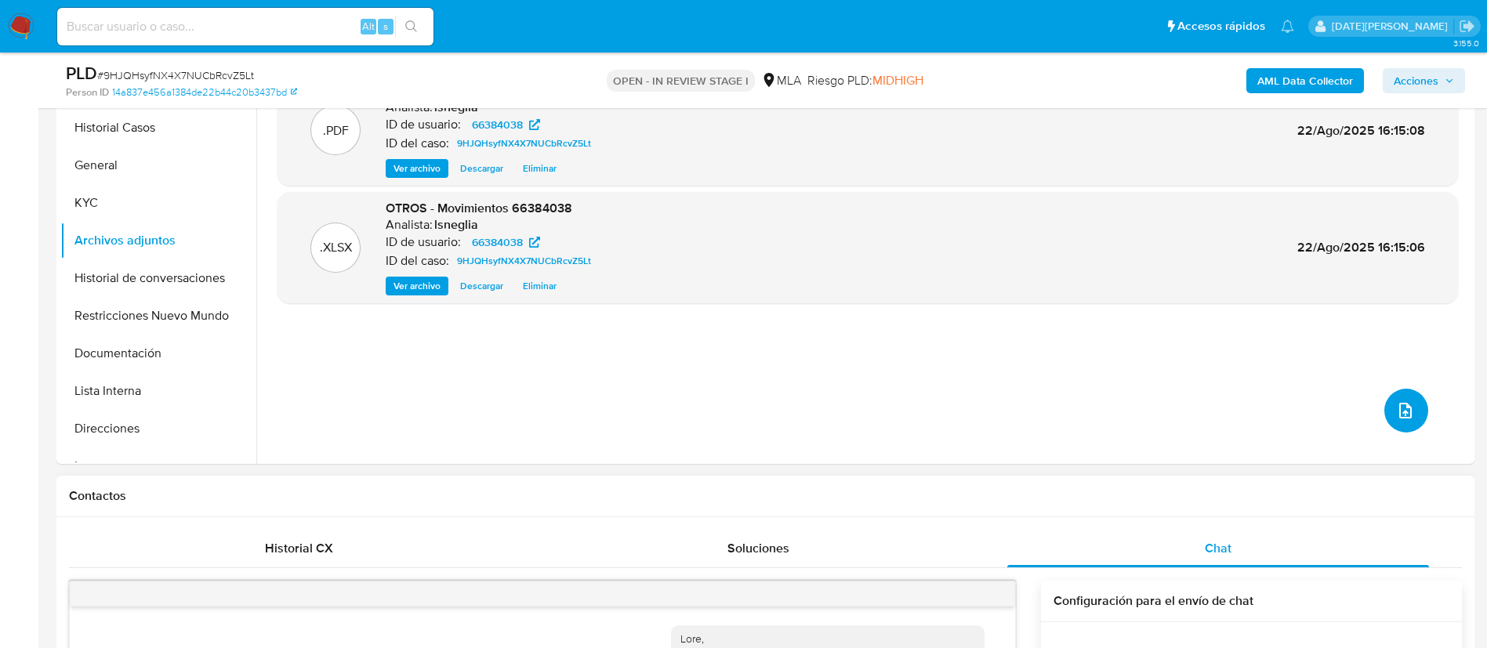
scroll to position [353, 0]
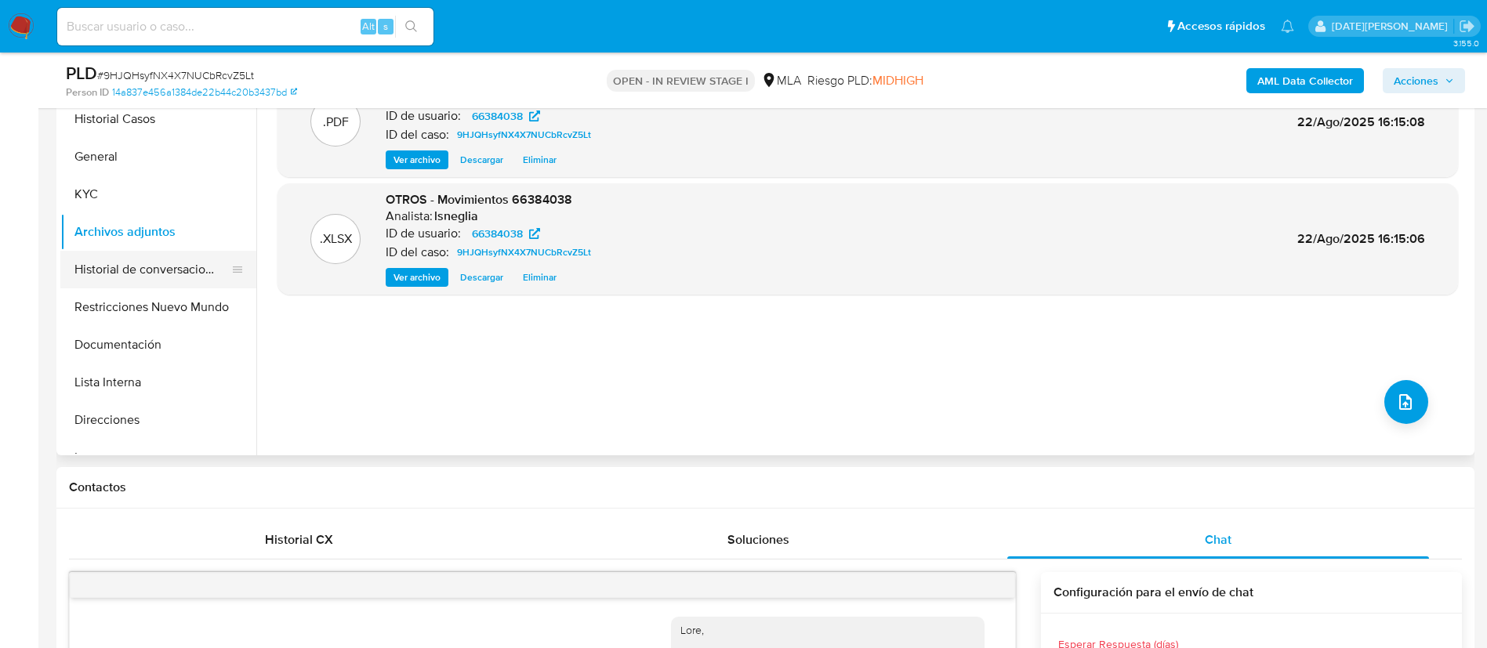
click at [121, 263] on button "Historial de conversaciones" at bounding box center [151, 270] width 183 height 38
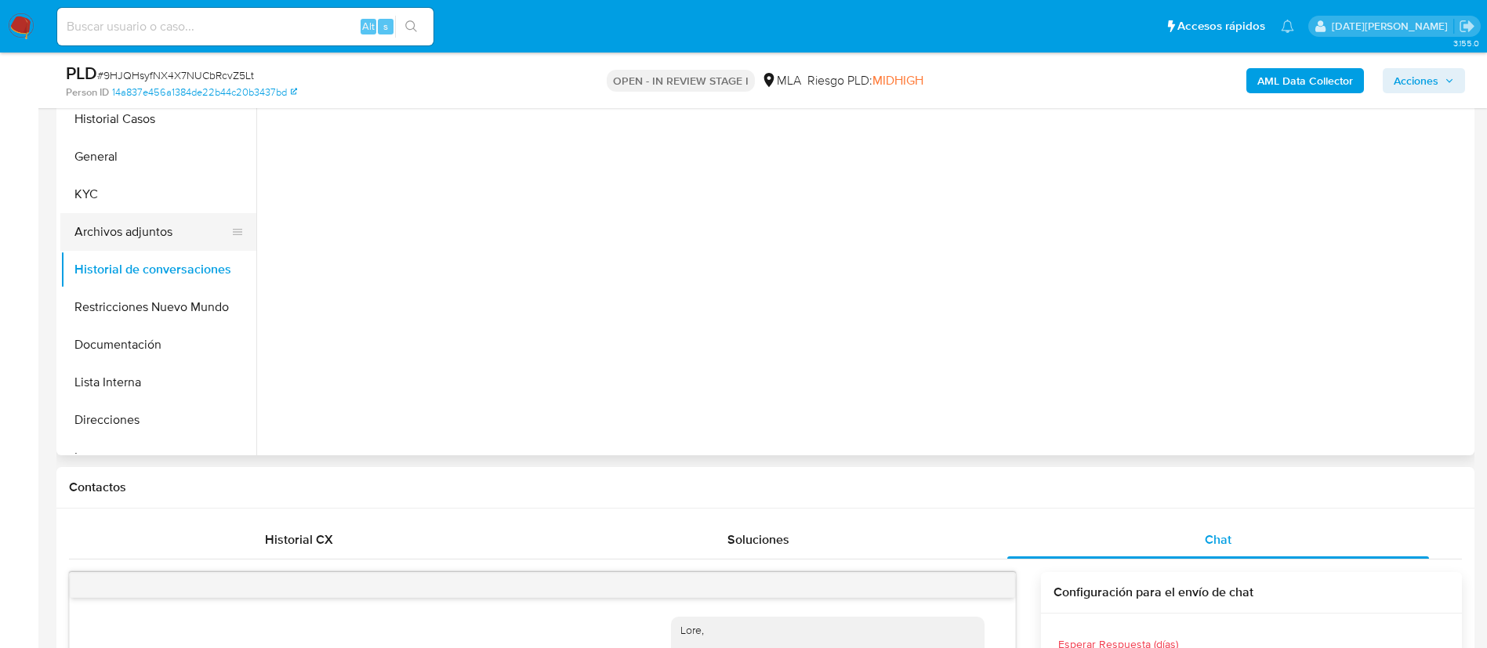
click at [132, 227] on button "Archivos adjuntos" at bounding box center [151, 232] width 183 height 38
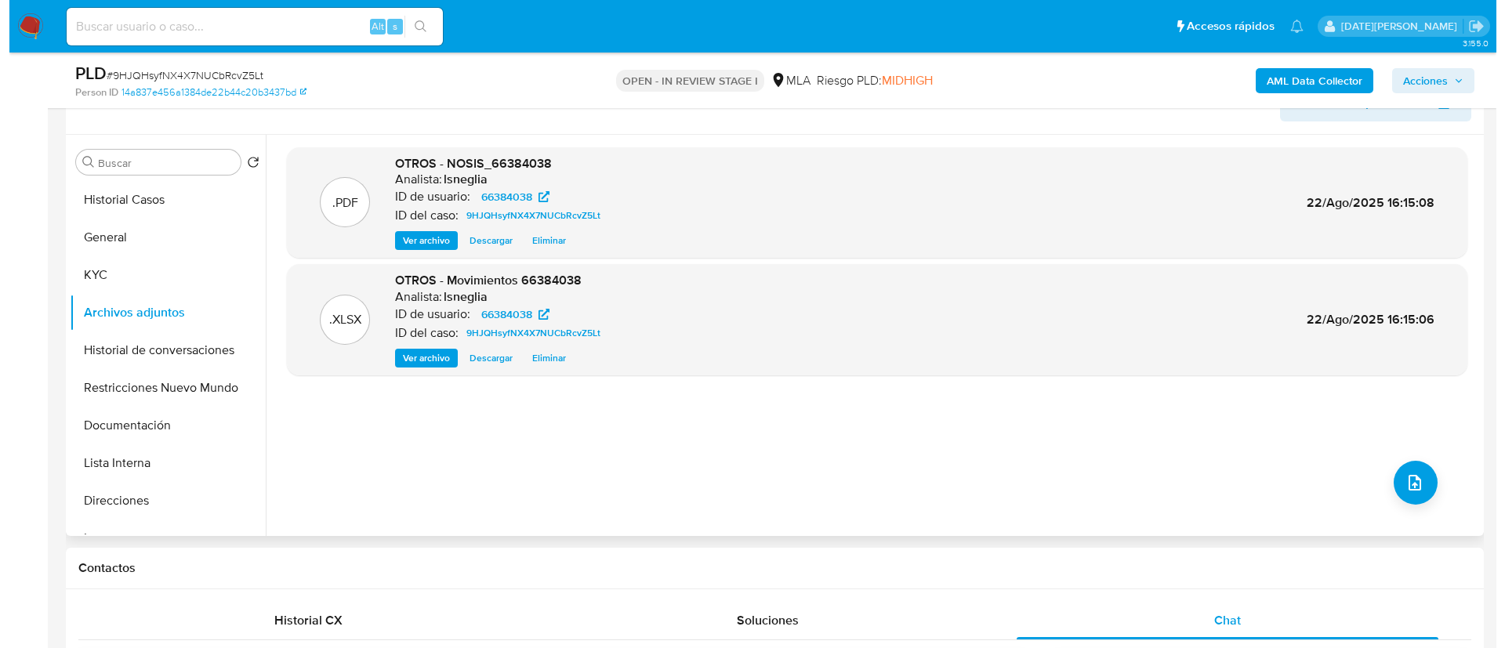
scroll to position [235, 0]
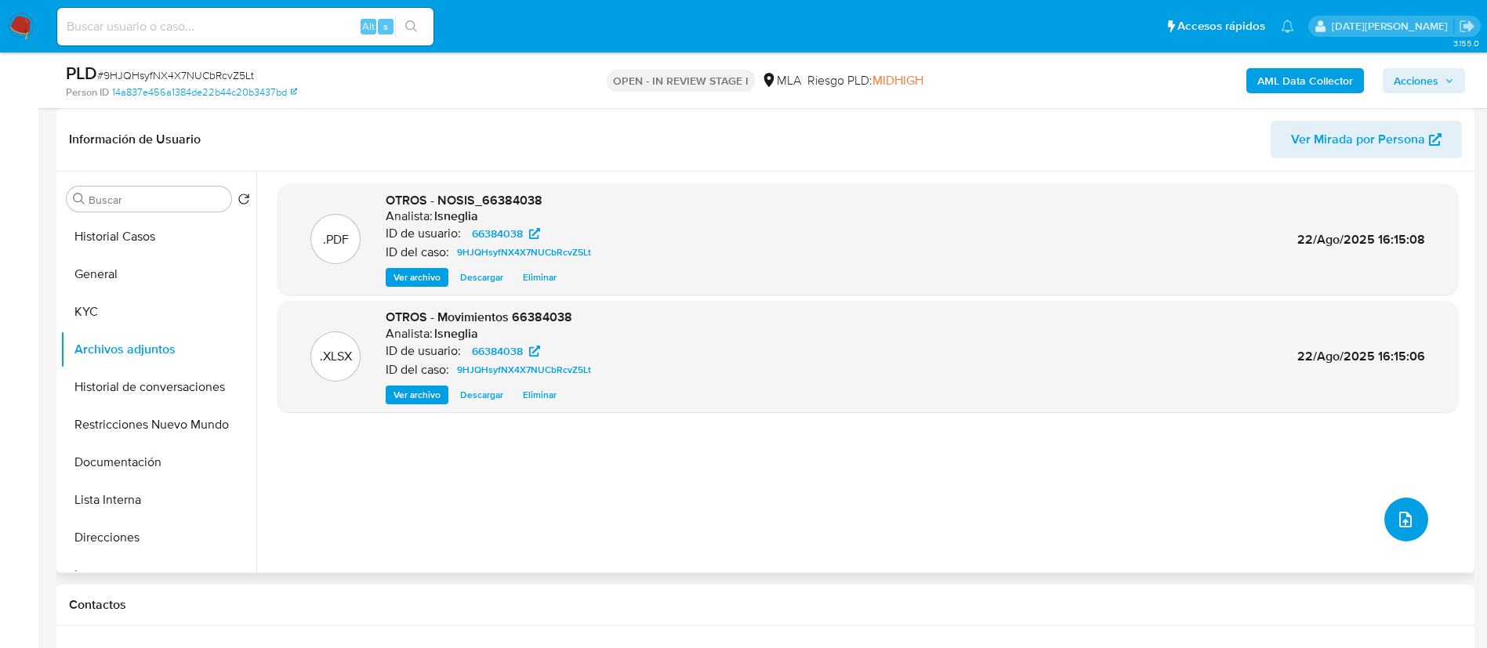
click at [1400, 520] on icon "upload-file" at bounding box center [1405, 519] width 19 height 19
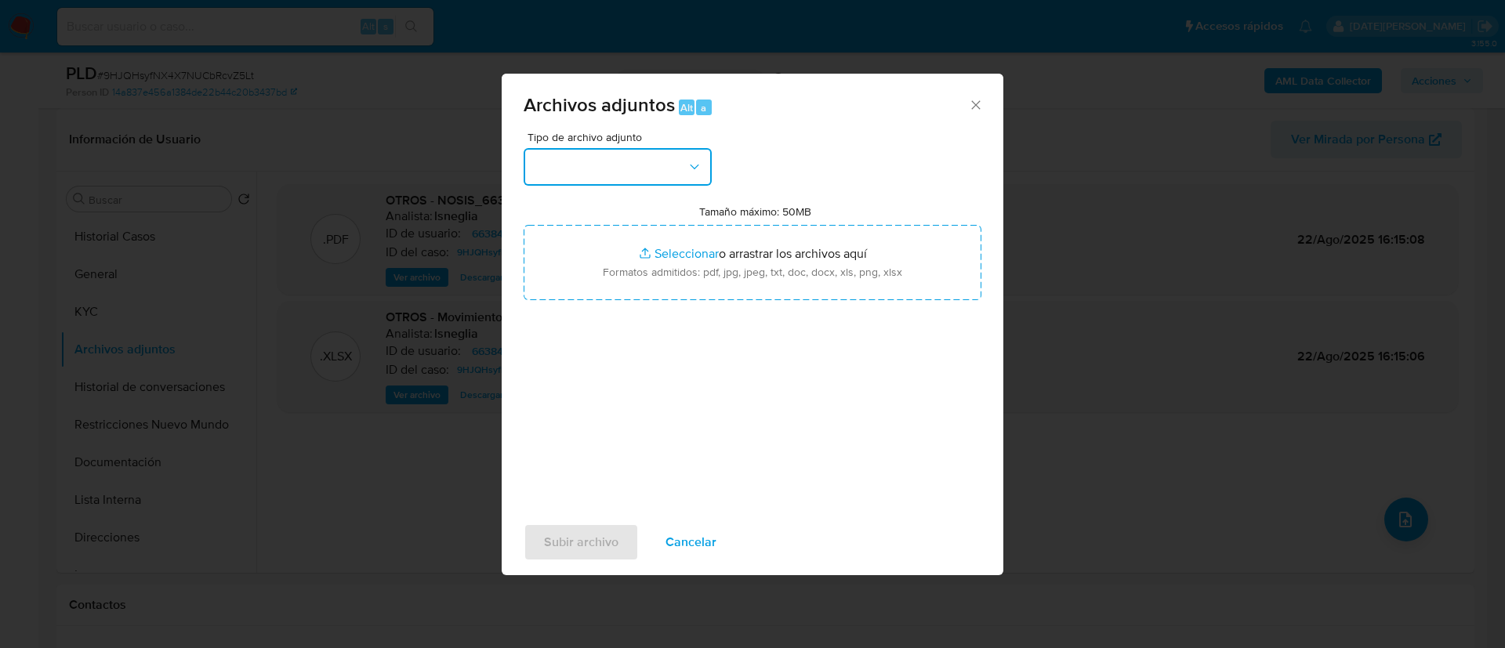
click at [661, 148] on button "button" at bounding box center [618, 167] width 188 height 38
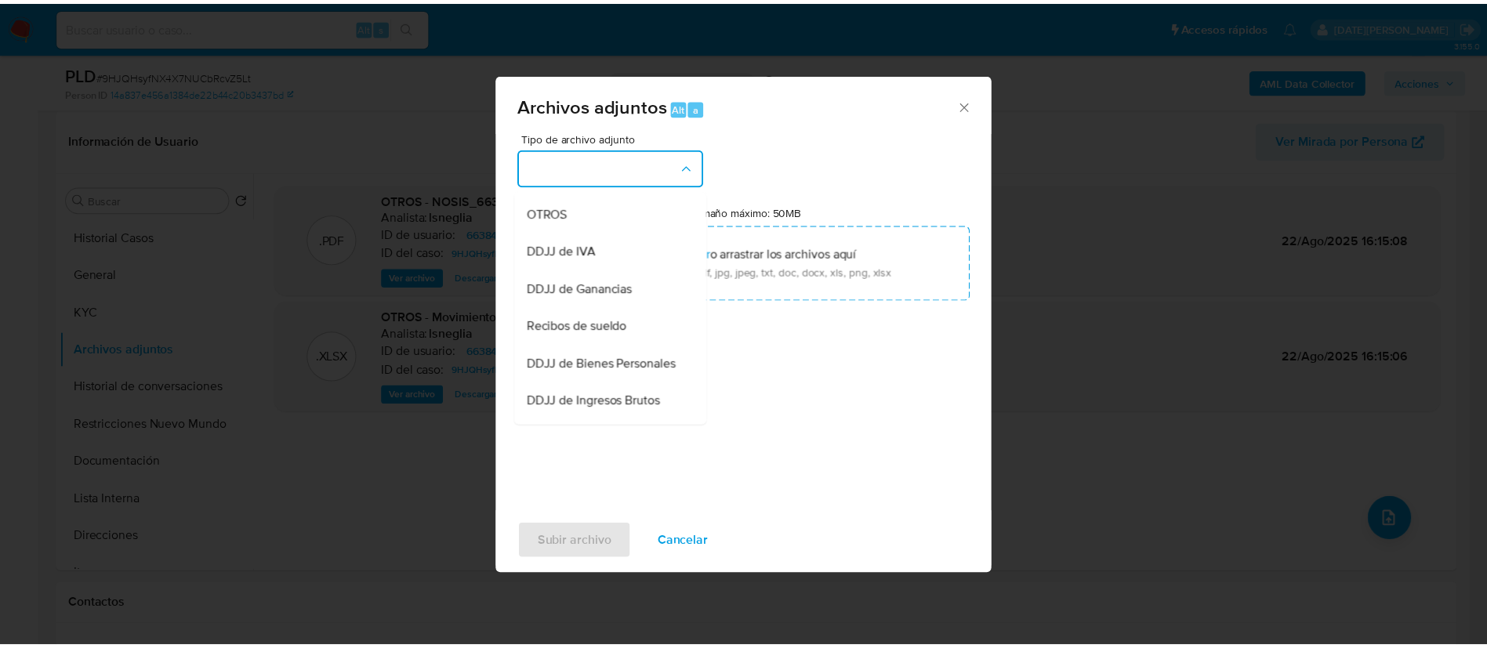
scroll to position [121, 0]
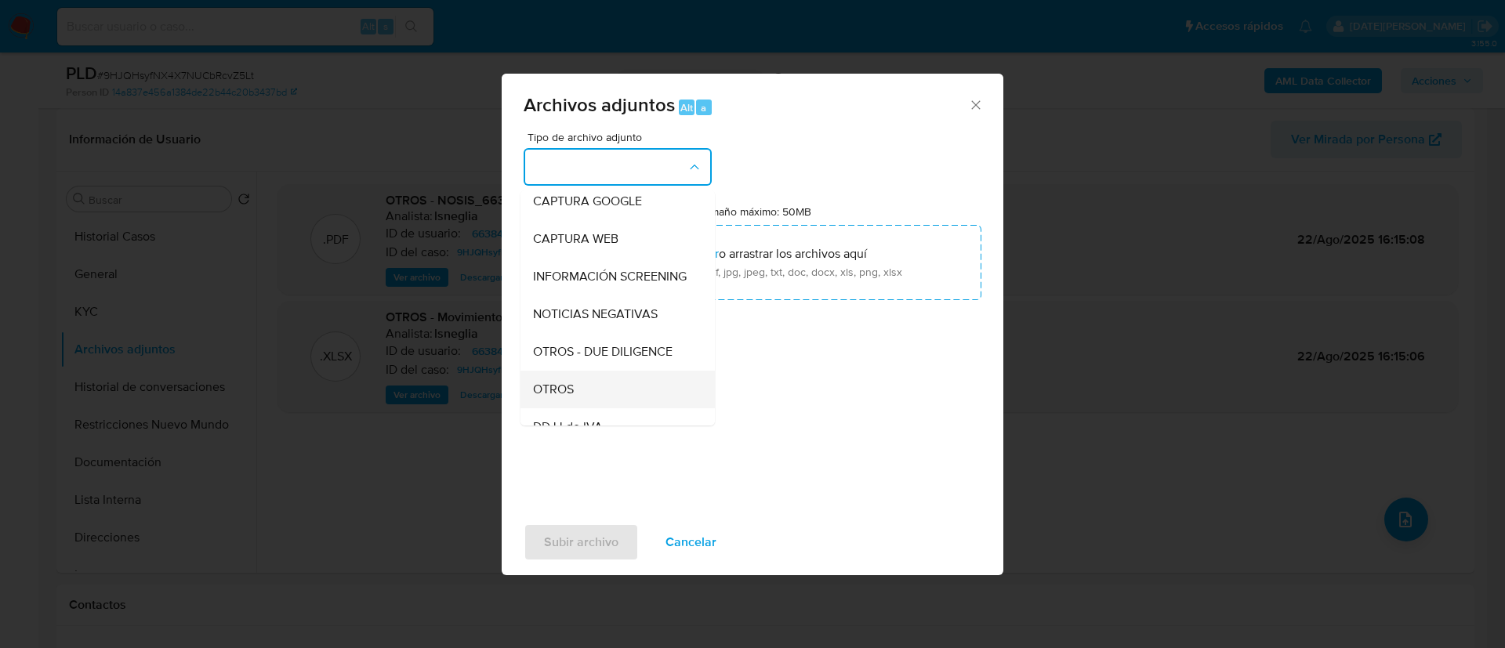
click at [578, 400] on div "OTROS" at bounding box center [613, 390] width 160 height 38
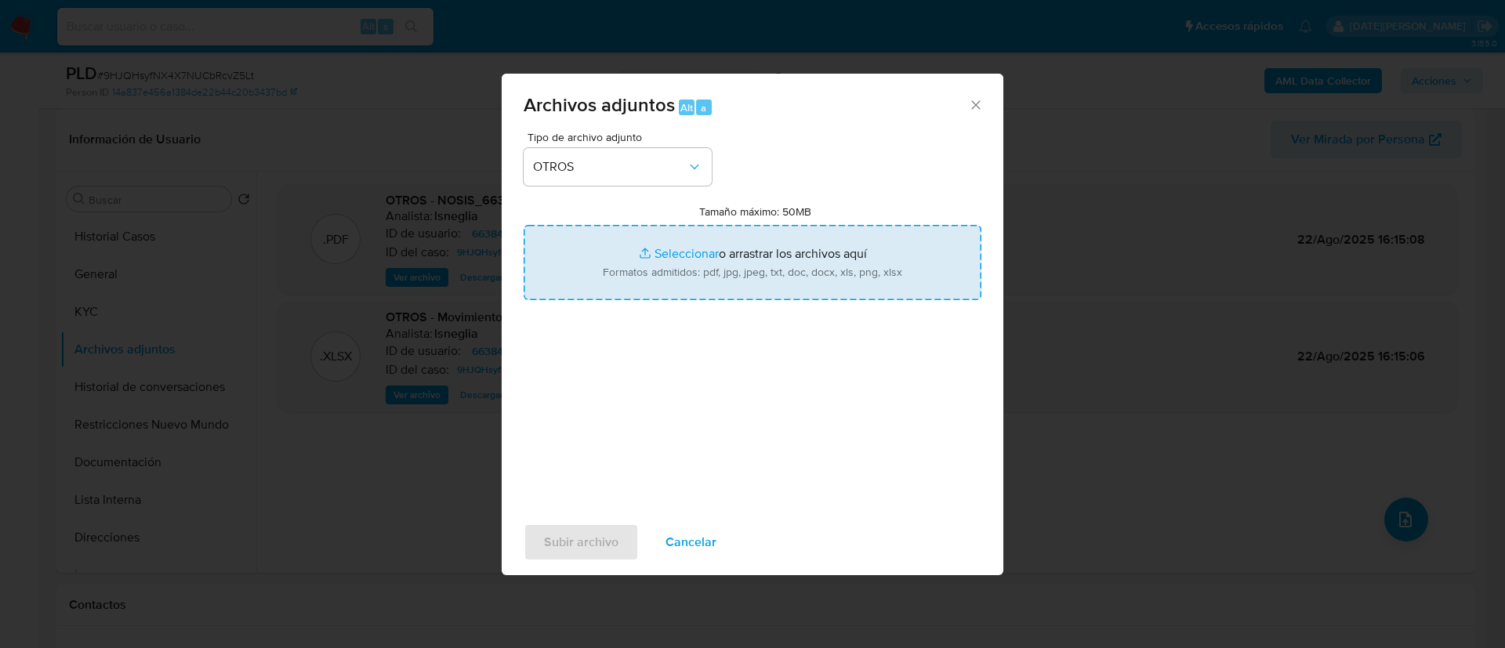
type input "C:\fakepath\Caselog 9HJQHsyfNX4X7NUCbRcvZ5Lt.docx"
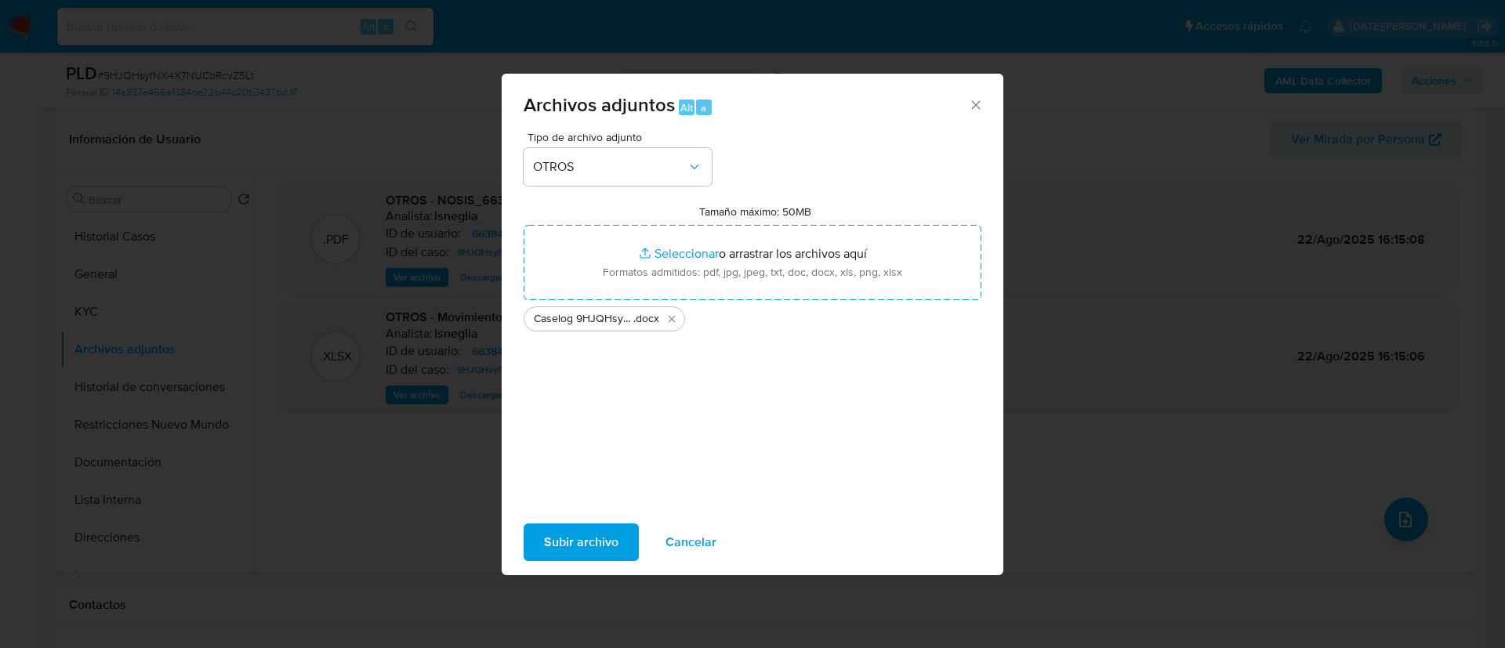
click at [552, 554] on span "Subir archivo" at bounding box center [581, 542] width 74 height 34
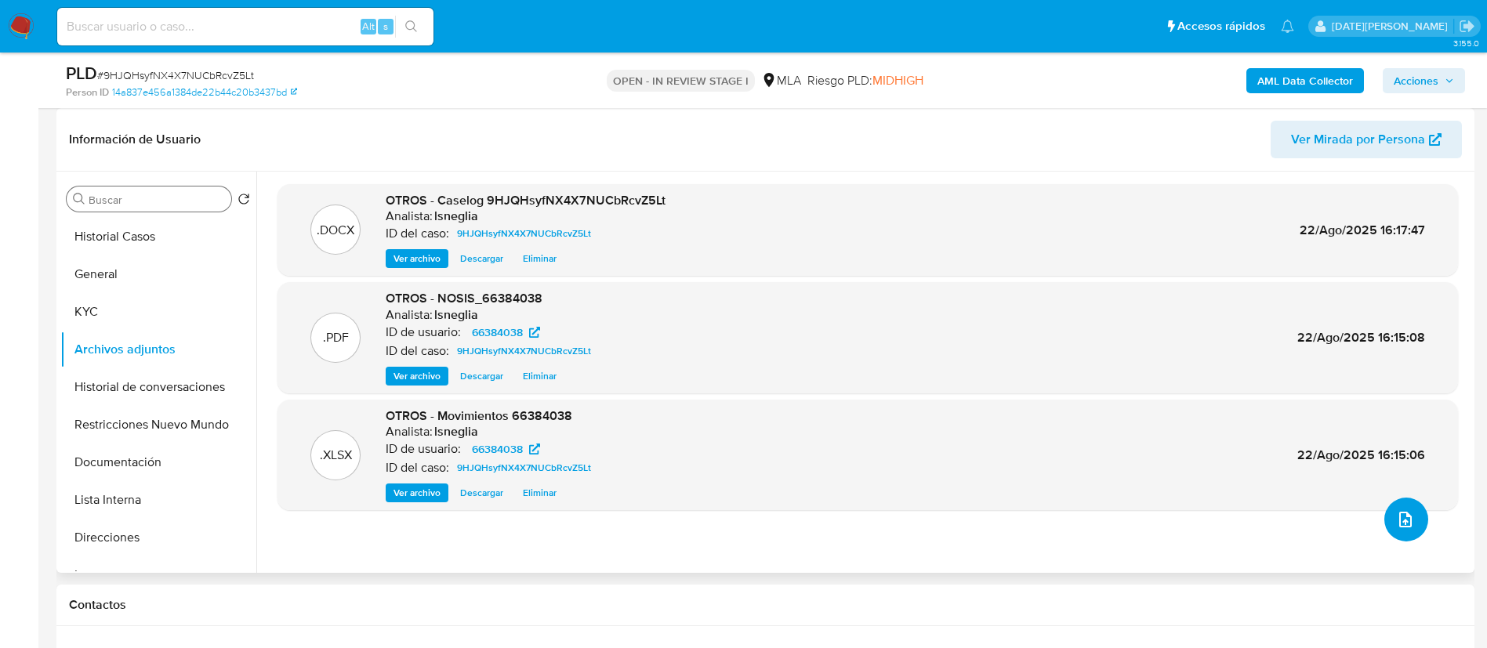
scroll to position [0, 0]
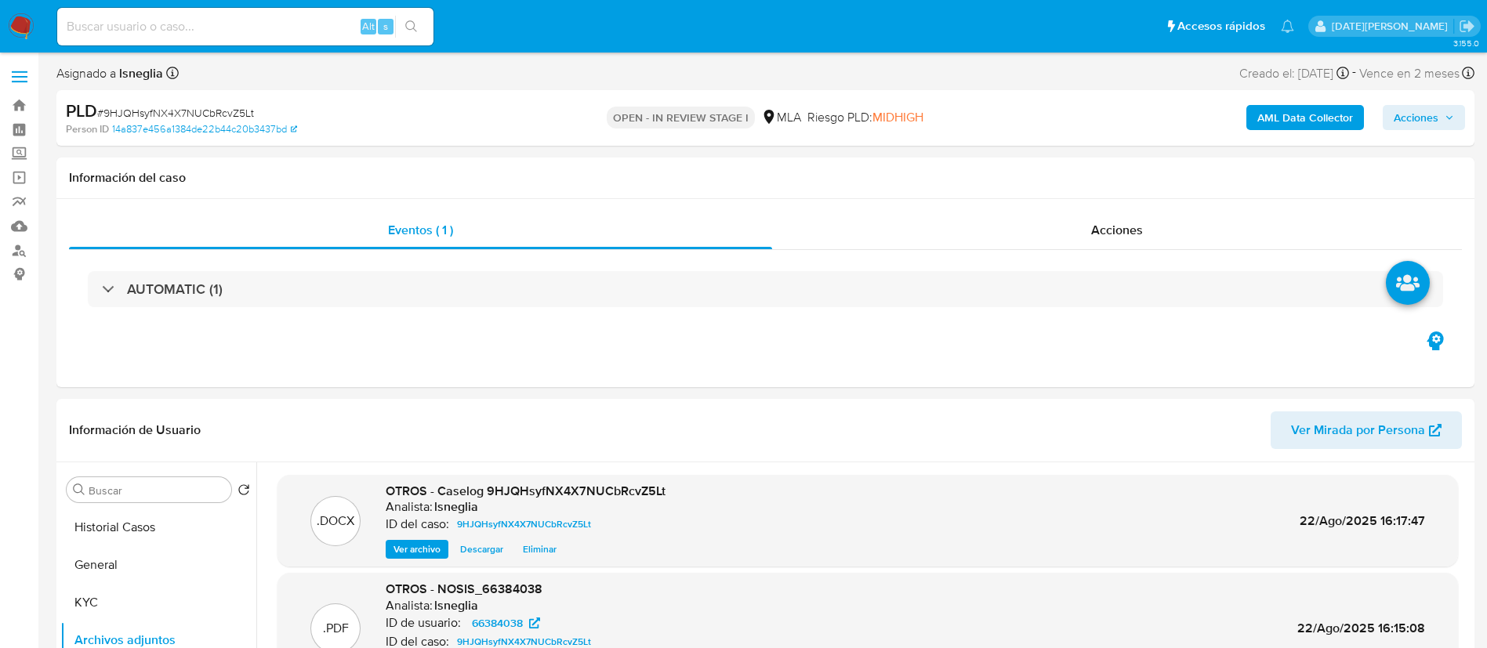
click at [1272, 109] on b "AML Data Collector" at bounding box center [1305, 117] width 96 height 25
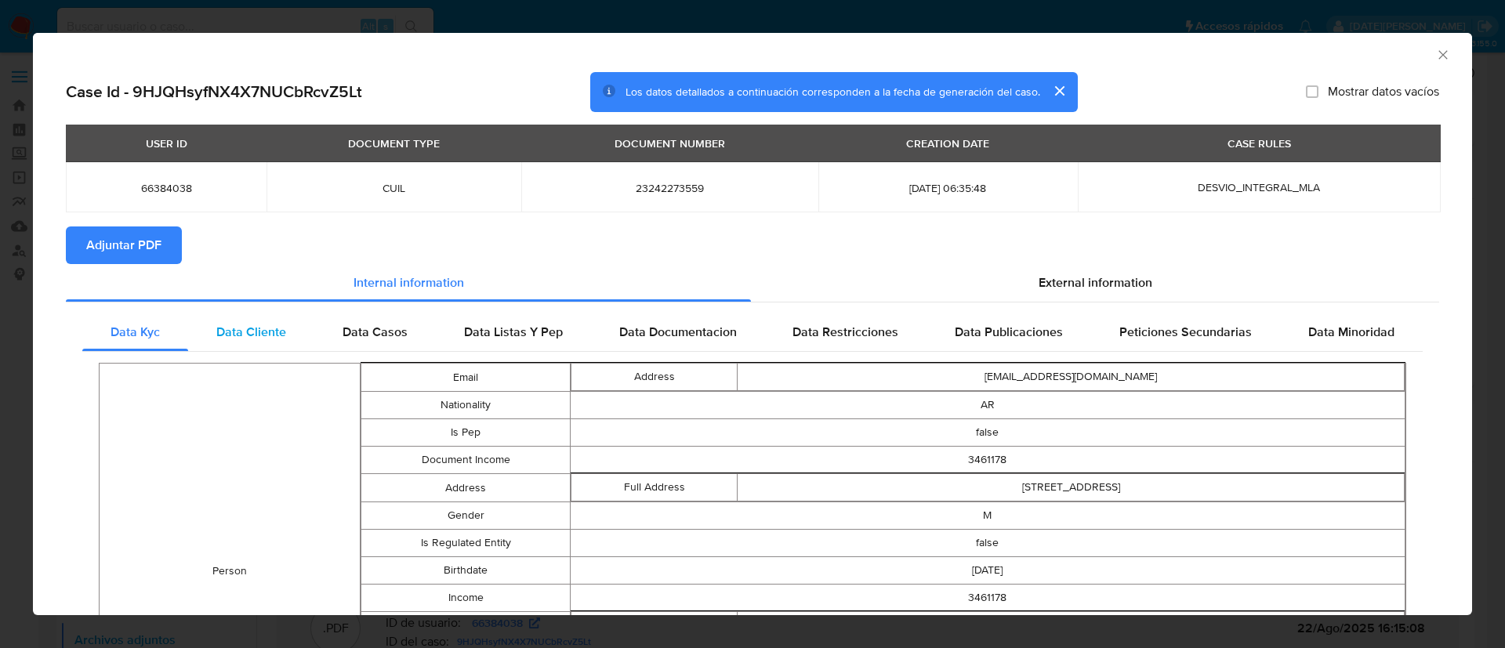
click at [209, 342] on div "Data Cliente" at bounding box center [251, 332] width 126 height 38
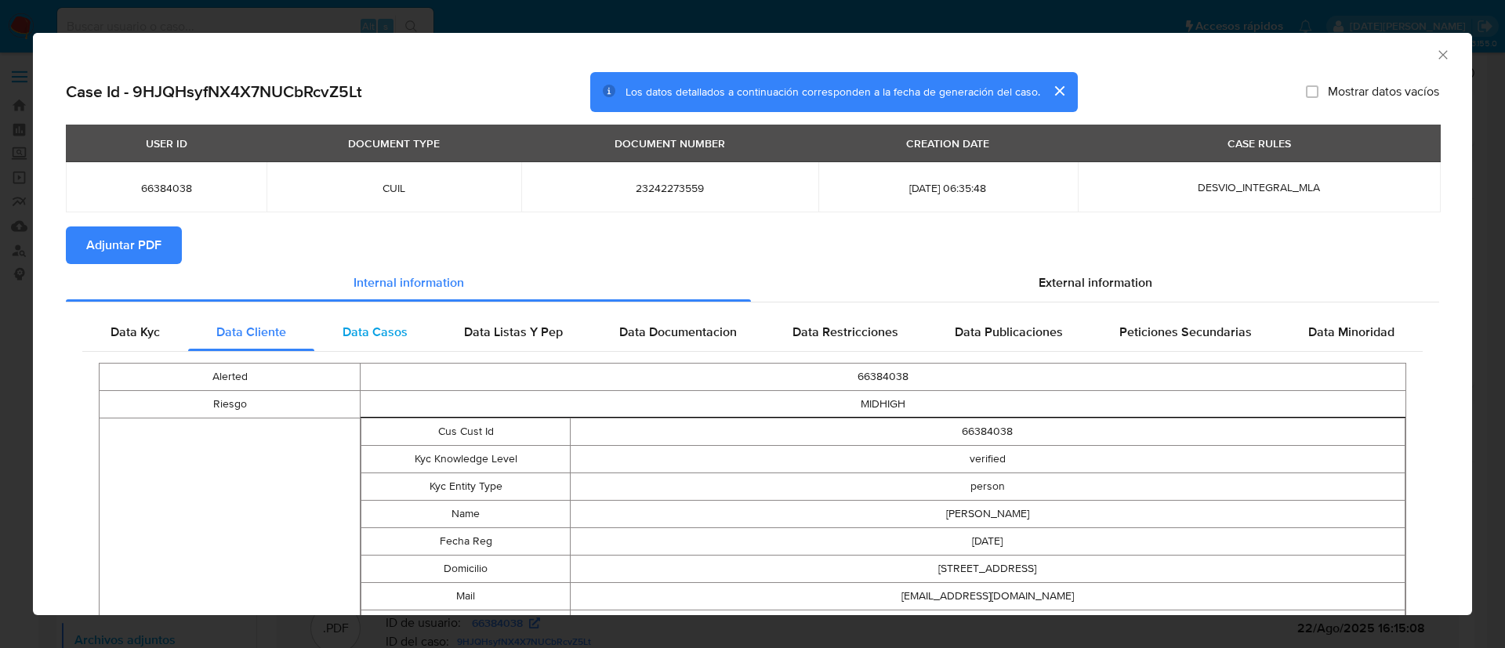
click at [324, 316] on div "Data Casos" at bounding box center [374, 332] width 121 height 38
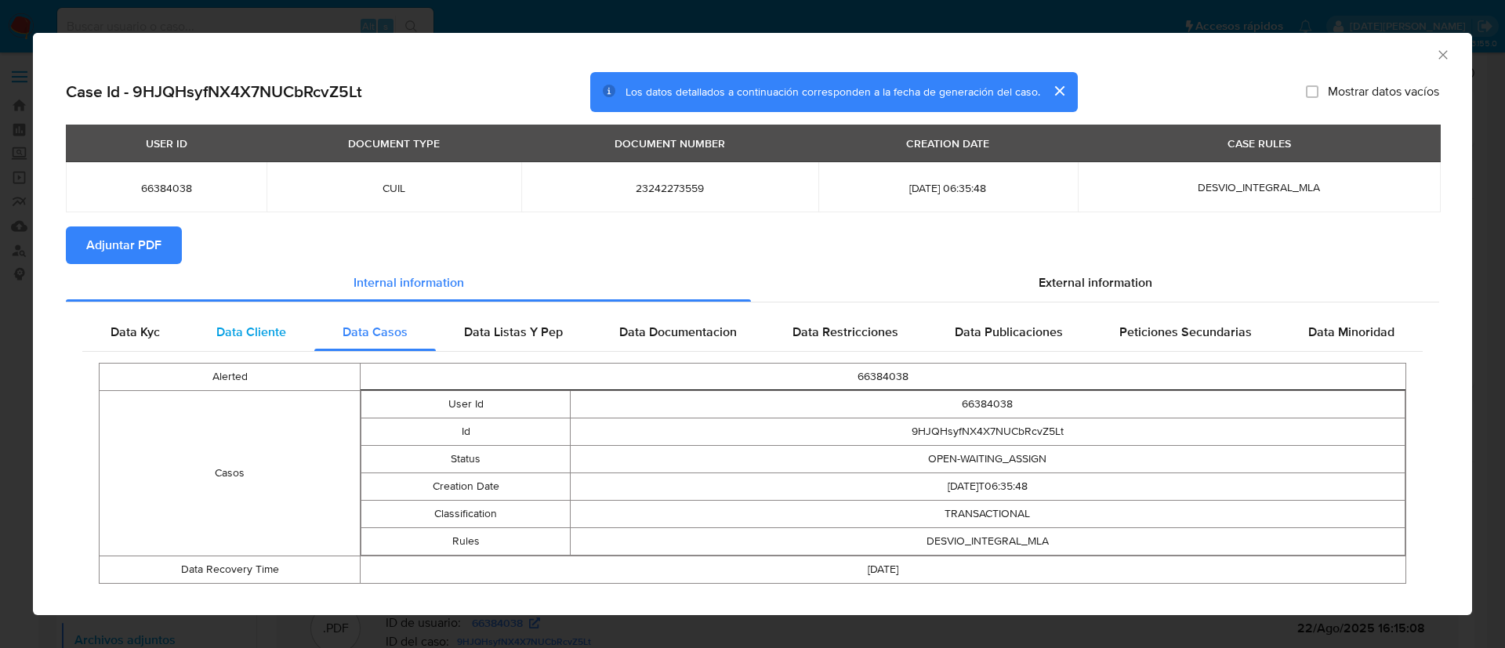
click at [275, 327] on span "Data Cliente" at bounding box center [251, 332] width 70 height 18
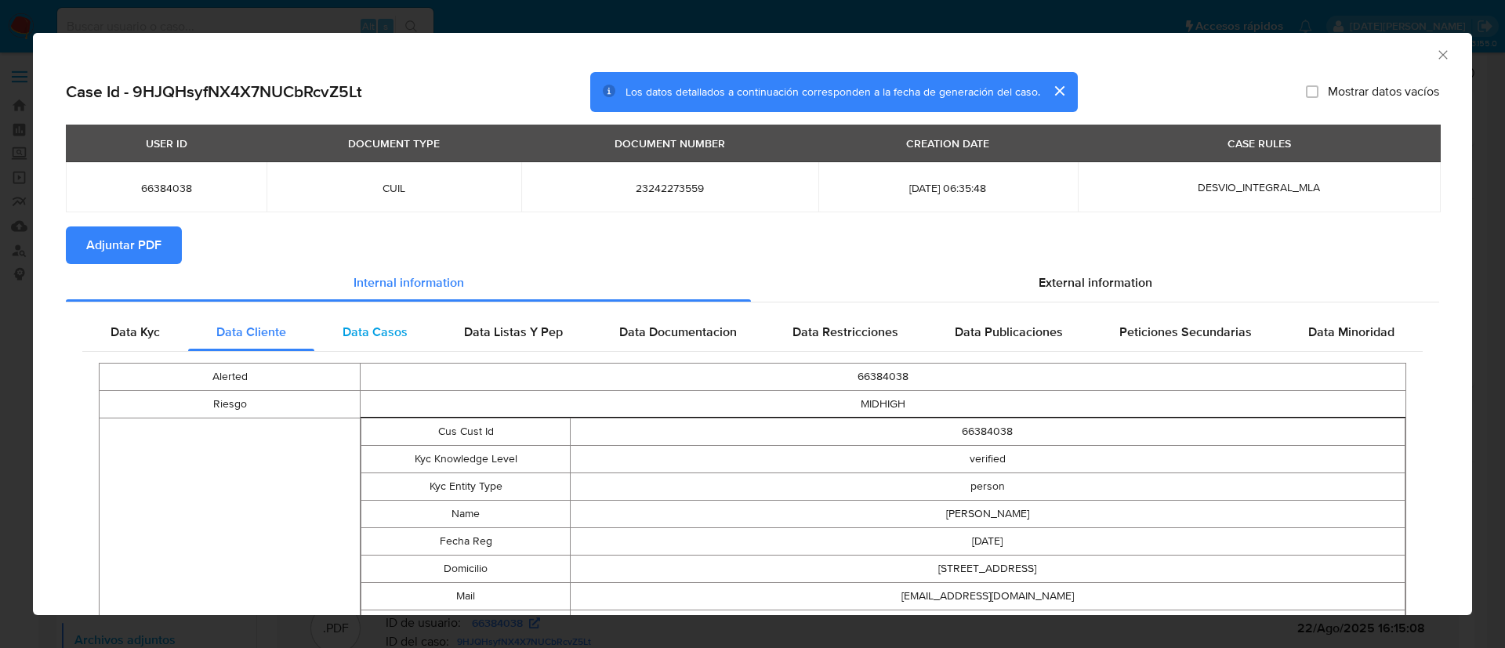
drag, startPoint x: 353, startPoint y: 317, endPoint x: 364, endPoint y: 319, distance: 11.1
click at [353, 317] on div "Data Casos" at bounding box center [374, 332] width 121 height 38
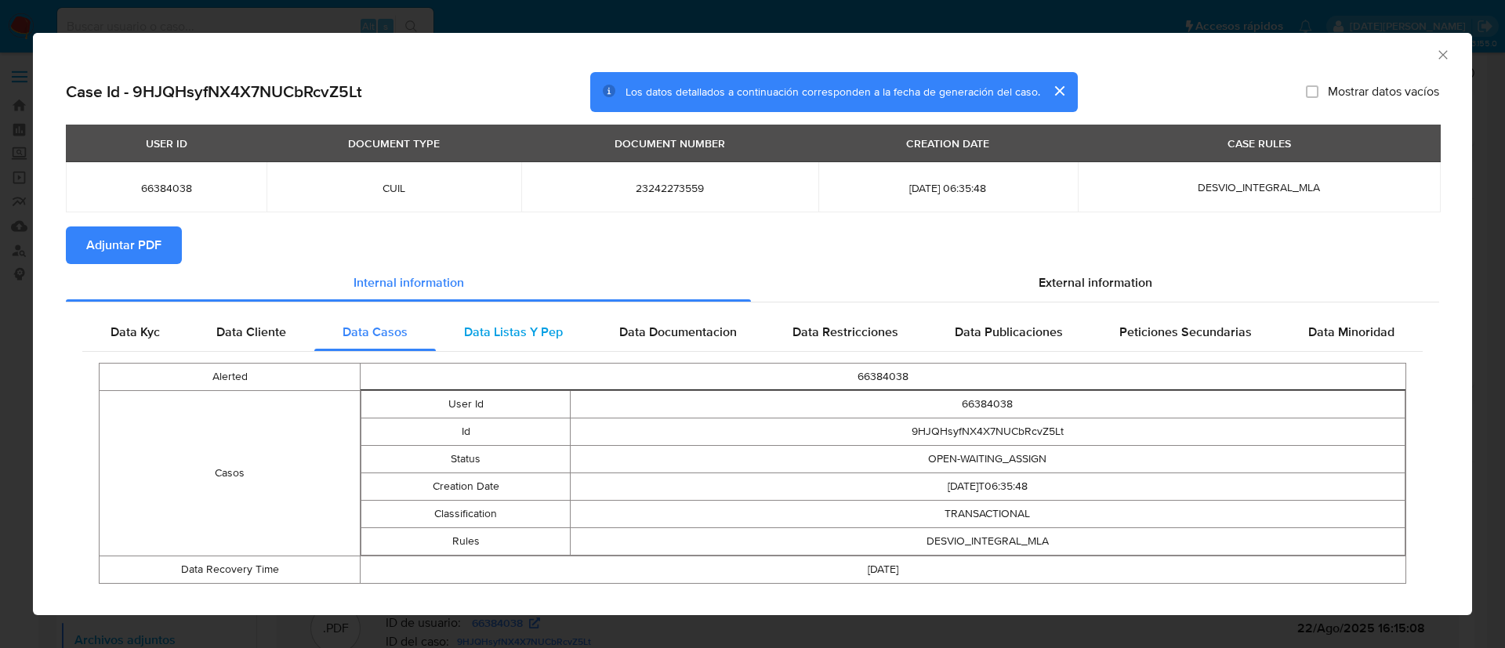
click at [524, 328] on span "Data Listas Y Pep" at bounding box center [513, 332] width 99 height 18
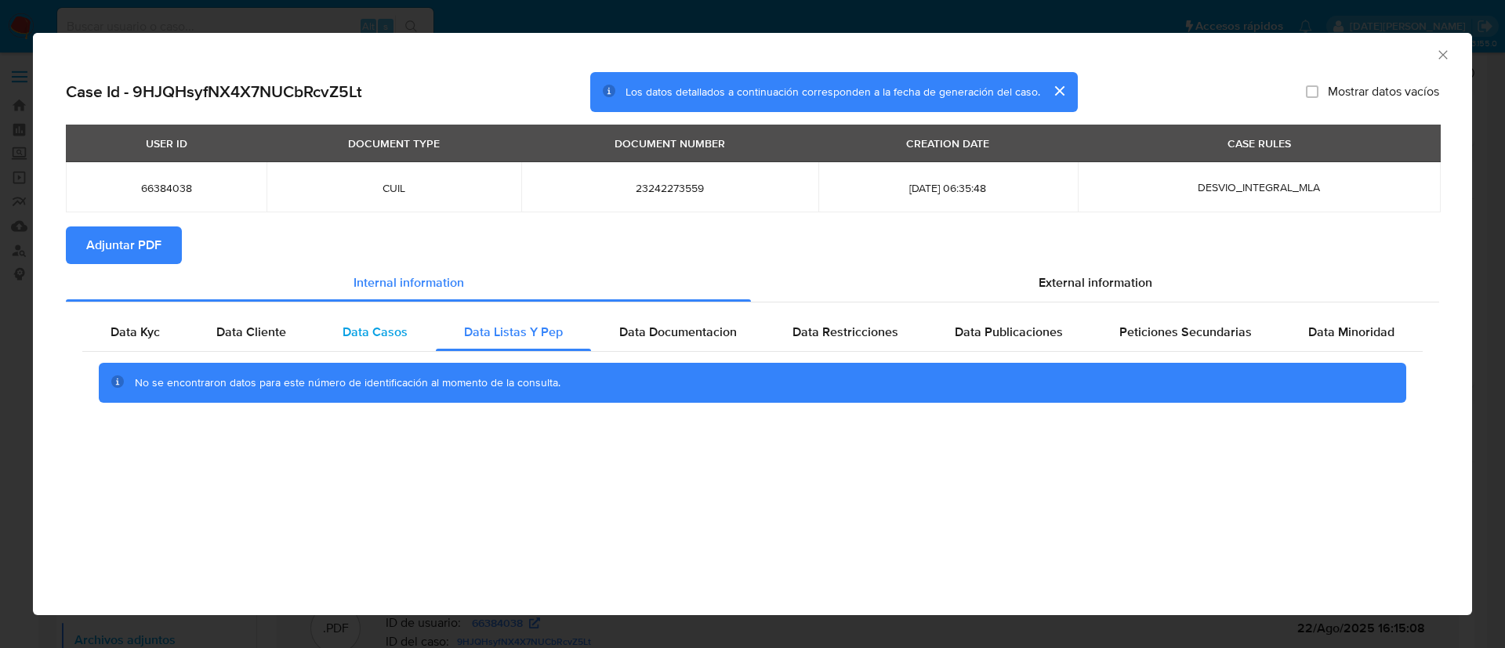
click at [369, 317] on div "Data Casos" at bounding box center [374, 332] width 121 height 38
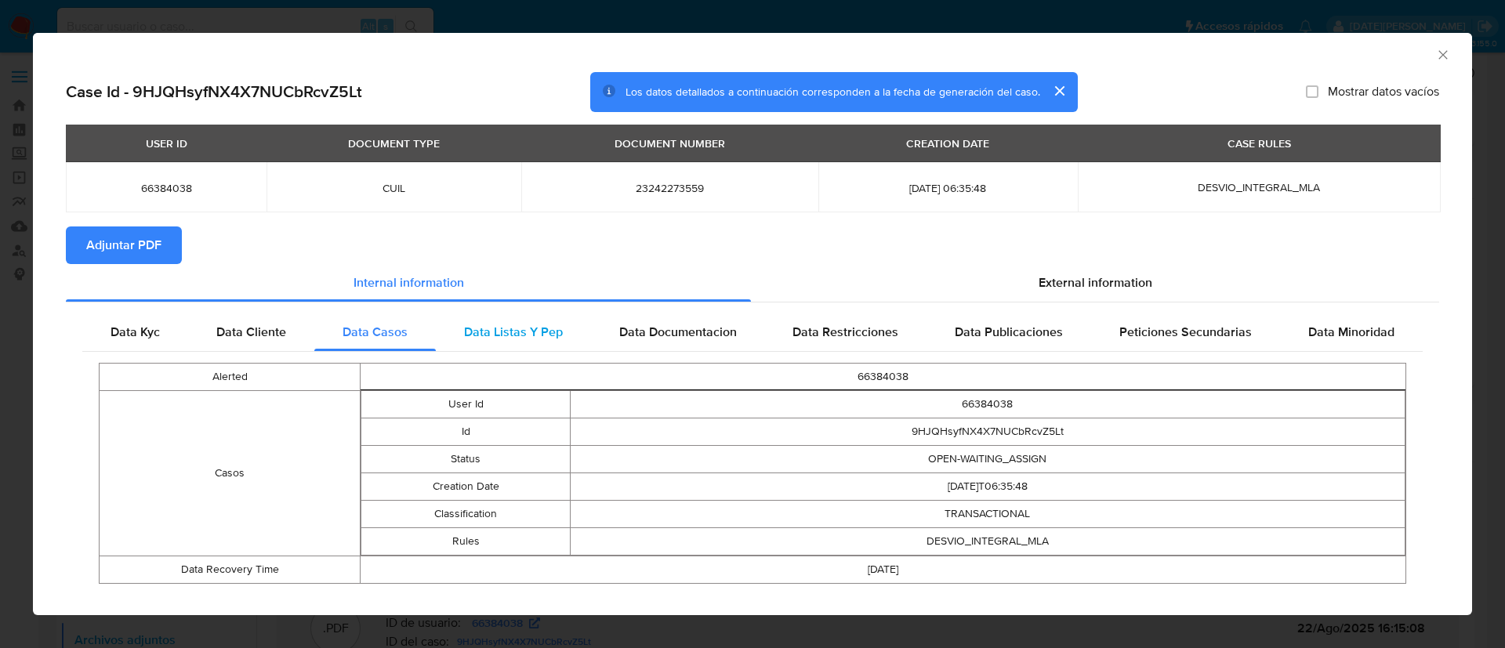
click at [464, 328] on span "Data Listas Y Pep" at bounding box center [513, 332] width 99 height 18
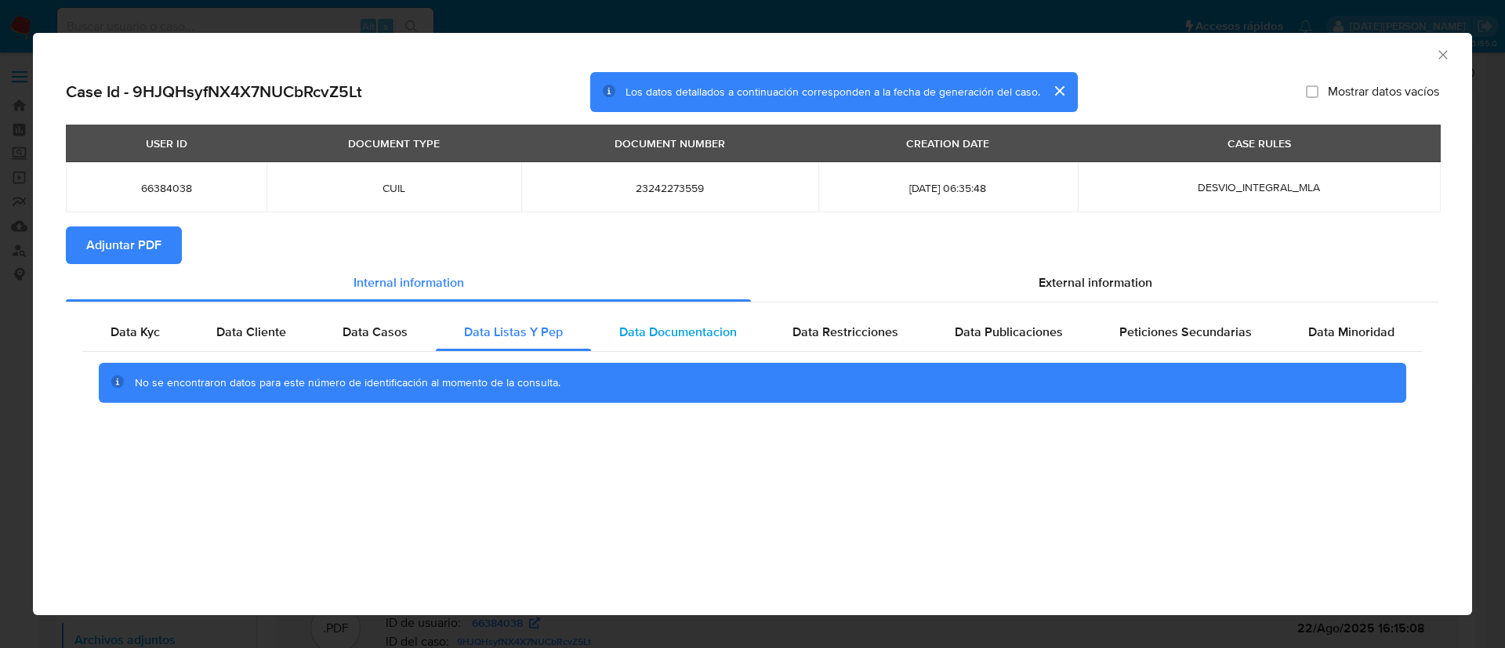
click at [642, 323] on span "Data Documentacion" at bounding box center [678, 332] width 118 height 18
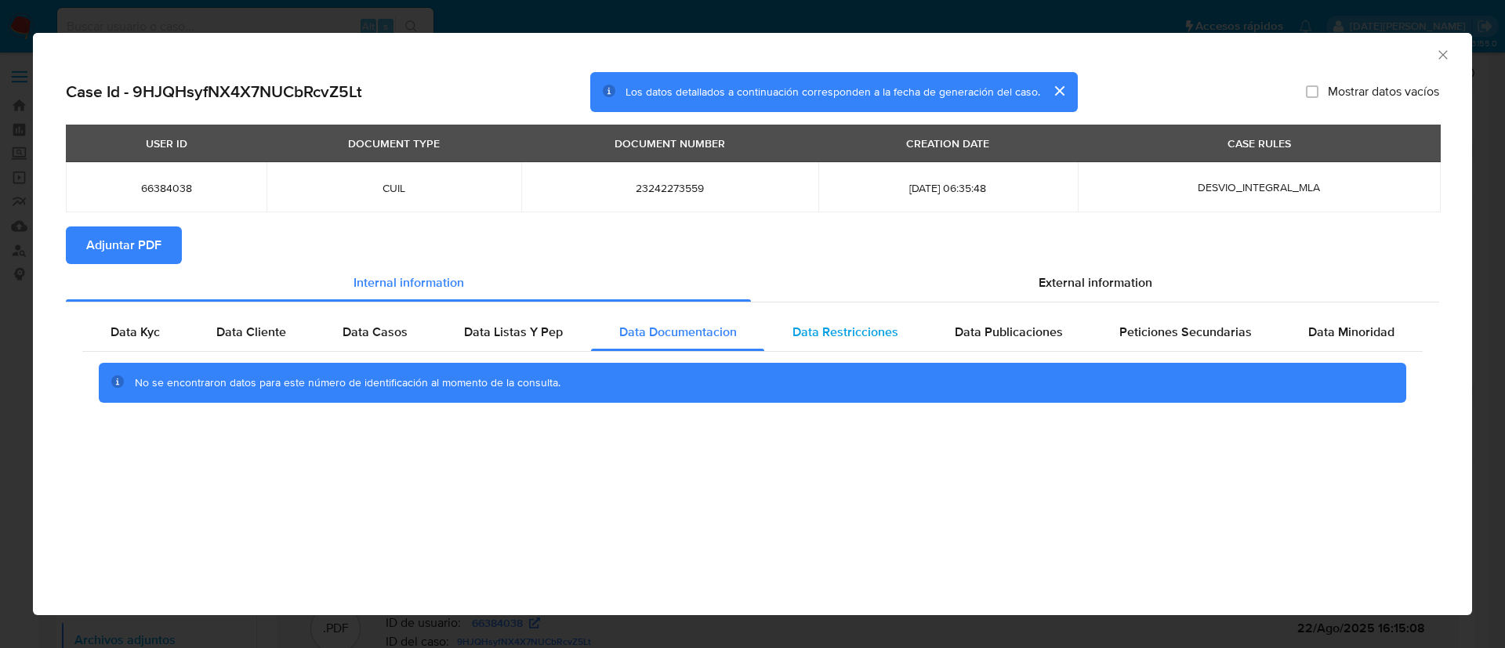
click at [802, 342] on div "Data Restricciones" at bounding box center [845, 332] width 162 height 38
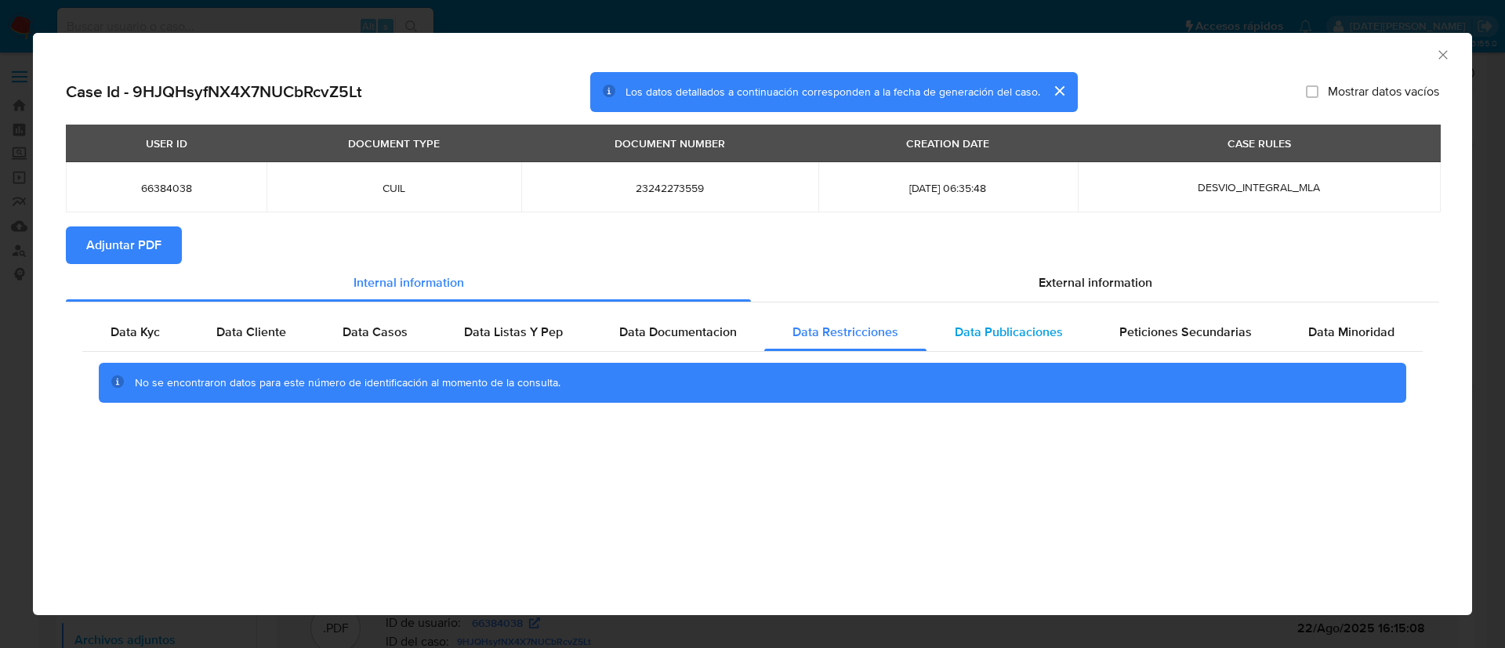
click at [987, 321] on div "Data Publicaciones" at bounding box center [1008, 332] width 165 height 38
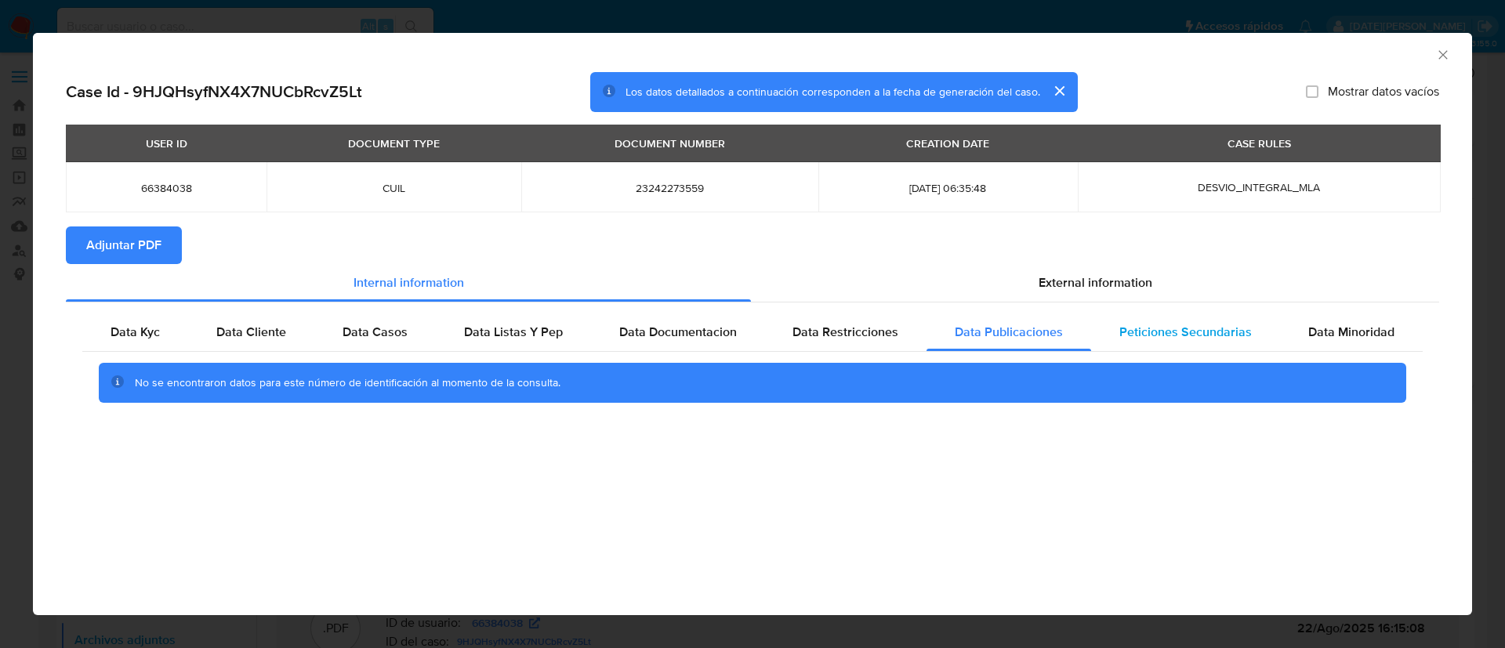
click at [1197, 339] on span "Peticiones Secundarias" at bounding box center [1185, 332] width 132 height 18
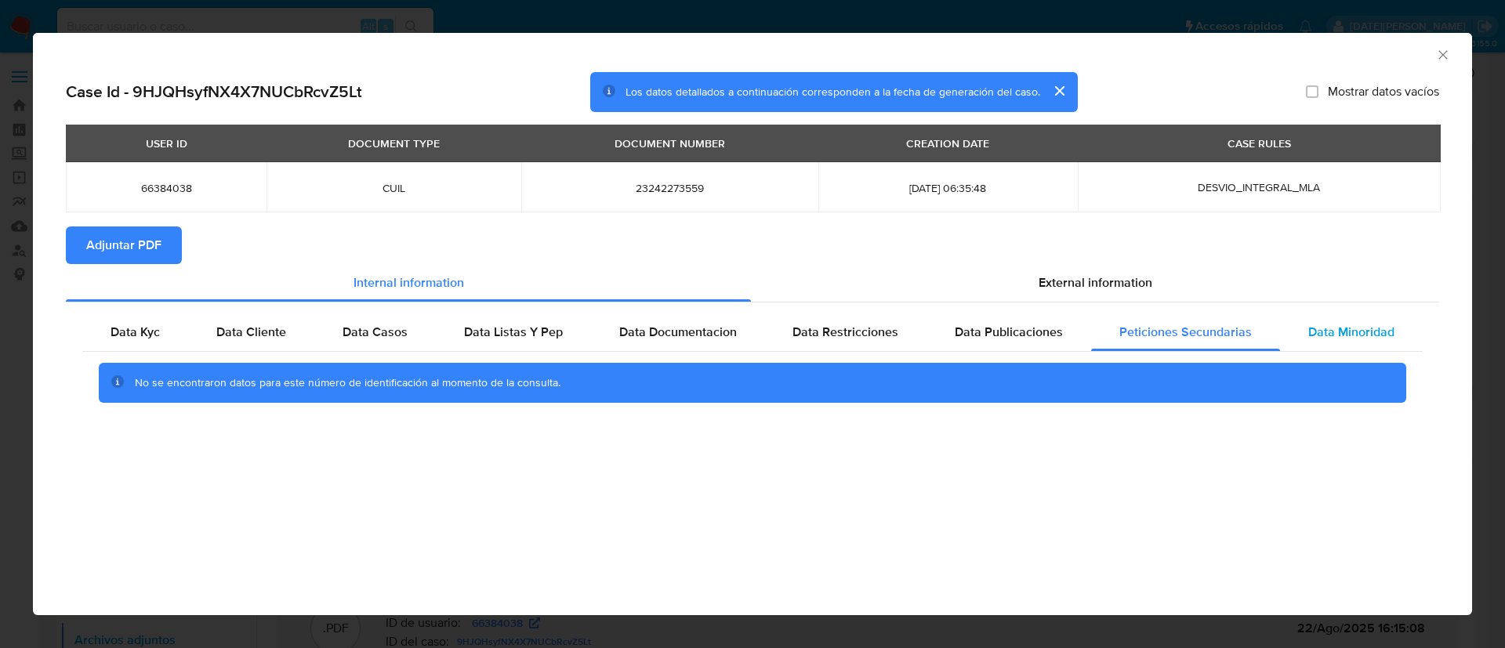
click at [1382, 327] on span "Data Minoridad" at bounding box center [1351, 332] width 86 height 18
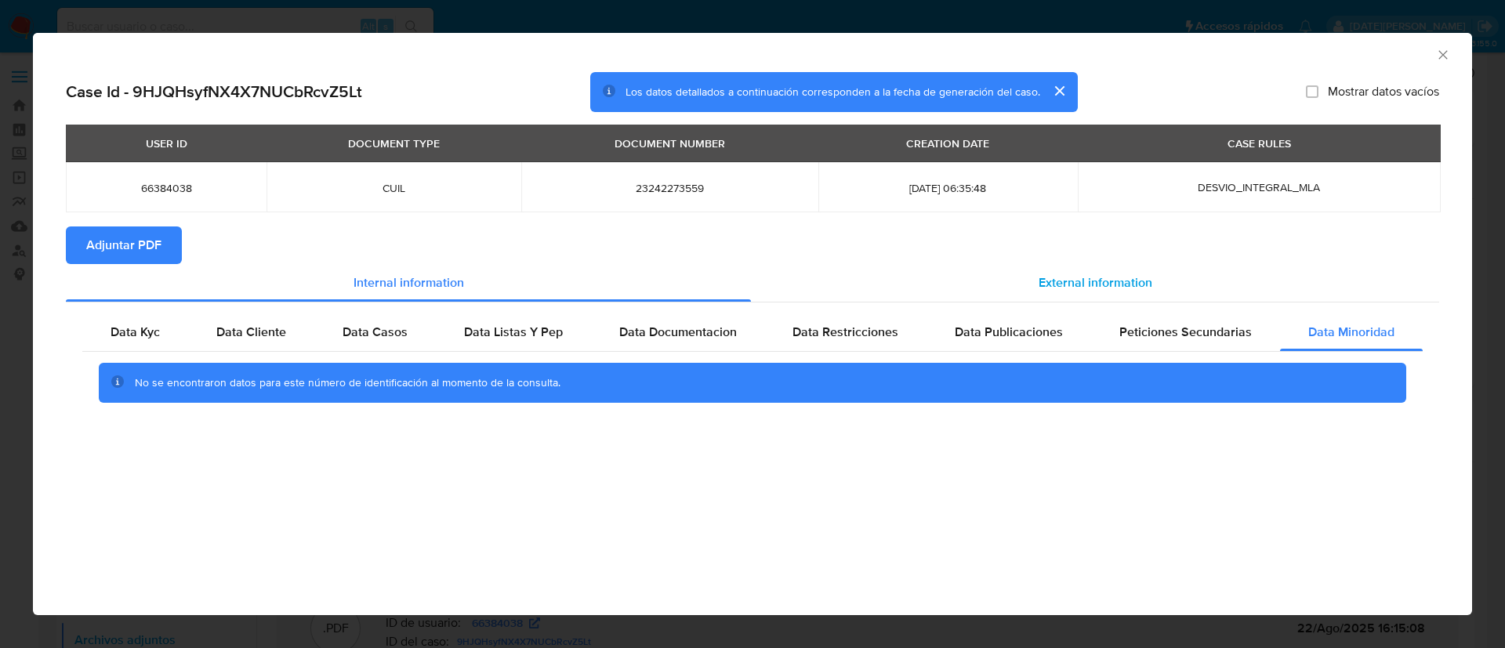
click at [1122, 277] on span "External information" at bounding box center [1095, 283] width 114 height 18
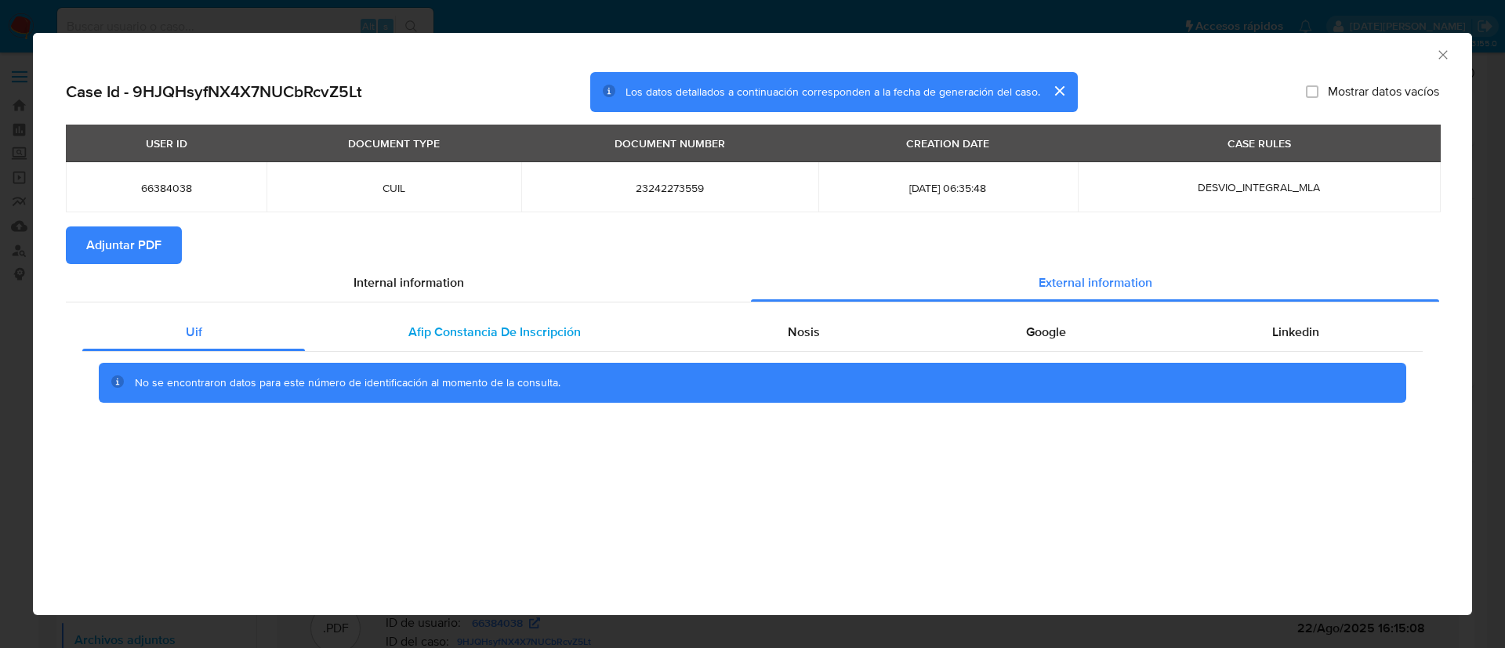
click at [406, 319] on div "Afip Constancia De Inscripción" at bounding box center [494, 332] width 379 height 38
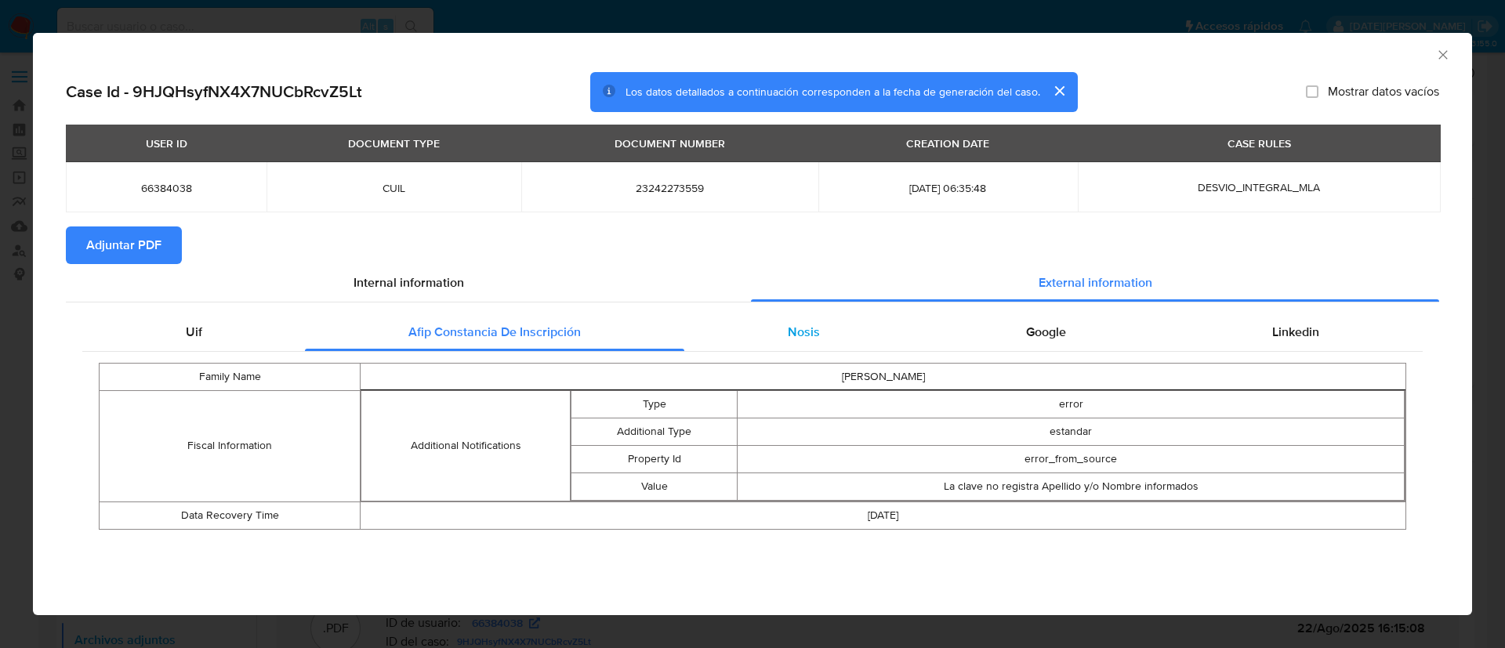
click at [781, 322] on div "Nosis" at bounding box center [803, 332] width 238 height 38
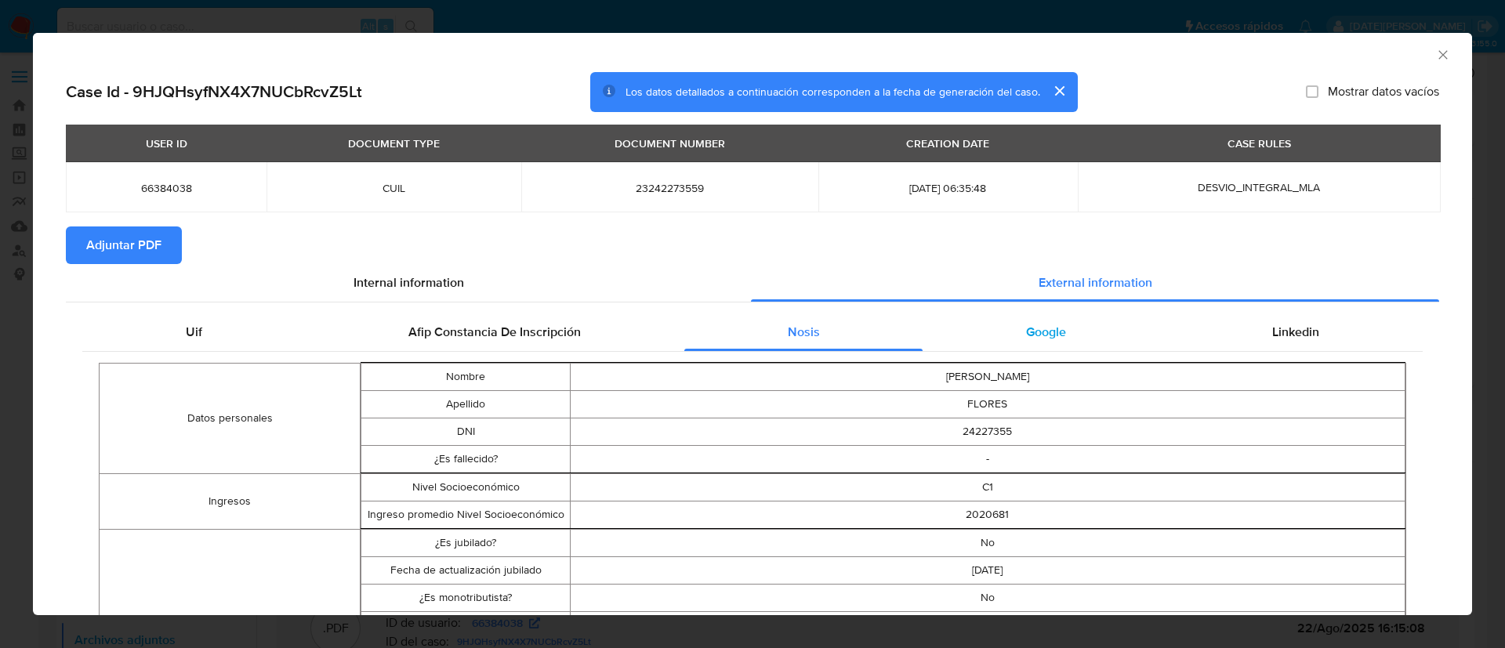
click at [1001, 324] on div "Google" at bounding box center [1045, 332] width 246 height 38
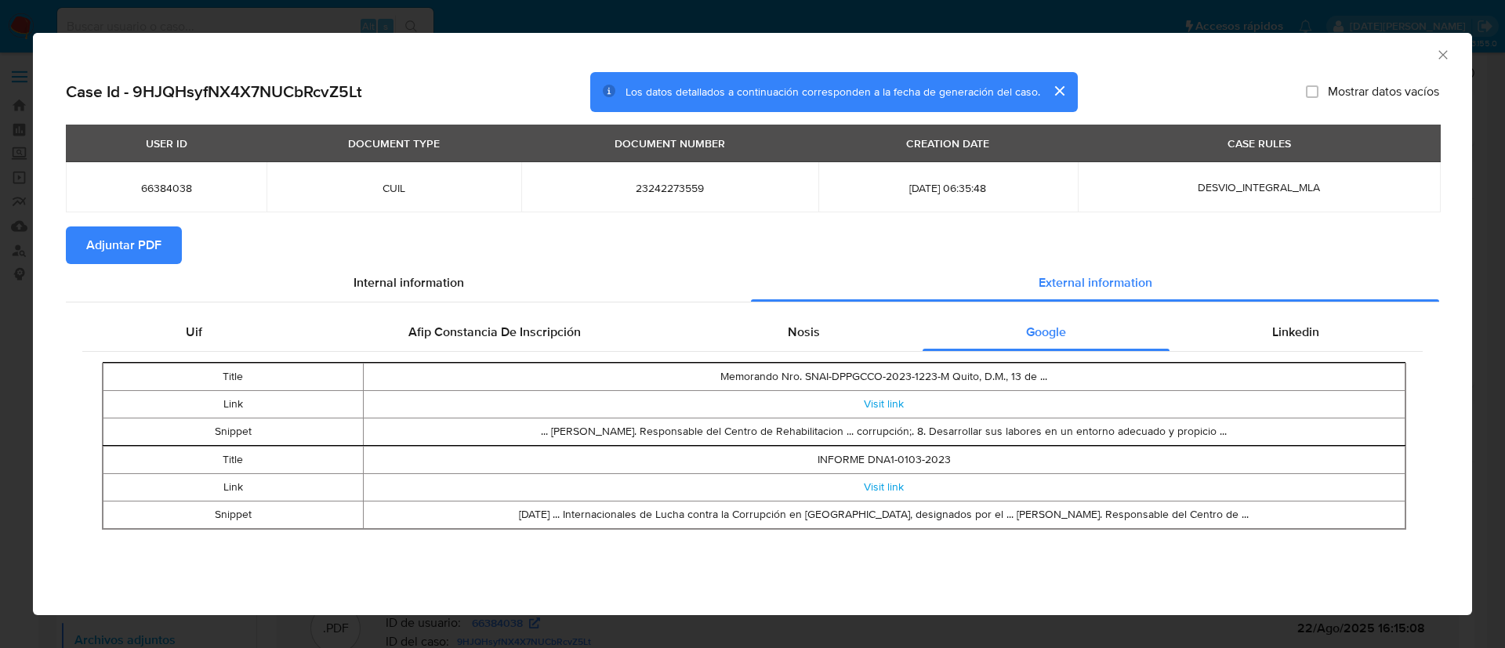
click at [1443, 57] on icon "Cerrar ventana" at bounding box center [1443, 55] width 16 height 16
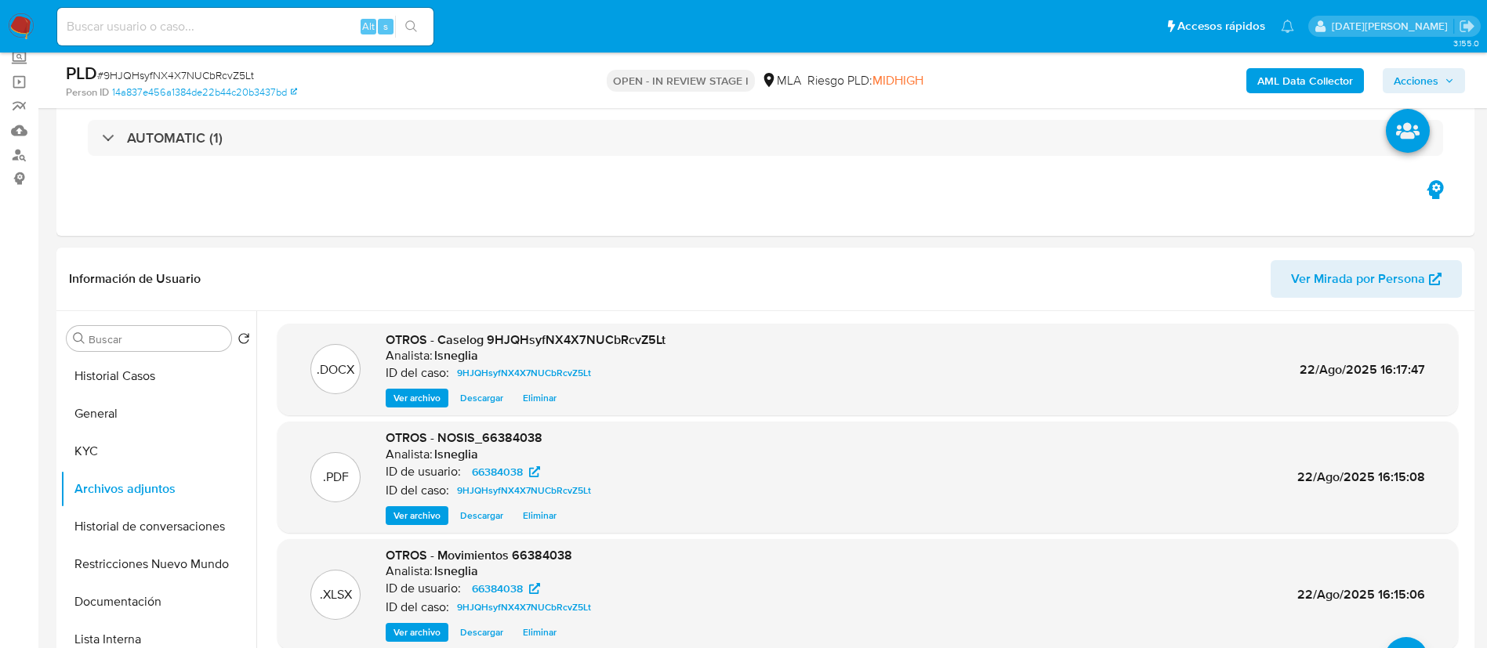
scroll to position [118, 0]
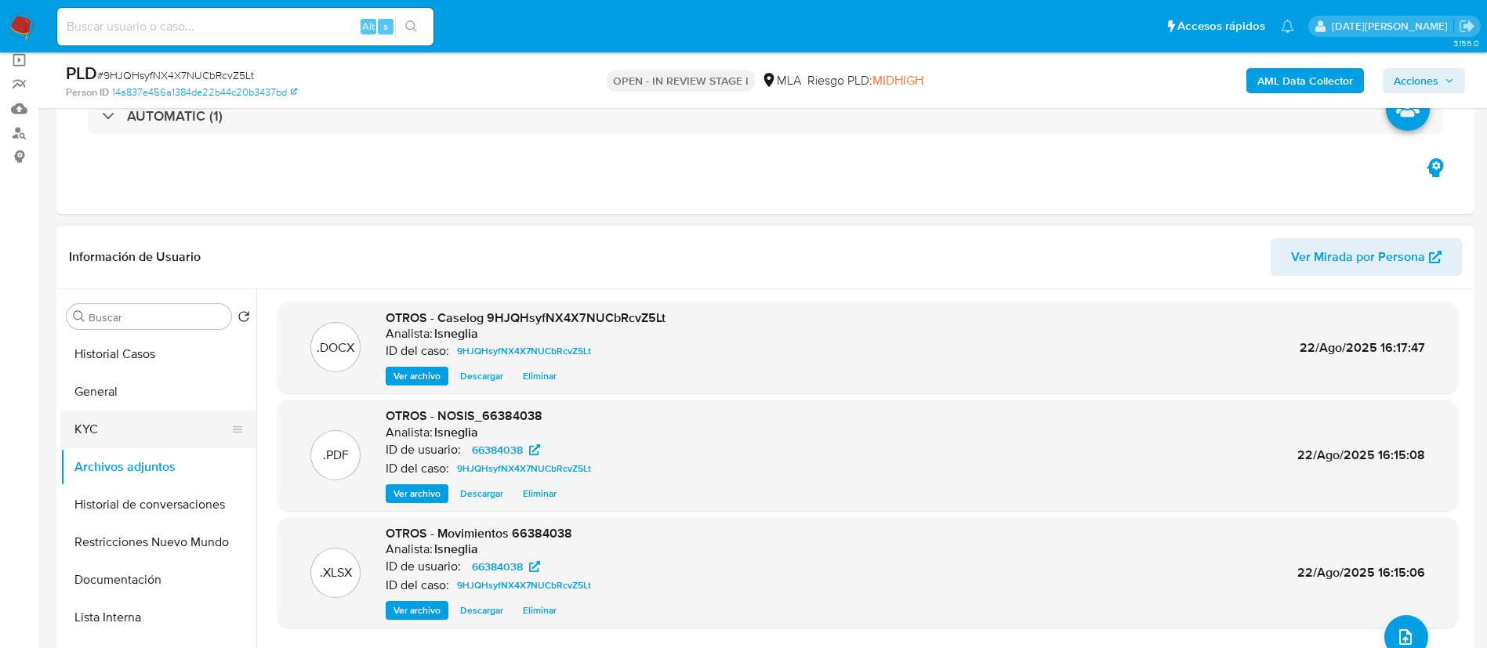
click at [109, 425] on button "KYC" at bounding box center [151, 430] width 183 height 38
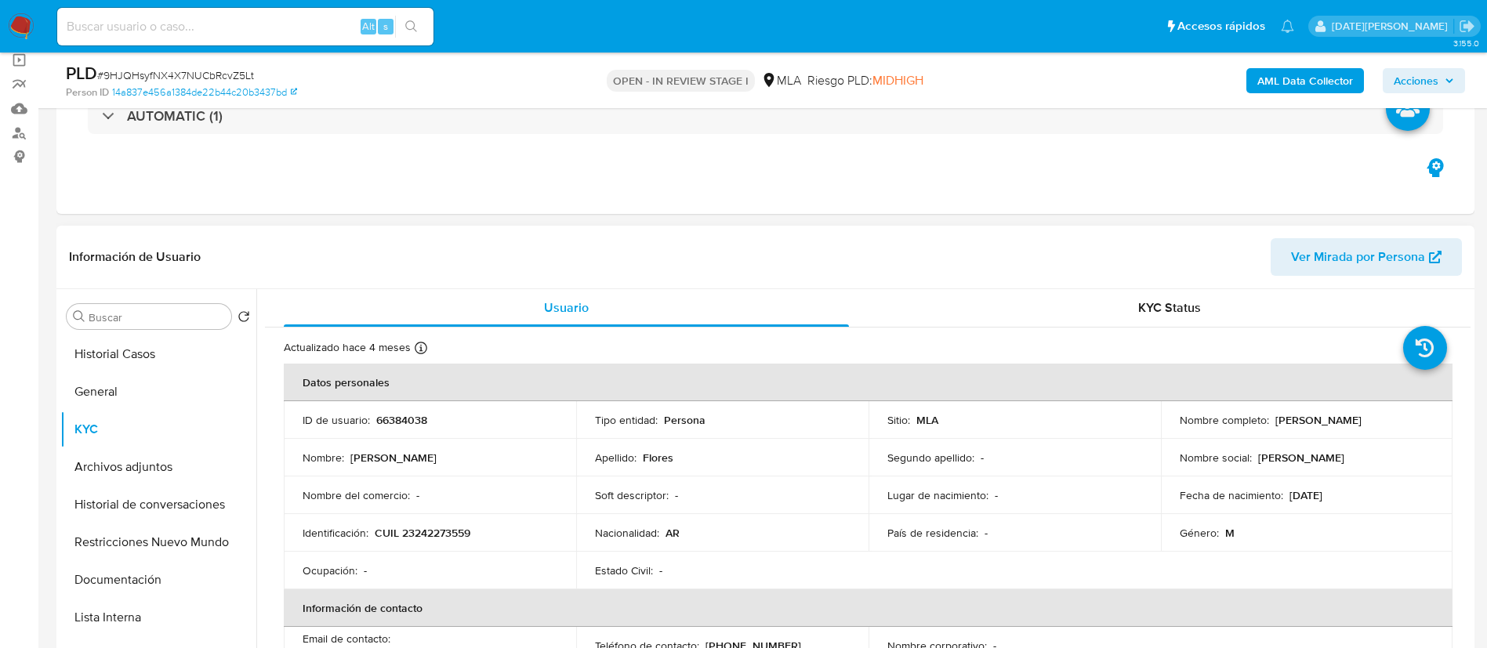
drag, startPoint x: 1261, startPoint y: 421, endPoint x: 1379, endPoint y: 421, distance: 118.3
click at [1379, 421] on div "Nombre completo : [PERSON_NAME]" at bounding box center [1306, 420] width 255 height 14
copy div ": [PERSON_NAME]"
click at [139, 472] on button "Archivos adjuntos" at bounding box center [151, 467] width 183 height 38
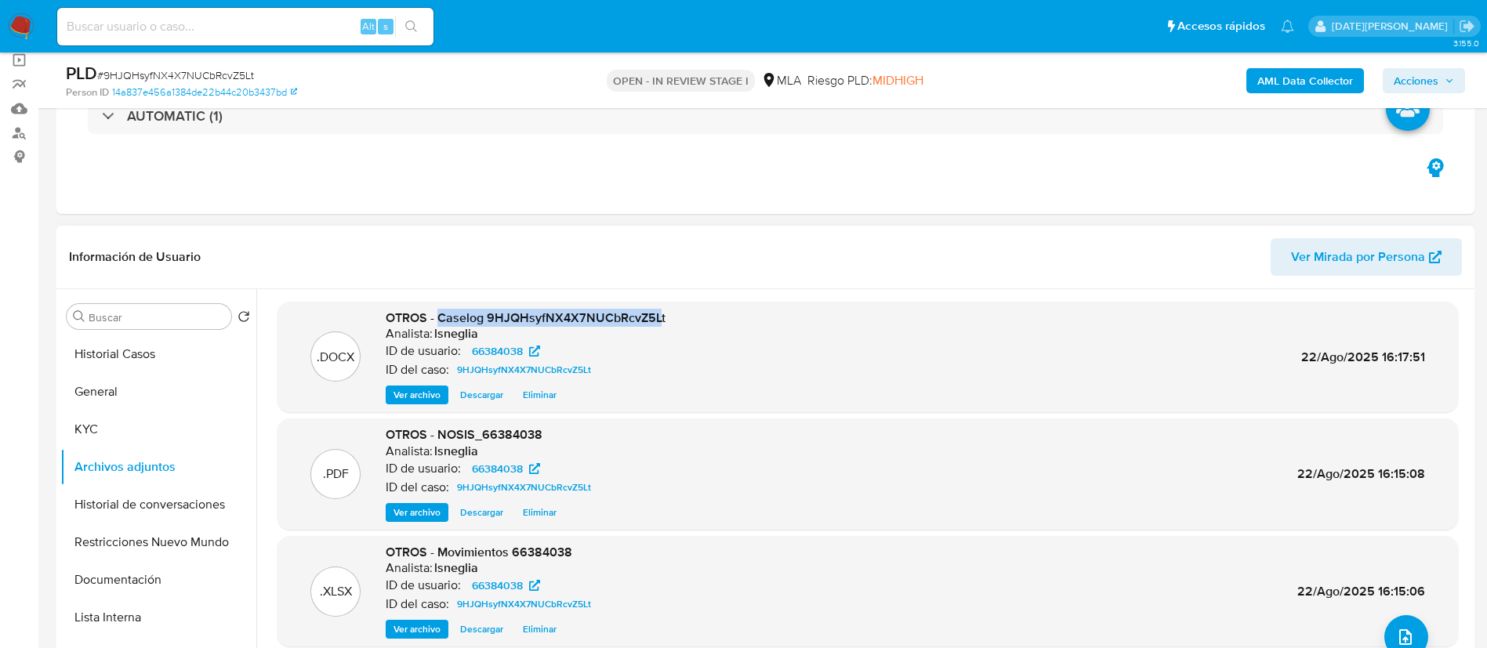
drag, startPoint x: 437, startPoint y: 317, endPoint x: 657, endPoint y: 301, distance: 220.8
click at [657, 302] on div ".DOCX OTROS - Caselog 9HJQHsyfNX4X7NUCbRcvZ5Lt Analista: lsneglia ID de usuario…" at bounding box center [867, 357] width 1180 height 111
drag, startPoint x: 632, startPoint y: 318, endPoint x: 569, endPoint y: 322, distance: 62.8
click at [569, 322] on span "OTROS - Caselog 9HJQHsyfNX4X7NUCbRcvZ5Lt" at bounding box center [526, 318] width 280 height 18
click at [437, 316] on span "OTROS - Caselog 9HJQHsyfNX4X7NUCbRcvZ5Lt" at bounding box center [526, 318] width 280 height 18
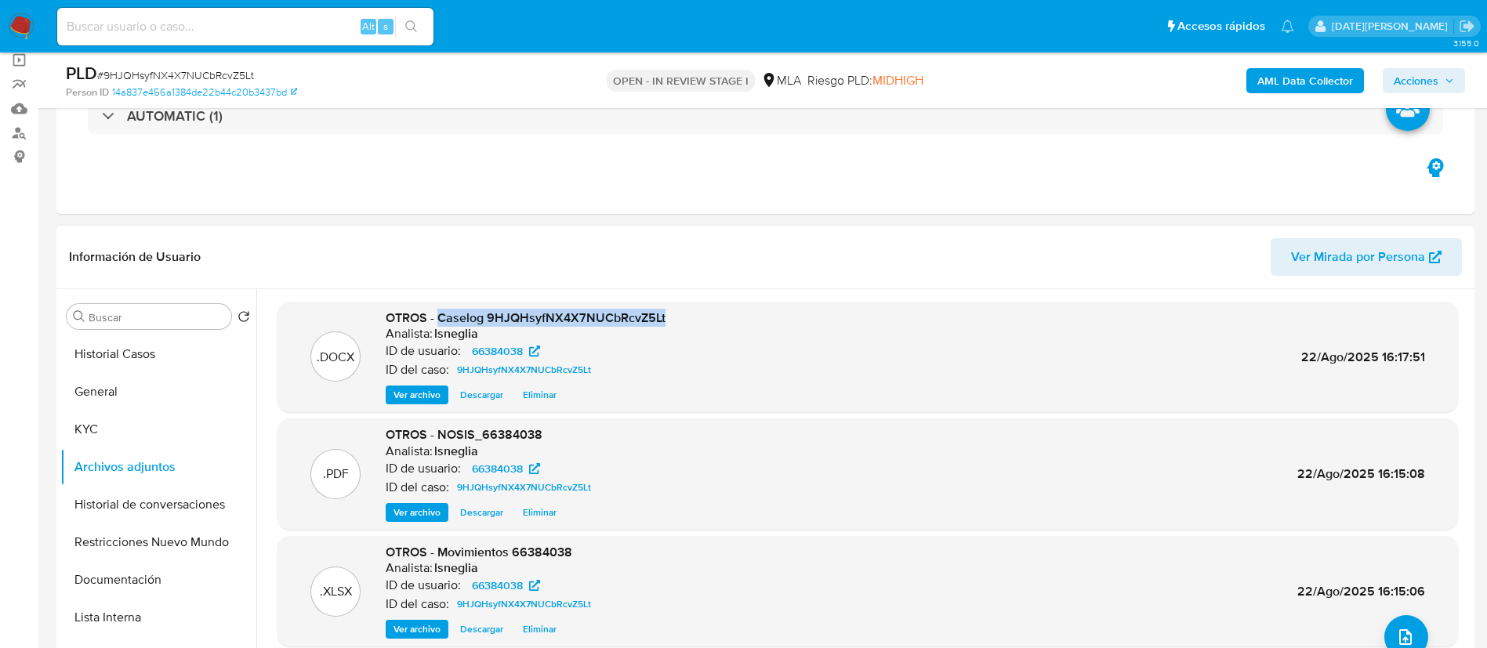
drag, startPoint x: 440, startPoint y: 317, endPoint x: 671, endPoint y: 300, distance: 231.0
click at [671, 300] on div ".DOCX OTROS - Caselog 9HJQHsyfNX4X7NUCbRcvZ5Lt Analista: lsneglia ID de usuario…" at bounding box center [863, 489] width 1214 height 401
copy span "Caselog 9HJQHsyfNX4X7NUCbRcvZ5Lt"
drag, startPoint x: 125, startPoint y: 500, endPoint x: 132, endPoint y: 472, distance: 29.3
click at [126, 500] on button "Historial de conversaciones" at bounding box center [158, 505] width 196 height 38
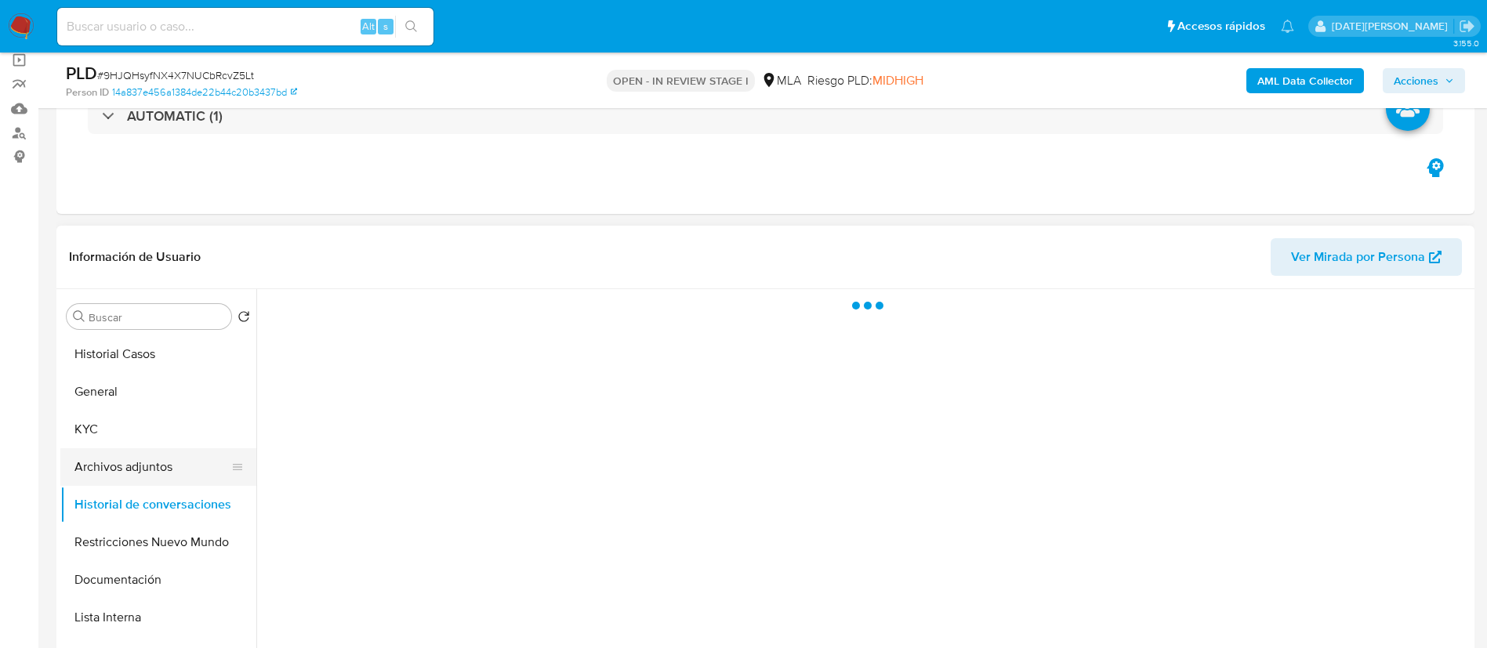
click at [132, 468] on button "Archivos adjuntos" at bounding box center [151, 467] width 183 height 38
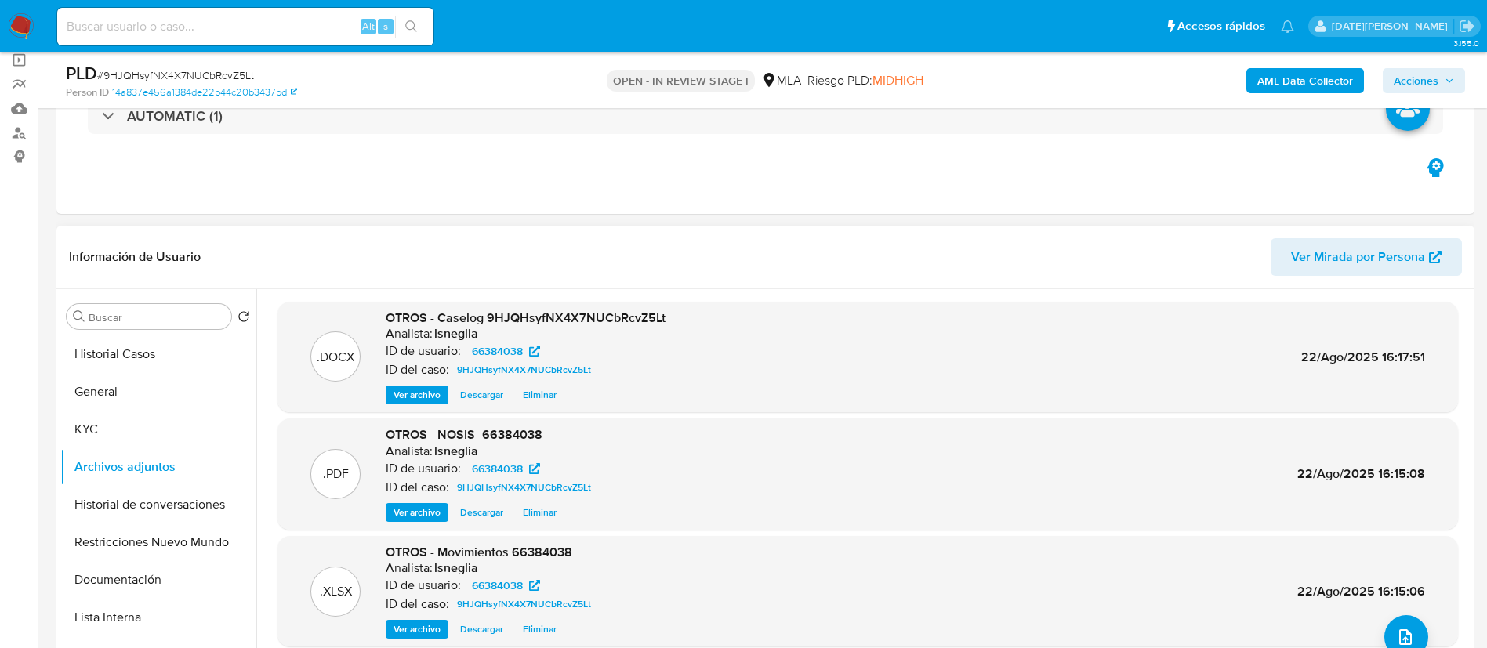
scroll to position [0, 0]
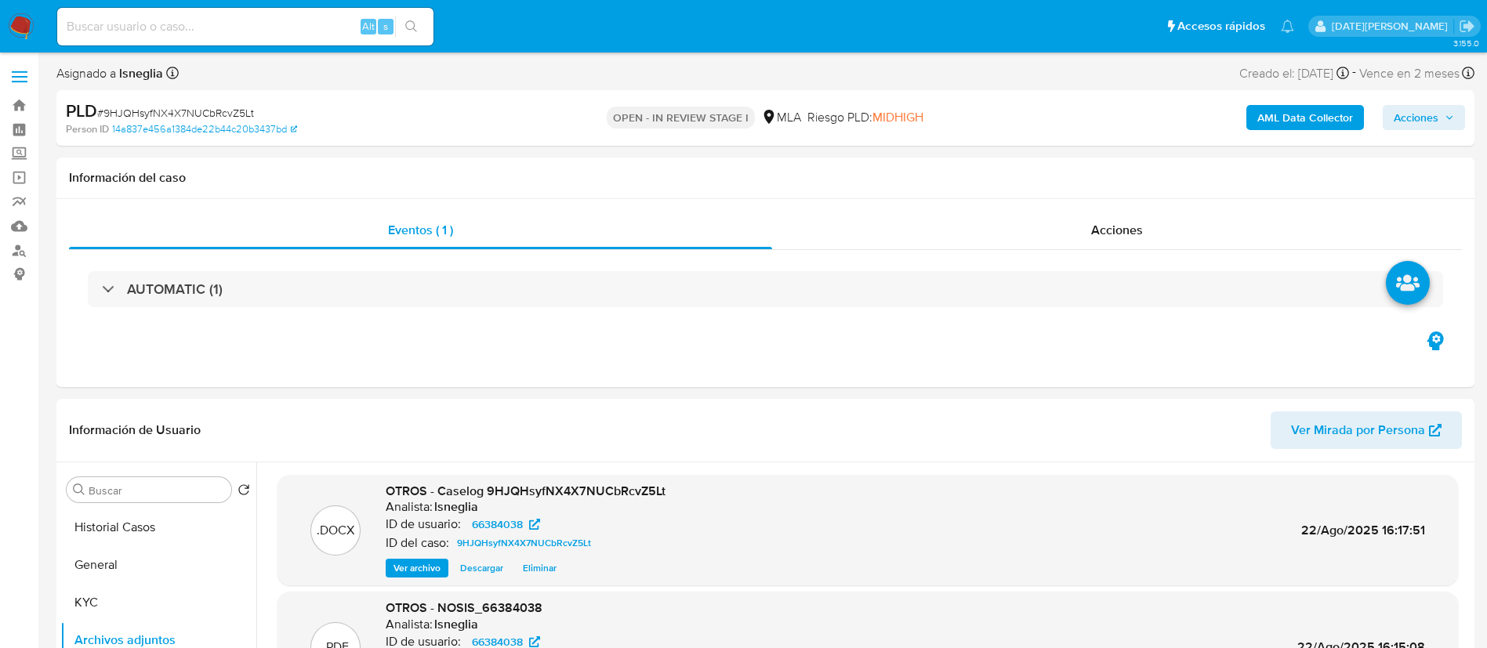
click at [1290, 115] on b "AML Data Collector" at bounding box center [1305, 117] width 96 height 25
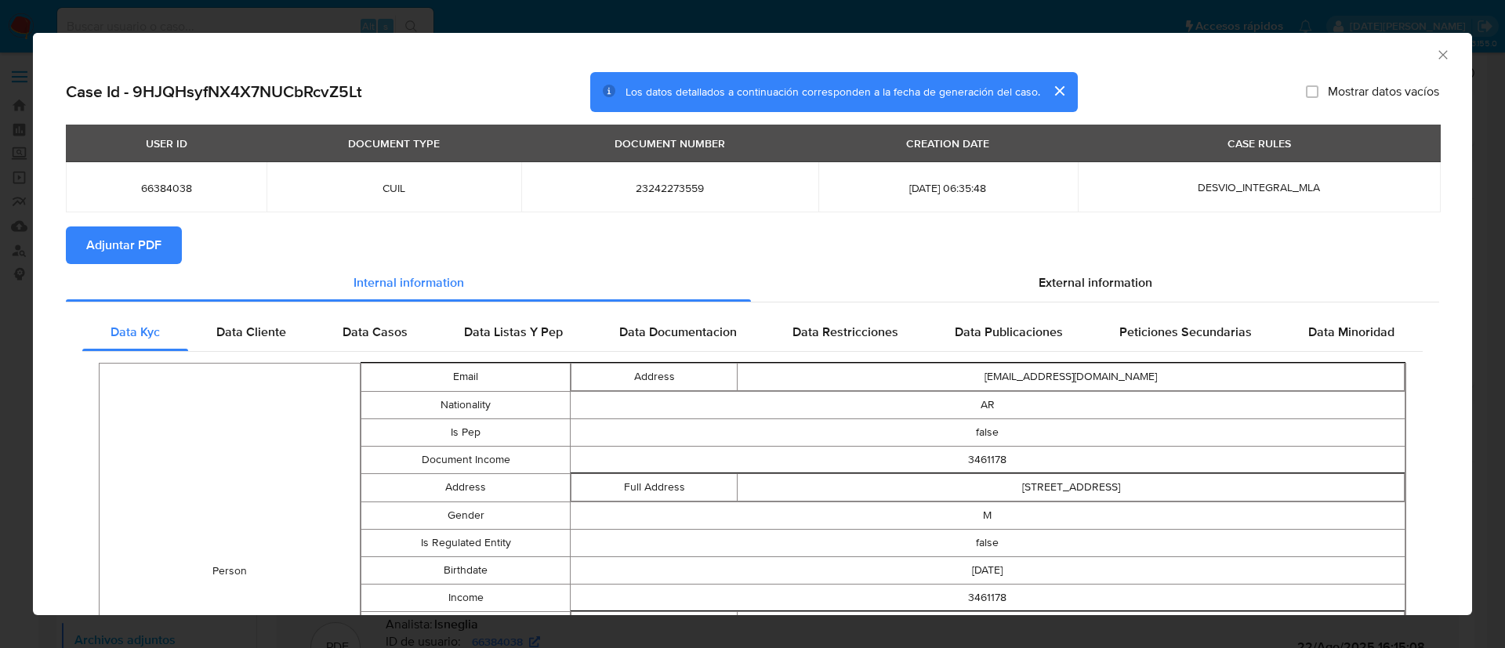
click at [100, 234] on span "Adjuntar PDF" at bounding box center [123, 245] width 75 height 34
click at [1435, 56] on icon "Cerrar ventana" at bounding box center [1443, 55] width 16 height 16
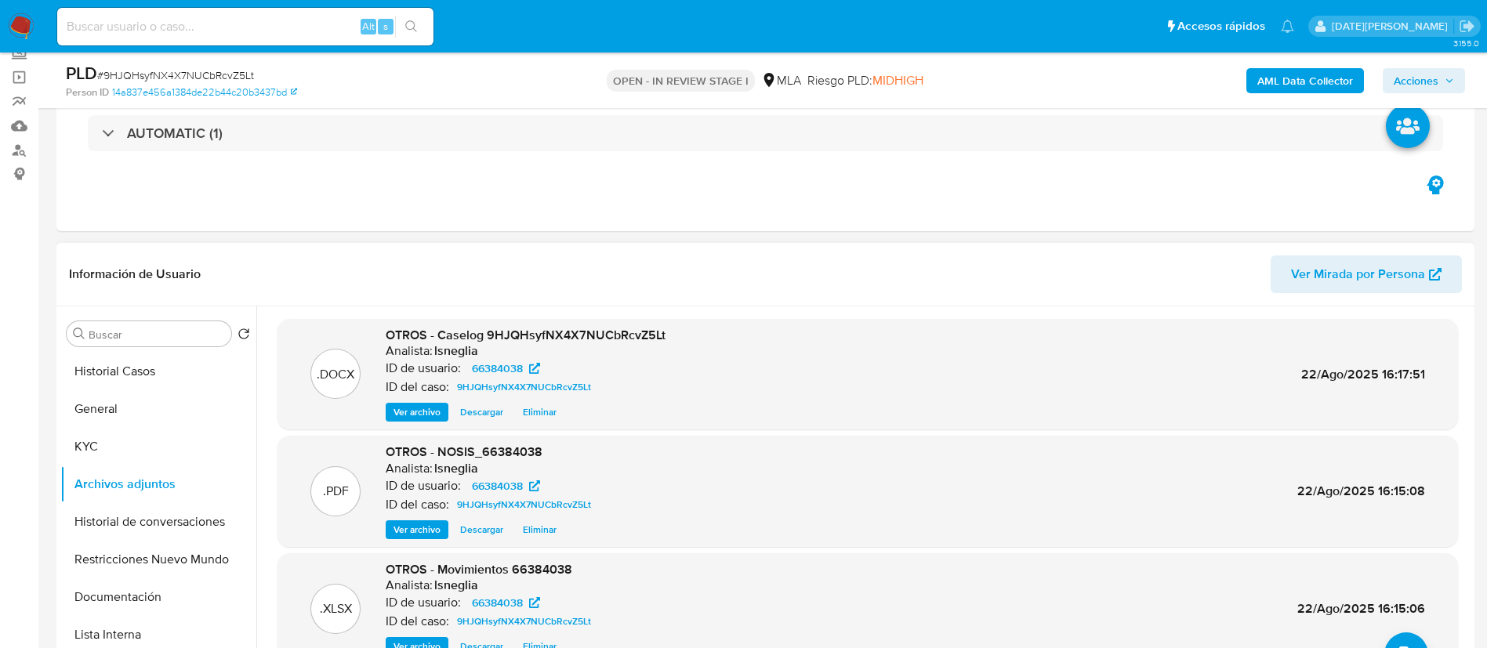
scroll to position [118, 0]
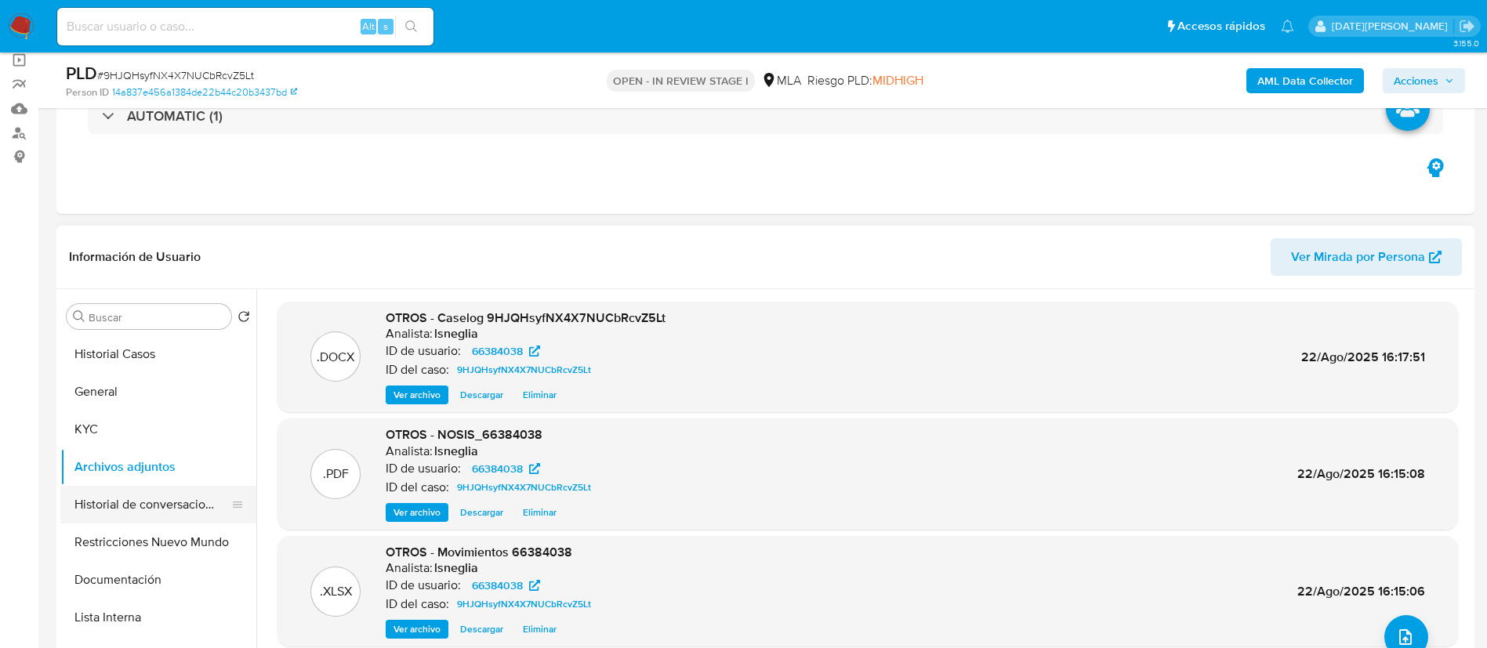
click at [138, 502] on button "Historial de conversaciones" at bounding box center [151, 505] width 183 height 38
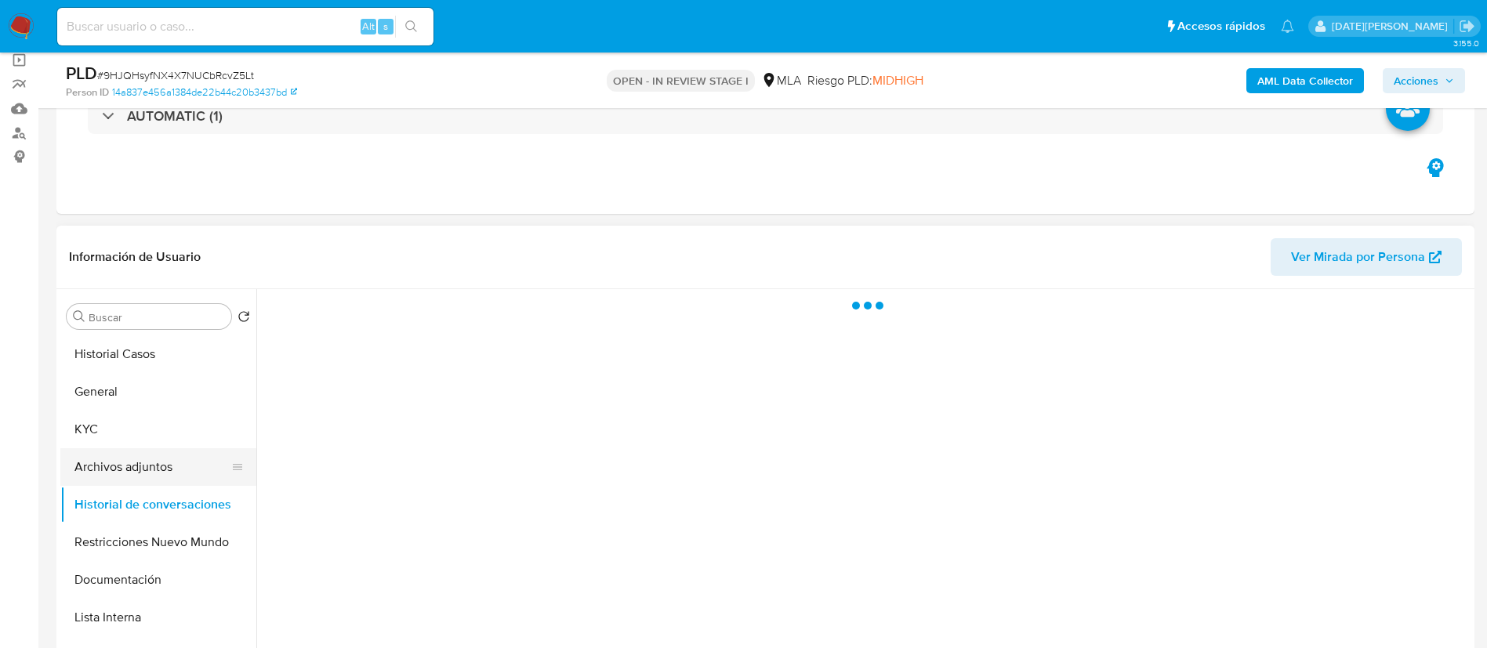
click at [131, 475] on button "Archivos adjuntos" at bounding box center [151, 467] width 183 height 38
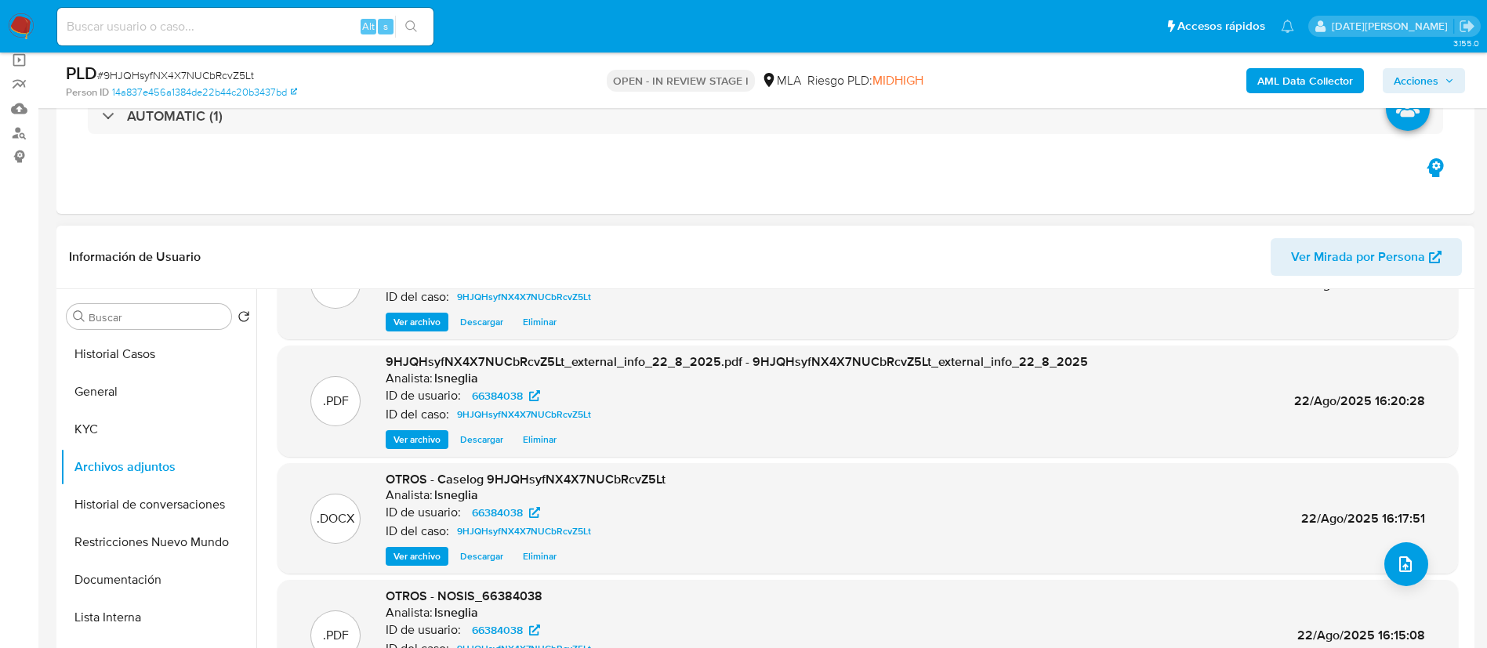
scroll to position [132, 0]
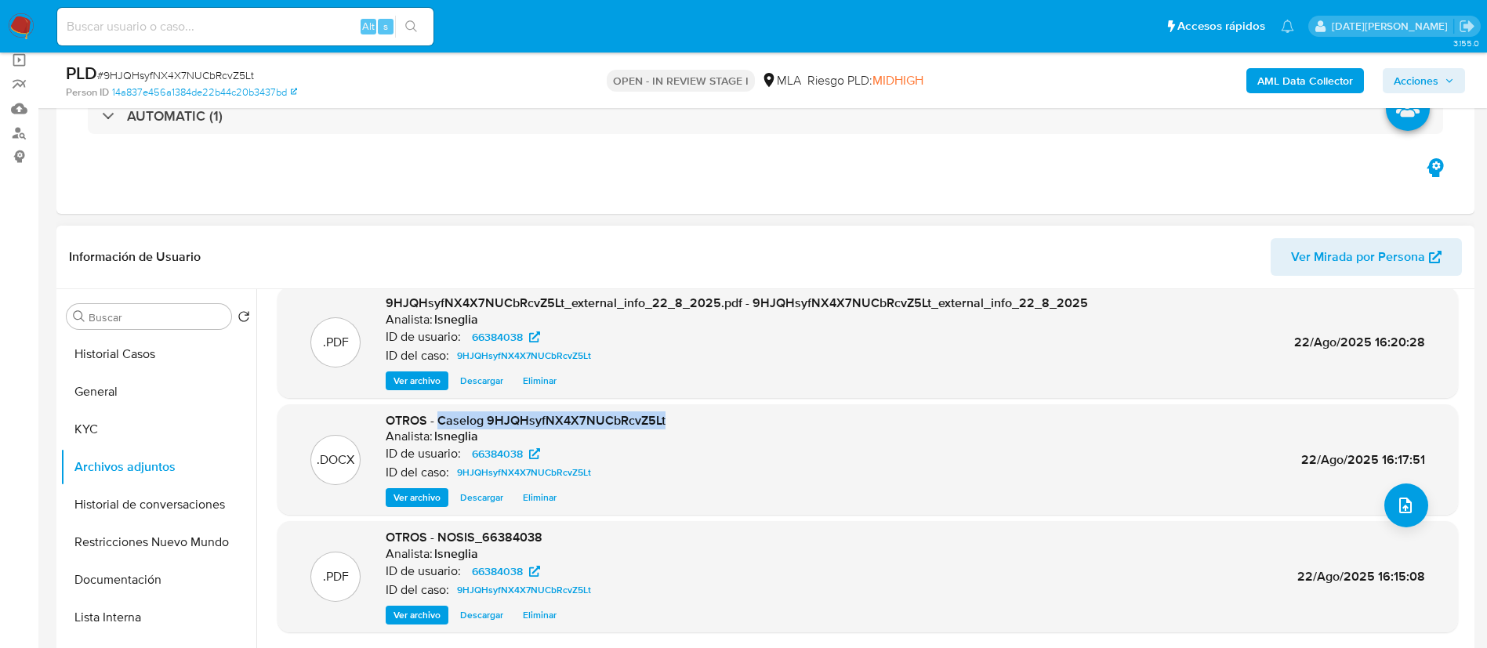
drag, startPoint x: 439, startPoint y: 422, endPoint x: 678, endPoint y: 418, distance: 239.0
click at [679, 418] on div ".DOCX OTROS - Caselog 9HJQHsyfNX4X7NUCbRcvZ5Lt Analista: lsneglia ID de usuario…" at bounding box center [867, 460] width 1165 height 96
copy span "Caselog 9HJQHsyfNX4X7NUCbRcvZ5Lt"
click at [138, 369] on button "Historial Casos" at bounding box center [151, 354] width 183 height 38
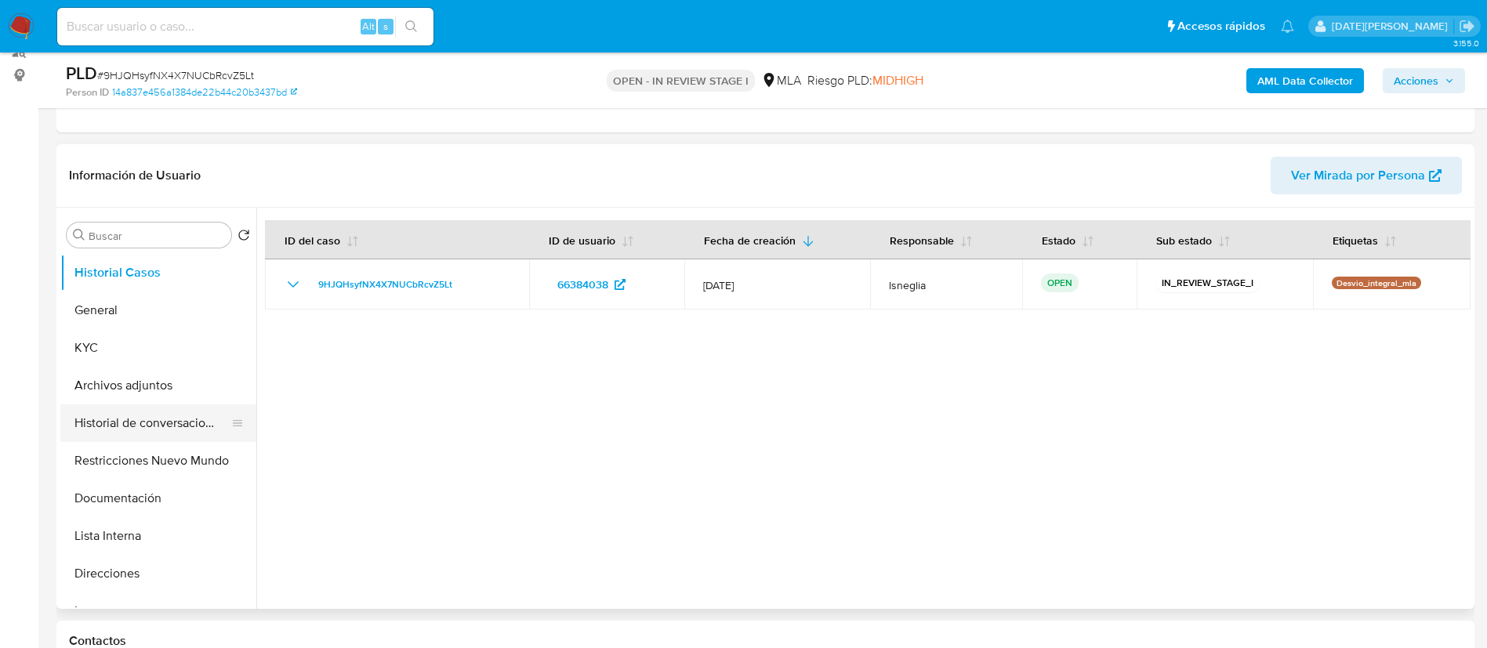
scroll to position [235, 0]
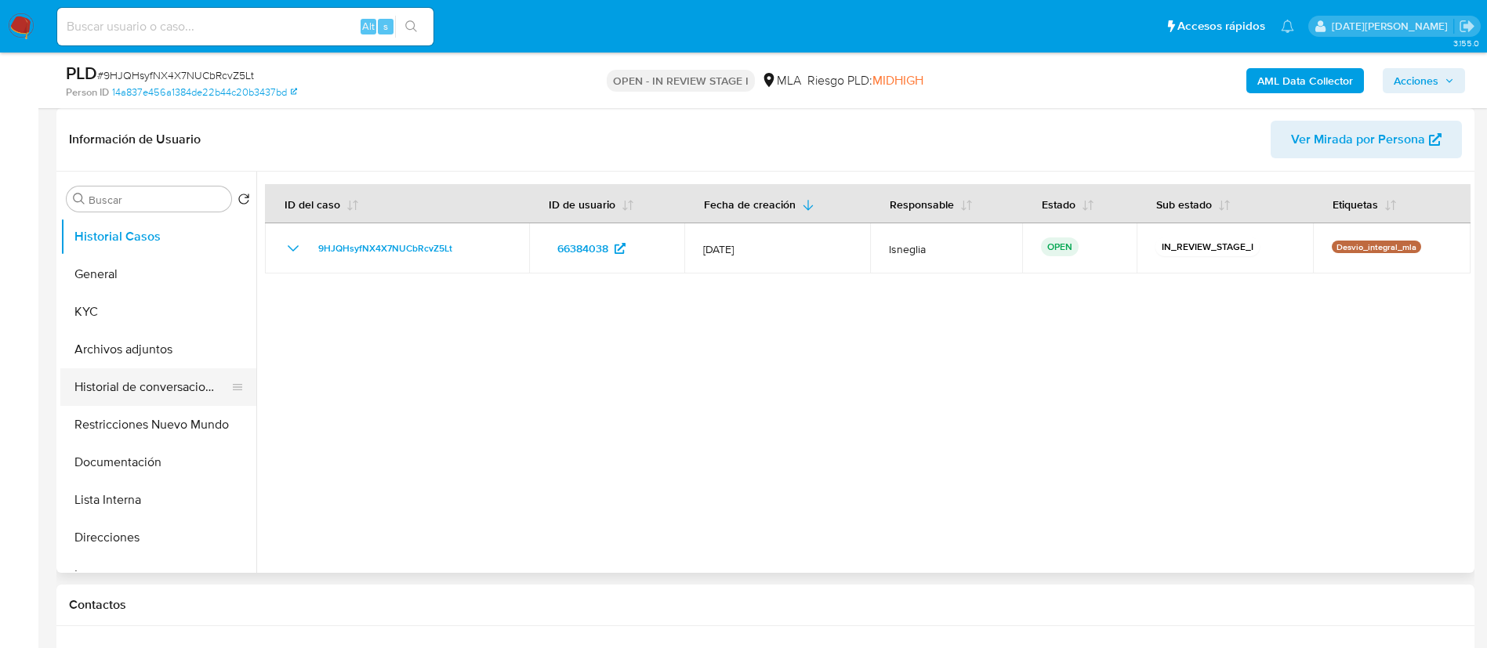
click at [117, 395] on button "Historial de conversaciones" at bounding box center [151, 387] width 183 height 38
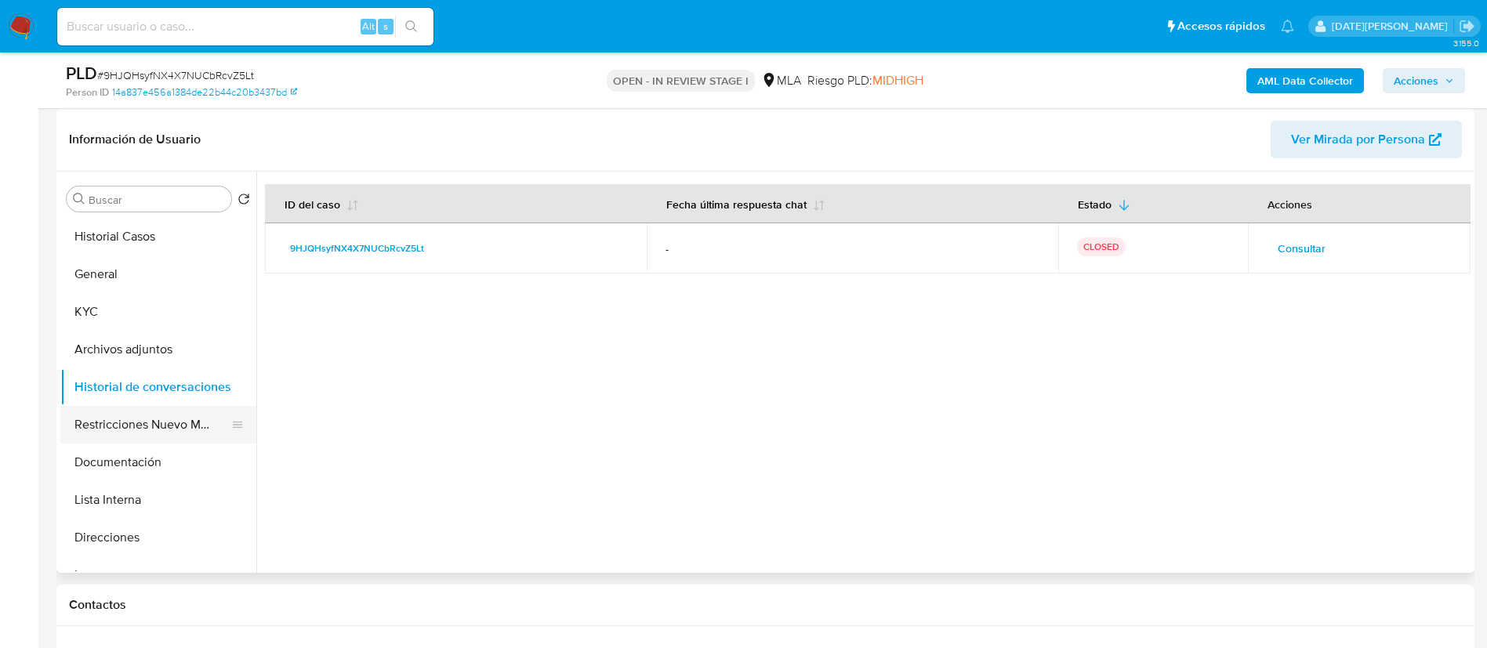
click at [140, 428] on button "Restricciones Nuevo Mundo" at bounding box center [151, 425] width 183 height 38
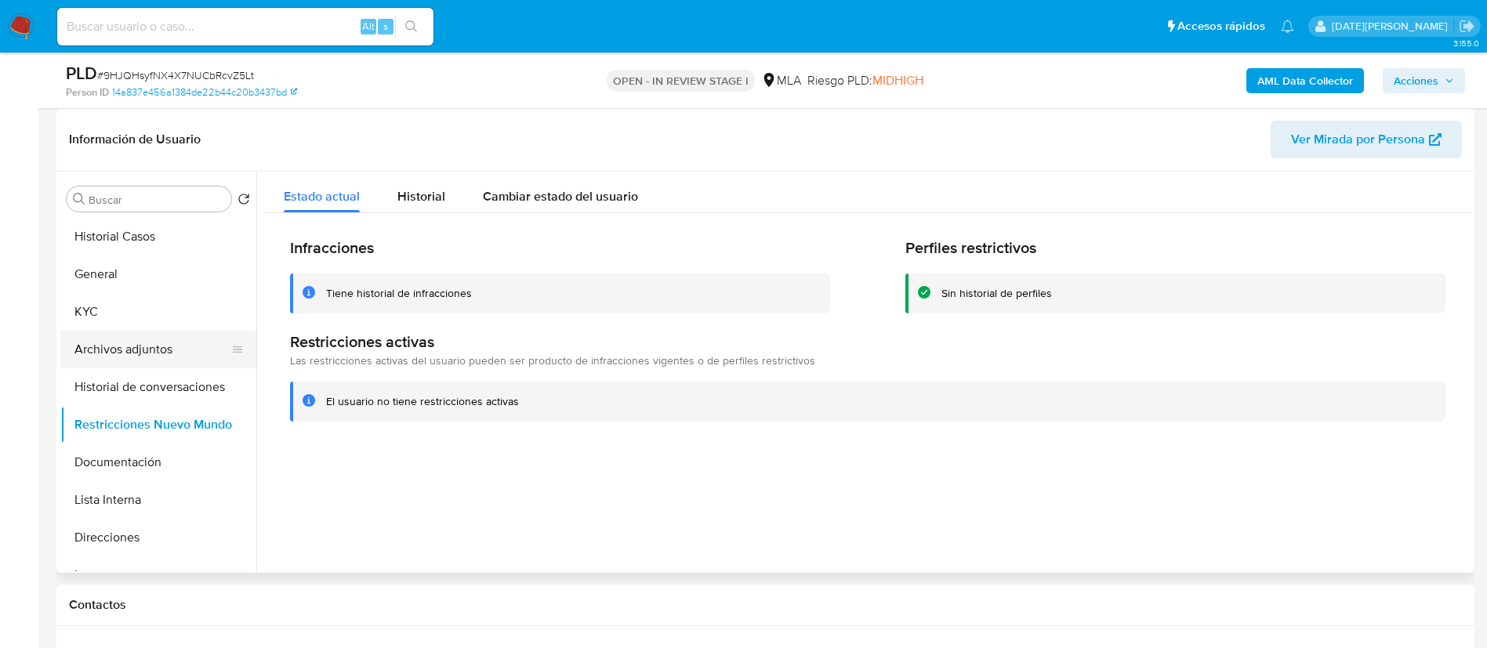
click at [168, 339] on button "Archivos adjuntos" at bounding box center [151, 350] width 183 height 38
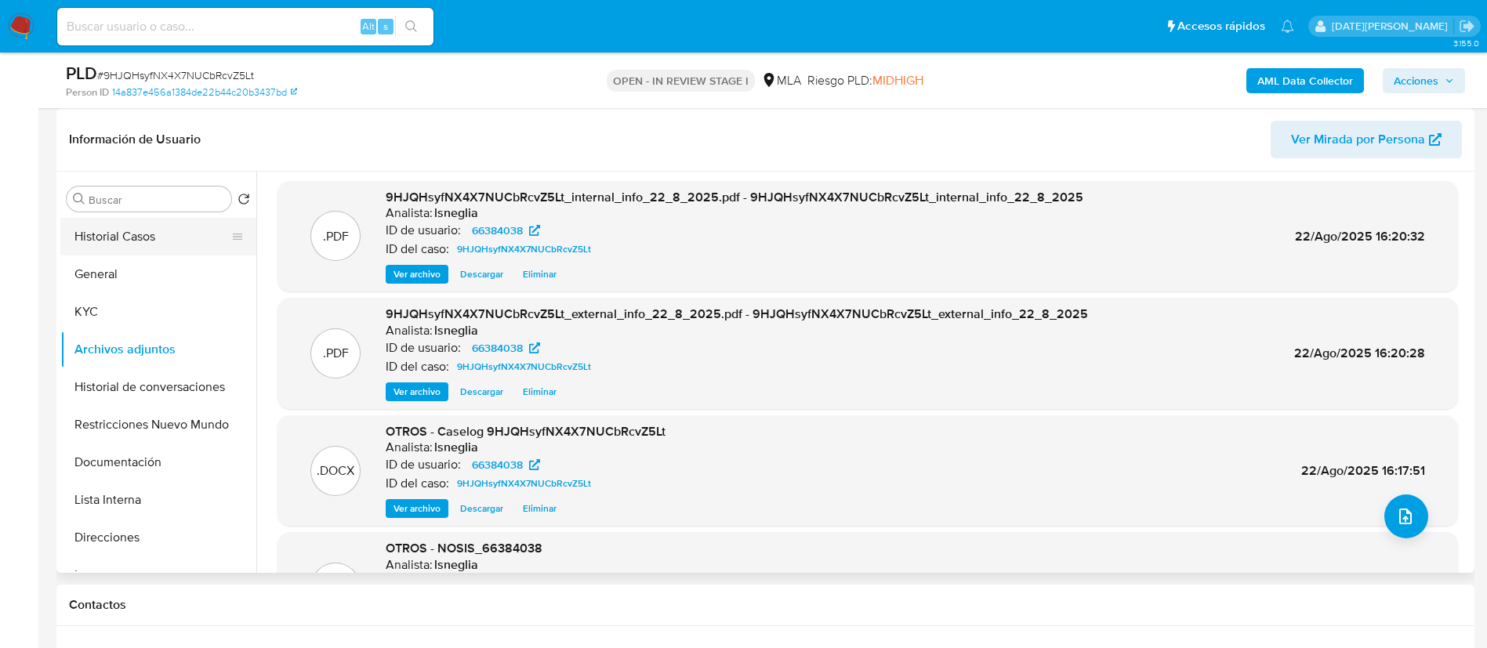
scroll to position [0, 0]
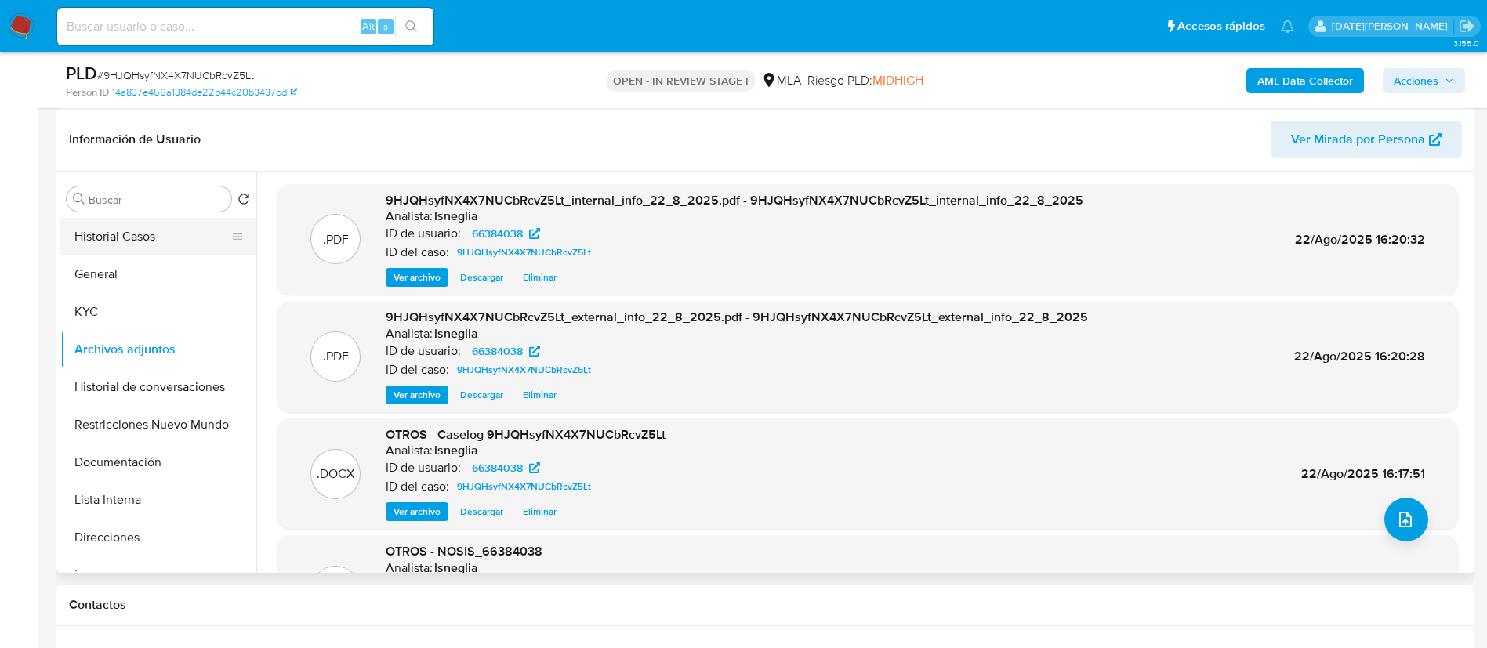
click at [143, 226] on button "Historial Casos" at bounding box center [151, 237] width 183 height 38
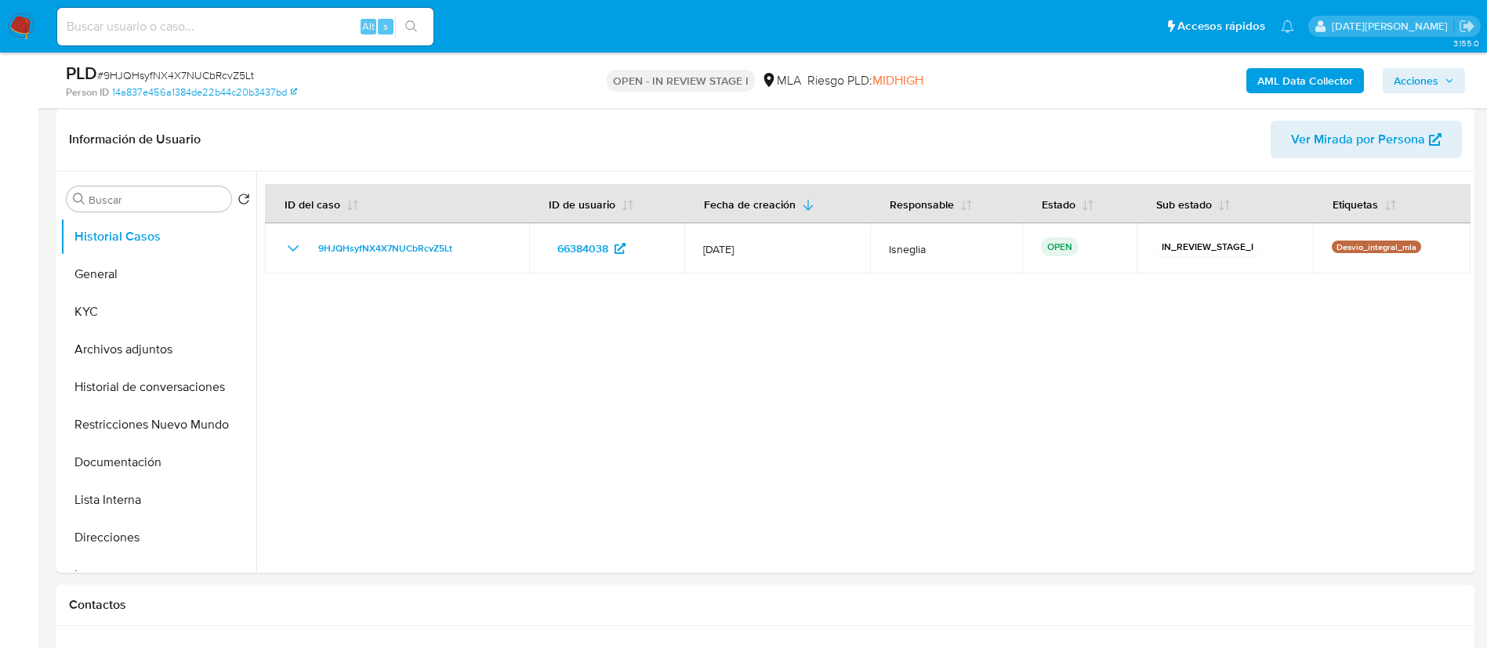
click at [1449, 83] on icon "button" at bounding box center [1448, 80] width 9 height 9
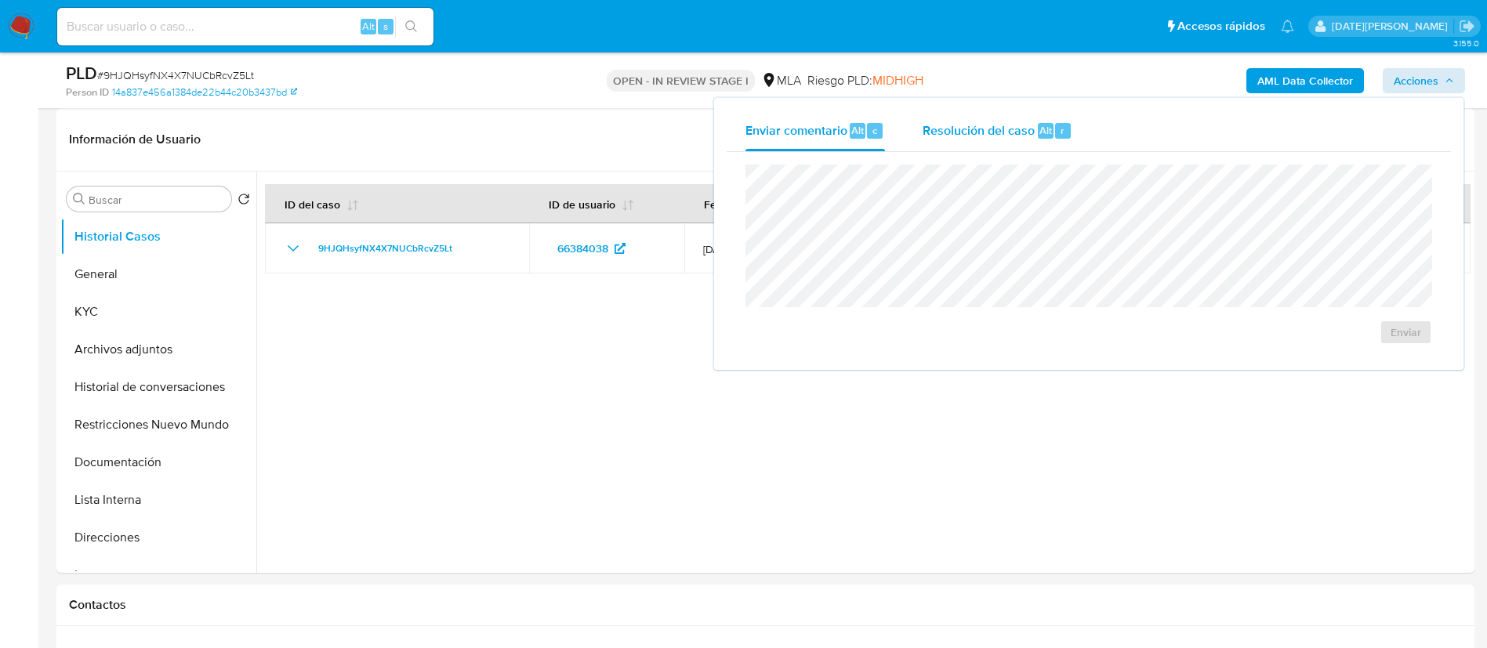
click at [1013, 132] on span "Resolución del caso" at bounding box center [978, 130] width 112 height 18
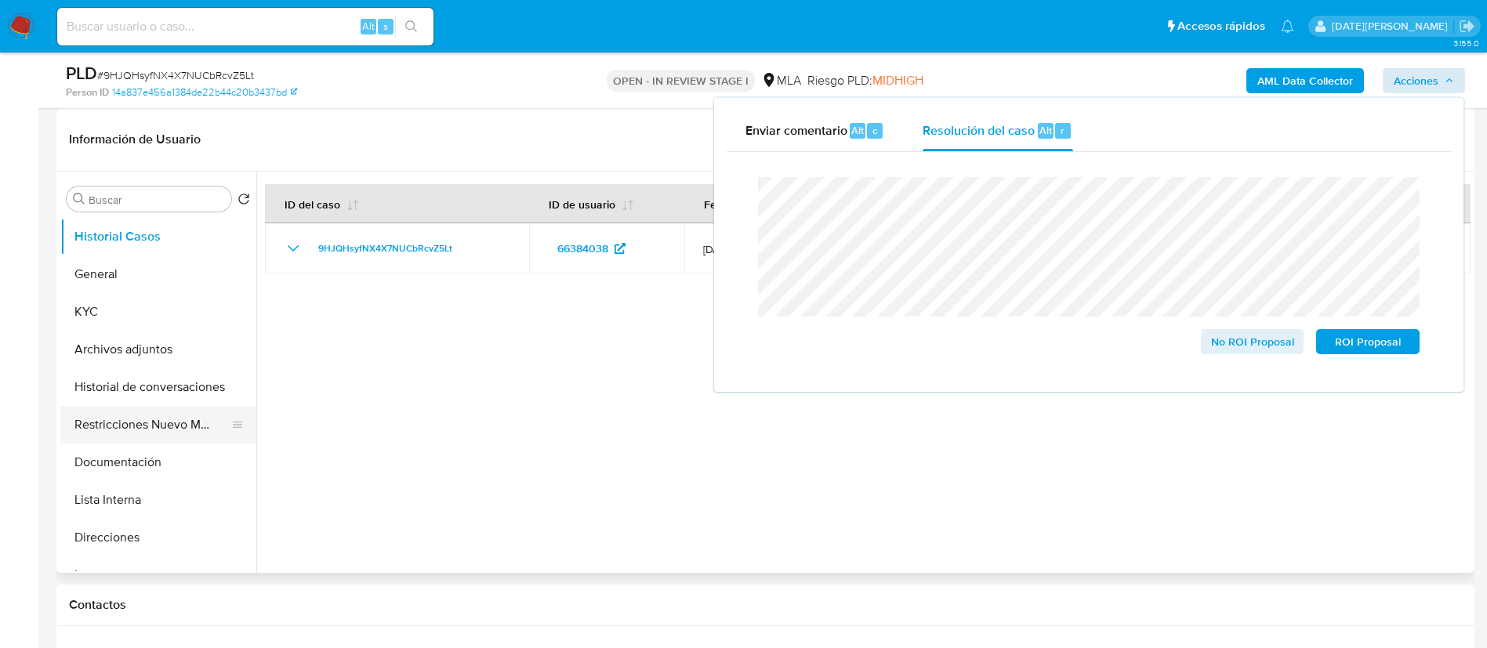
click at [107, 420] on button "Restricciones Nuevo Mundo" at bounding box center [151, 425] width 183 height 38
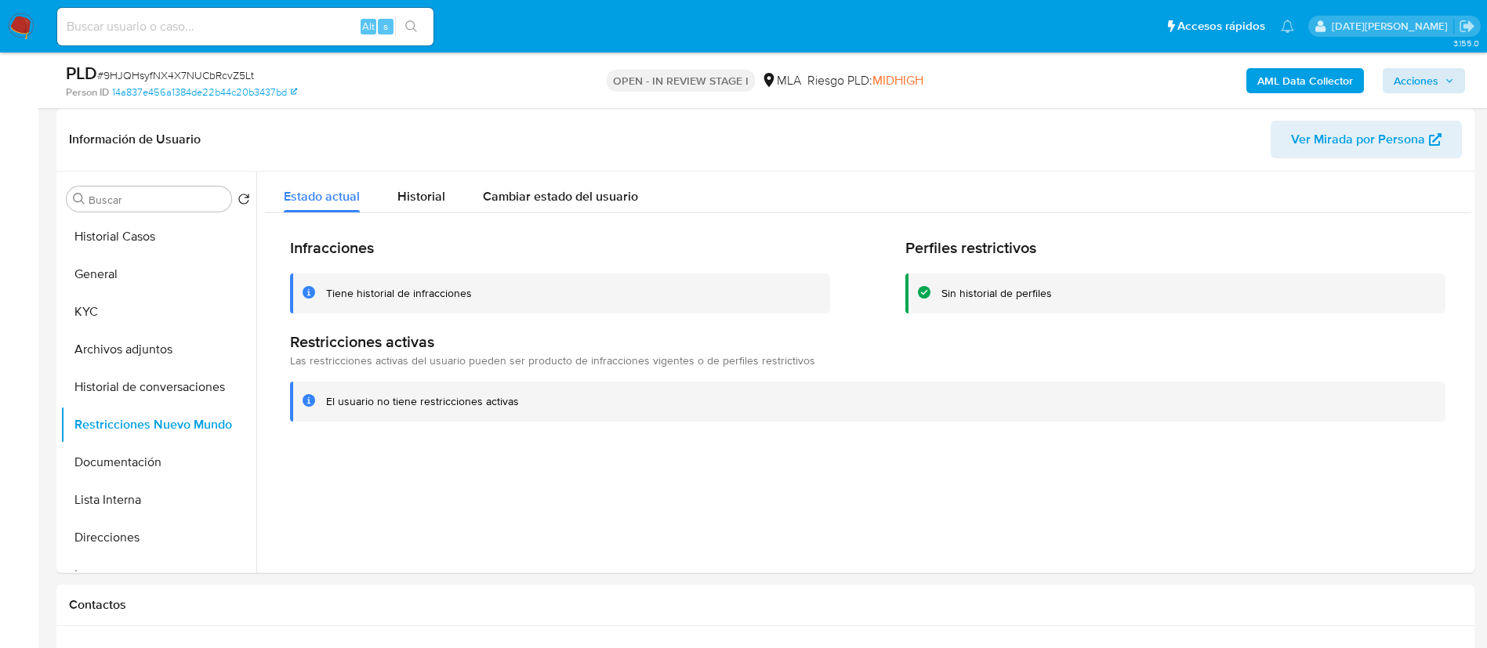
click at [1415, 66] on div "AML Data Collector Acciones" at bounding box center [1233, 80] width 462 height 37
click at [1409, 78] on span "Acciones" at bounding box center [1415, 80] width 45 height 25
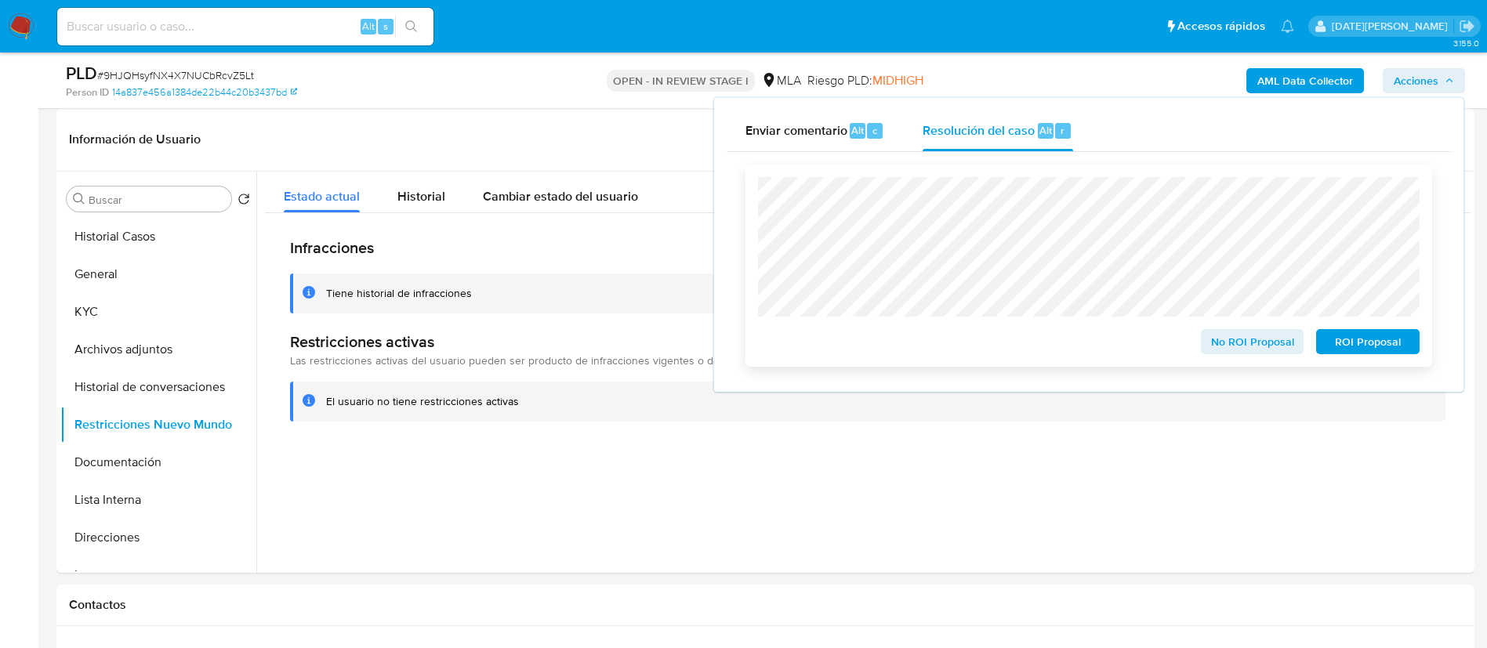
click at [1249, 337] on span "No ROI Proposal" at bounding box center [1253, 342] width 82 height 22
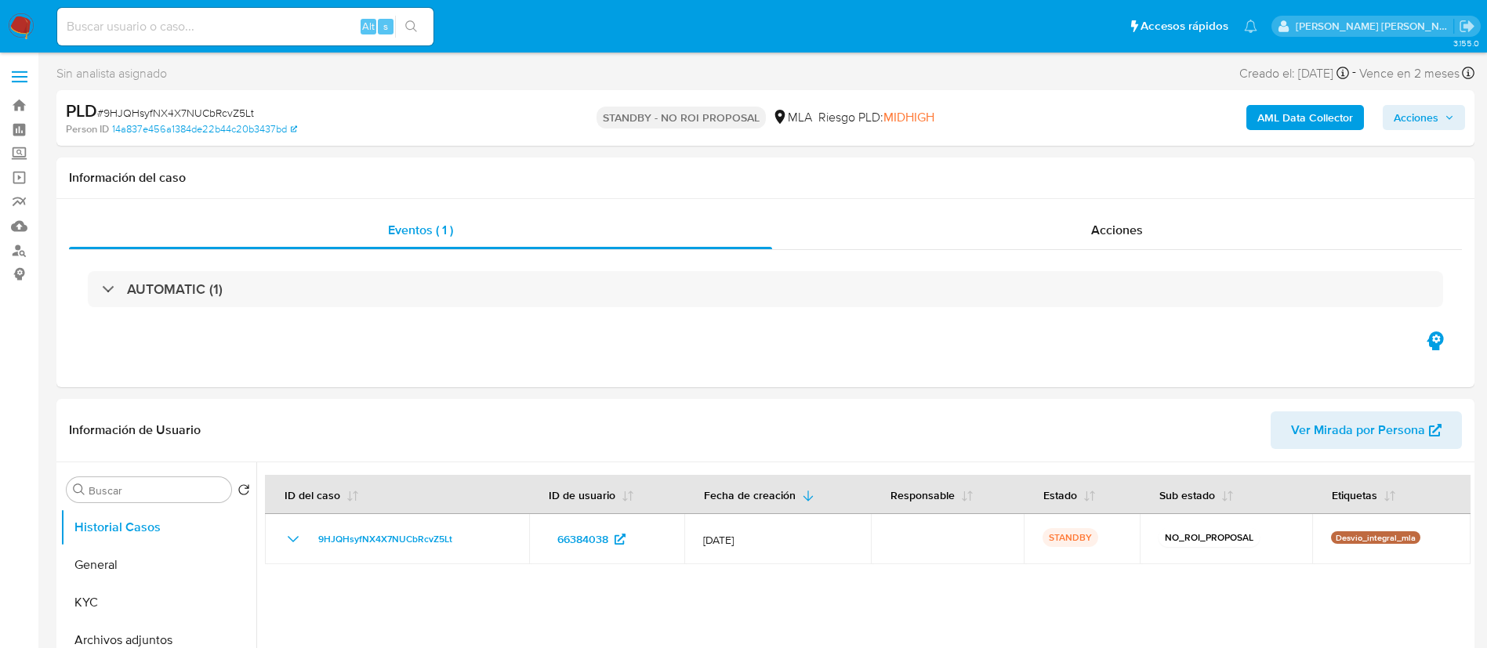
select select "10"
click at [177, 18] on input at bounding box center [245, 26] width 376 height 20
paste input "qFMgmXKyC2nk5ZT9Y3hSDzSq"
type input "qFMgmXKyC2nk5ZT9Y3hSDzSq"
click at [416, 25] on icon "search-icon" at bounding box center [411, 26] width 13 height 13
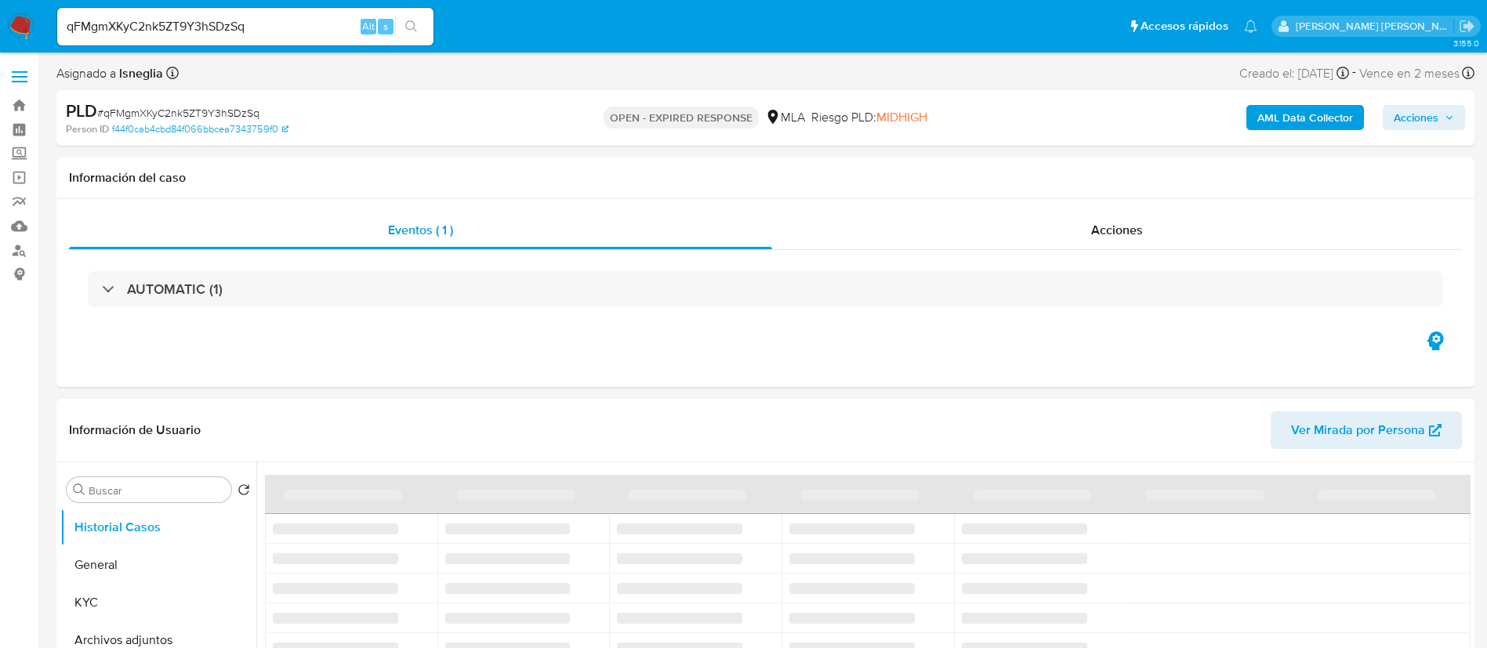
select select "10"
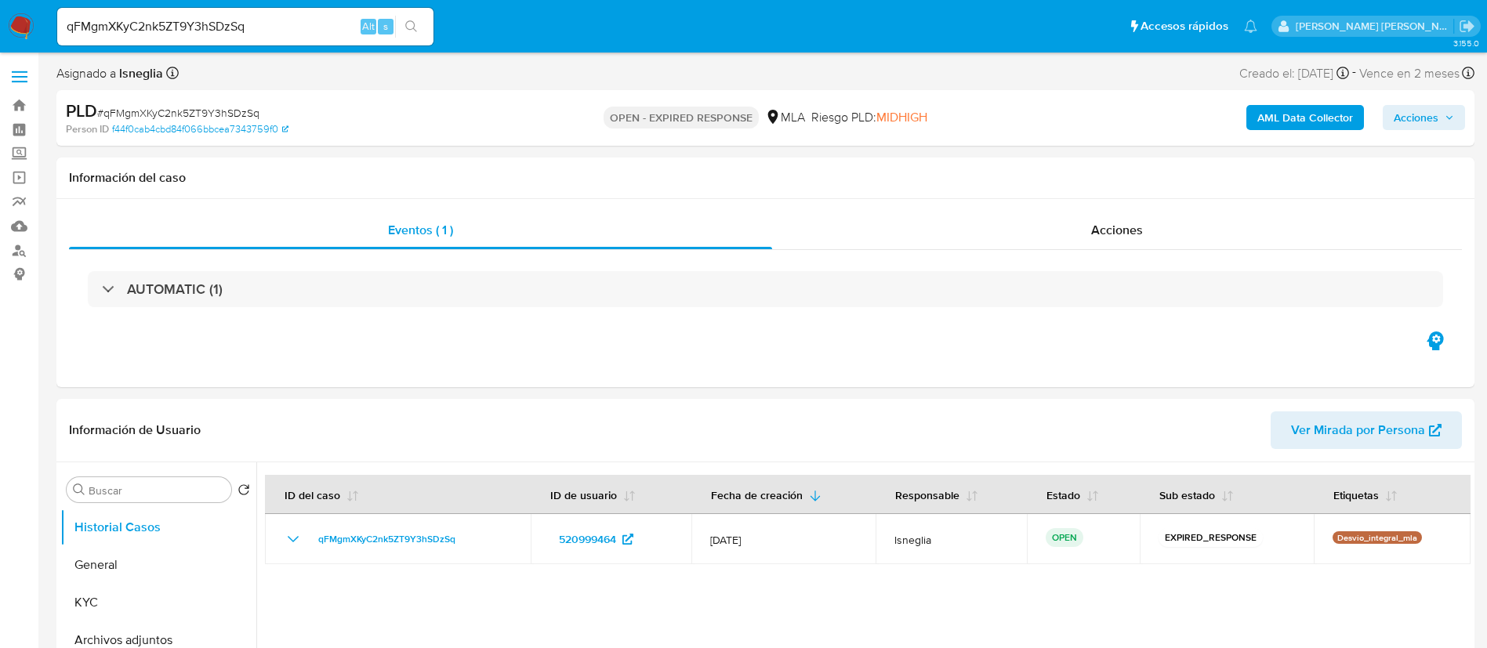
click at [190, 96] on div "PLD # qFMgmXKyC2nk5ZT9Y3hSDzSq Person ID f44f0cab4cbd84f066bbcea7343759f0 OPEN …" at bounding box center [765, 118] width 1418 height 56
click at [186, 109] on span "# qFMgmXKyC2nk5ZT9Y3hSDzSq" at bounding box center [178, 113] width 162 height 16
click at [184, 109] on span "# qFMgmXKyC2nk5ZT9Y3hSDzSq" at bounding box center [178, 113] width 162 height 16
copy span "qFMgmXKyC2nk5ZT9Y3hSDzSq"
click at [16, 22] on img at bounding box center [21, 26] width 27 height 27
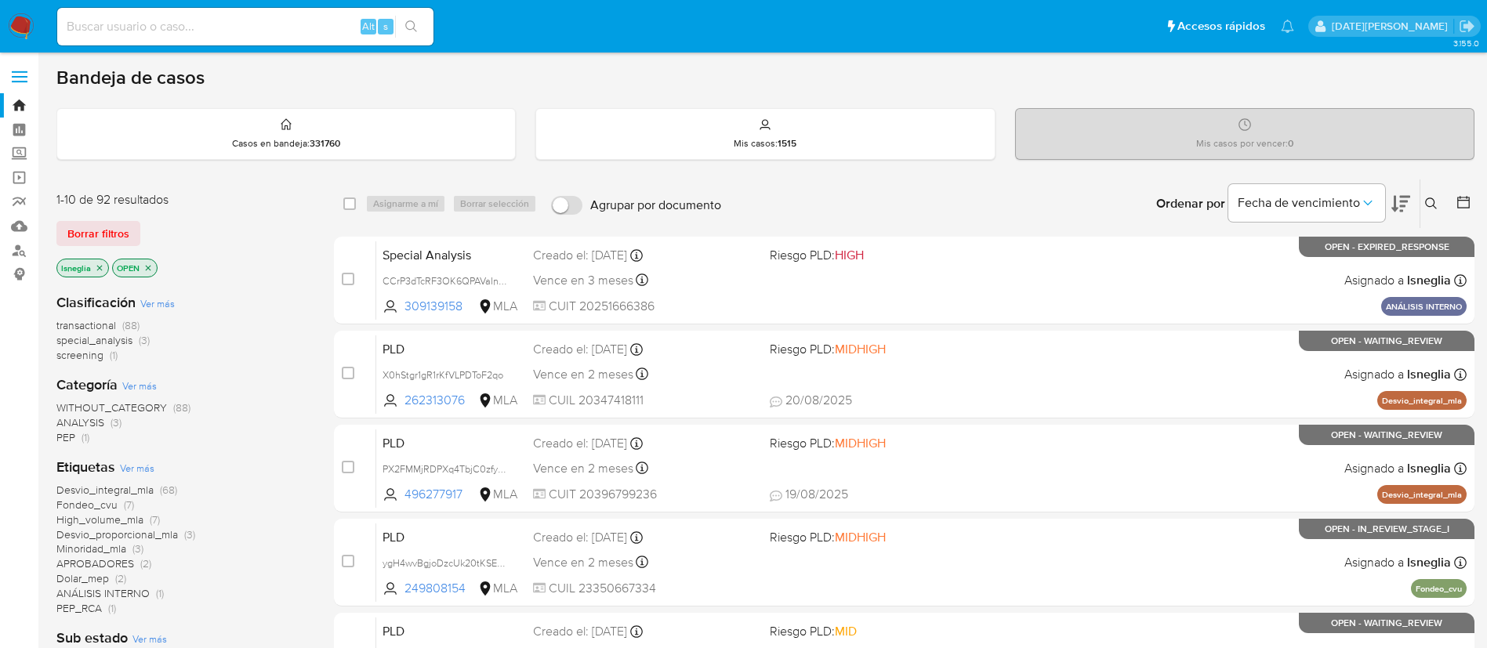
click at [1436, 202] on icon at bounding box center [1431, 203] width 13 height 13
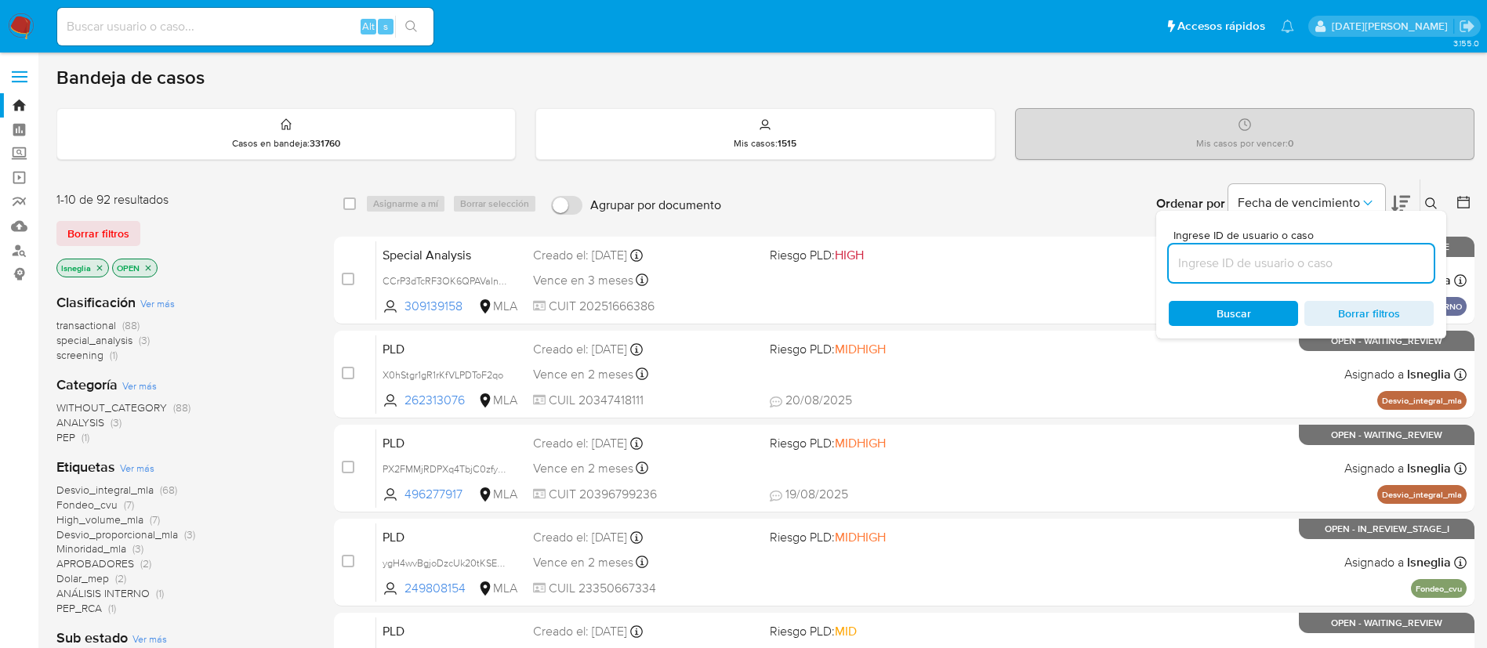
click at [1223, 257] on input at bounding box center [1300, 263] width 265 height 20
type input "qFMgmXKyC2nk5ZT9Y3hSDzSq"
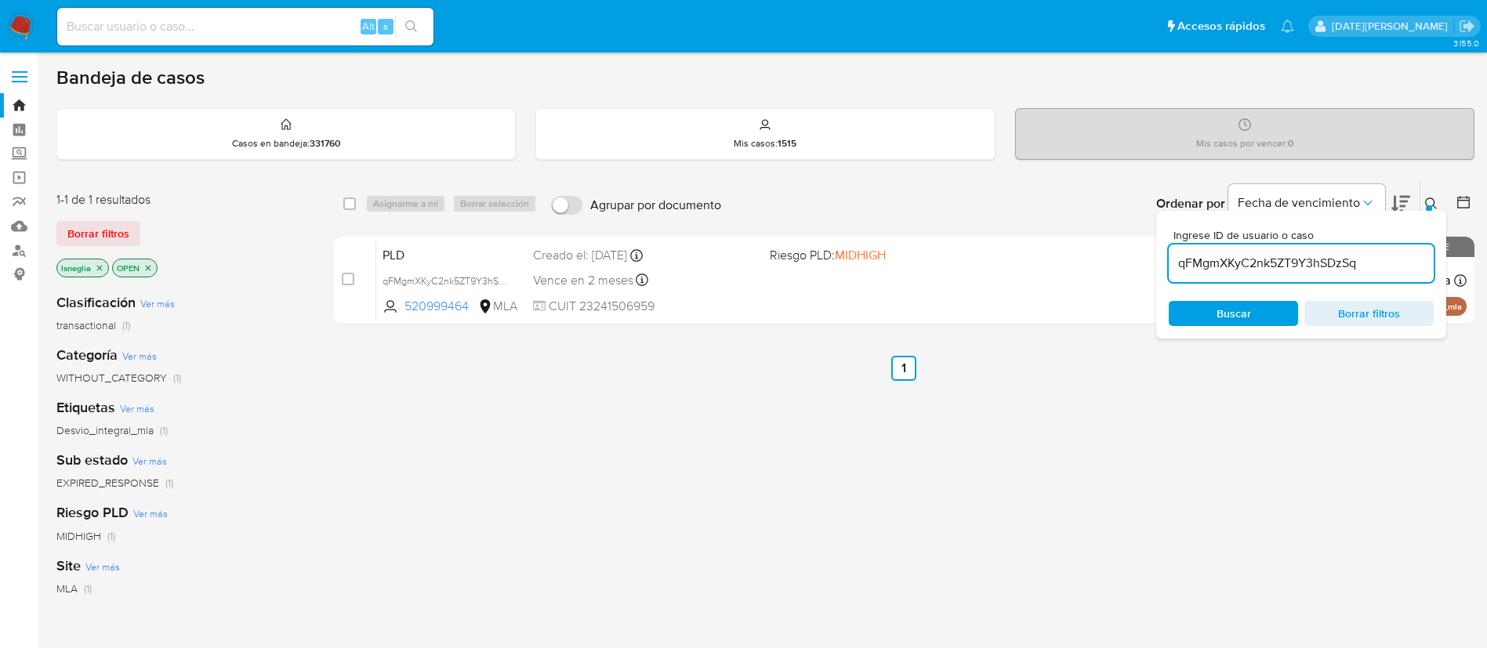
click at [1436, 204] on icon at bounding box center [1431, 203] width 13 height 13
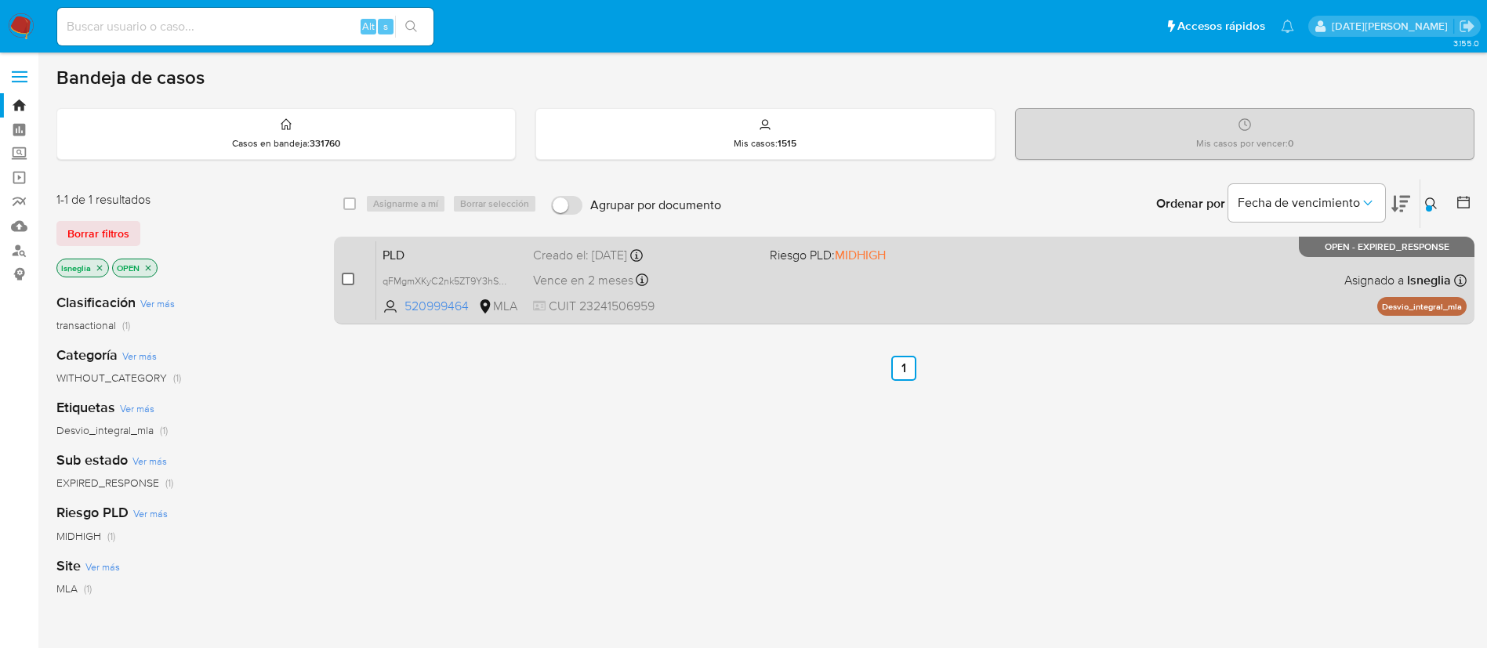
click at [343, 277] on input "checkbox" at bounding box center [348, 279] width 13 height 13
checkbox input "true"
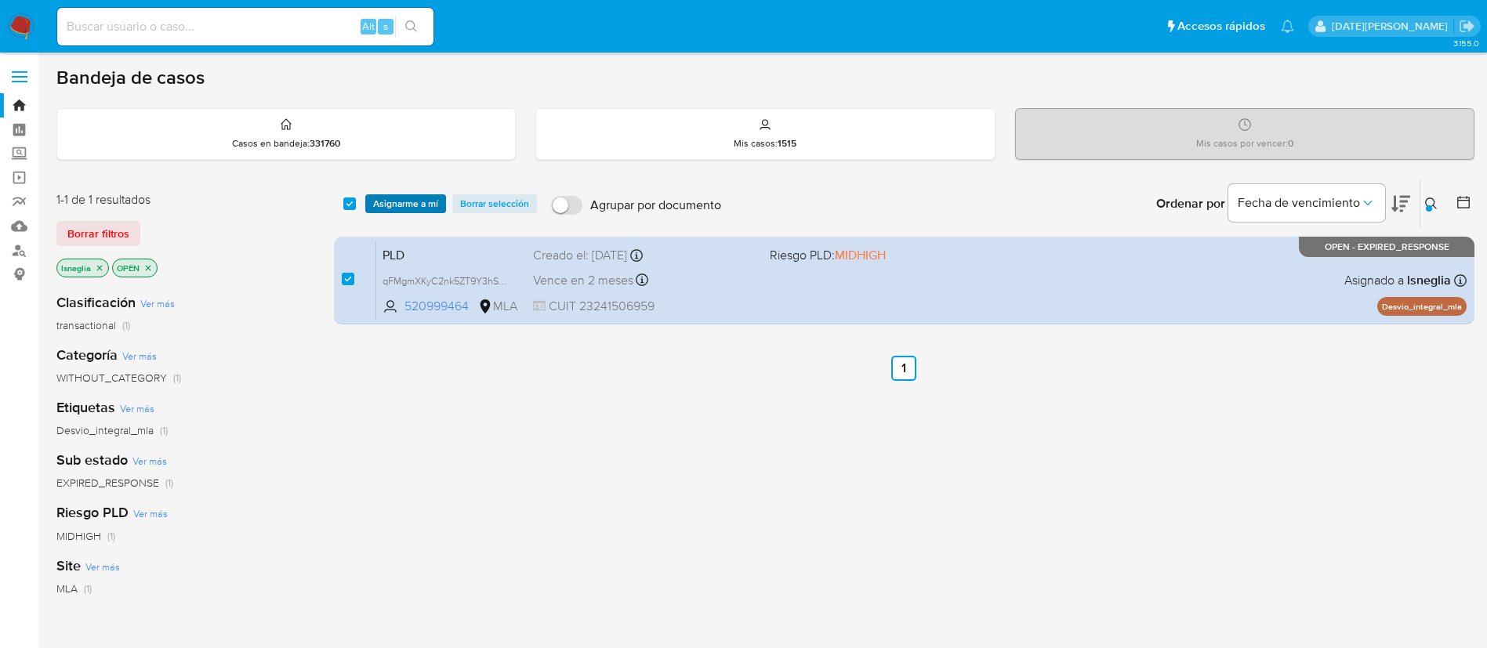
click at [408, 201] on span "Asignarme a mí" at bounding box center [405, 204] width 65 height 16
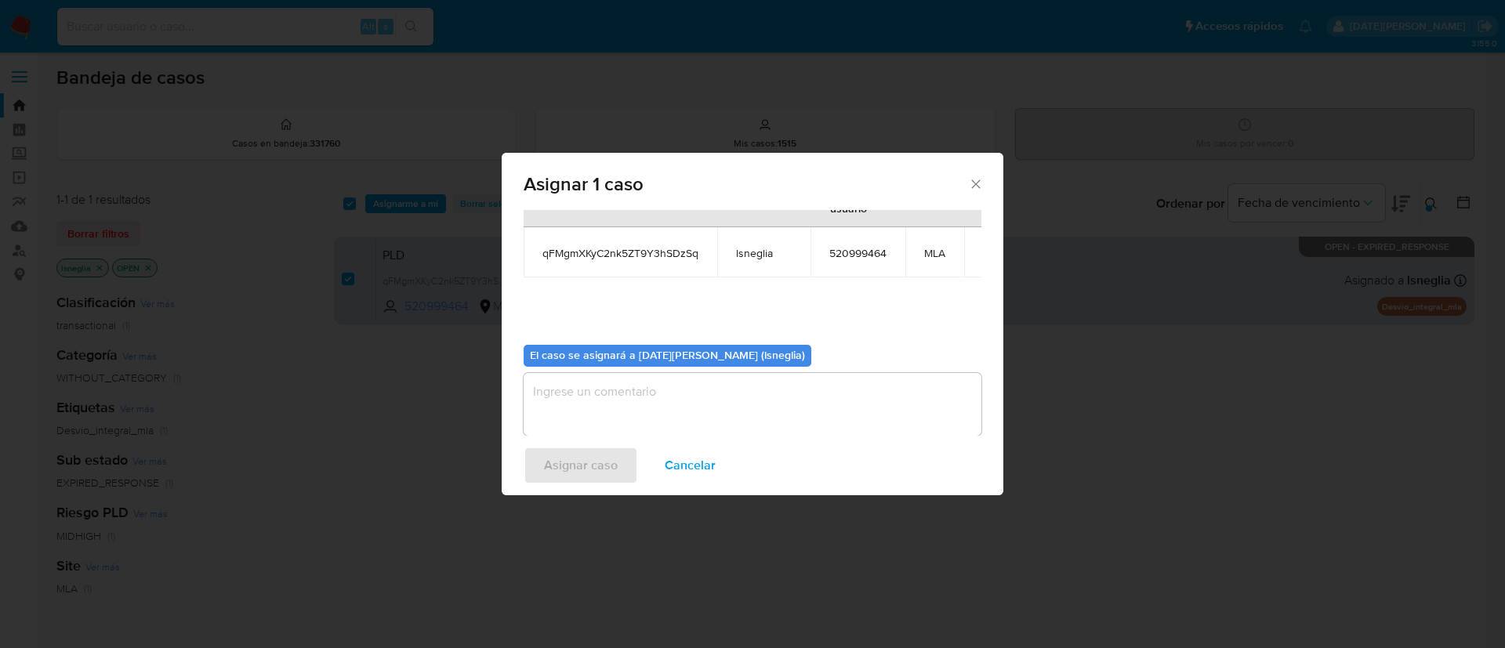
scroll to position [100, 0]
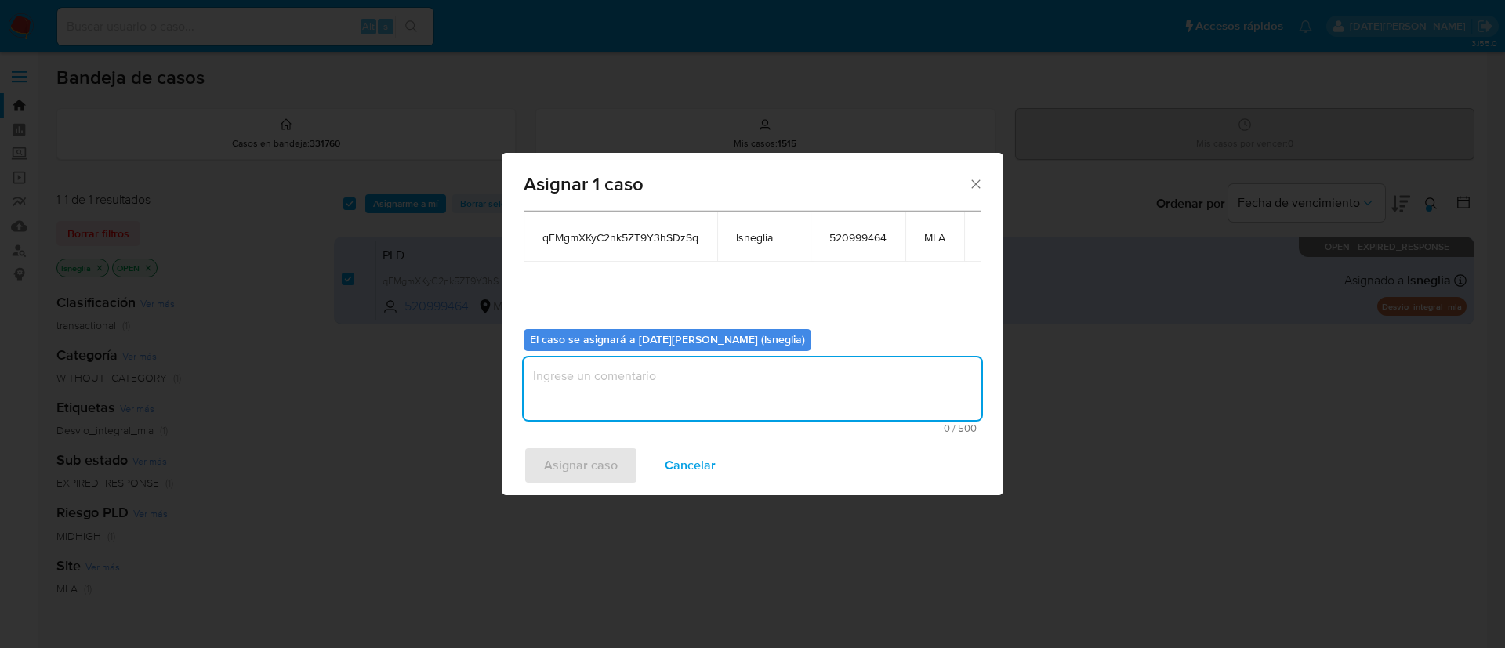
click at [711, 372] on textarea "assign-modal" at bounding box center [753, 388] width 458 height 63
type textarea "."
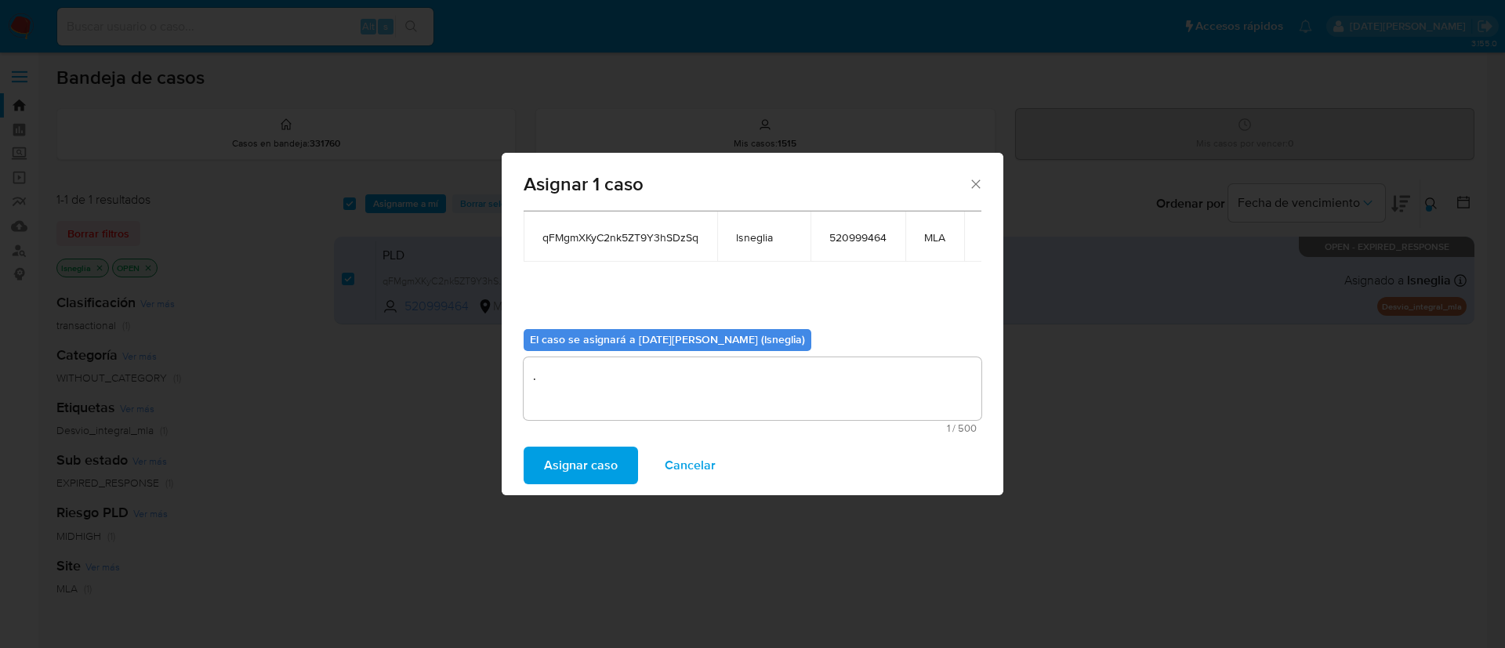
click at [603, 454] on span "Asignar caso" at bounding box center [581, 465] width 74 height 34
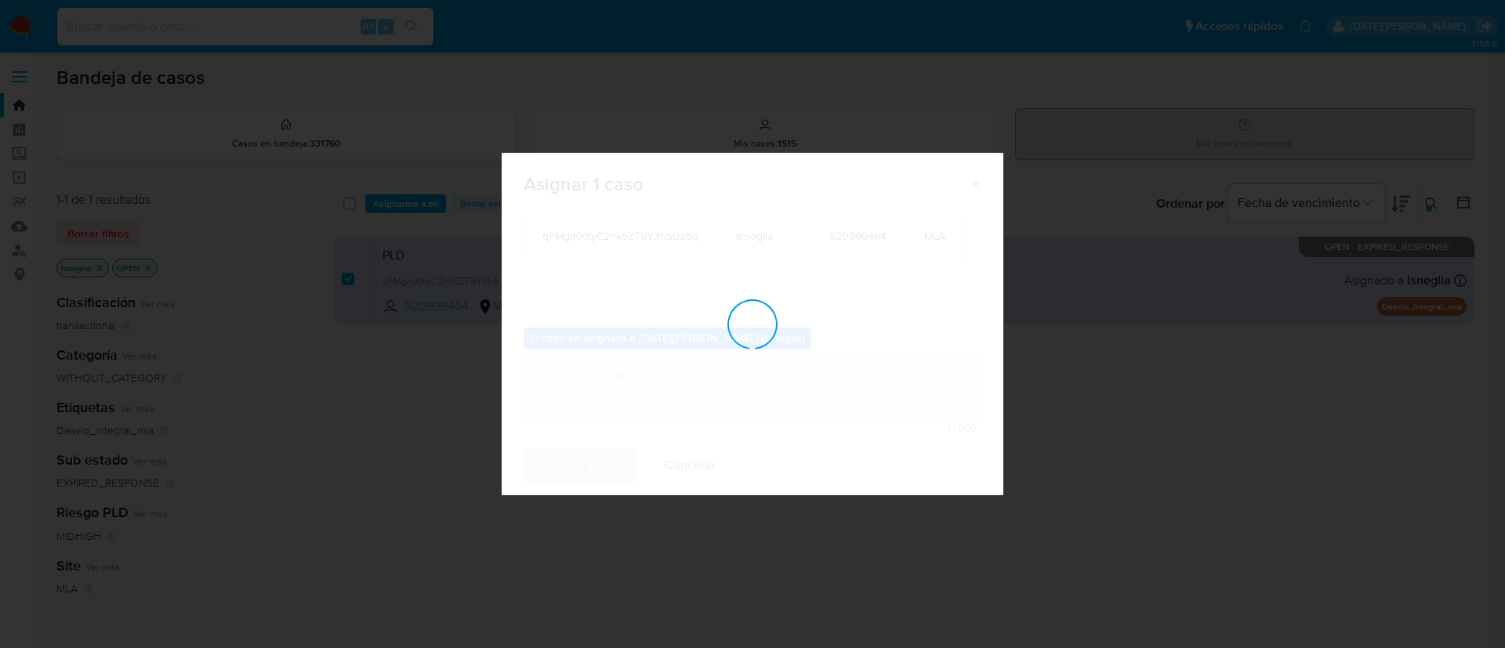
checkbox input "false"
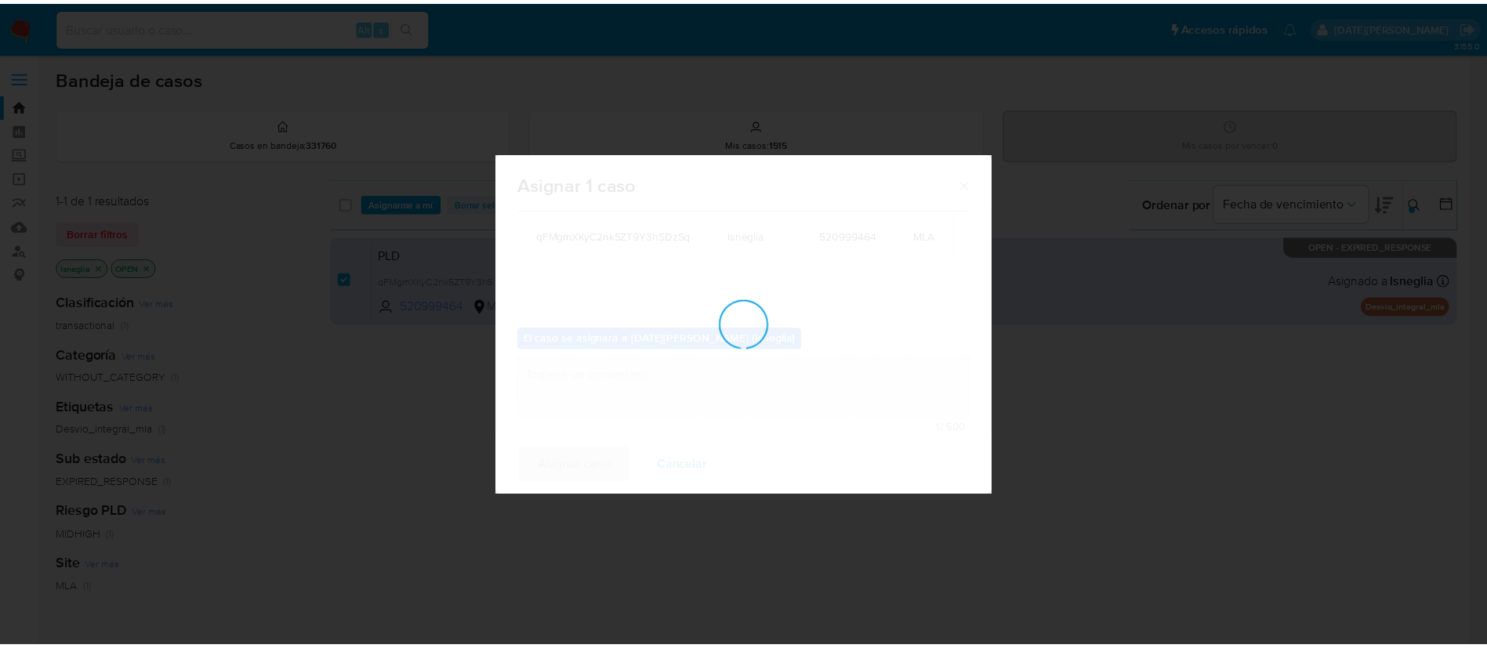
scroll to position [95, 0]
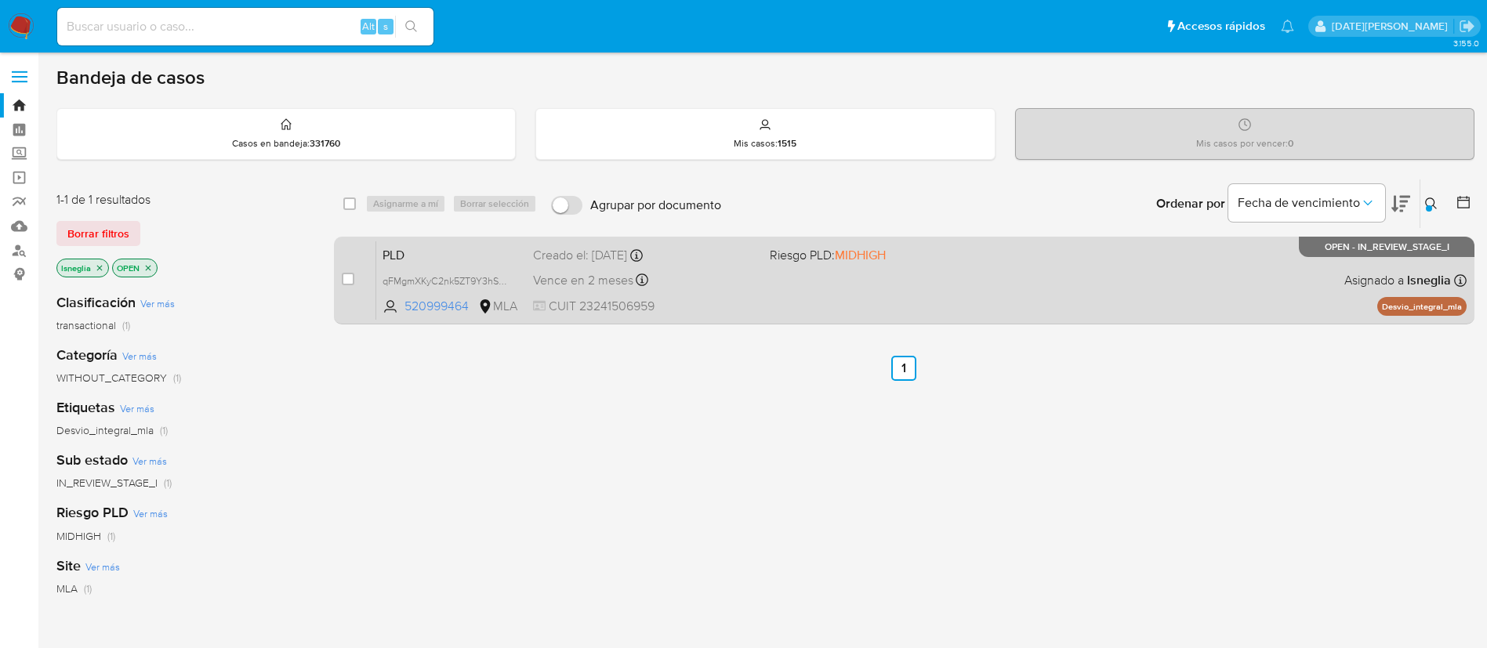
click at [440, 259] on span "PLD" at bounding box center [451, 254] width 138 height 20
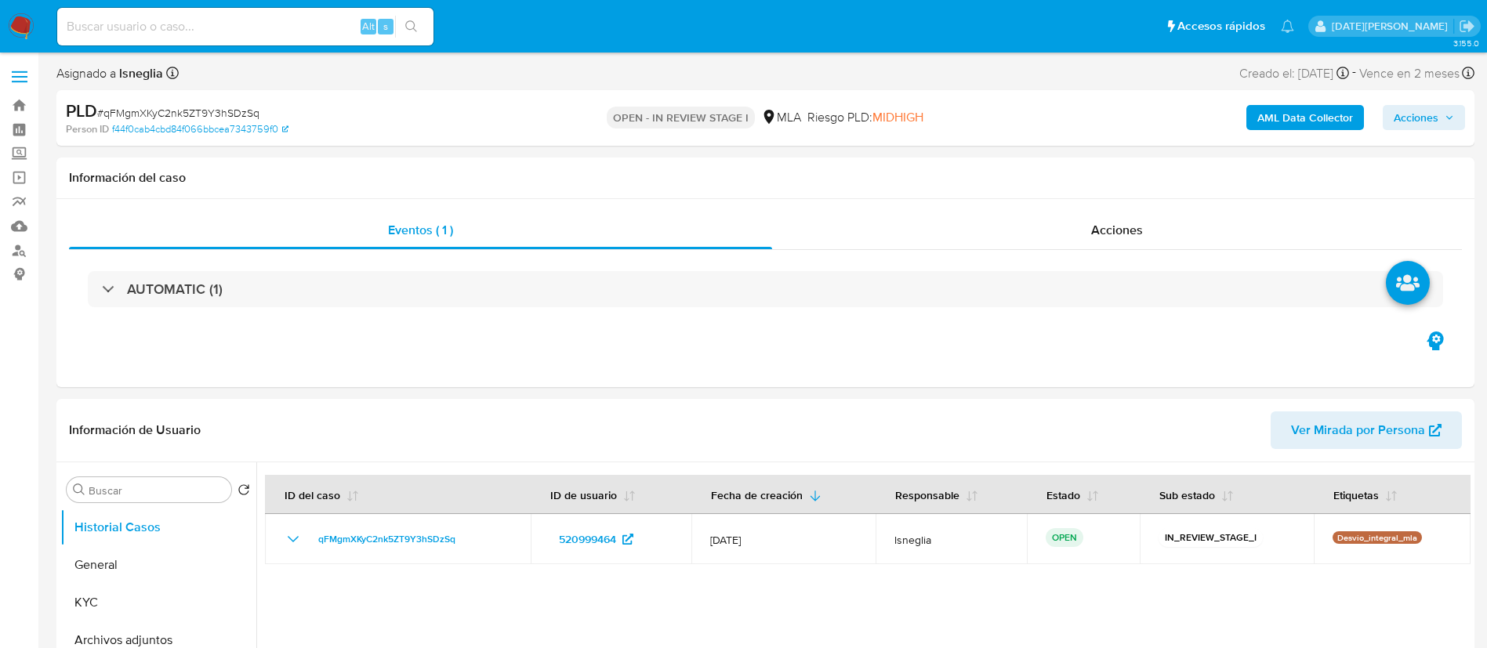
select select "10"
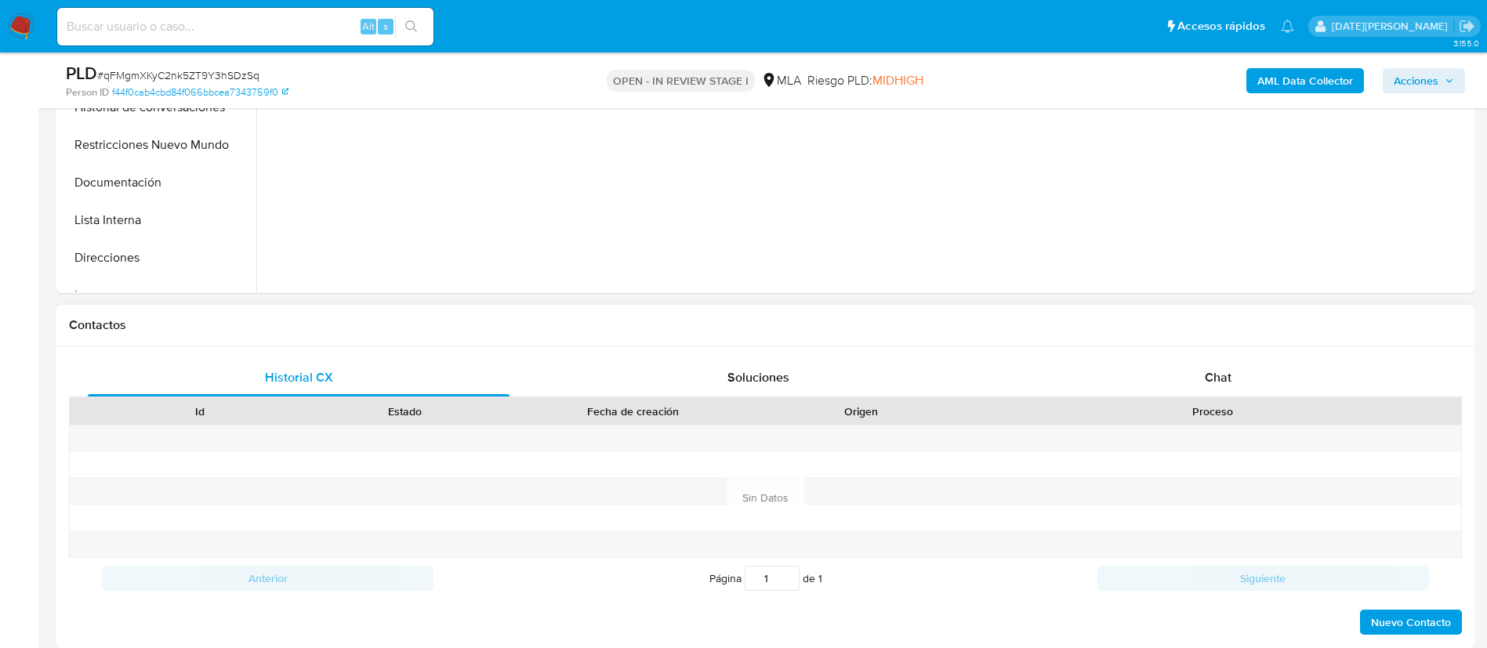
scroll to position [588, 0]
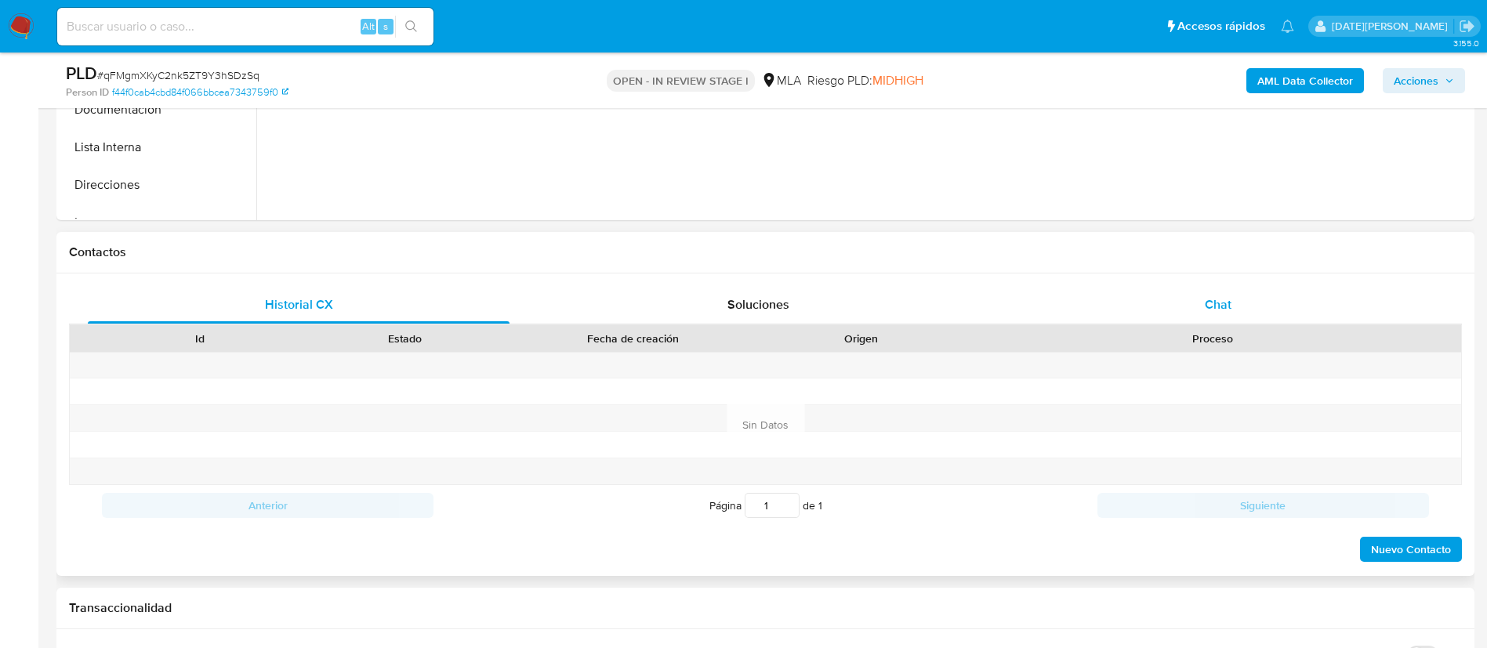
click at [1248, 318] on div "Chat" at bounding box center [1218, 305] width 422 height 38
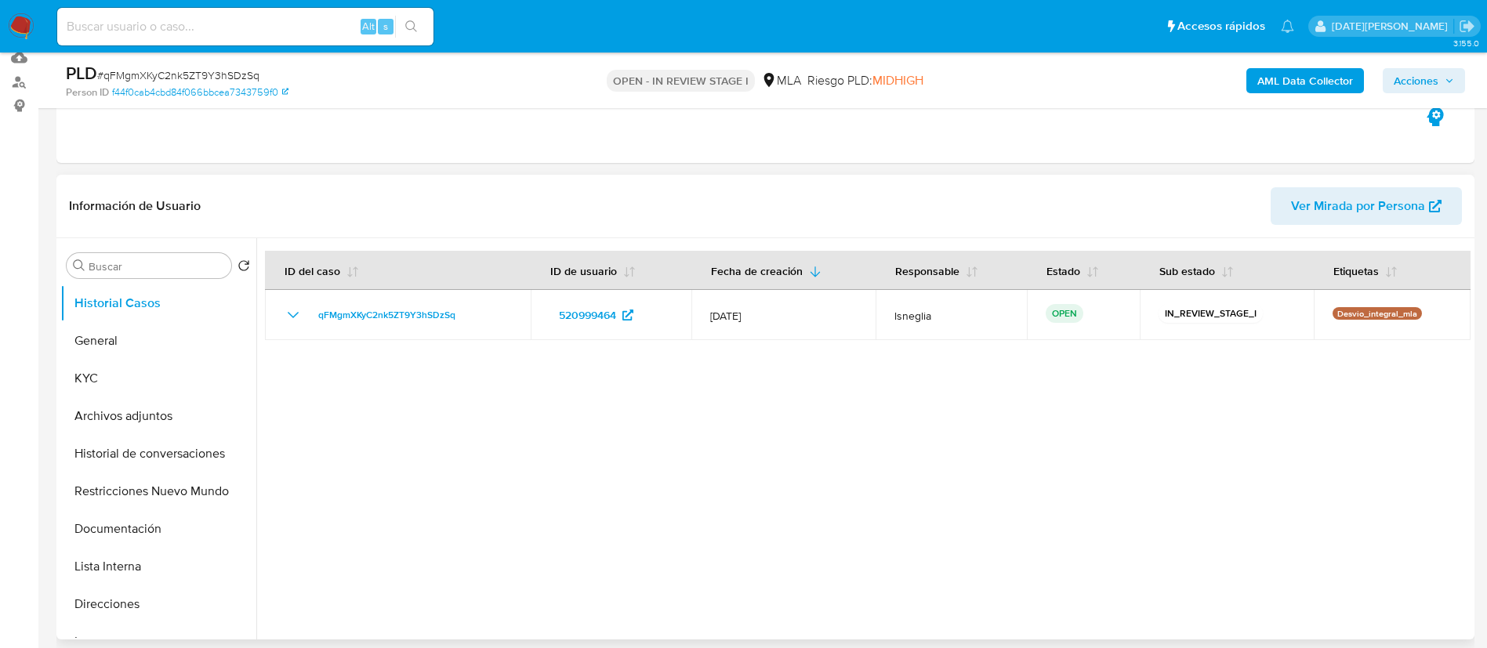
scroll to position [235, 0]
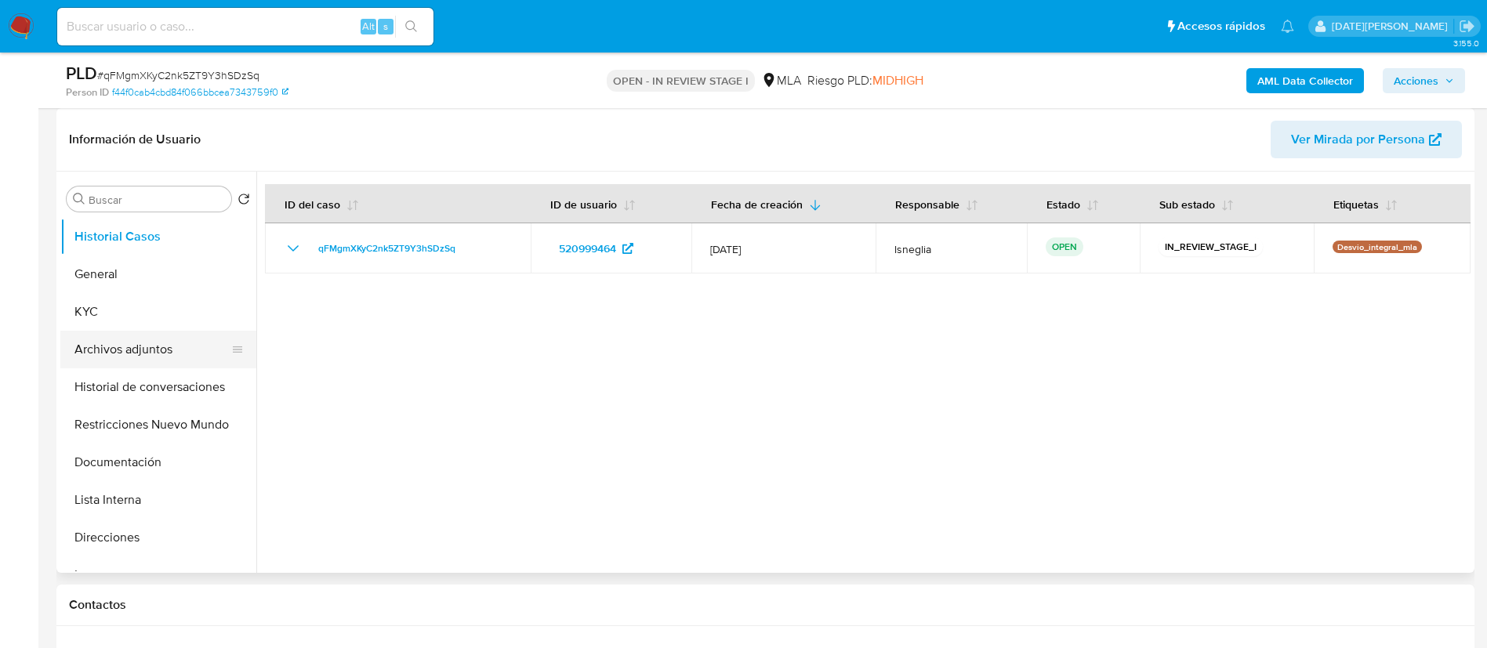
click at [171, 365] on button "Archivos adjuntos" at bounding box center [151, 350] width 183 height 38
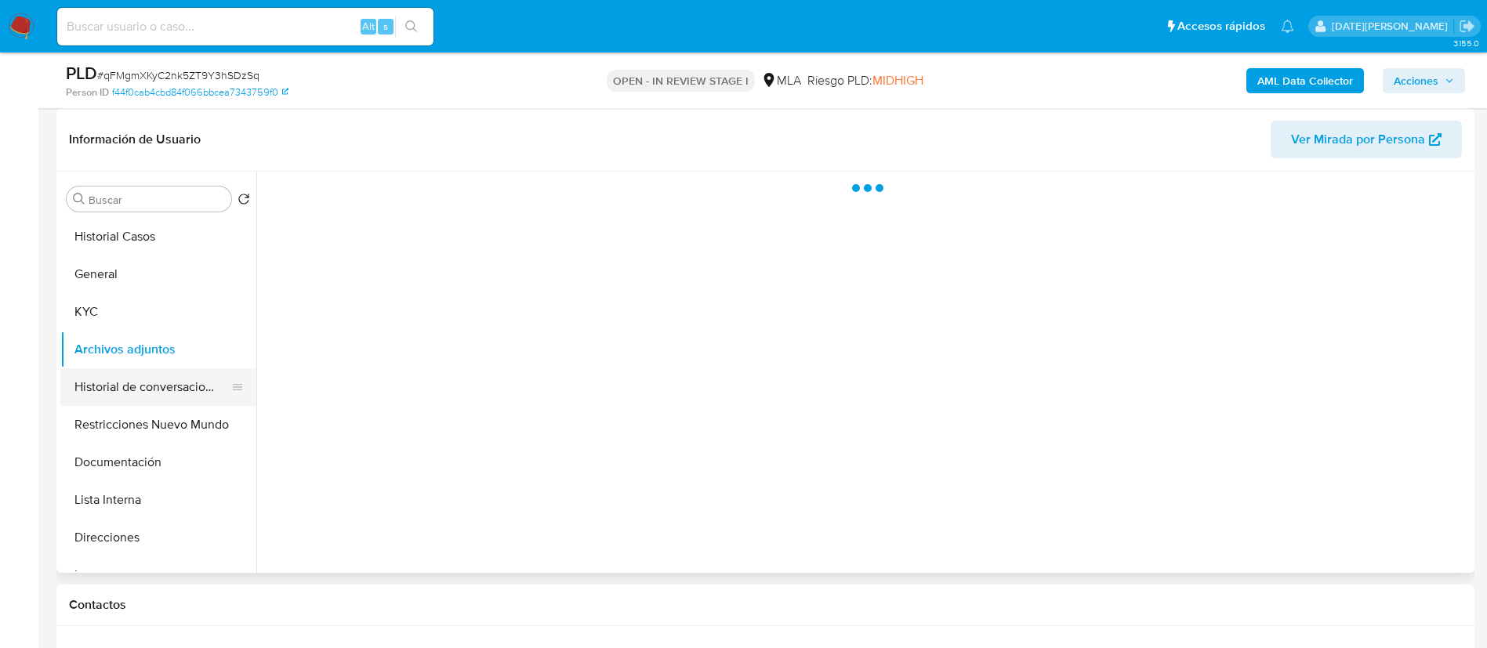
click at [180, 383] on button "Historial de conversaciones" at bounding box center [151, 387] width 183 height 38
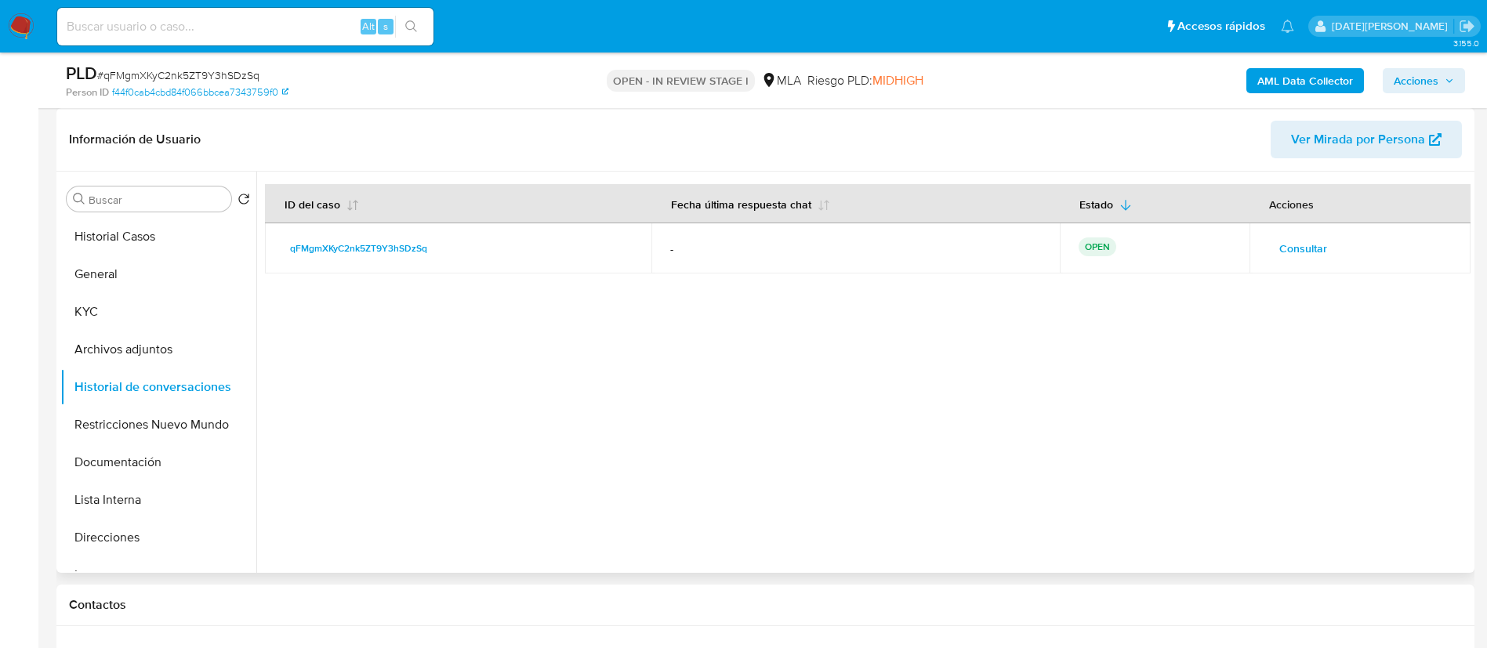
scroll to position [118, 0]
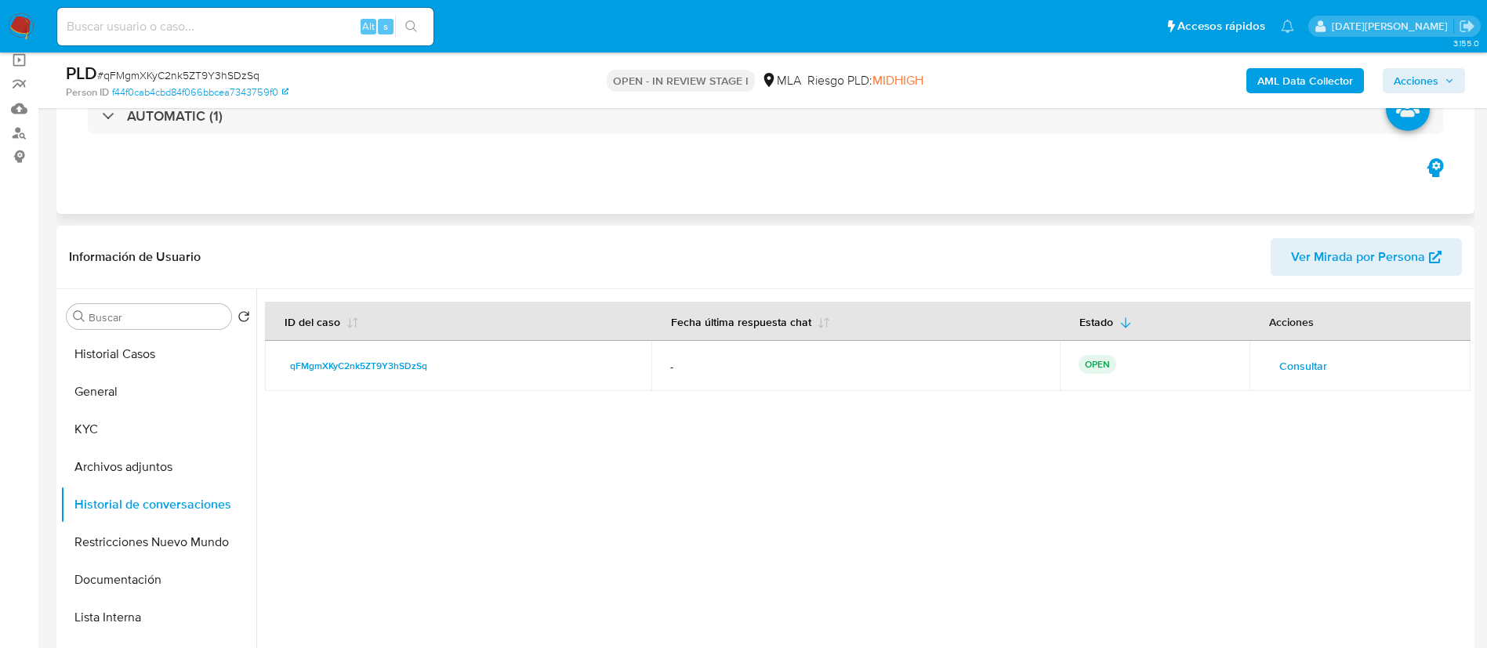
click at [452, 178] on div "Eventos ( 1 ) Acciones AUTOMATIC (1)" at bounding box center [765, 120] width 1418 height 188
click at [127, 404] on button "General" at bounding box center [151, 392] width 183 height 38
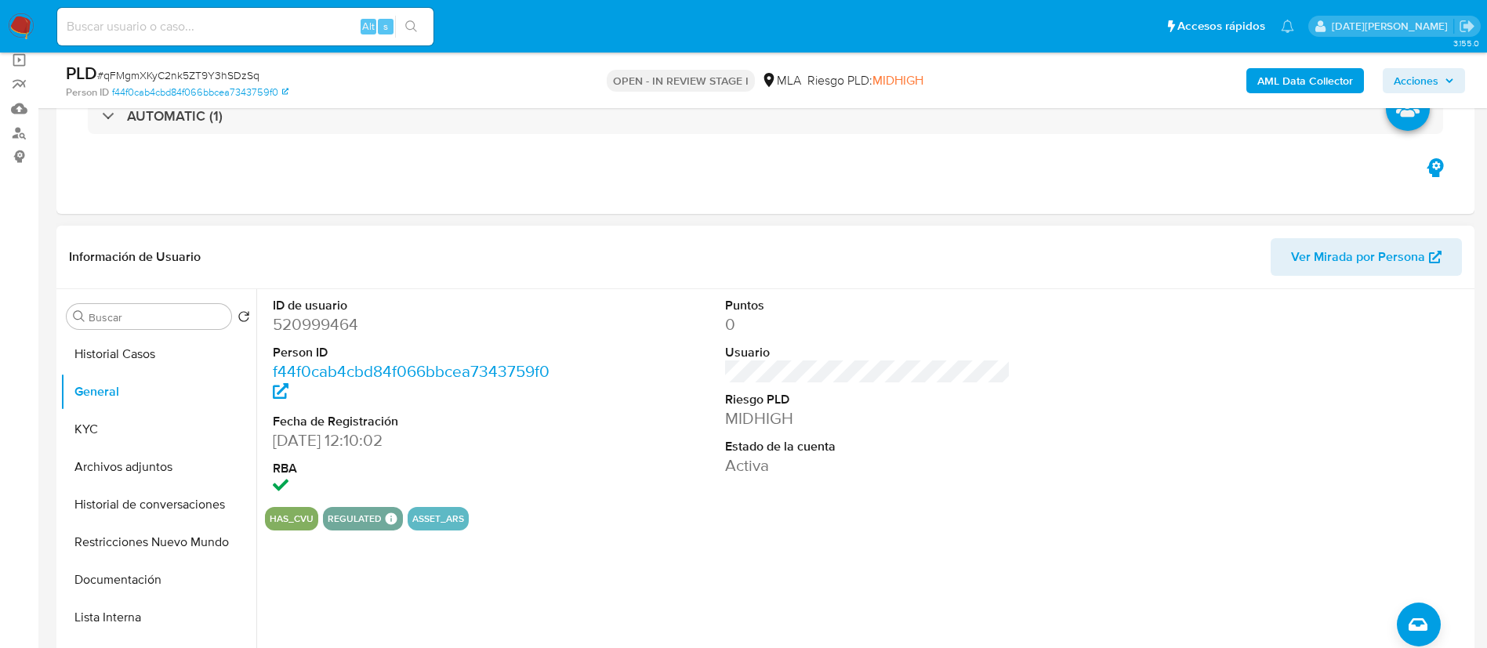
click at [323, 335] on dd "520999464" at bounding box center [416, 324] width 286 height 22
copy dd "520999464"
click at [325, 321] on dd "520999464" at bounding box center [416, 324] width 286 height 22
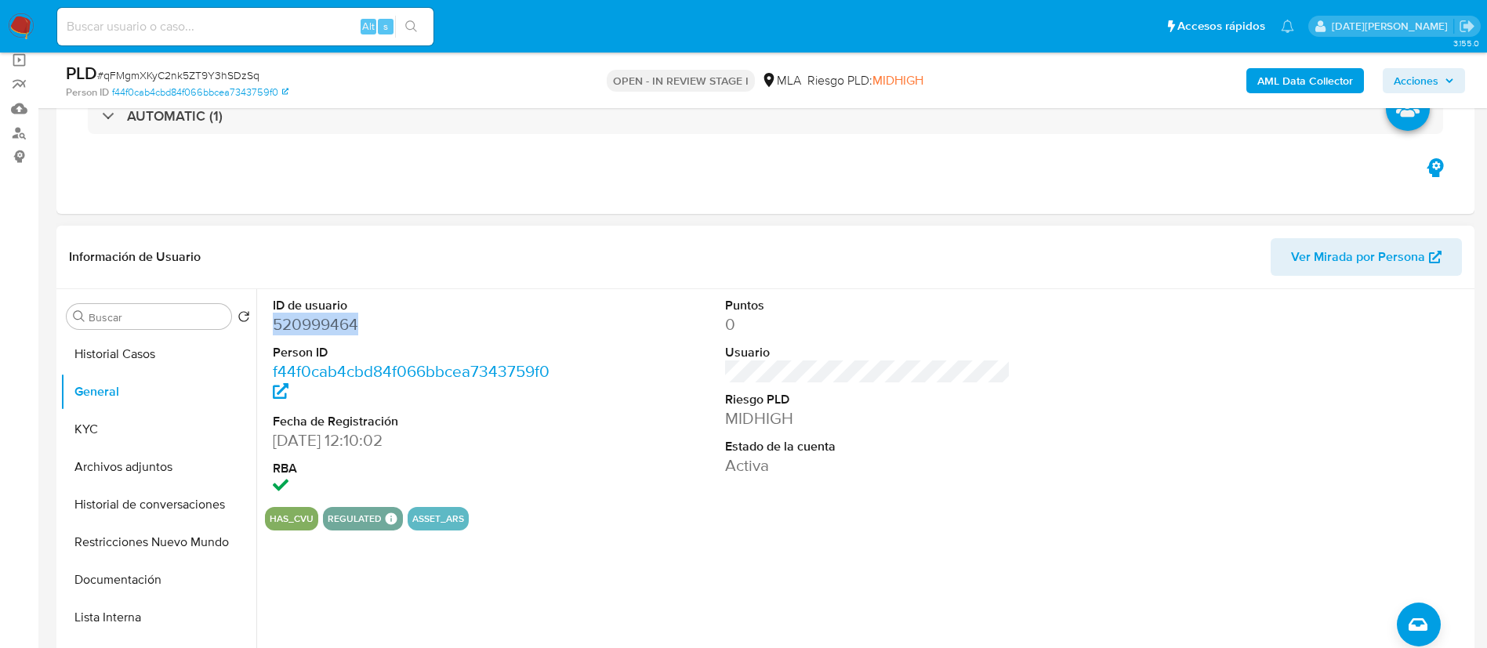
copy dd "520999464"
click at [136, 433] on button "KYC" at bounding box center [151, 430] width 183 height 38
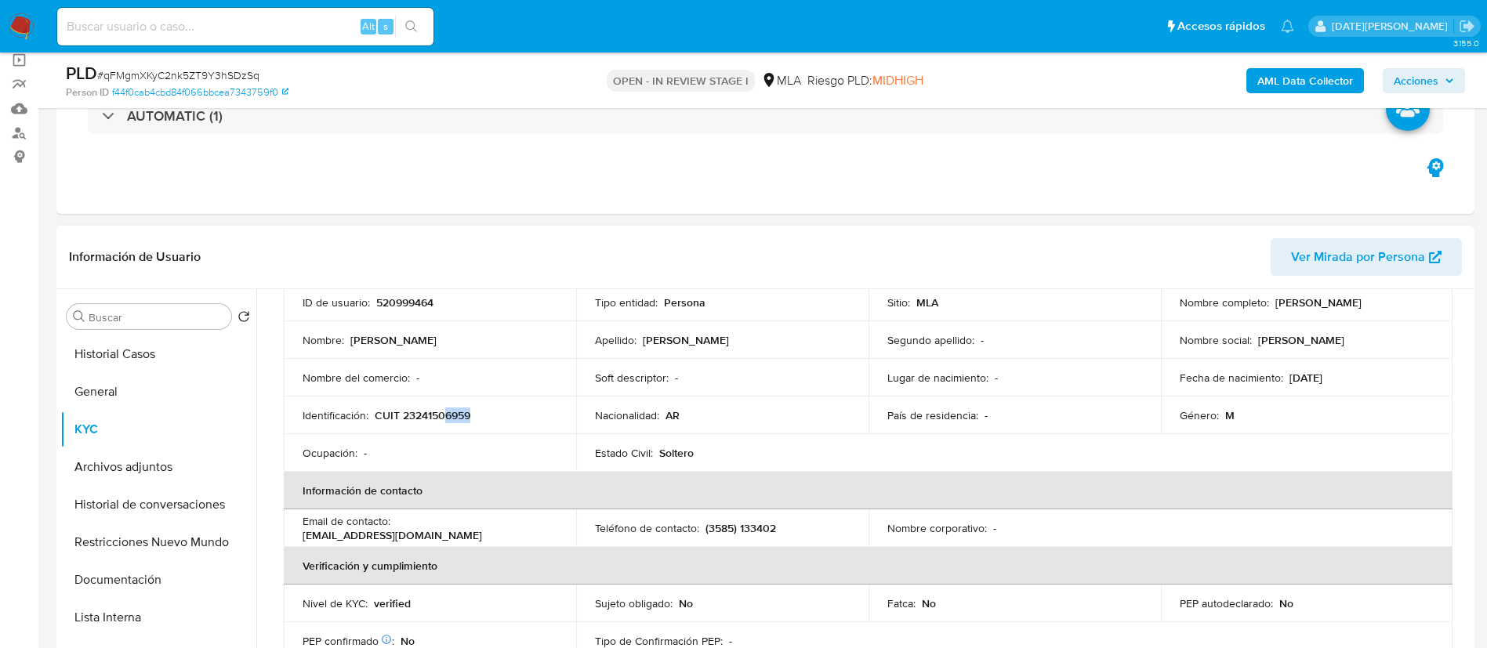
drag, startPoint x: 443, startPoint y: 416, endPoint x: 473, endPoint y: 414, distance: 30.7
click at [473, 414] on div "Identificación : CUIT 23241506959" at bounding box center [430, 415] width 255 height 14
click at [419, 419] on p "CUIT 23241506959" at bounding box center [423, 415] width 96 height 14
copy p "23241506959"
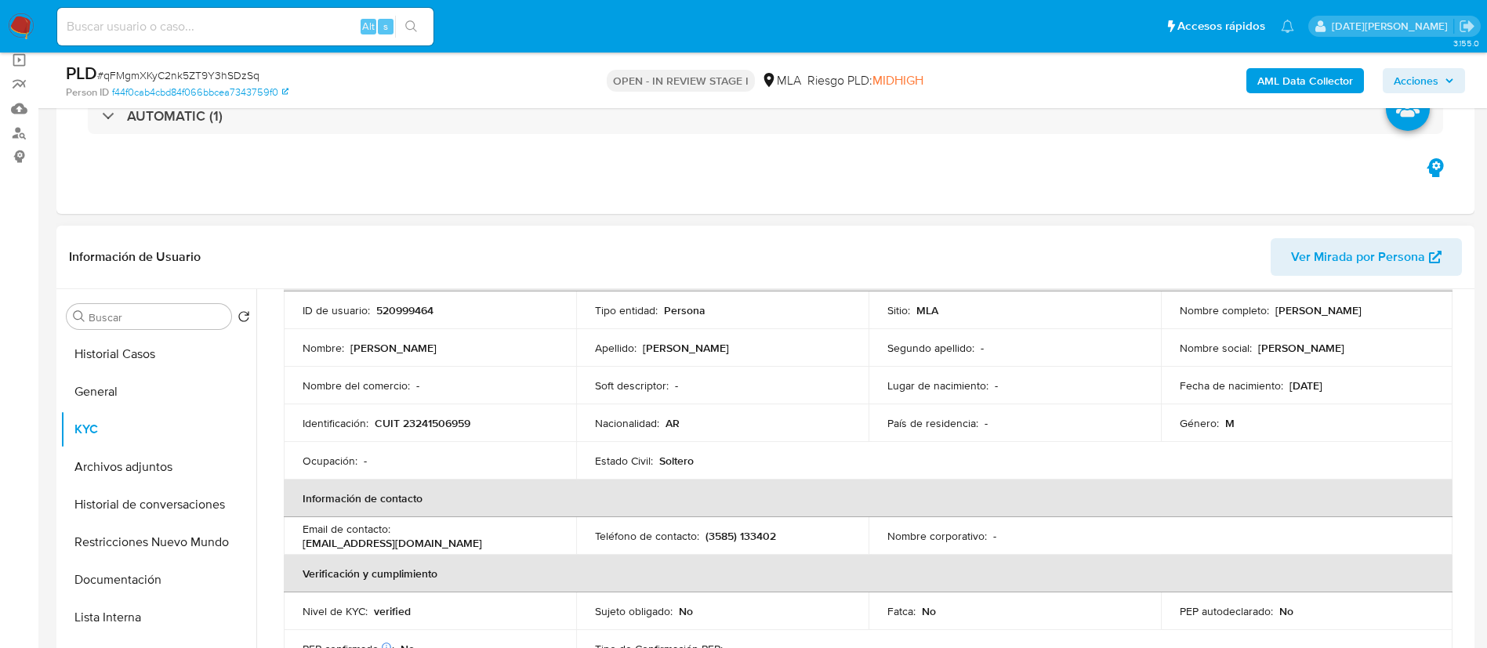
scroll to position [106, 0]
drag, startPoint x: 1269, startPoint y: 304, endPoint x: 1407, endPoint y: 322, distance: 139.1
click at [1407, 322] on td "Nombre completo : [PERSON_NAME]" at bounding box center [1307, 314] width 292 height 38
copy p "[PERSON_NAME]"
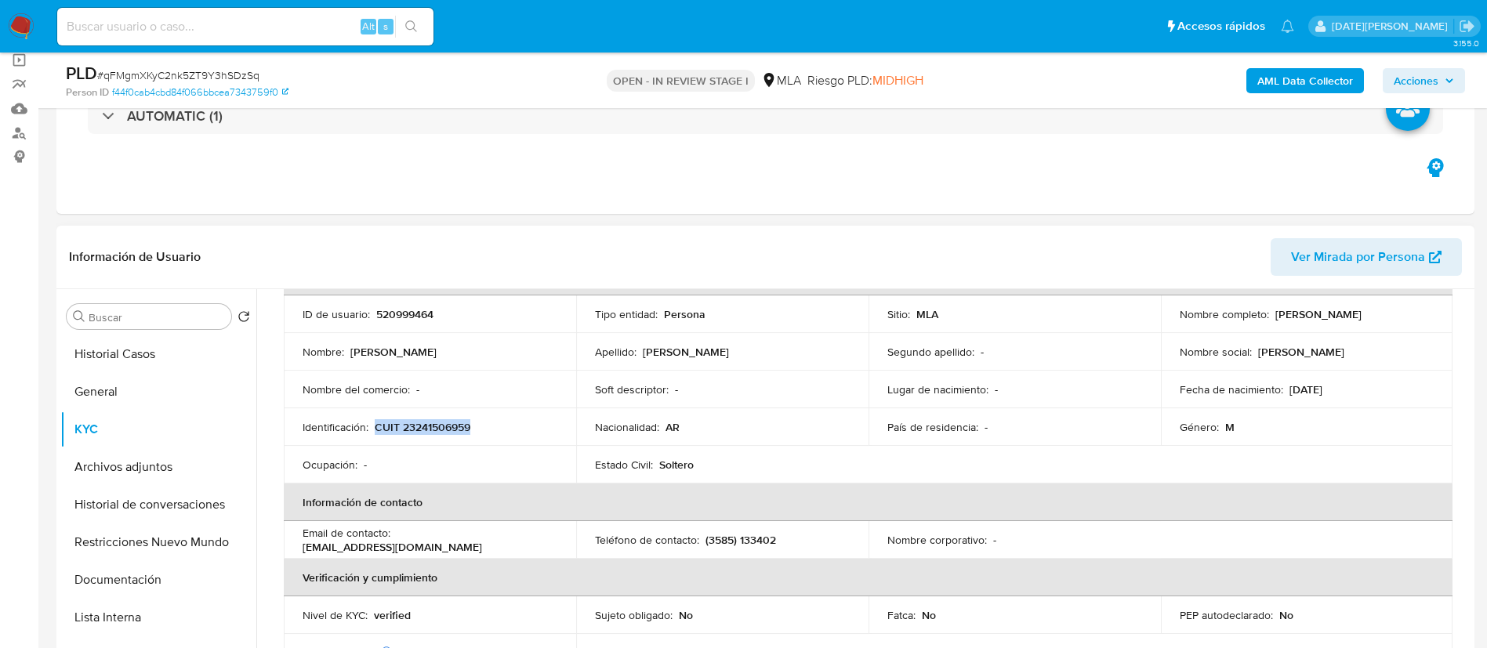
drag, startPoint x: 377, startPoint y: 428, endPoint x: 497, endPoint y: 432, distance: 120.0
click at [498, 432] on div "Identificación : CUIT 23241506959" at bounding box center [430, 427] width 255 height 14
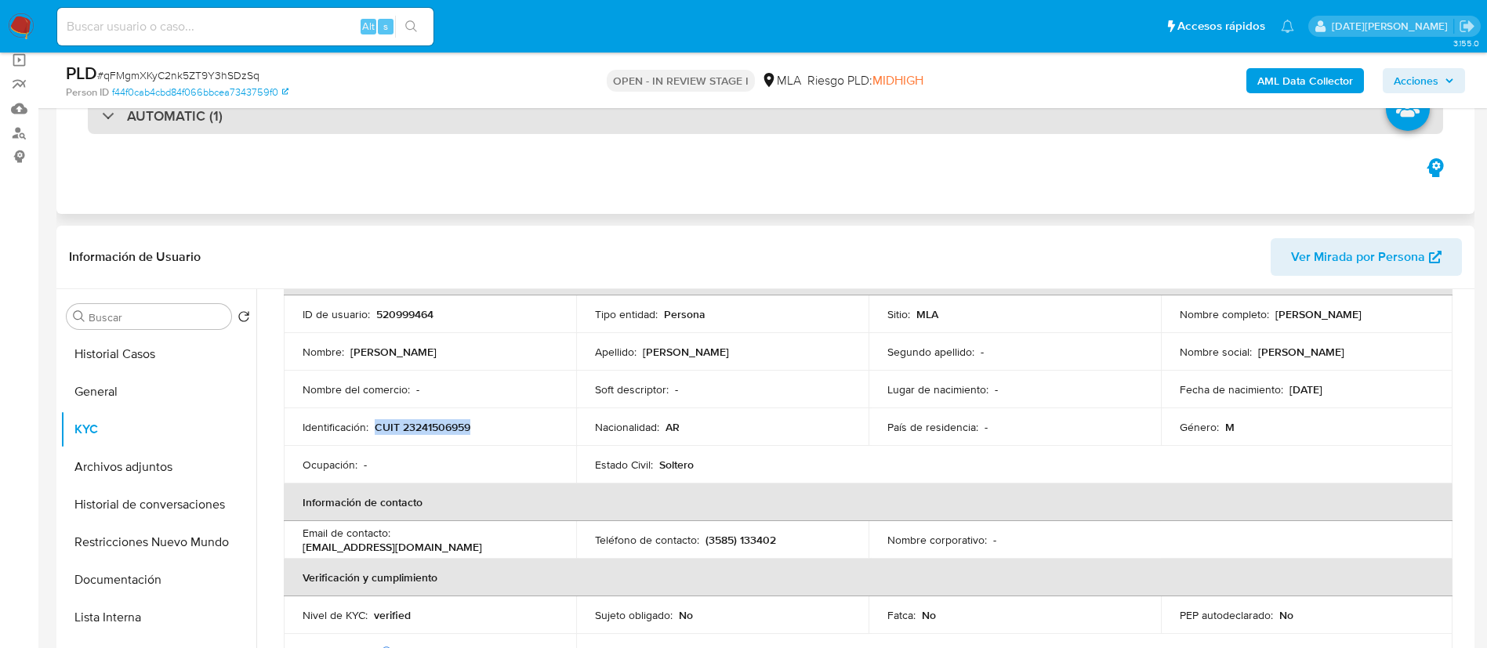
copy p "CUIT 23241506959"
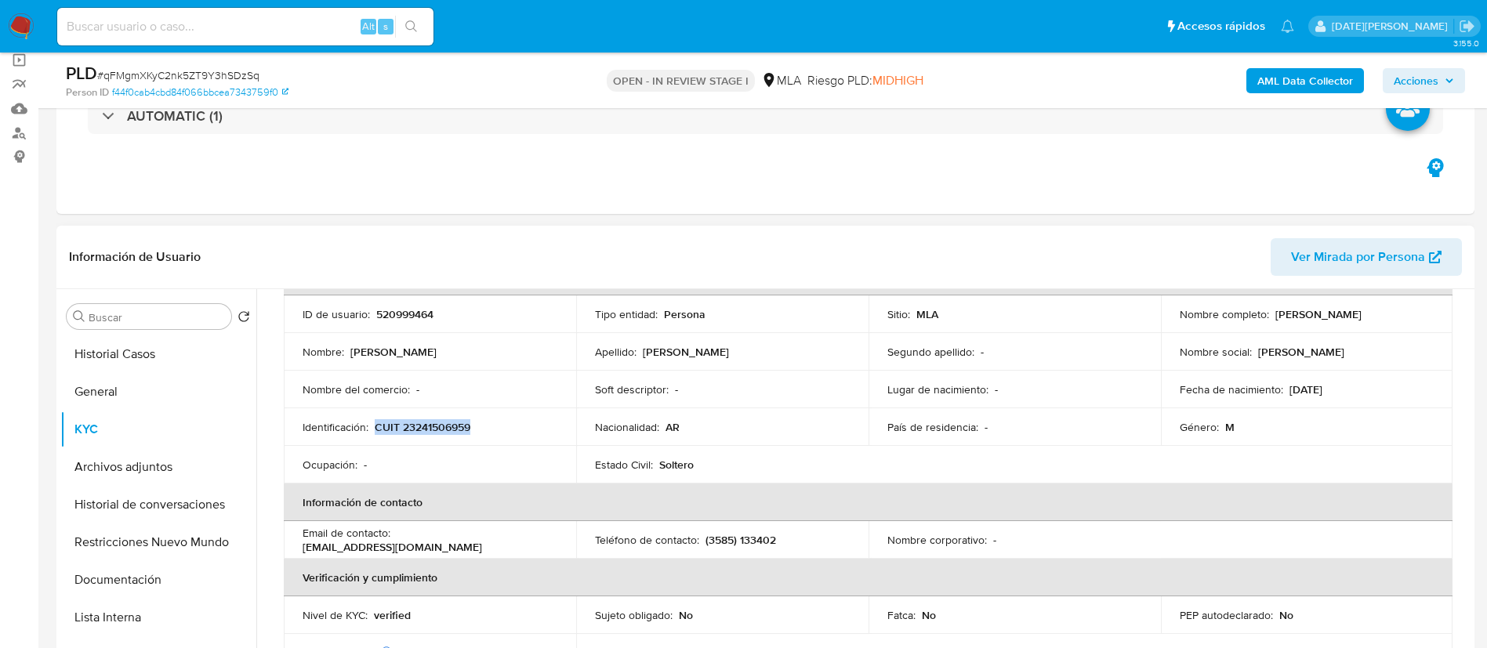
drag, startPoint x: 1272, startPoint y: 313, endPoint x: 1413, endPoint y: 319, distance: 141.2
click at [1413, 319] on div "Nombre completo : [PERSON_NAME]" at bounding box center [1306, 314] width 255 height 14
drag, startPoint x: 1367, startPoint y: 323, endPoint x: 1411, endPoint y: 327, distance: 44.8
click at [1411, 327] on td "Nombre completo : [PERSON_NAME]" at bounding box center [1307, 314] width 292 height 38
drag, startPoint x: 1270, startPoint y: 316, endPoint x: 1400, endPoint y: 322, distance: 130.2
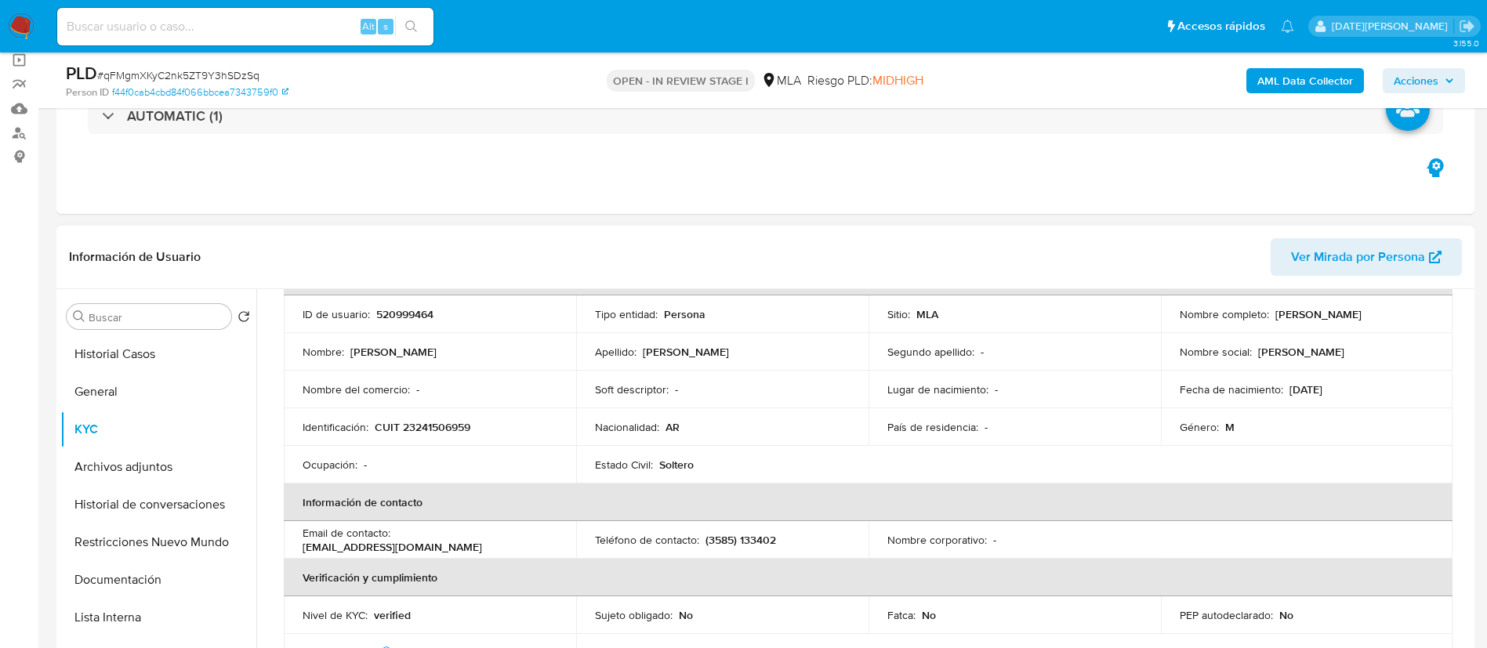
click at [1400, 322] on td "Nombre completo : [PERSON_NAME]" at bounding box center [1307, 314] width 292 height 38
copy p "[PERSON_NAME]"
drag, startPoint x: 702, startPoint y: 539, endPoint x: 788, endPoint y: 542, distance: 86.2
click at [788, 542] on div "Teléfono de contacto : (3585) 133402" at bounding box center [722, 540] width 255 height 14
copy p "(3585) 133402"
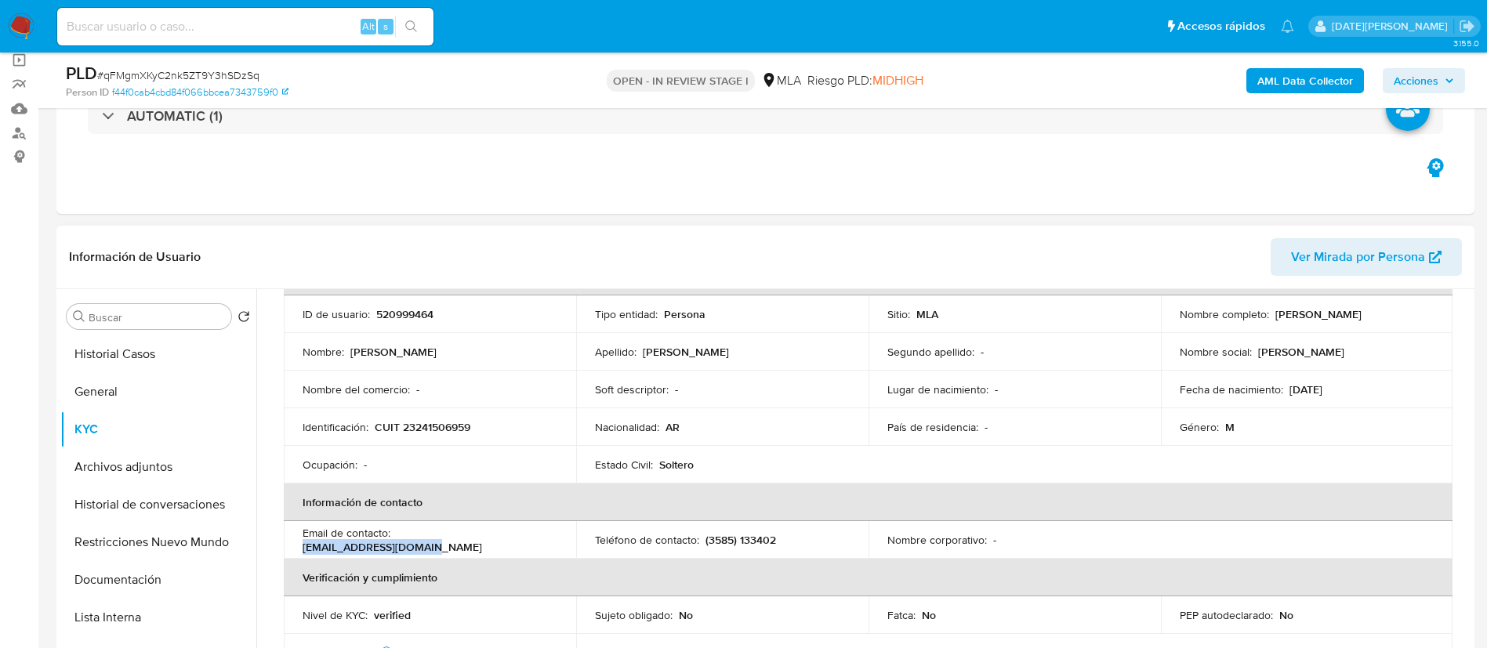
drag, startPoint x: 397, startPoint y: 542, endPoint x: 526, endPoint y: 549, distance: 129.5
click at [530, 551] on td "Email de contacto : [EMAIL_ADDRESS][DOMAIN_NAME]" at bounding box center [430, 540] width 292 height 38
copy p "[EMAIL_ADDRESS][DOMAIN_NAME]"
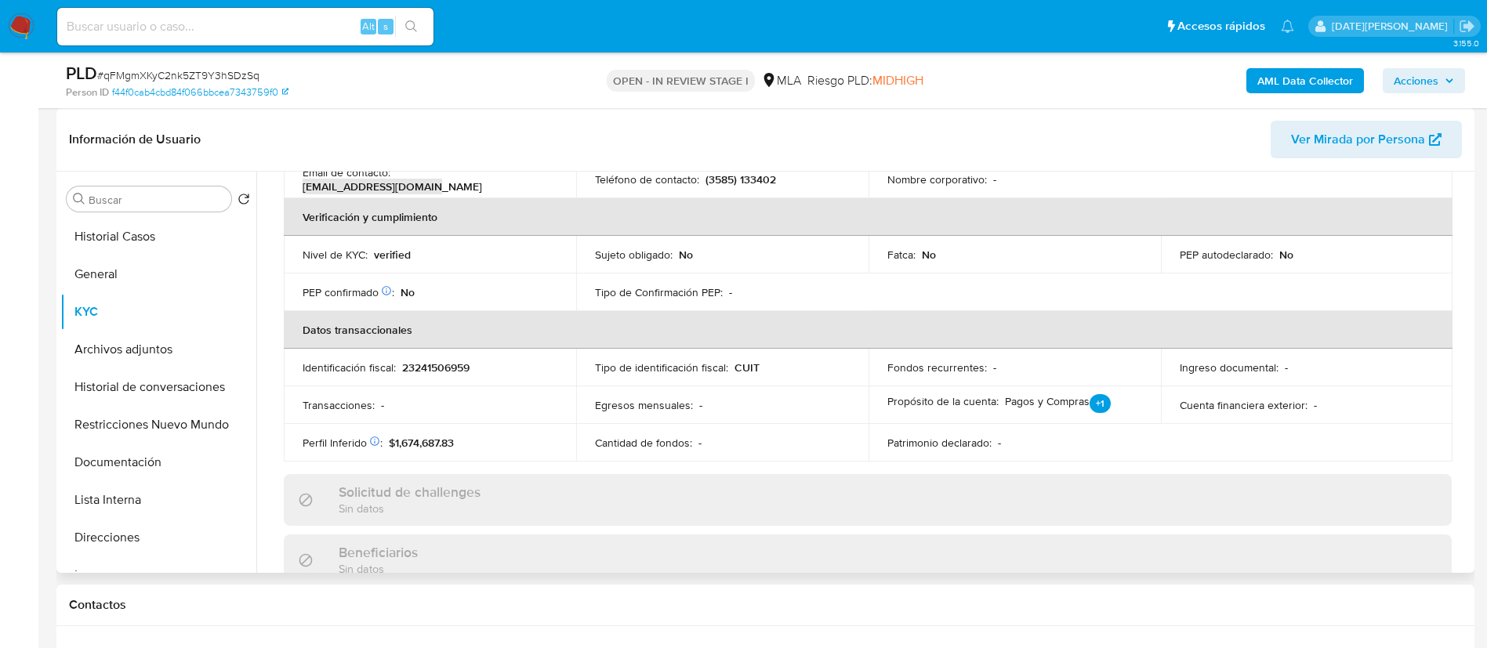
scroll to position [0, 0]
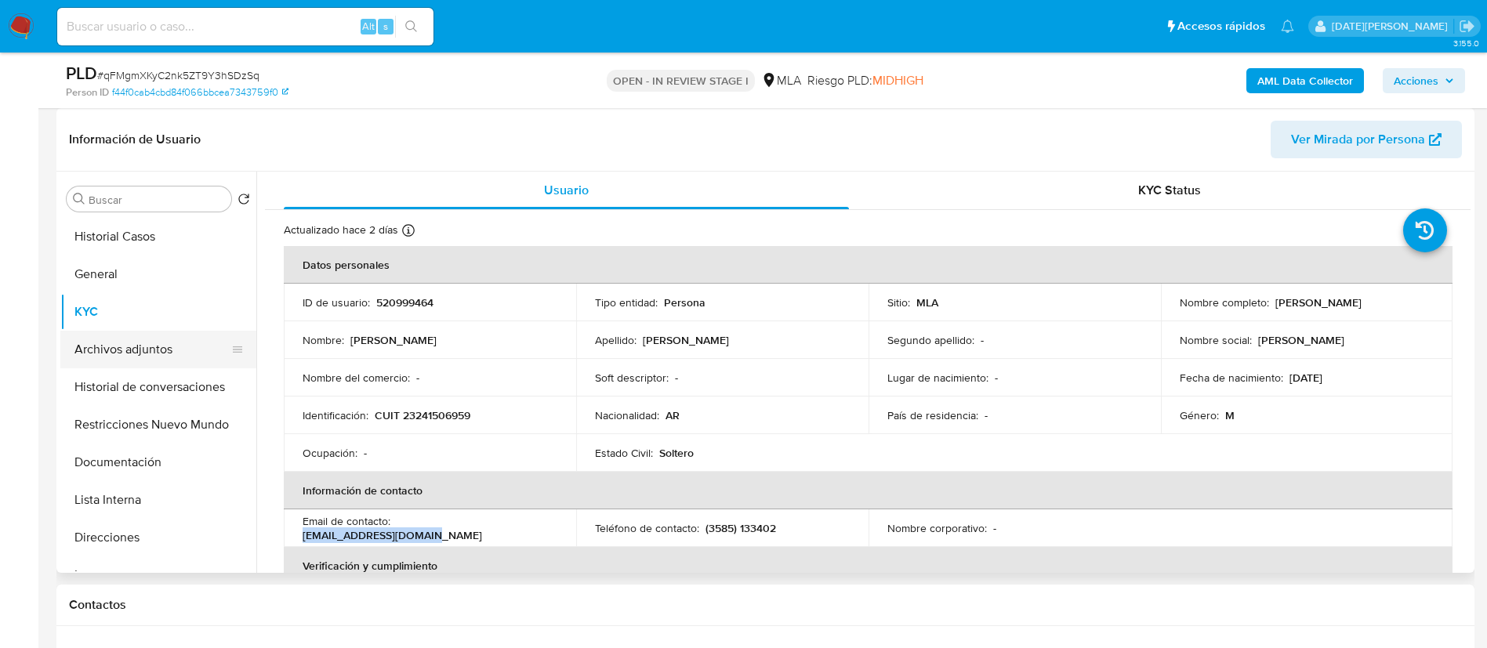
click at [158, 347] on button "Archivos adjuntos" at bounding box center [151, 350] width 183 height 38
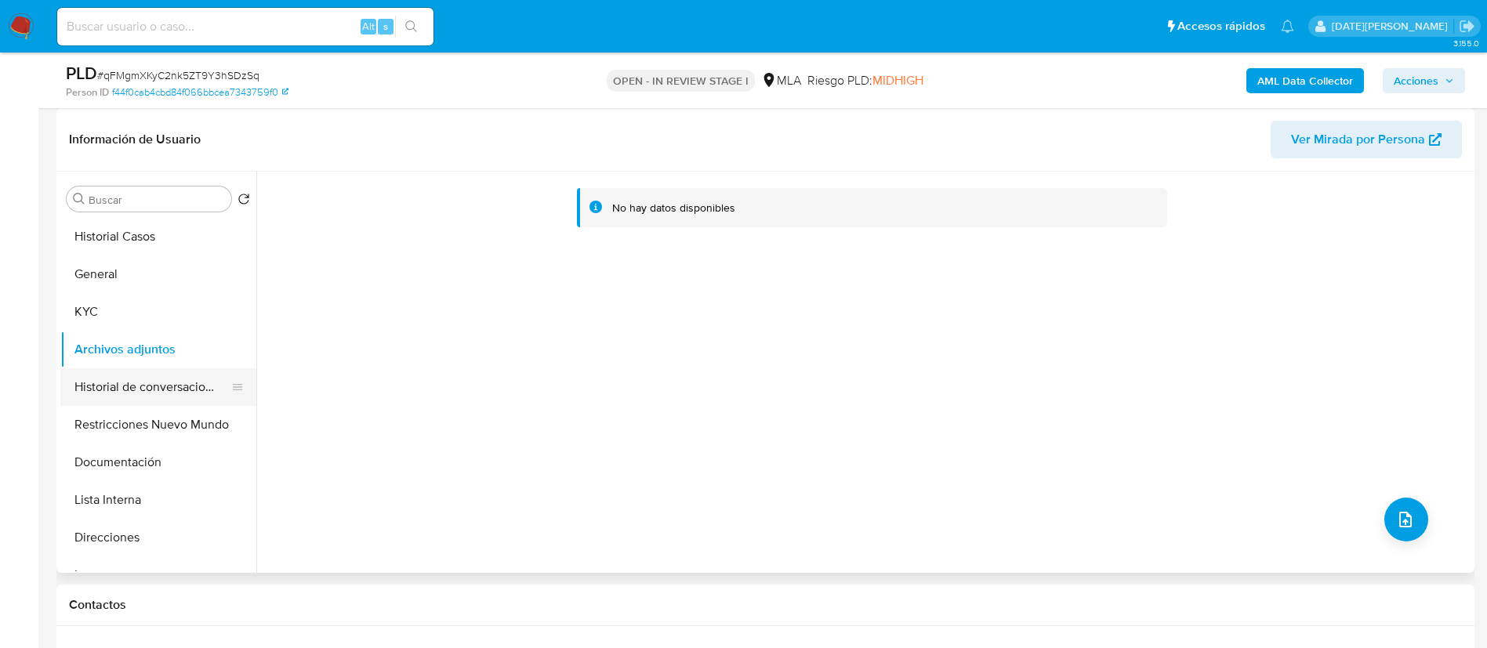
click at [129, 375] on button "Historial de conversaciones" at bounding box center [151, 387] width 183 height 38
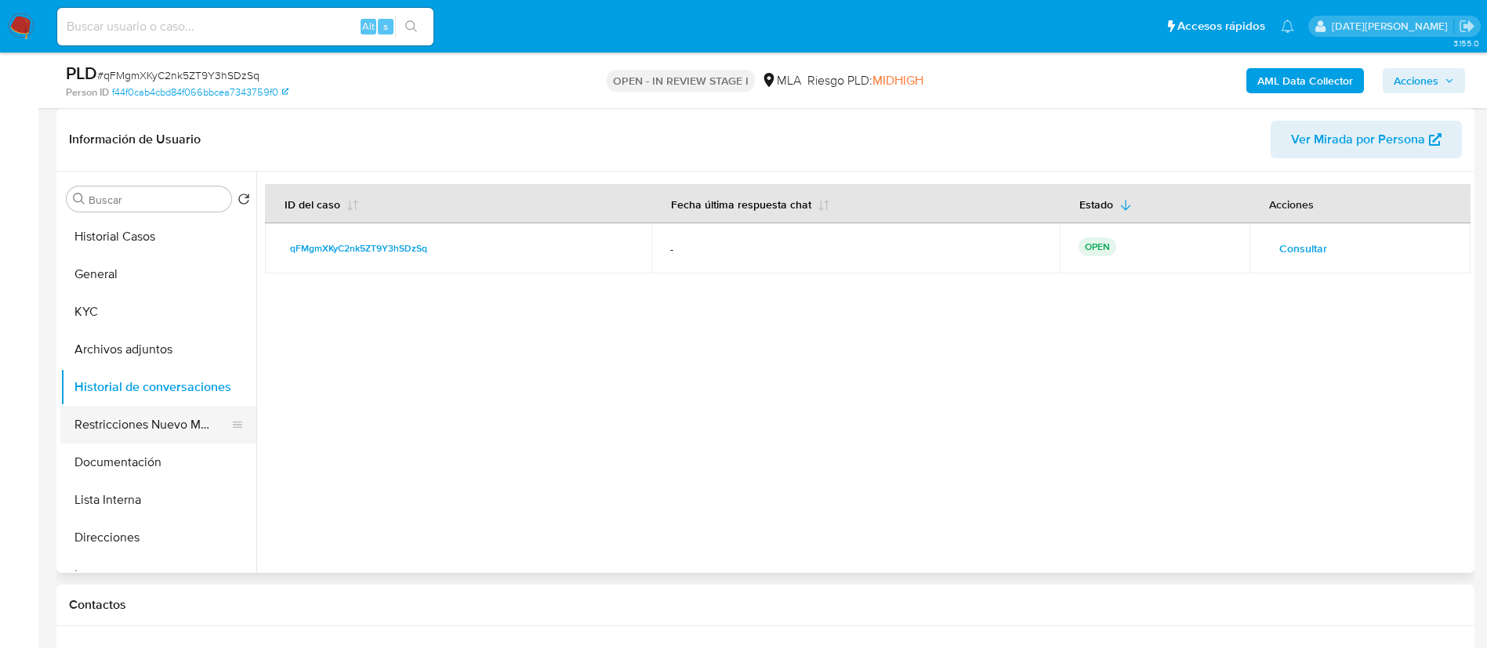
click at [121, 424] on button "Restricciones Nuevo Mundo" at bounding box center [151, 425] width 183 height 38
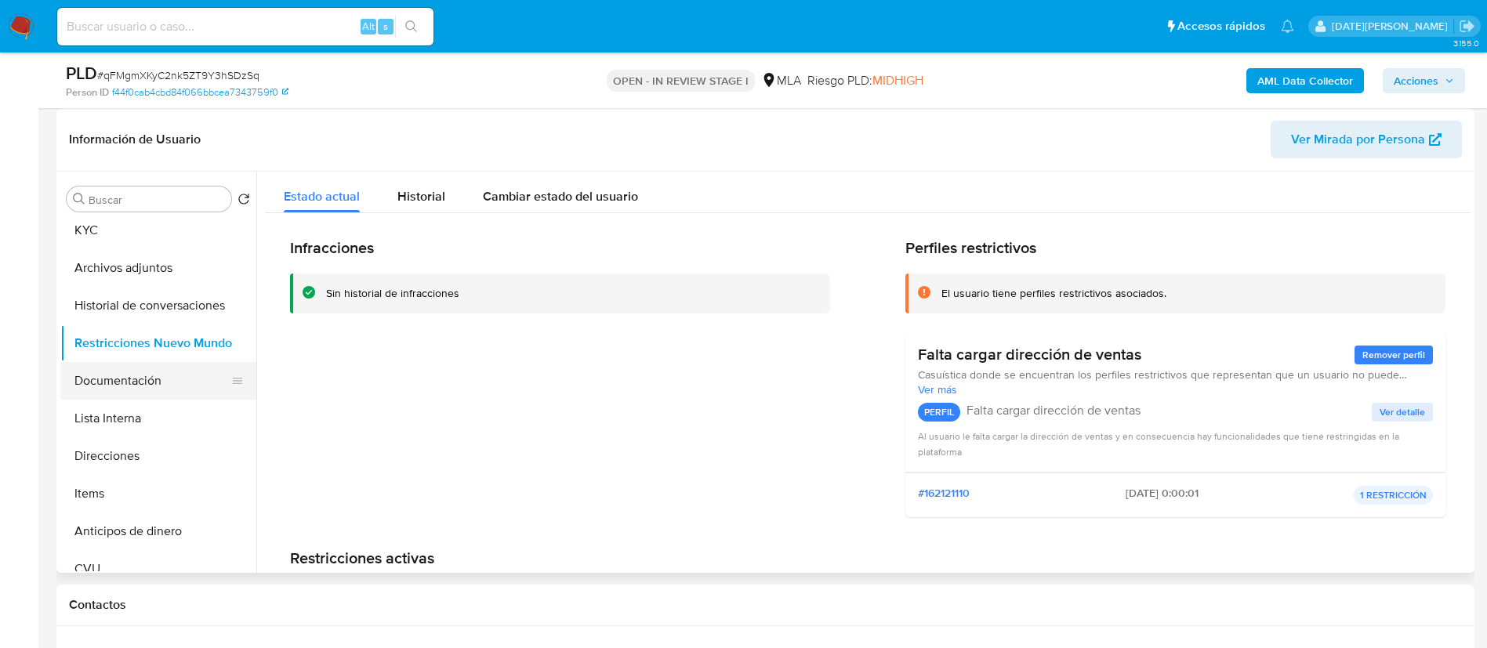
scroll to position [118, 0]
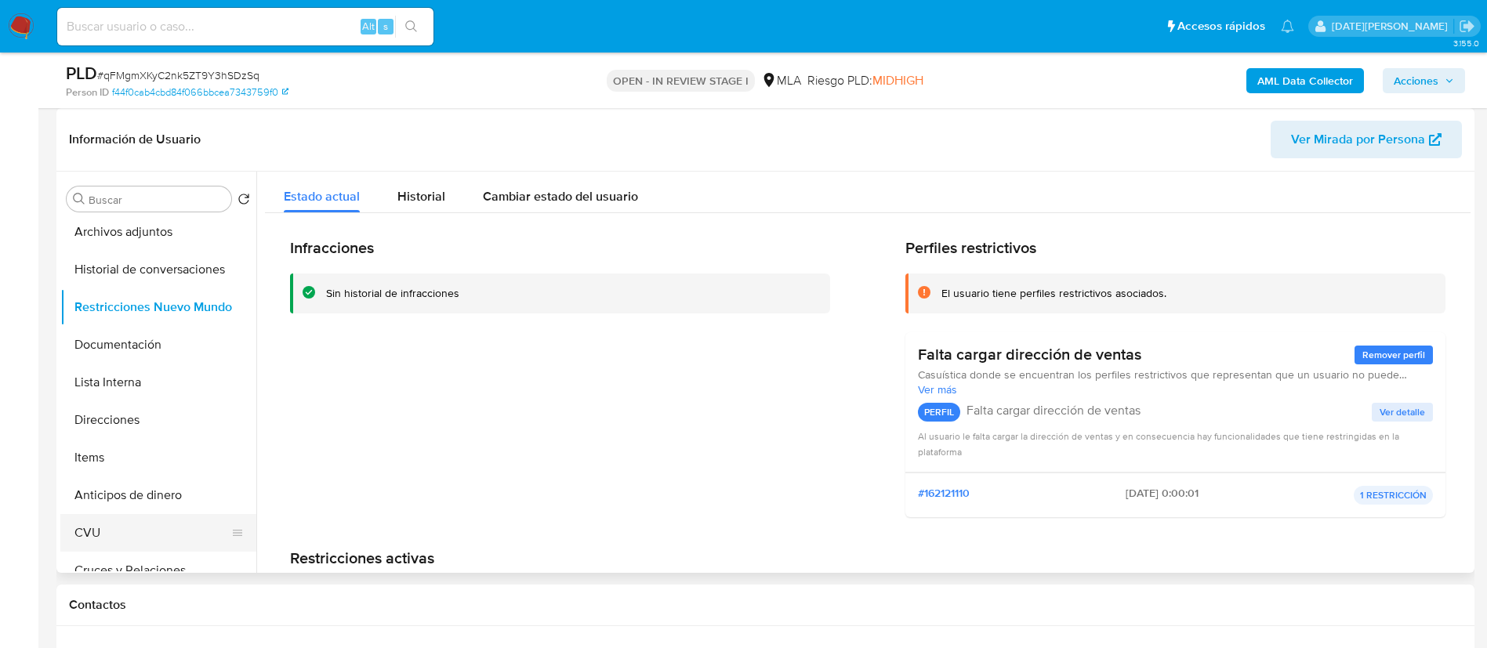
click at [122, 530] on button "CVU" at bounding box center [151, 533] width 183 height 38
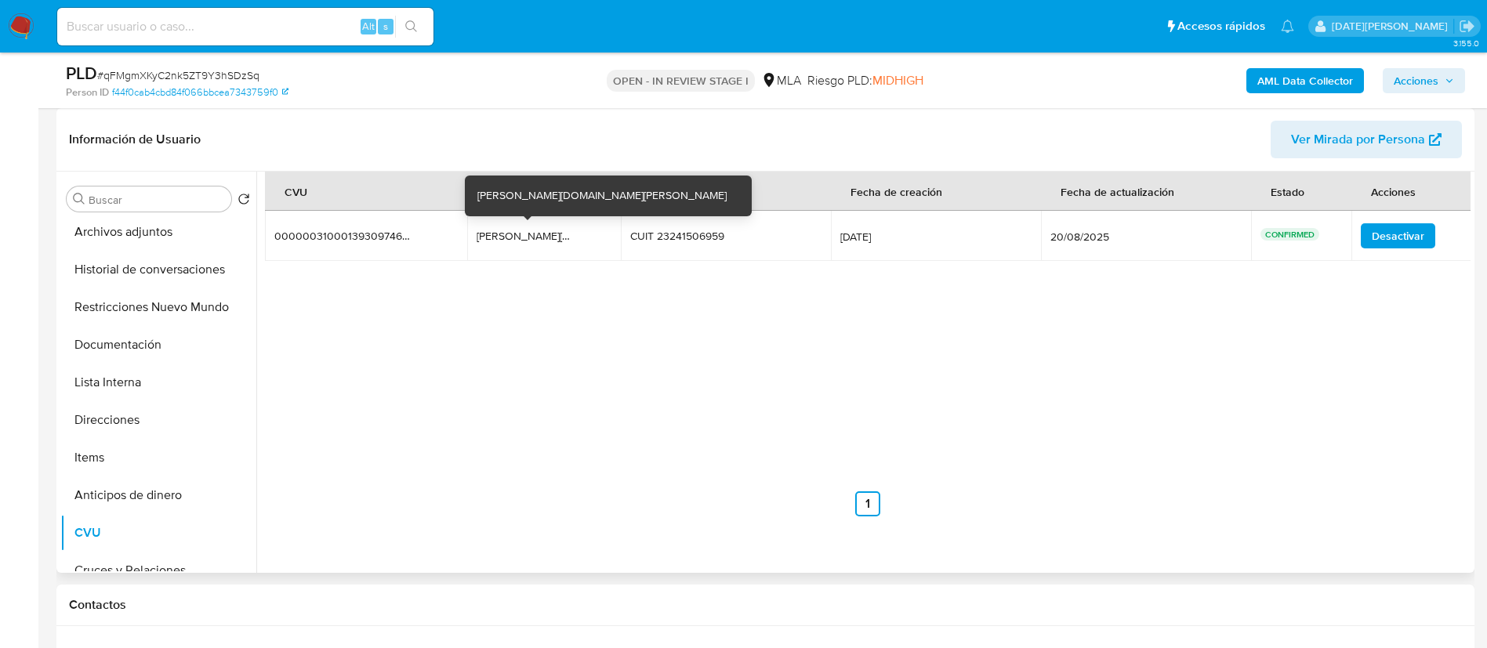
click at [538, 229] on div "[PERSON_NAME][DOMAIN_NAME][PERSON_NAME]" at bounding box center [526, 236] width 100 height 14
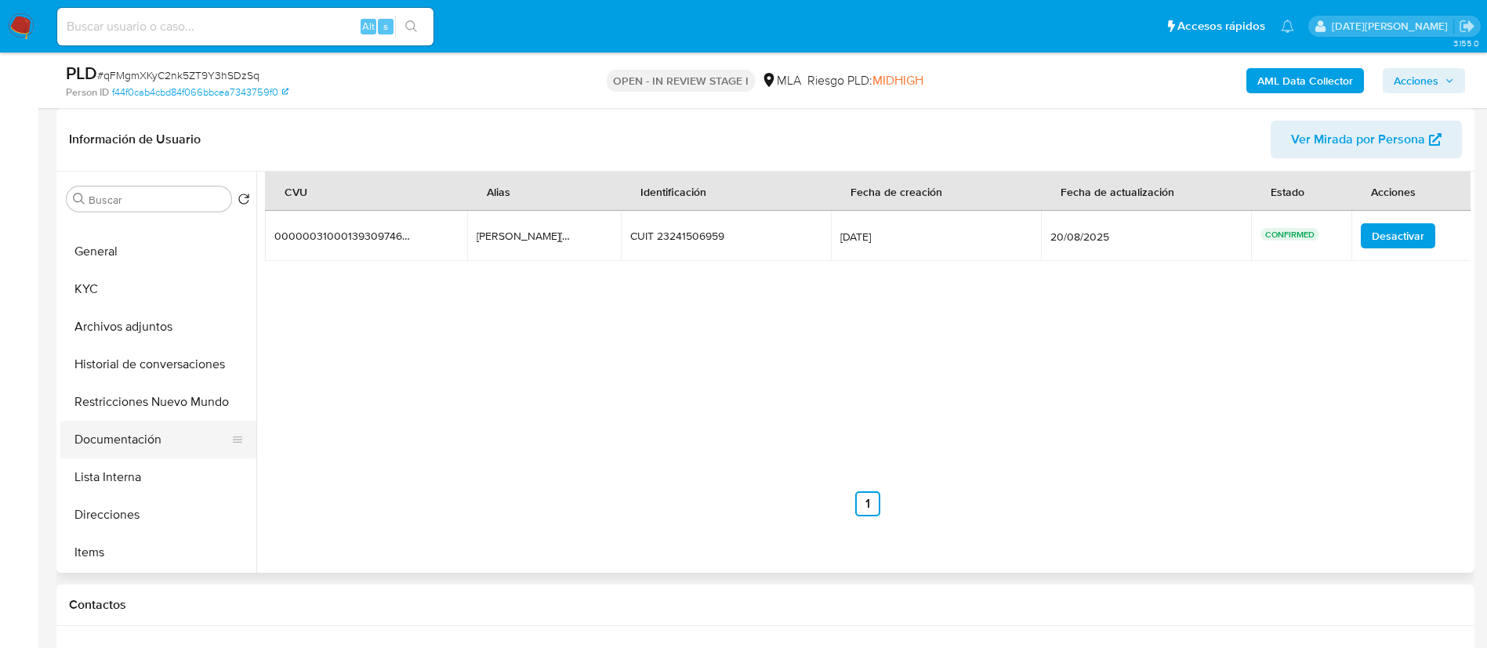
scroll to position [0, 0]
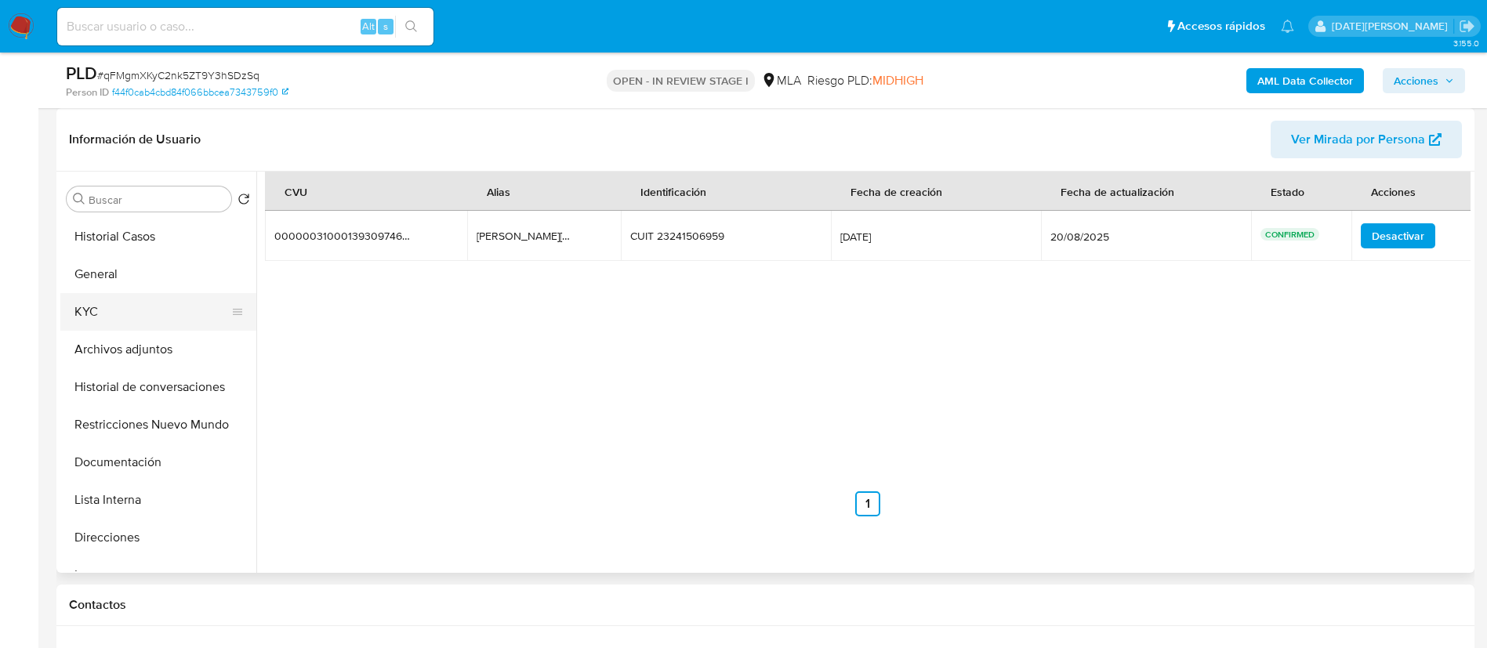
click at [135, 316] on button "KYC" at bounding box center [151, 312] width 183 height 38
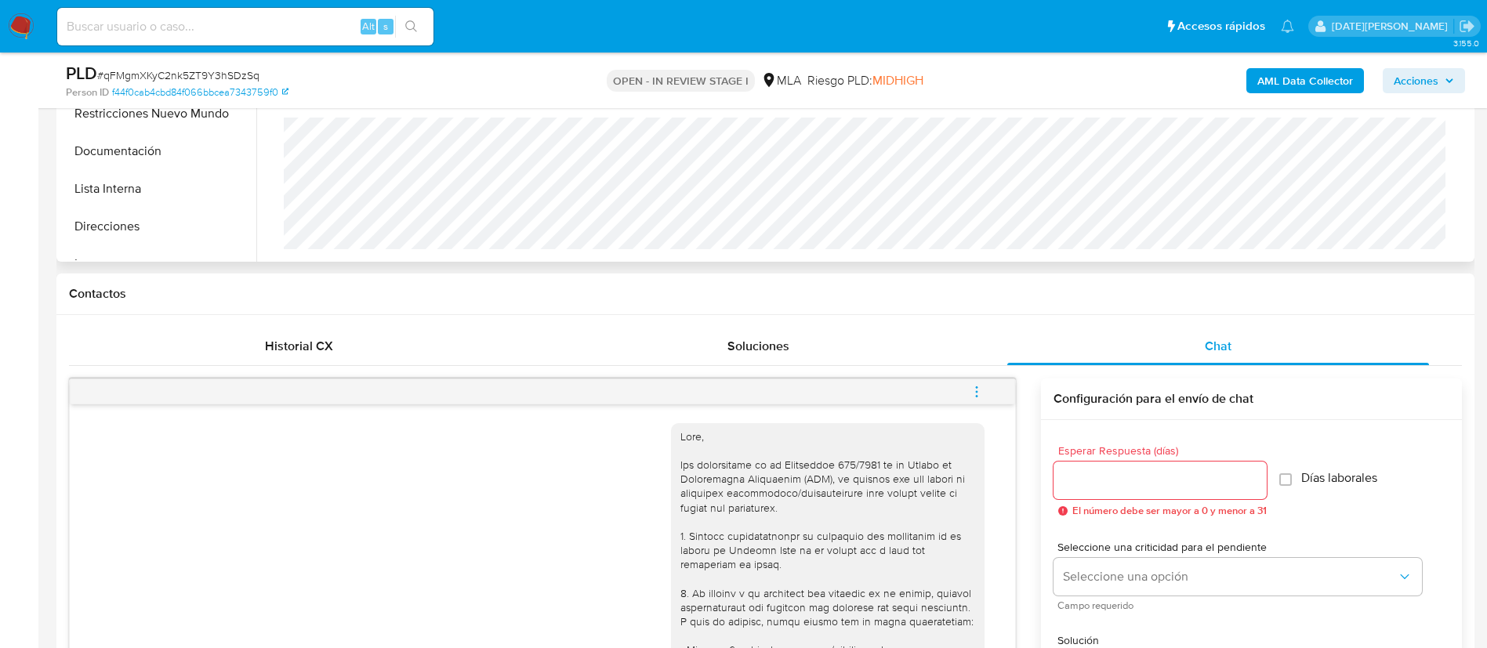
scroll to position [288, 0]
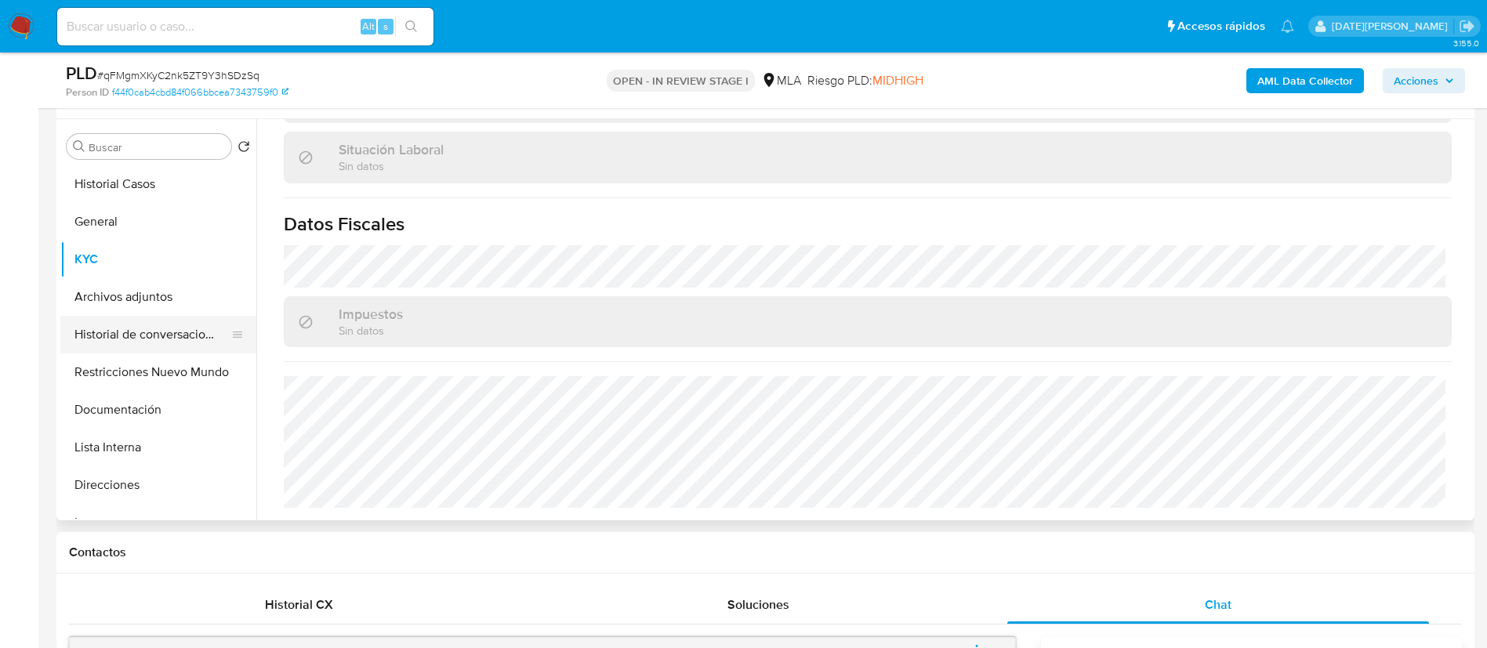
drag, startPoint x: 113, startPoint y: 321, endPoint x: 125, endPoint y: 349, distance: 30.2
click at [113, 321] on button "Historial de conversaciones" at bounding box center [151, 335] width 183 height 38
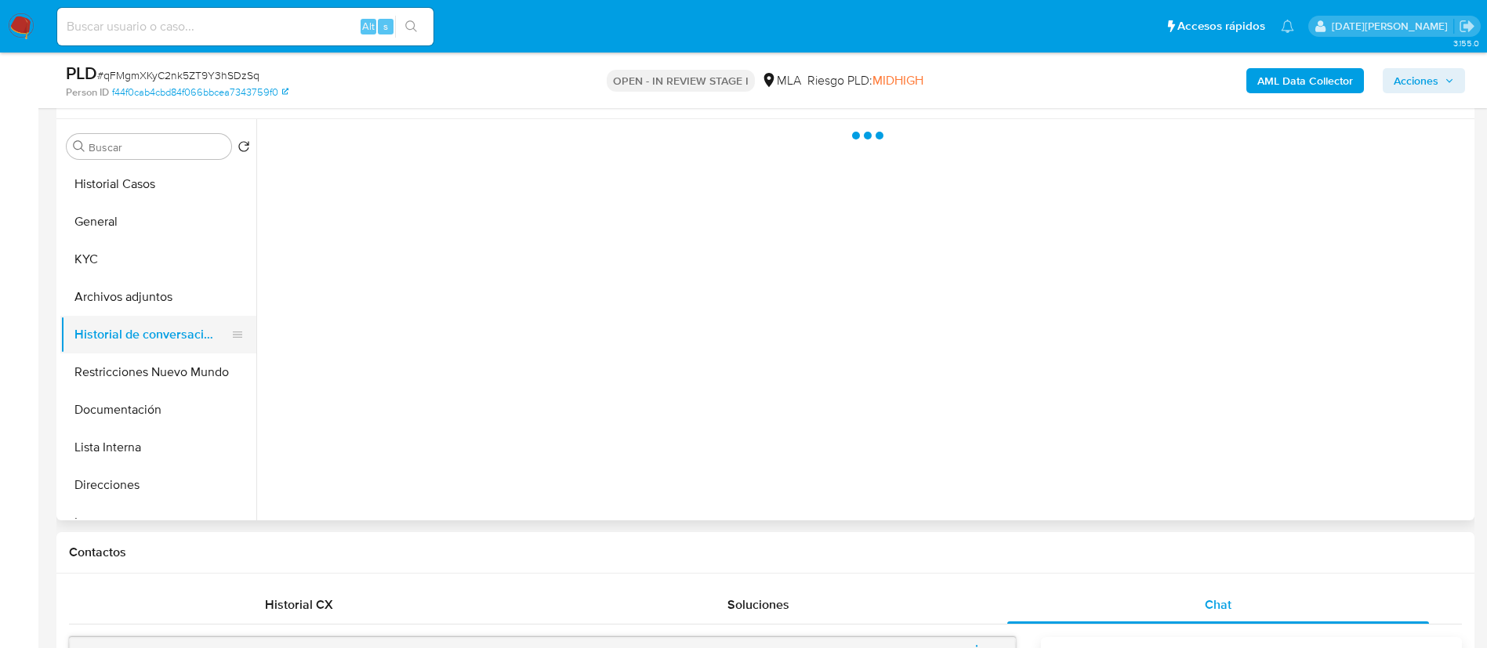
scroll to position [0, 0]
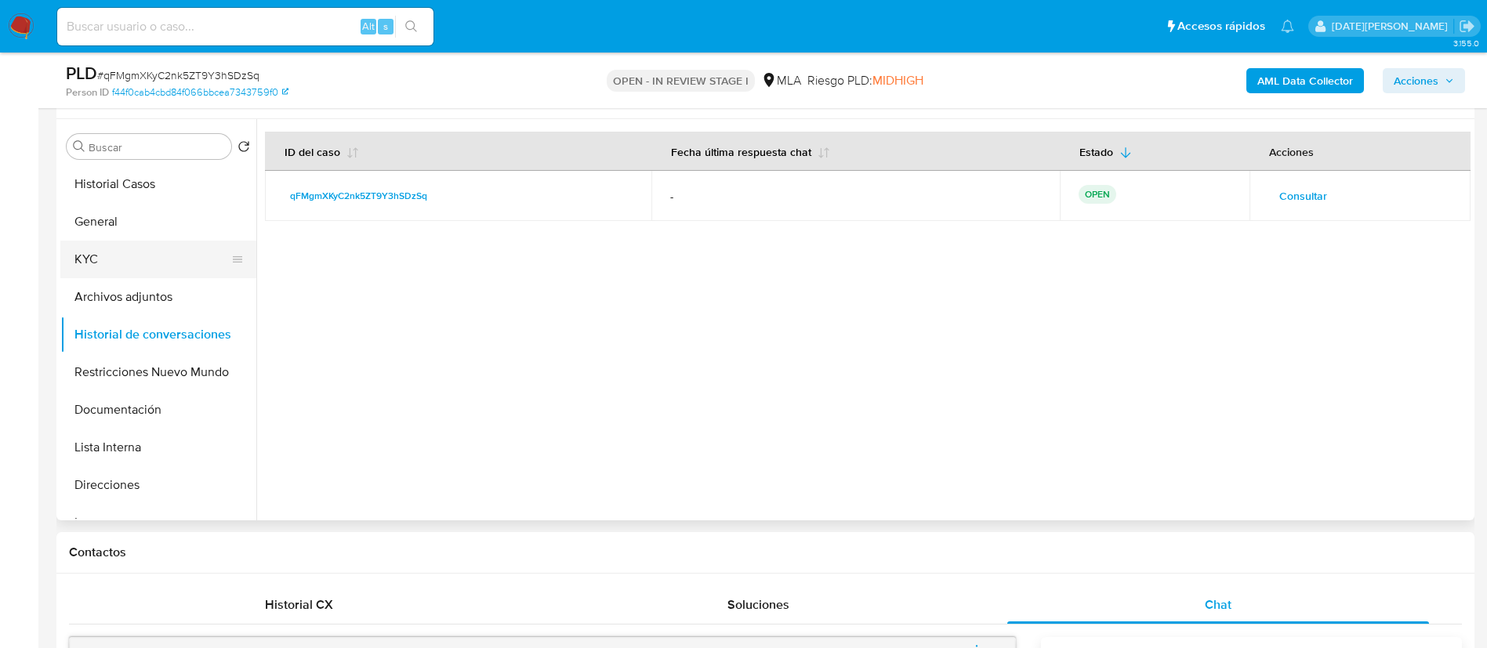
click at [130, 260] on button "KYC" at bounding box center [151, 260] width 183 height 38
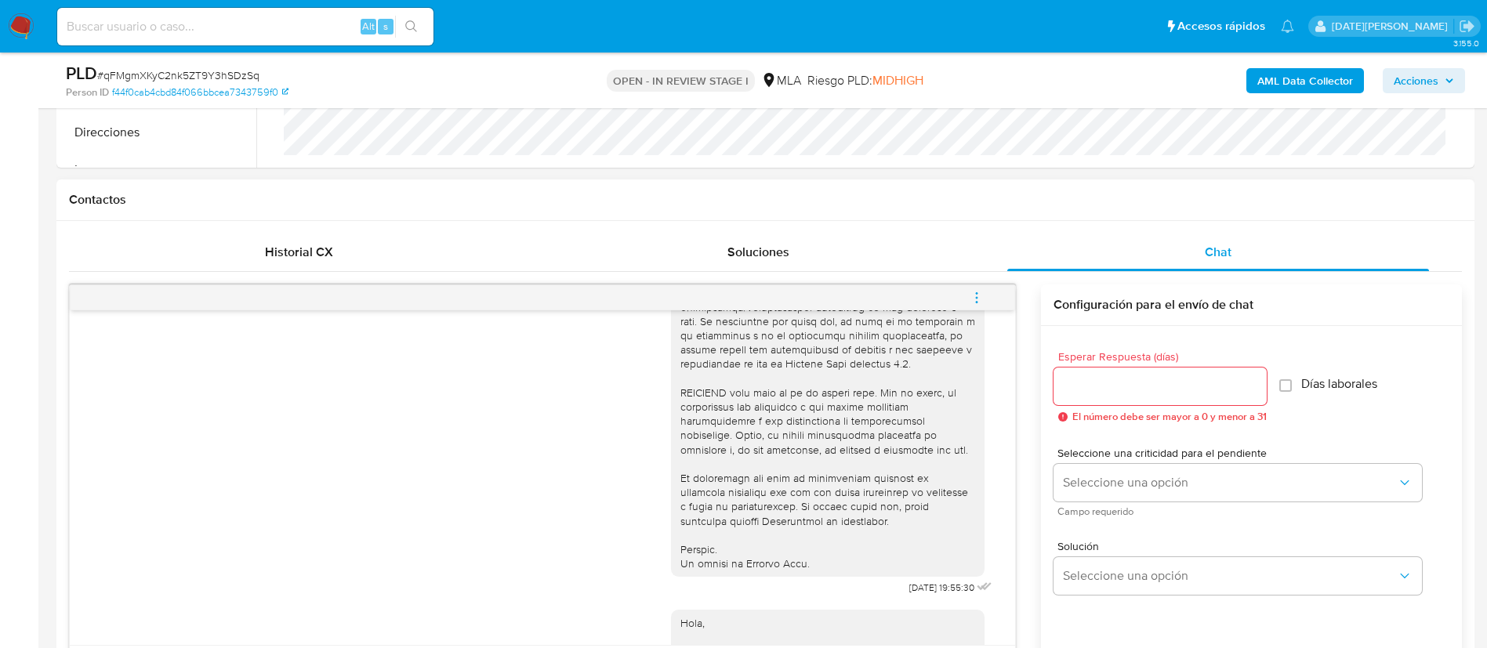
scroll to position [898, 0]
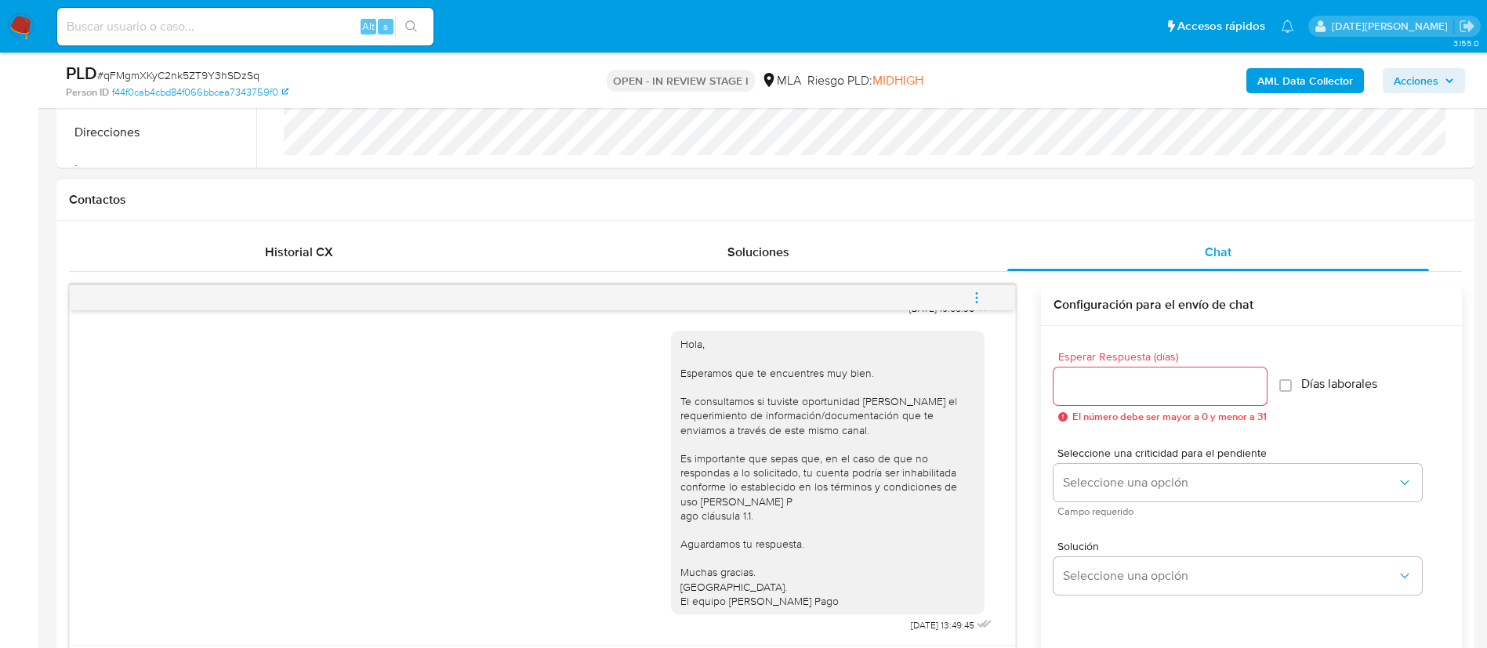
click at [1110, 388] on input "Esperar Respuesta (días)" at bounding box center [1159, 386] width 213 height 20
type input "3"
click at [1125, 502] on div "Seleccione una criticidad para el pendiente Seleccione una opción Campo requeri…" at bounding box center [1237, 481] width 368 height 68
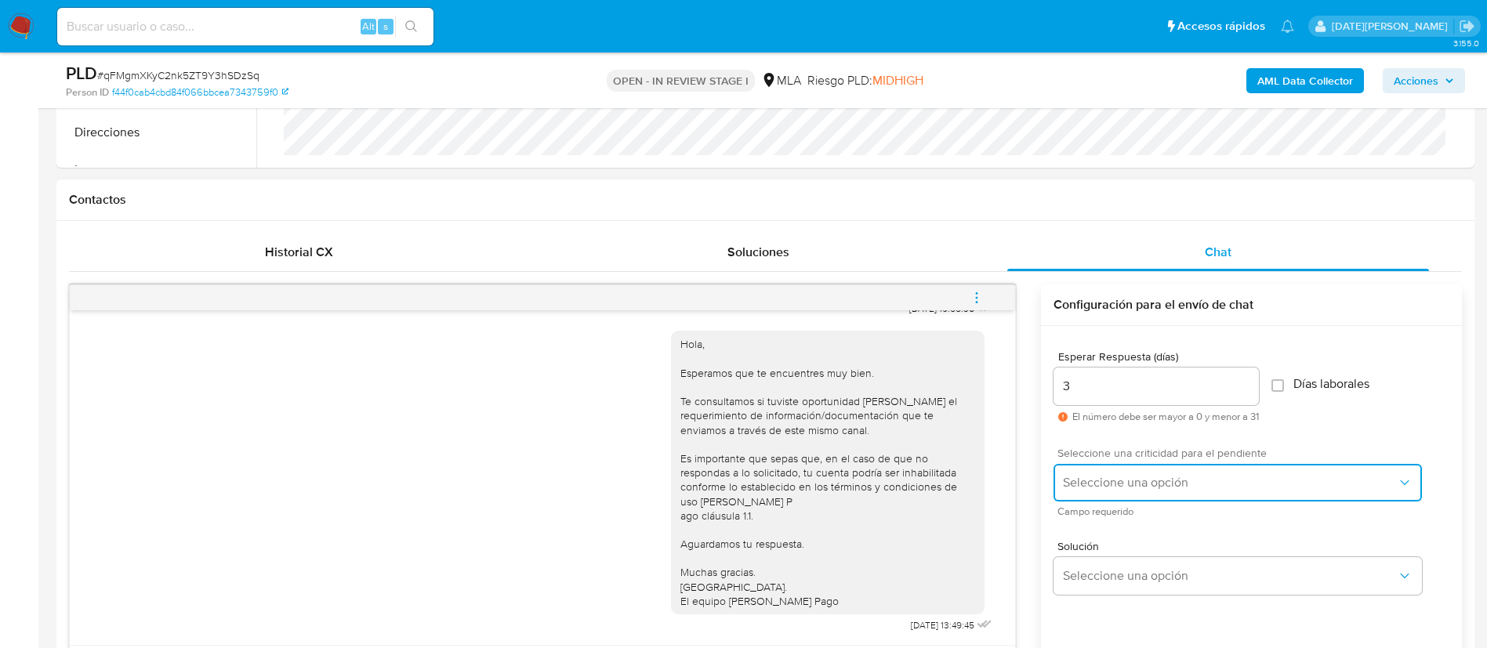
click at [1122, 488] on span "Seleccione una opción" at bounding box center [1230, 483] width 334 height 16
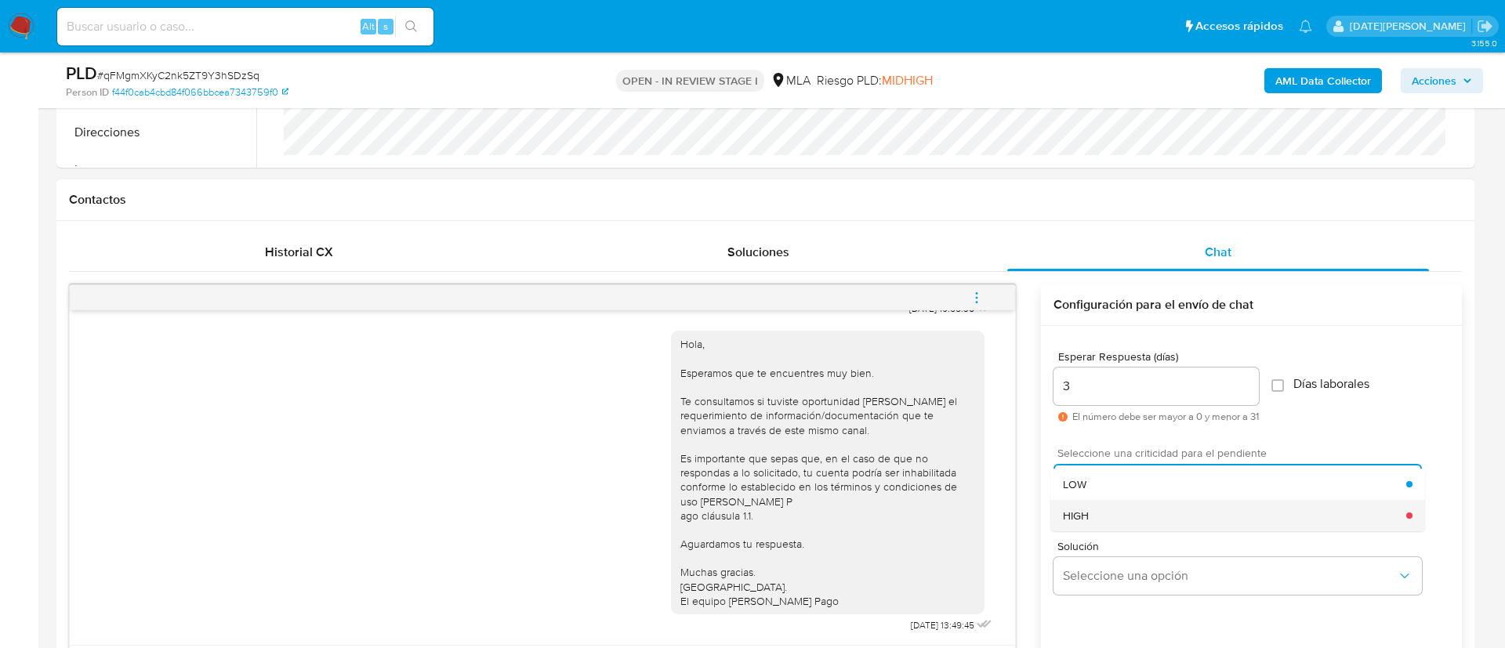
click at [1120, 514] on div "HIGH" at bounding box center [1234, 515] width 343 height 31
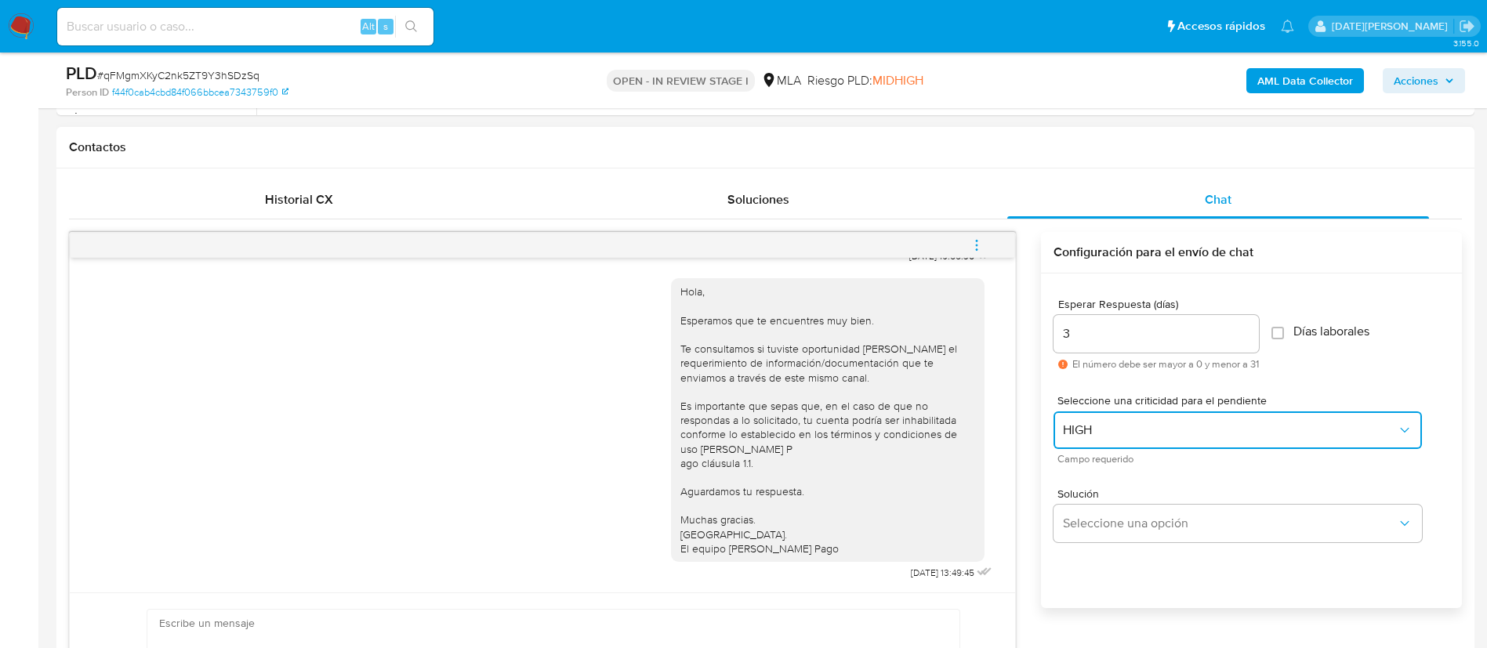
scroll to position [758, 0]
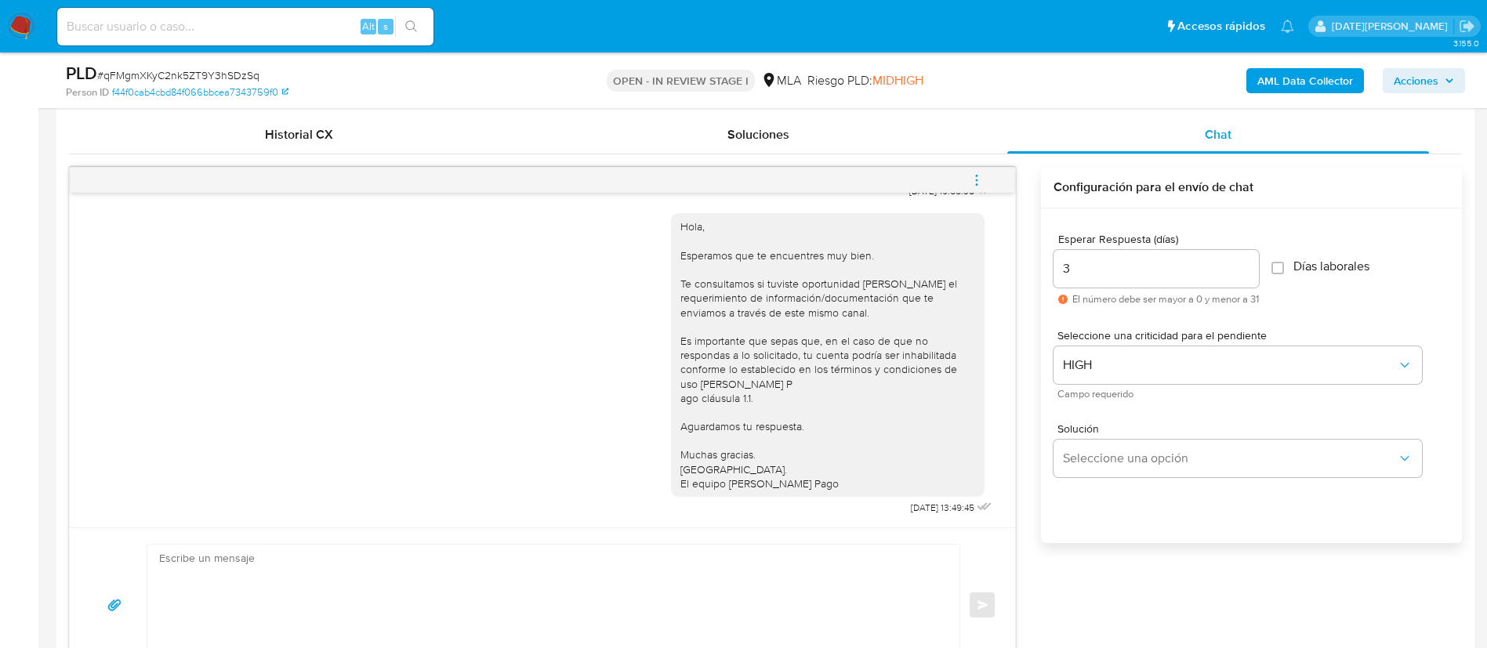
click at [508, 584] on textarea at bounding box center [549, 605] width 781 height 121
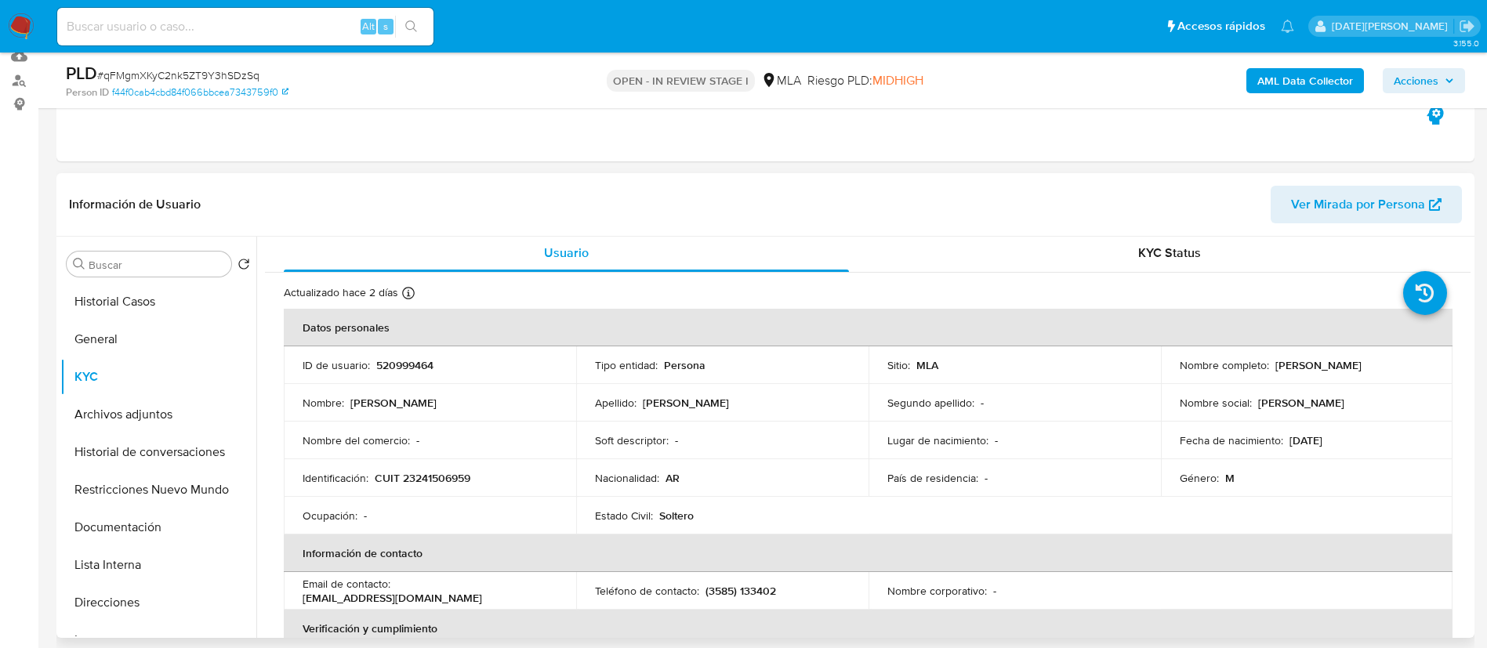
scroll to position [0, 0]
drag, startPoint x: 1268, startPoint y: 370, endPoint x: 1405, endPoint y: 370, distance: 137.1
click at [1405, 370] on div "Nombre completo : [PERSON_NAME]" at bounding box center [1306, 367] width 255 height 14
copy div "[PERSON_NAME]"
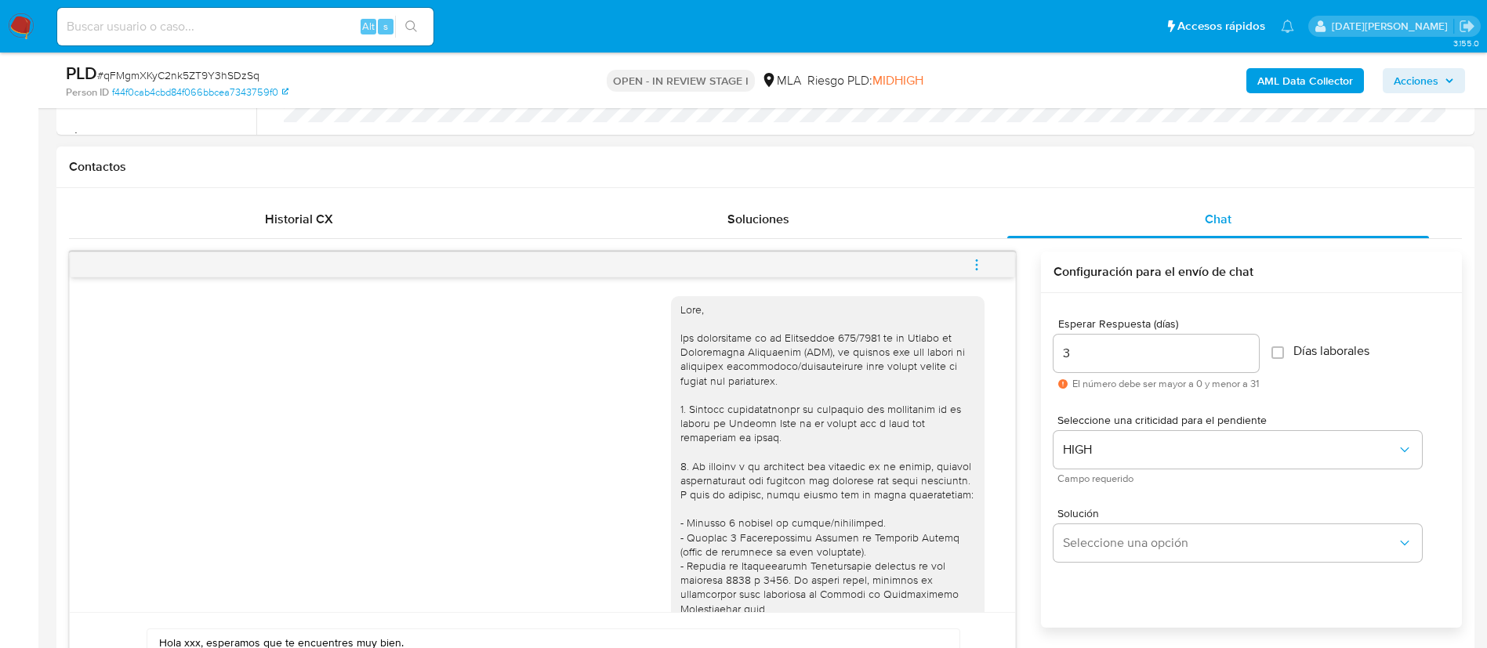
scroll to position [758, 0]
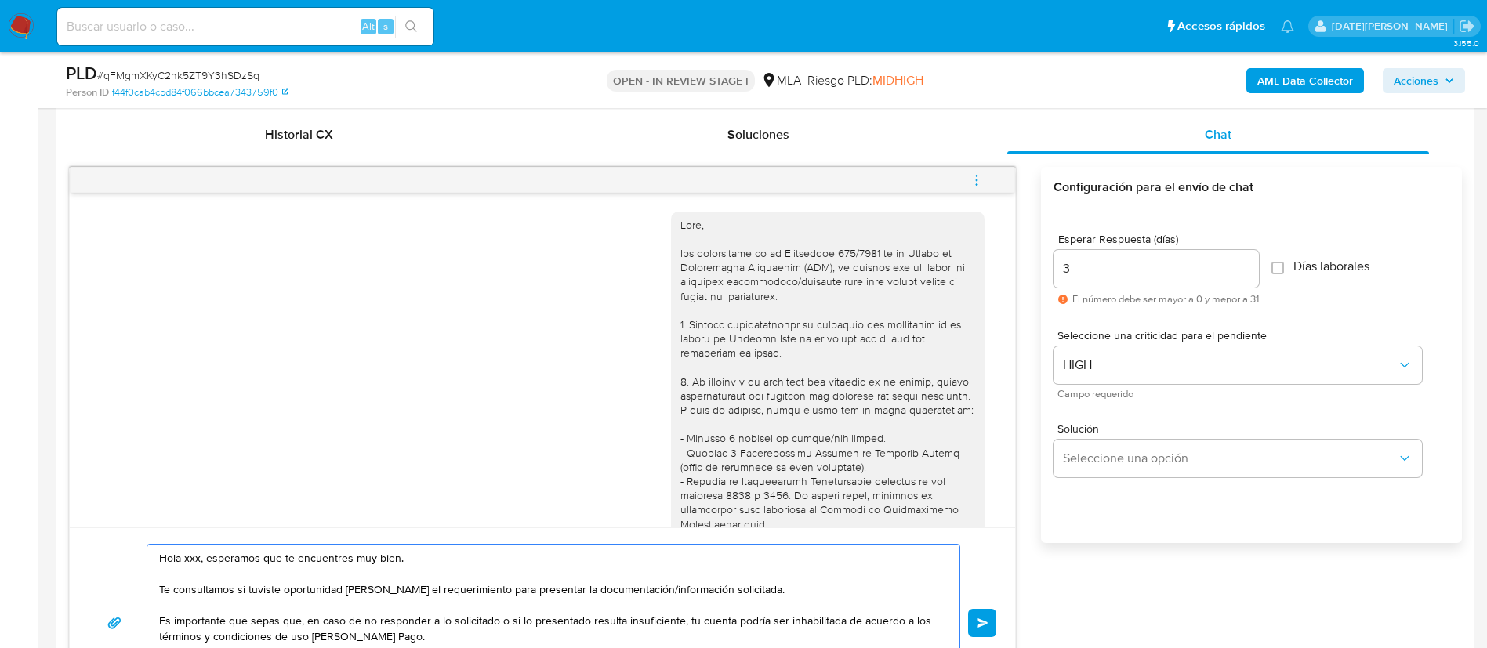
click at [186, 560] on textarea "Hola xxx, esperamos que te encuentres muy bien. Te consultamos si tuviste oport…" at bounding box center [549, 623] width 781 height 157
click at [184, 560] on textarea "Hola xxx, esperamos que te encuentres muy bien. Te consultamos si tuviste oport…" at bounding box center [549, 623] width 781 height 157
paste textarea "[PERSON_NAME]"
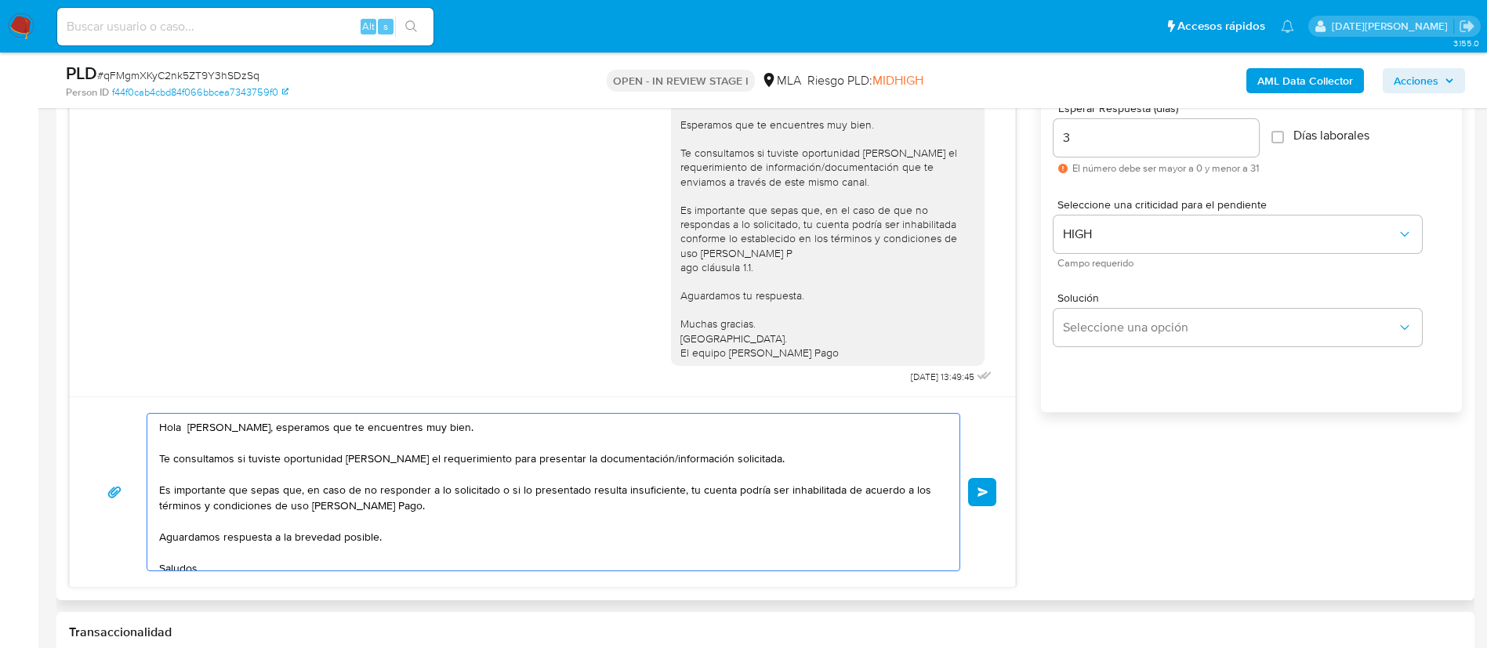
scroll to position [993, 0]
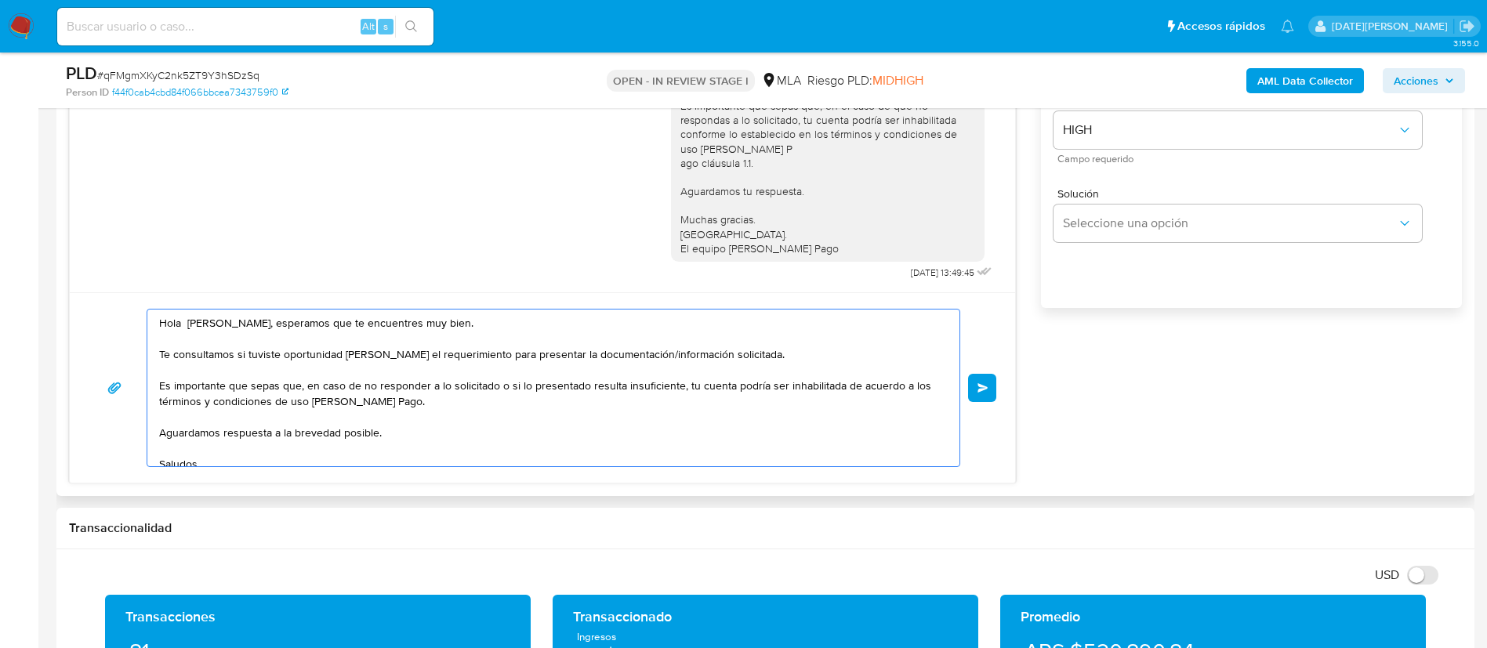
click at [719, 389] on textarea "Hola Andrés Sebastián Renoux, esperamos que te encuentres muy bien. Te consulta…" at bounding box center [549, 388] width 781 height 157
click at [701, 375] on textarea "Hola Andrés Sebastián Renoux, esperamos que te encuentres muy bien. Te consulta…" at bounding box center [549, 388] width 781 height 157
click at [745, 356] on textarea "Hola Andrés Sebastián Renoux, esperamos que te encuentres muy bien. Te consulta…" at bounding box center [549, 388] width 781 height 157
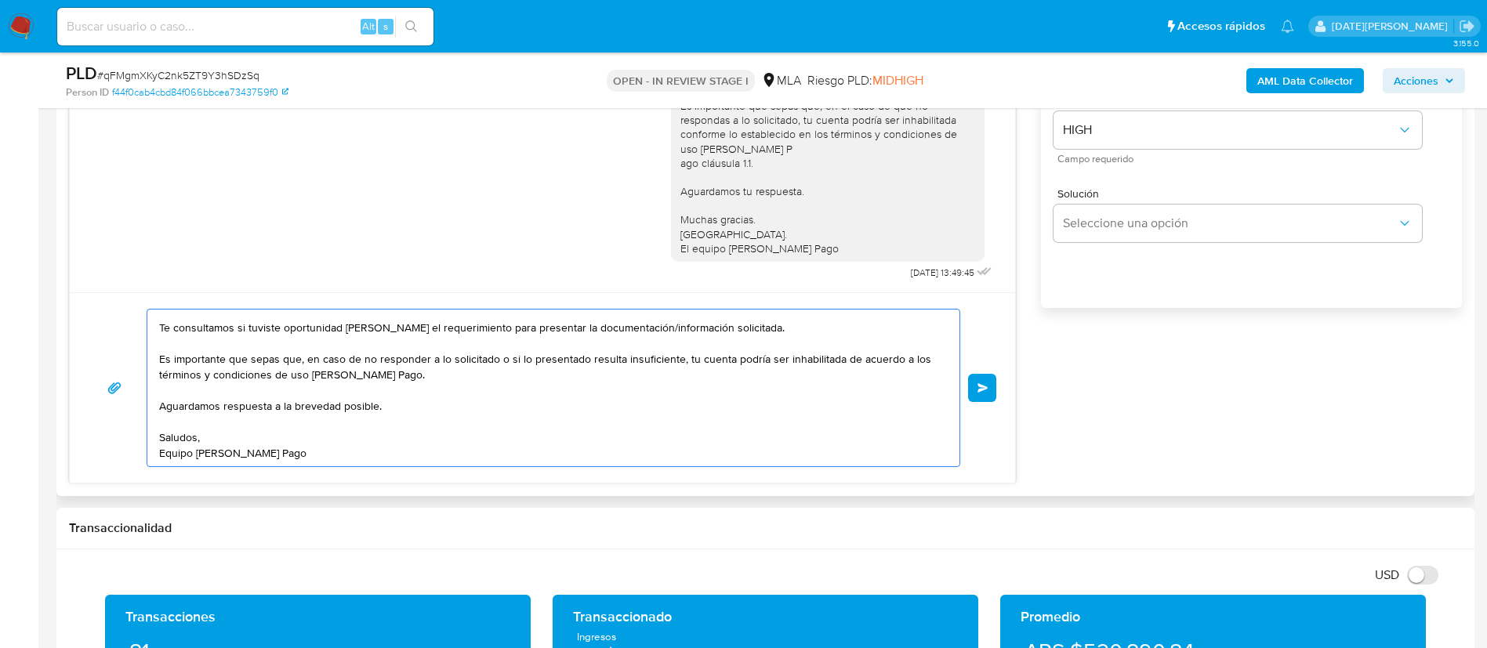
drag, startPoint x: 160, startPoint y: 382, endPoint x: 316, endPoint y: 456, distance: 172.8
click at [316, 456] on textarea "Hola Andrés Sebastián Renoux, esperamos que te encuentres muy bien. Te consulta…" at bounding box center [549, 388] width 781 height 157
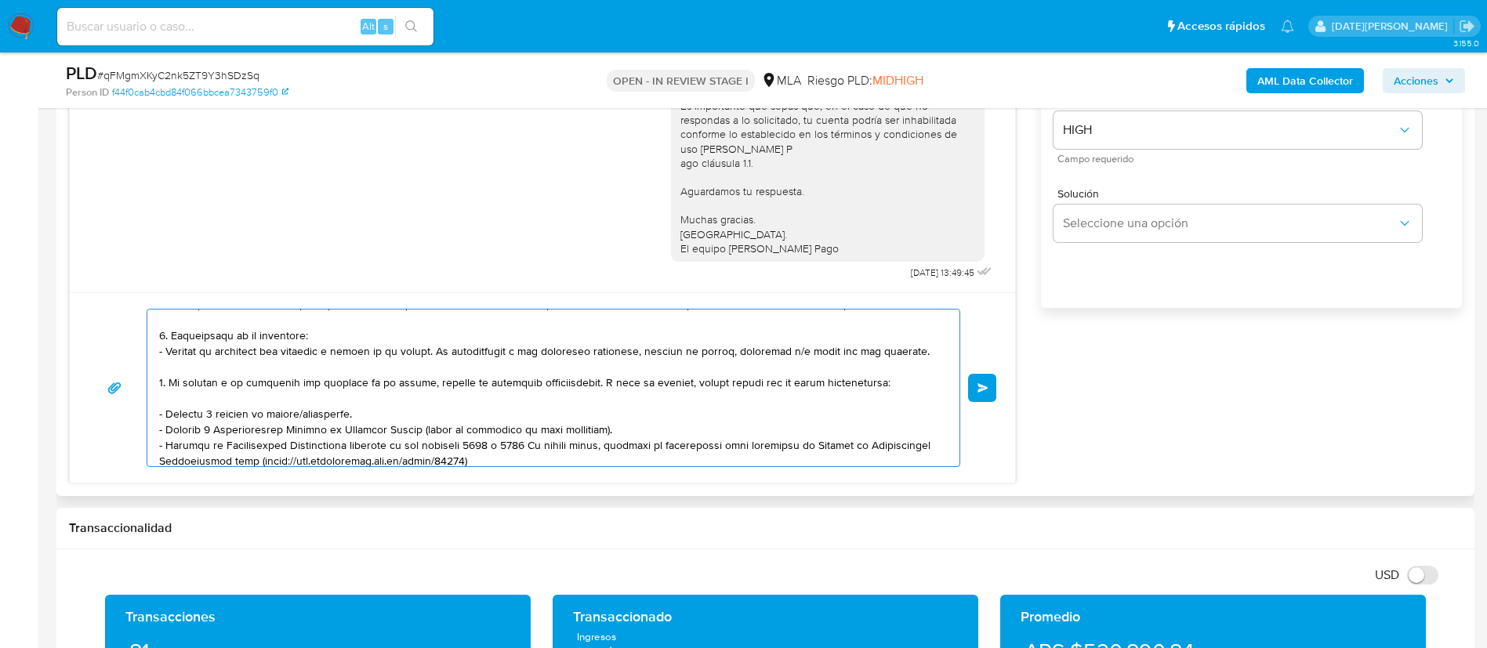
scroll to position [118, 0]
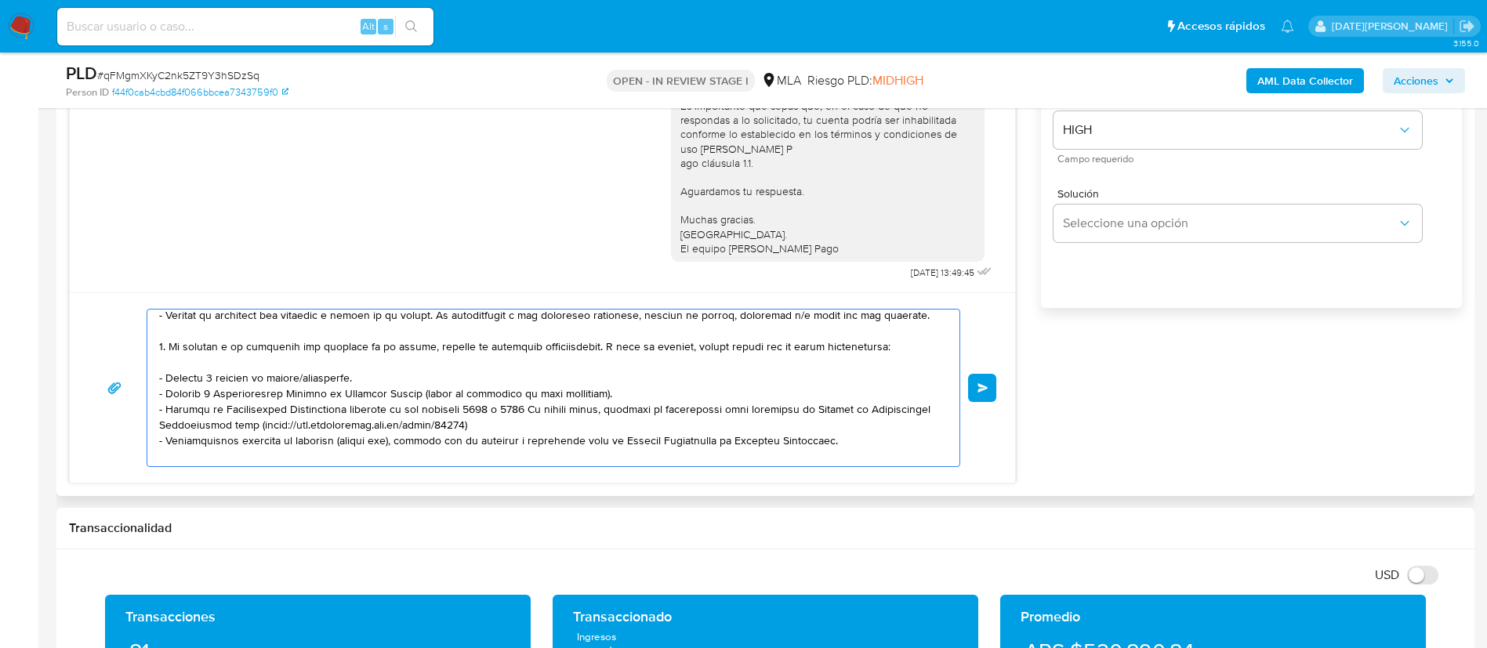
click at [241, 375] on textarea at bounding box center [549, 388] width 781 height 157
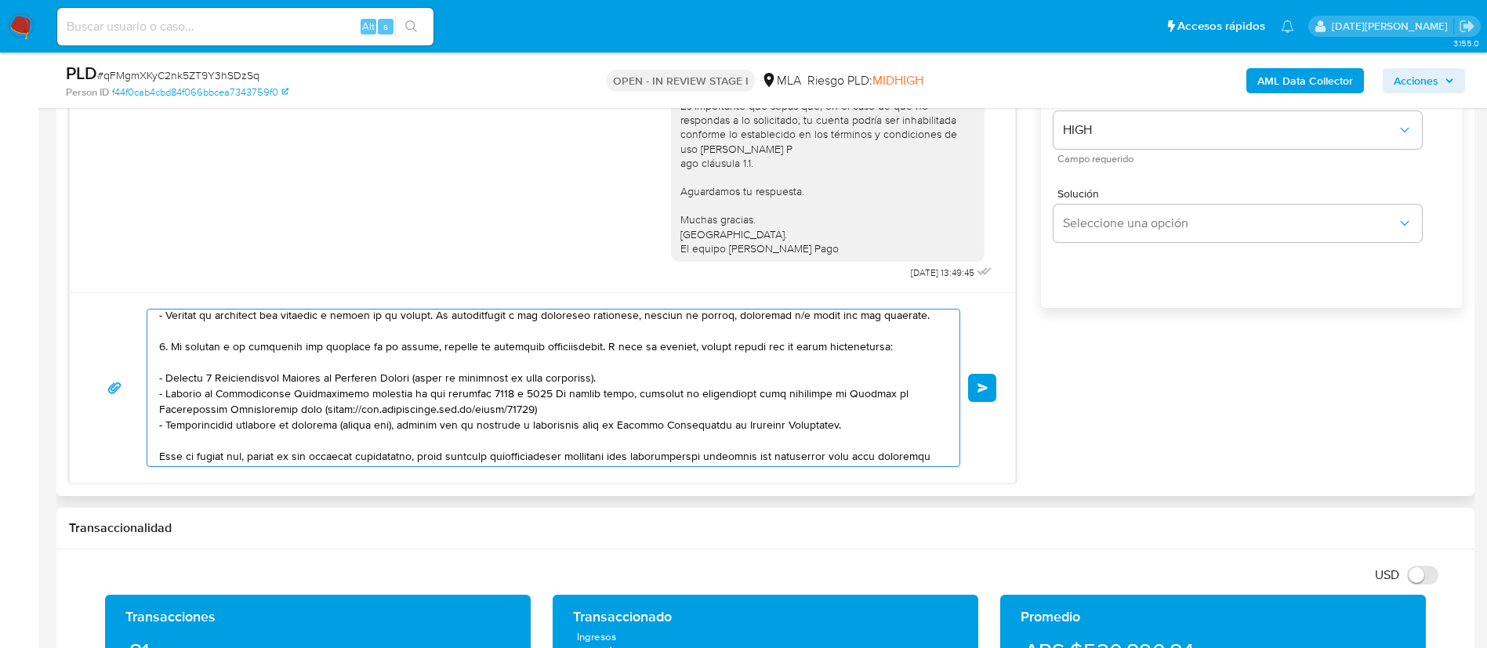
click at [426, 424] on textarea at bounding box center [549, 388] width 781 height 157
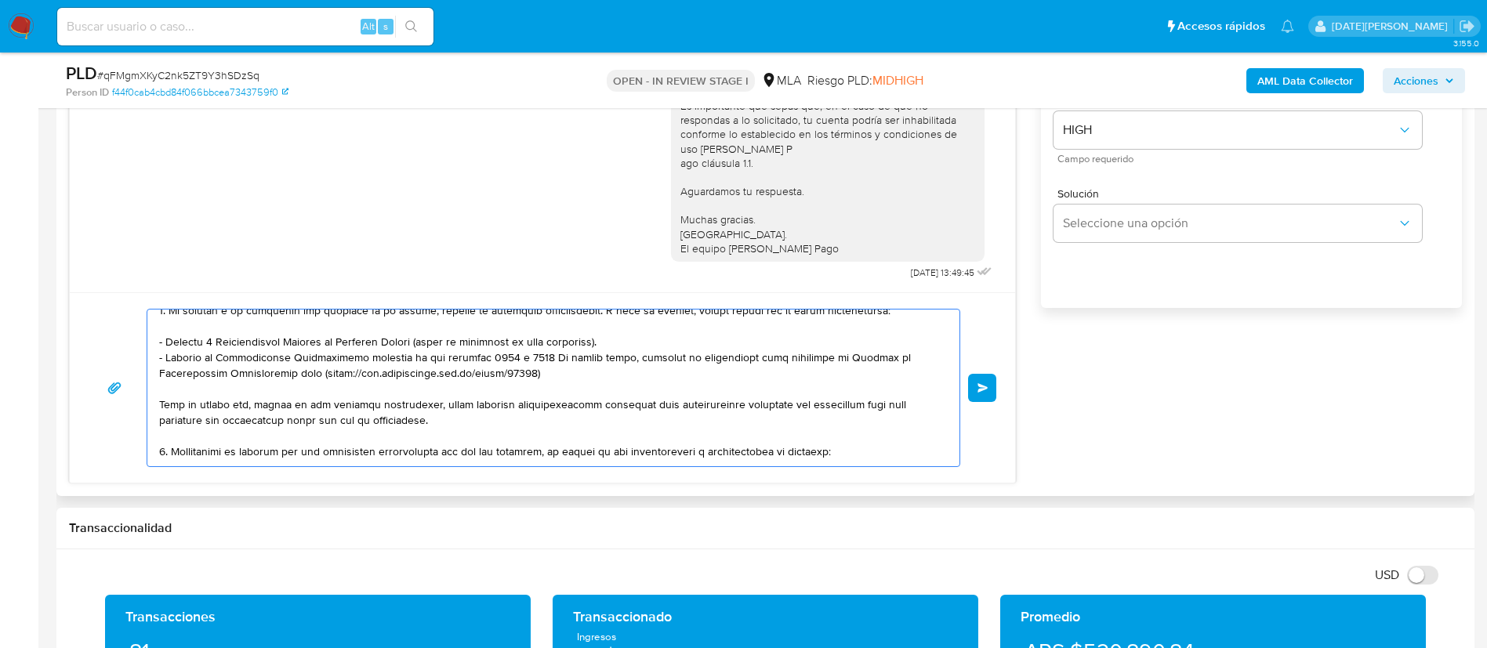
scroll to position [235, 0]
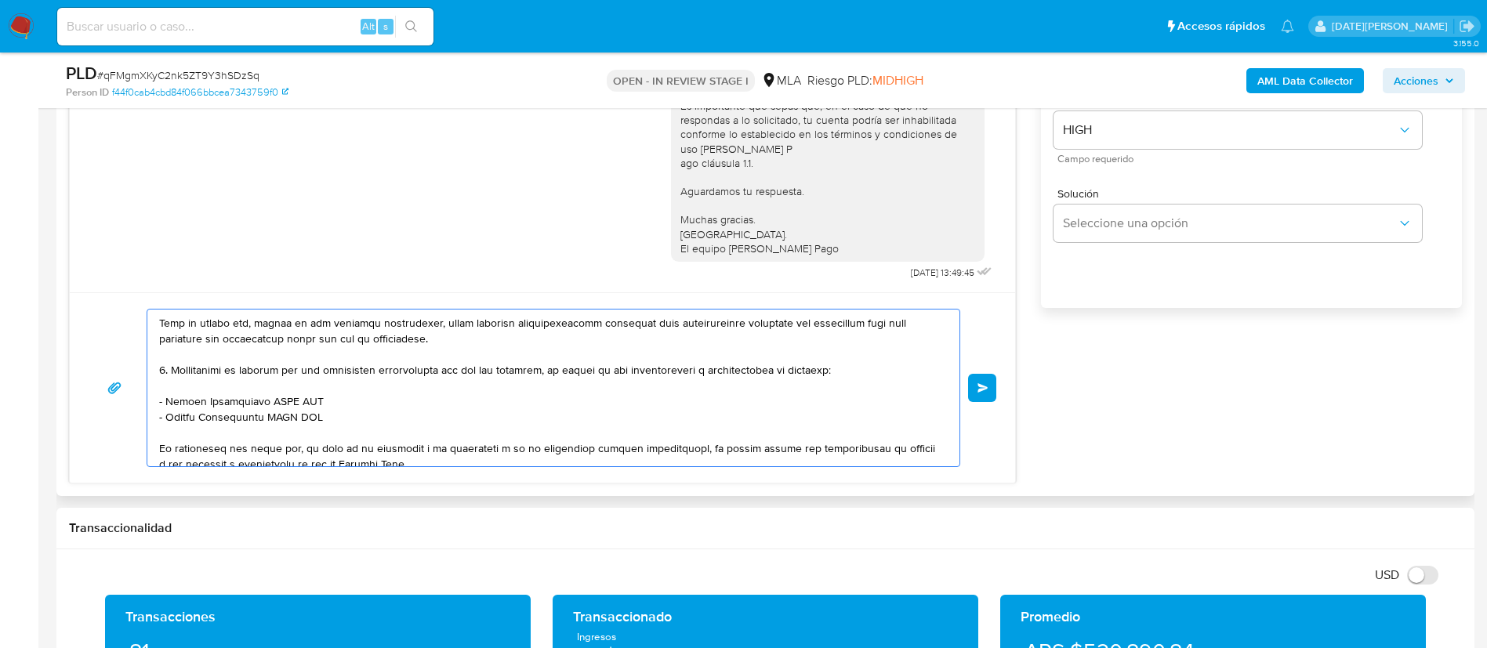
drag, startPoint x: 166, startPoint y: 403, endPoint x: 331, endPoint y: 401, distance: 164.6
click at [331, 401] on textarea at bounding box center [549, 388] width 781 height 157
paste textarea "[PERSON_NAME]"
drag, startPoint x: 167, startPoint y: 416, endPoint x: 319, endPoint y: 415, distance: 152.0
click at [319, 415] on textarea at bounding box center [549, 388] width 781 height 157
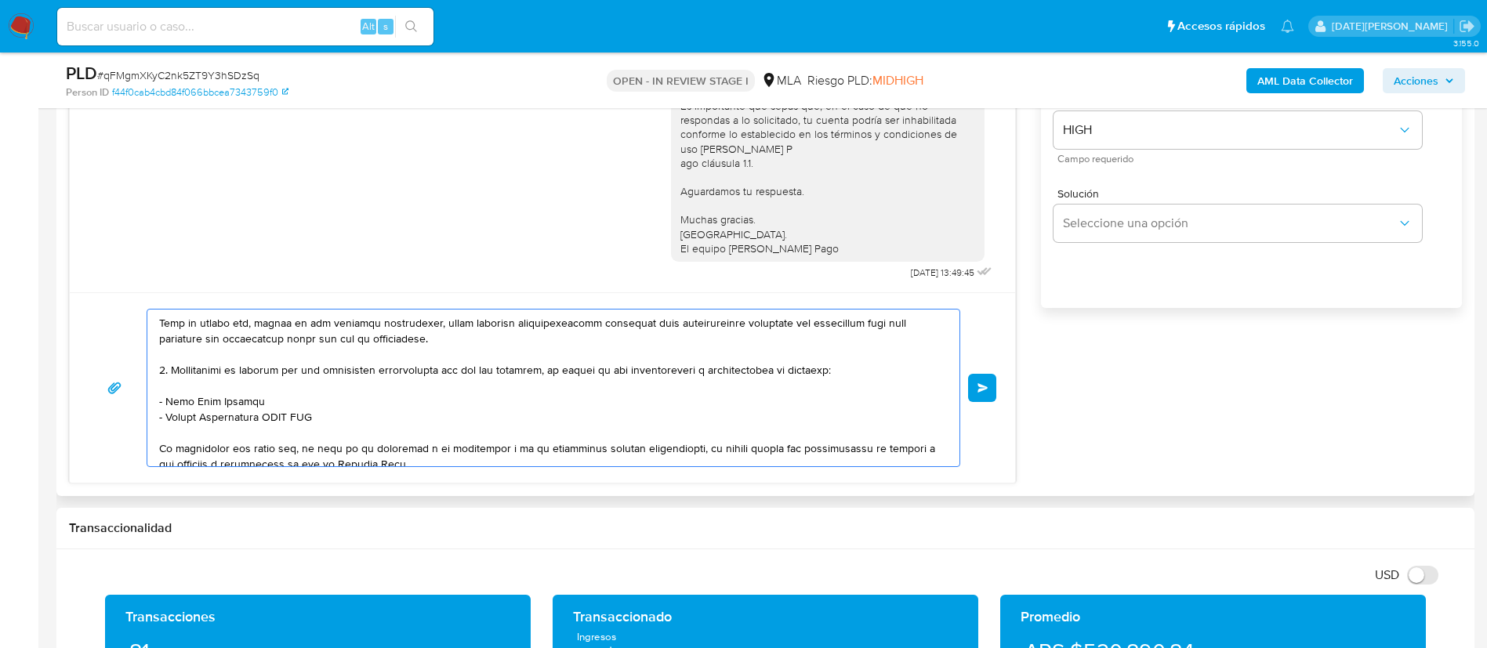
paste textarea "GRUPO ACI SRL"
click at [257, 414] on textarea at bounding box center [549, 388] width 781 height 157
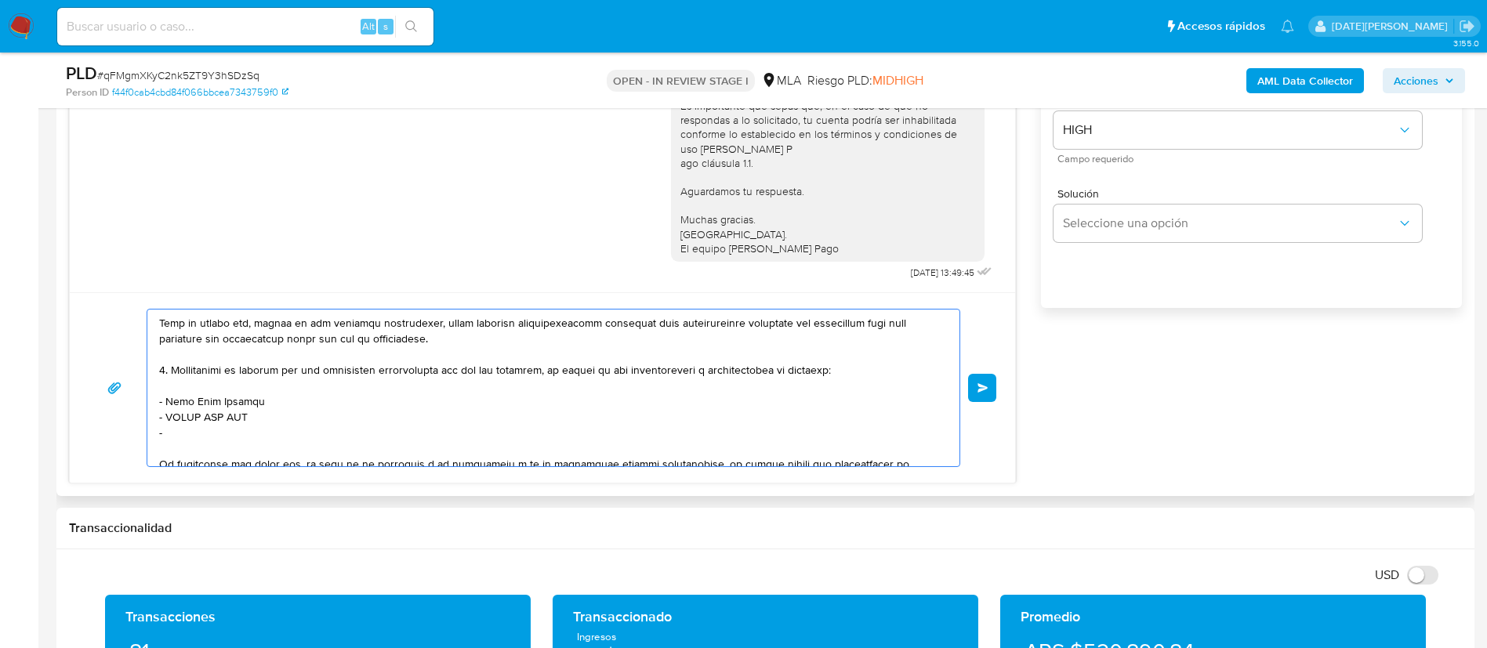
paste textarea "Edgar Condori Molina"
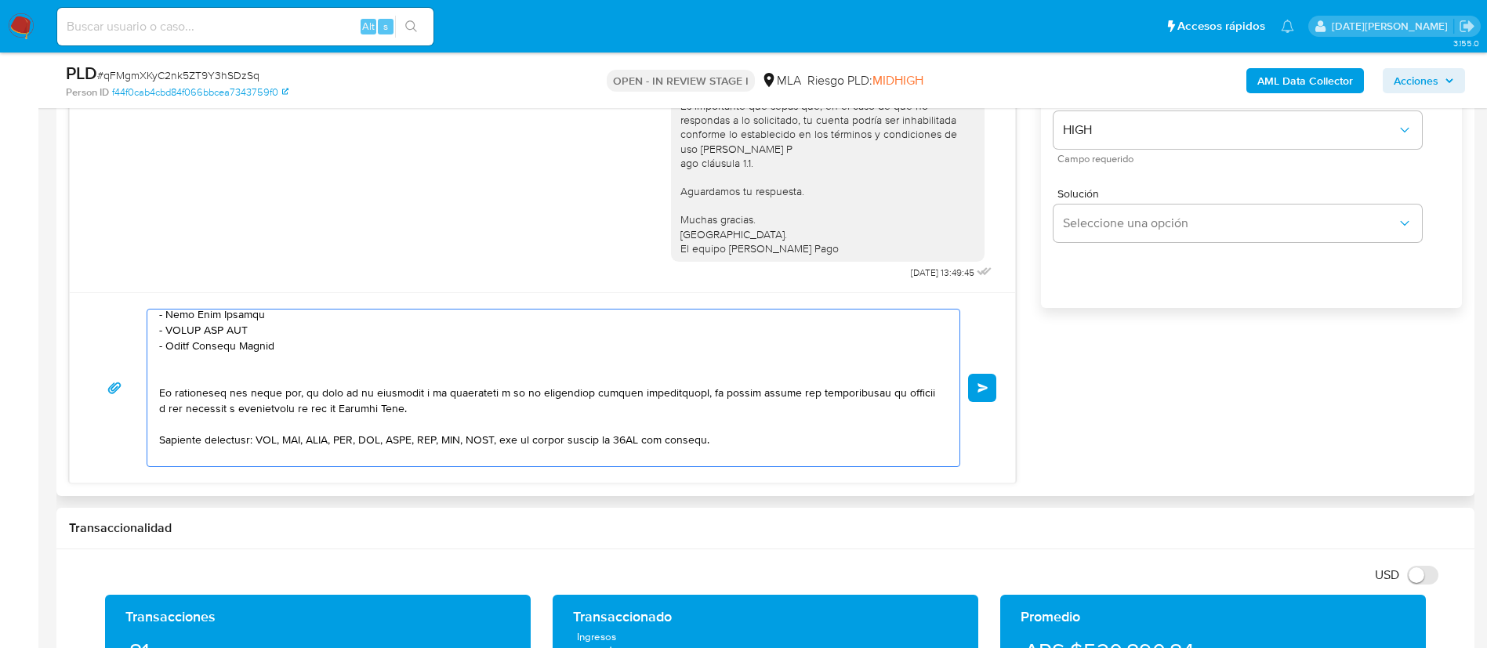
scroll to position [353, 0]
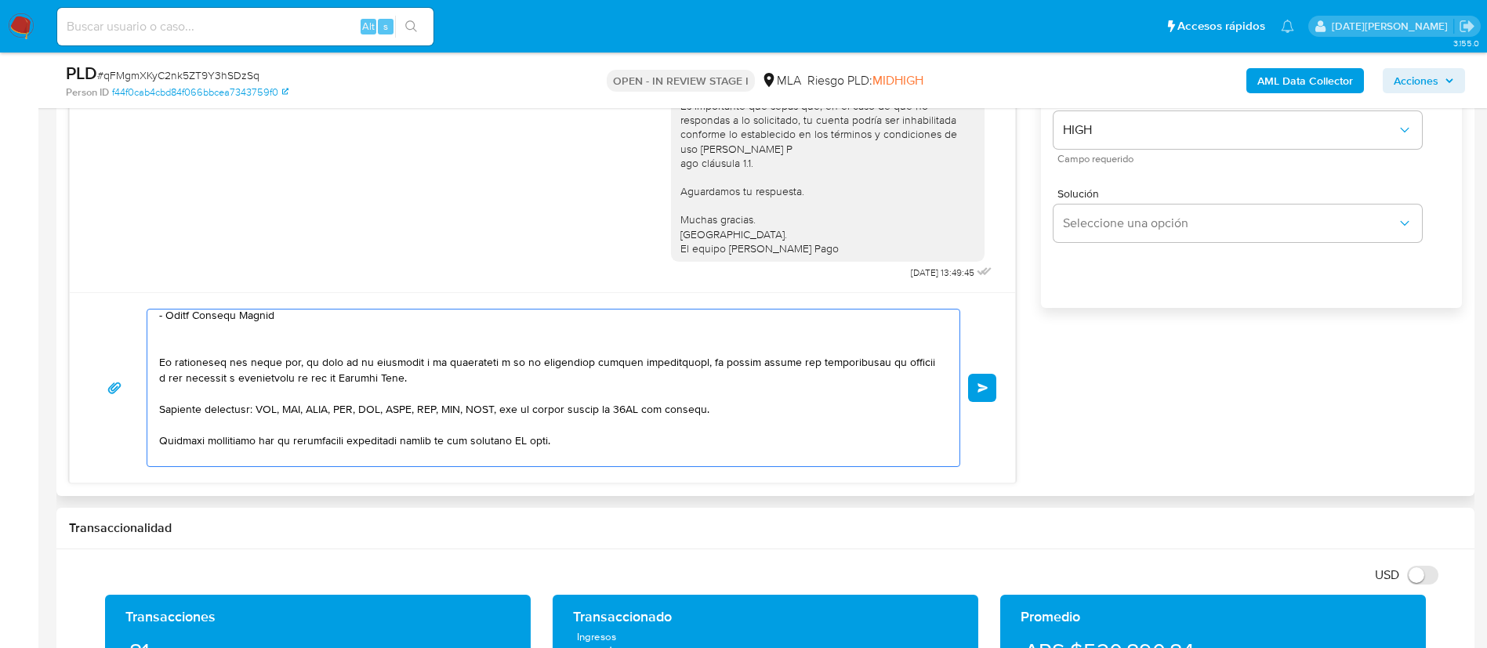
click at [526, 441] on textarea at bounding box center [549, 388] width 781 height 157
click at [534, 443] on textarea at bounding box center [549, 388] width 781 height 157
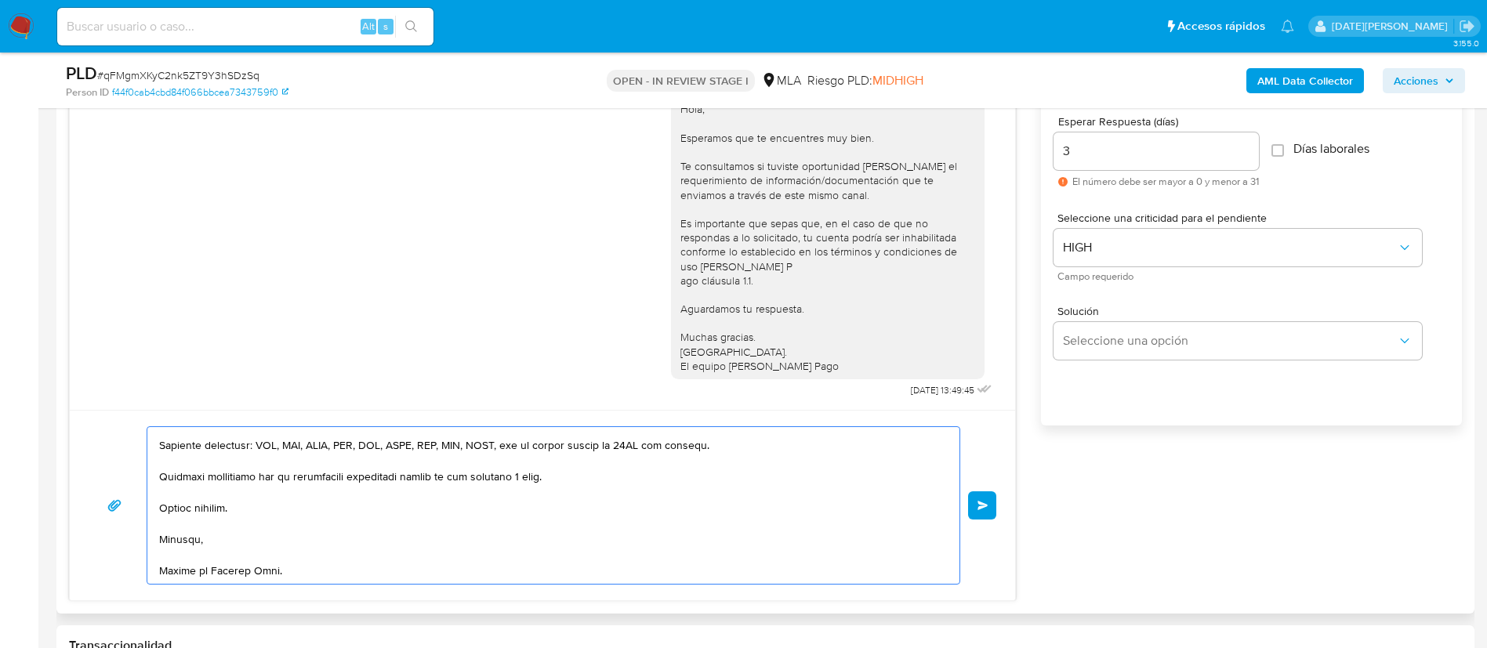
scroll to position [497, 0]
type textarea "Hola Andrés Sebastián Renoux, esperamos que te encuentres muy bien. Te consulta…"
click at [988, 504] on span "Enviar" at bounding box center [982, 505] width 11 height 9
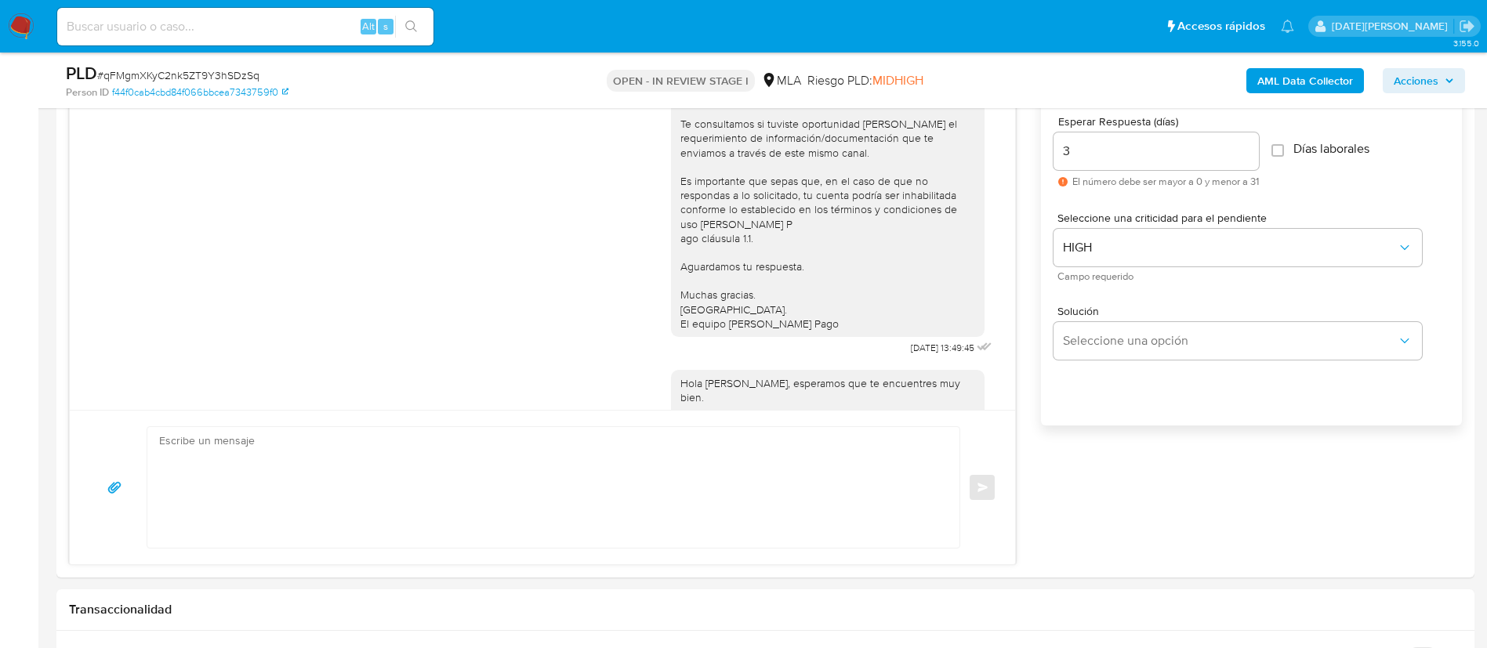
scroll to position [1799, 0]
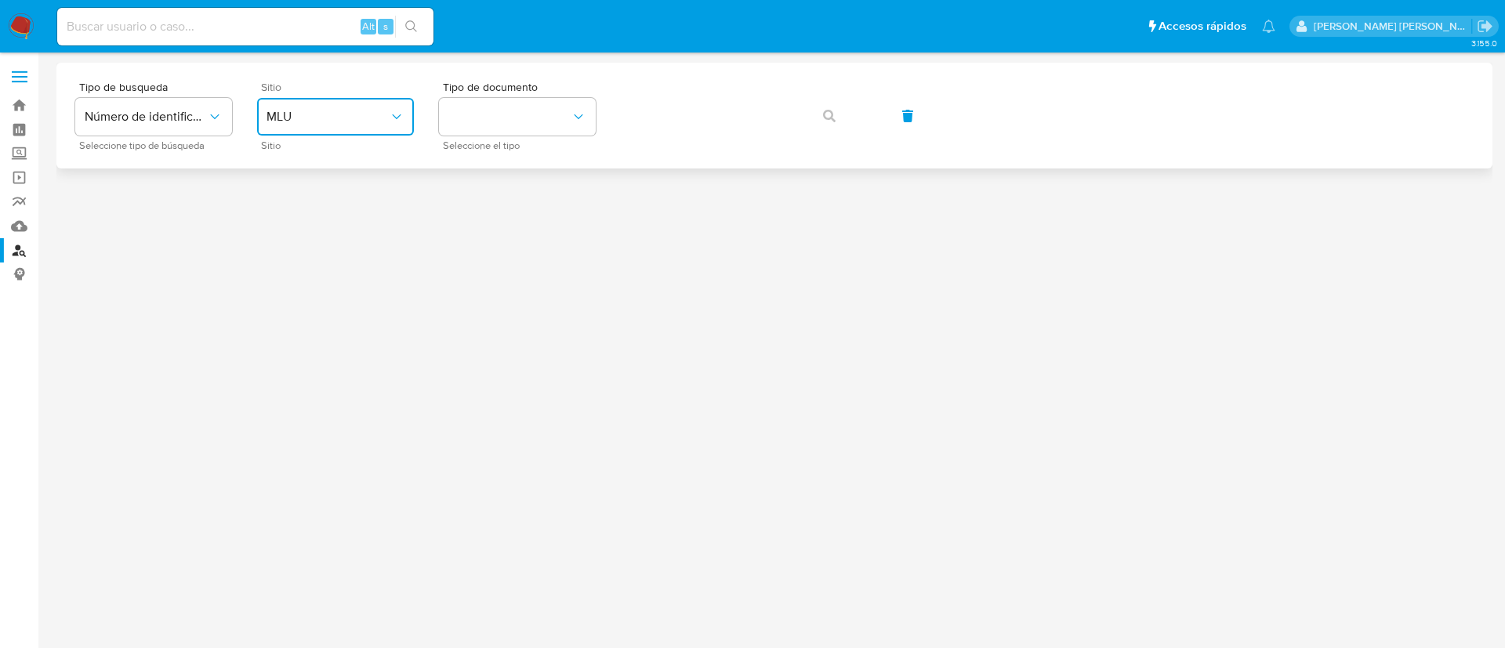
click at [345, 102] on button "MLU" at bounding box center [335, 117] width 157 height 38
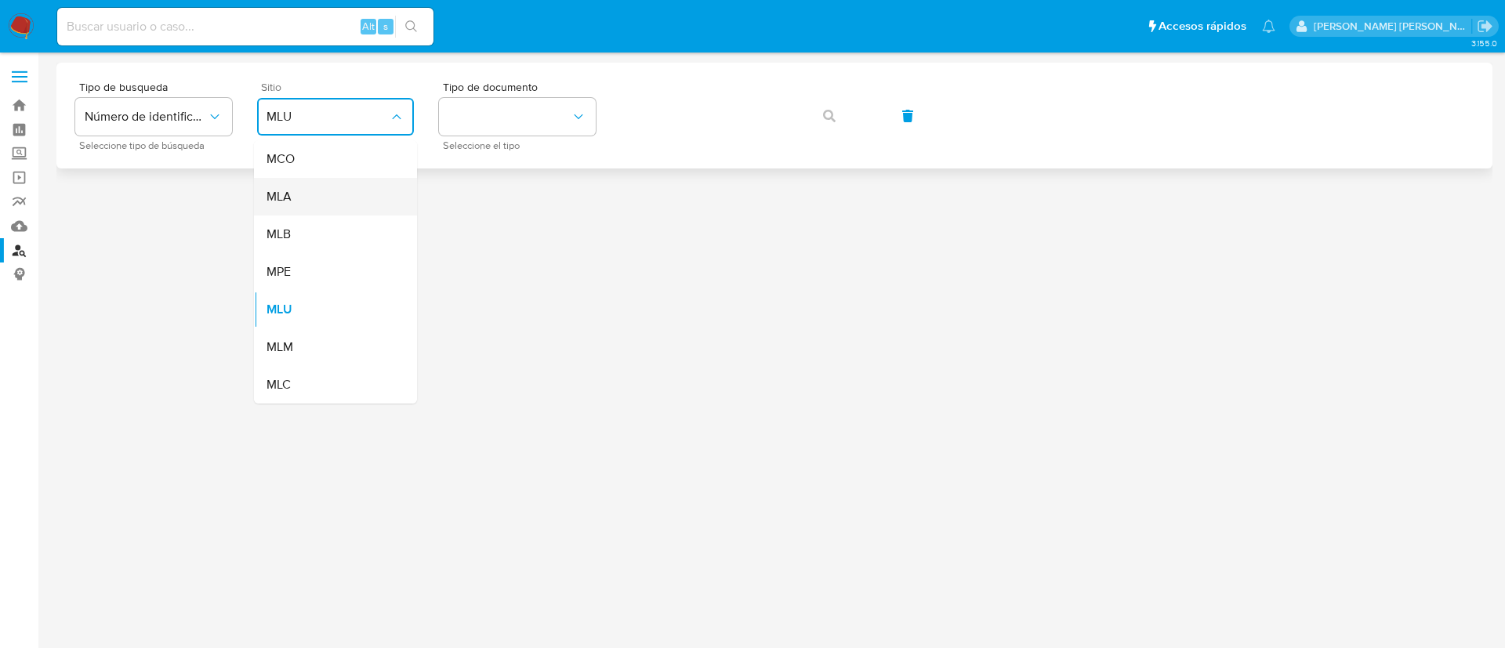
click at [356, 197] on div "MLA" at bounding box center [330, 197] width 129 height 38
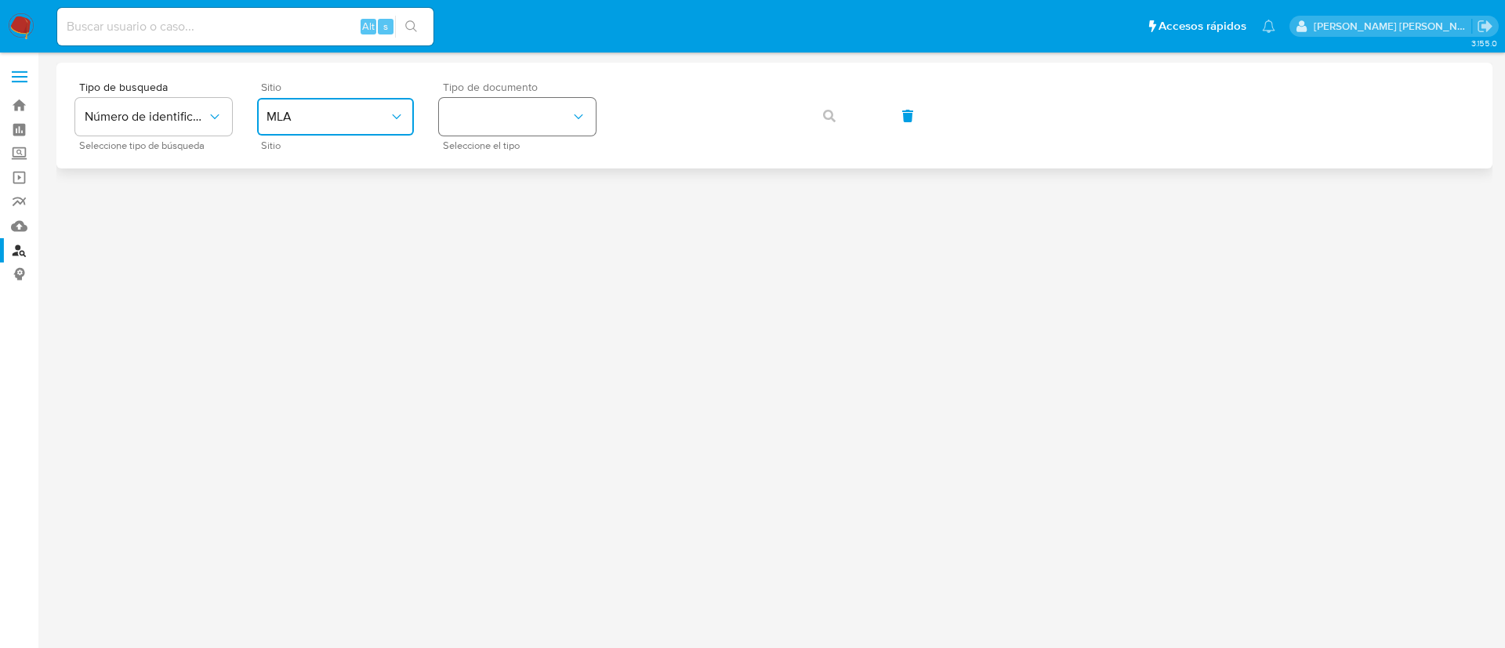
click at [530, 114] on button "identificationType" at bounding box center [517, 117] width 157 height 38
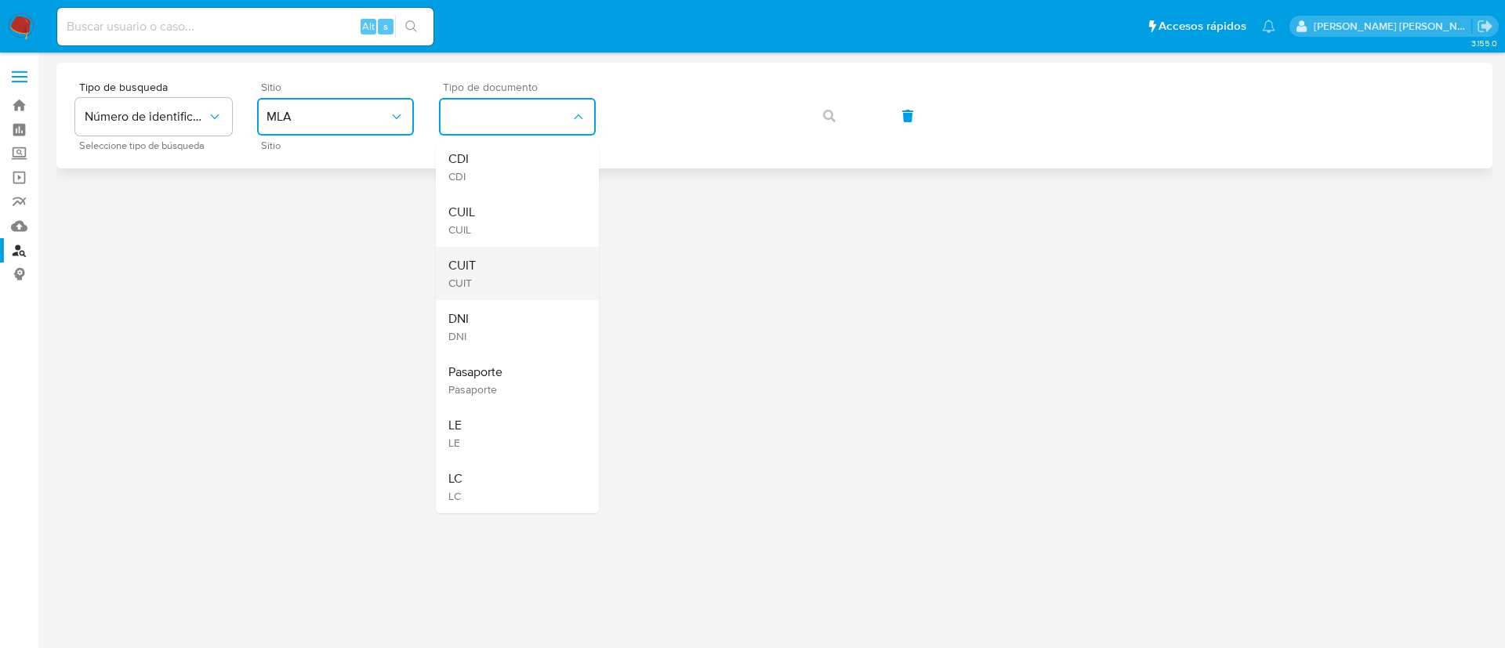
click at [544, 272] on div "CUIT CUIT" at bounding box center [512, 273] width 129 height 53
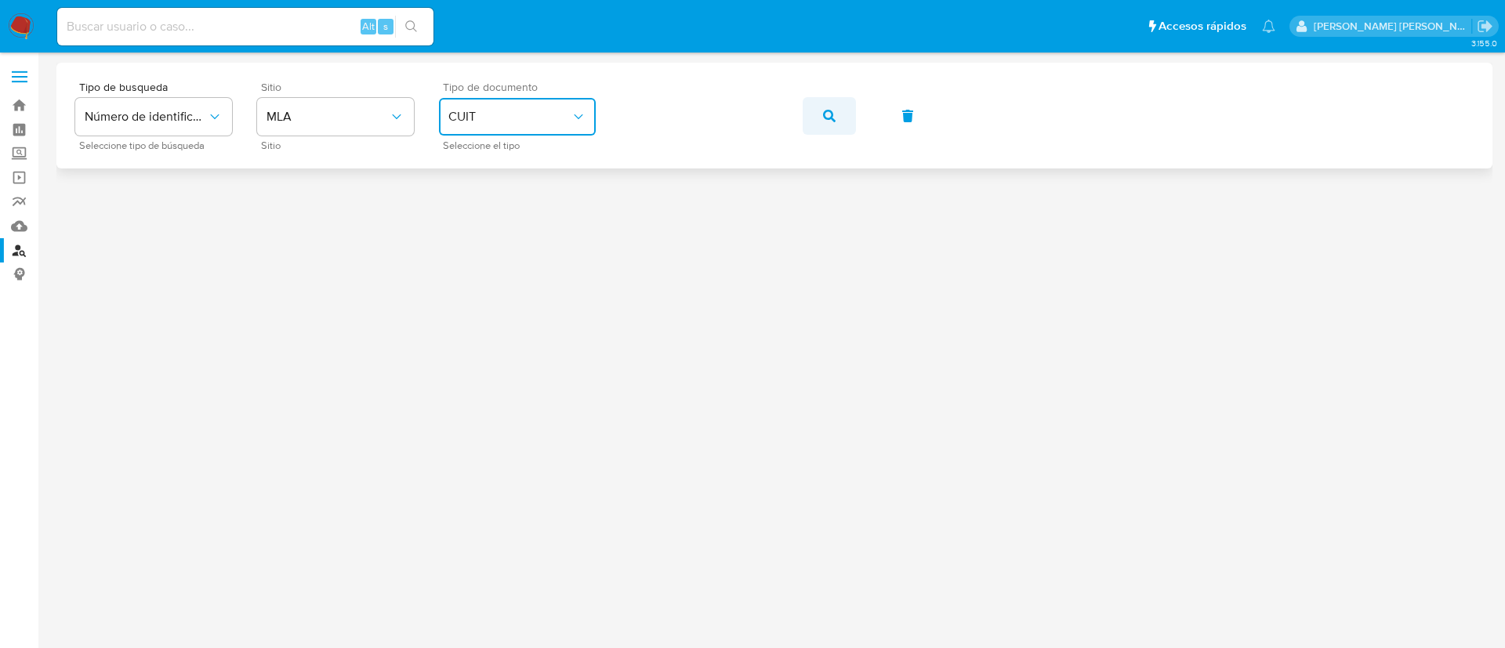
click at [812, 111] on button "button" at bounding box center [828, 116] width 53 height 38
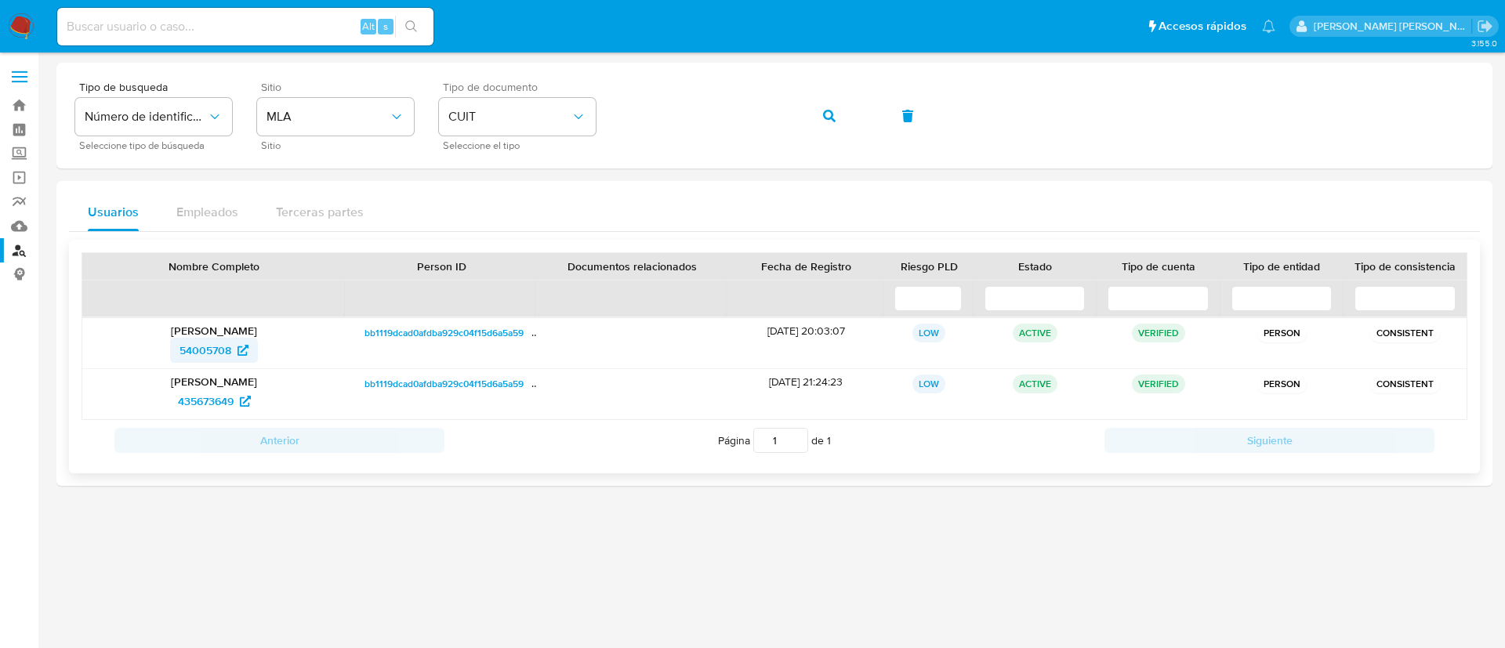
click at [211, 347] on span "54005708" at bounding box center [205, 350] width 52 height 25
click at [835, 115] on icon "button" at bounding box center [829, 116] width 13 height 13
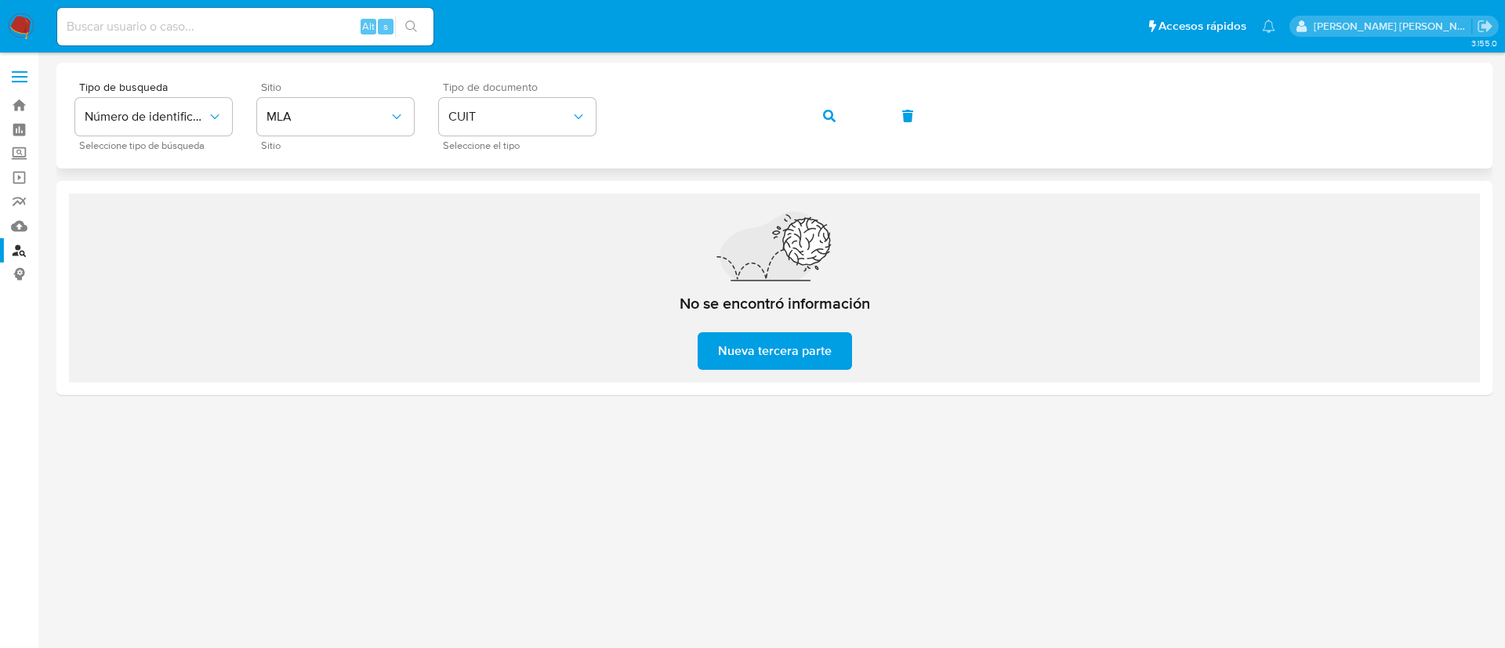
click at [837, 114] on button "button" at bounding box center [828, 116] width 53 height 38
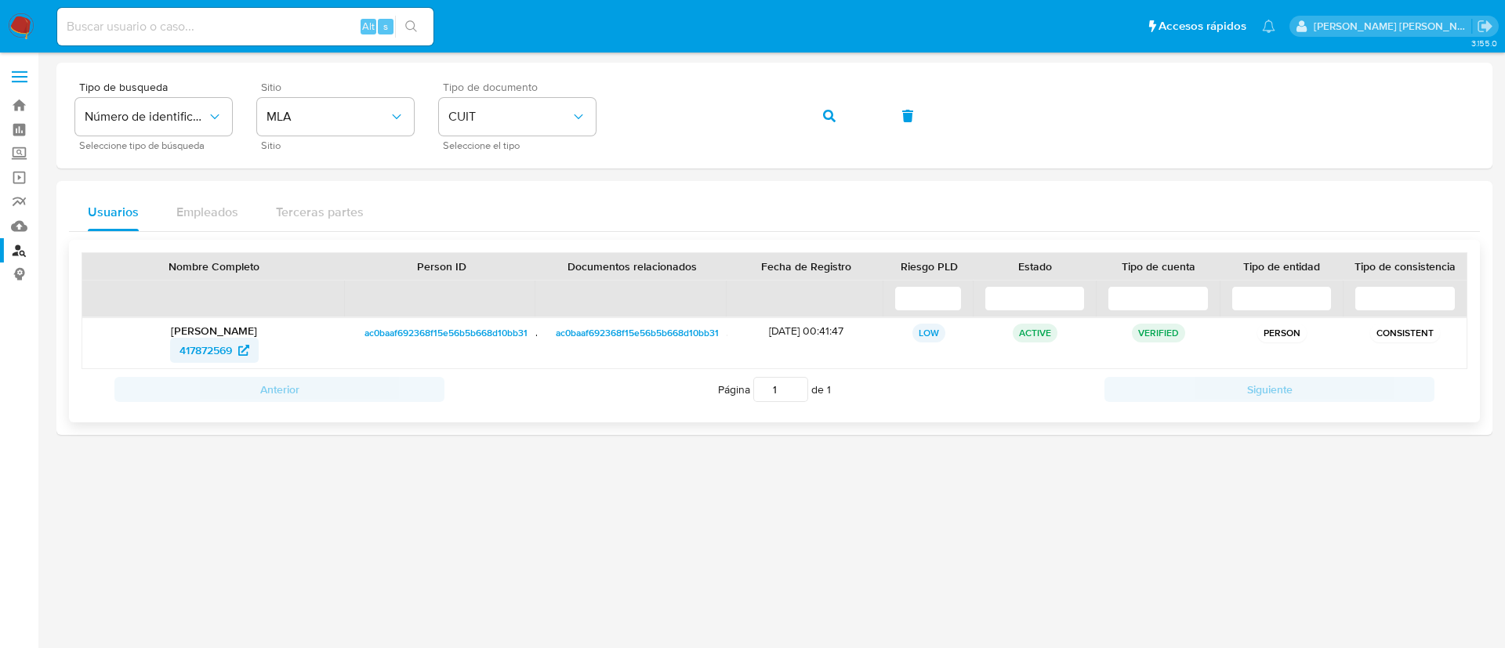
click at [214, 347] on span "417872569" at bounding box center [205, 350] width 53 height 25
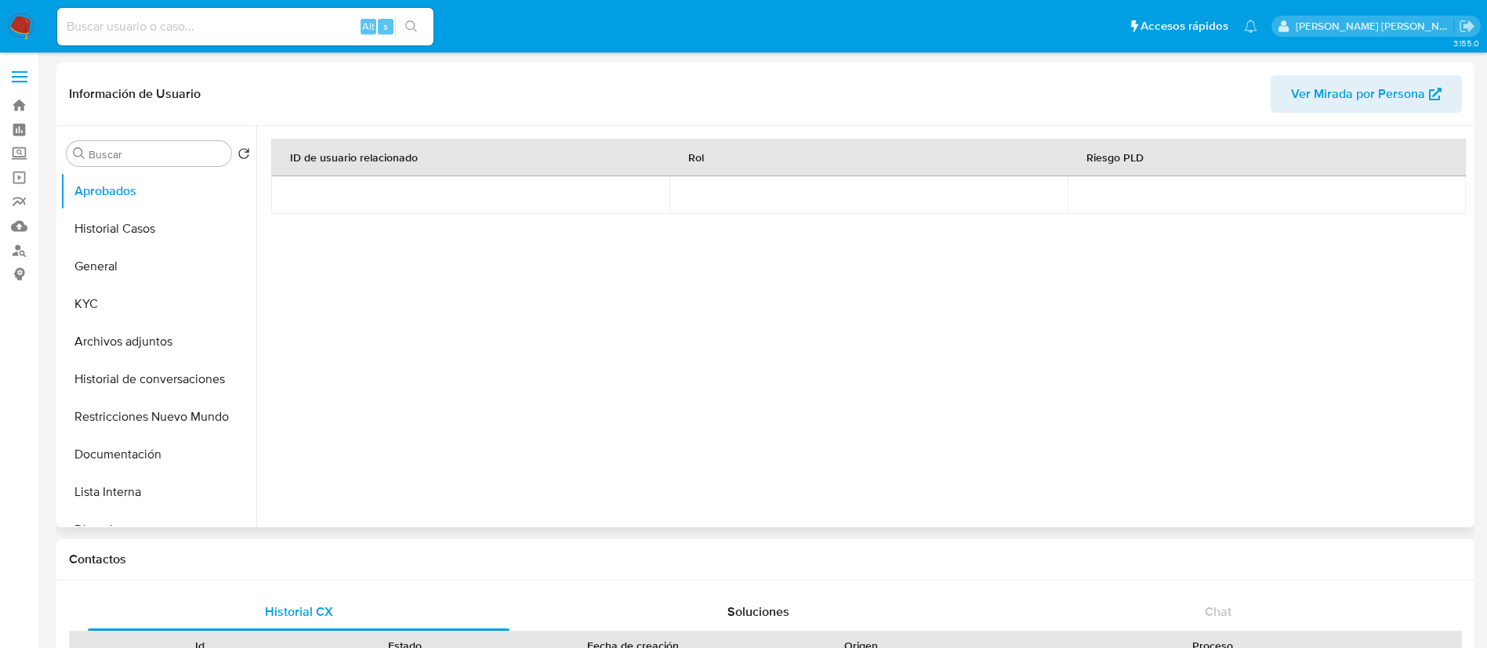
select select "10"
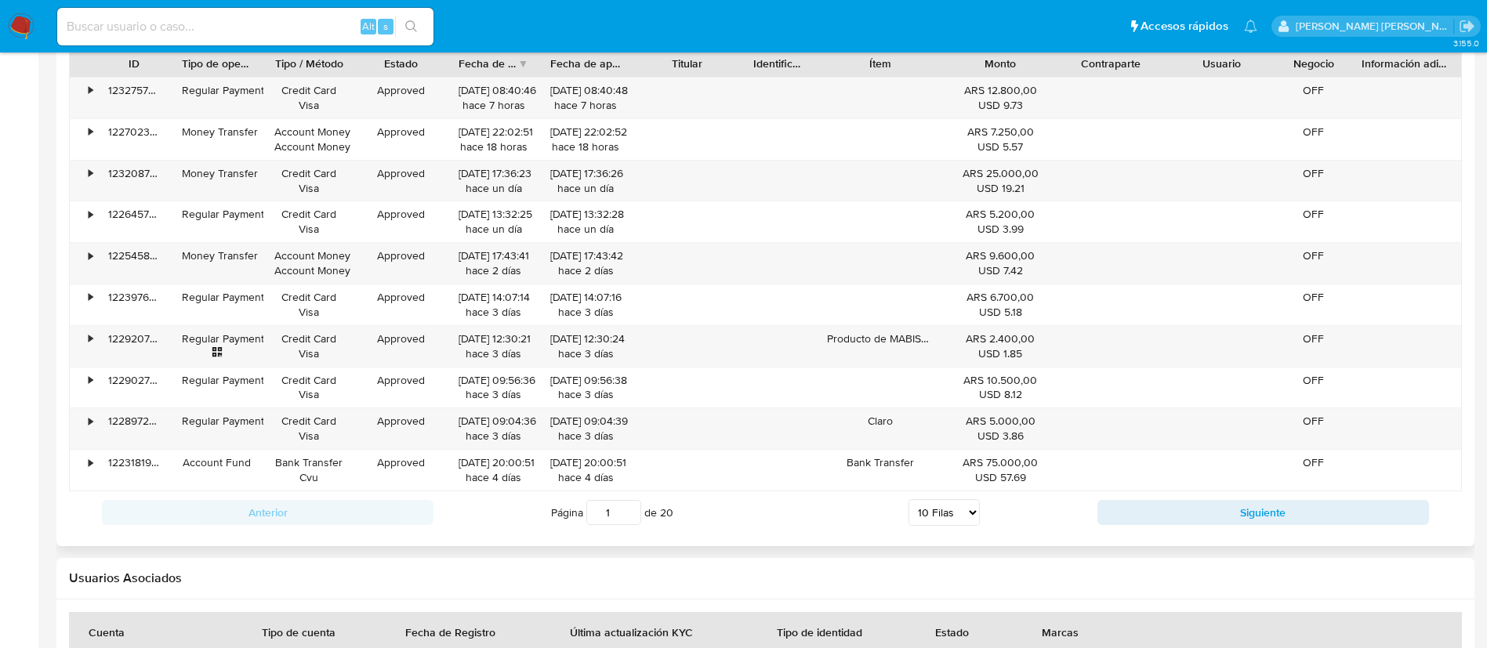
scroll to position [1802, 0]
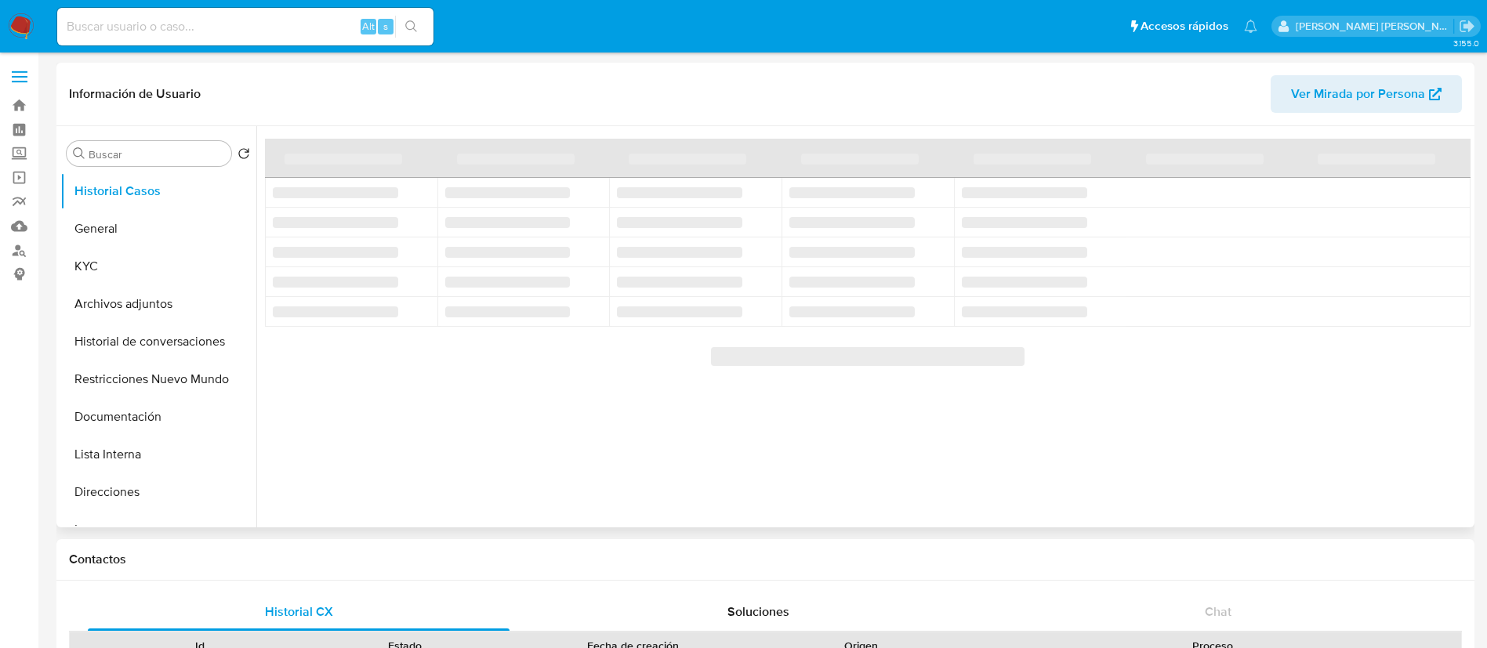
select select "10"
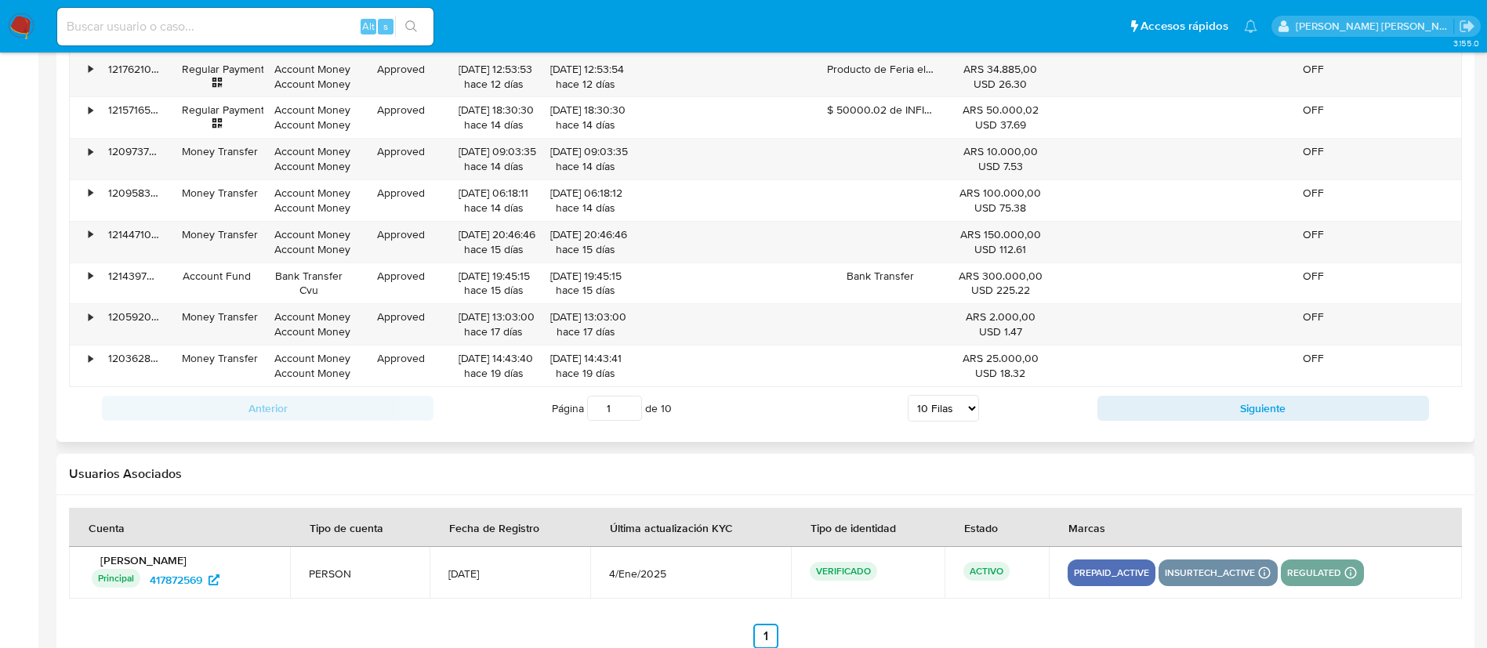
scroll to position [1750, 0]
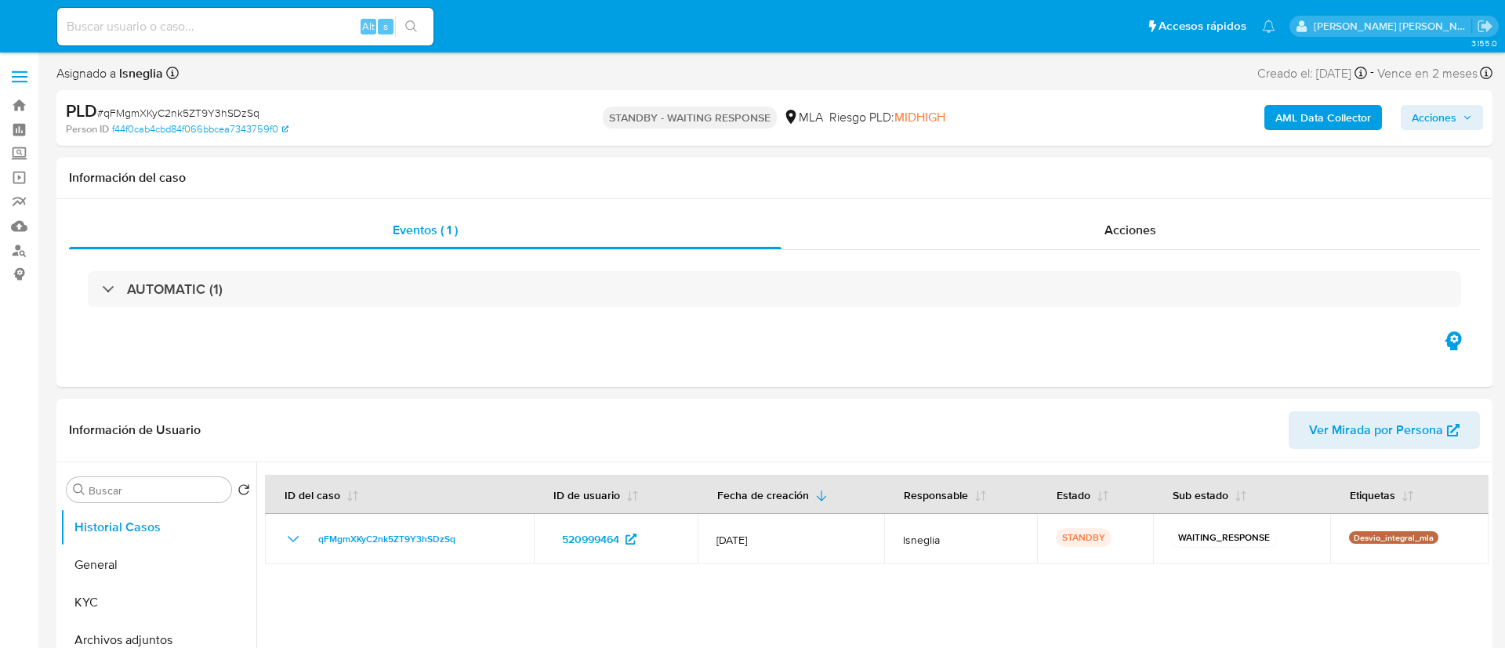
select select "10"
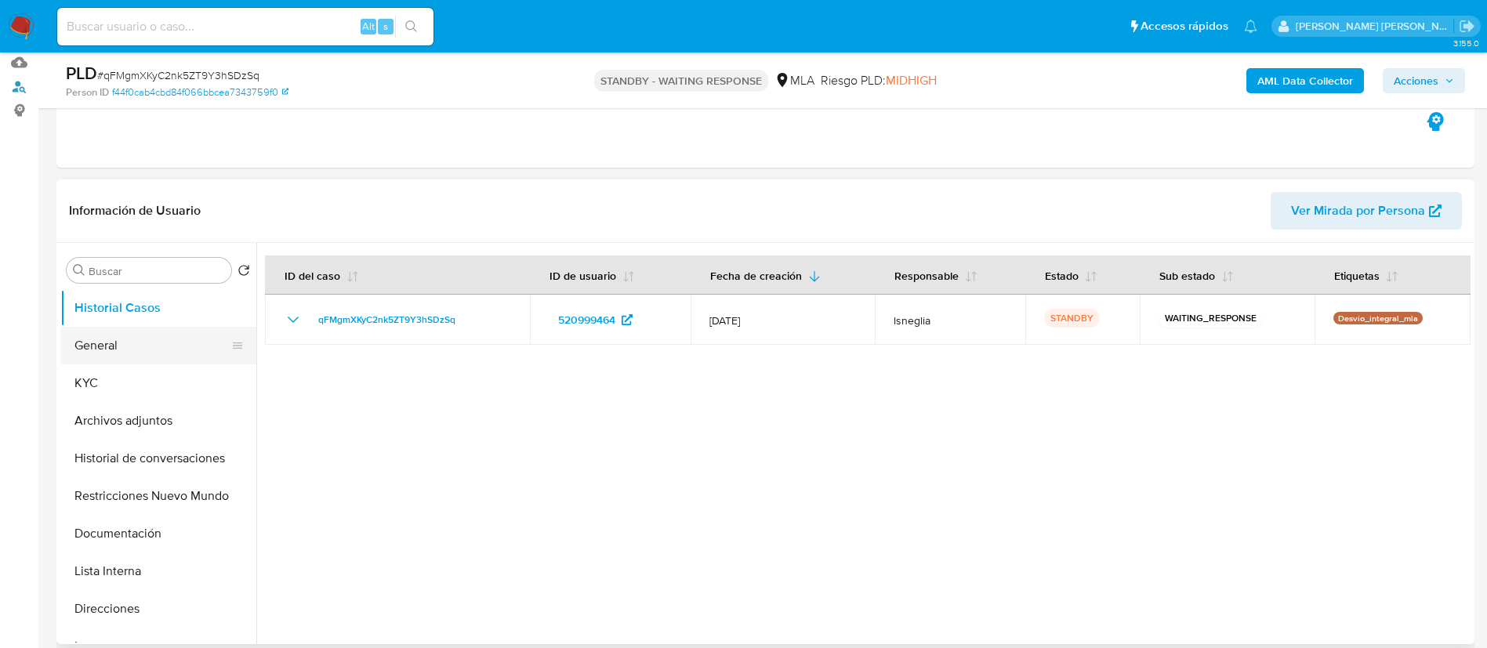
scroll to position [235, 0]
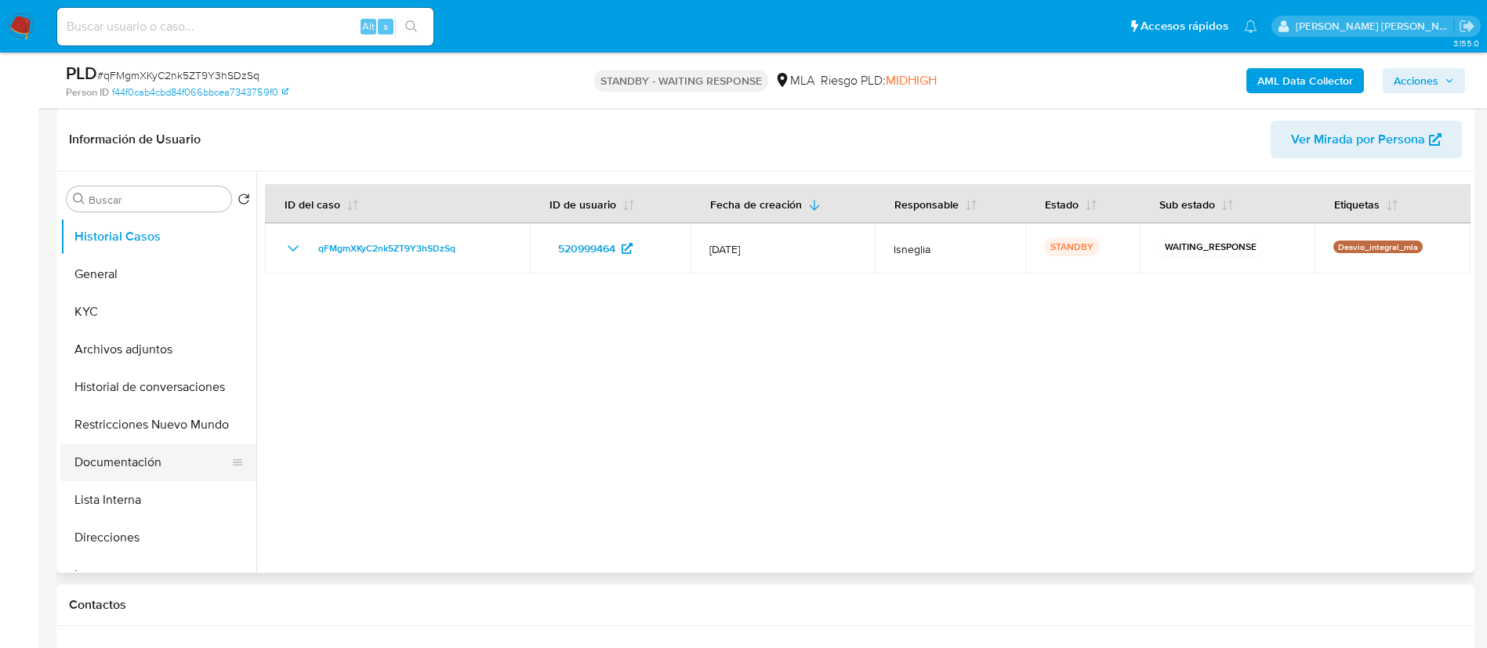
click at [126, 455] on button "Documentación" at bounding box center [151, 463] width 183 height 38
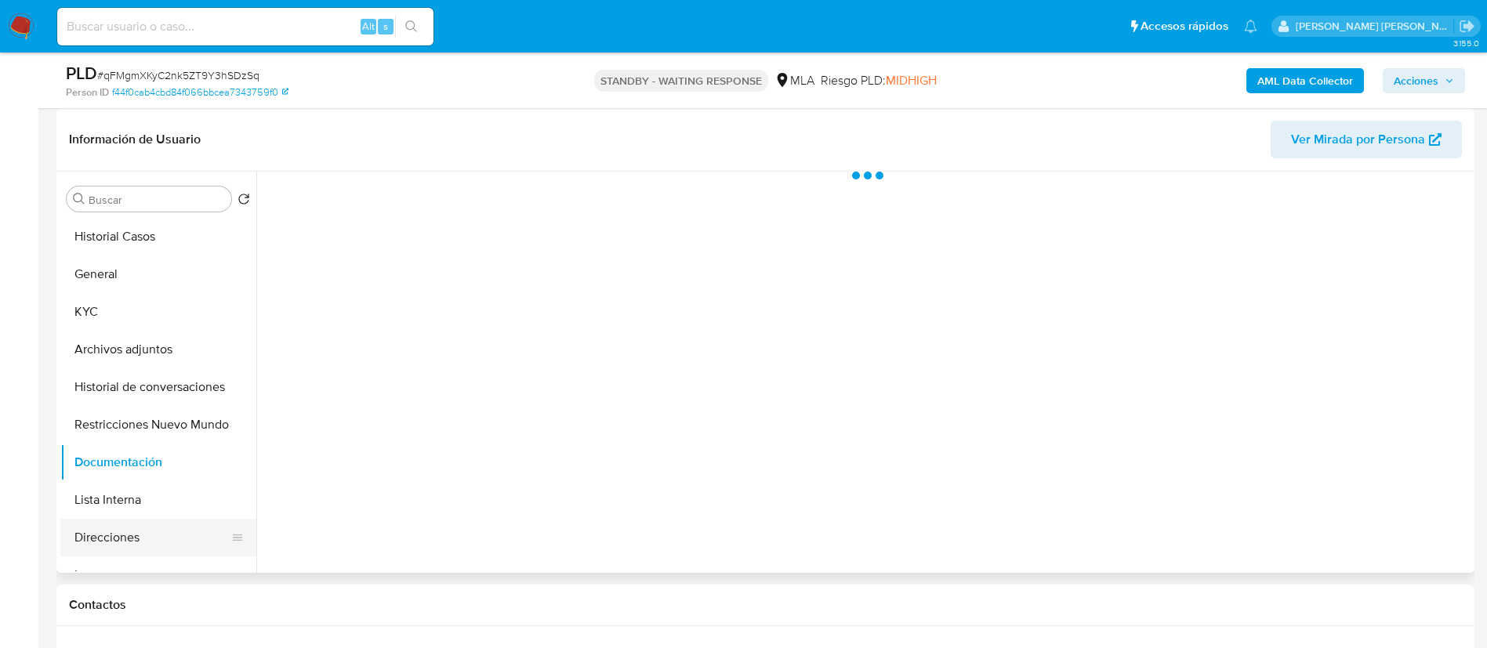
click at [117, 533] on button "Direcciones" at bounding box center [151, 538] width 183 height 38
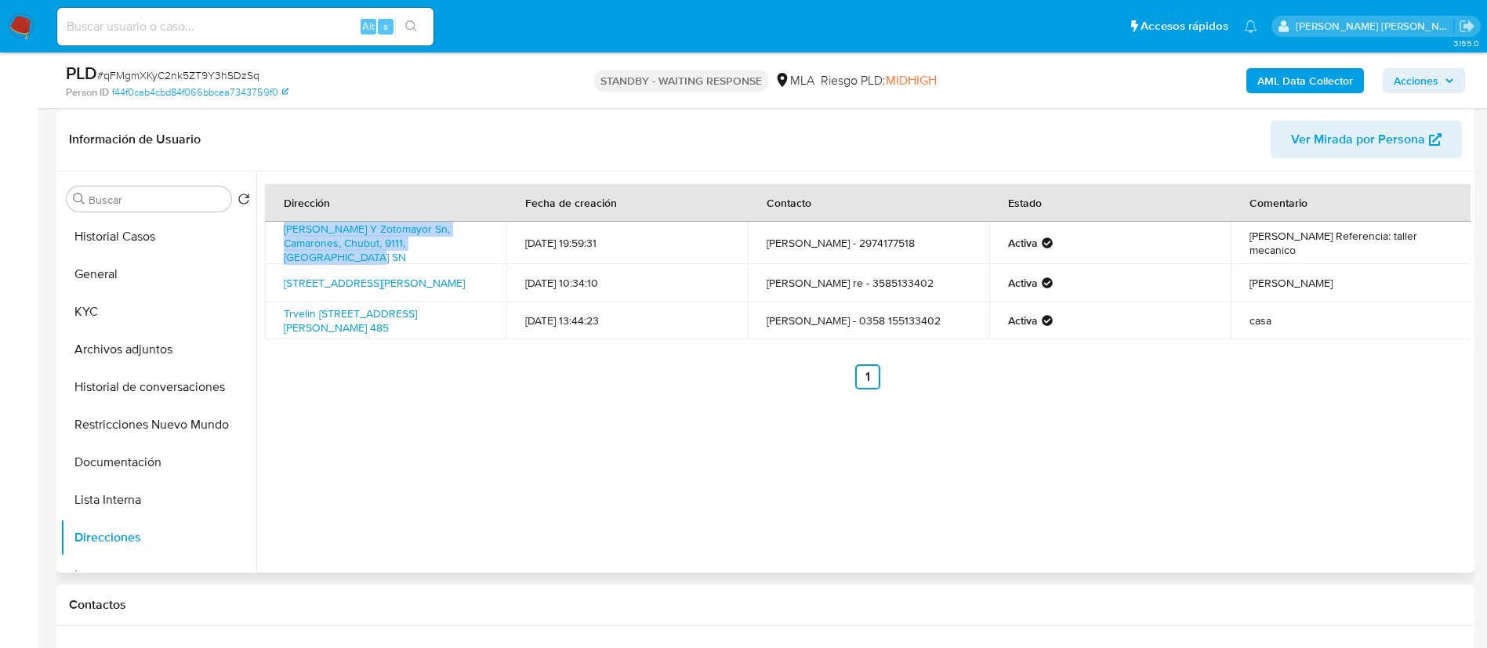
drag, startPoint x: 280, startPoint y: 230, endPoint x: 481, endPoint y: 248, distance: 202.3
click at [481, 248] on td "Simón De Alcazaba Y Zotomayor Sn, Camarones, Chubut, 9111, Argentina SN" at bounding box center [385, 243] width 241 height 42
click at [218, 24] on input at bounding box center [245, 26] width 376 height 20
paste input "xH3b3cQNDjGeP7N5E9DdRjNx"
type input "xH3b3cQNDjGeP7N5E9DdRjNx"
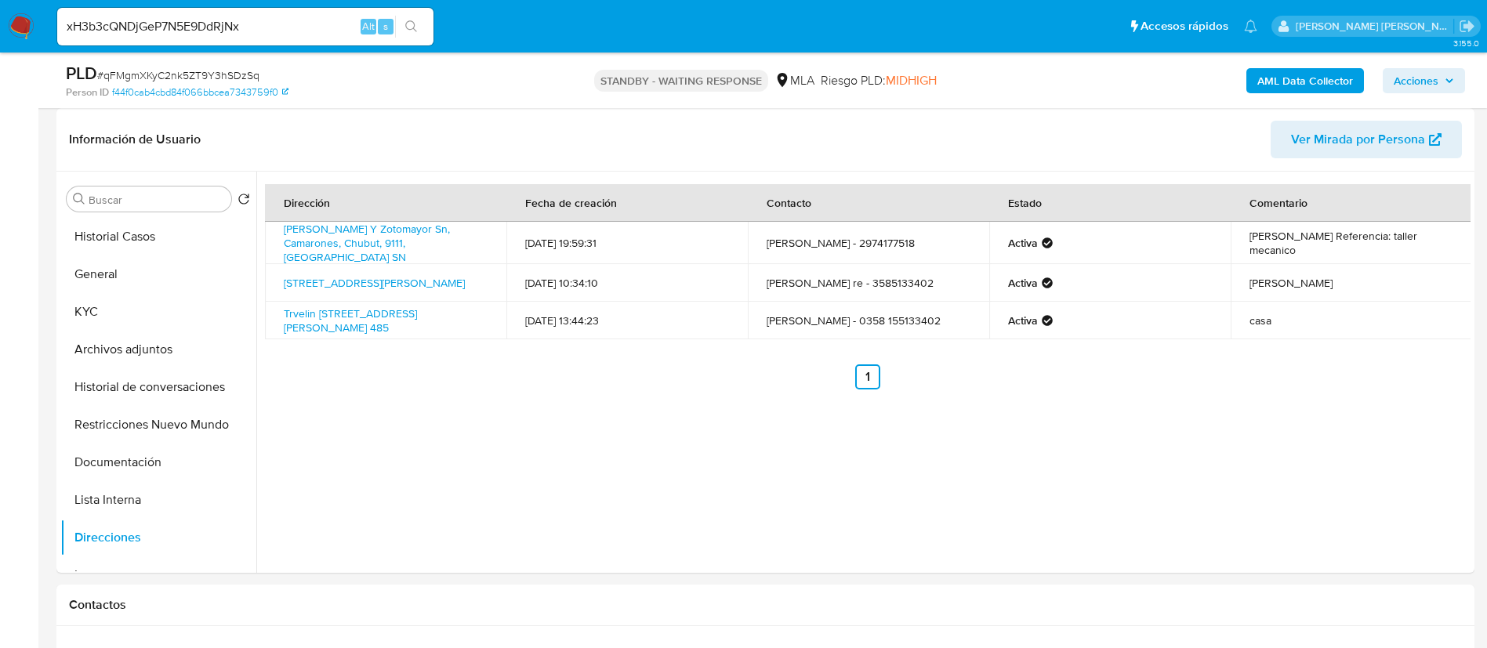
click at [420, 25] on button "search-icon" at bounding box center [411, 27] width 32 height 22
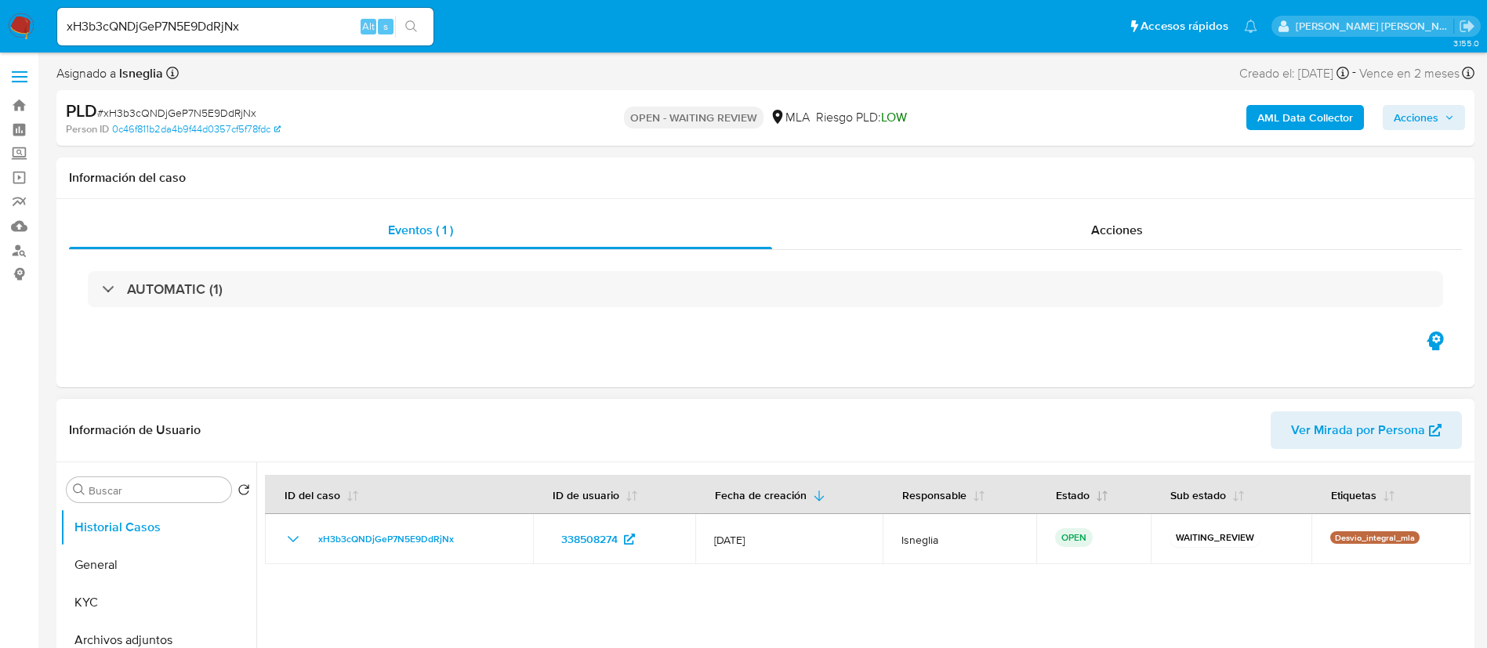
select select "10"
click at [208, 117] on span "# xH3b3cQNDjGeP7N5E9DdRjNx" at bounding box center [176, 113] width 159 height 16
copy span "xH3b3cQNDjGeP7N5E9DdRjNx"
click at [16, 24] on img at bounding box center [21, 26] width 27 height 27
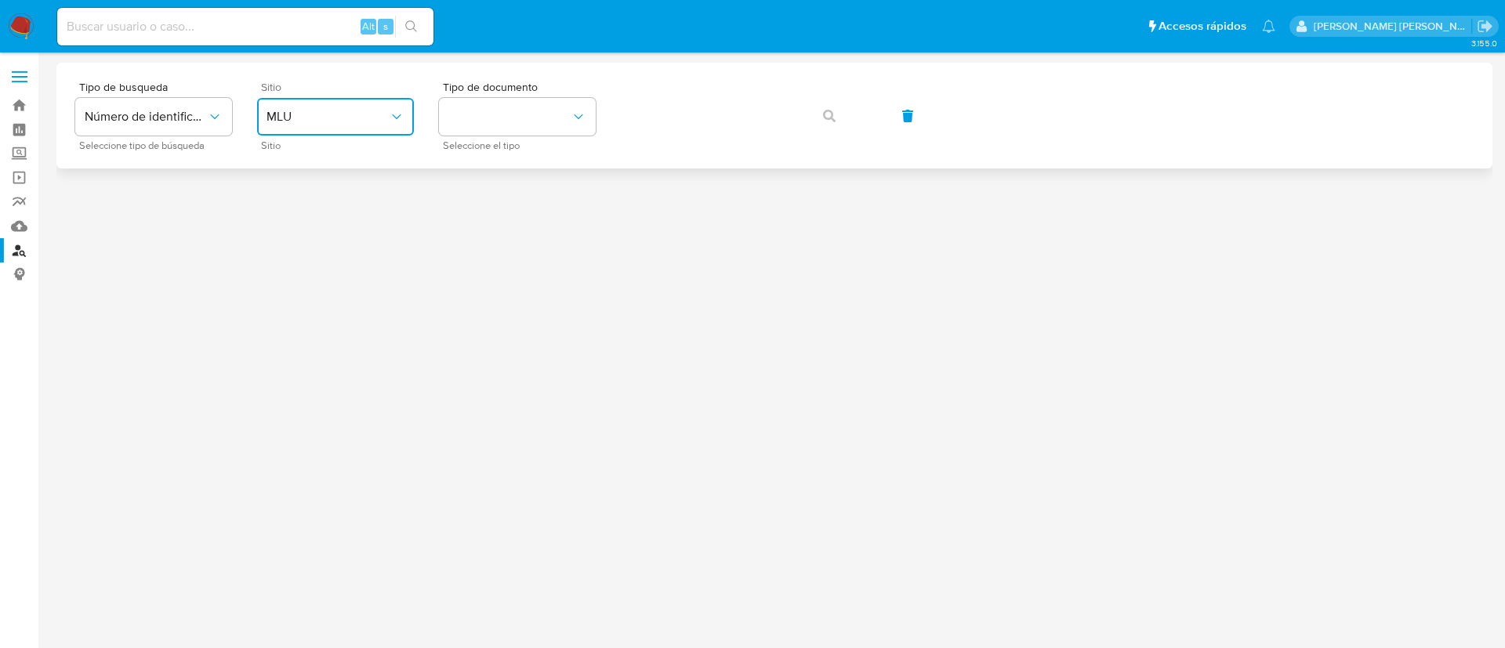
click at [366, 118] on span "MLU" at bounding box center [327, 117] width 122 height 16
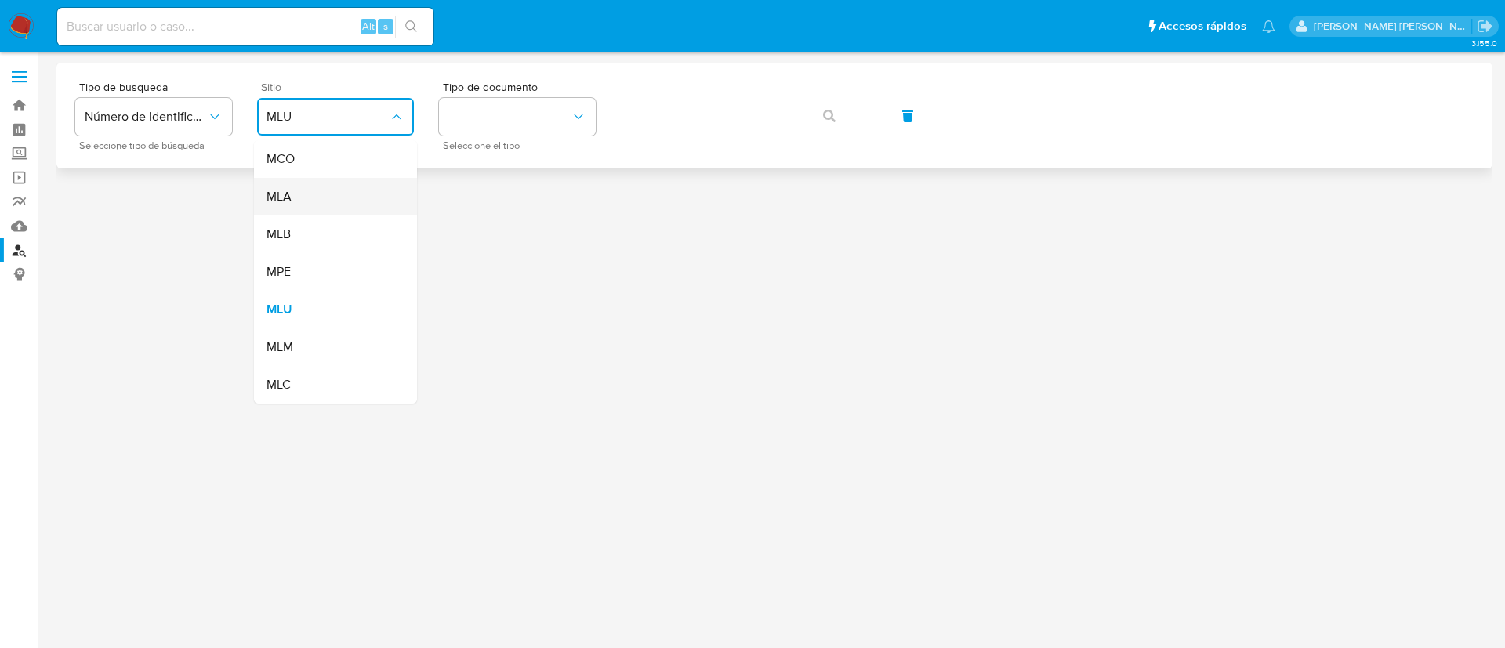
click at [349, 205] on div "MLA" at bounding box center [330, 197] width 129 height 38
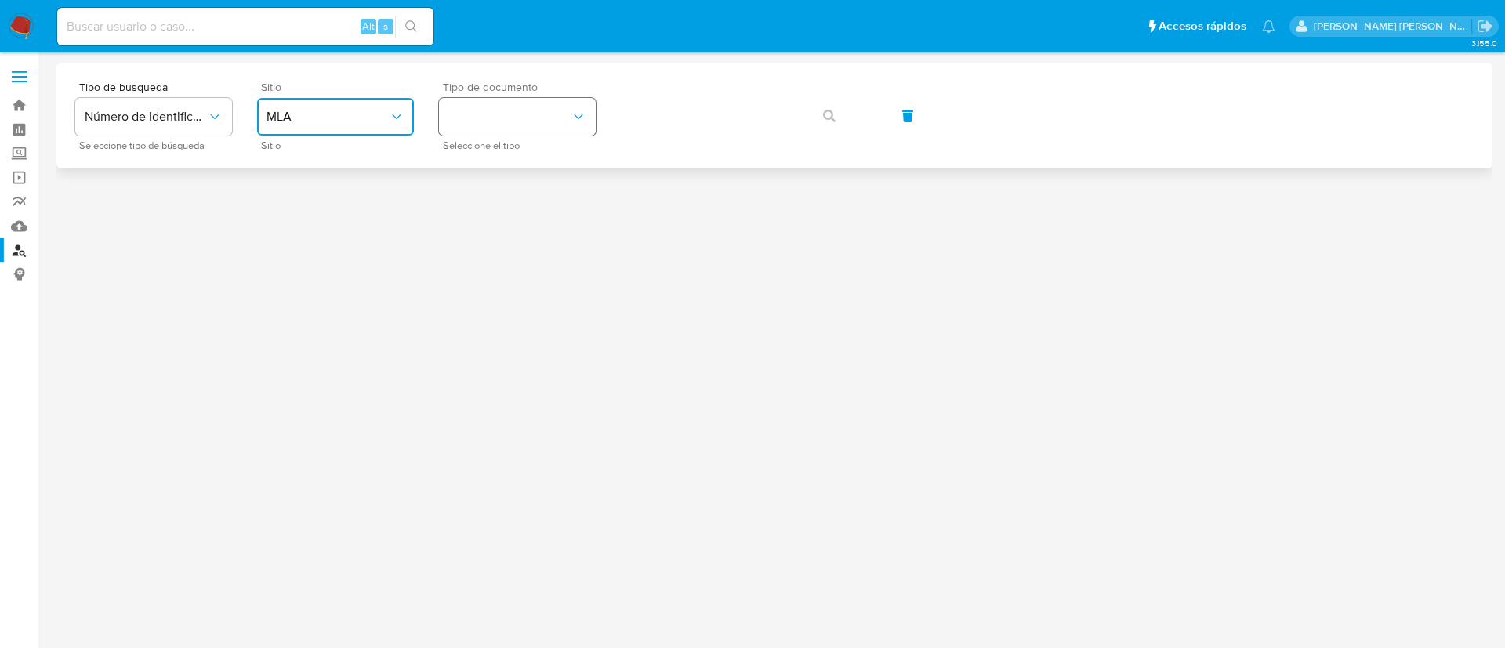
click at [514, 132] on button "identificationType" at bounding box center [517, 117] width 157 height 38
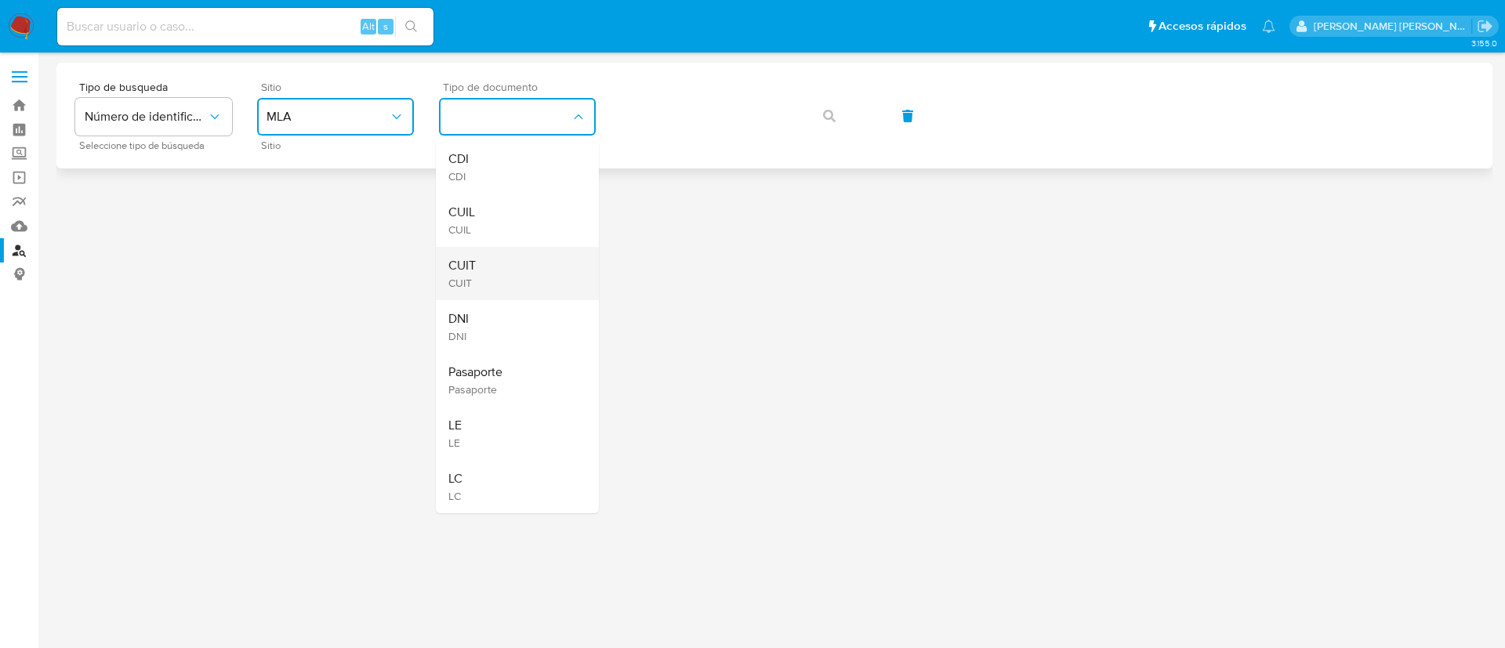
click at [515, 270] on div "CUIT CUIT" at bounding box center [512, 273] width 129 height 53
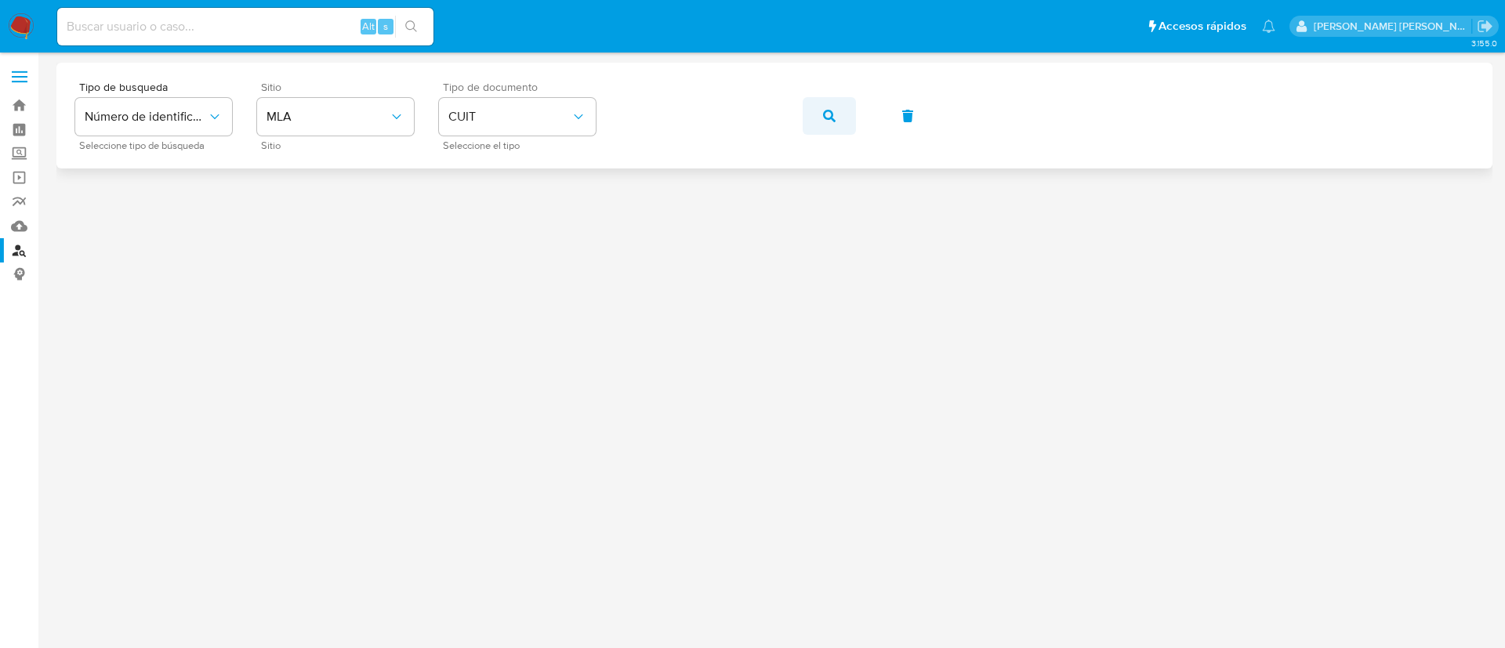
click at [839, 123] on button "button" at bounding box center [828, 116] width 53 height 38
click at [291, 132] on button "MLU" at bounding box center [335, 117] width 157 height 38
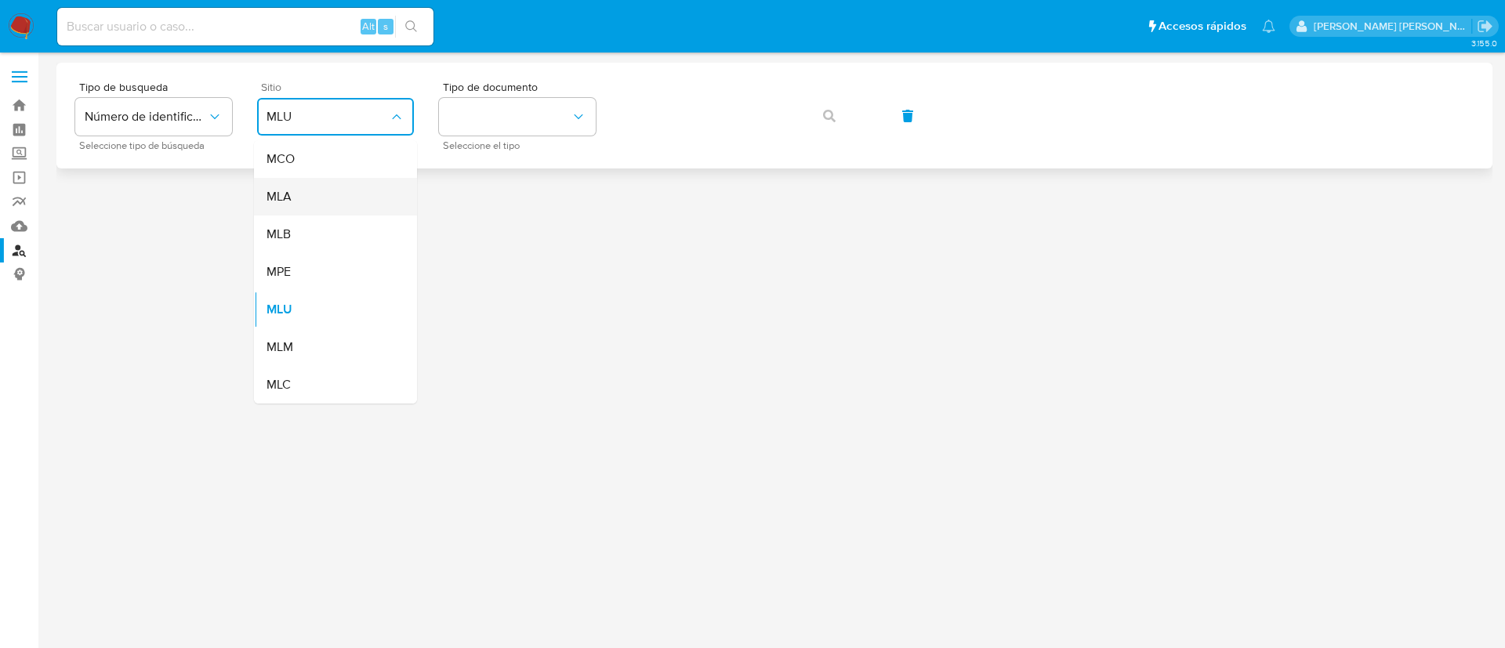
click at [321, 199] on div "MLA" at bounding box center [330, 197] width 129 height 38
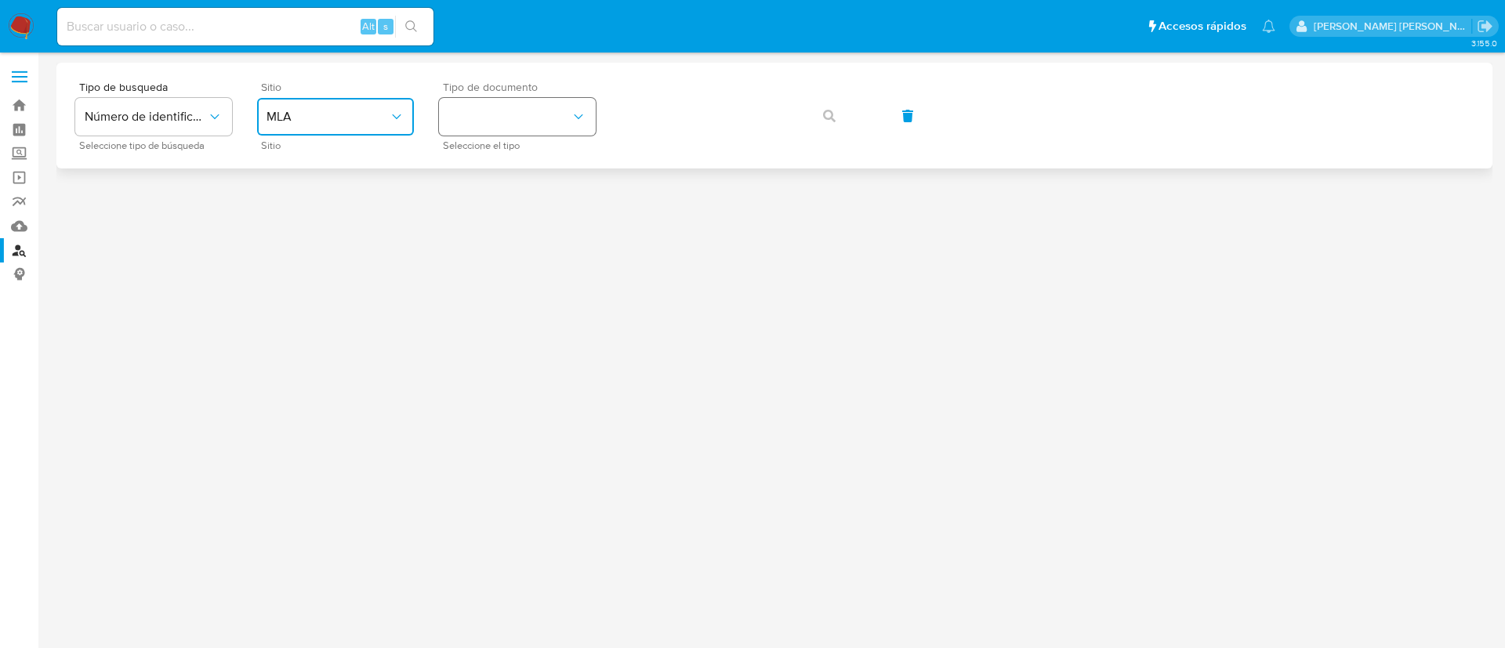
click at [499, 128] on button "identificationType" at bounding box center [517, 117] width 157 height 38
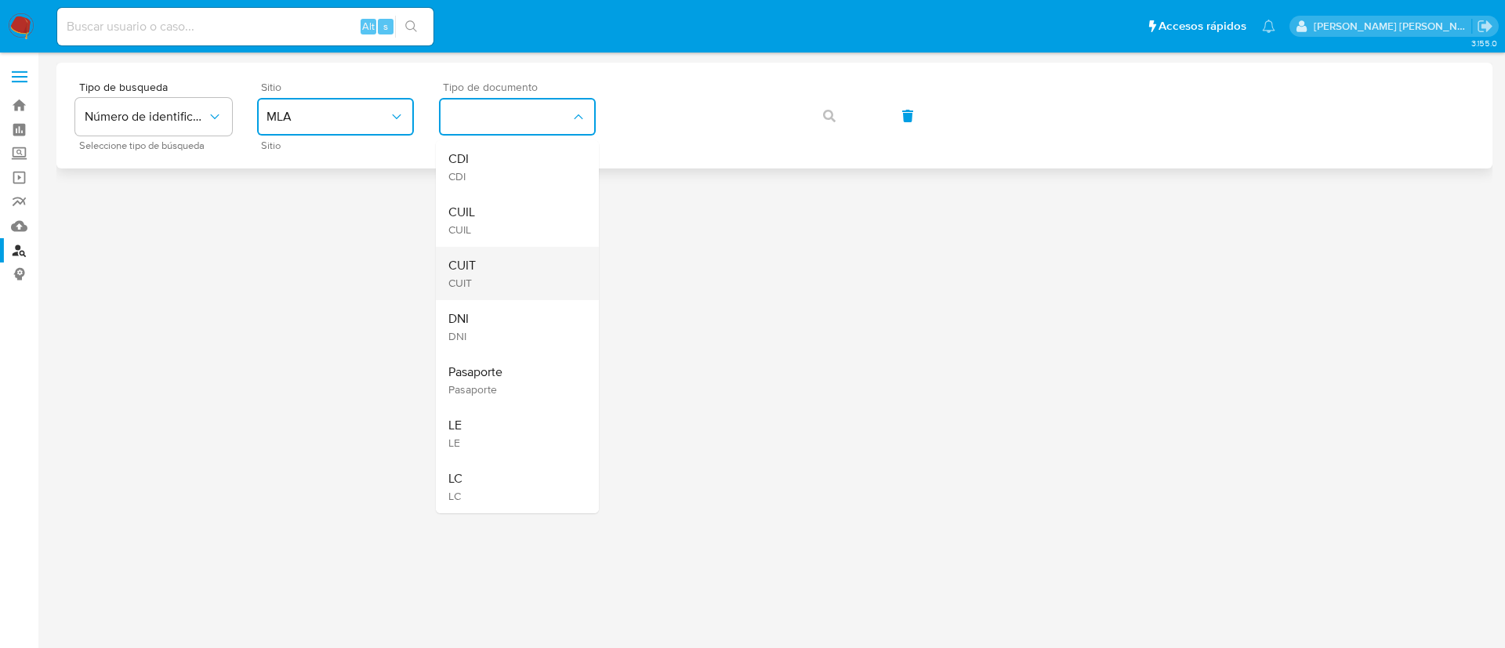
click at [540, 267] on div "CUIT CUIT" at bounding box center [512, 273] width 129 height 53
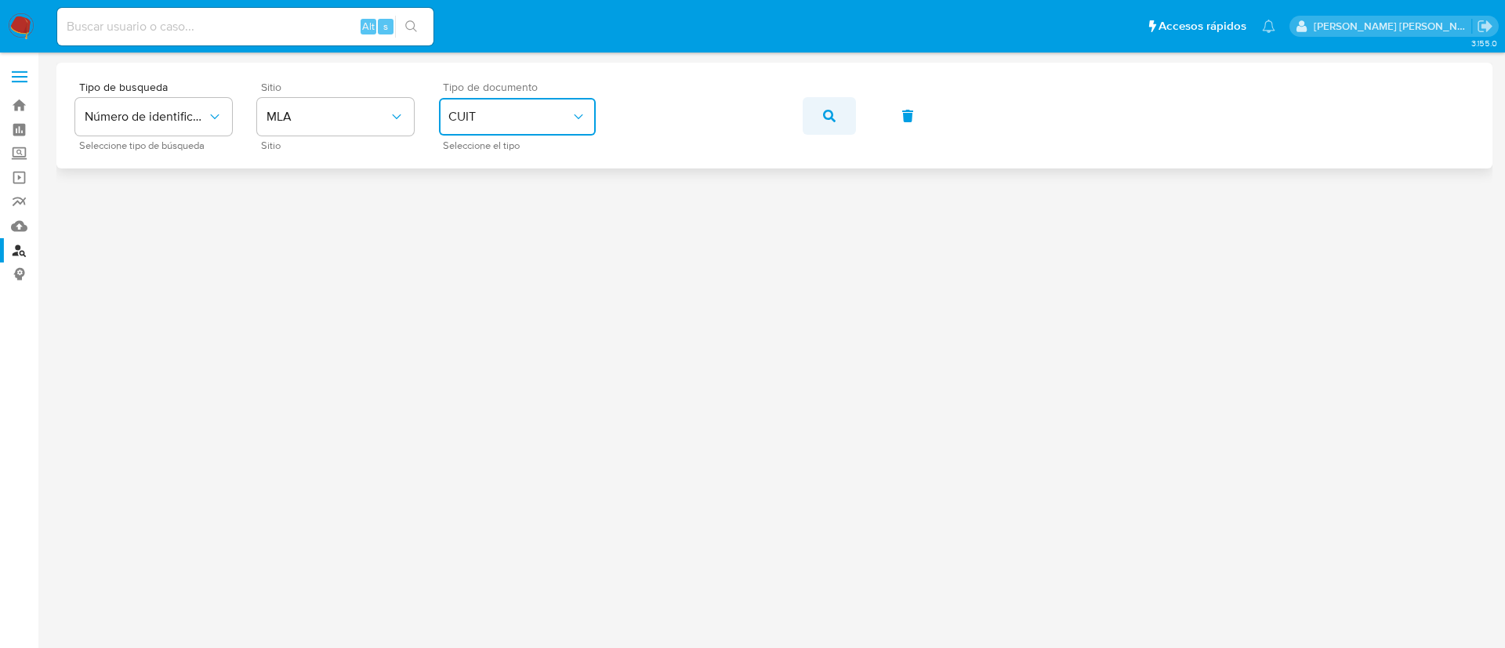
click at [815, 107] on button "button" at bounding box center [828, 116] width 53 height 38
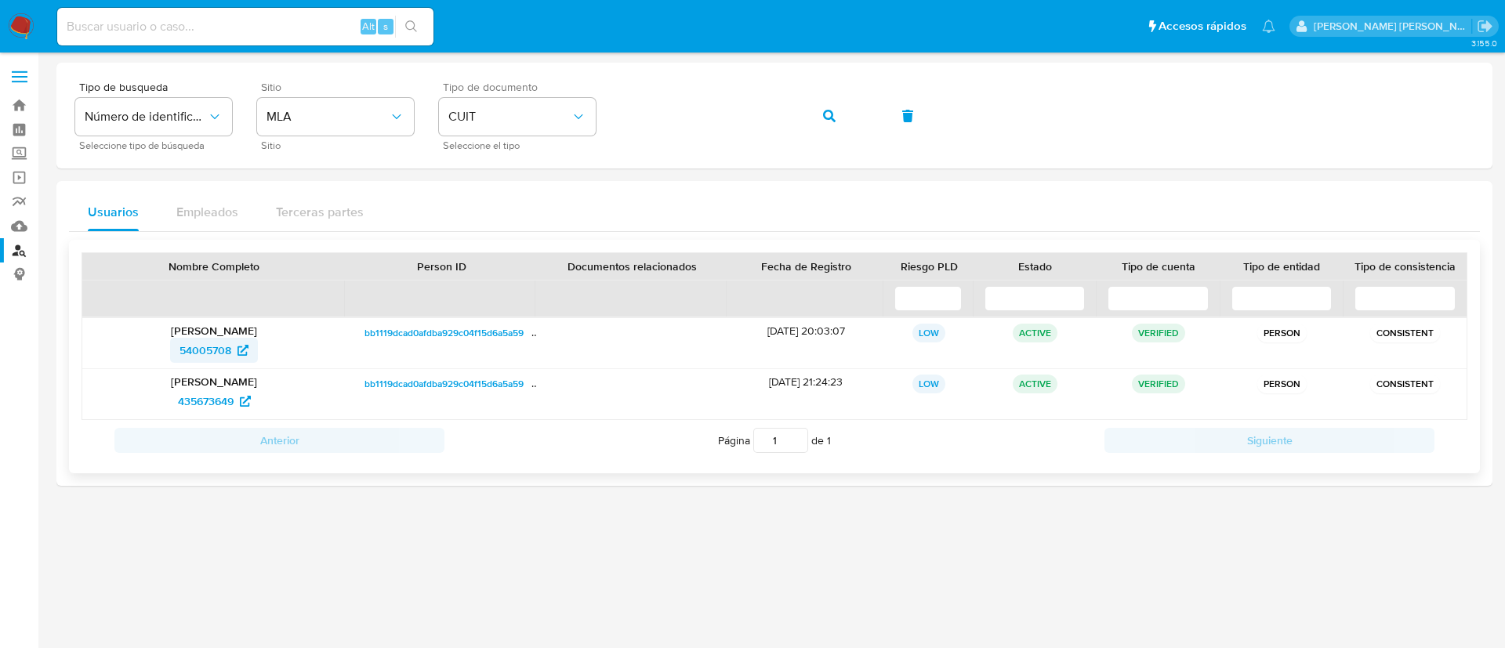
click at [201, 346] on span "54005708" at bounding box center [205, 350] width 52 height 25
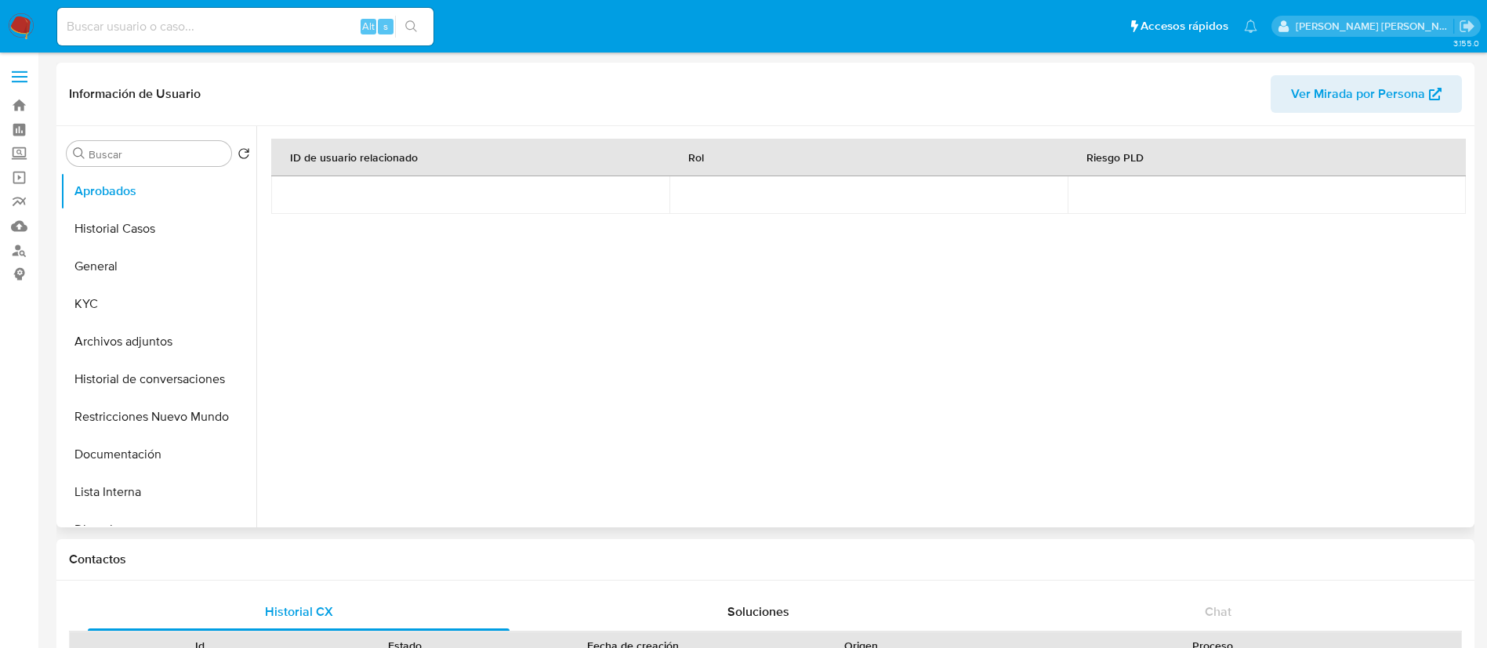
select select "10"
click at [115, 230] on button "Historial Casos" at bounding box center [151, 229] width 183 height 38
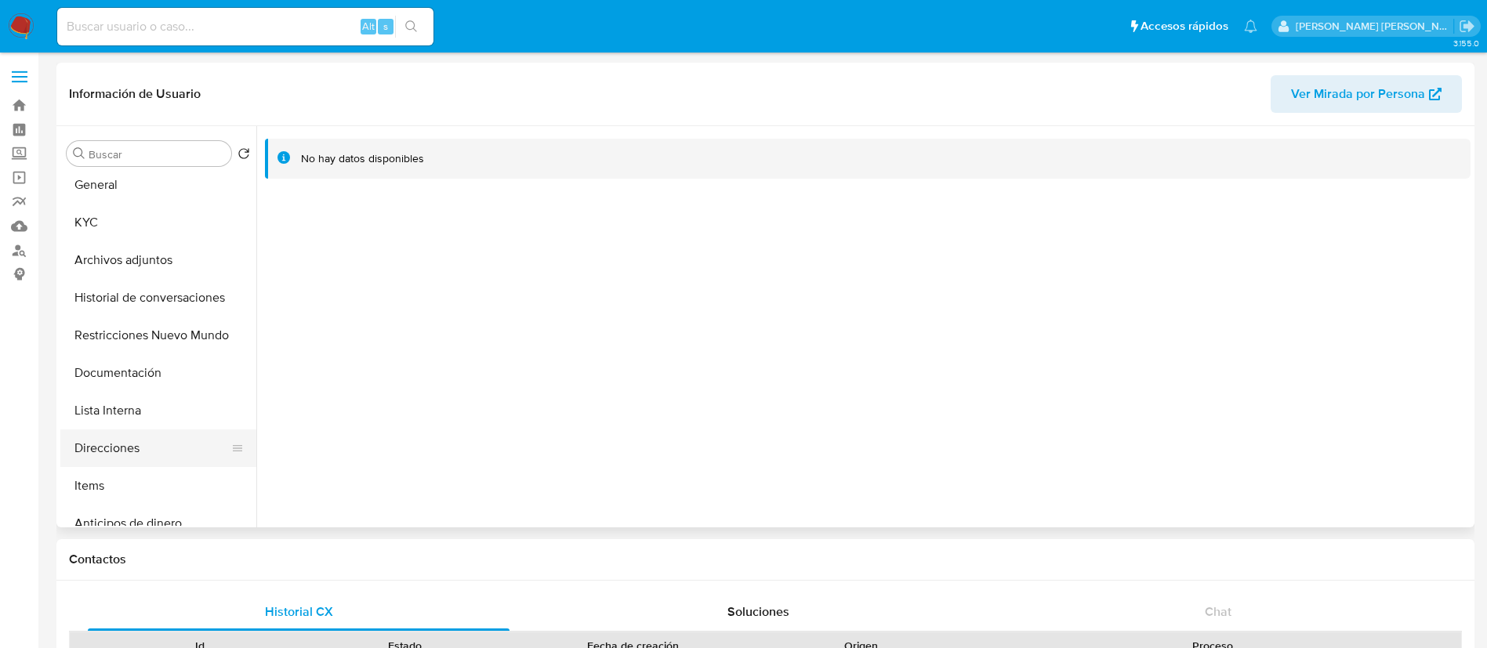
scroll to position [118, 0]
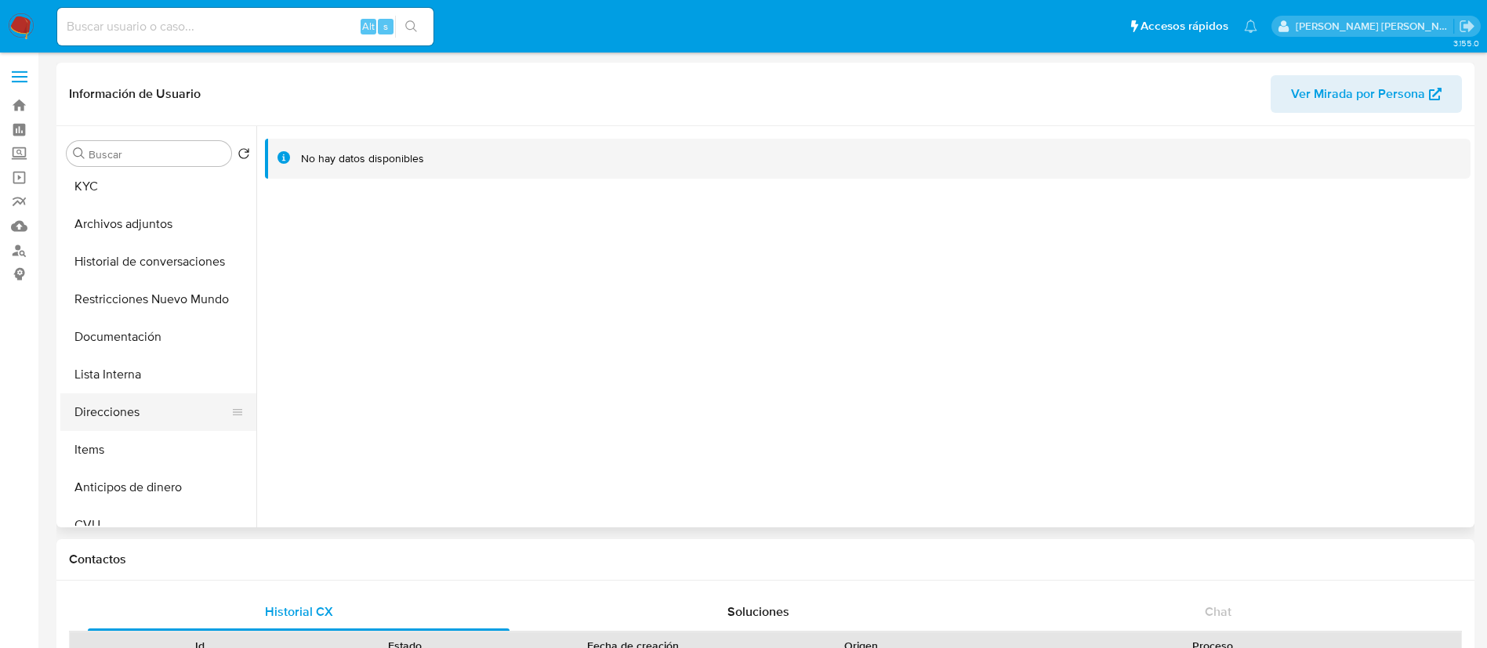
click at [129, 418] on button "Direcciones" at bounding box center [151, 412] width 183 height 38
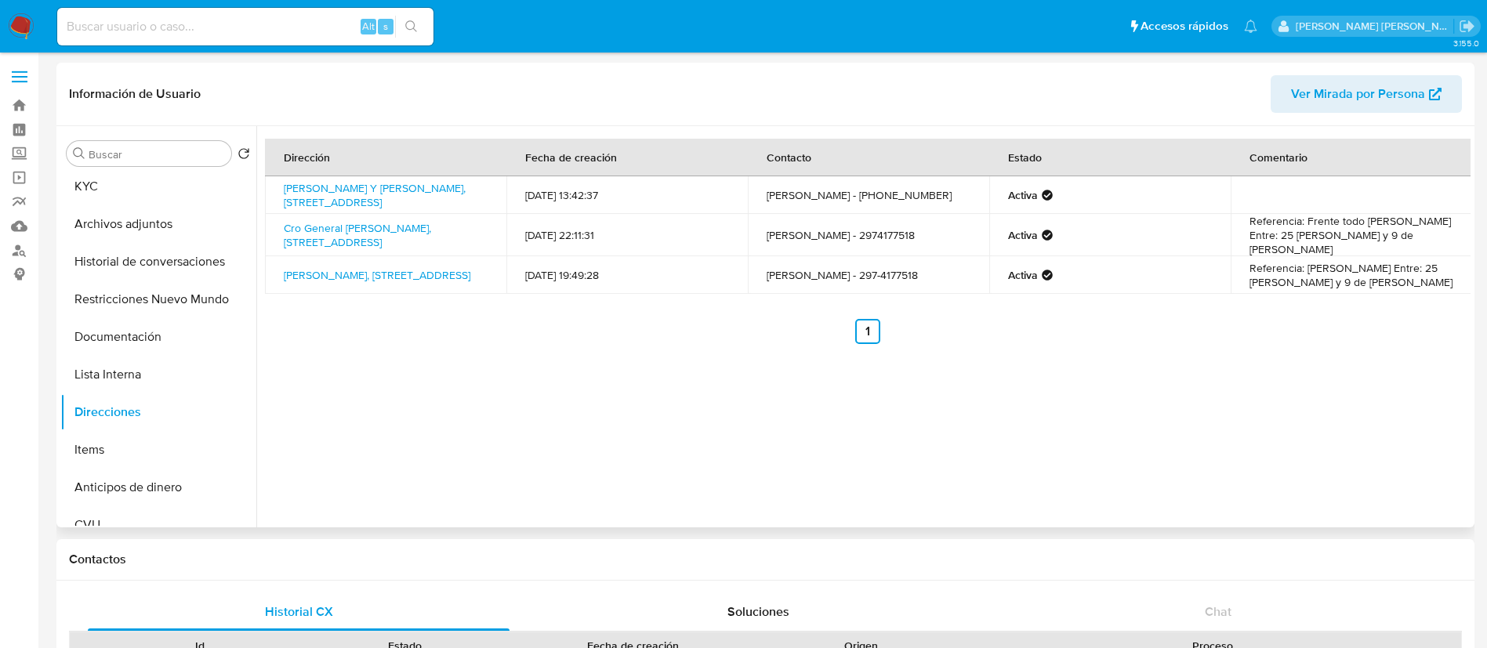
drag, startPoint x: 274, startPoint y: 187, endPoint x: 482, endPoint y: 197, distance: 207.9
click at [482, 197] on td "Simón De Alcazaba Y Sotomayor Sn, Camarones, Chubut, 9111, Argentina SN" at bounding box center [385, 195] width 241 height 38
copy link "Simón De Alcazaba Y Sotomayor Sn, Camarones, Chubut, 9111, Argentina SN"
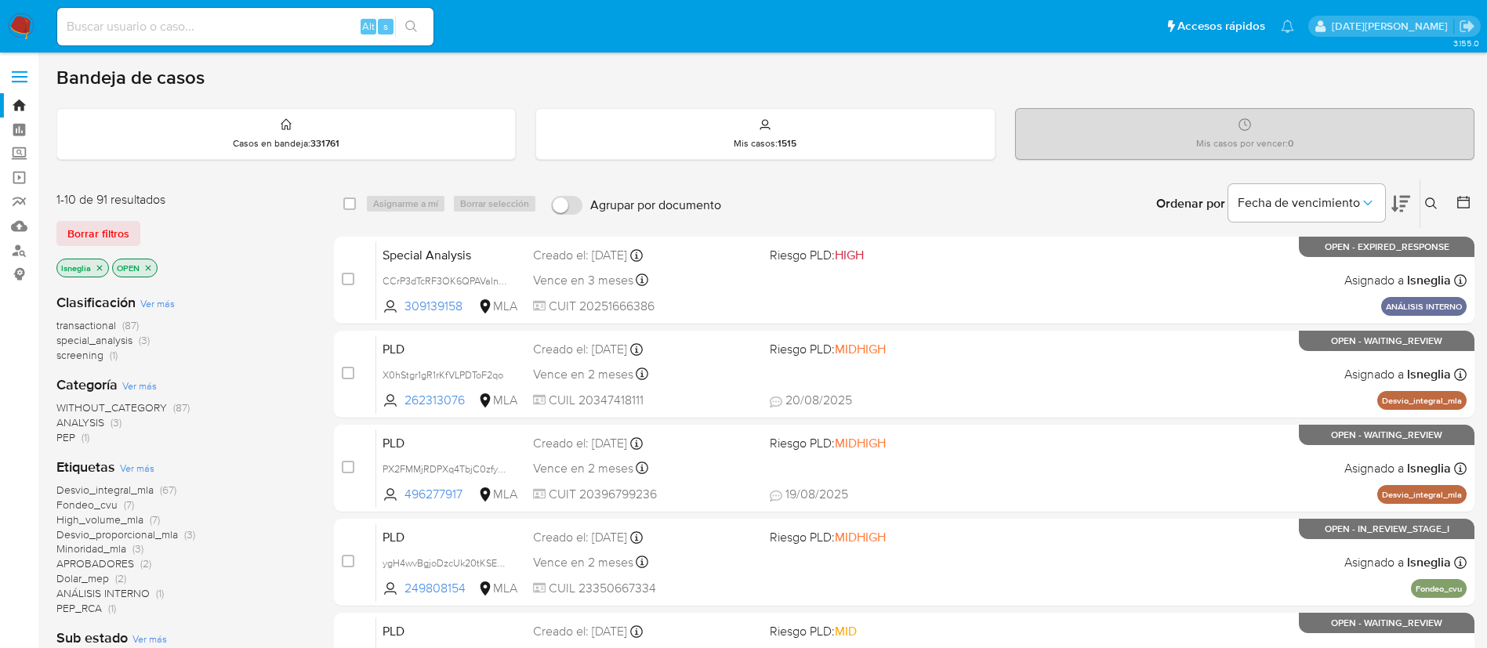
click at [1426, 205] on icon at bounding box center [1431, 203] width 13 height 13
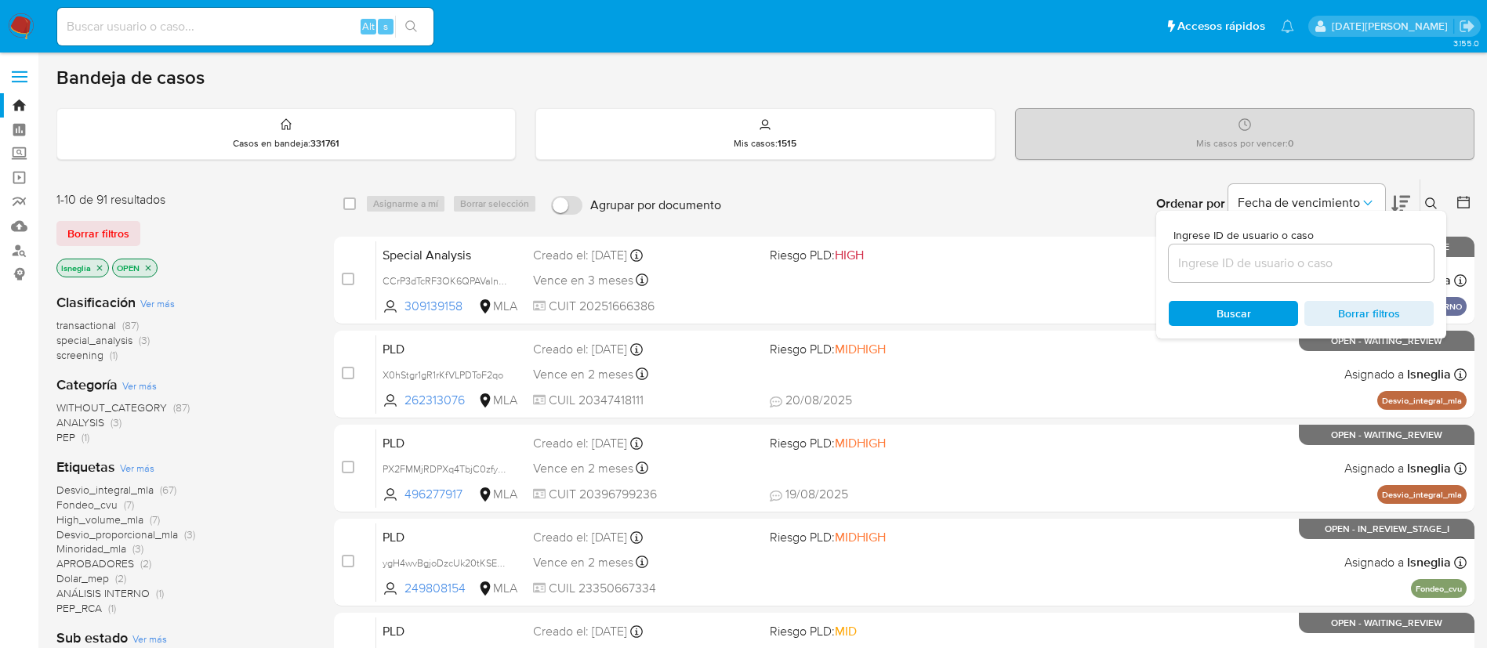
click at [1250, 258] on input at bounding box center [1300, 263] width 265 height 20
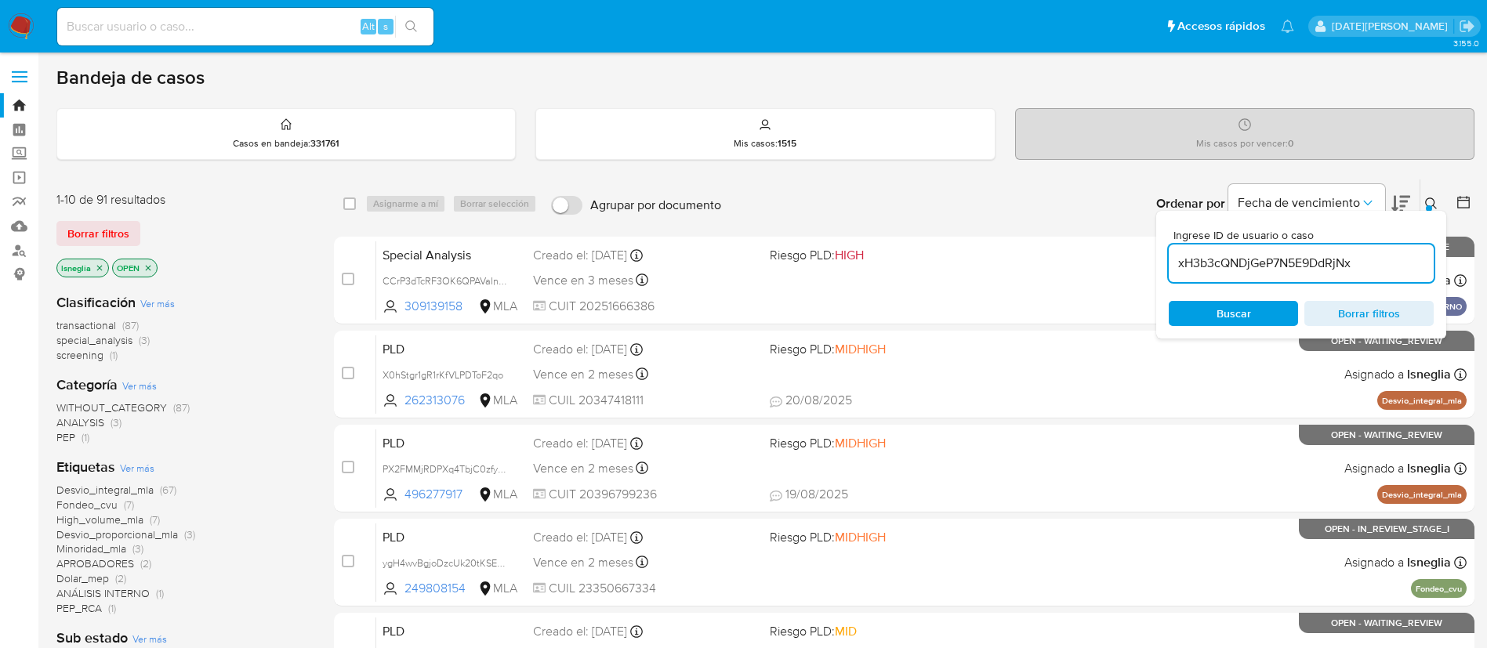
type input "xH3b3cQNDjGeP7N5E9DdRjNx"
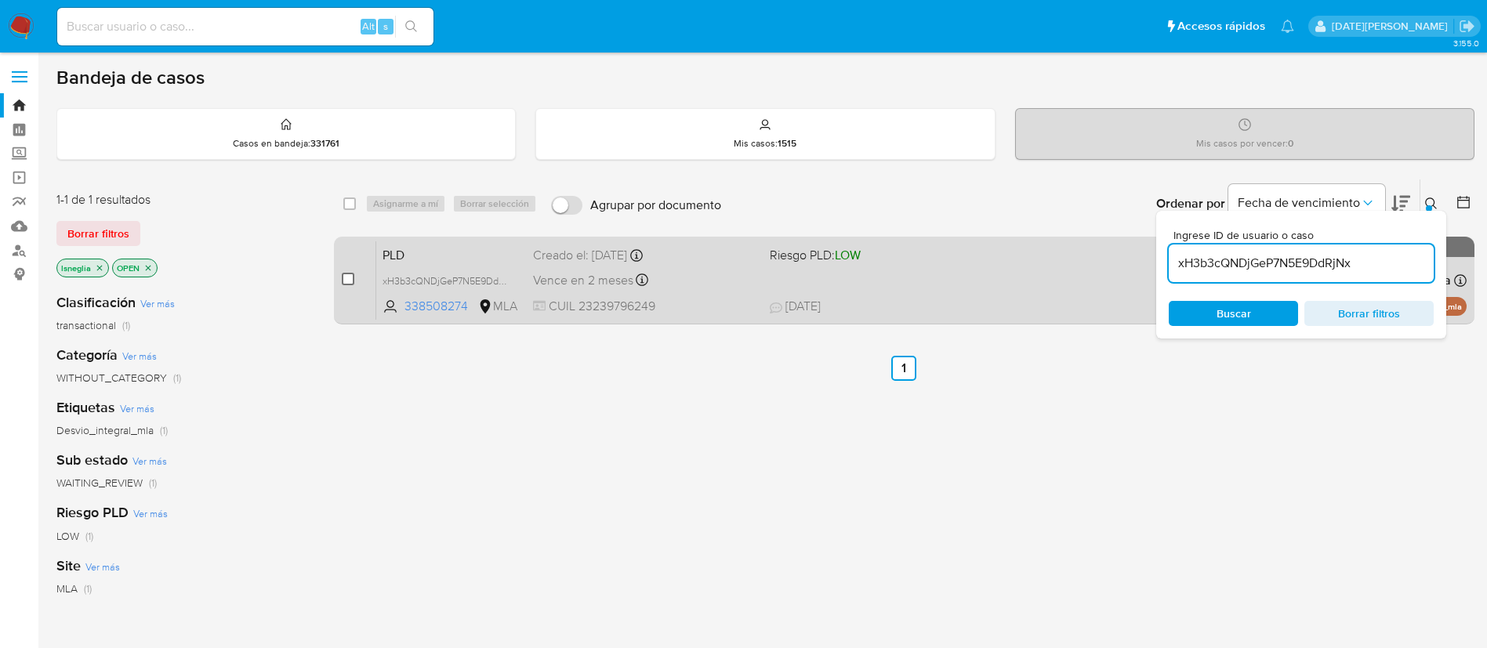
click at [348, 277] on input "checkbox" at bounding box center [348, 279] width 13 height 13
checkbox input "true"
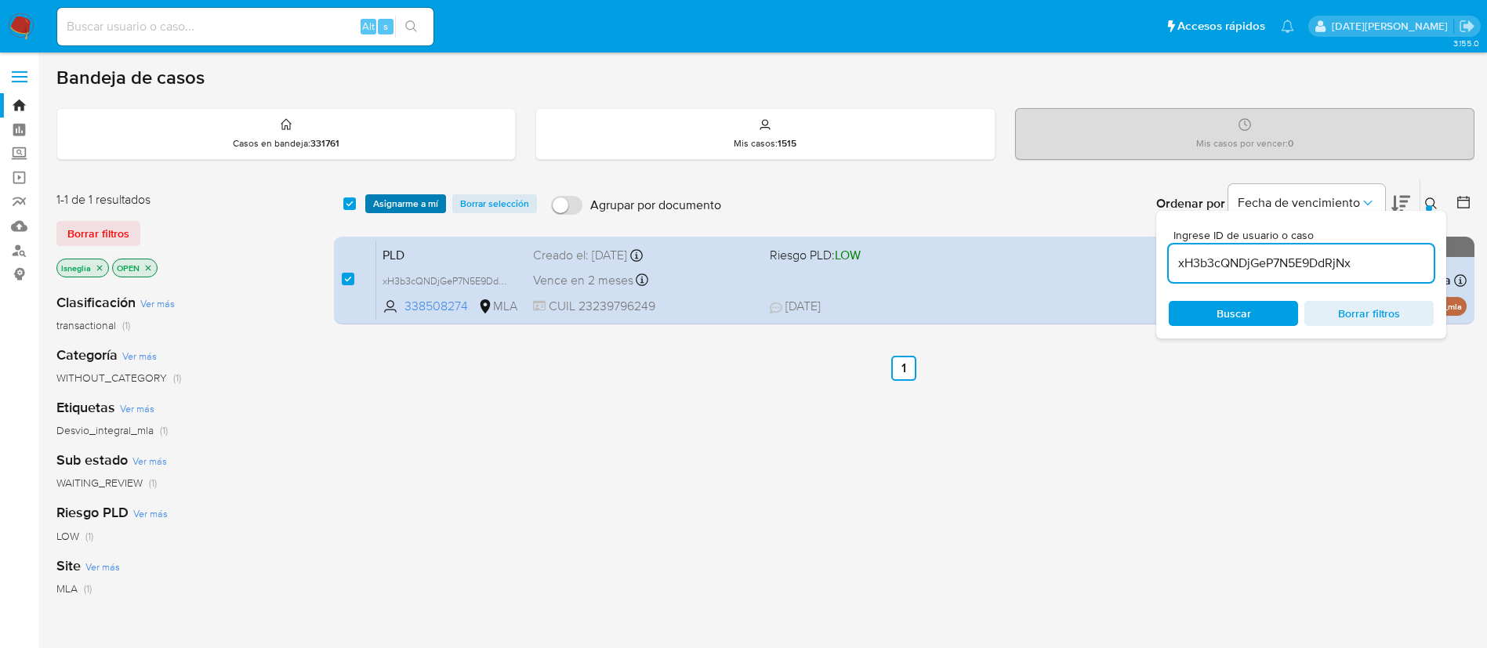
click at [426, 196] on span "Asignarme a mí" at bounding box center [405, 204] width 65 height 16
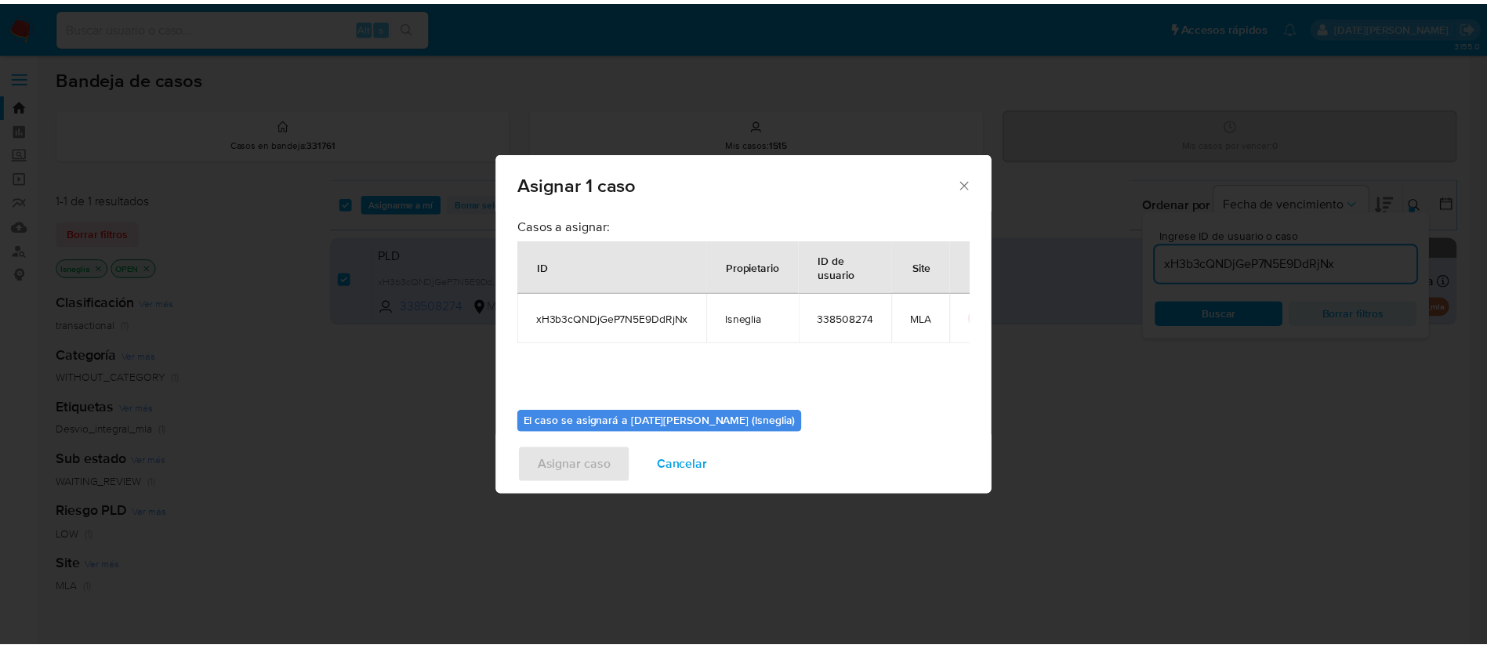
scroll to position [82, 0]
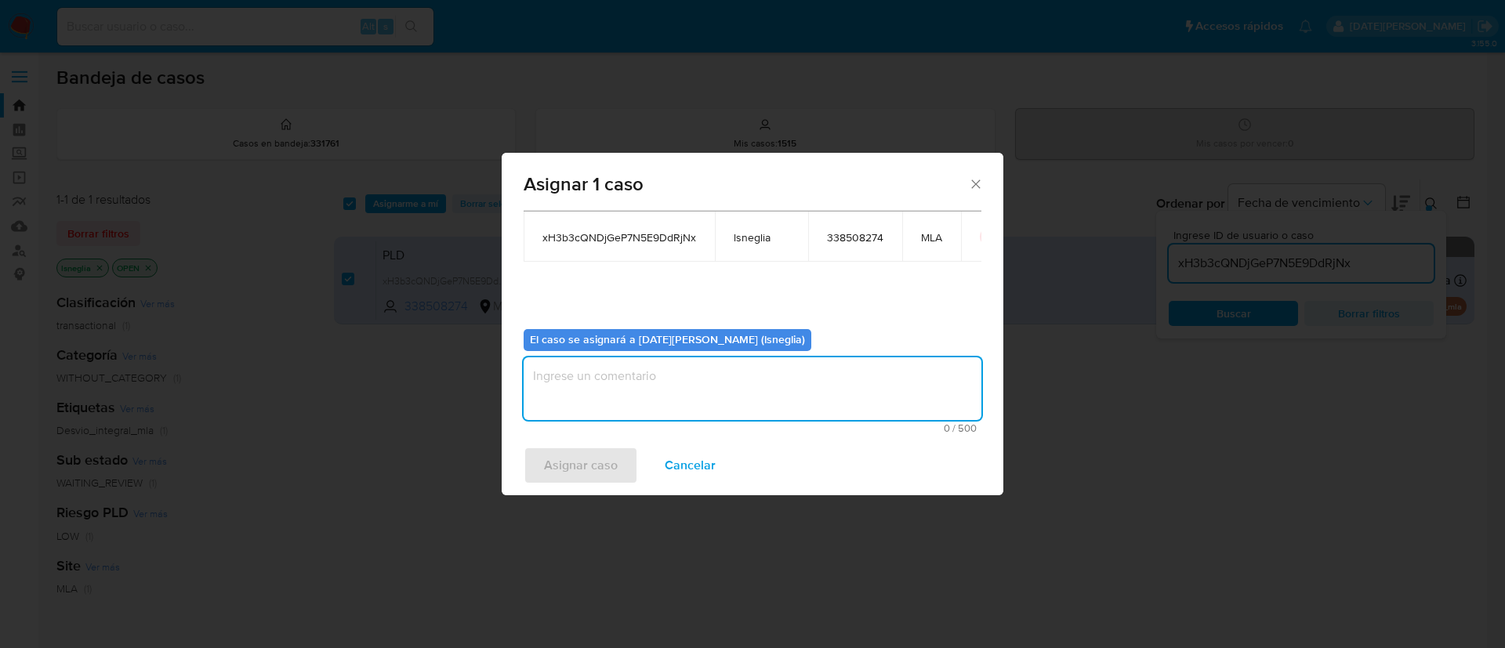
click at [637, 387] on textarea "assign-modal" at bounding box center [753, 388] width 458 height 63
type textarea "."
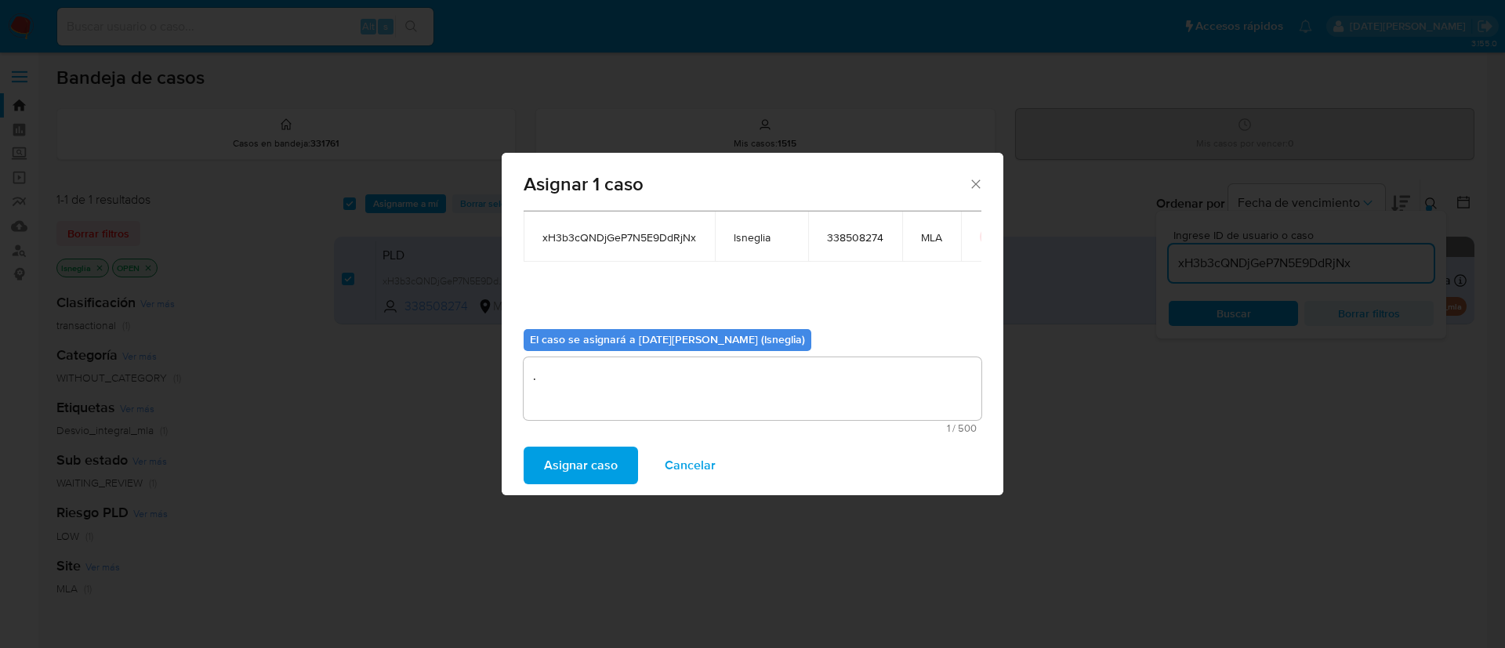
click at [597, 448] on span "Asignar caso" at bounding box center [581, 465] width 74 height 34
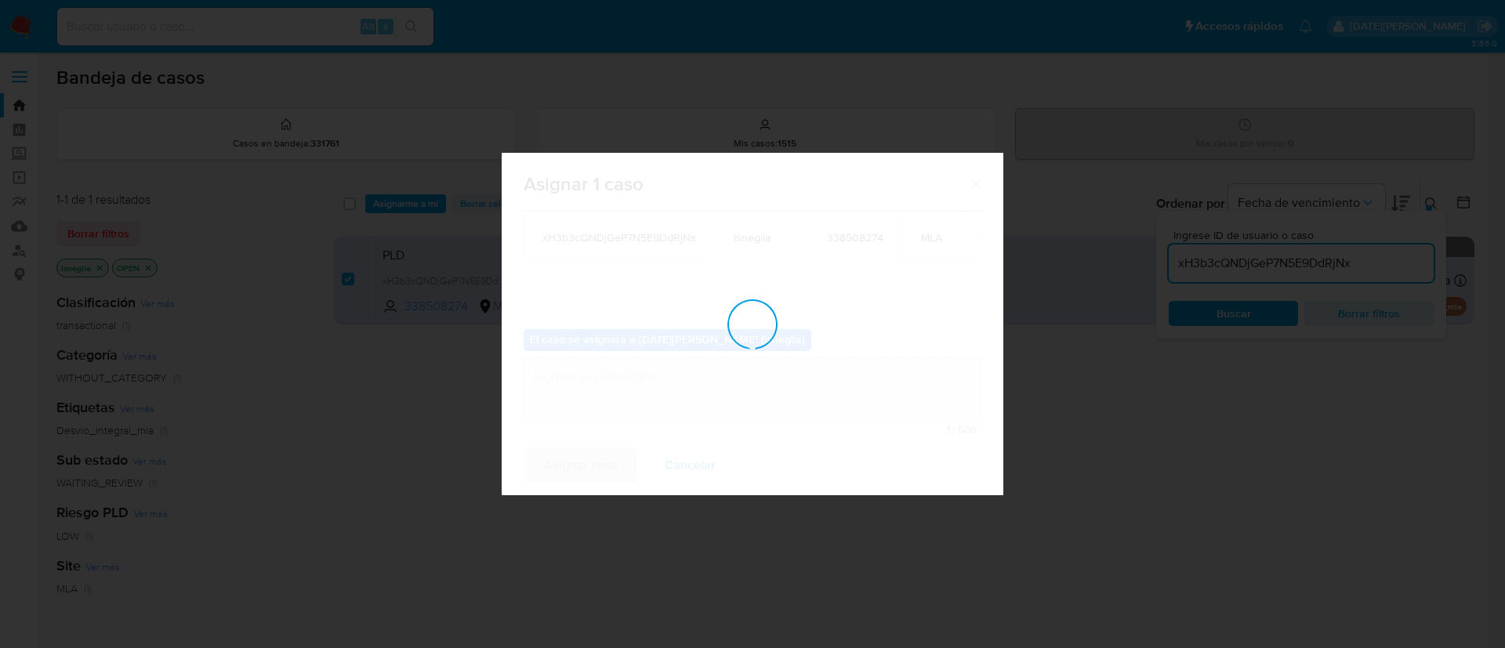
checkbox input "false"
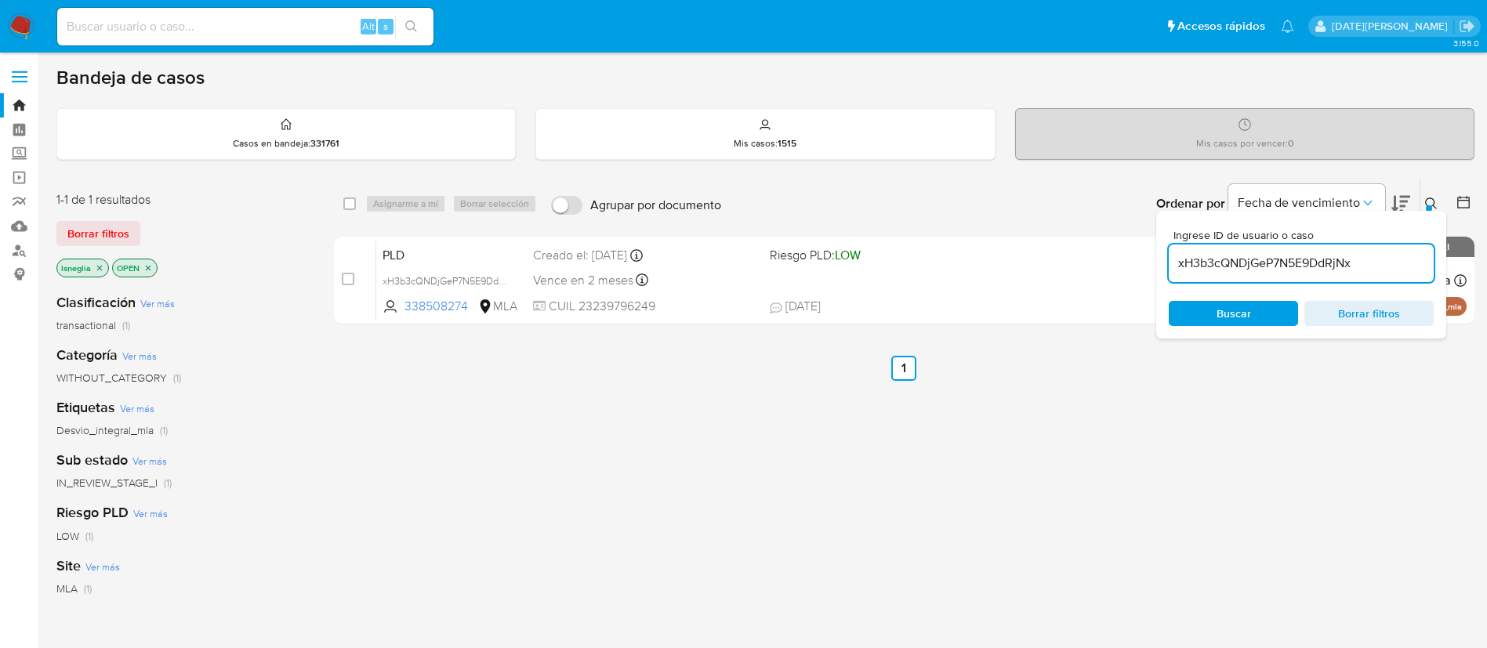
click at [1427, 197] on icon at bounding box center [1431, 203] width 13 height 13
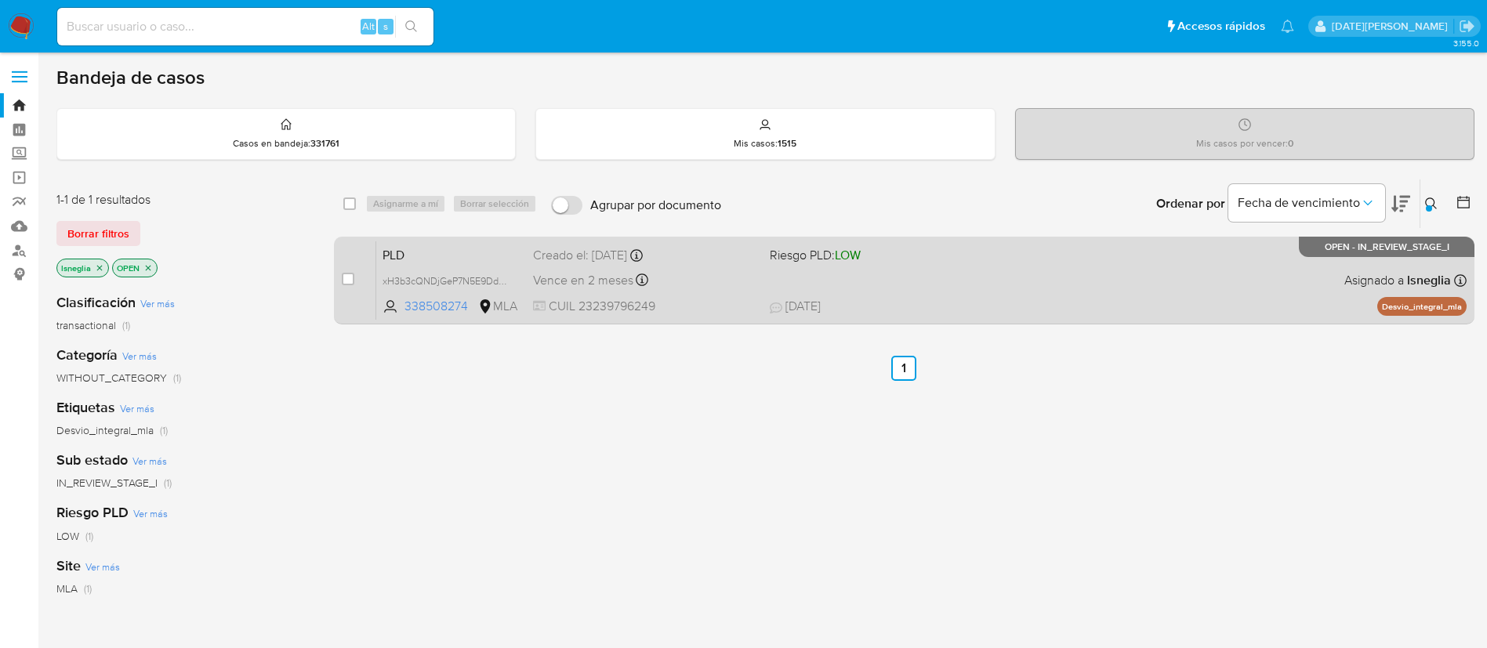
click at [452, 253] on span "PLD" at bounding box center [451, 254] width 138 height 20
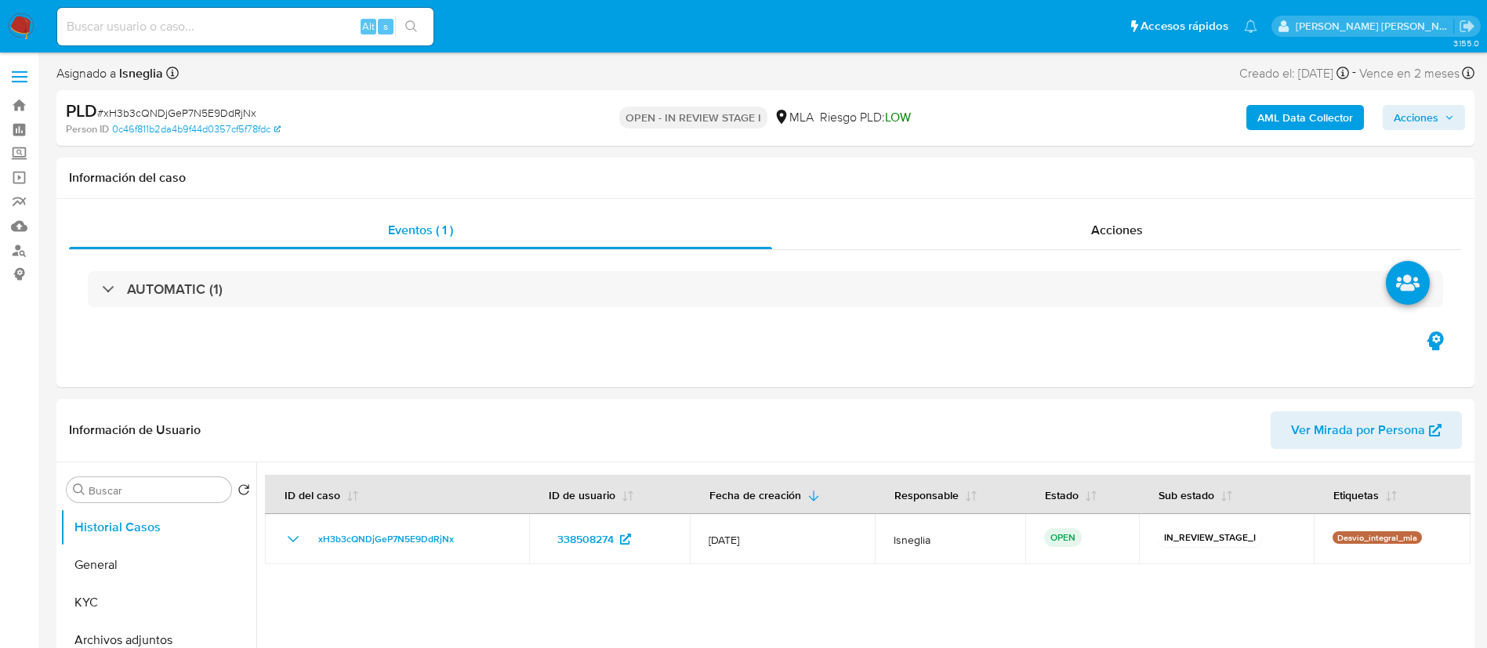
select select "10"
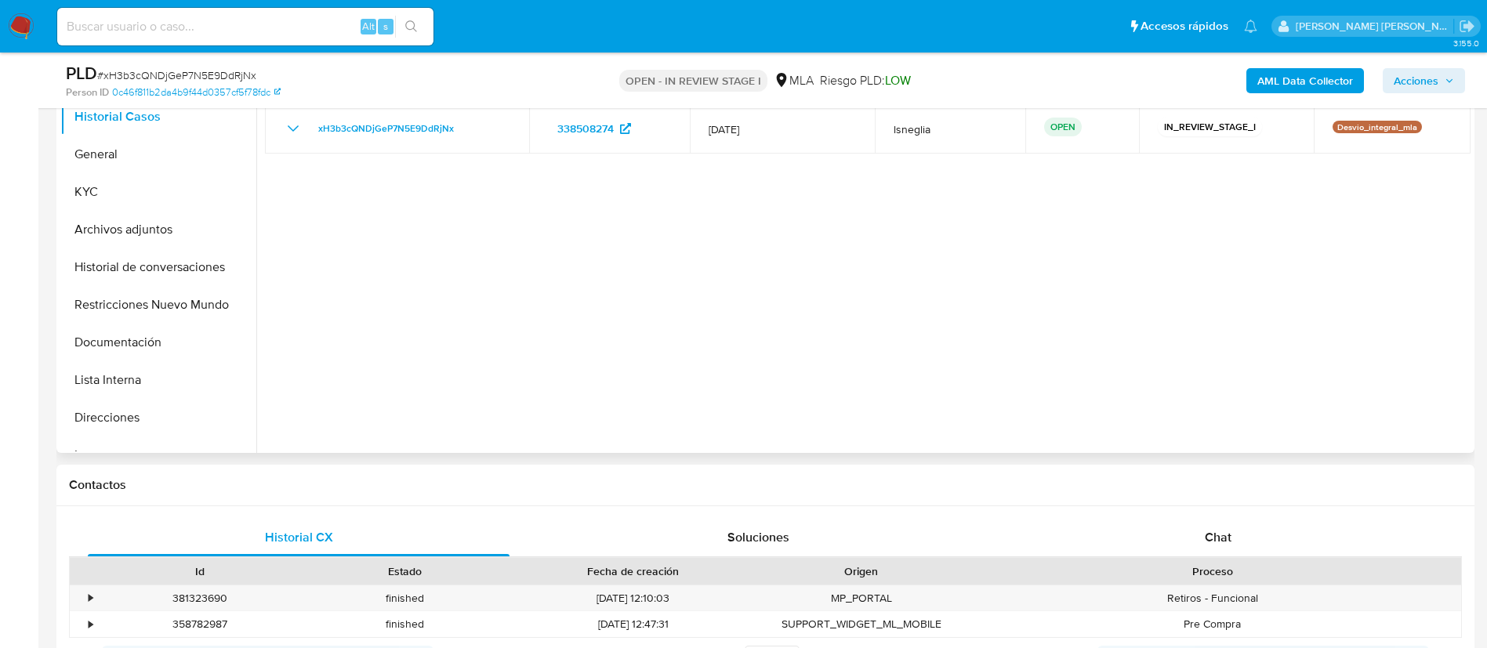
scroll to position [470, 0]
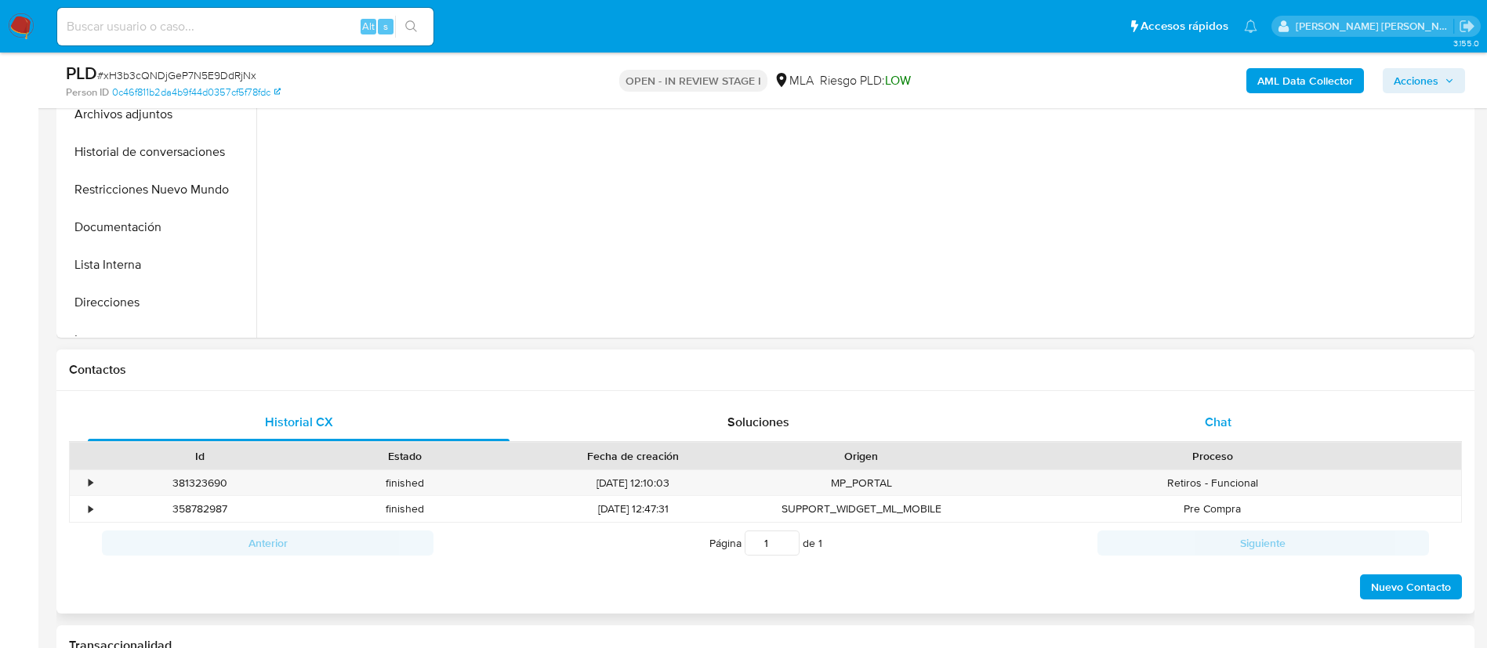
click at [1237, 414] on div "Chat" at bounding box center [1218, 423] width 422 height 38
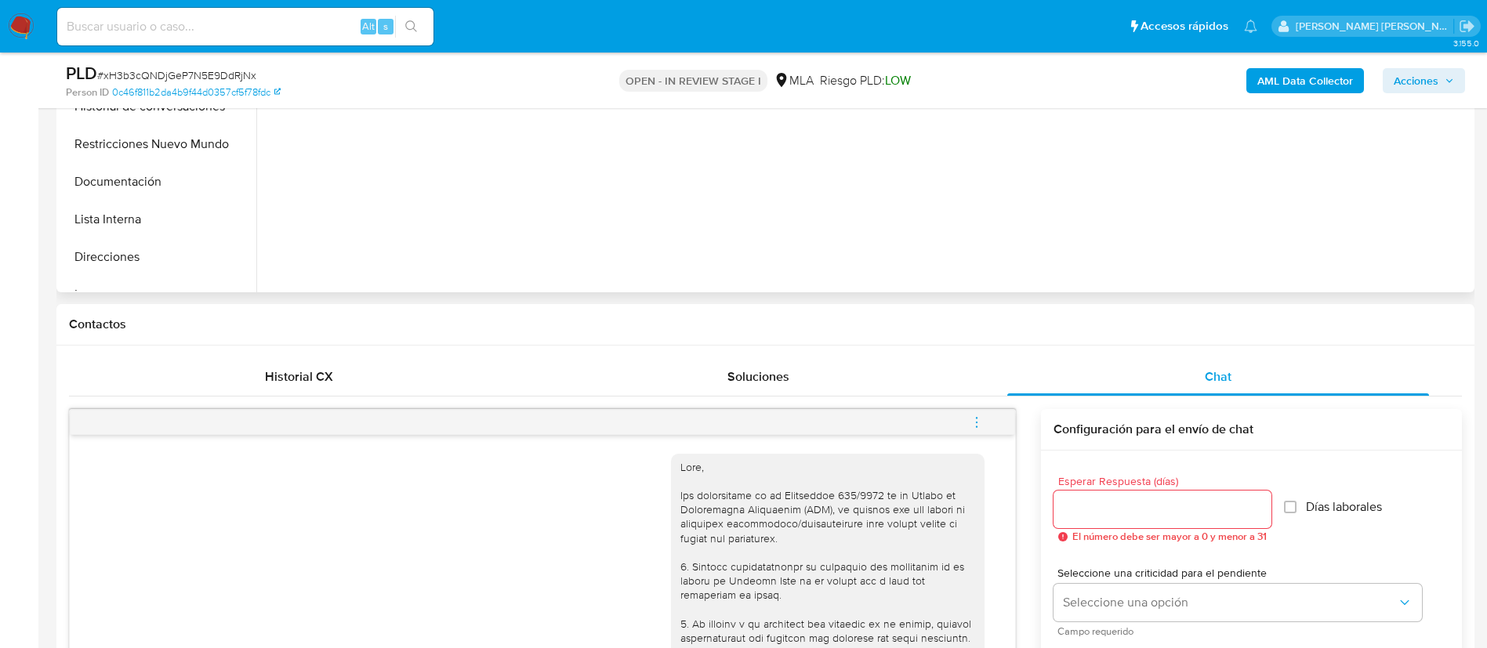
scroll to position [235, 0]
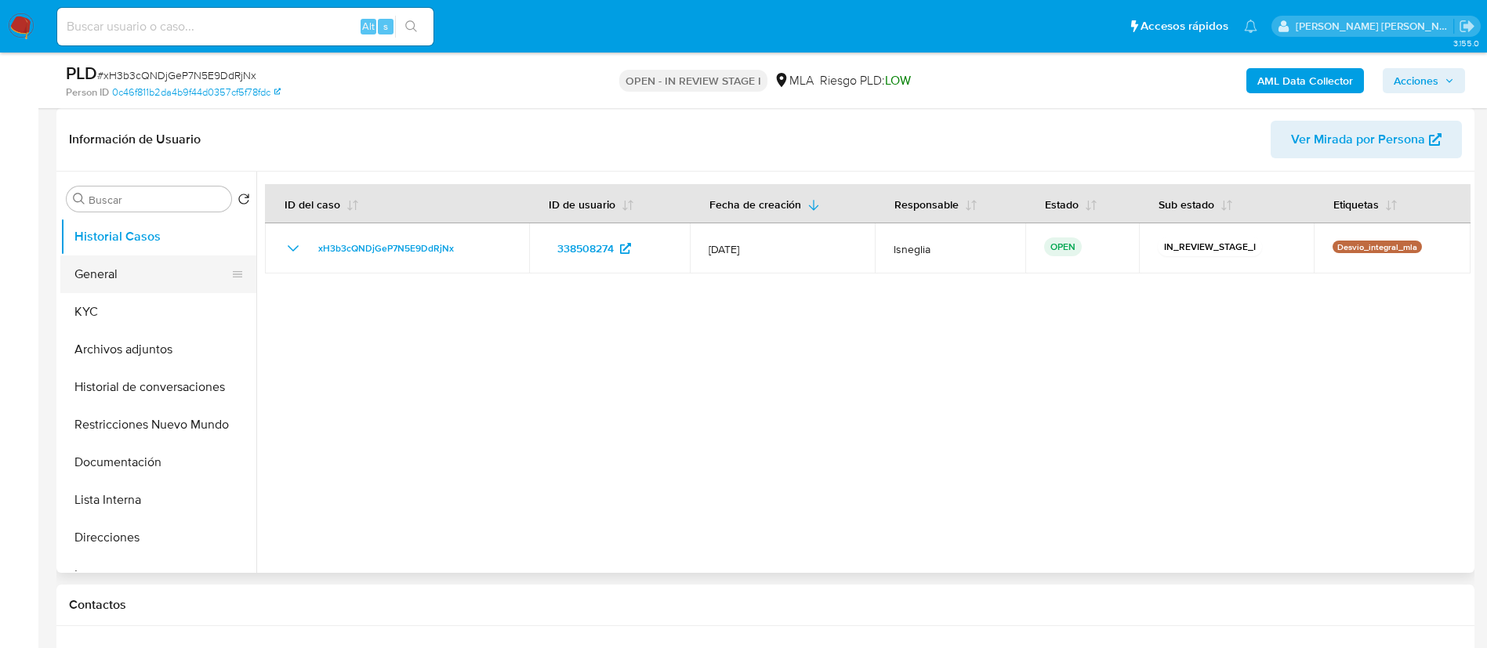
click at [114, 288] on button "General" at bounding box center [151, 274] width 183 height 38
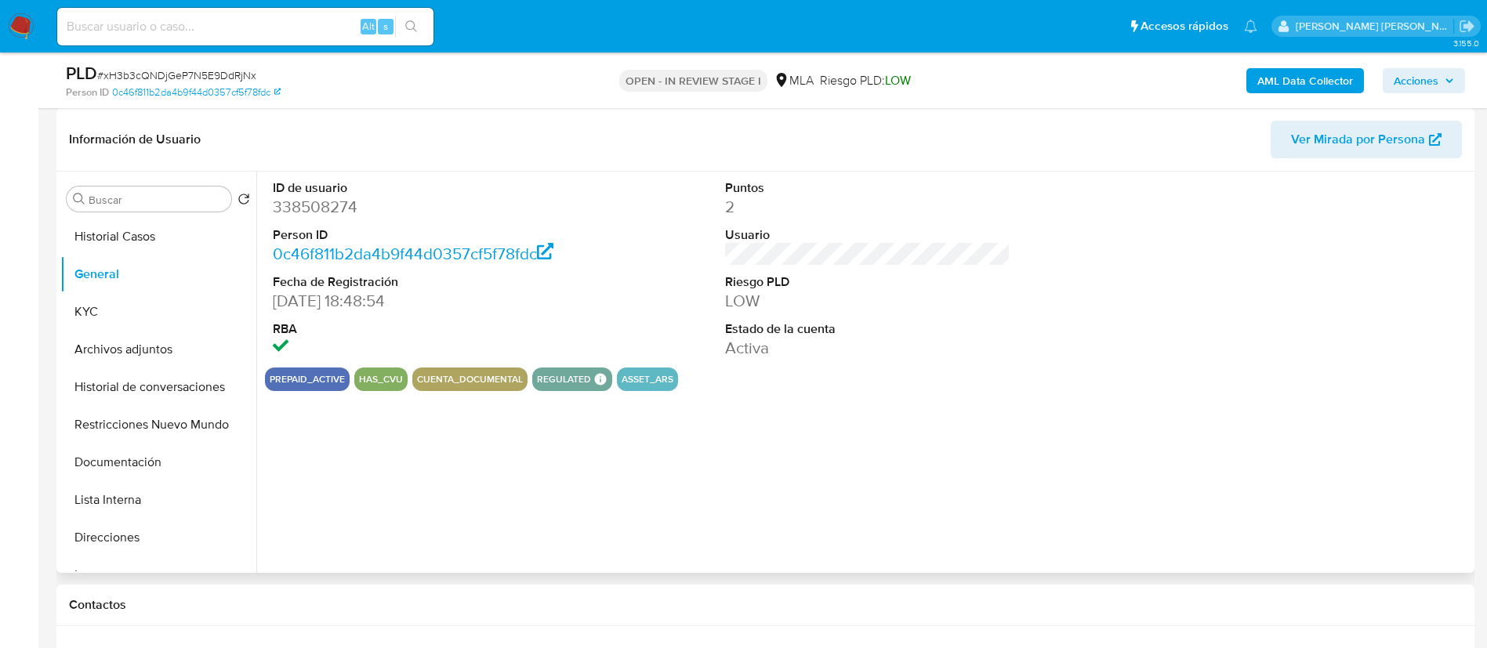
click at [305, 204] on dd "338508274" at bounding box center [416, 207] width 286 height 22
copy dd "338508274"
click at [321, 209] on dd "338508274" at bounding box center [416, 207] width 286 height 22
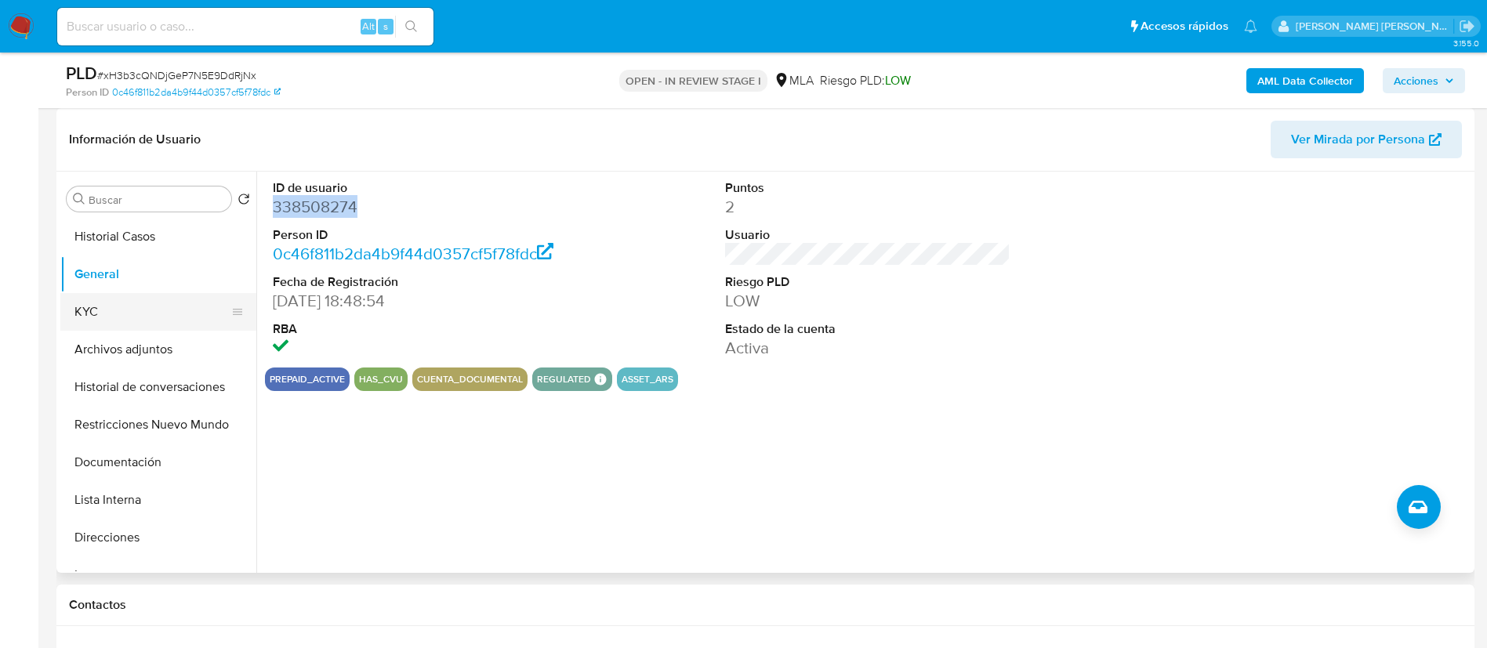
click at [125, 311] on button "KYC" at bounding box center [151, 312] width 183 height 38
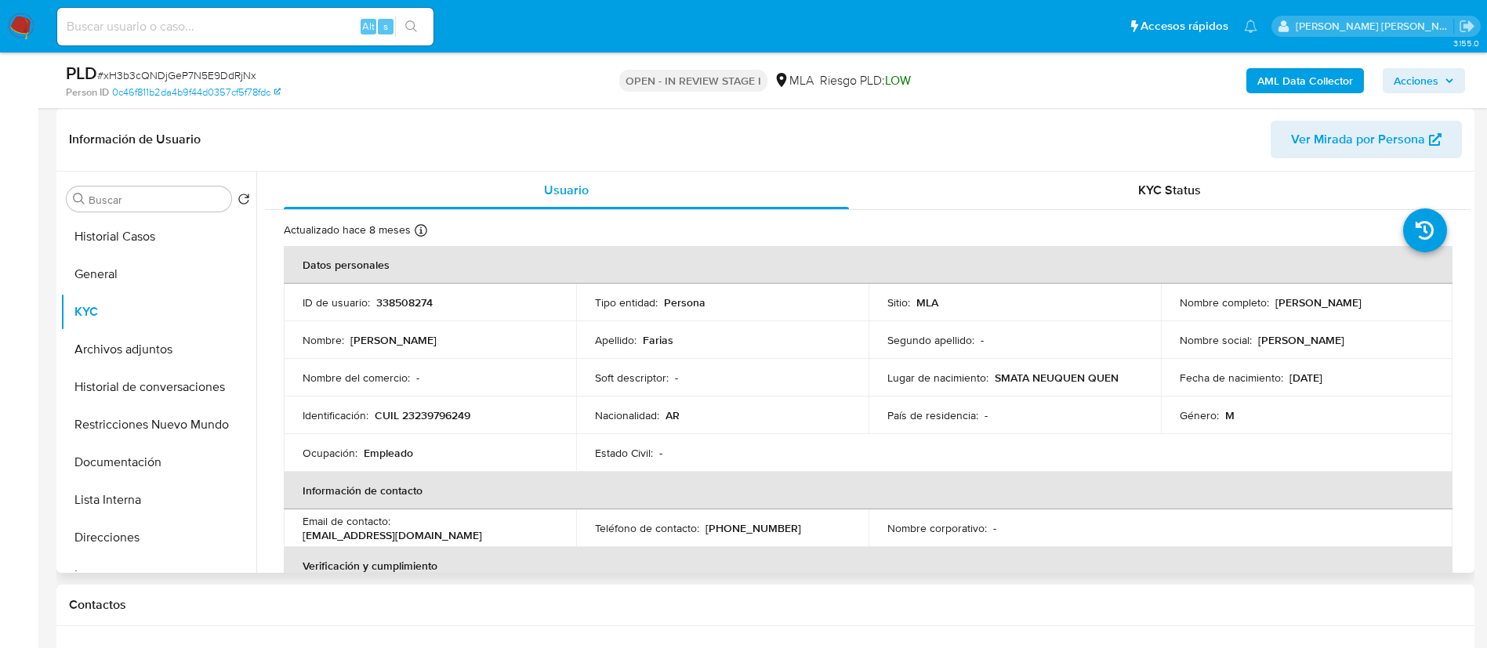
drag, startPoint x: 1272, startPoint y: 299, endPoint x: 1382, endPoint y: 305, distance: 109.9
click at [1382, 305] on div "Nombre completo : Esteban Ricardo Farias" at bounding box center [1306, 302] width 255 height 14
click at [1324, 300] on p "Esteban Ricardo Farias" at bounding box center [1318, 302] width 86 height 14
click at [1275, 303] on p "Esteban Ricardo Farias" at bounding box center [1318, 302] width 86 height 14
drag, startPoint x: 1273, startPoint y: 303, endPoint x: 1367, endPoint y: 306, distance: 94.1
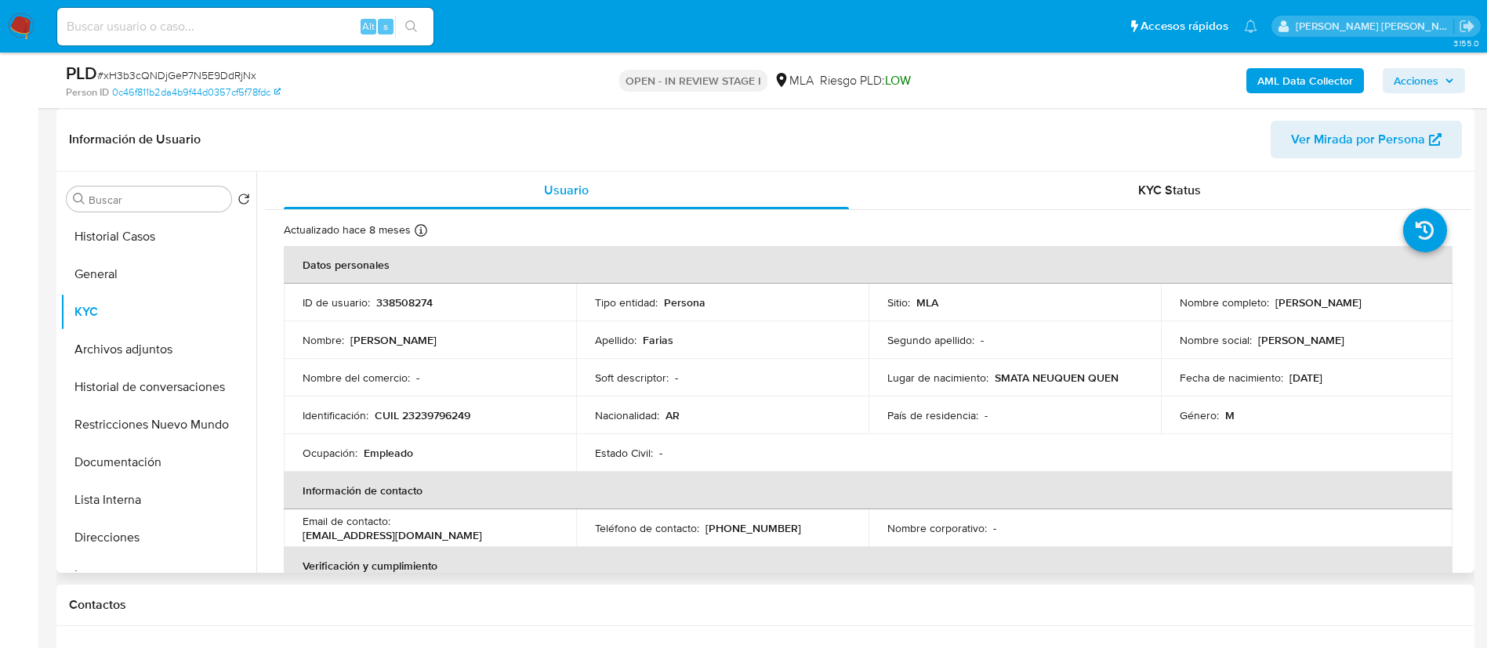
click at [1361, 306] on p "Esteban Ricardo Farias" at bounding box center [1318, 302] width 86 height 14
copy p "Esteban Ricardo Farias"
drag, startPoint x: 375, startPoint y: 415, endPoint x: 513, endPoint y: 407, distance: 137.4
click at [513, 407] on td "Identificación : CUIL 23239796249" at bounding box center [430, 416] width 292 height 38
copy p "CUIL 23239796249"
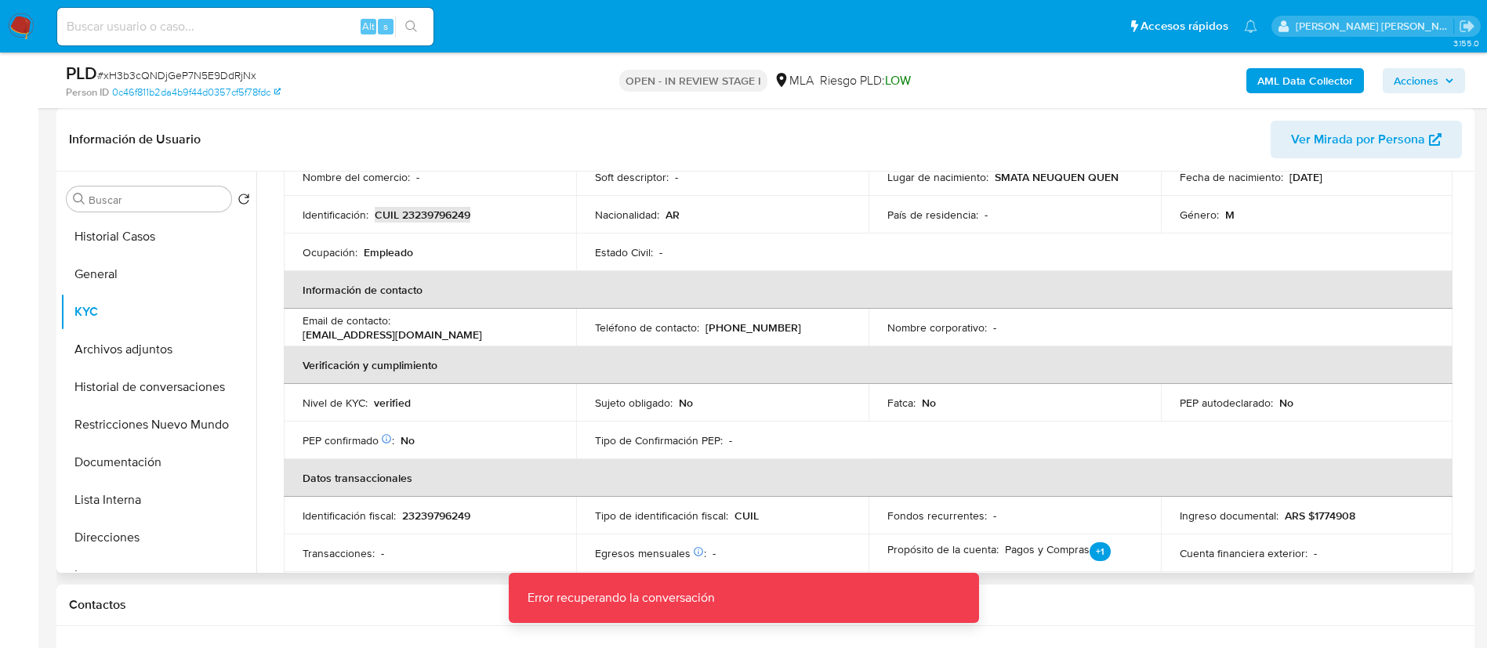
scroll to position [90, 0]
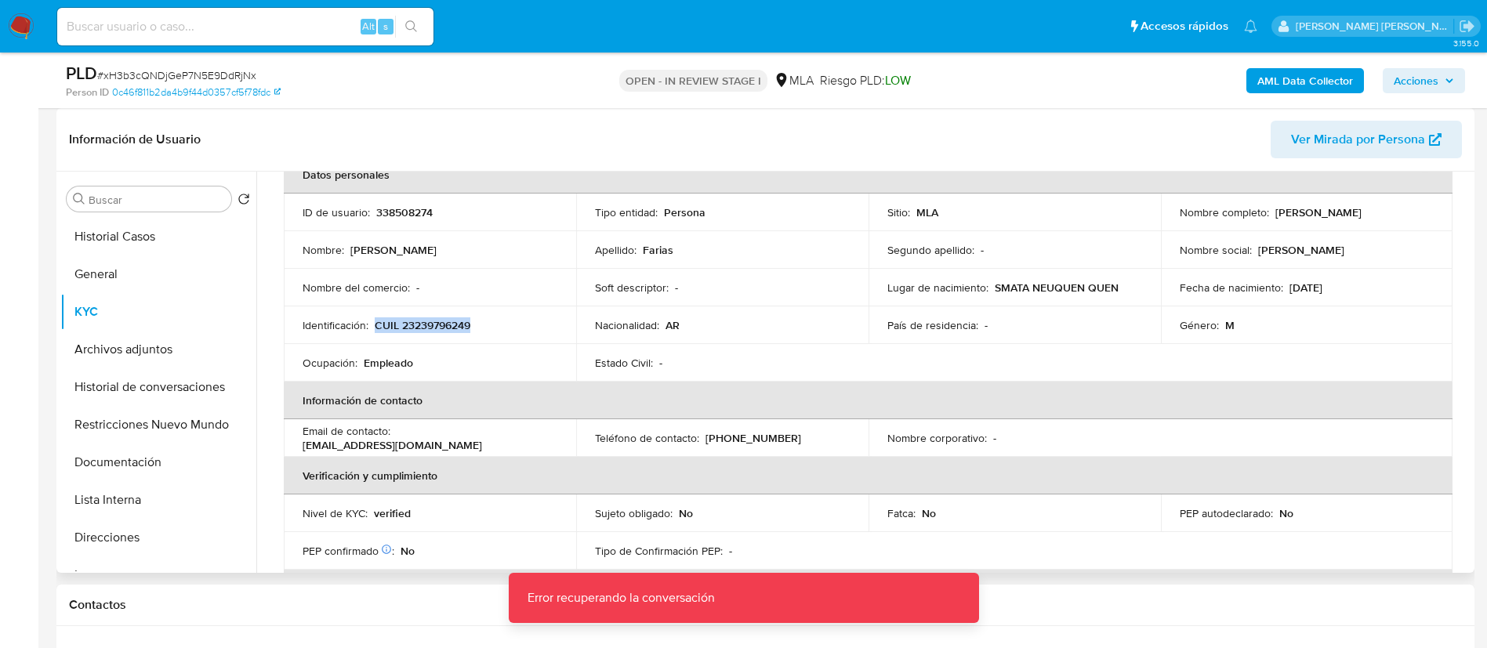
click at [430, 328] on p "CUIL 23239796249" at bounding box center [423, 325] width 96 height 14
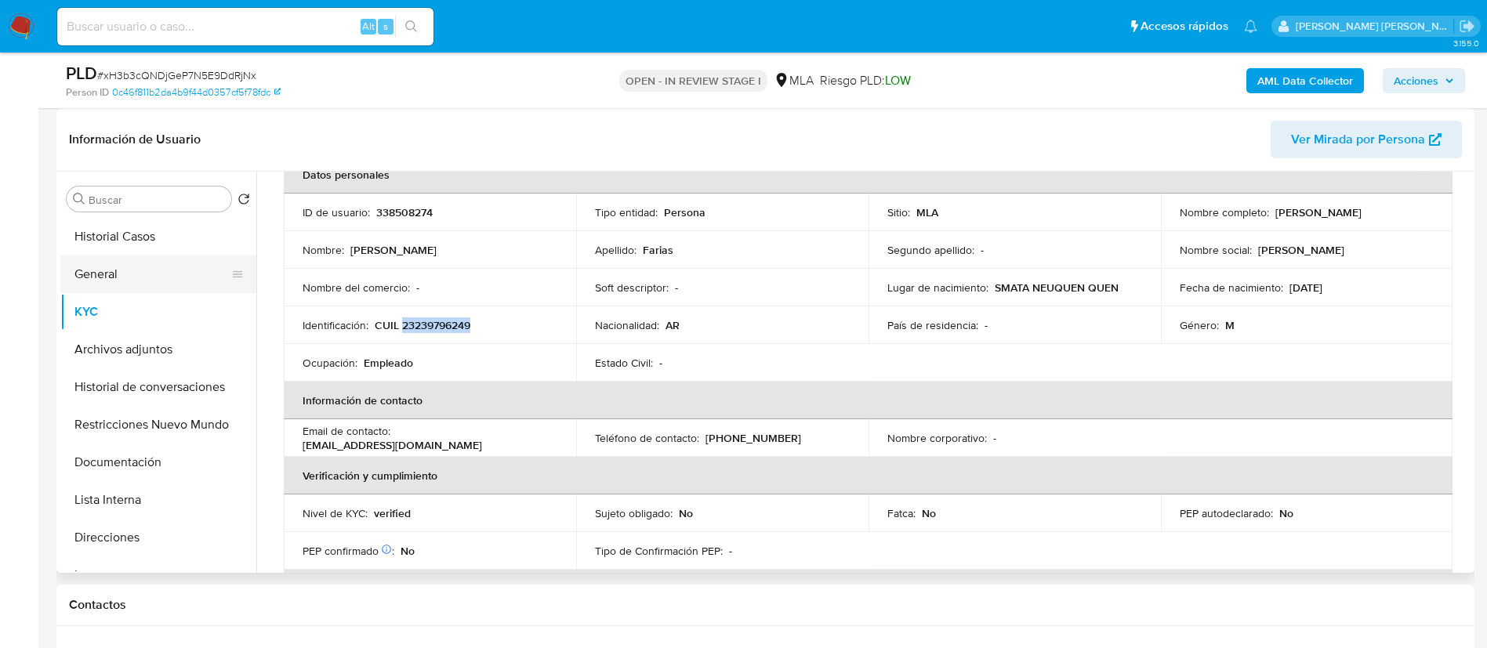
click at [162, 268] on button "General" at bounding box center [151, 274] width 183 height 38
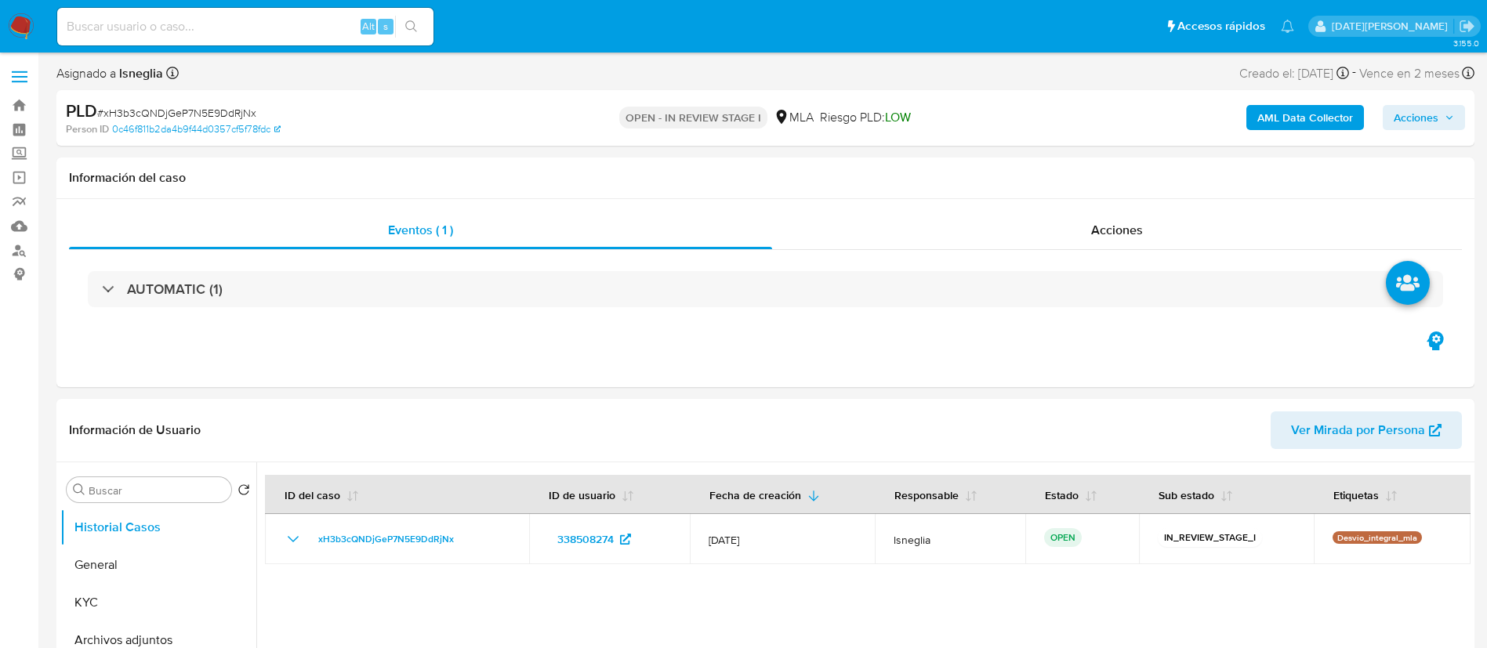
select select "10"
click at [102, 579] on button "General" at bounding box center [151, 565] width 183 height 38
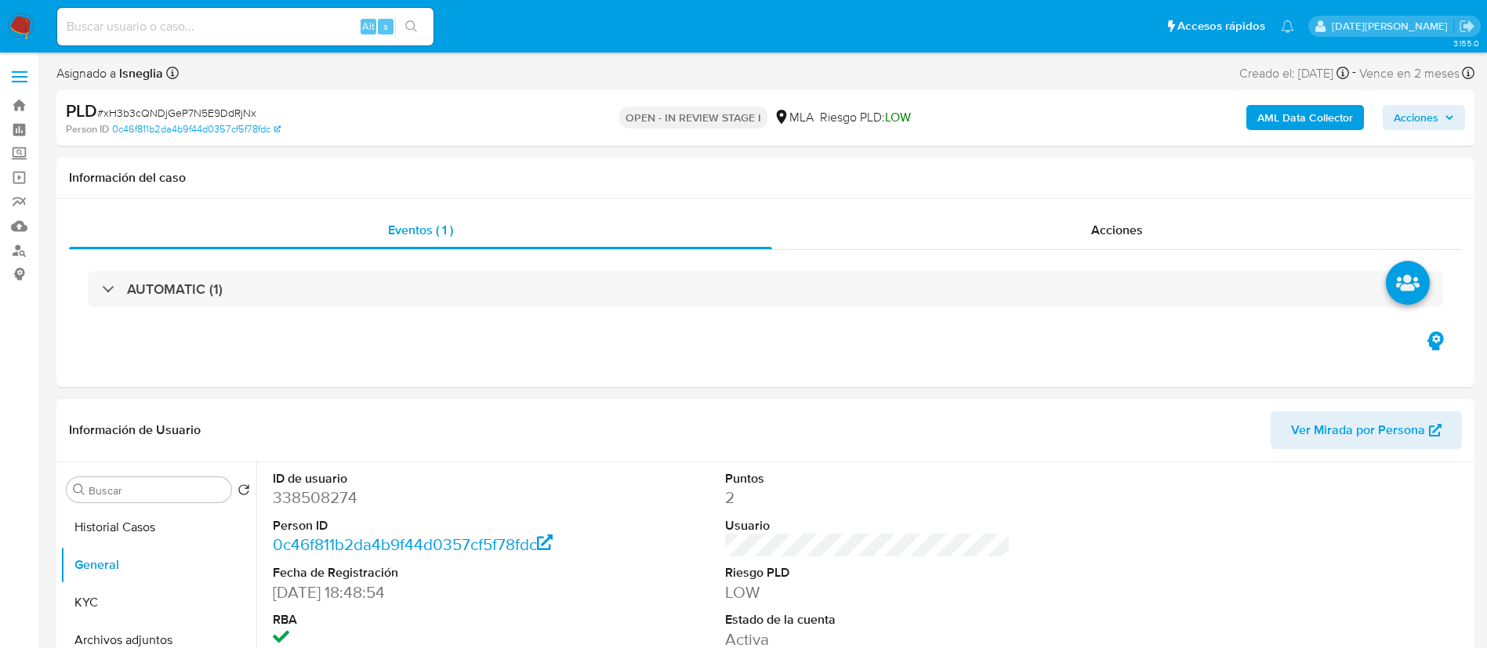
click at [324, 482] on dt "ID de usuario" at bounding box center [416, 478] width 286 height 17
click at [329, 495] on dd "338508274" at bounding box center [416, 498] width 286 height 22
copy dd "338508274"
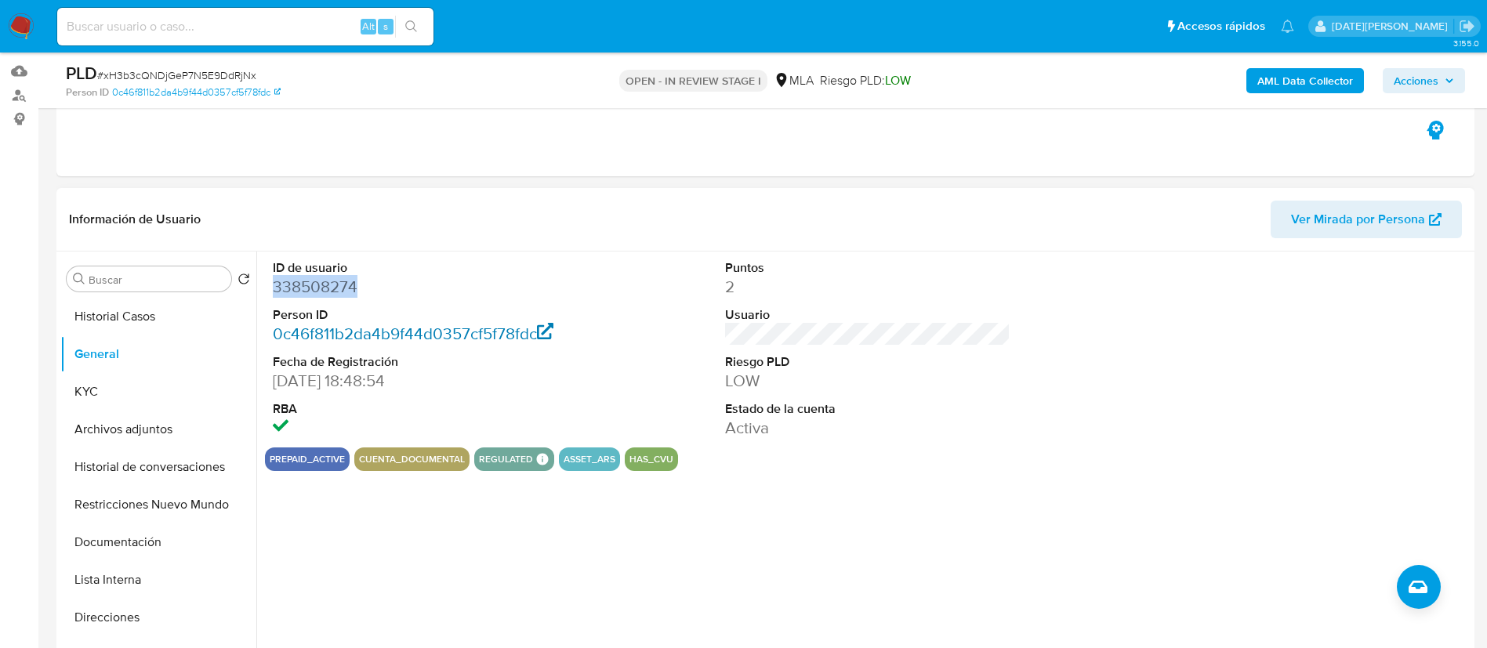
scroll to position [235, 0]
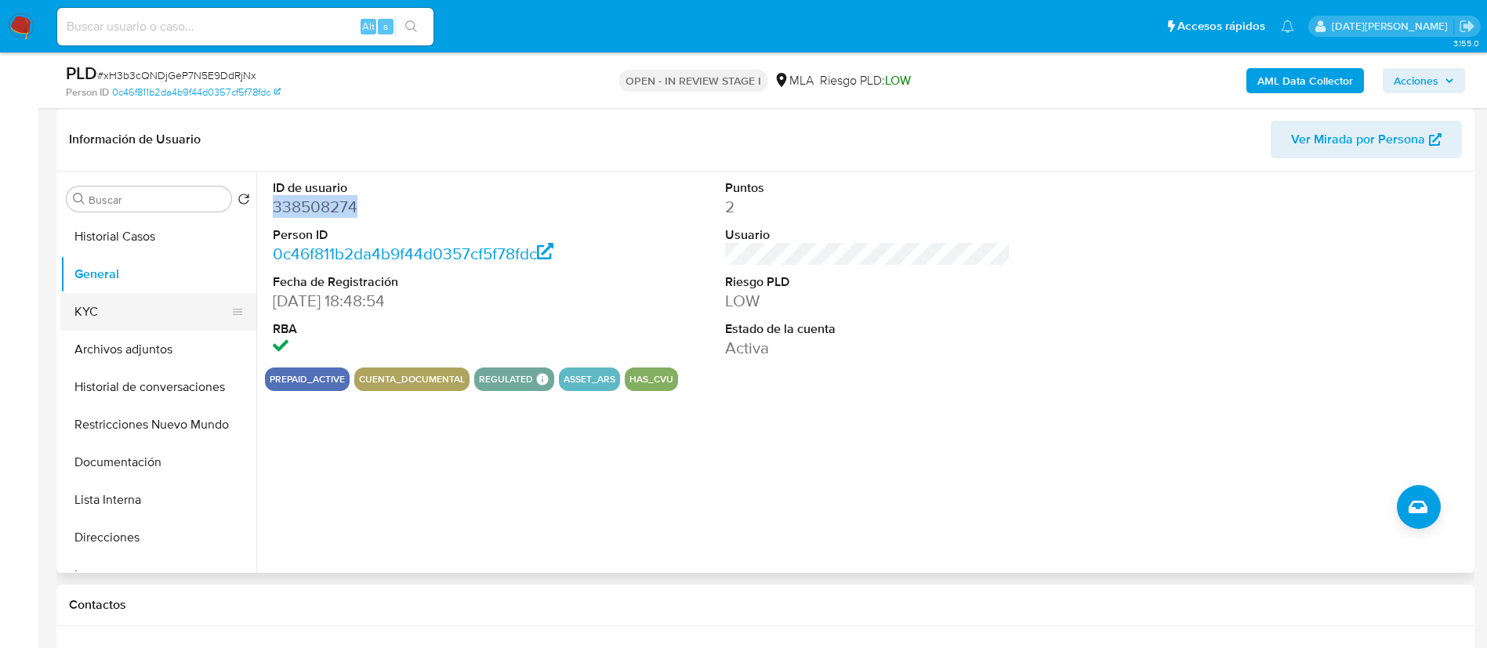
click at [93, 321] on button "KYC" at bounding box center [151, 312] width 183 height 38
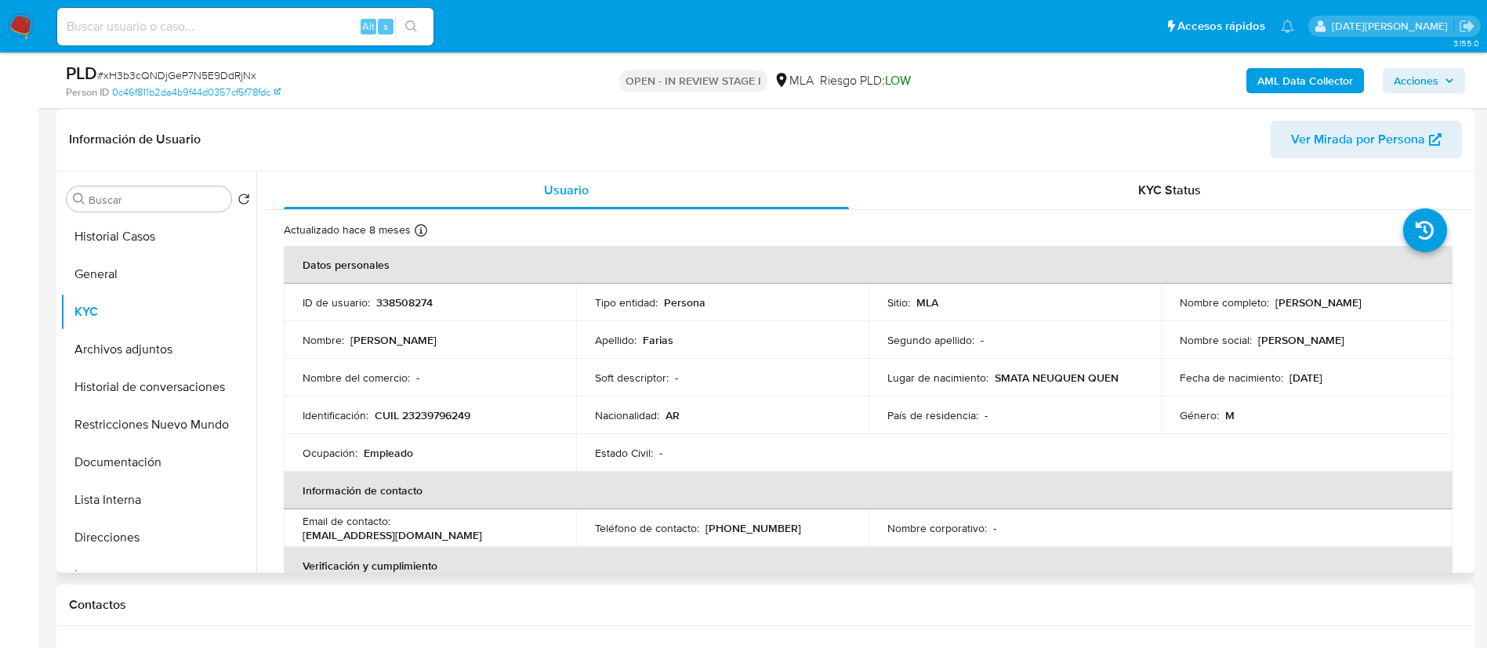
click at [425, 417] on p "CUIL 23239796249" at bounding box center [423, 415] width 96 height 14
copy p "23239796249"
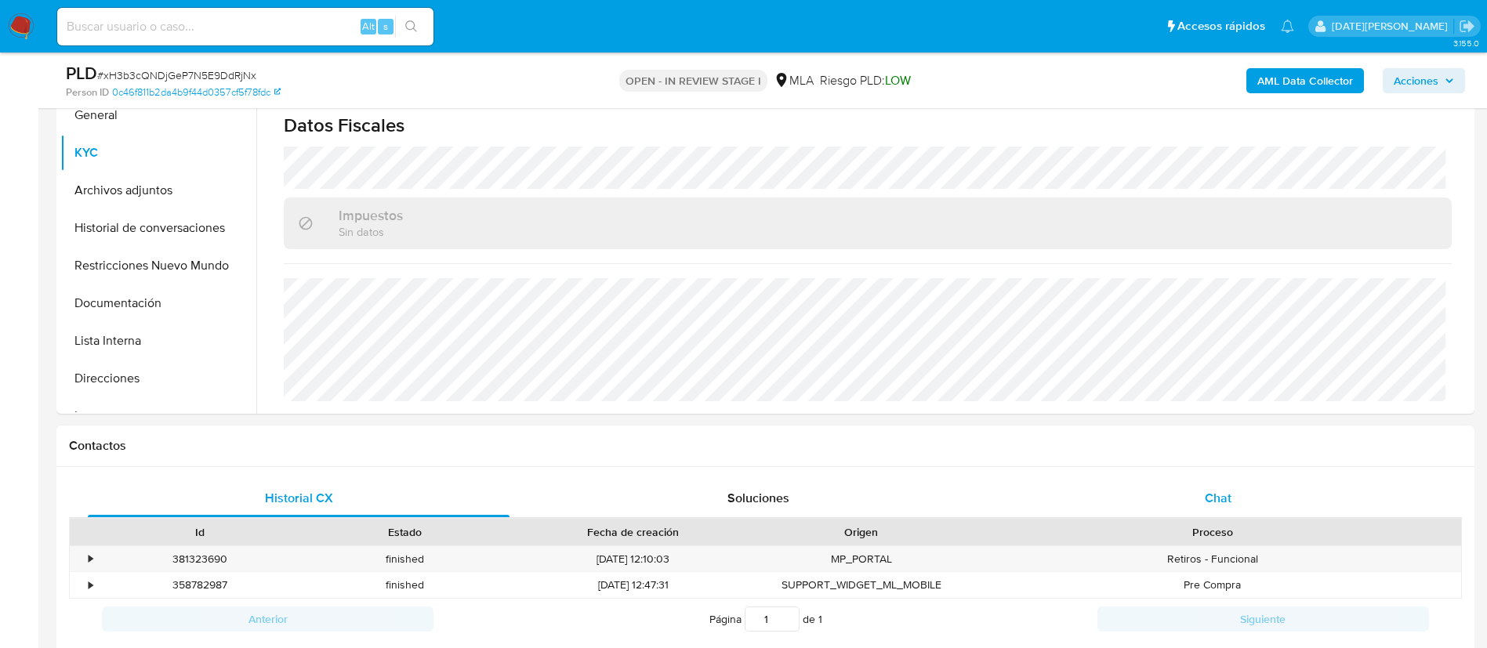
scroll to position [588, 0]
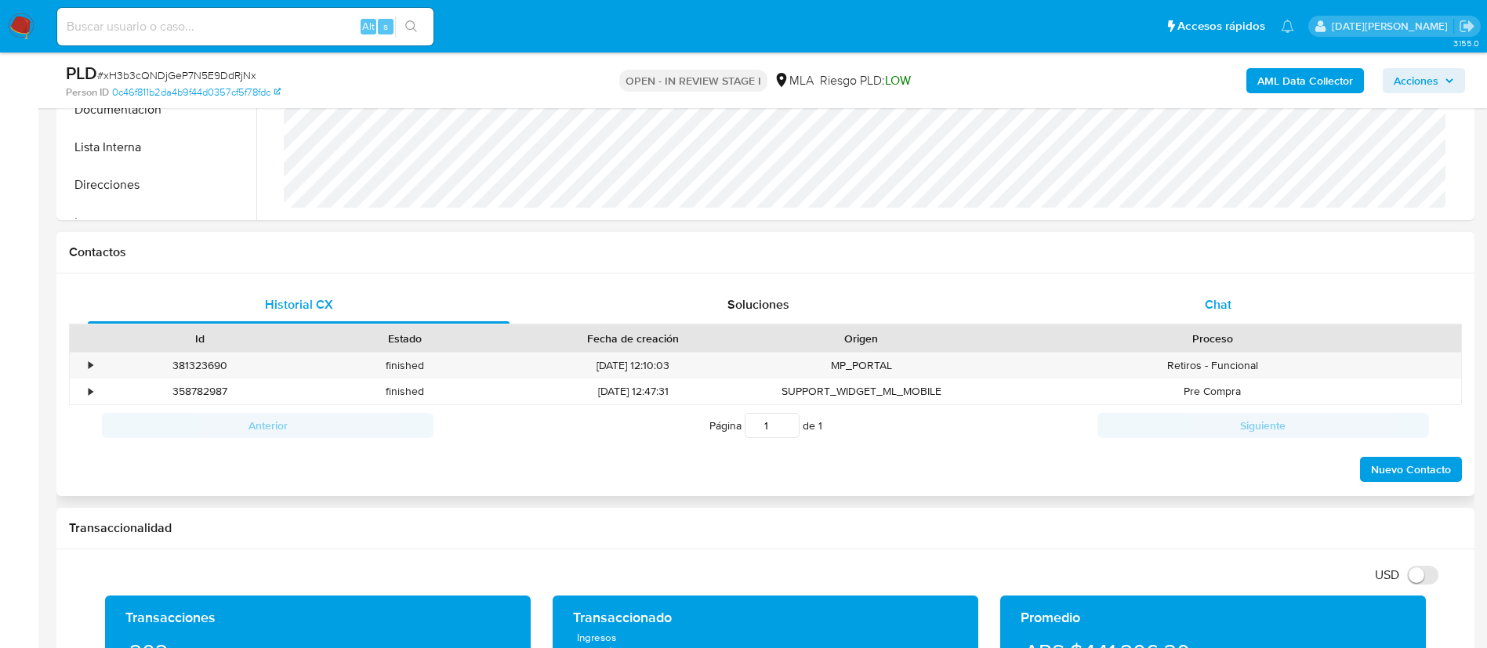
drag, startPoint x: 1221, startPoint y: 324, endPoint x: 1226, endPoint y: 303, distance: 20.9
click at [1222, 322] on div "Chat" at bounding box center [1218, 305] width 422 height 38
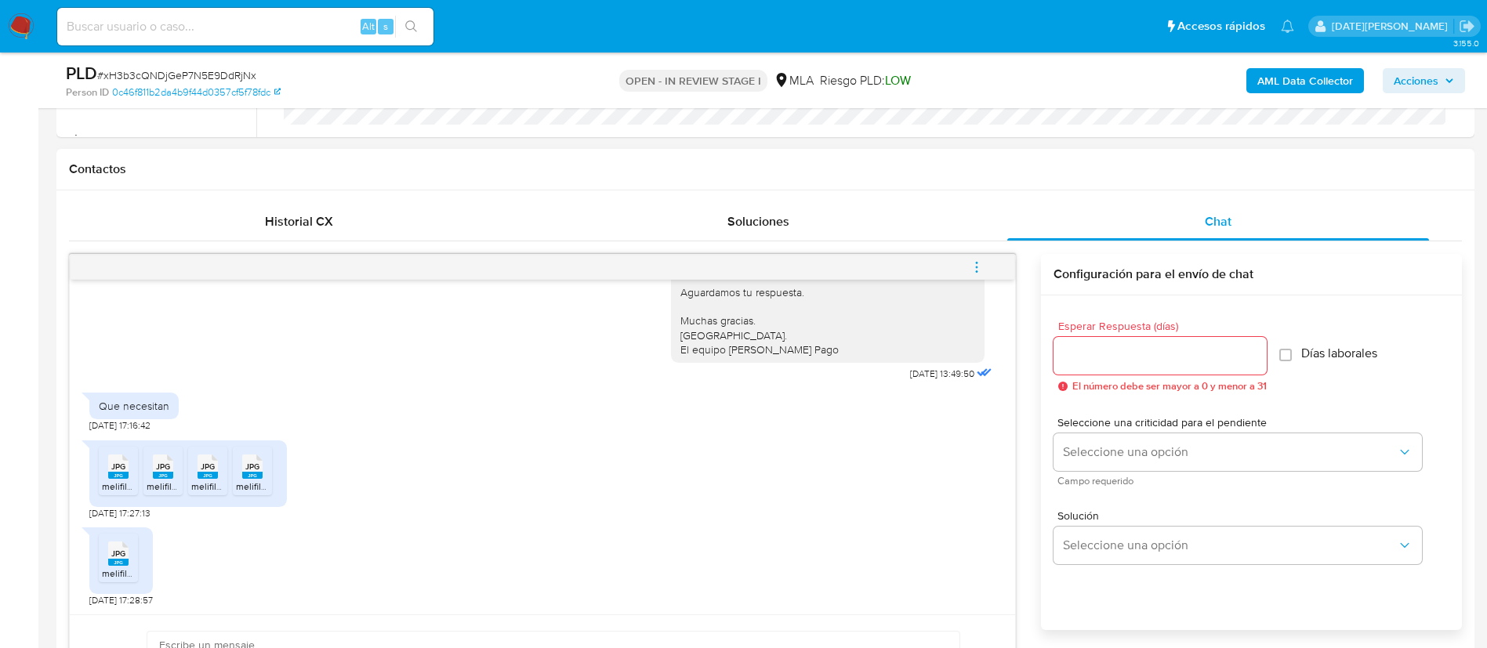
scroll to position [705, 0]
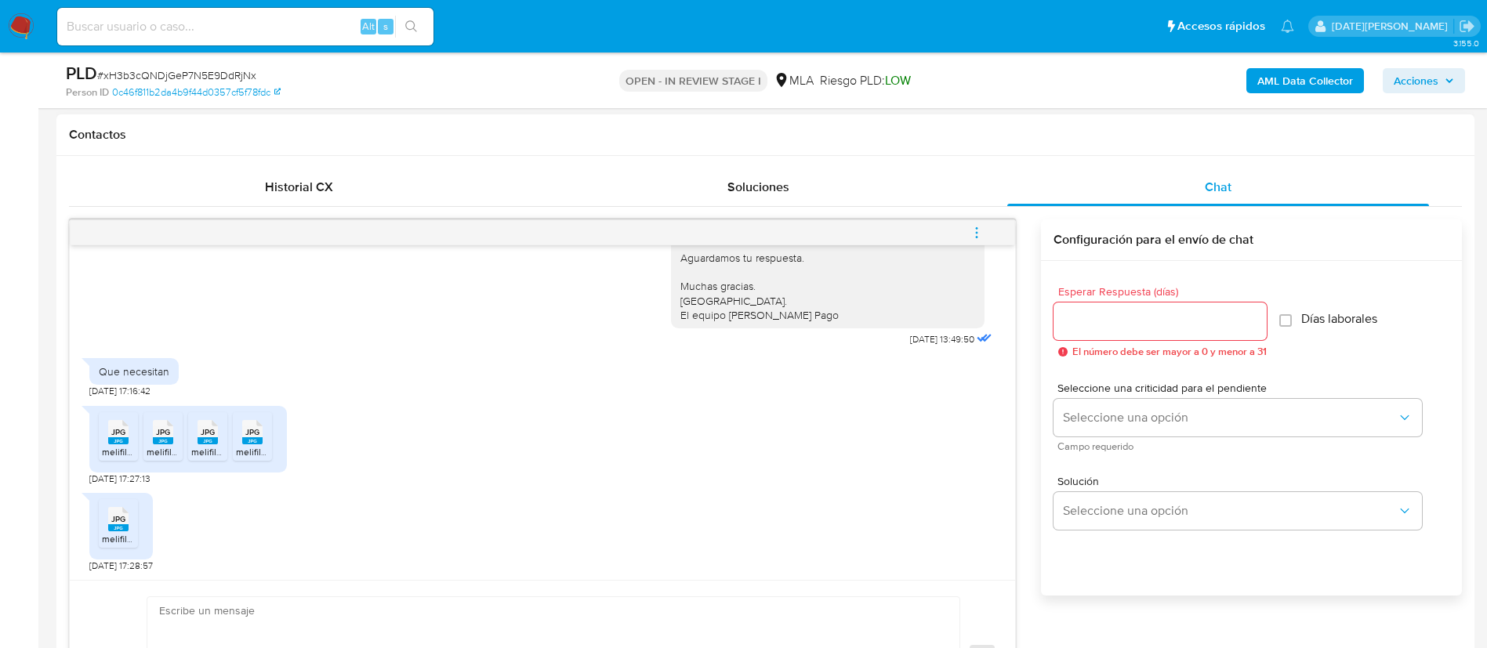
click at [117, 436] on span "JPG" at bounding box center [118, 432] width 14 height 10
click at [169, 447] on span "melifile4387126484063323563.jpg" at bounding box center [220, 451] width 147 height 13
click at [206, 429] on span "JPG" at bounding box center [208, 432] width 14 height 10
click at [253, 450] on span "melifile339035745988090632.jpg" at bounding box center [308, 451] width 144 height 13
click at [119, 524] on span "JPG" at bounding box center [118, 519] width 14 height 10
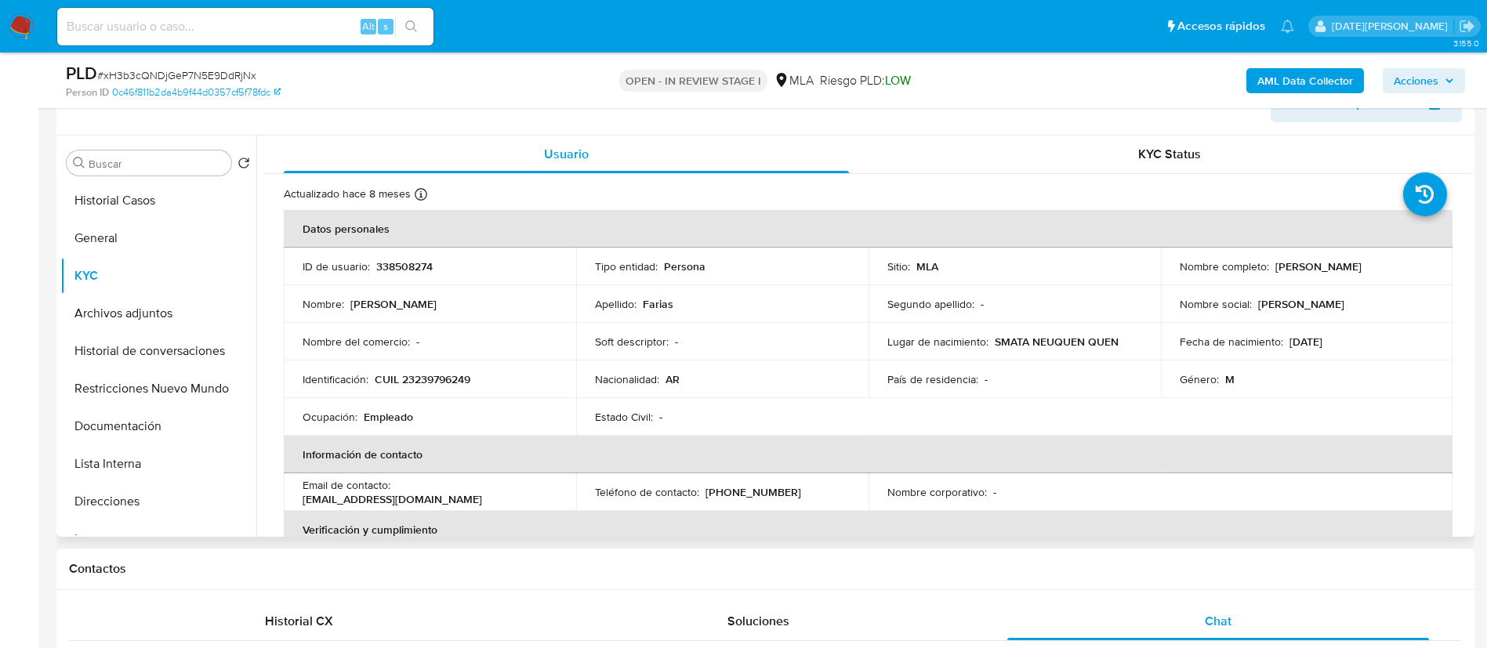
scroll to position [235, 0]
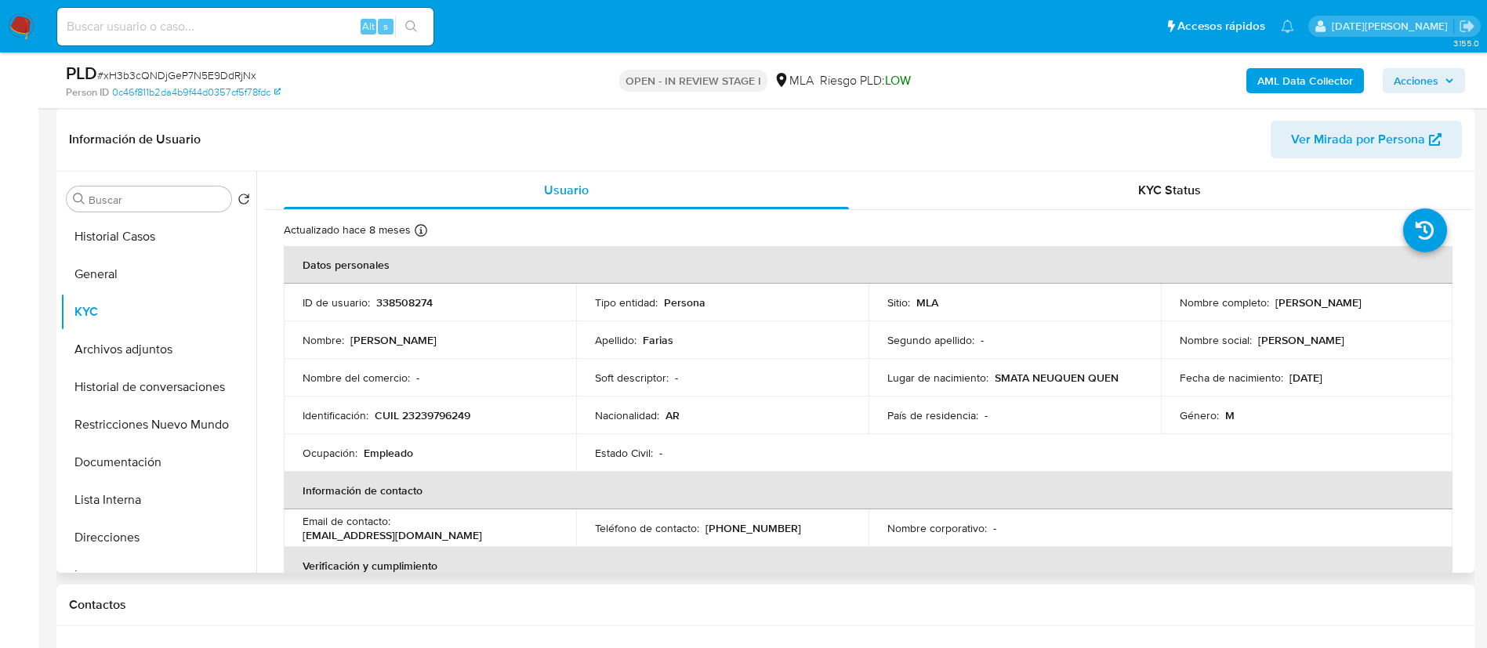
drag, startPoint x: 1273, startPoint y: 302, endPoint x: 1383, endPoint y: 299, distance: 110.5
click at [1383, 299] on div "Nombre completo : Esteban Ricardo Farias" at bounding box center [1306, 302] width 255 height 14
copy p "Esteban Ricardo Farias"
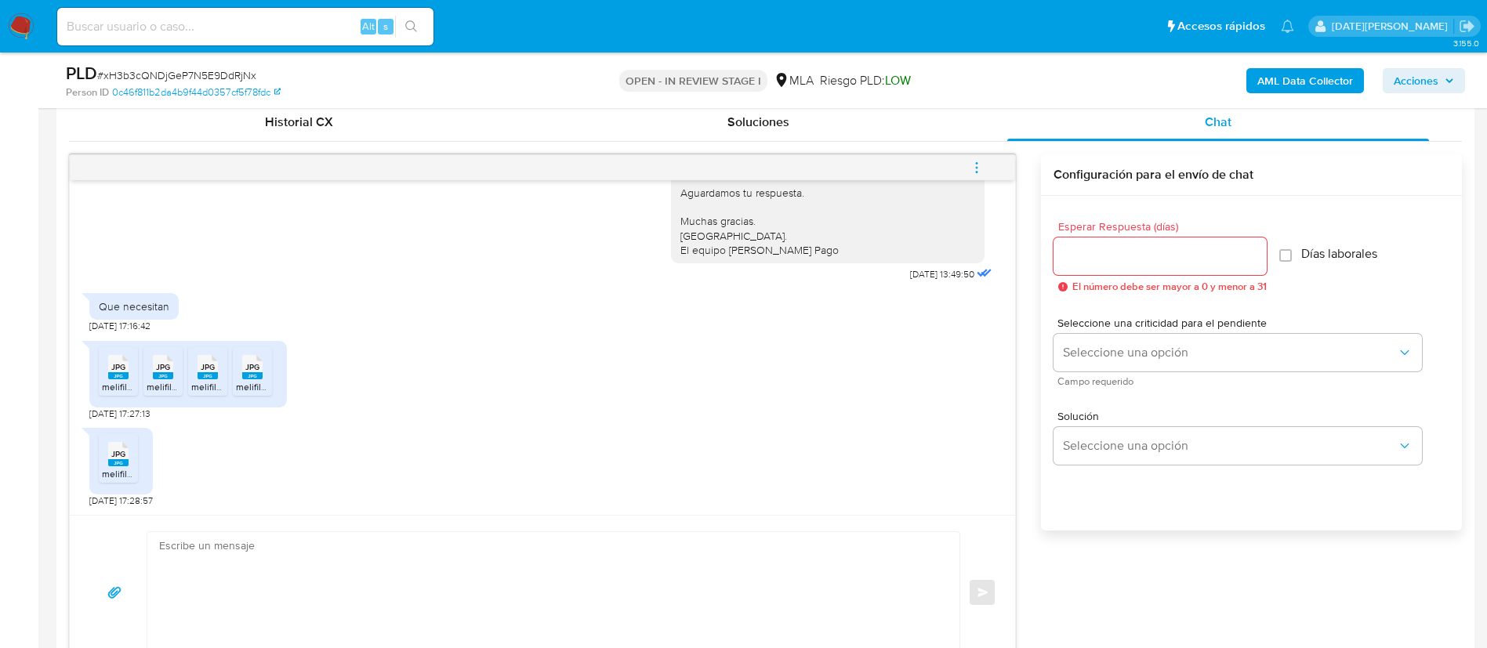
scroll to position [823, 0]
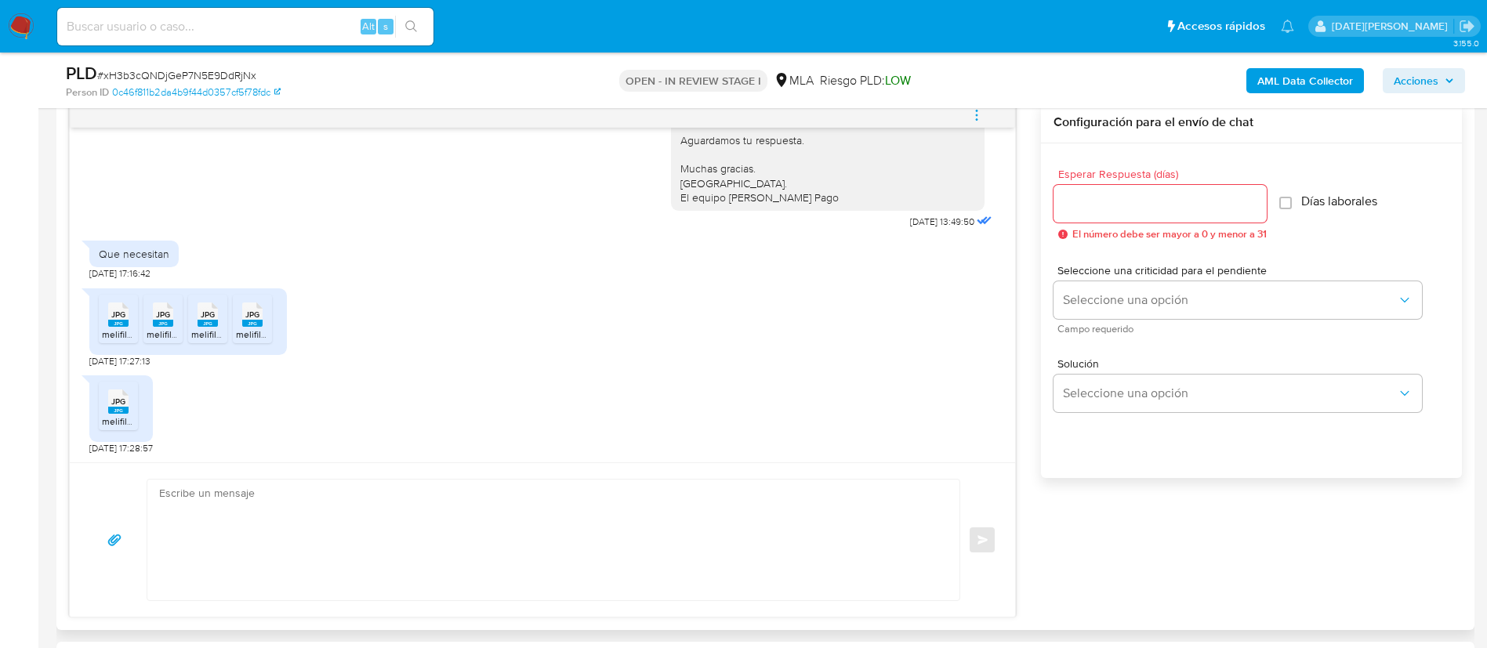
click at [1101, 205] on input "Esperar Respuesta (días)" at bounding box center [1159, 204] width 213 height 20
type input "3"
click at [614, 588] on textarea at bounding box center [549, 540] width 781 height 121
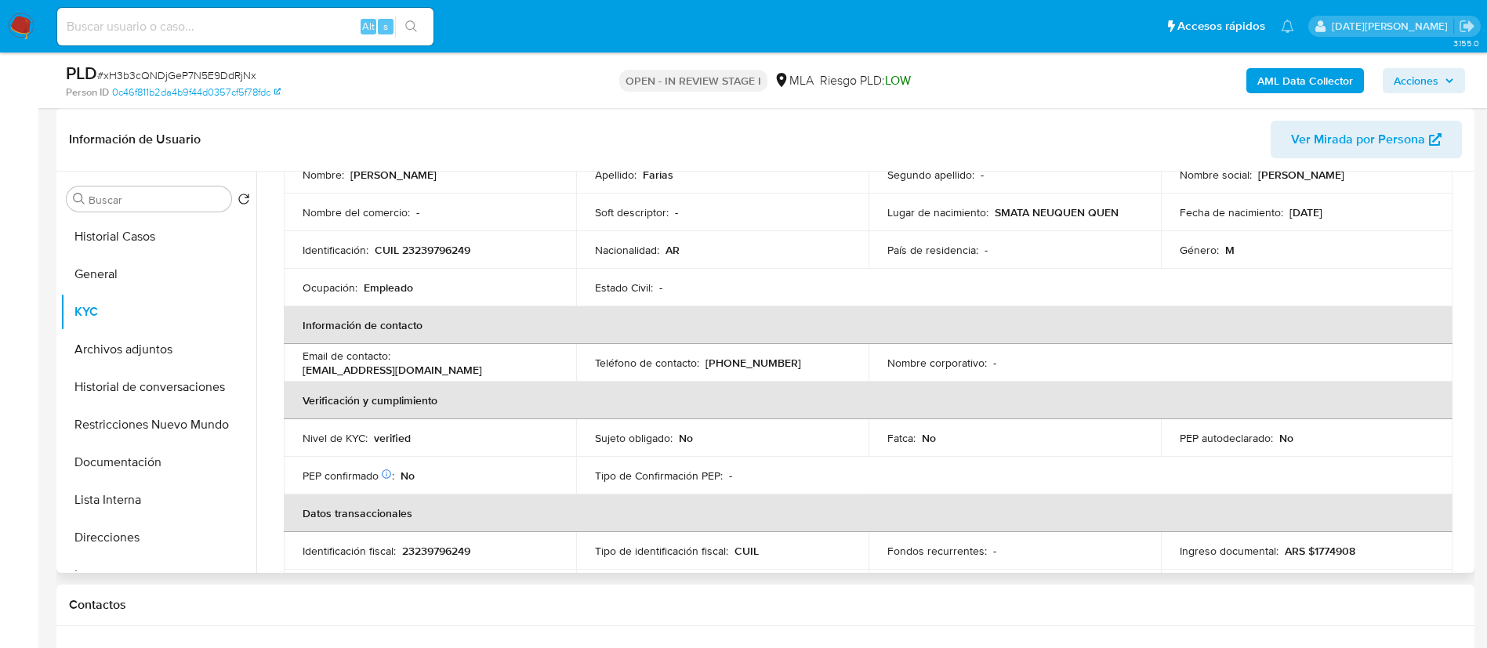
scroll to position [90, 0]
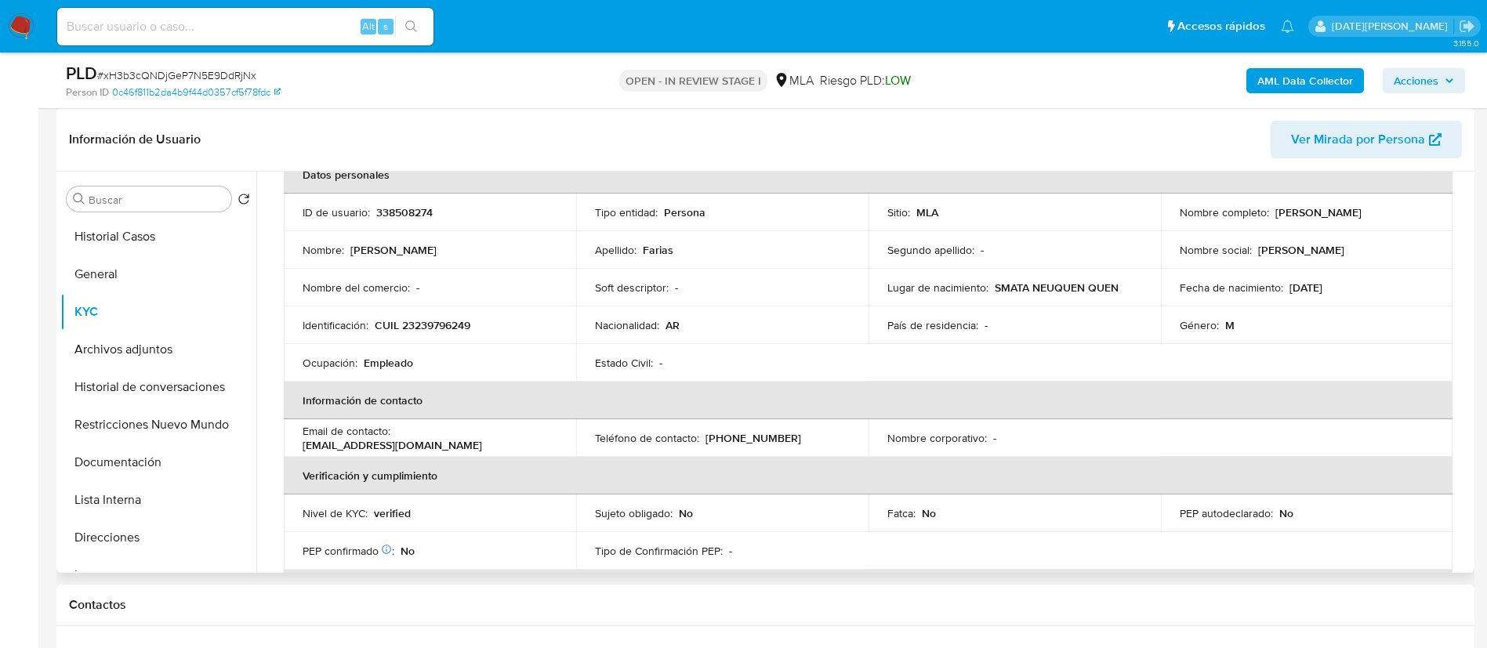
drag, startPoint x: 1273, startPoint y: 210, endPoint x: 1396, endPoint y: 201, distance: 123.3
click at [1397, 201] on td "Nombre completo : Esteban Ricardo Farias" at bounding box center [1307, 213] width 292 height 38
copy p "Esteban Ricardo Farias"
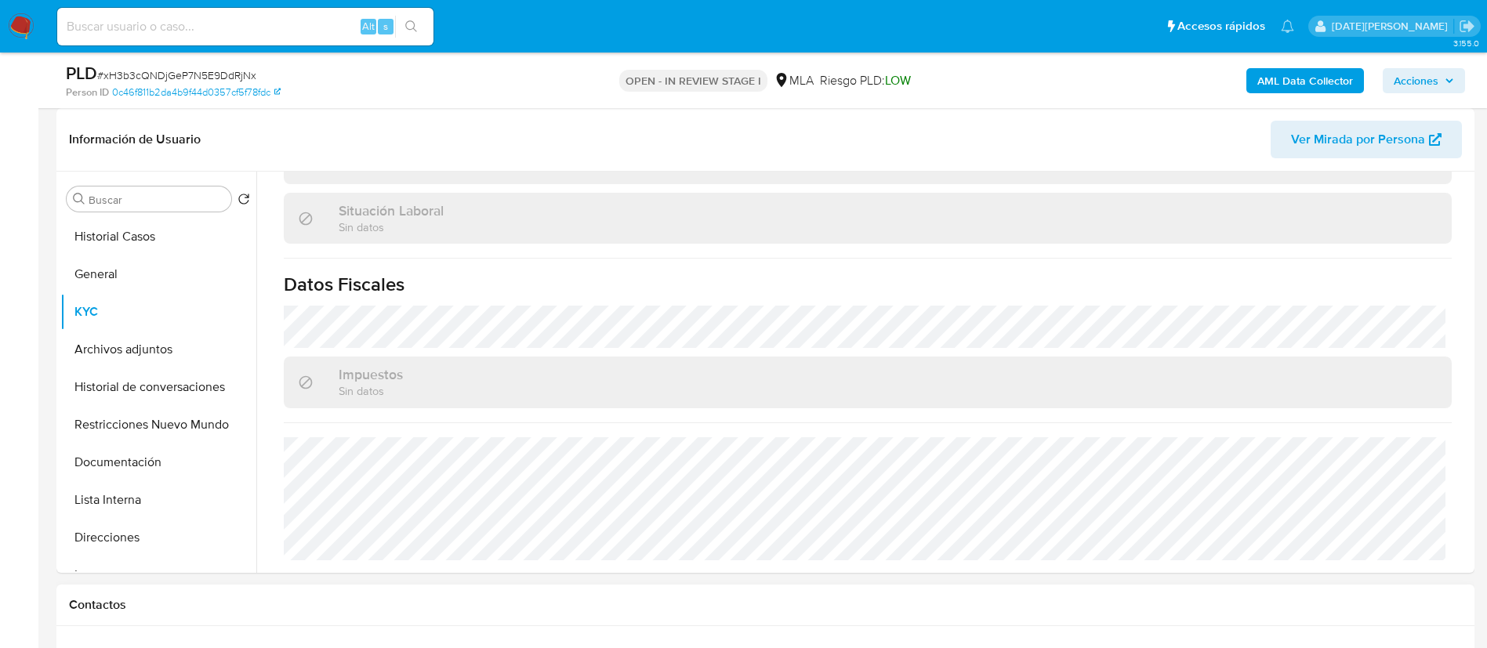
scroll to position [823, 0]
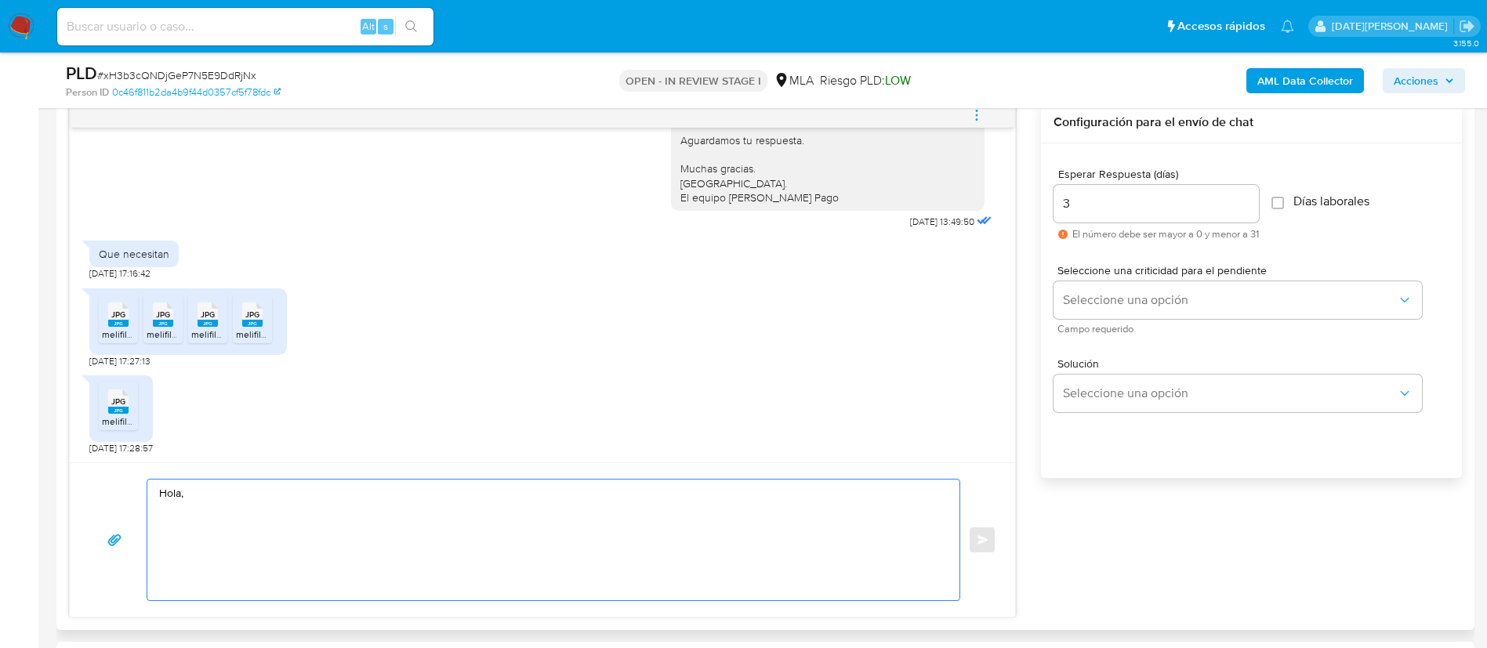
click at [244, 498] on textarea "Hola," at bounding box center [549, 540] width 781 height 121
paste textarea "Esteban Ricardo Farias"
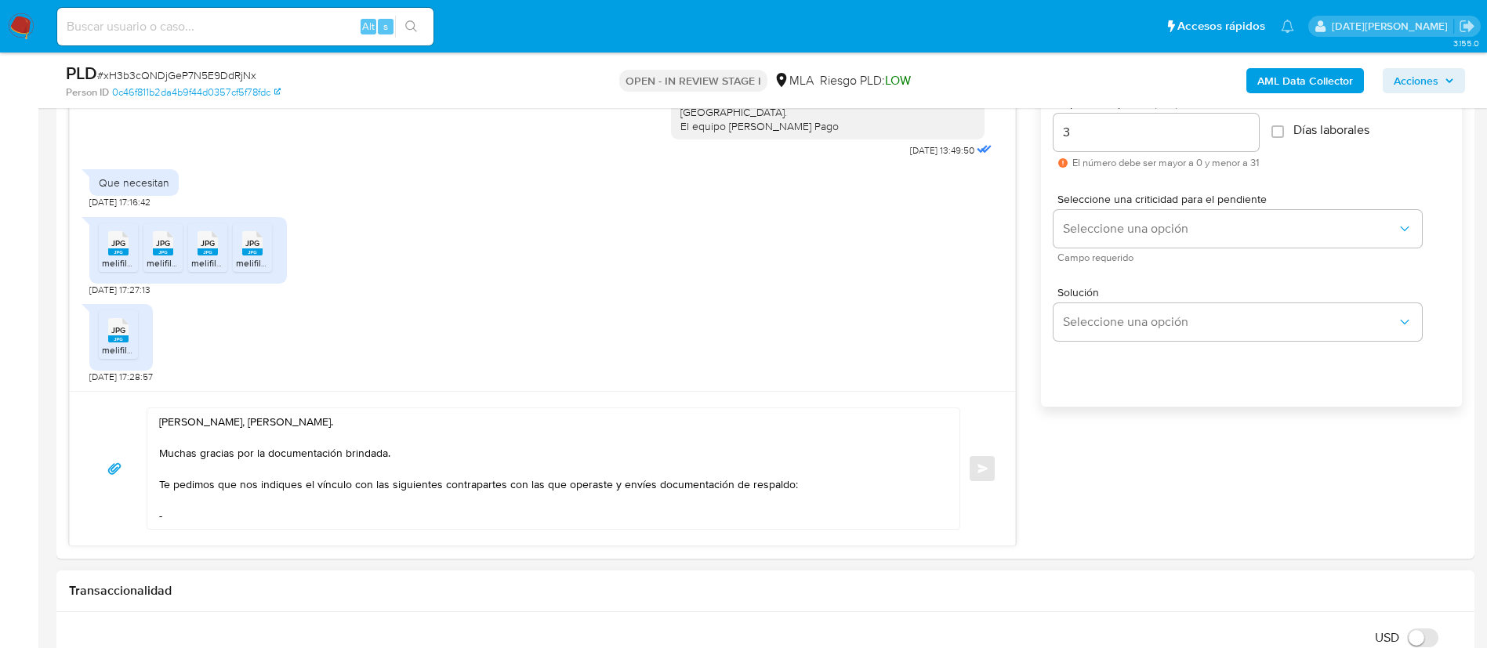
scroll to position [940, 0]
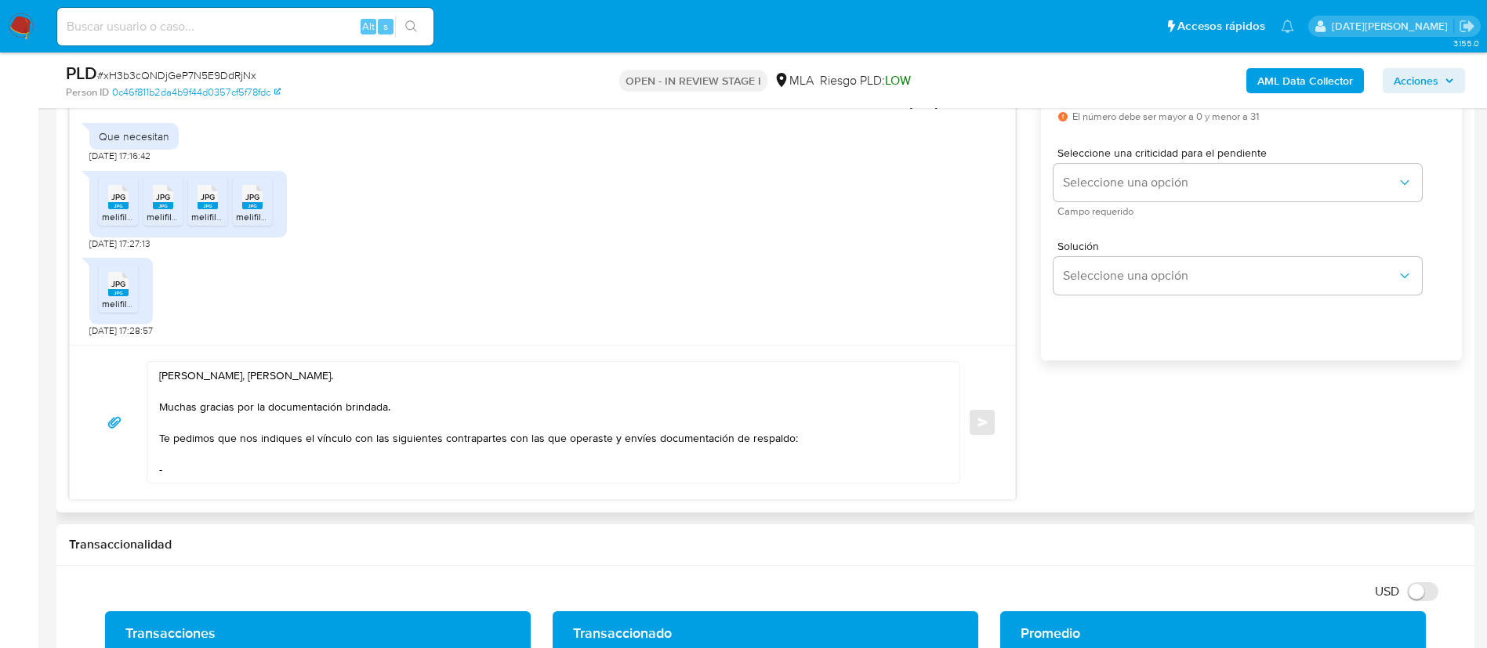
click at [197, 474] on textarea "Hola, Esteban Ricardo Farias. Muchas gracias por la documentación brindada. Te …" at bounding box center [549, 422] width 781 height 121
paste textarea "Lucas Javier Abrahan"
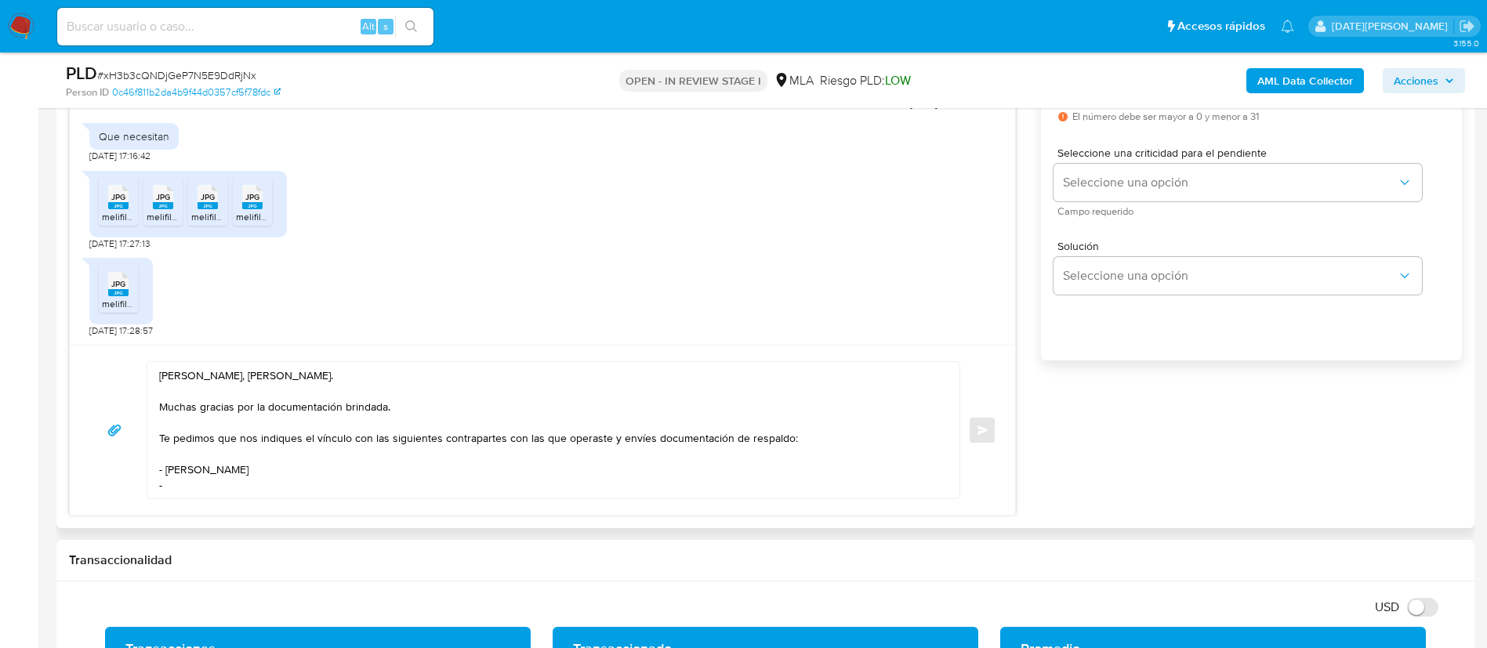
click at [182, 487] on textarea "Hola, Esteban Ricardo Farias. Muchas gracias por la documentación brindada. Te …" at bounding box center [549, 430] width 781 height 136
paste textarea "Pablo Gonzalo Chacoma"
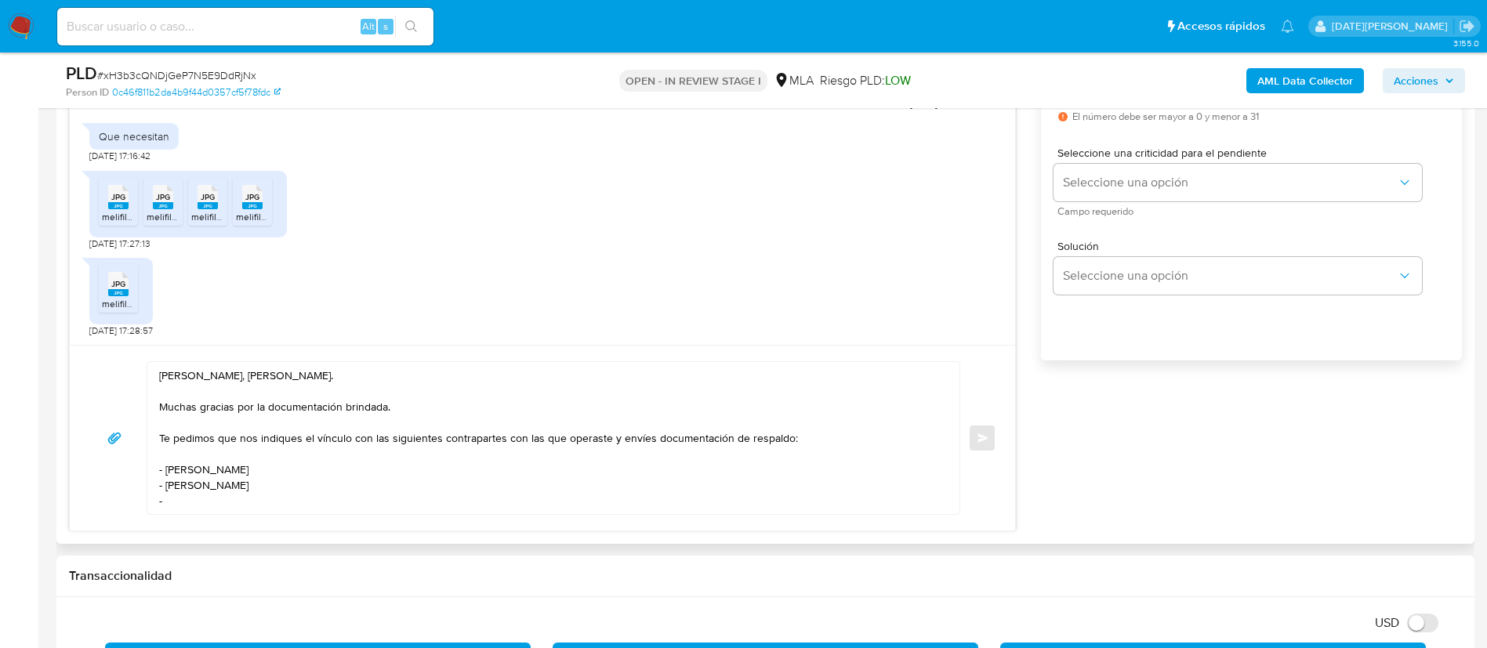
click at [219, 509] on textarea "Hola, Esteban Ricardo Farias. Muchas gracias por la documentación brindada. Te …" at bounding box center [549, 438] width 781 height 152
paste textarea "Pablo Gonzalo Chacoma"
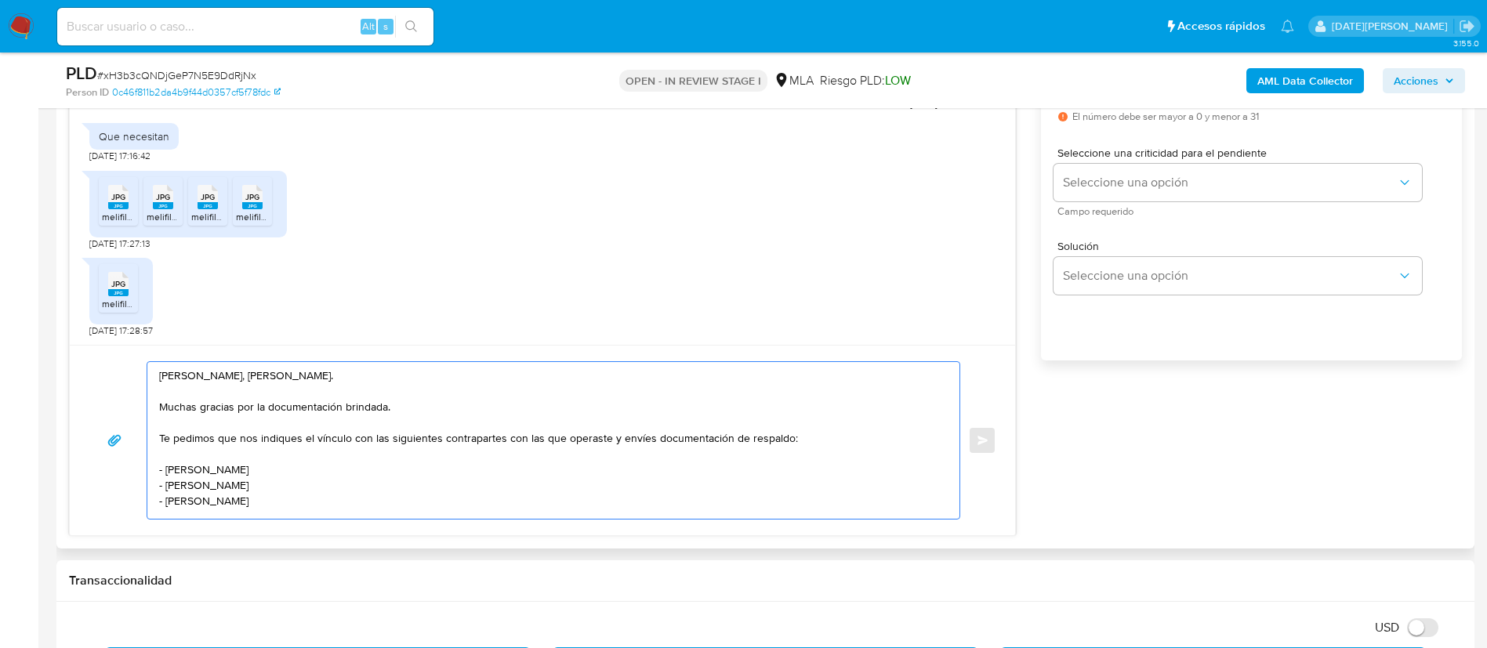
scroll to position [5, 0]
drag, startPoint x: 287, startPoint y: 495, endPoint x: 158, endPoint y: 496, distance: 129.3
click at [154, 496] on div "Hola, Esteban Ricardo Farias. Muchas gracias por la documentación brindada. Te …" at bounding box center [549, 440] width 804 height 157
click at [184, 494] on textarea "Hola, Esteban Ricardo Farias. Muchas gracias por la documentación brindada. Te …" at bounding box center [549, 440] width 781 height 157
paste textarea "ZHARO SA"
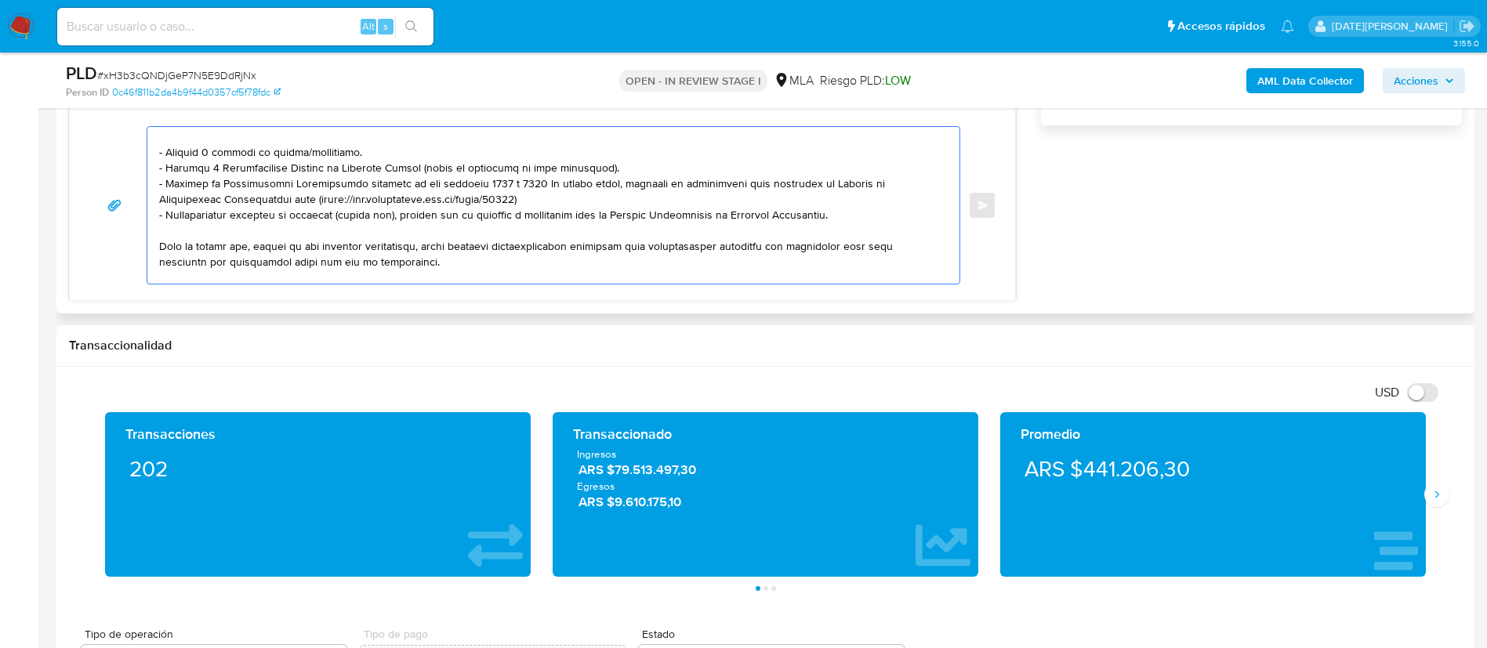
scroll to position [372, 0]
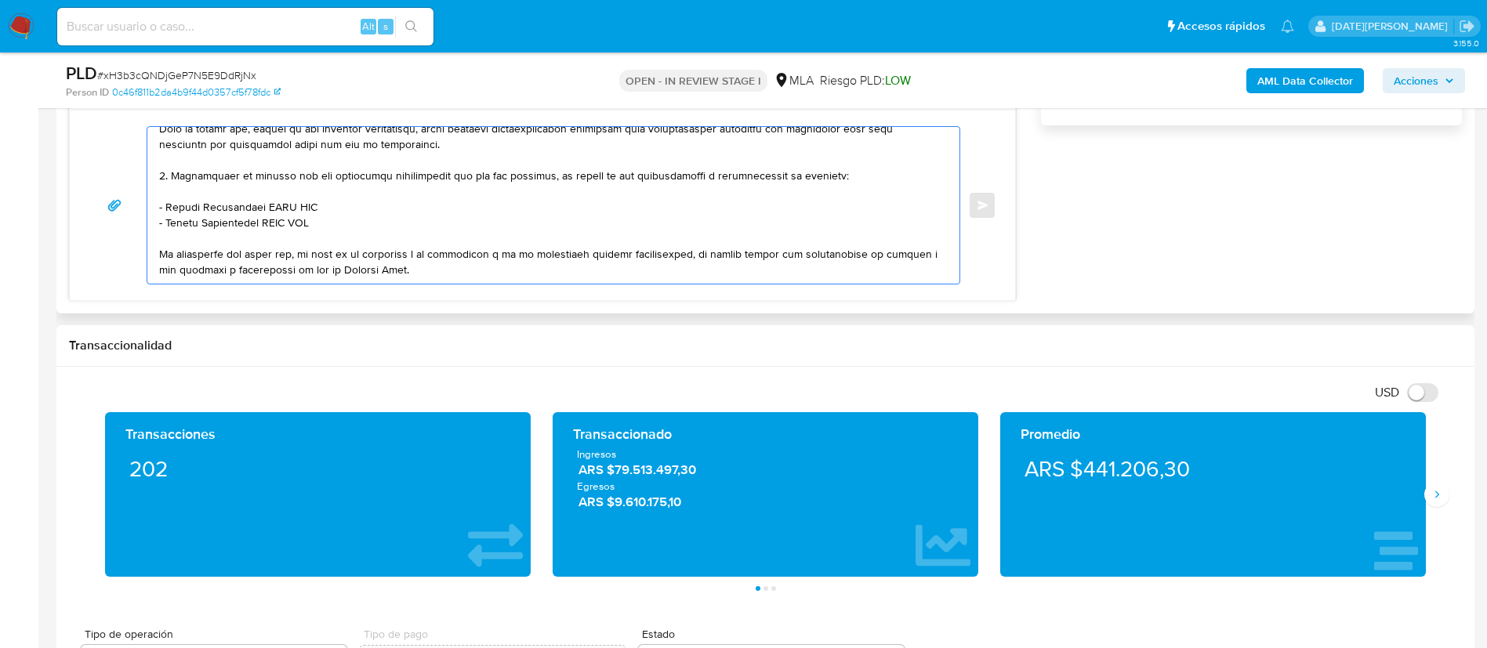
drag, startPoint x: 162, startPoint y: 275, endPoint x: 482, endPoint y: 215, distance: 325.4
click at [482, 215] on textarea at bounding box center [549, 205] width 781 height 157
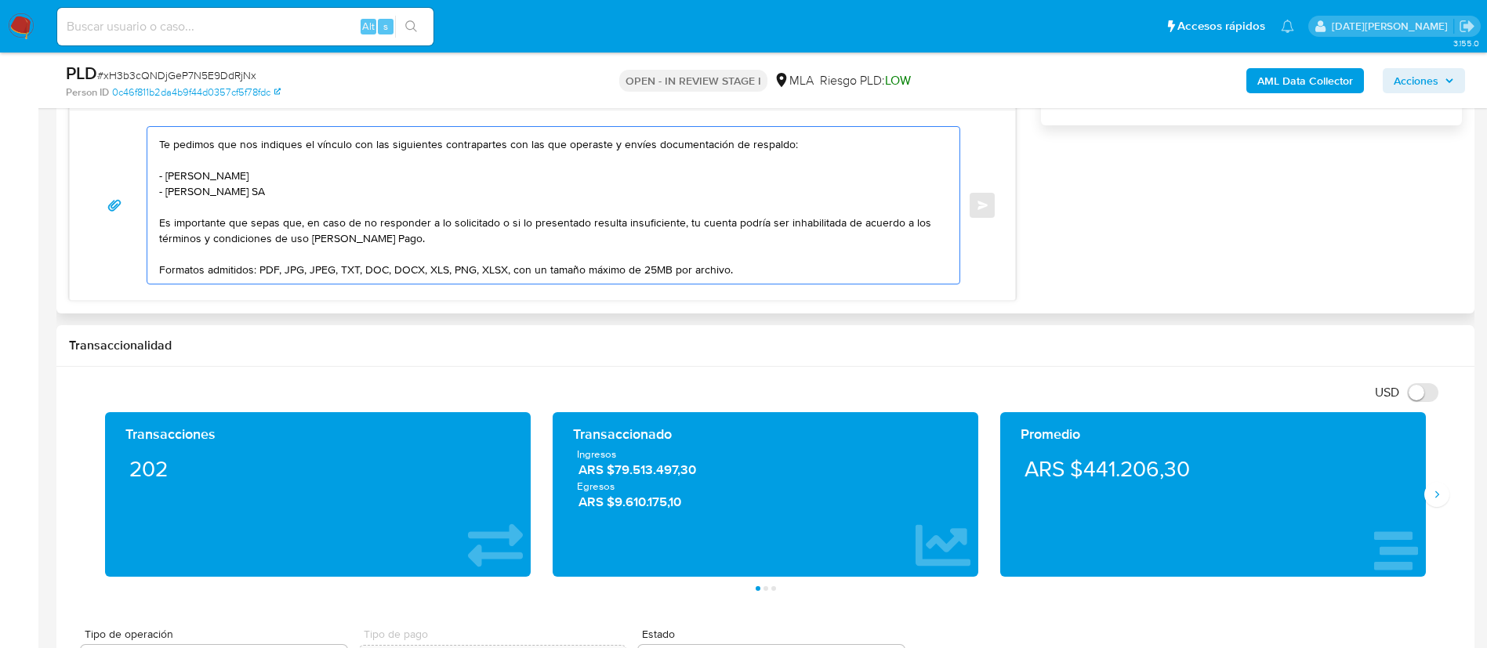
scroll to position [43, 0]
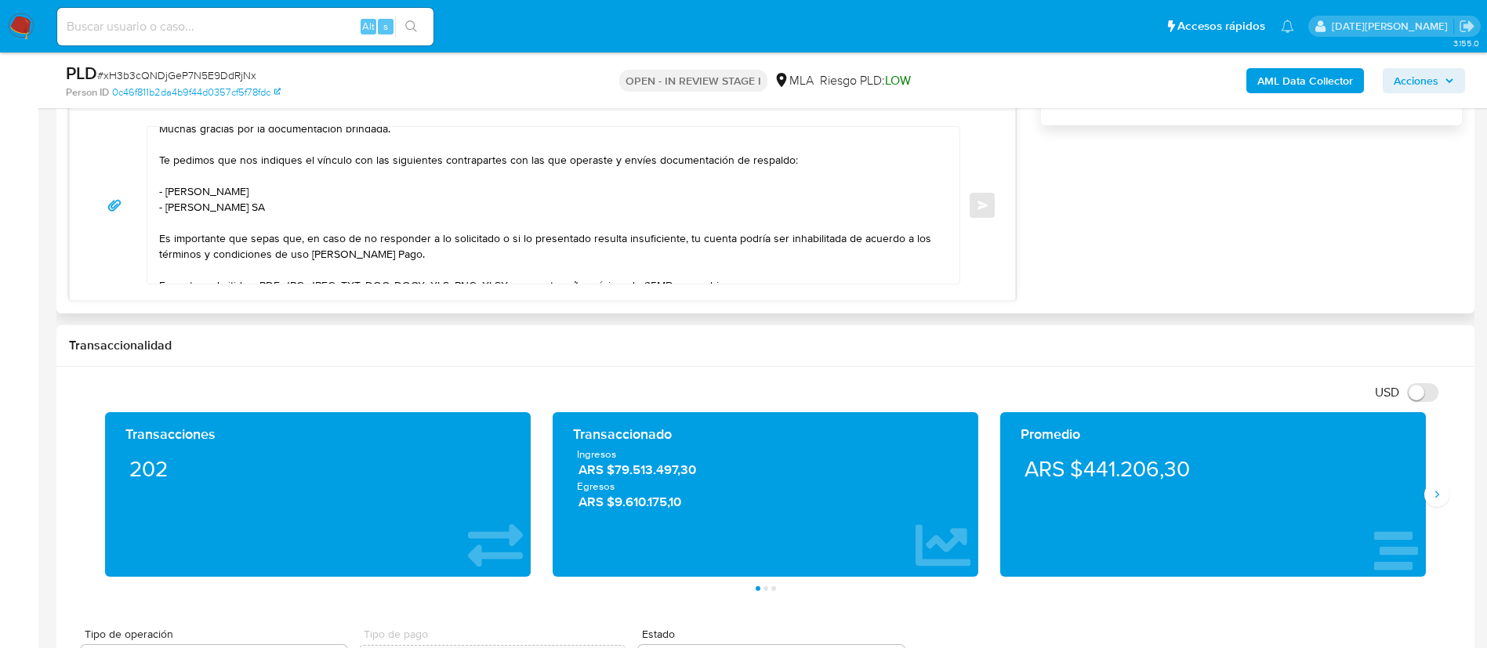
click at [222, 228] on textarea "Hola, Esteban Ricardo Farias. Muchas gracias por la documentación brindada. Te …" at bounding box center [549, 205] width 781 height 157
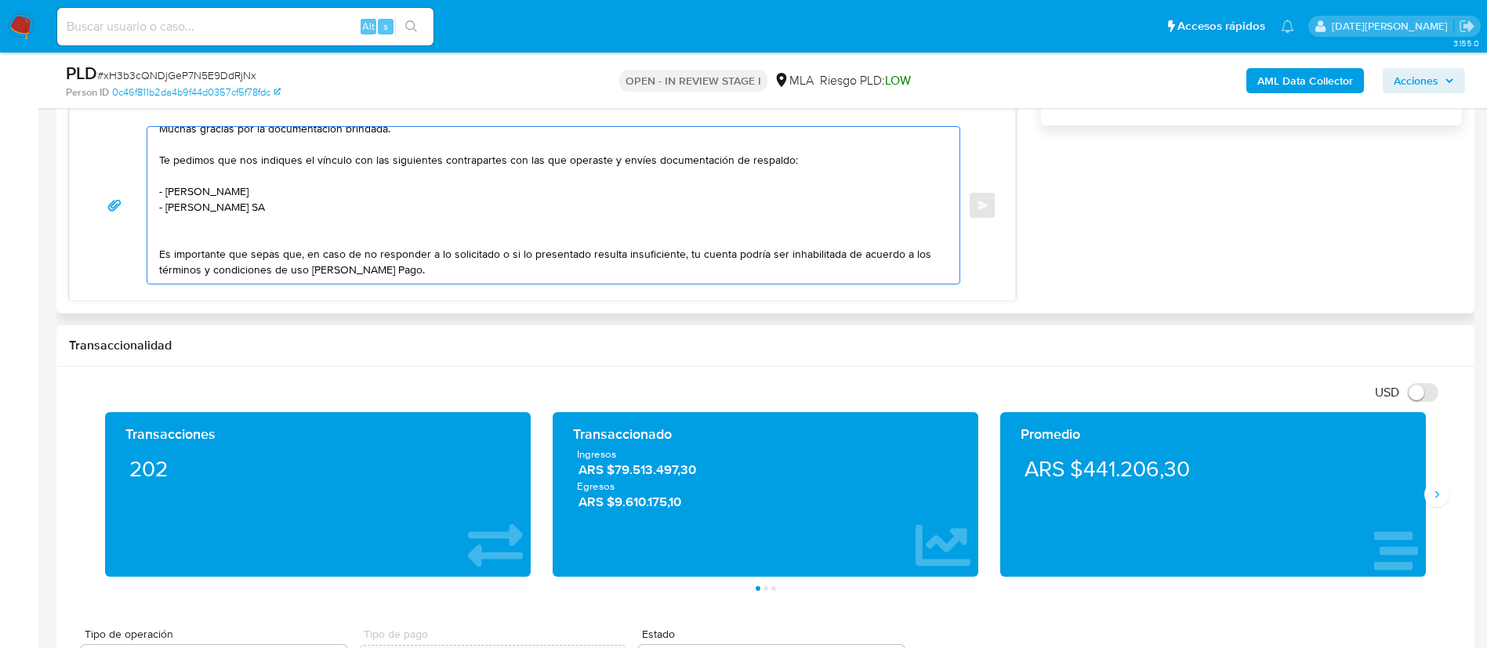
scroll to position [59, 0]
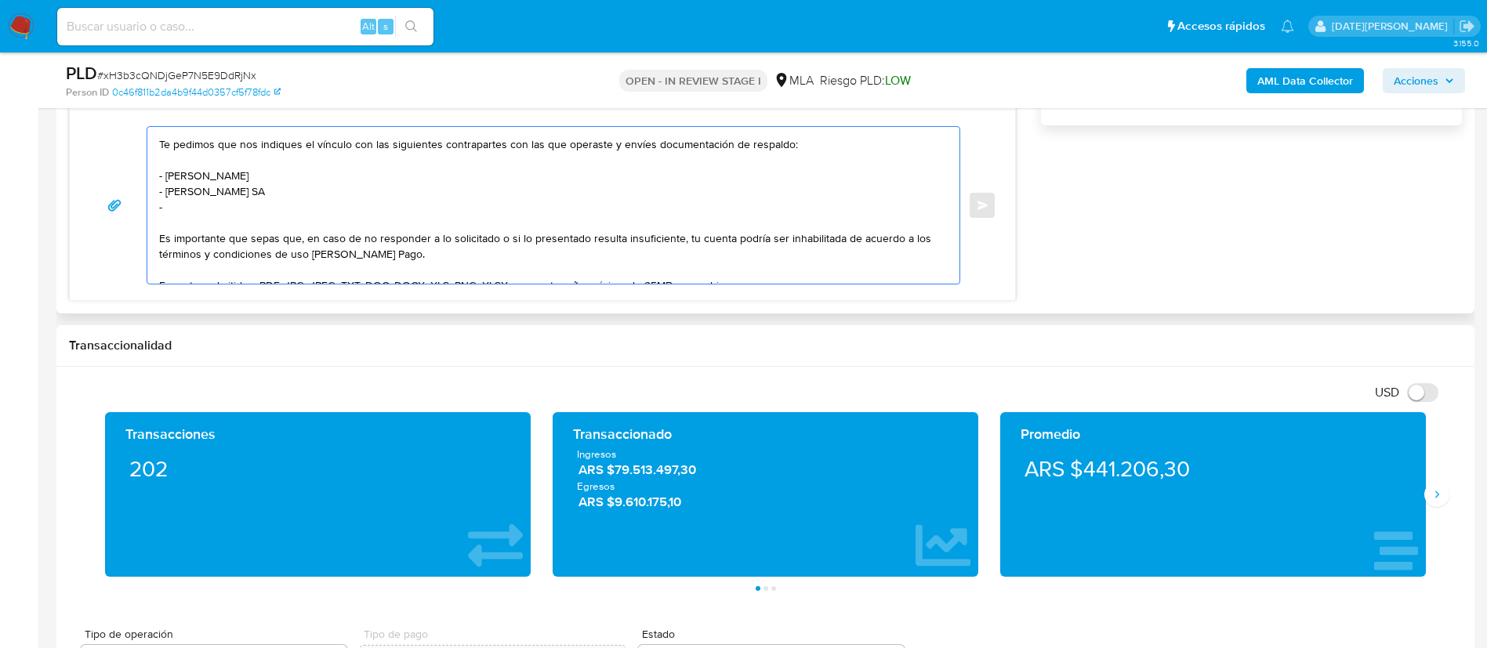
paste textarea "Diego Guillermo Kloster"
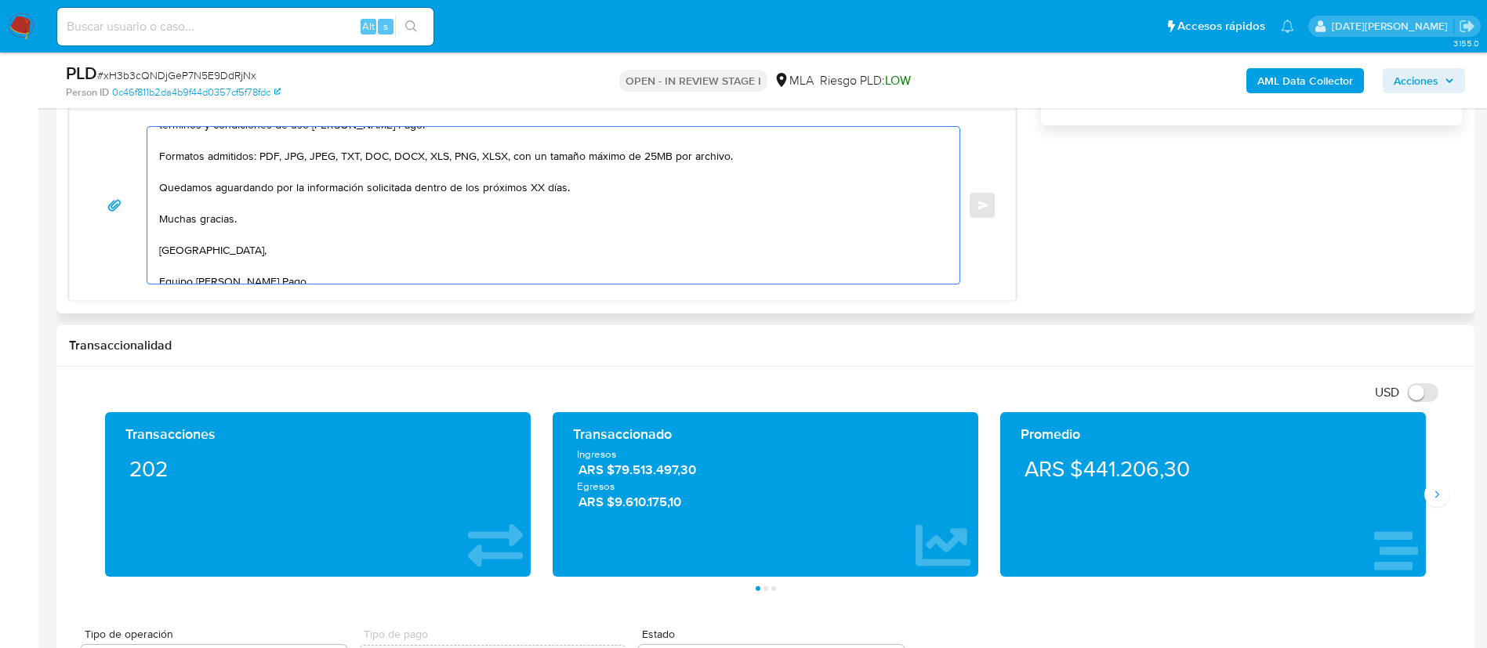
scroll to position [194, 0]
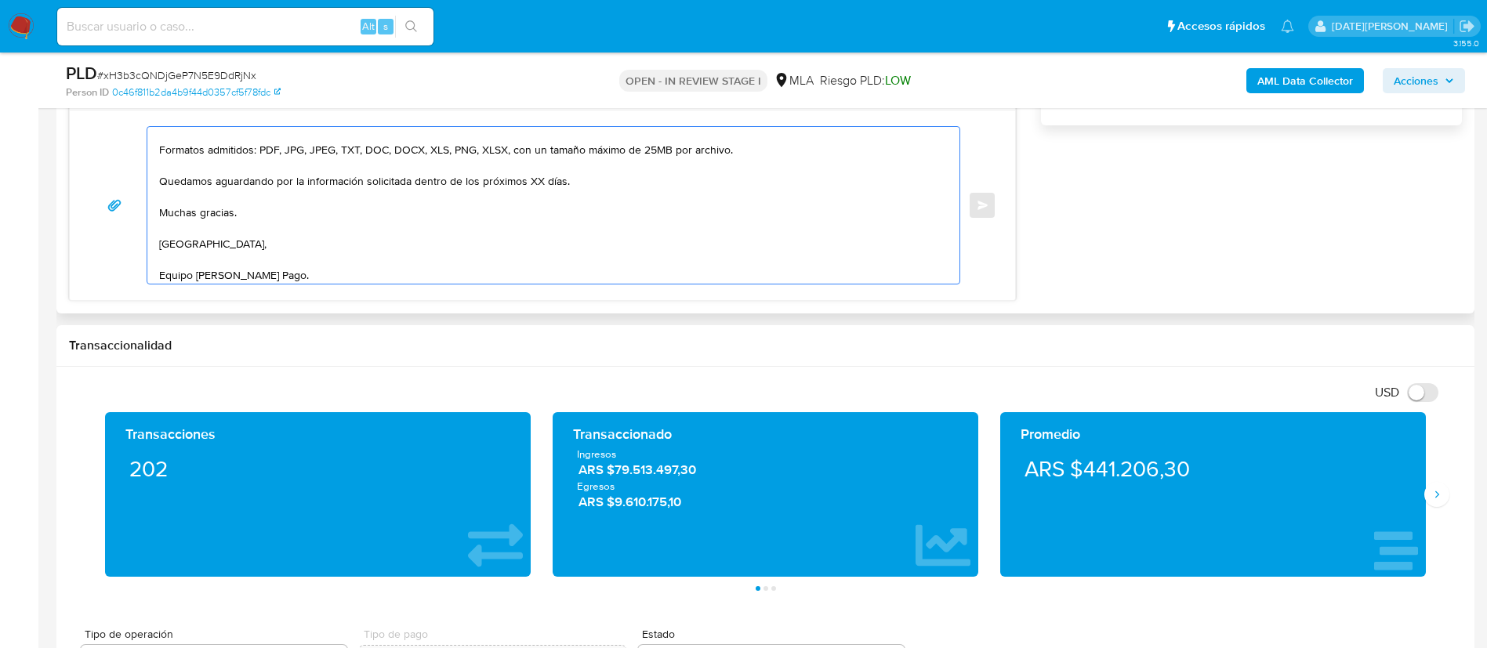
click at [537, 194] on textarea "Hola, Esteban Ricardo Farias. Muchas gracias por la documentación brindada. Te …" at bounding box center [549, 205] width 781 height 157
click at [533, 197] on textarea "Hola, Esteban Ricardo Farias. Muchas gracias por la documentación brindada. Te …" at bounding box center [549, 205] width 781 height 157
click at [535, 197] on textarea "Hola, Esteban Ricardo Farias. Muchas gracias por la documentación brindada. Te …" at bounding box center [549, 205] width 781 height 157
click at [533, 199] on textarea "Hola, Esteban Ricardo Farias. Muchas gracias por la documentación brindada. Te …" at bounding box center [549, 205] width 781 height 157
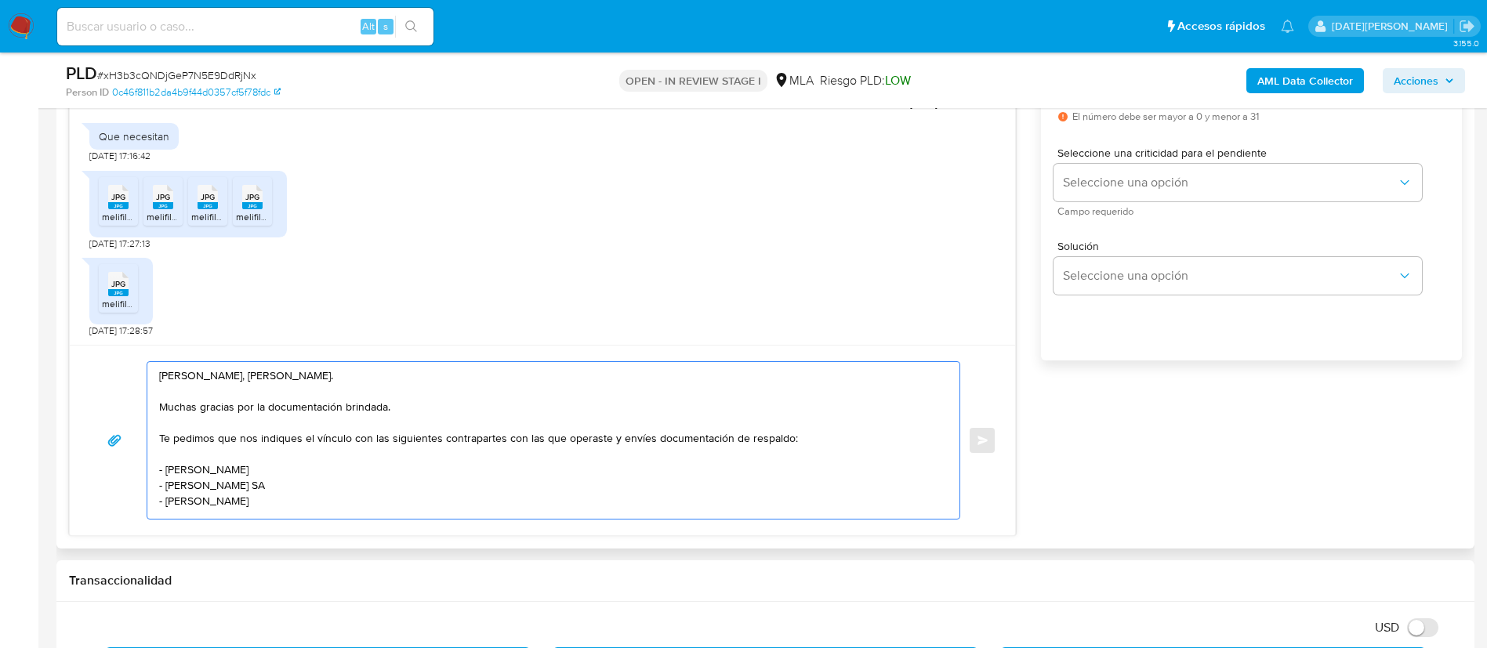
scroll to position [823, 0]
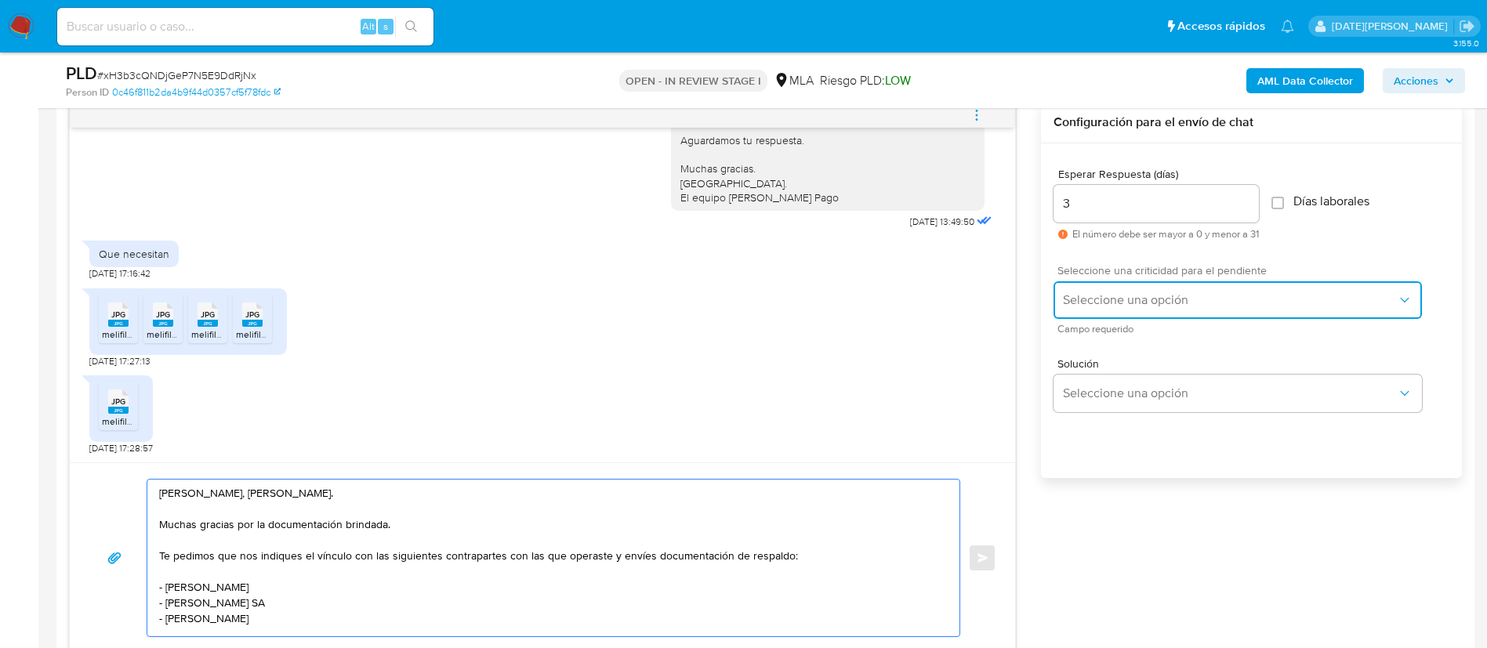
click at [1144, 292] on button "Seleccione una opción" at bounding box center [1237, 300] width 368 height 38
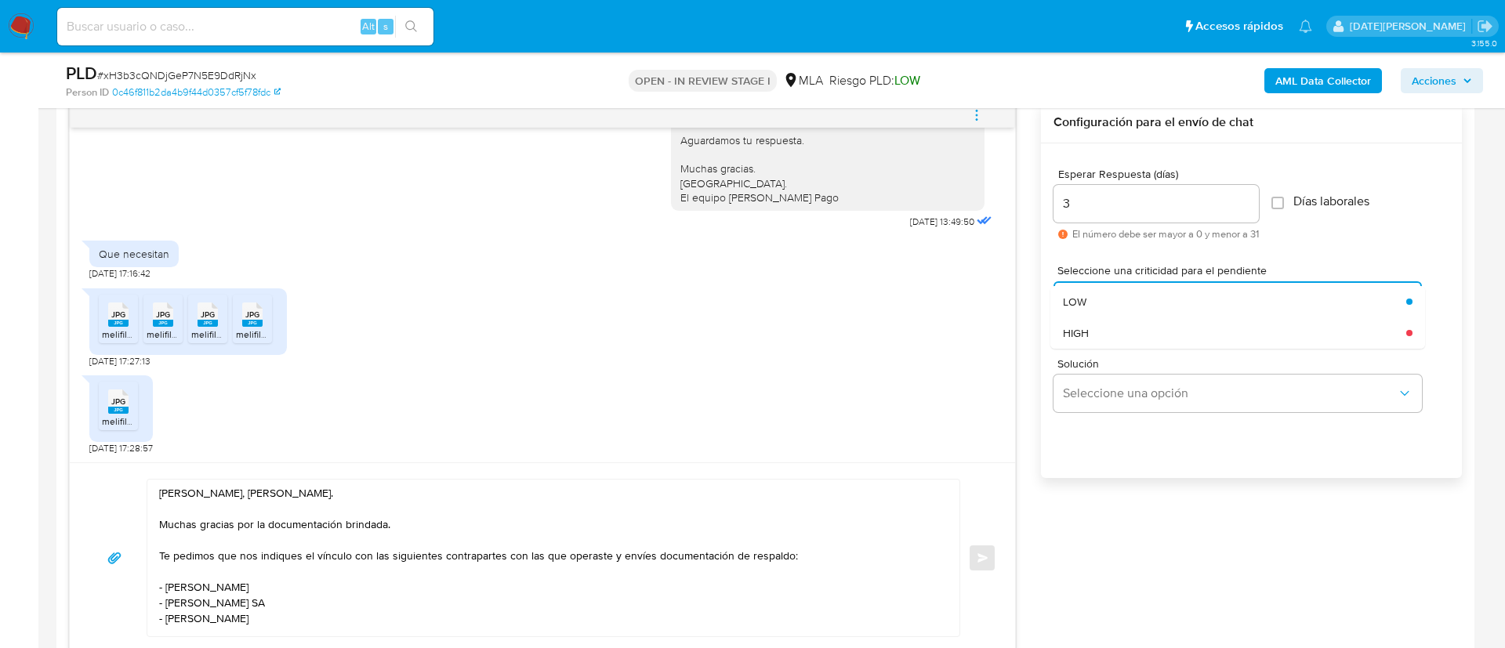
drag, startPoint x: 1124, startPoint y: 328, endPoint x: 1105, endPoint y: 339, distance: 22.2
click at [1123, 328] on div "HIGH" at bounding box center [1234, 332] width 343 height 31
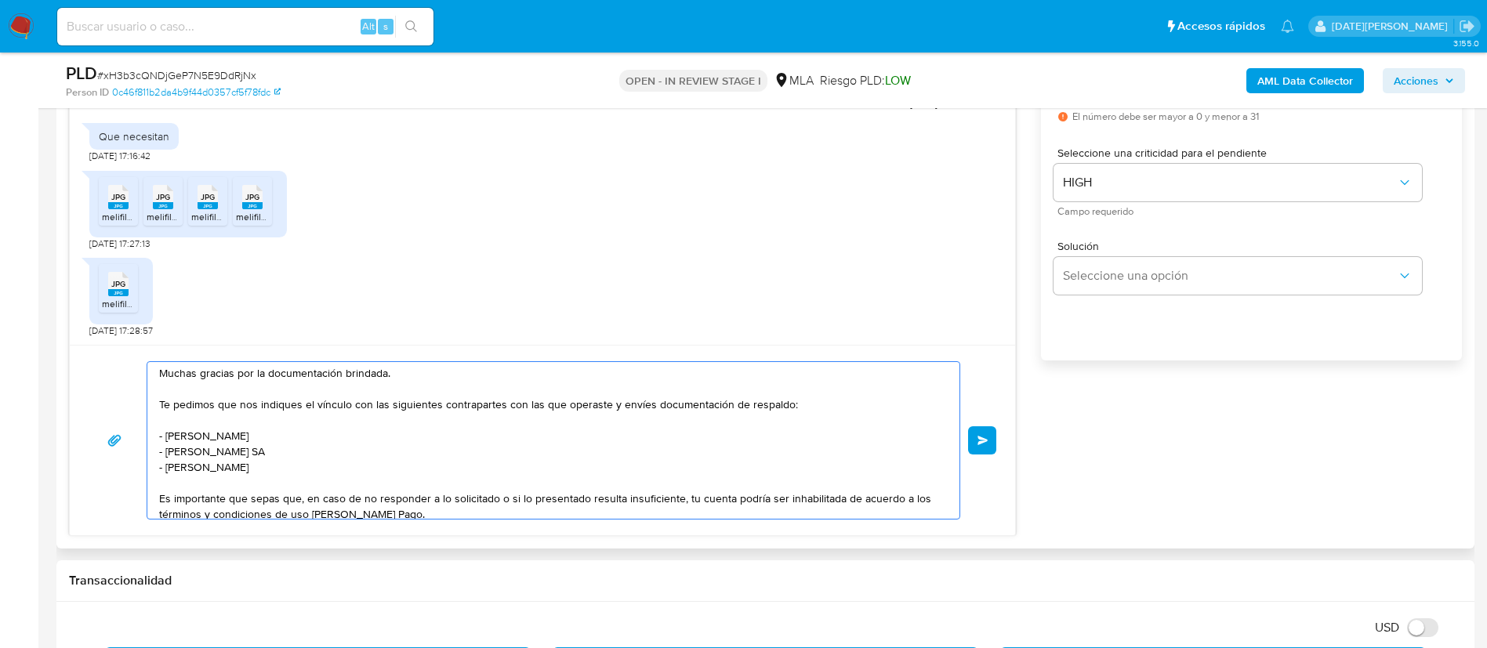
scroll to position [43, 0]
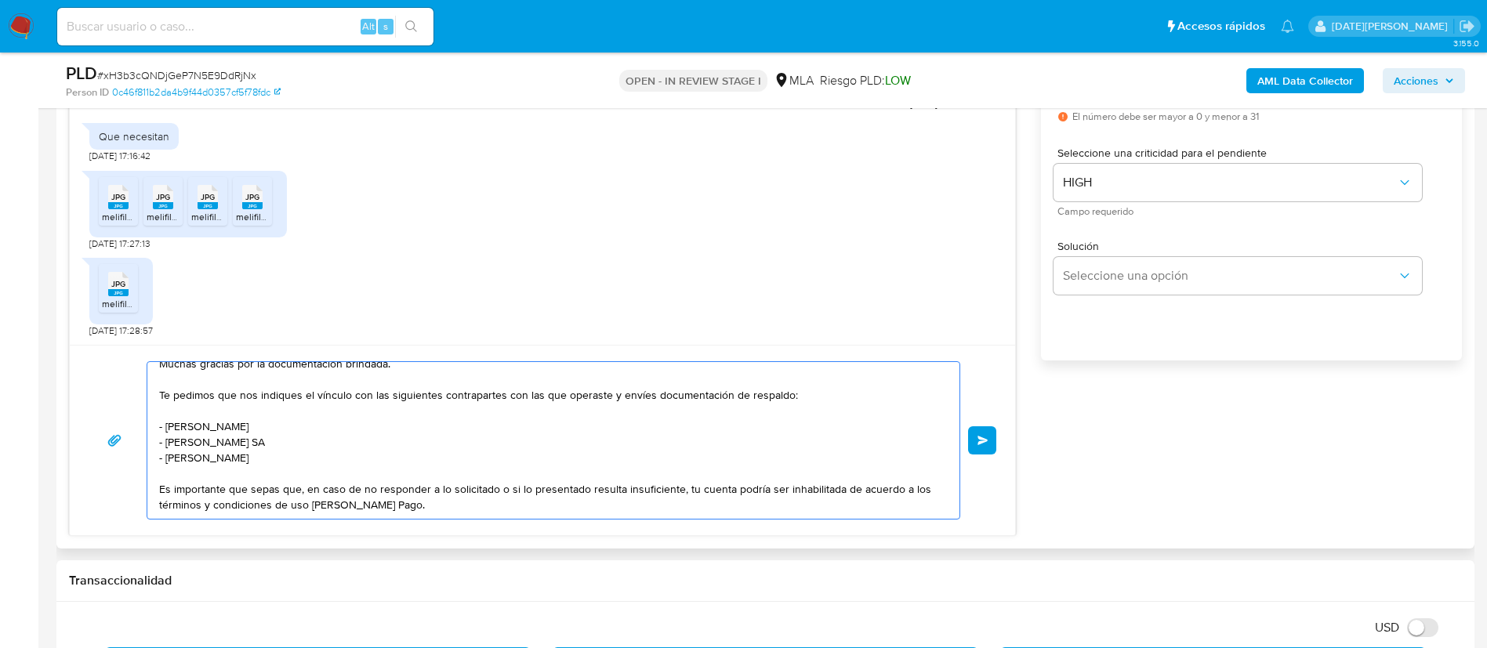
click at [172, 456] on textarea "Hola, Esteban Ricardo Farias. Muchas gracias por la documentación brindada. Te …" at bounding box center [549, 440] width 781 height 157
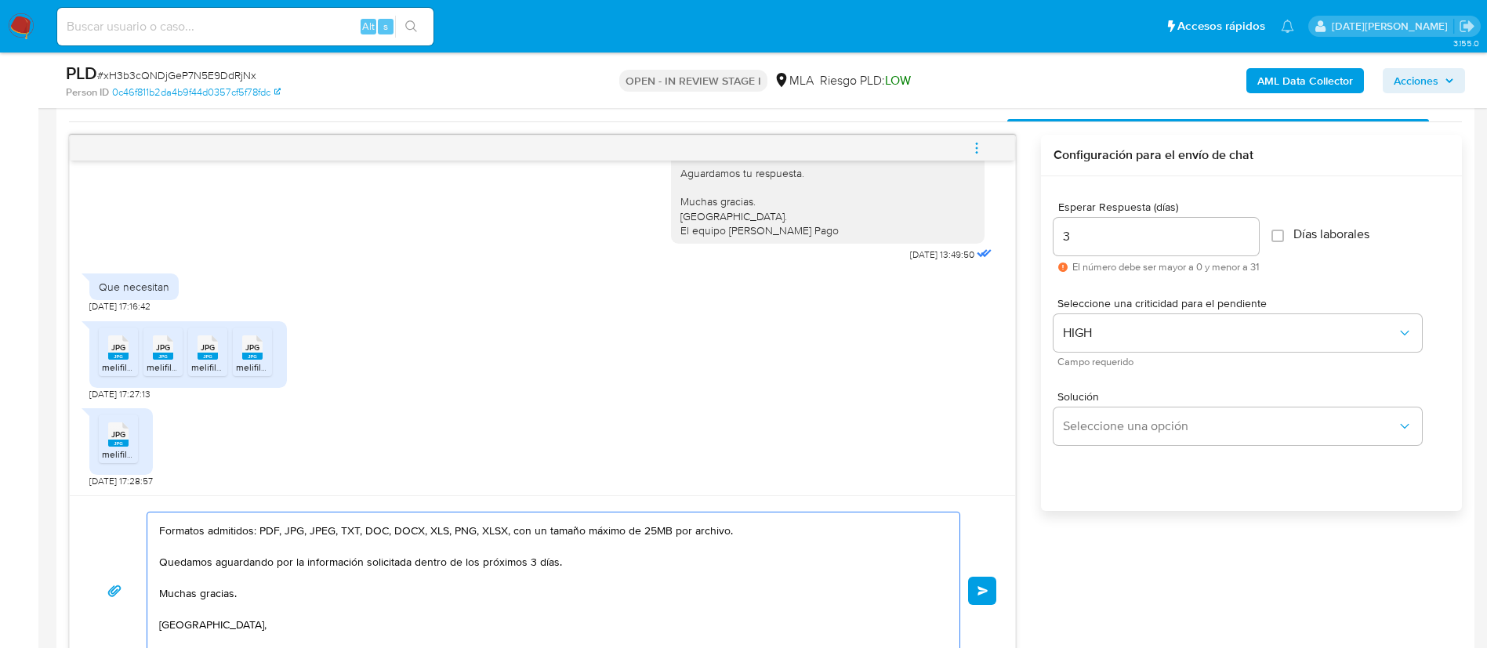
scroll to position [823, 0]
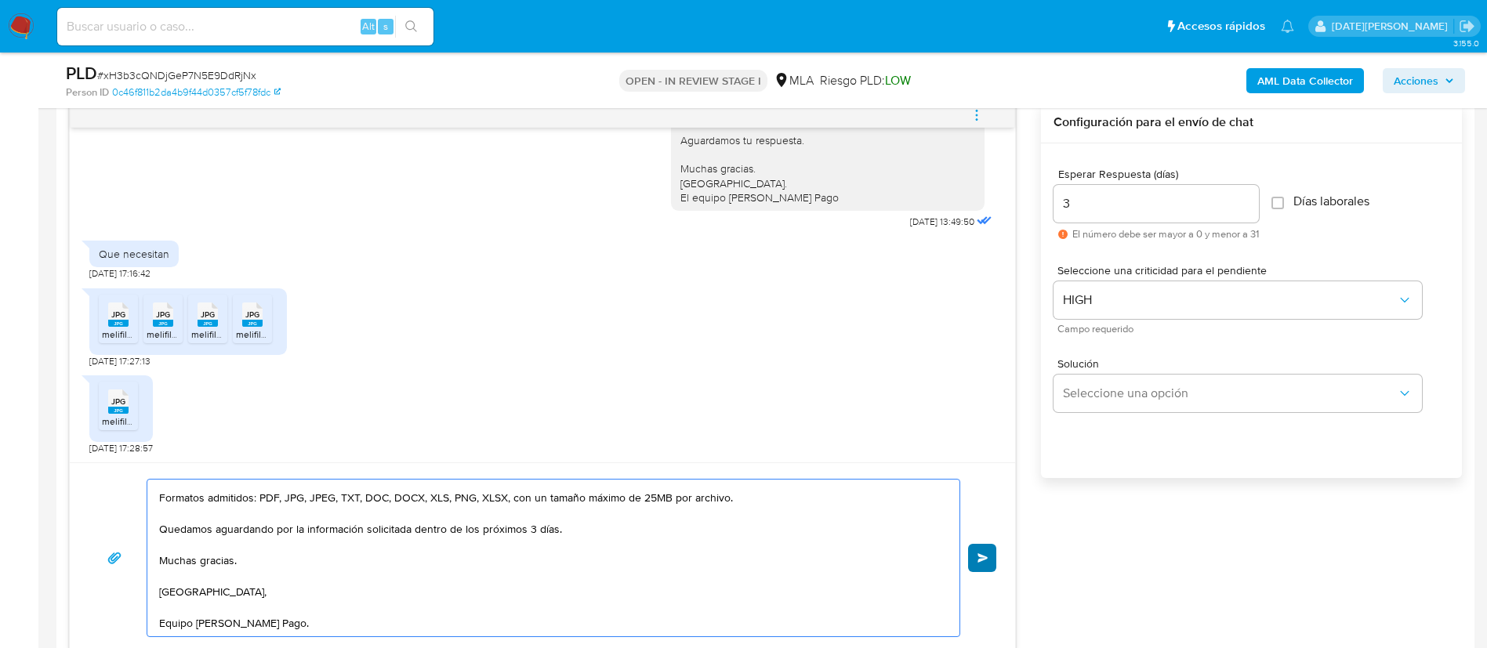
type textarea "Hola, Esteban Ricardo Farias. Muchas gracias por la documentación brindada. Te …"
click at [985, 559] on span "Enviar" at bounding box center [982, 557] width 11 height 9
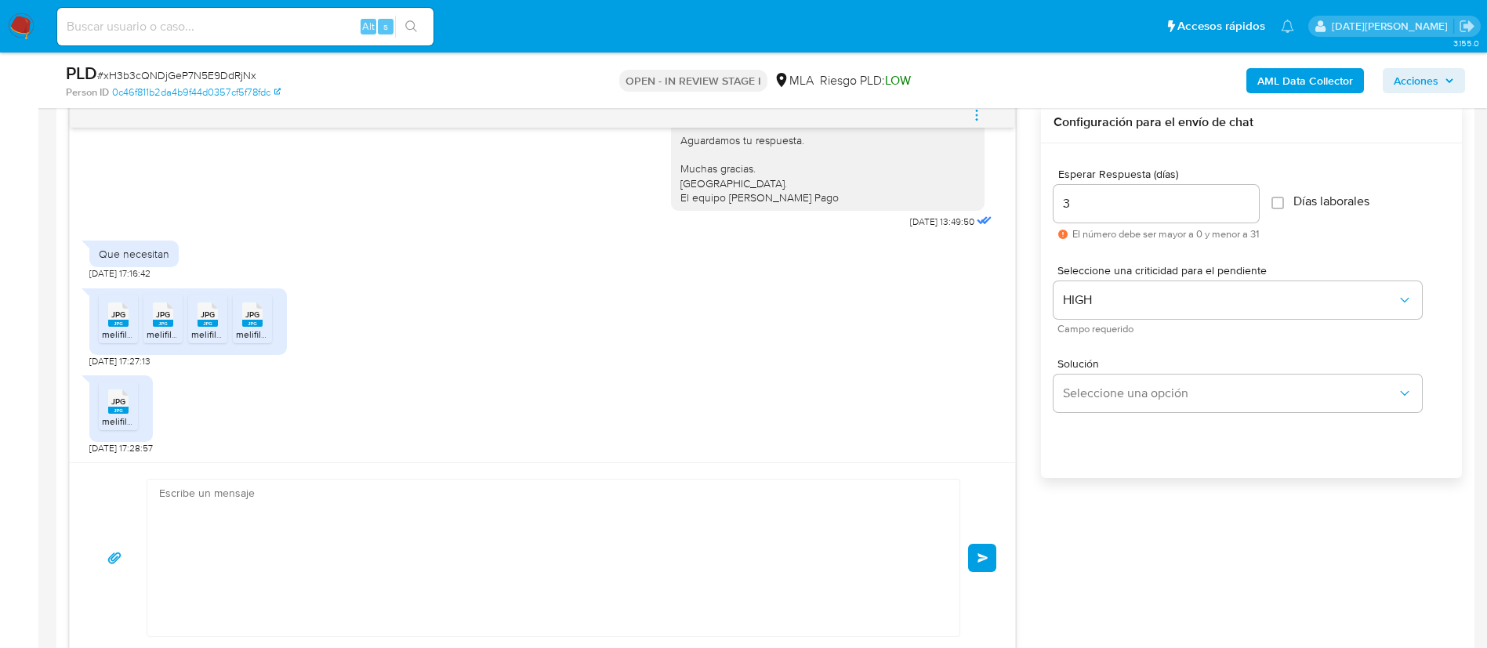
scroll to position [1636, 0]
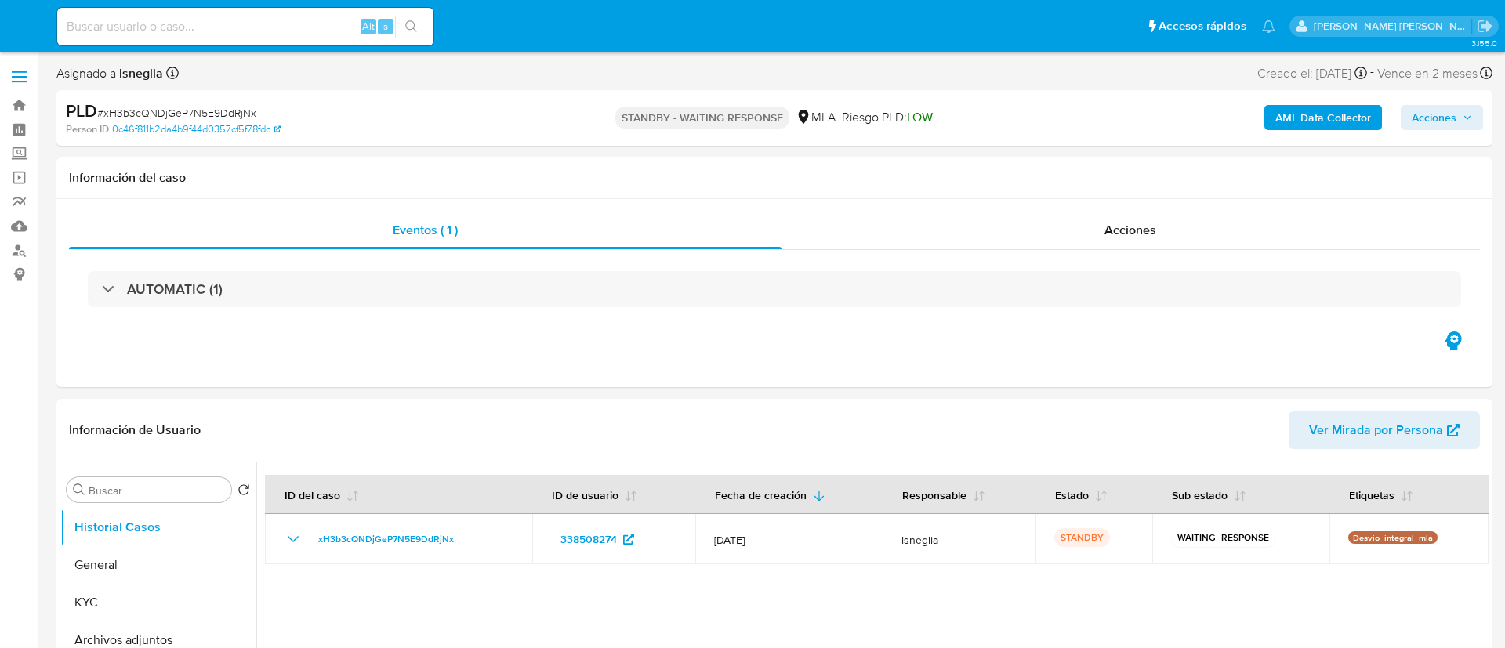
select select "10"
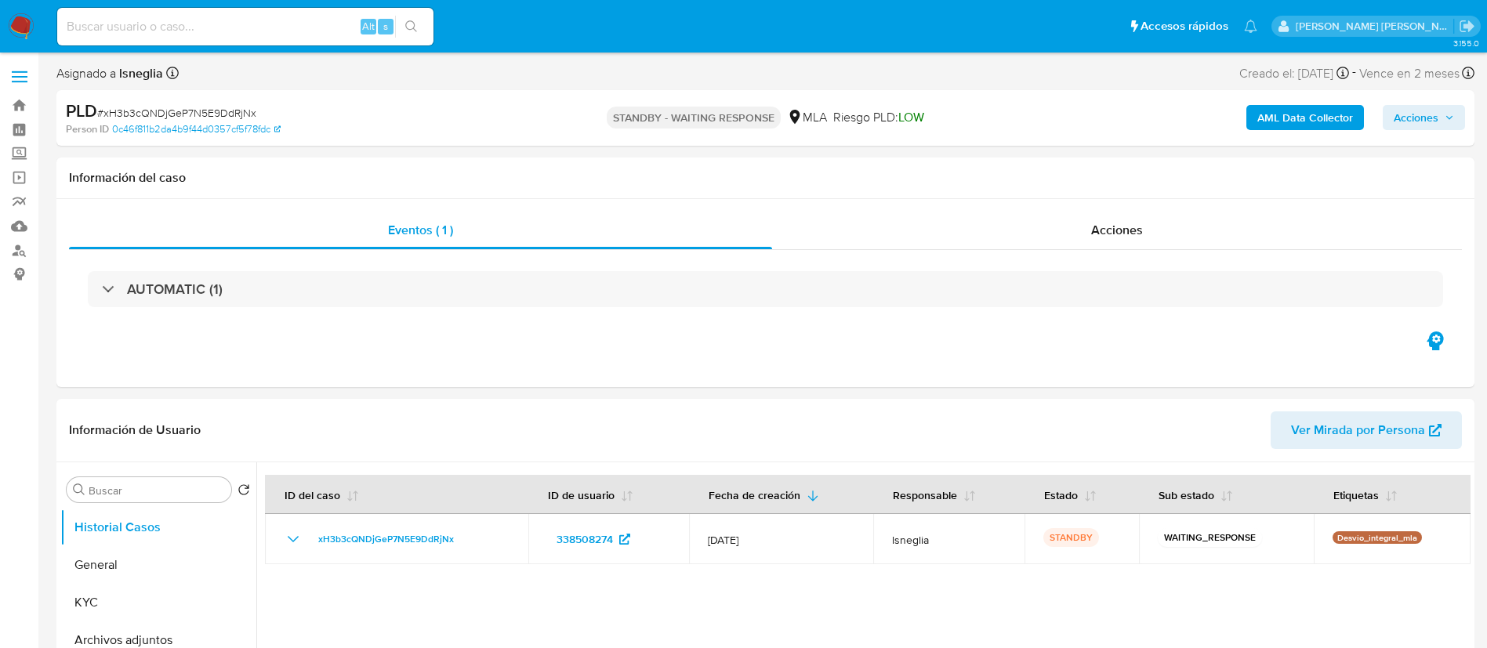
click at [174, 26] on input at bounding box center [245, 26] width 376 height 20
paste input "M4x4K6nzd6YzR4iFx0qFd5T5"
type input "M4x4K6nzd6YzR4iFx0qFd5T5"
click at [412, 25] on icon "search-icon" at bounding box center [411, 26] width 13 height 13
select select "10"
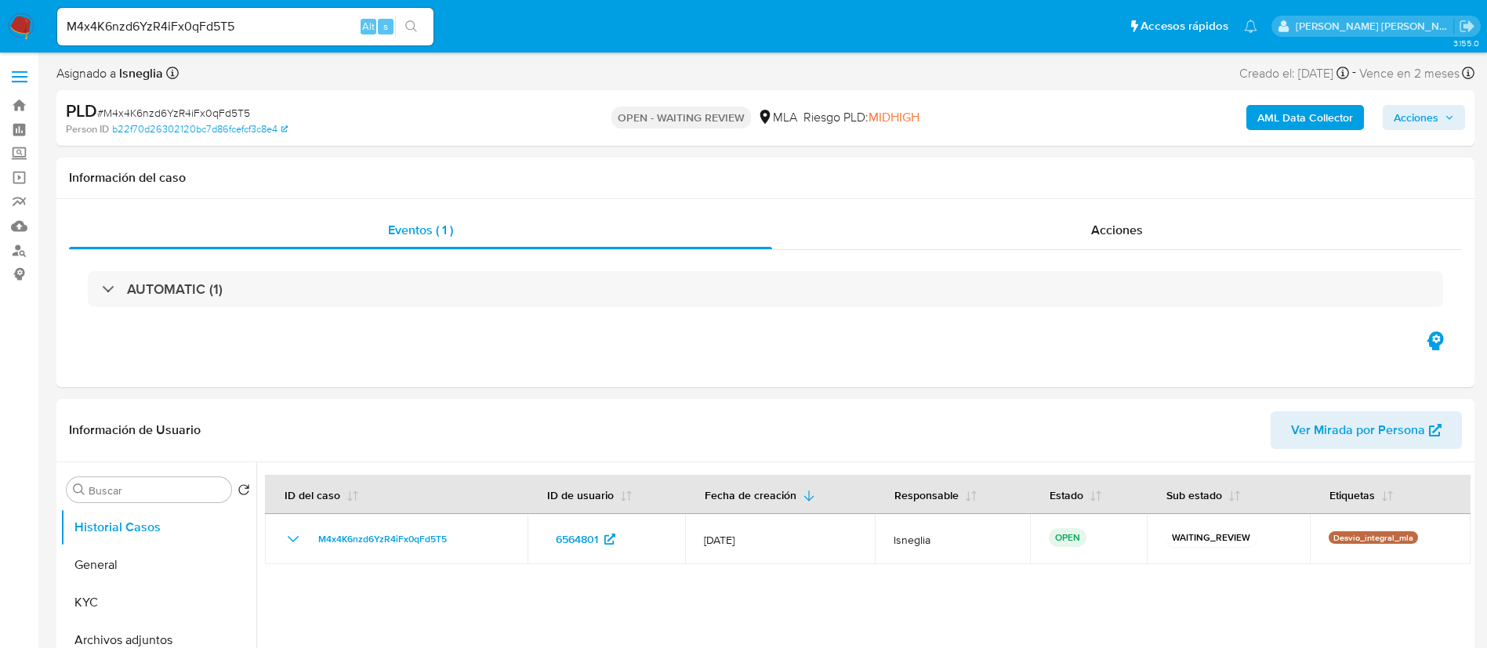
click at [173, 110] on span "# M4x4K6nzd6YzR4iFx0qFd5T5" at bounding box center [173, 113] width 153 height 16
copy span "M4x4K6nzd6YzR4iFx0qFd5T5"
click at [20, 21] on img at bounding box center [21, 26] width 27 height 27
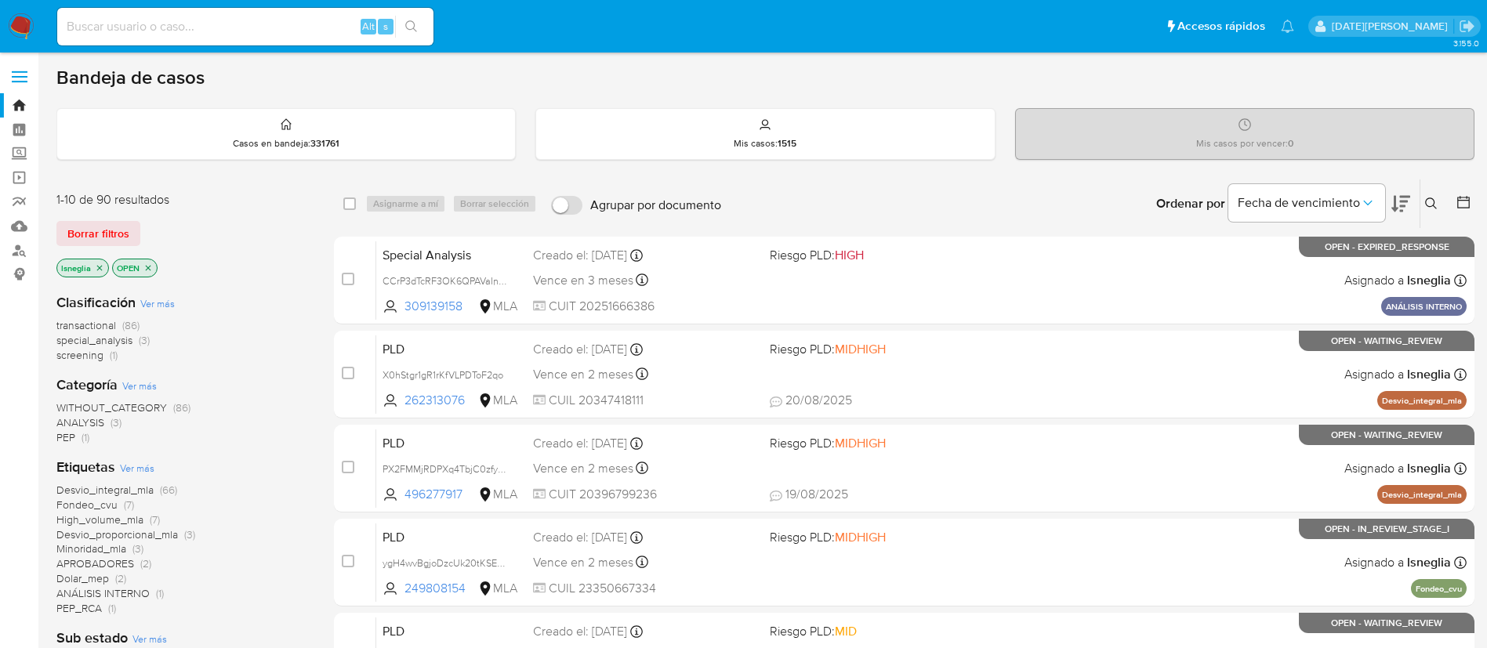
click at [1433, 197] on icon at bounding box center [1431, 203] width 13 height 13
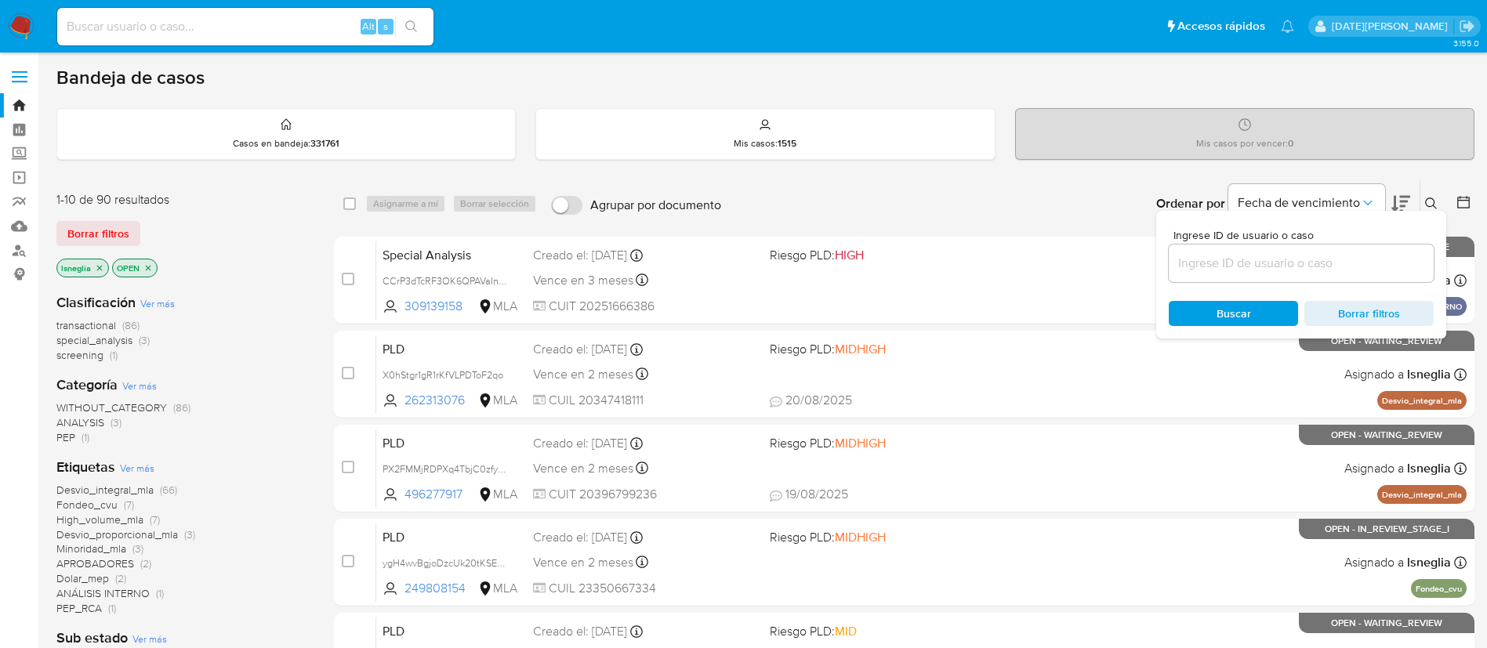
click at [1212, 270] on input at bounding box center [1300, 263] width 265 height 20
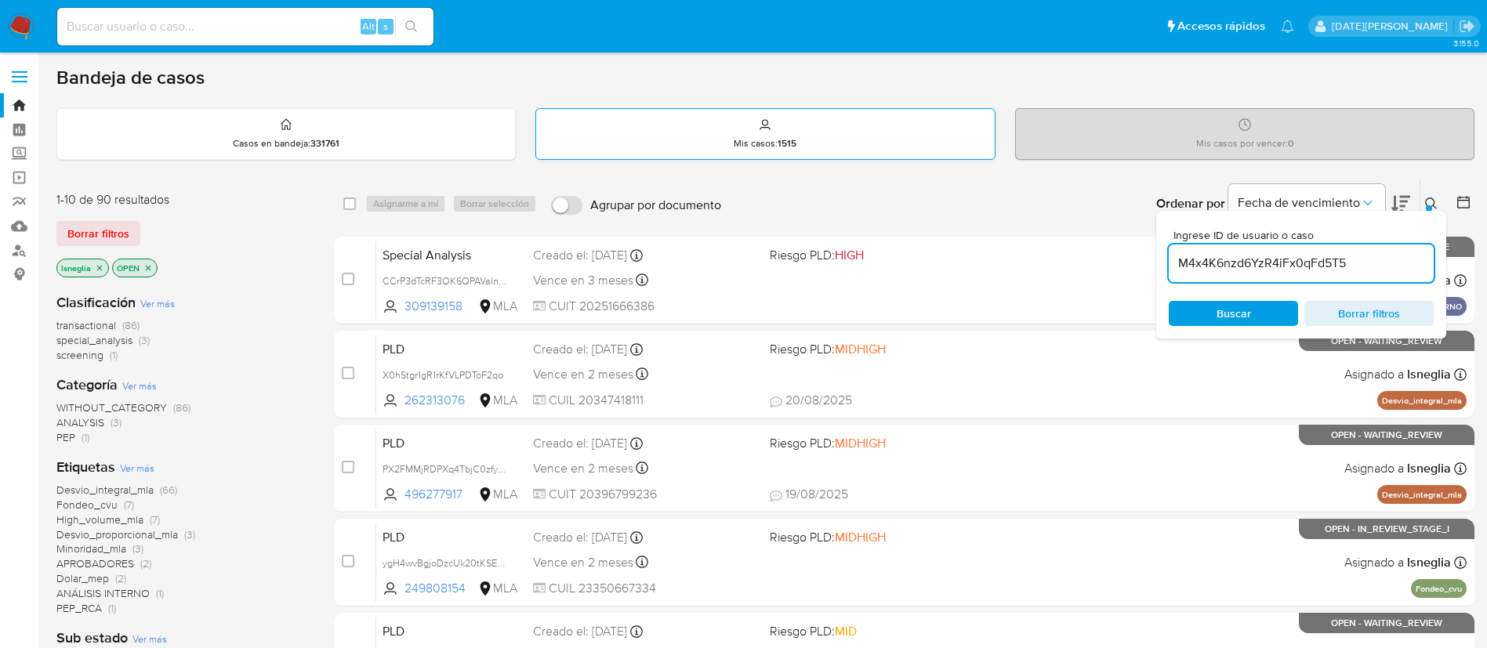
type input "M4x4K6nzd6YzR4iFx0qFd5T5"
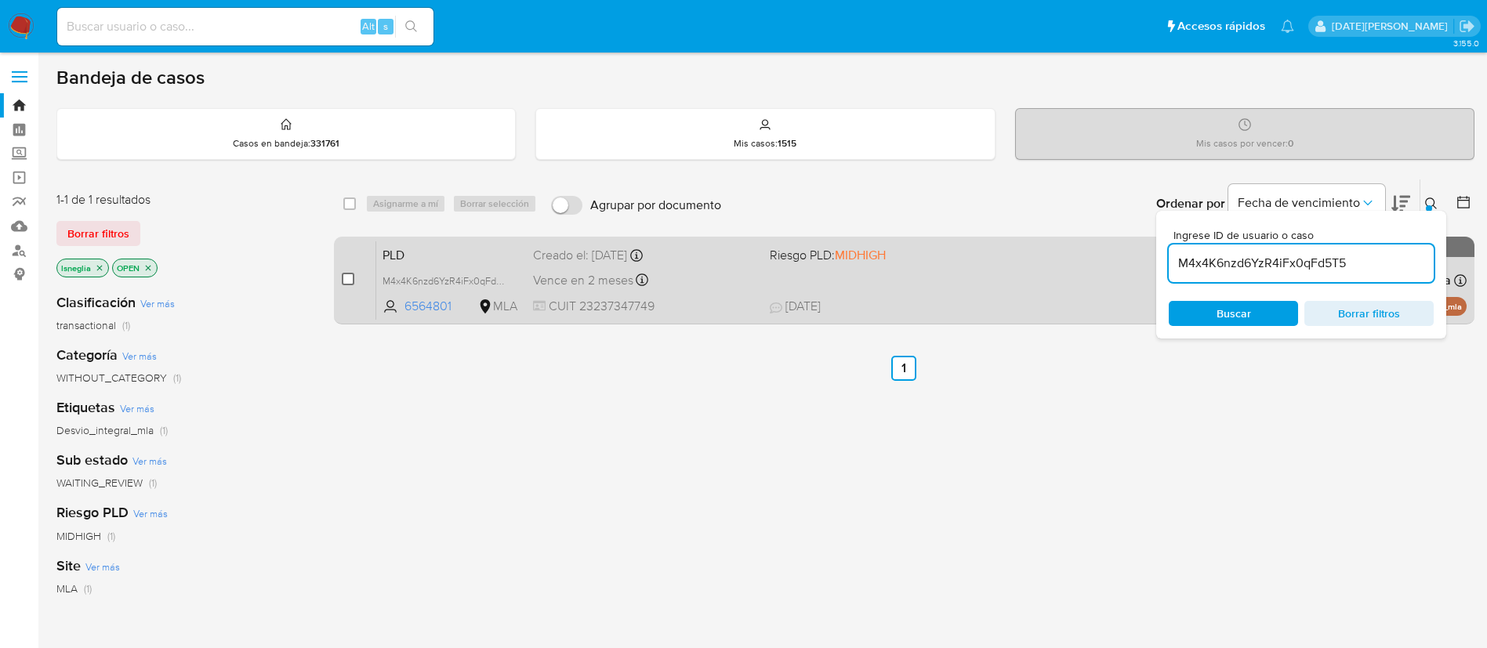
click at [346, 281] on input "checkbox" at bounding box center [348, 279] width 13 height 13
checkbox input "true"
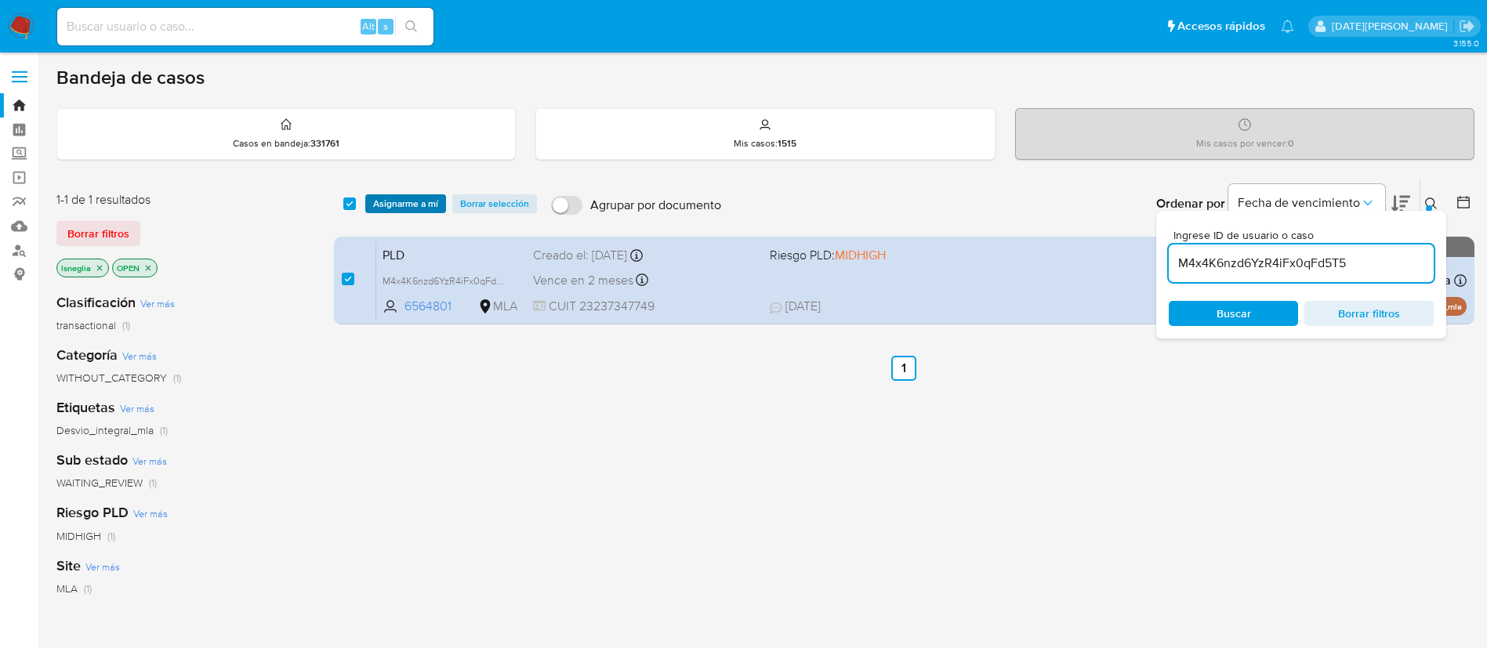
click at [409, 205] on span "Asignarme a mí" at bounding box center [405, 204] width 65 height 16
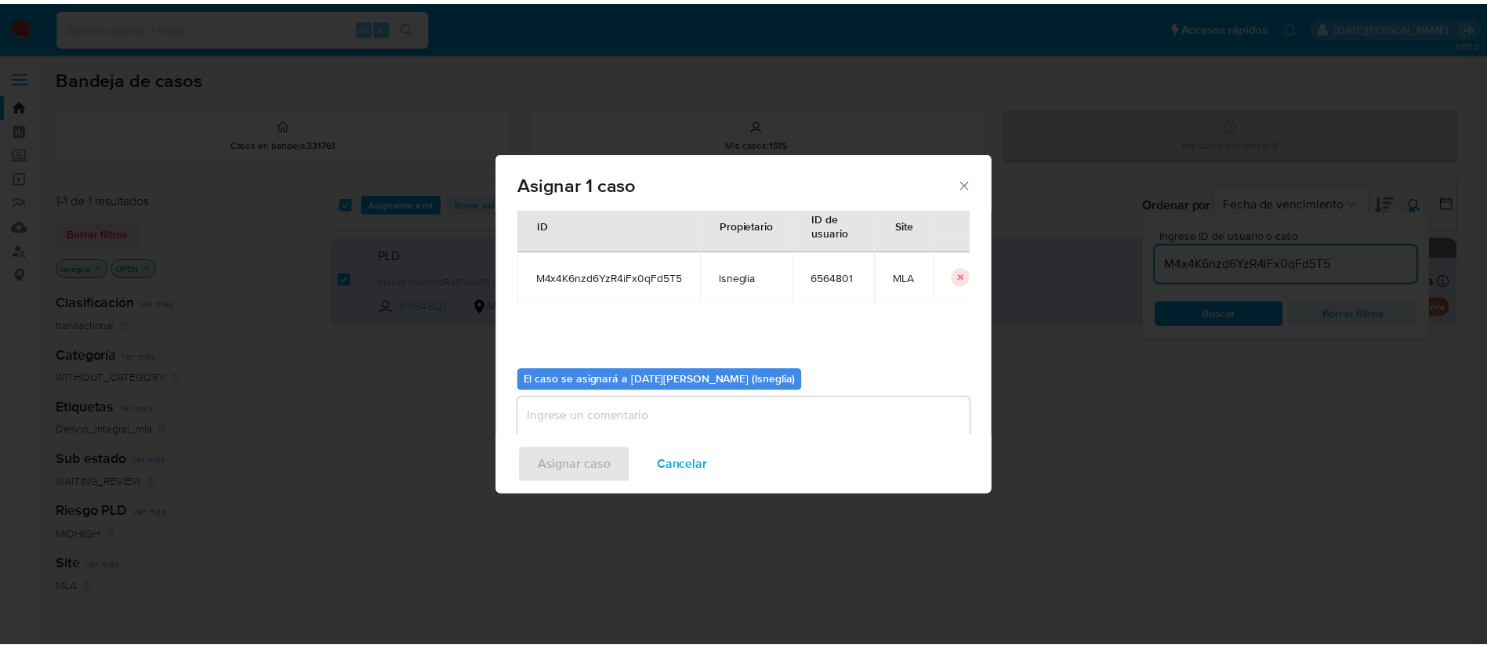
scroll to position [82, 0]
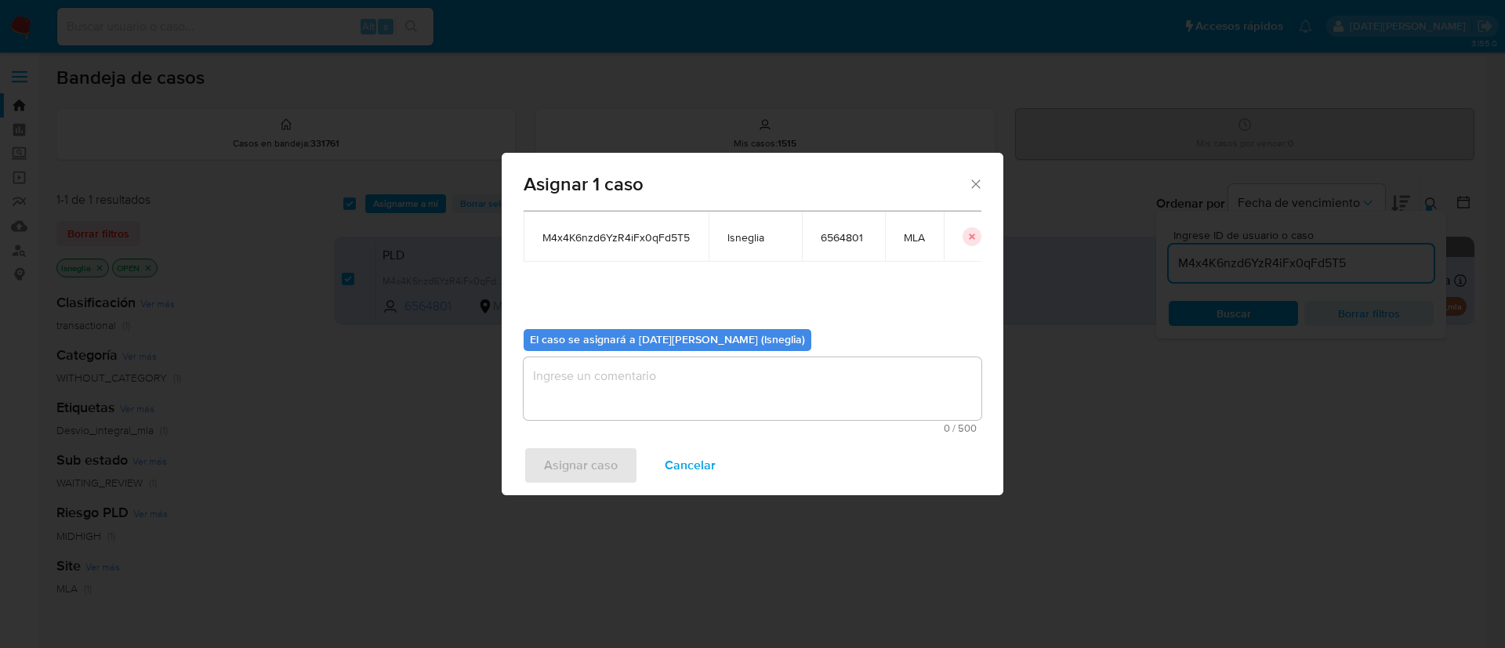
click at [589, 381] on textarea "assign-modal" at bounding box center [753, 388] width 458 height 63
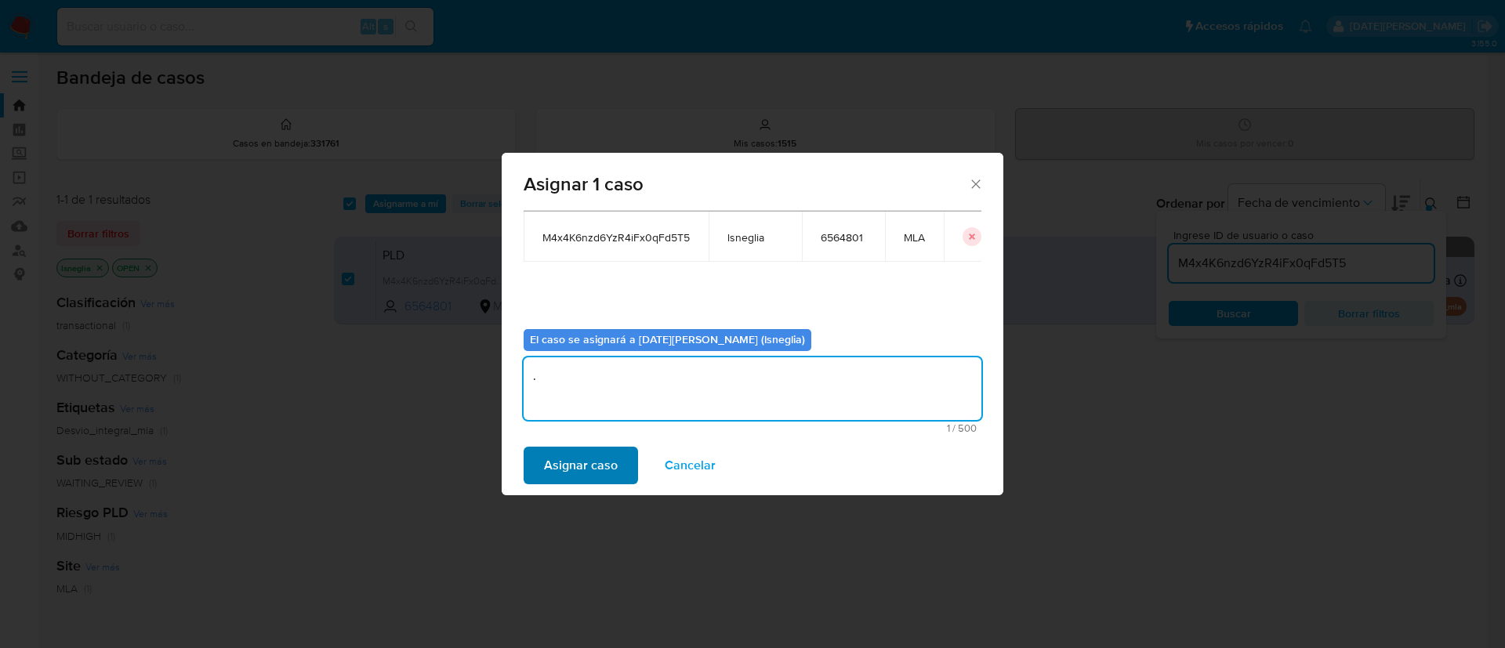
type textarea "."
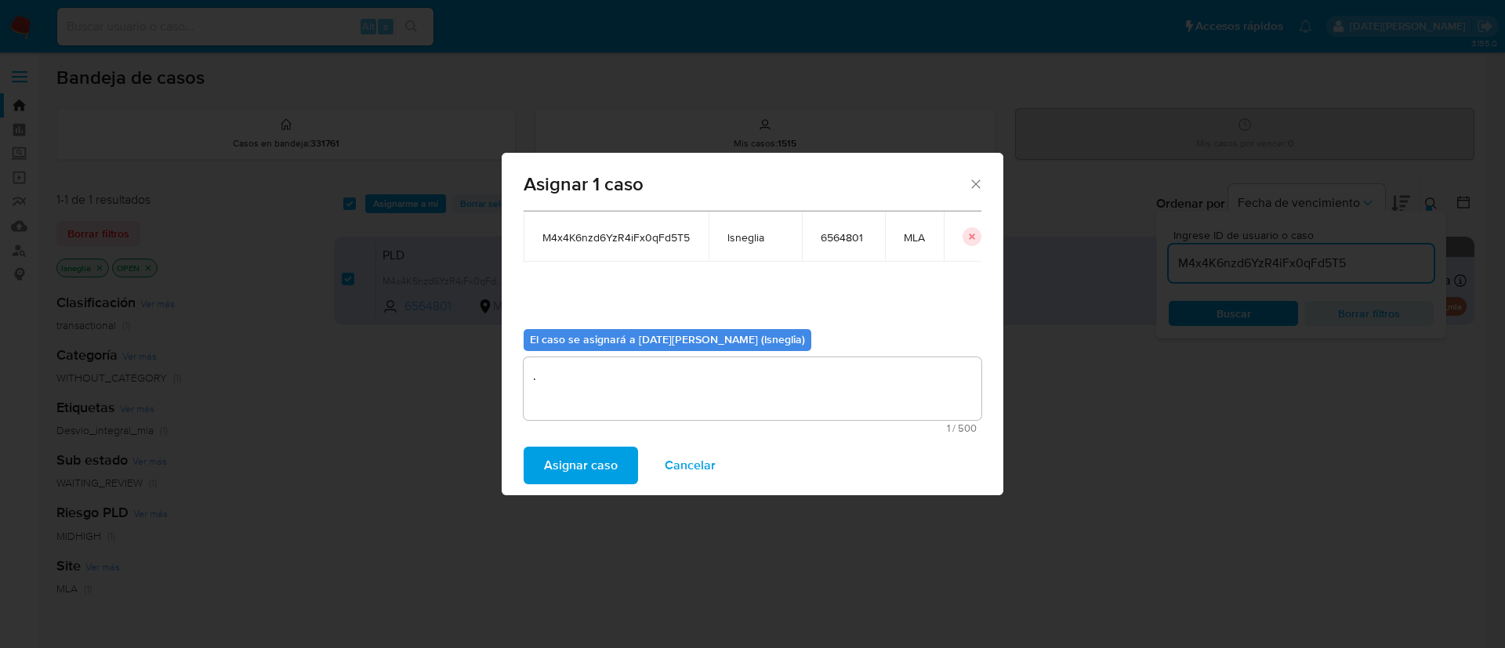
click at [574, 471] on span "Asignar caso" at bounding box center [581, 465] width 74 height 34
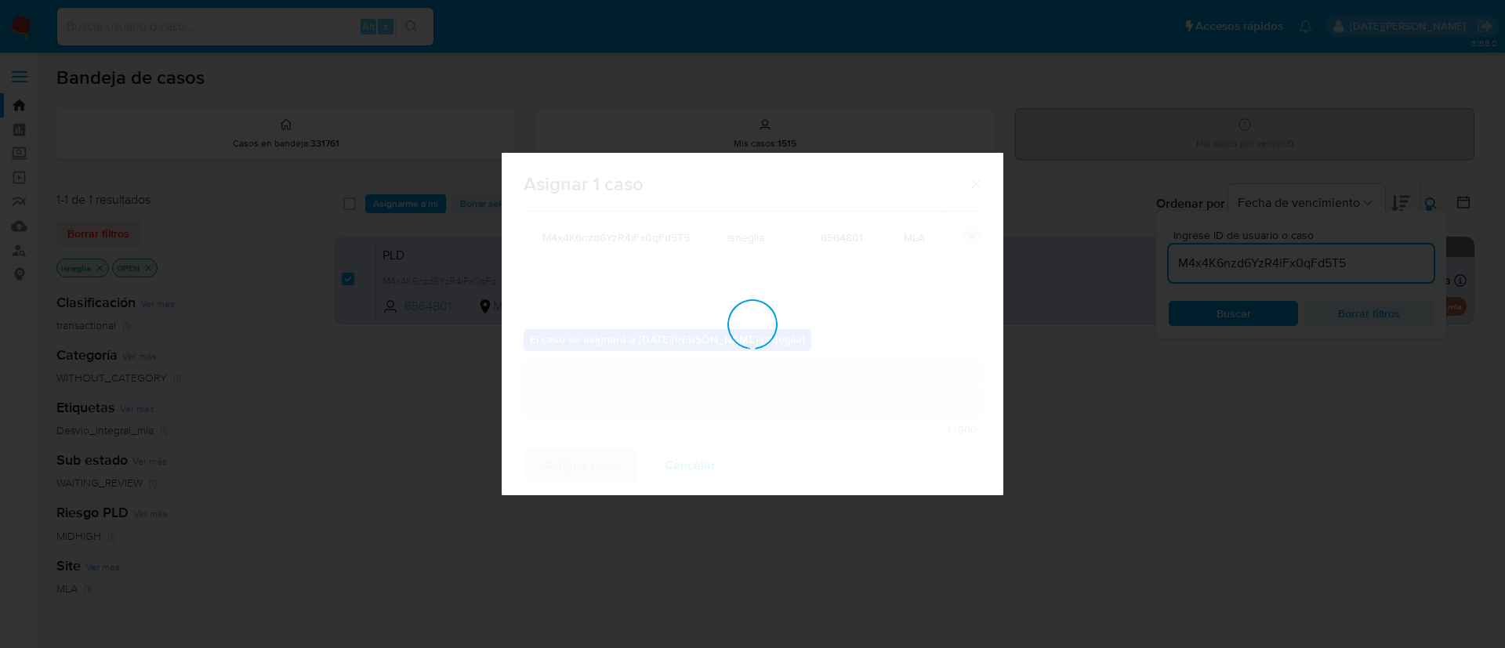
checkbox input "false"
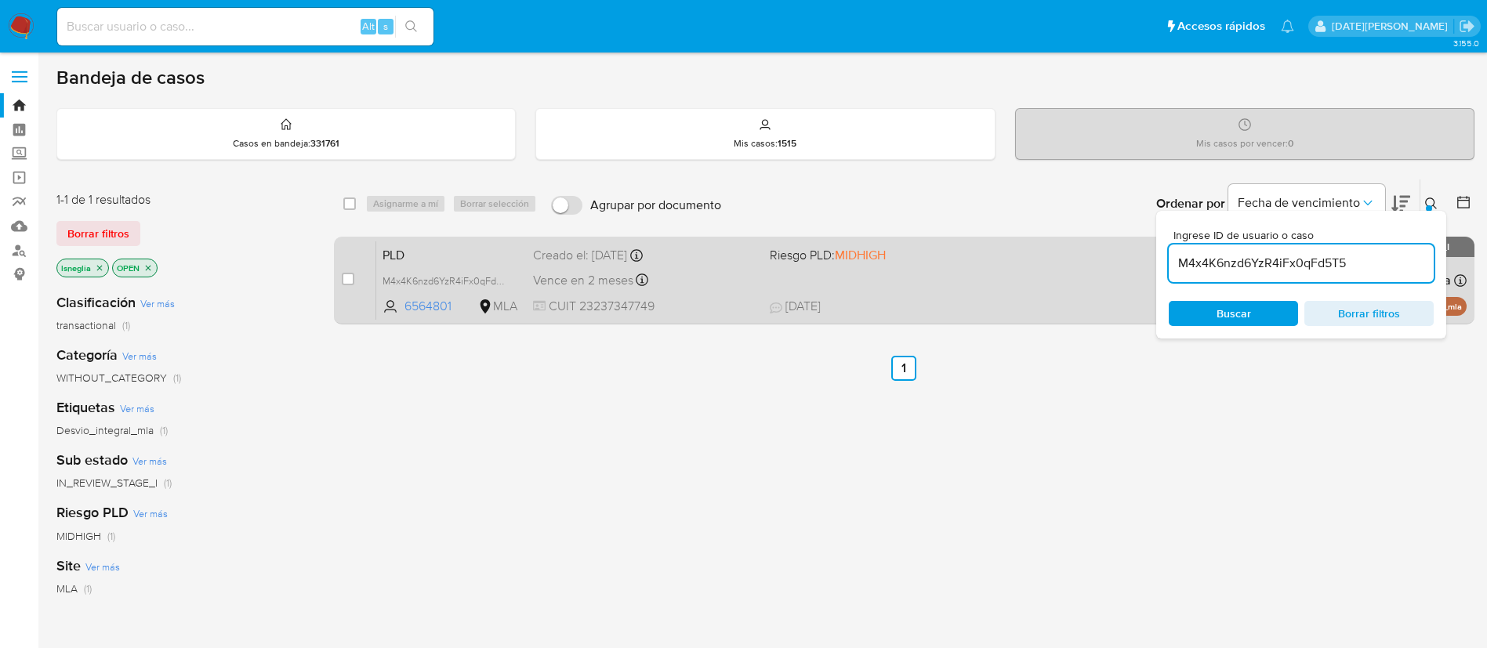
click at [443, 252] on span "PLD" at bounding box center [451, 254] width 138 height 20
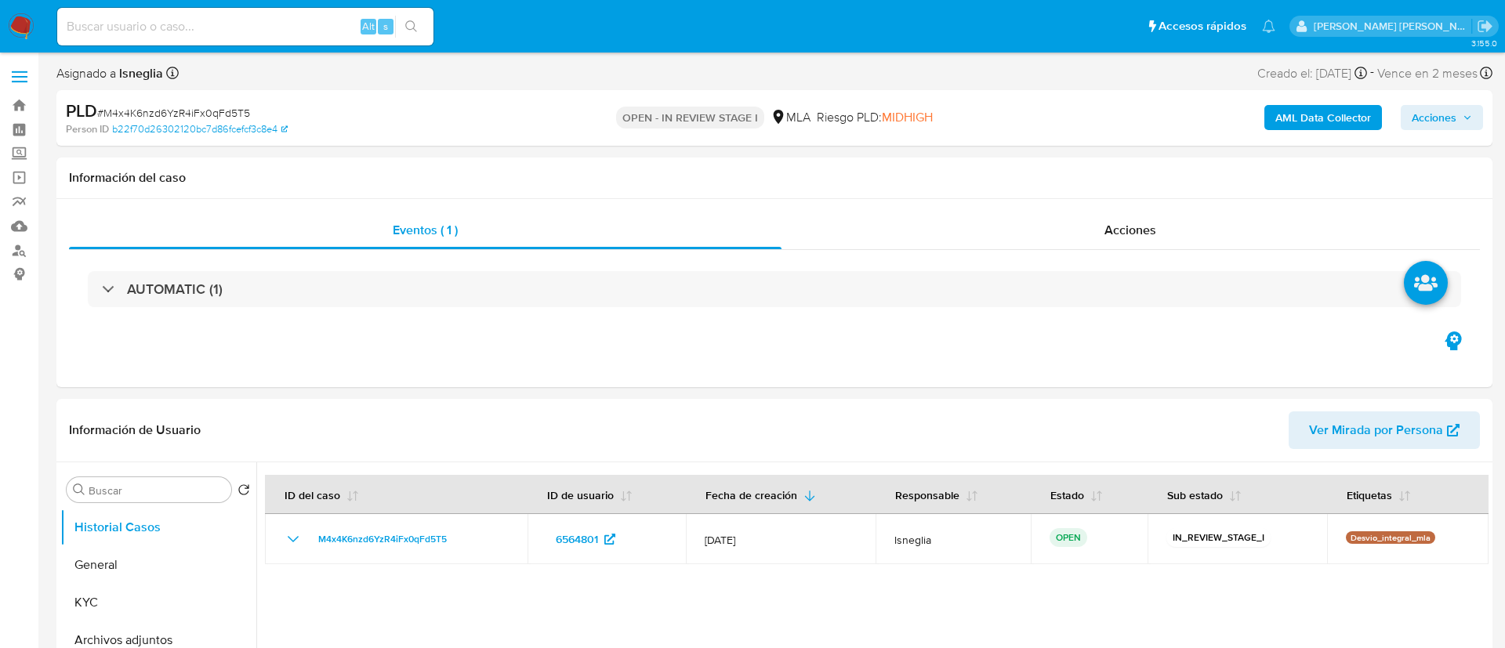
select select "10"
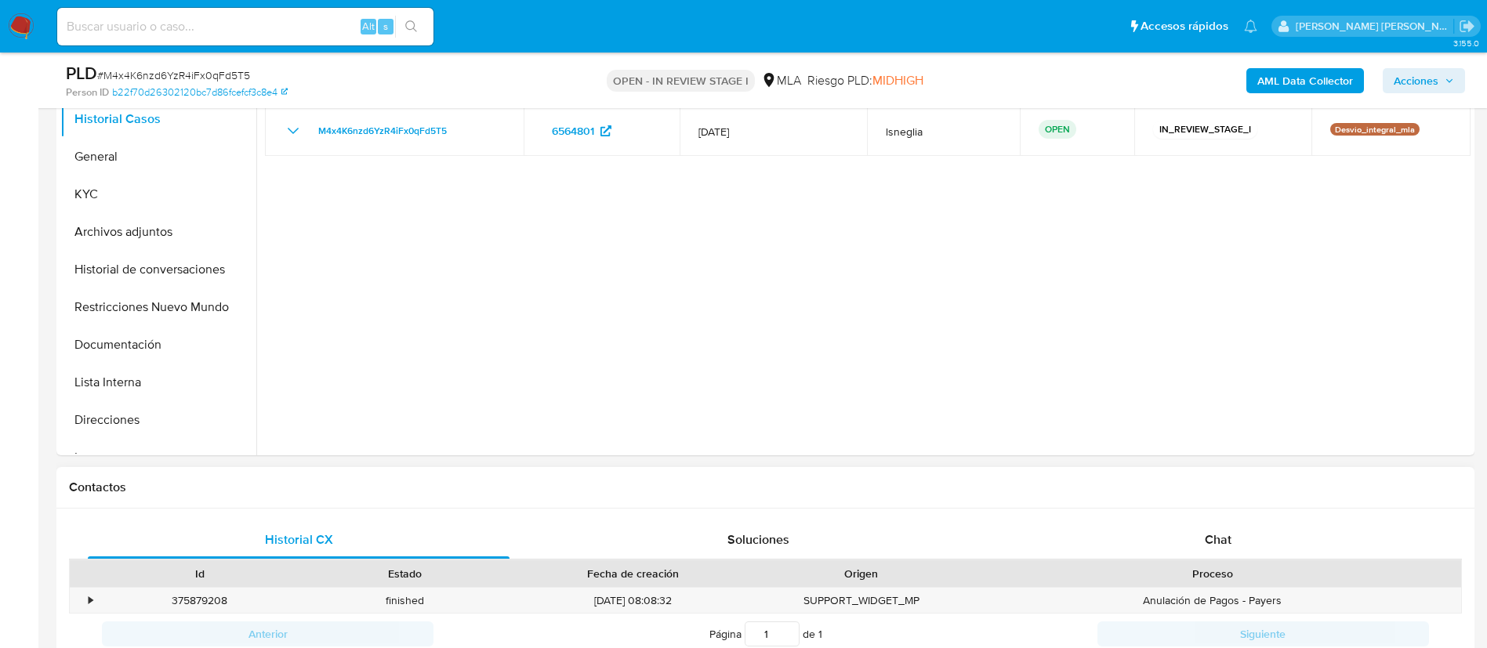
scroll to position [470, 0]
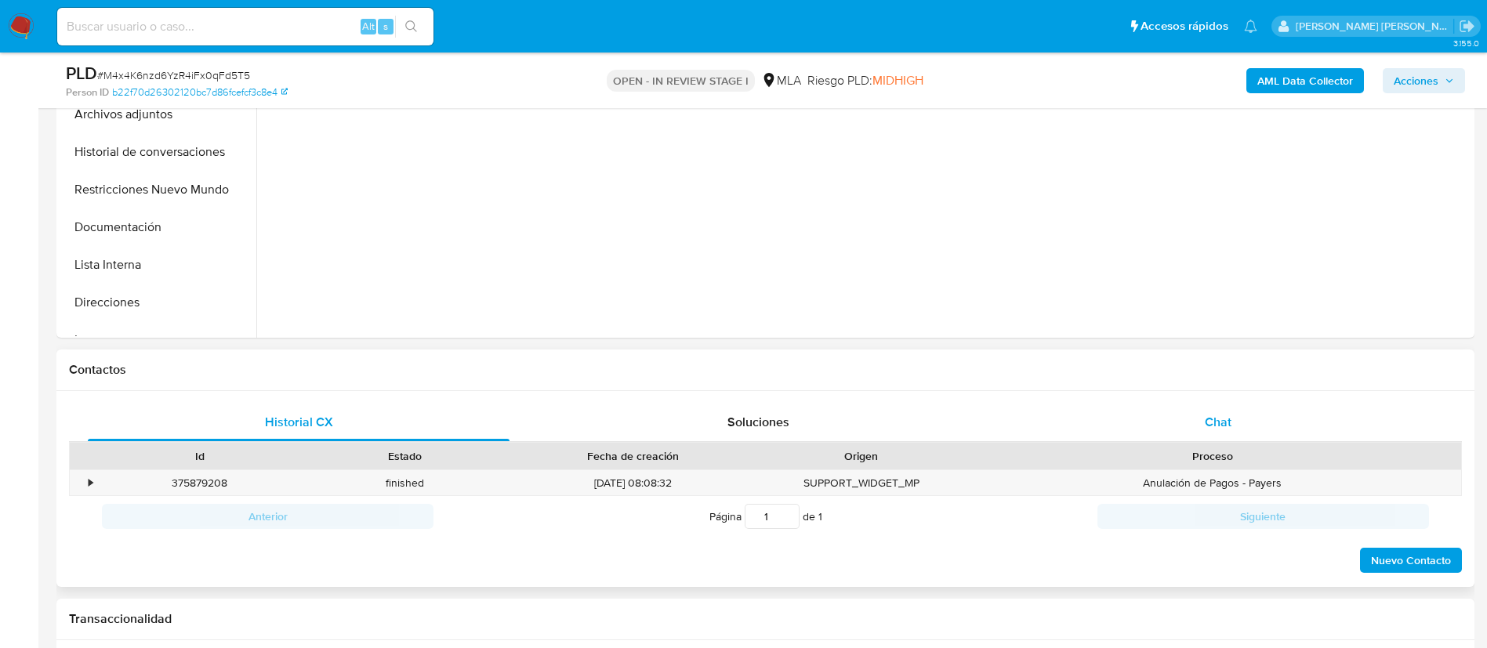
click at [1198, 415] on div "Chat" at bounding box center [1218, 423] width 422 height 38
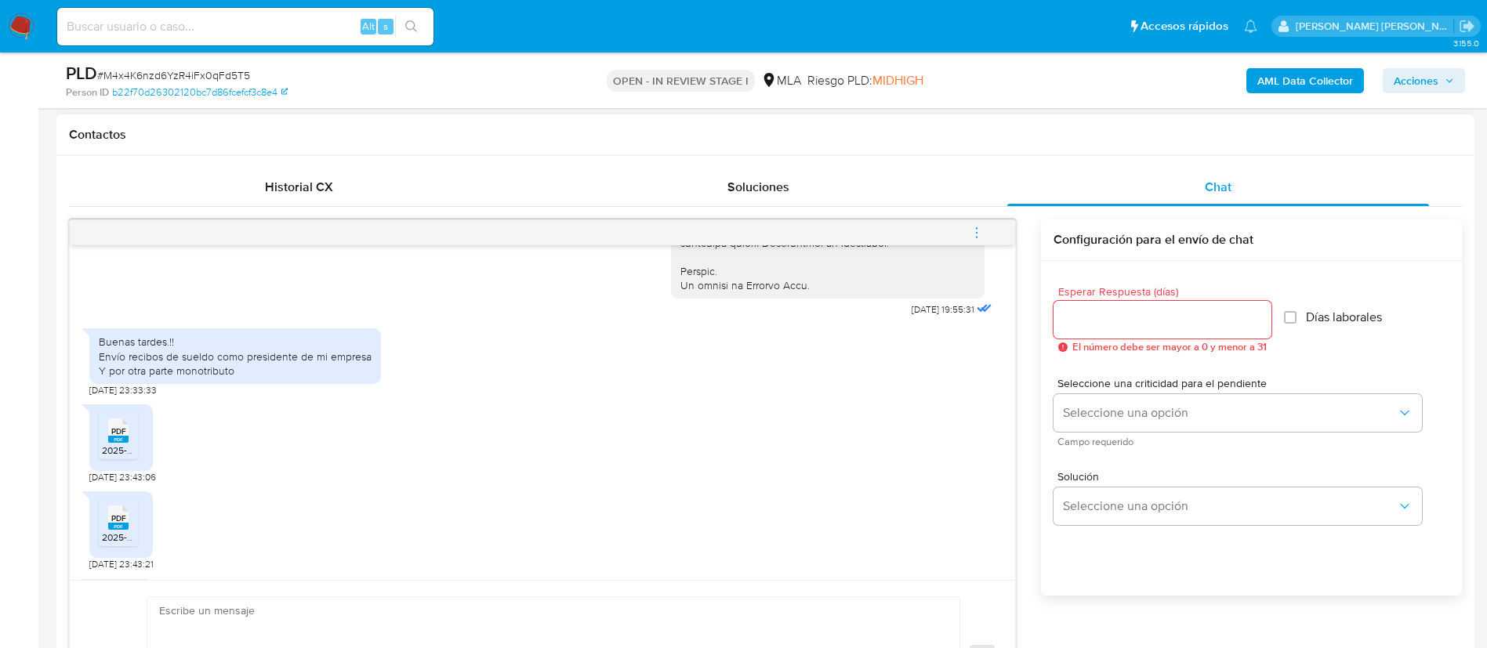
scroll to position [756, 0]
